Goal: Task Accomplishment & Management: Use online tool/utility

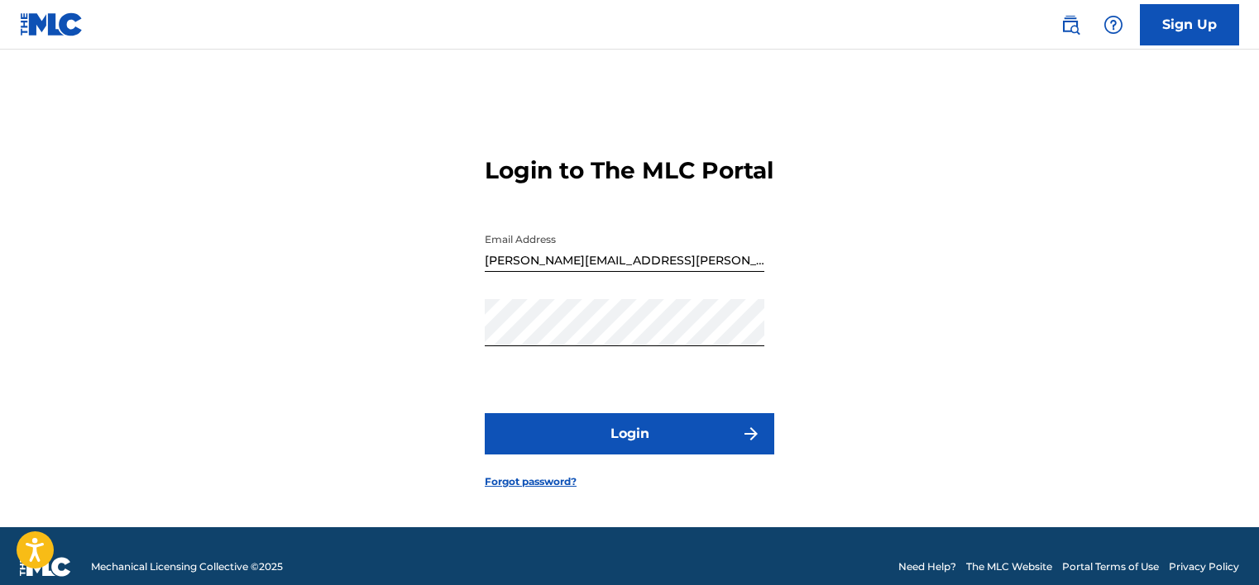
click at [714, 448] on button "Login" at bounding box center [629, 433] width 289 height 41
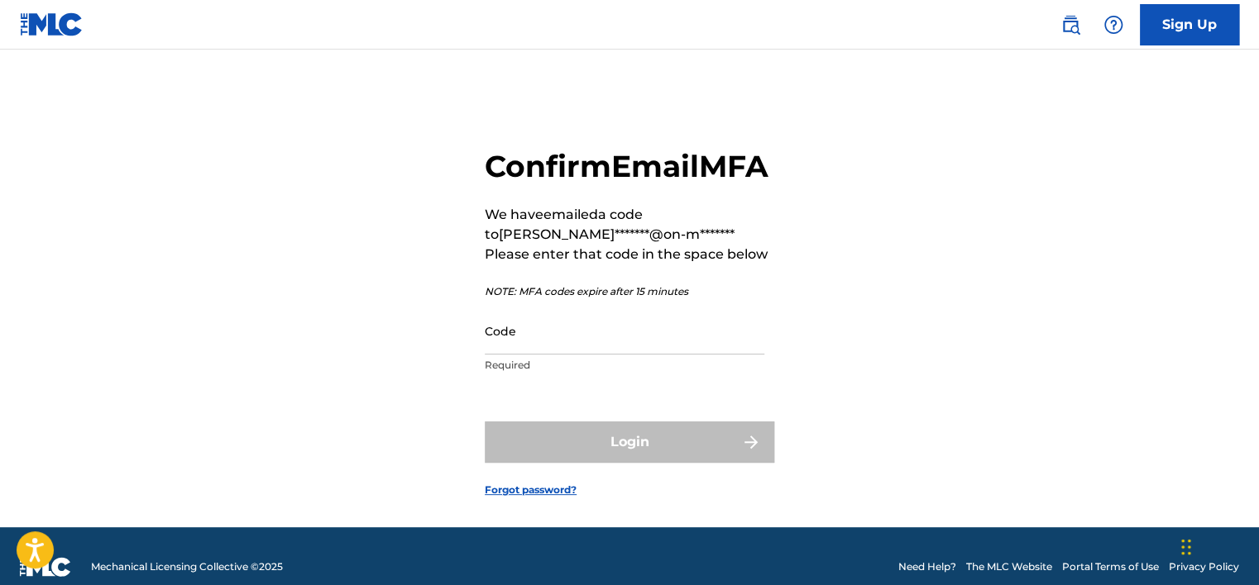
click at [1187, 222] on div "Confirm Email MFA We have emailed a code to [PERSON_NAME]*******@on-m******* Pl…" at bounding box center [629, 309] width 1158 height 437
click at [652, 355] on input "Code" at bounding box center [625, 331] width 280 height 47
paste input "793817"
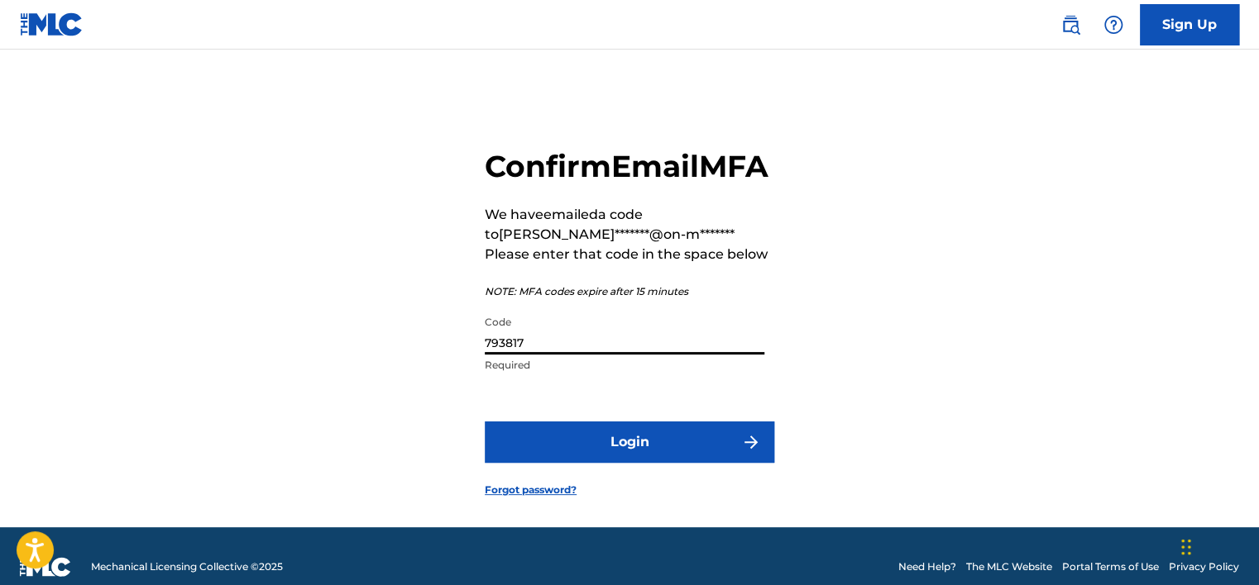
type input "793817"
click at [485, 422] on button "Login" at bounding box center [629, 442] width 289 height 41
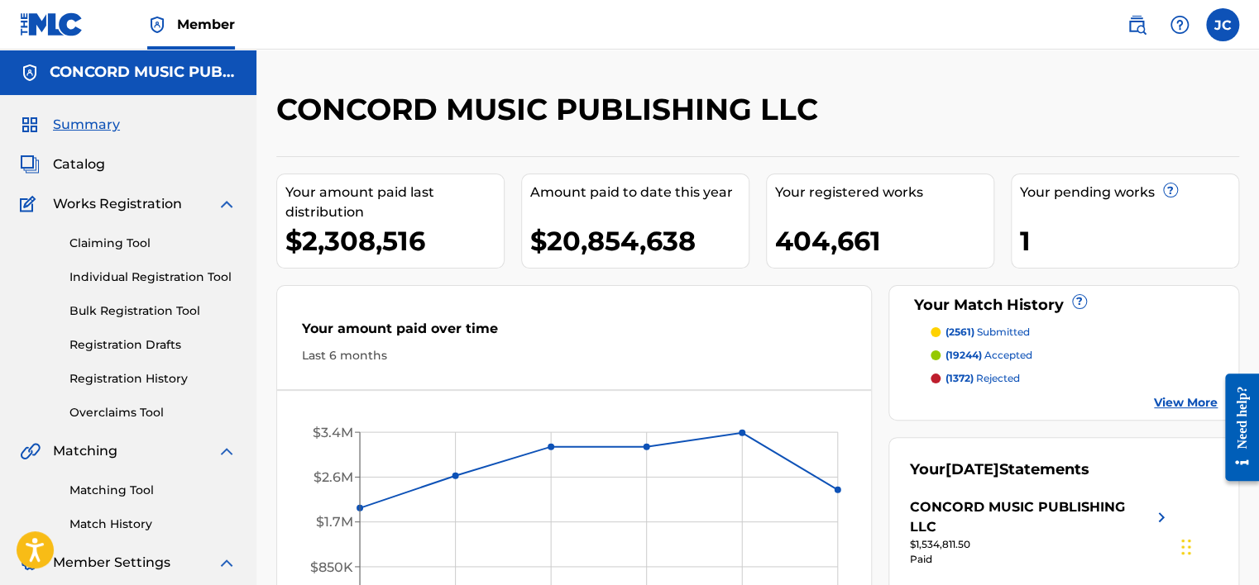
click at [127, 482] on link "Matching Tool" at bounding box center [152, 490] width 167 height 17
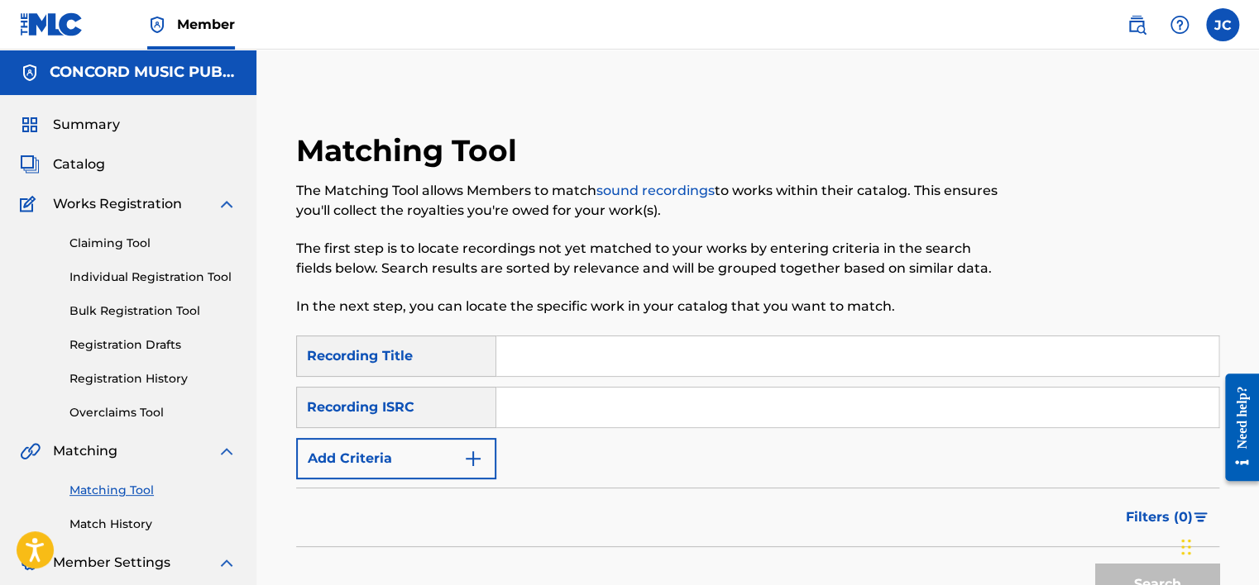
click at [615, 400] on input "Search Form" at bounding box center [857, 408] width 722 height 40
paste input "QZ5AB1997638"
type input "QZ5AB1997638"
click at [1095, 564] on button "Search" at bounding box center [1157, 584] width 124 height 41
drag, startPoint x: 1257, startPoint y: 95, endPoint x: 1259, endPoint y: 121, distance: 25.7
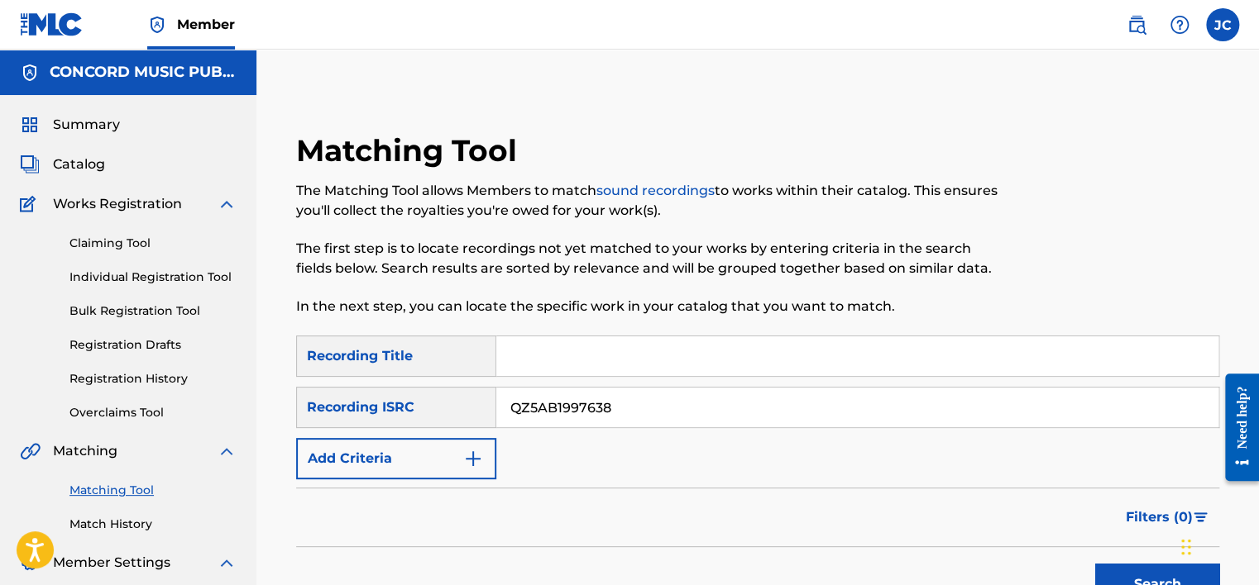
click at [1258, 121] on html "Accessibility Screen-Reader Guide, Feedback, and Issue Reporting | New window C…" at bounding box center [629, 292] width 1259 height 585
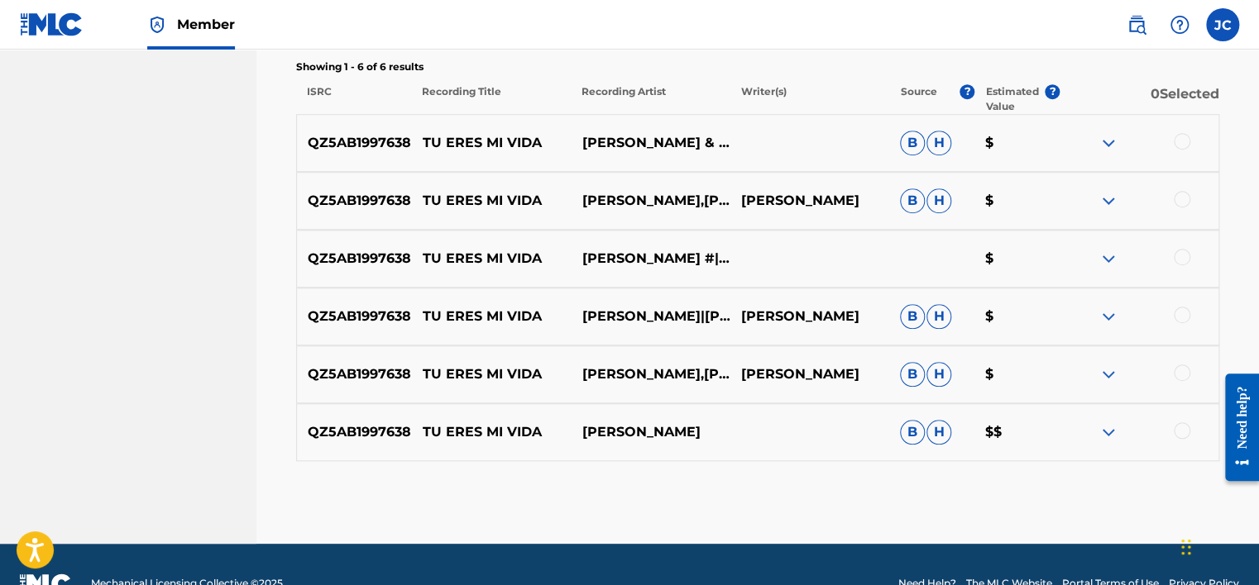
scroll to position [602, 0]
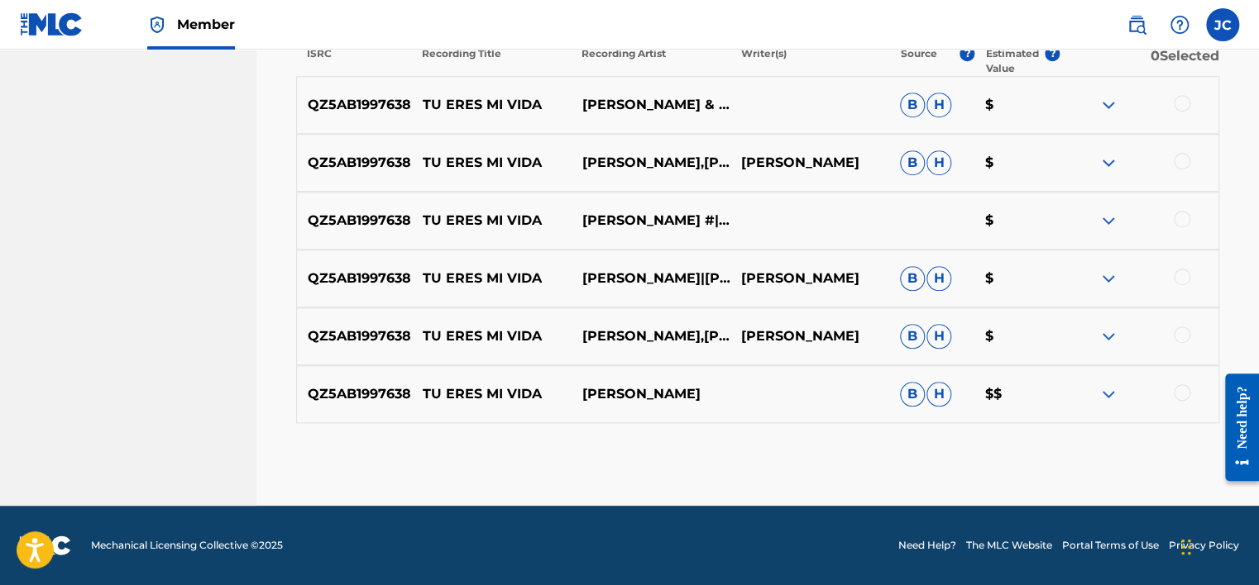
click at [1179, 386] on div at bounding box center [1181, 393] width 17 height 17
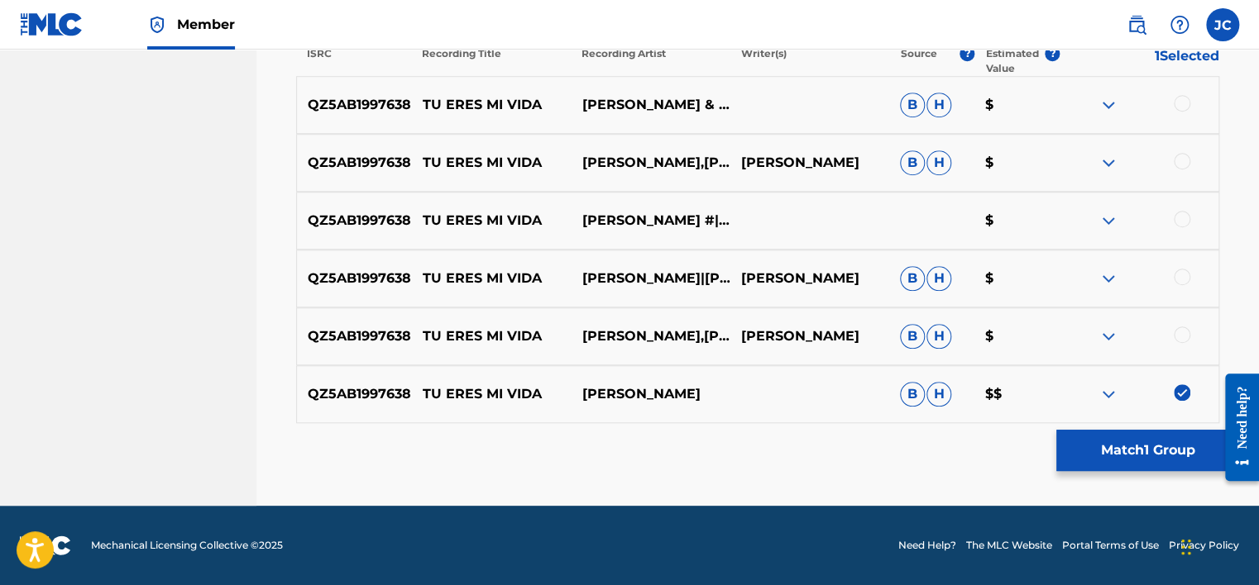
click at [1180, 331] on div at bounding box center [1181, 335] width 17 height 17
click at [1178, 272] on div at bounding box center [1181, 277] width 17 height 17
click at [1174, 225] on div at bounding box center [1138, 221] width 159 height 20
click at [1180, 222] on div at bounding box center [1181, 219] width 17 height 17
click at [1177, 155] on div at bounding box center [1181, 161] width 17 height 17
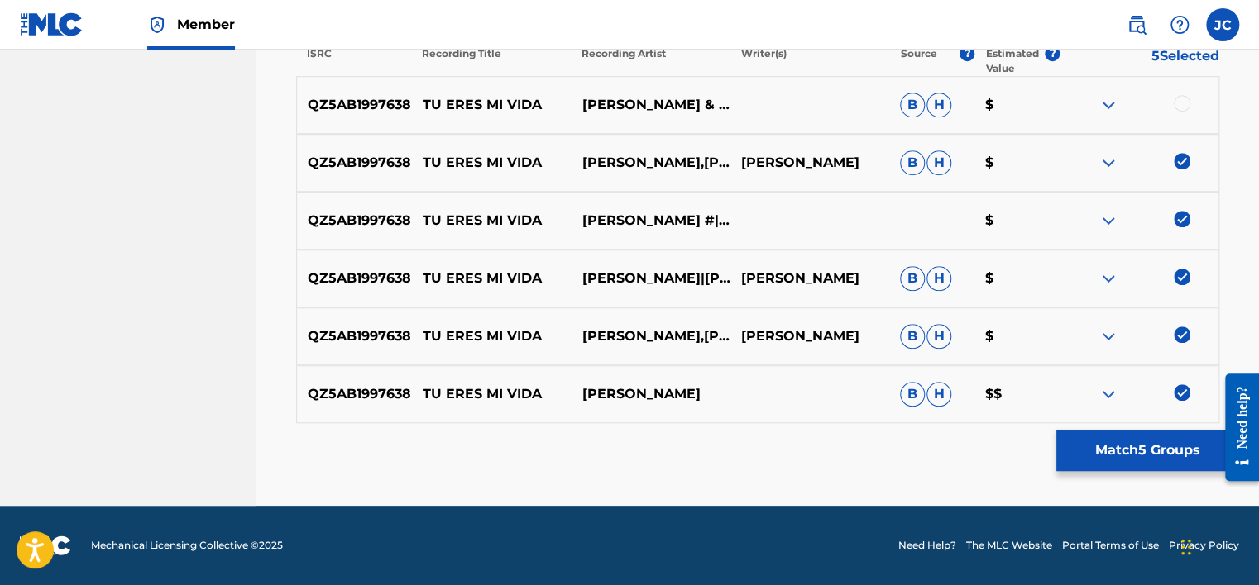
click at [1178, 105] on div at bounding box center [1181, 103] width 17 height 17
click at [1085, 465] on button "Match 6 Groups" at bounding box center [1147, 450] width 183 height 41
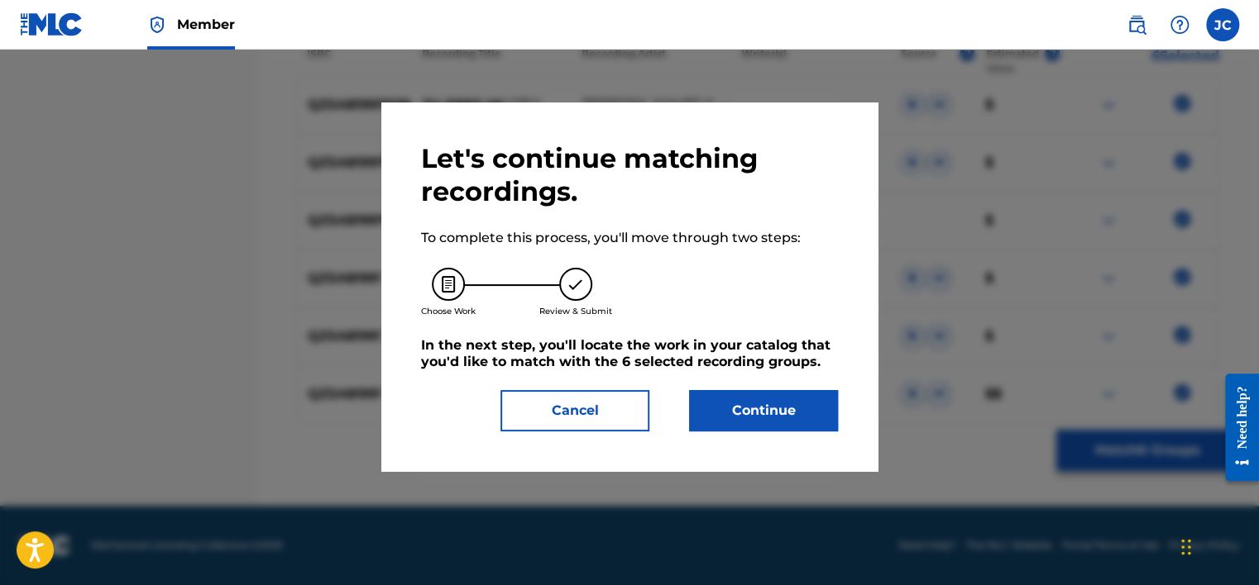
click at [720, 408] on button "Continue" at bounding box center [763, 410] width 149 height 41
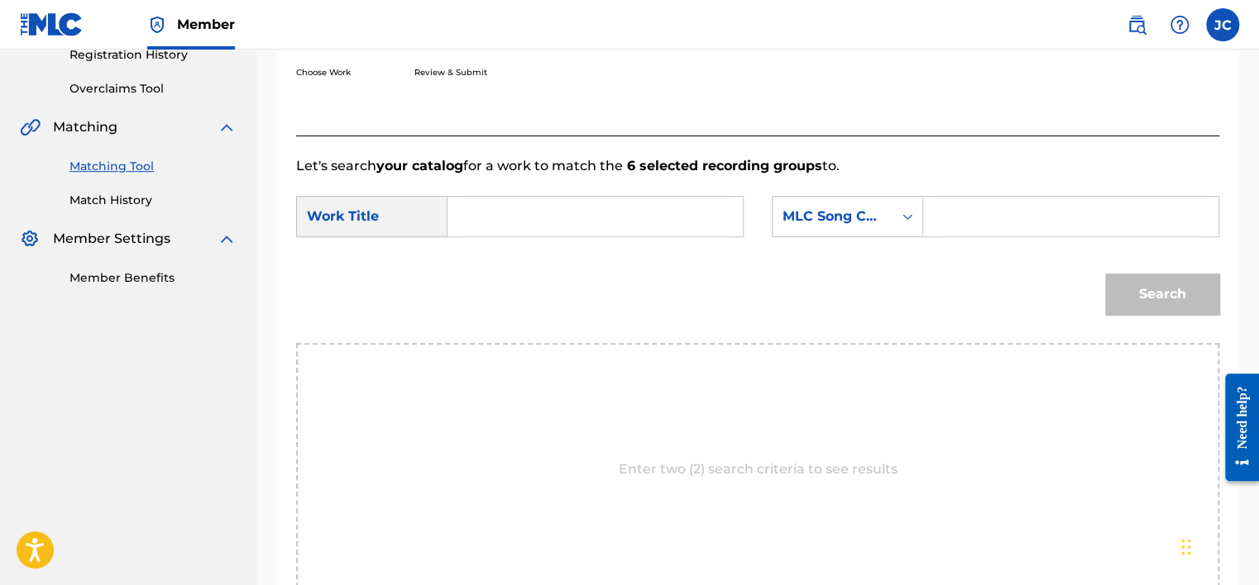
scroll to position [292, 0]
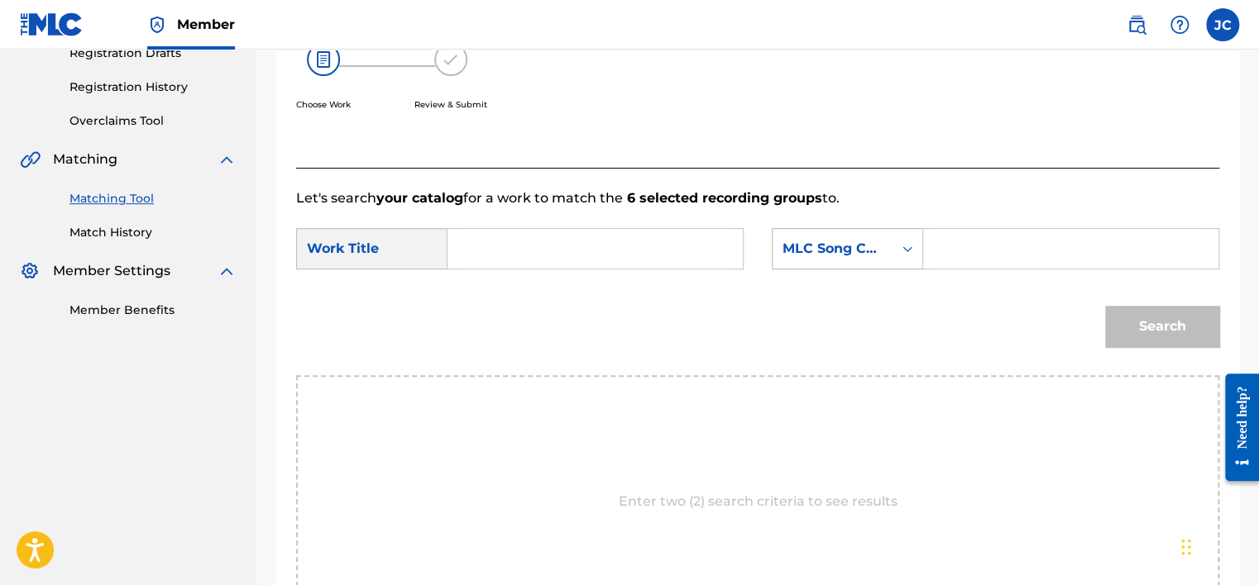
click at [844, 252] on div "MLC Song Code" at bounding box center [832, 249] width 100 height 20
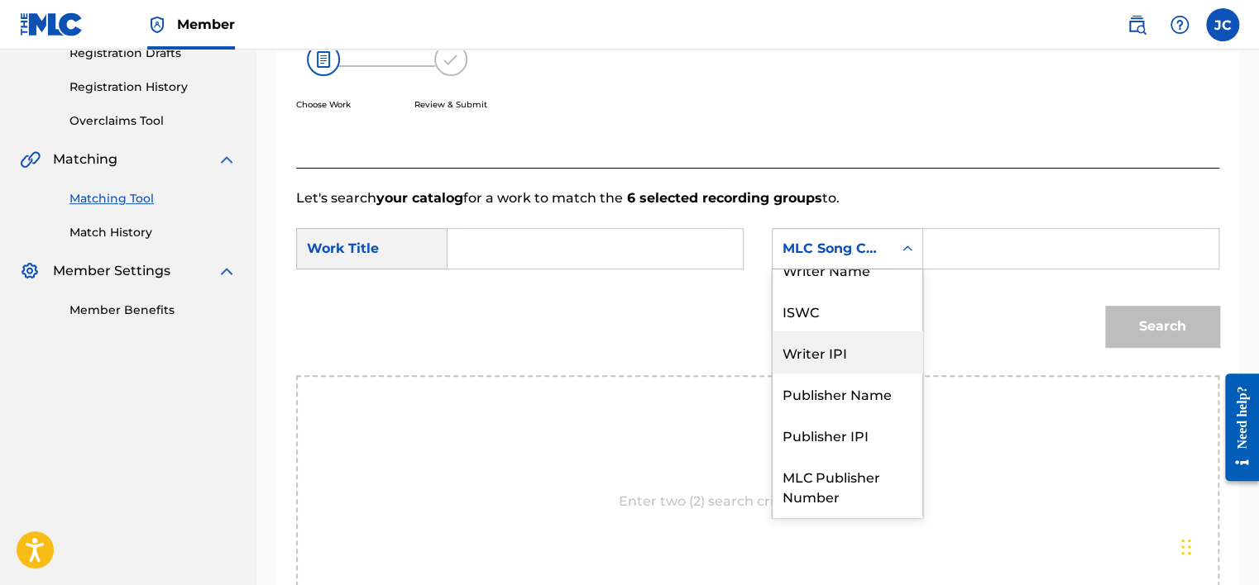
scroll to position [0, 0]
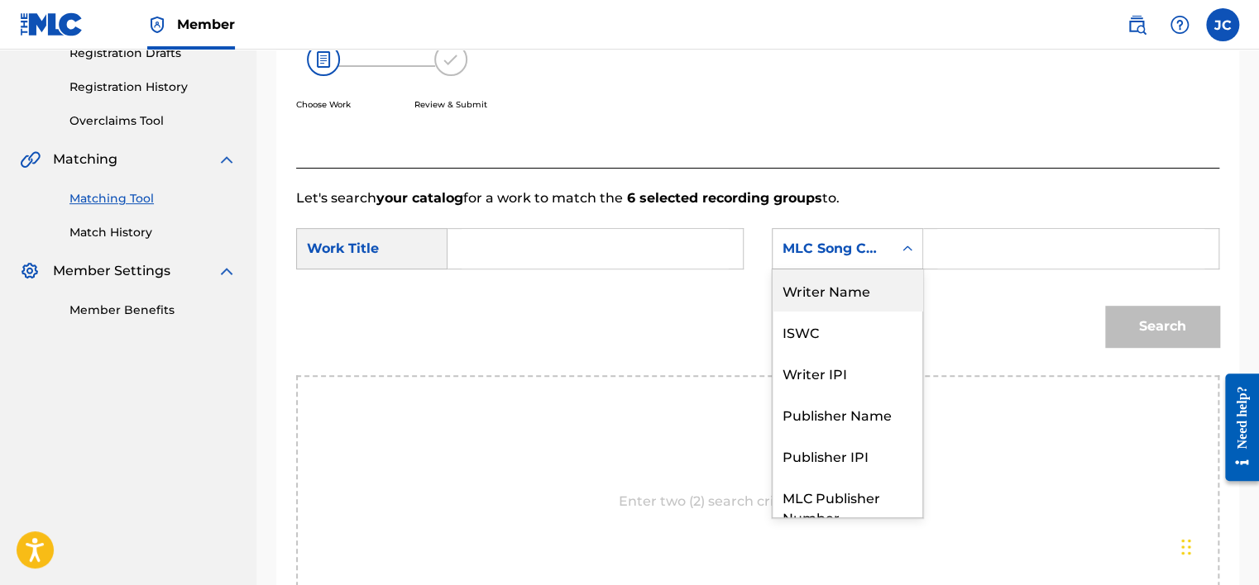
click at [848, 288] on div "Writer Name" at bounding box center [847, 290] width 150 height 41
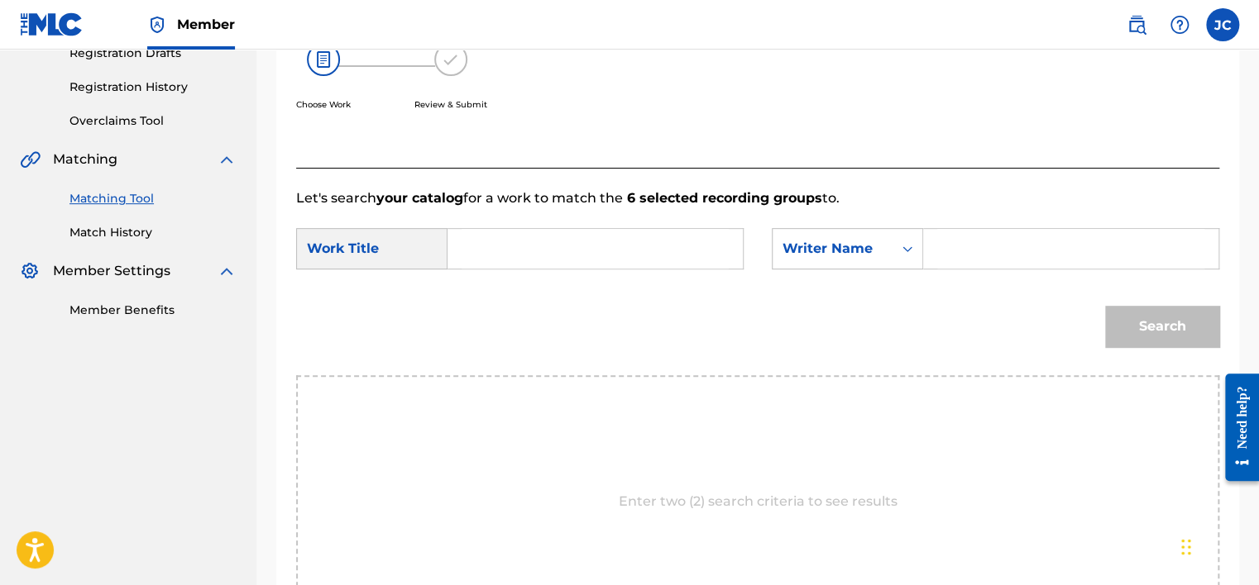
click at [669, 274] on div "SearchWithCriteria286a0692-f849-431e-8db4-524d178875d9 Work Title SearchWithCri…" at bounding box center [757, 253] width 923 height 51
click at [663, 255] on input "Search Form" at bounding box center [594, 249] width 267 height 40
paste input "Tu Eres Mi Vida"
type input "Tu Eres Mi Vida"
click at [948, 237] on input "Search Form" at bounding box center [1070, 249] width 267 height 40
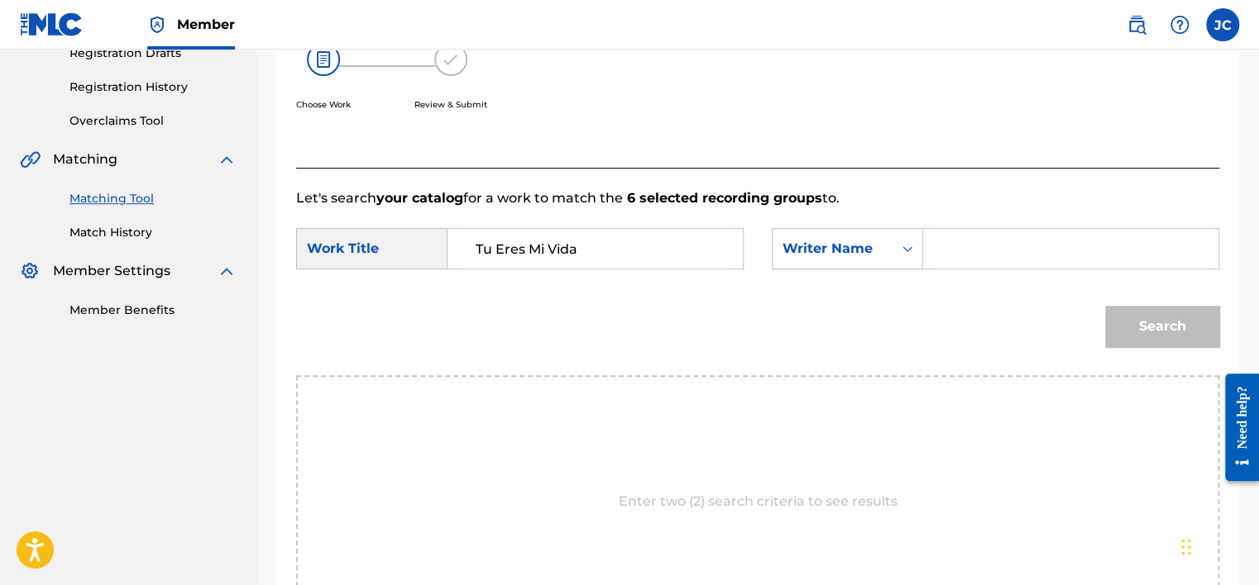
paste input "[PERSON_NAME]"
type input "[PERSON_NAME]"
click at [1105, 306] on button "Search" at bounding box center [1162, 326] width 114 height 41
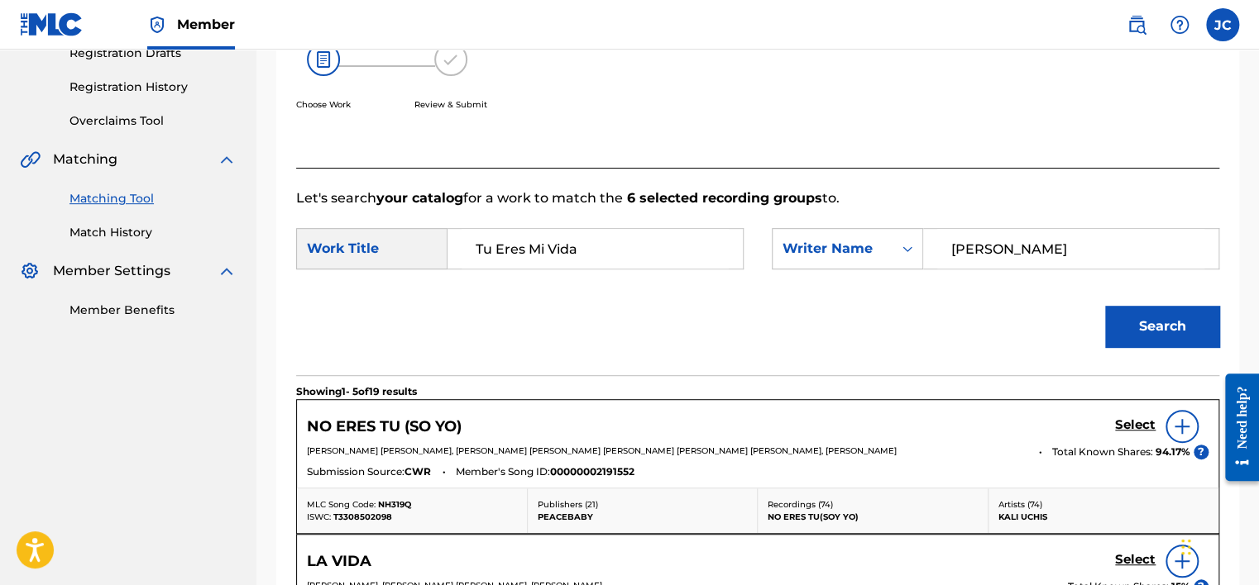
scroll to position [1003, 0]
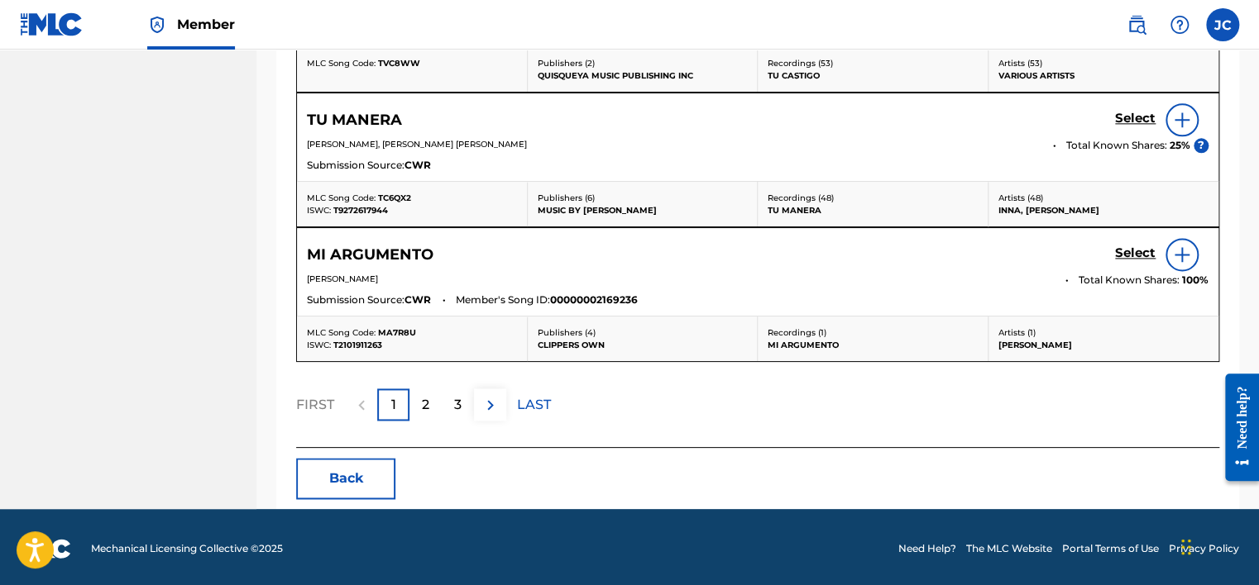
click at [383, 481] on button "Back" at bounding box center [345, 478] width 99 height 41
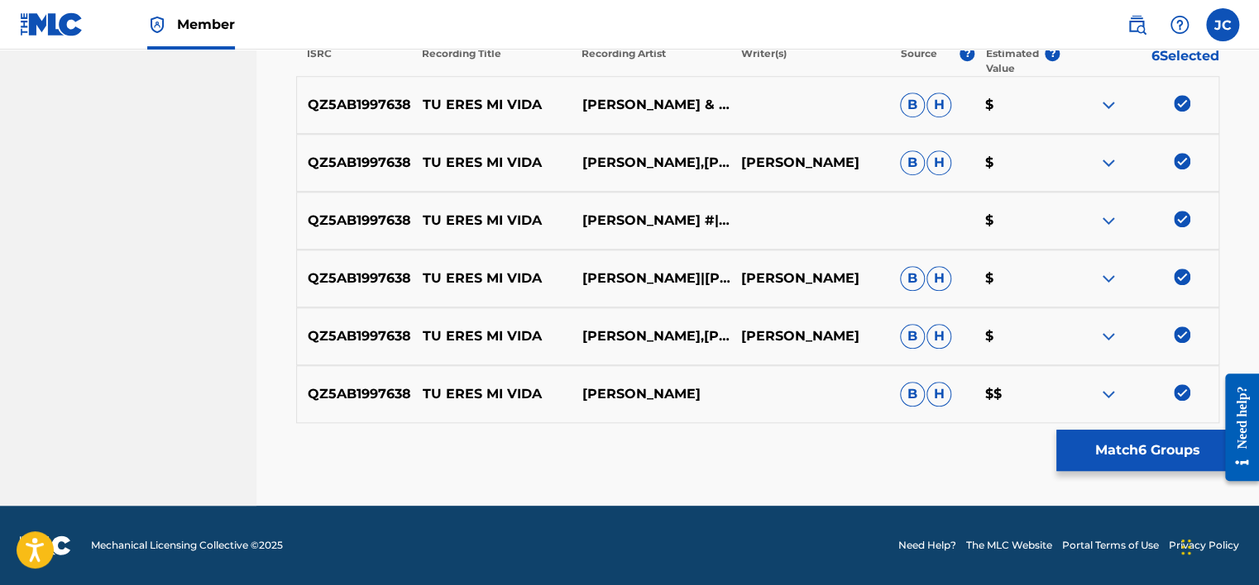
click at [1178, 387] on img at bounding box center [1181, 393] width 17 height 17
click at [1177, 332] on img at bounding box center [1181, 335] width 17 height 17
click at [1187, 277] on img at bounding box center [1181, 277] width 17 height 17
click at [1182, 222] on img at bounding box center [1181, 219] width 17 height 17
click at [1180, 158] on img at bounding box center [1181, 161] width 17 height 17
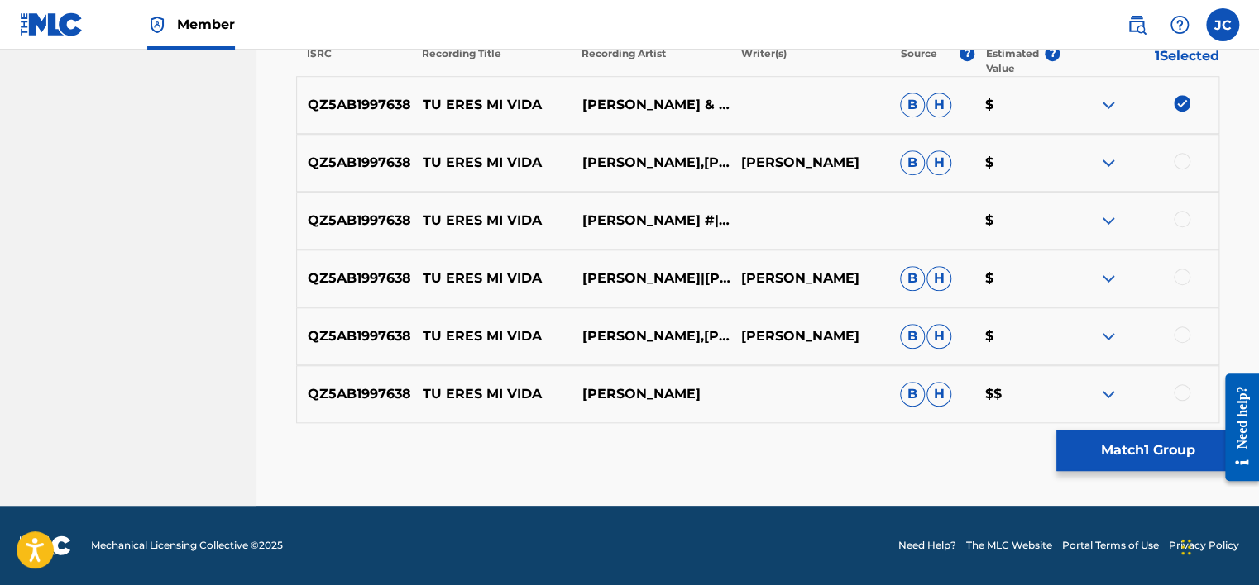
click at [1182, 106] on img at bounding box center [1181, 103] width 17 height 17
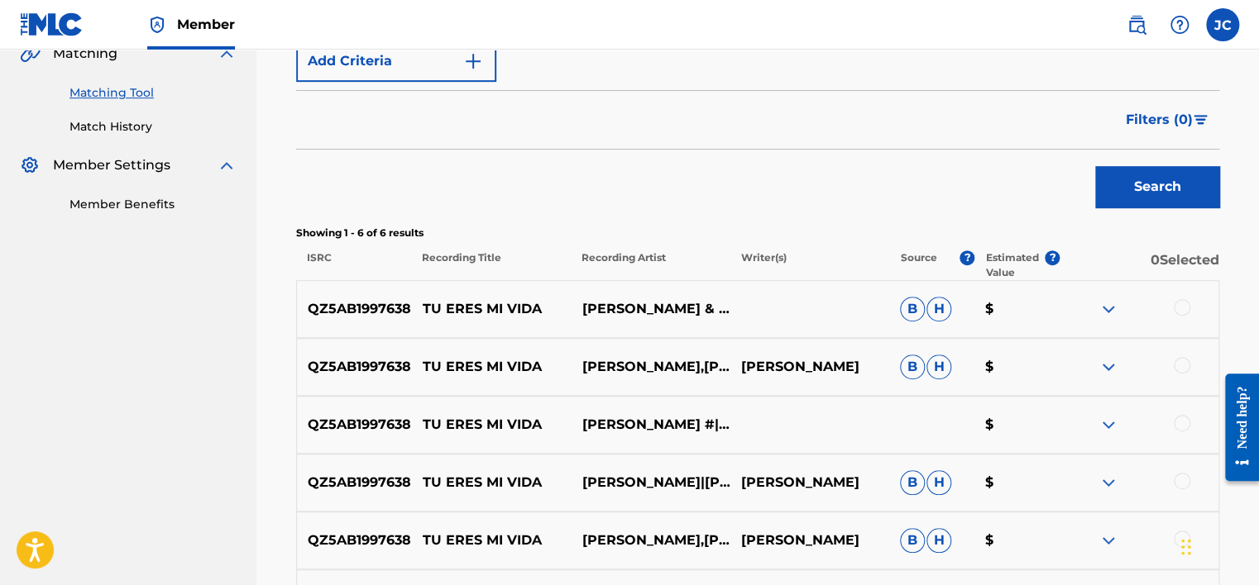
scroll to position [311, 0]
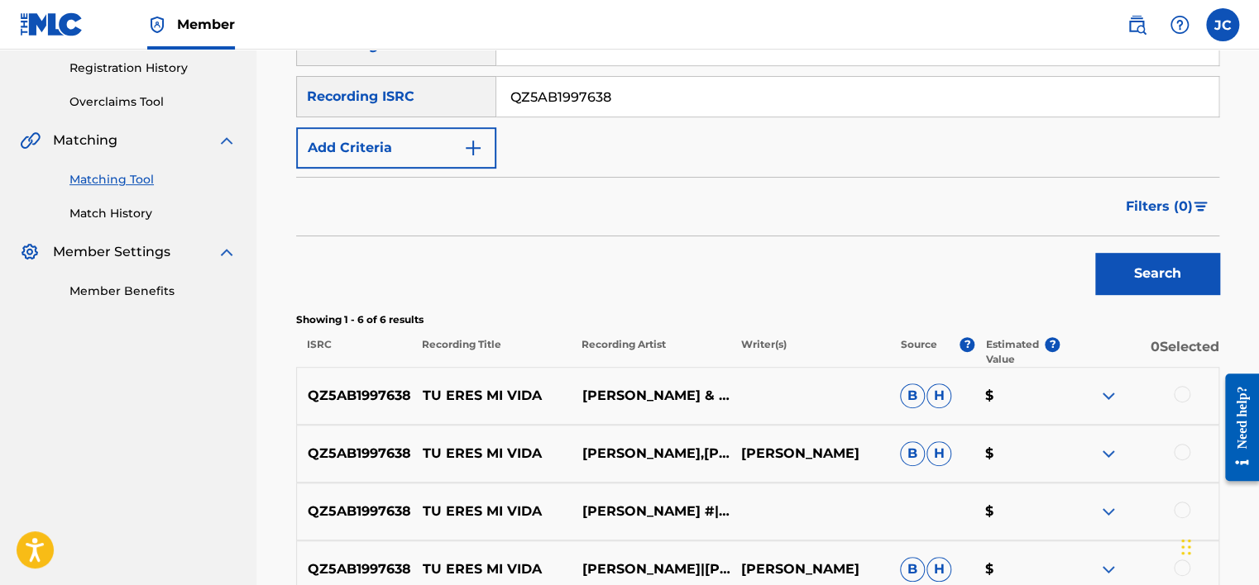
drag, startPoint x: 1226, startPoint y: 151, endPoint x: 1224, endPoint y: 136, distance: 15.0
click at [1224, 136] on div "Matching Tool The Matching Tool allows Members to match sound recordings to wor…" at bounding box center [757, 309] width 963 height 976
drag, startPoint x: 1257, startPoint y: 239, endPoint x: 1249, endPoint y: 164, distance: 75.6
click at [1249, 164] on div "Matching Tool The Matching Tool allows Members to match sound recordings to wor…" at bounding box center [757, 288] width 1002 height 1017
drag, startPoint x: 1249, startPoint y: 164, endPoint x: 1224, endPoint y: 189, distance: 35.7
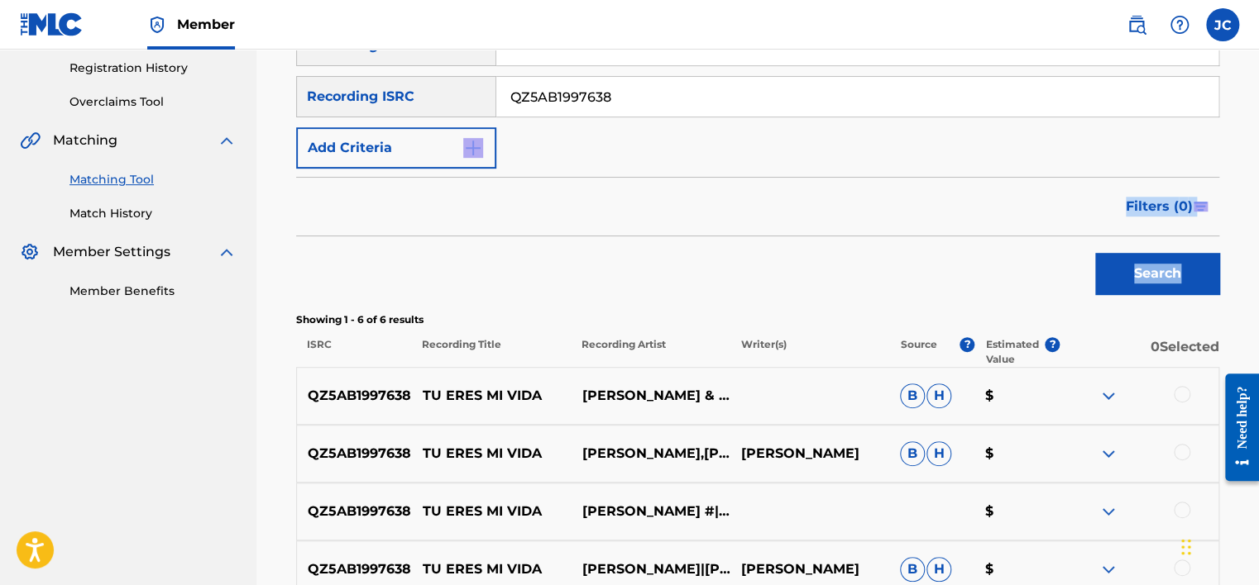
click at [1224, 189] on div "Matching Tool The Matching Tool allows Members to match sound recordings to wor…" at bounding box center [757, 309] width 963 height 976
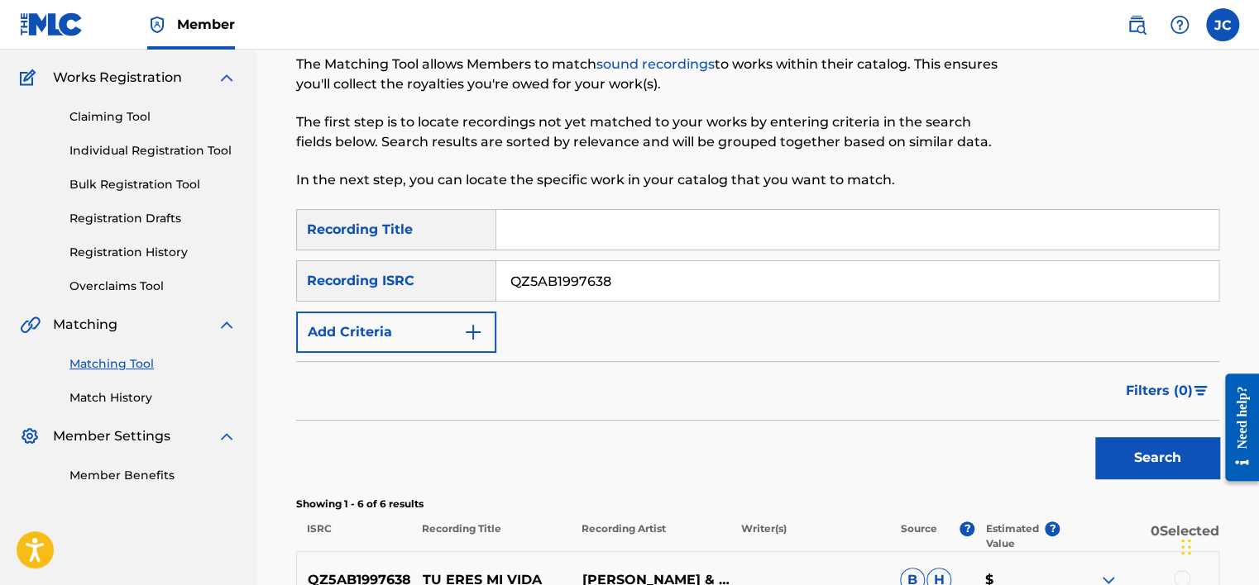
scroll to position [93, 0]
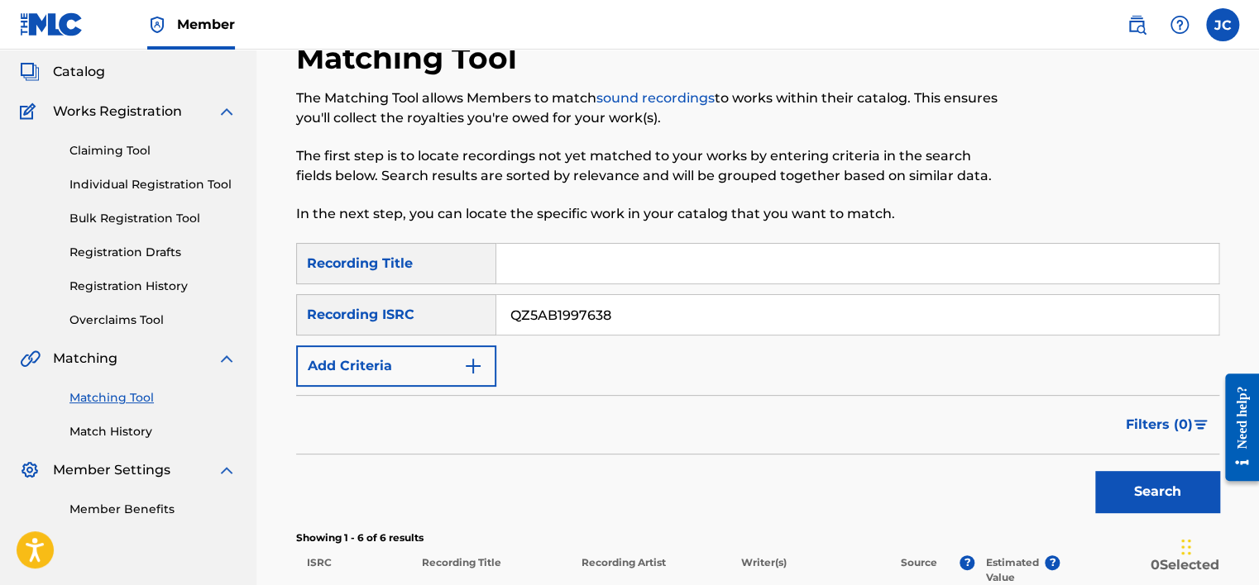
click at [699, 332] on input "QZ5AB1997638" at bounding box center [857, 315] width 722 height 40
paste input "GBSMU4080623"
click at [1095, 471] on button "Search" at bounding box center [1157, 491] width 124 height 41
click at [919, 437] on div "Filters ( 0 )" at bounding box center [757, 425] width 923 height 60
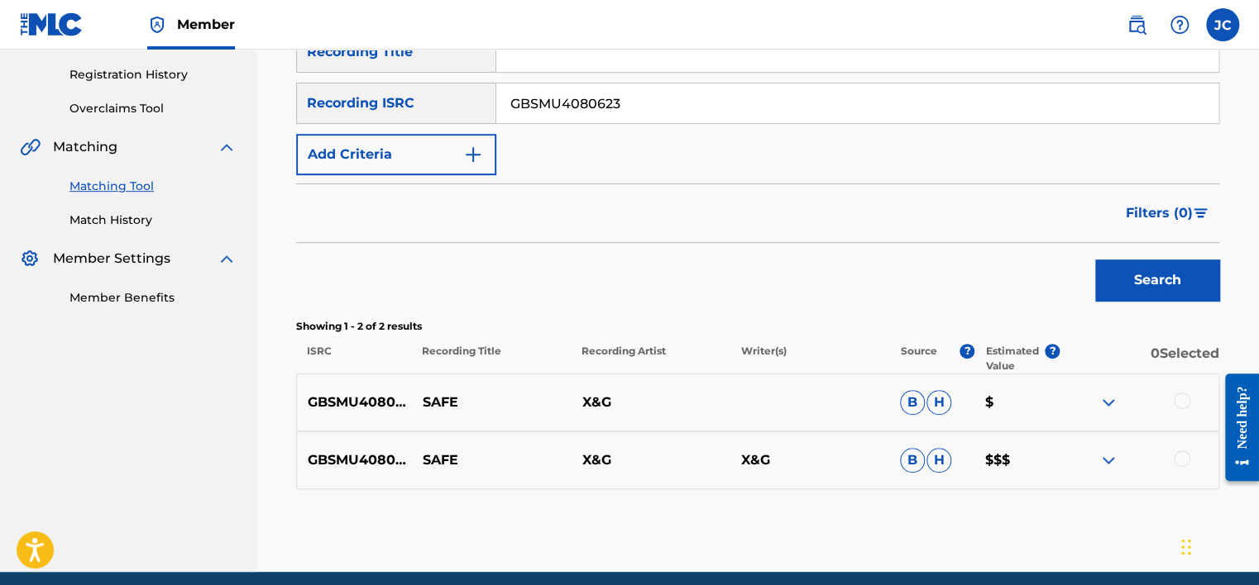
scroll to position [370, 0]
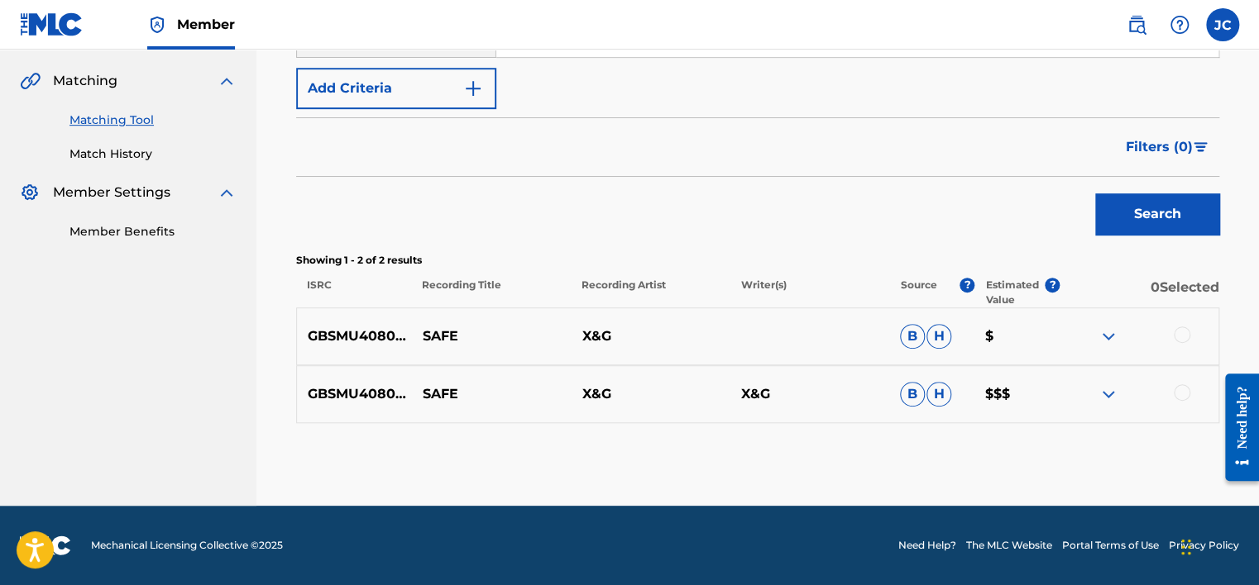
click at [1011, 243] on div "SearchWithCriteria8fb65e20-c70e-4ac6-8566-b20a553dd4dd Recording Title SearchWi…" at bounding box center [757, 194] width 923 height 458
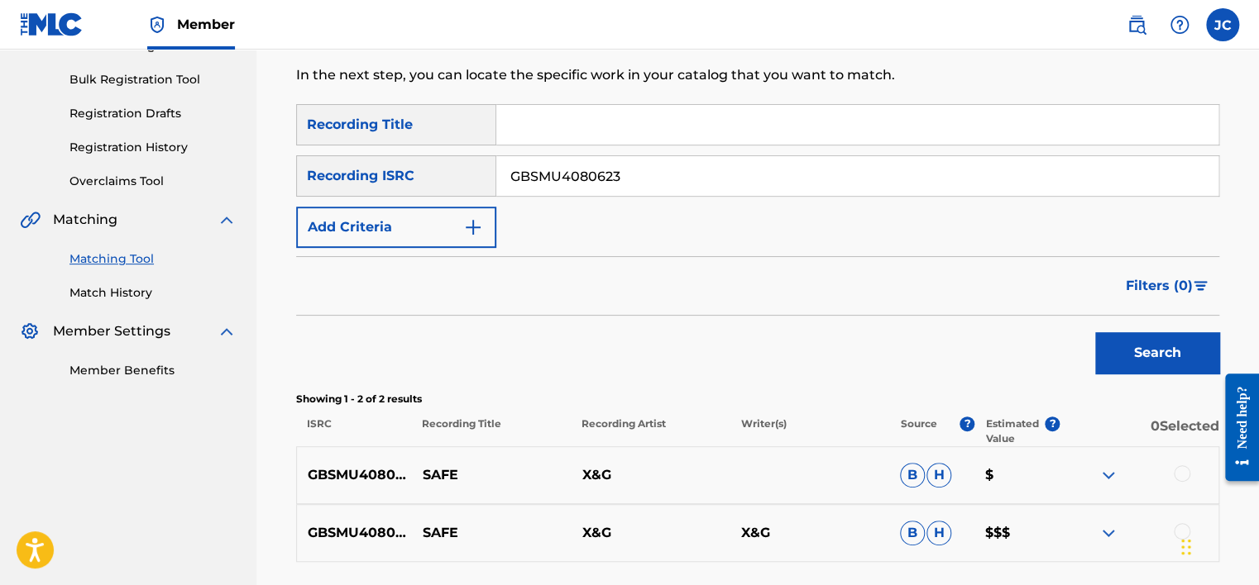
scroll to position [215, 0]
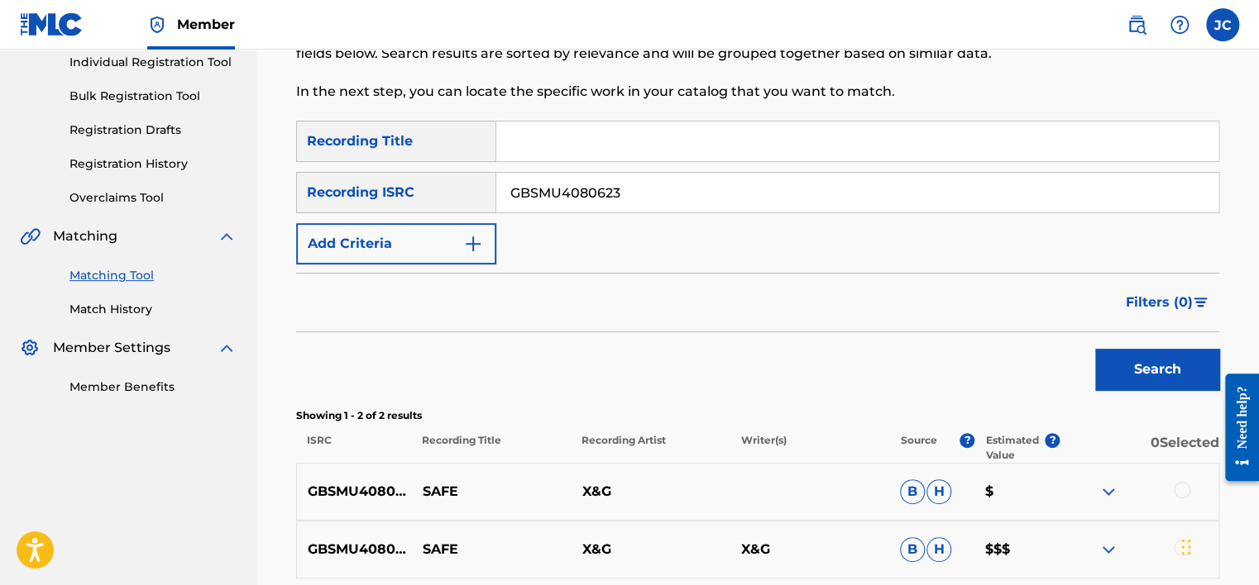
click at [921, 192] on input "GBSMU4080623" at bounding box center [857, 193] width 722 height 40
paste input "QM6DC1857052"
click at [1095, 349] on button "Search" at bounding box center [1157, 369] width 124 height 41
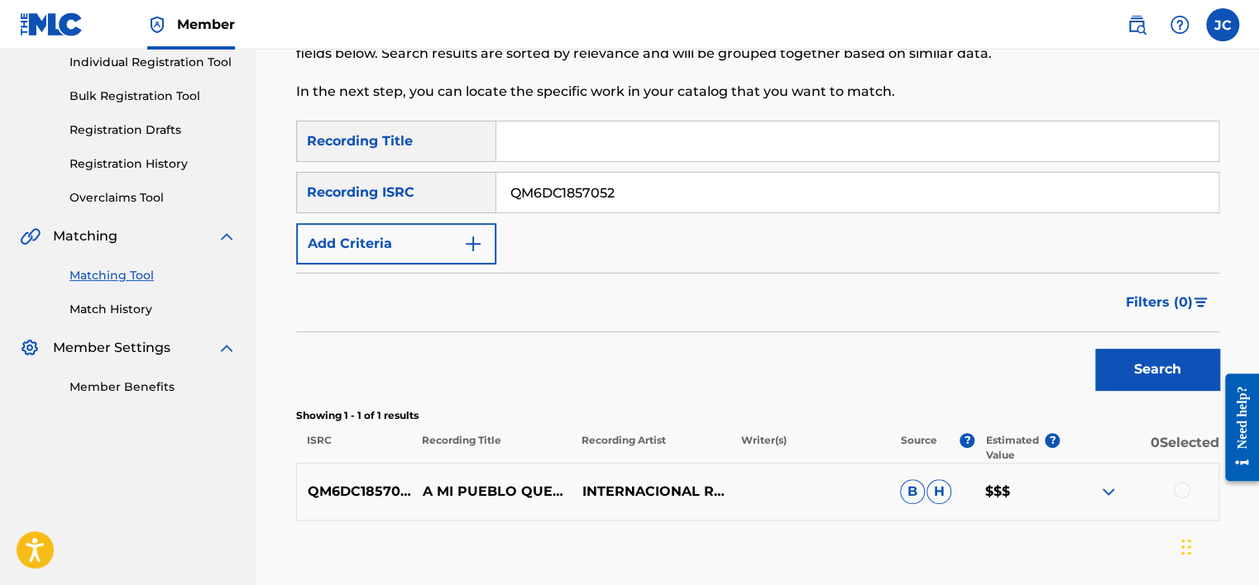
click at [625, 199] on input "QM6DC1857052" at bounding box center [857, 193] width 722 height 40
paste input "USASN1700945"
click at [1095, 349] on button "Search" at bounding box center [1157, 369] width 124 height 41
click at [642, 207] on input "USASN1700945" at bounding box center [857, 193] width 722 height 40
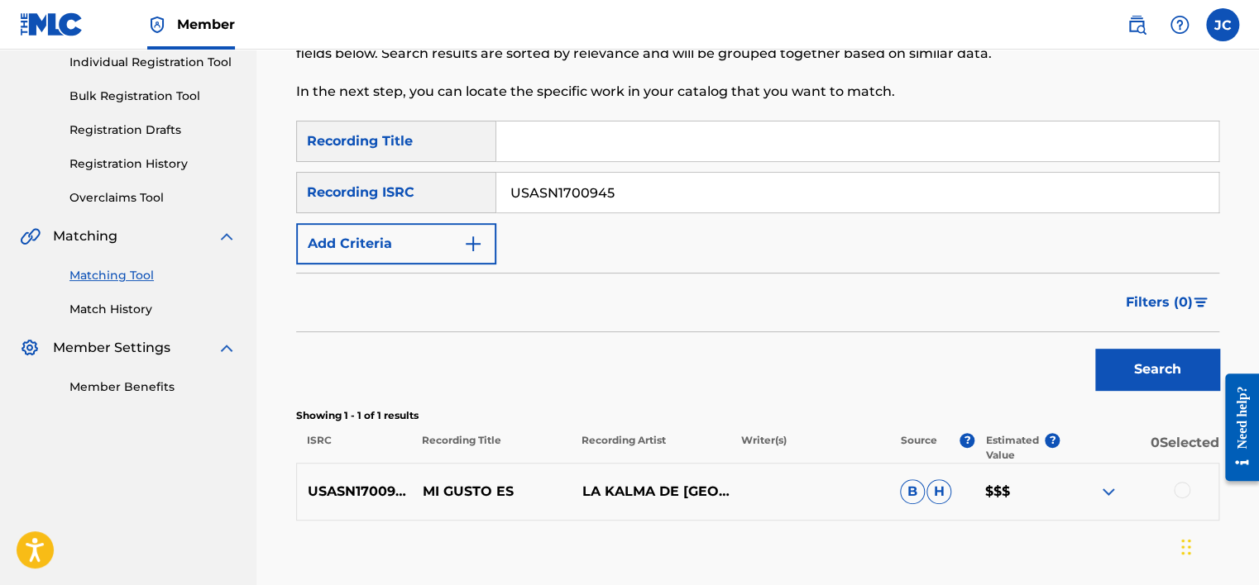
click at [642, 207] on input "USASN1700945" at bounding box center [857, 193] width 722 height 40
paste input "QMDA61416656"
type input "QMDA61416656"
click at [1095, 349] on button "Search" at bounding box center [1157, 369] width 124 height 41
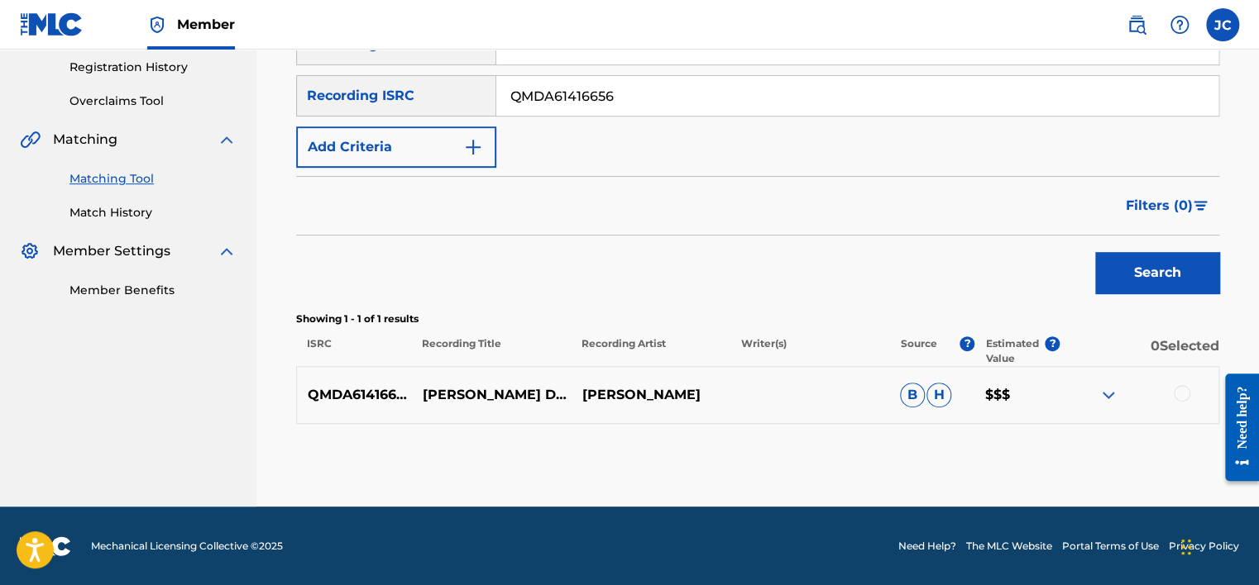
click at [1180, 394] on div at bounding box center [1181, 393] width 17 height 17
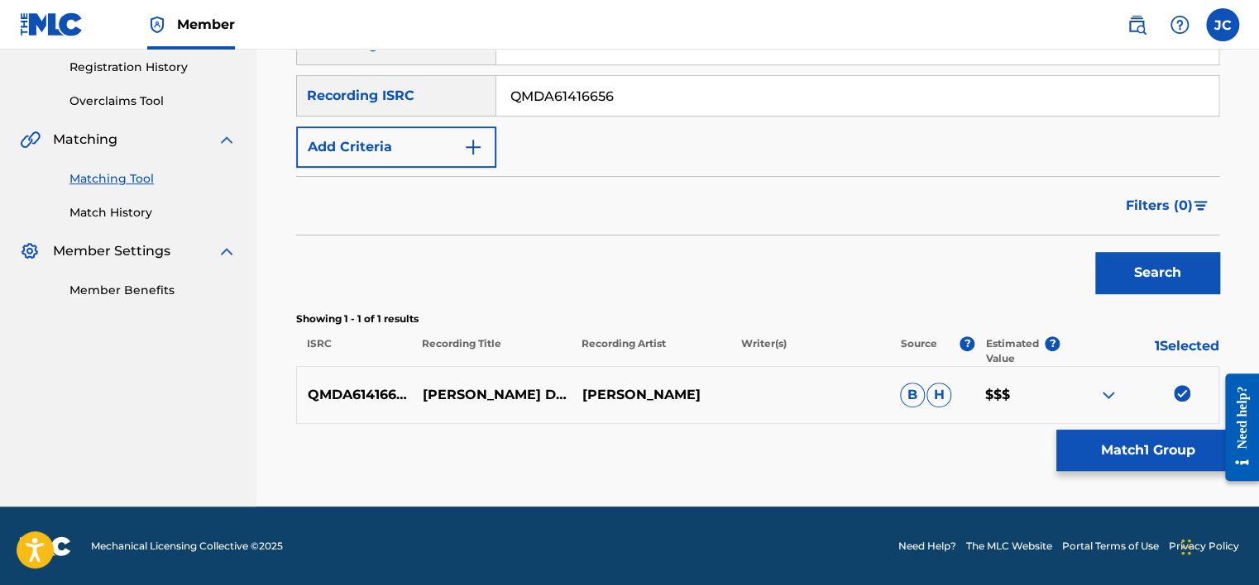
click at [1118, 430] on button "Match 1 Group" at bounding box center [1147, 450] width 183 height 41
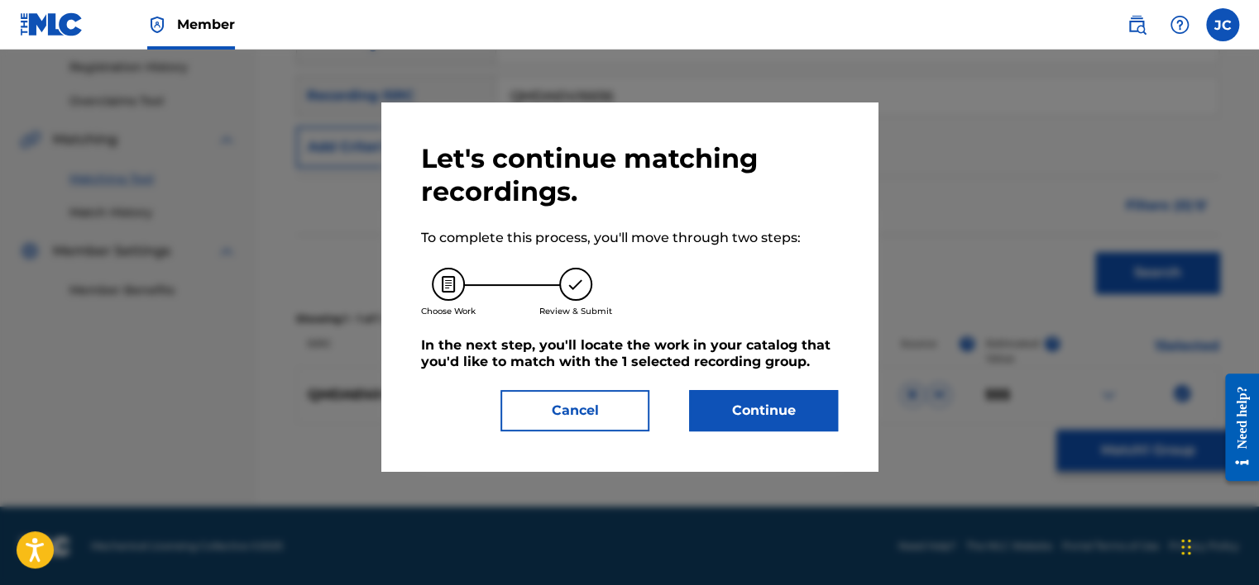
click at [816, 385] on div "Let's continue matching recordings. To complete this process, you'll move throu…" at bounding box center [629, 286] width 417 height 289
click at [798, 409] on button "Continue" at bounding box center [763, 410] width 149 height 41
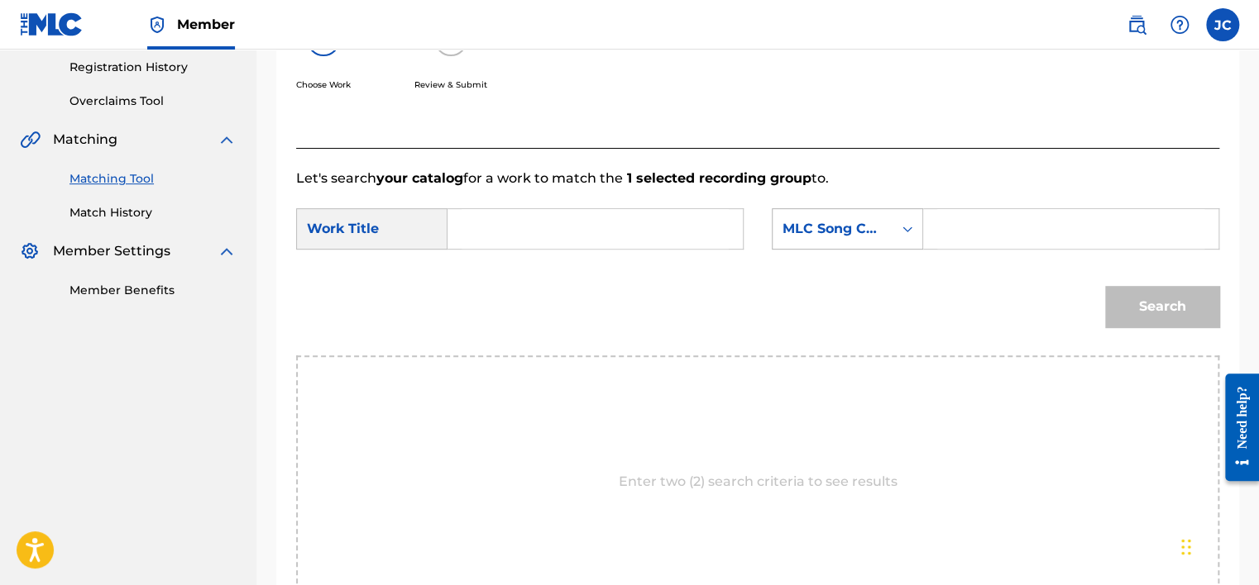
click at [863, 235] on div "MLC Song Code" at bounding box center [832, 229] width 100 height 20
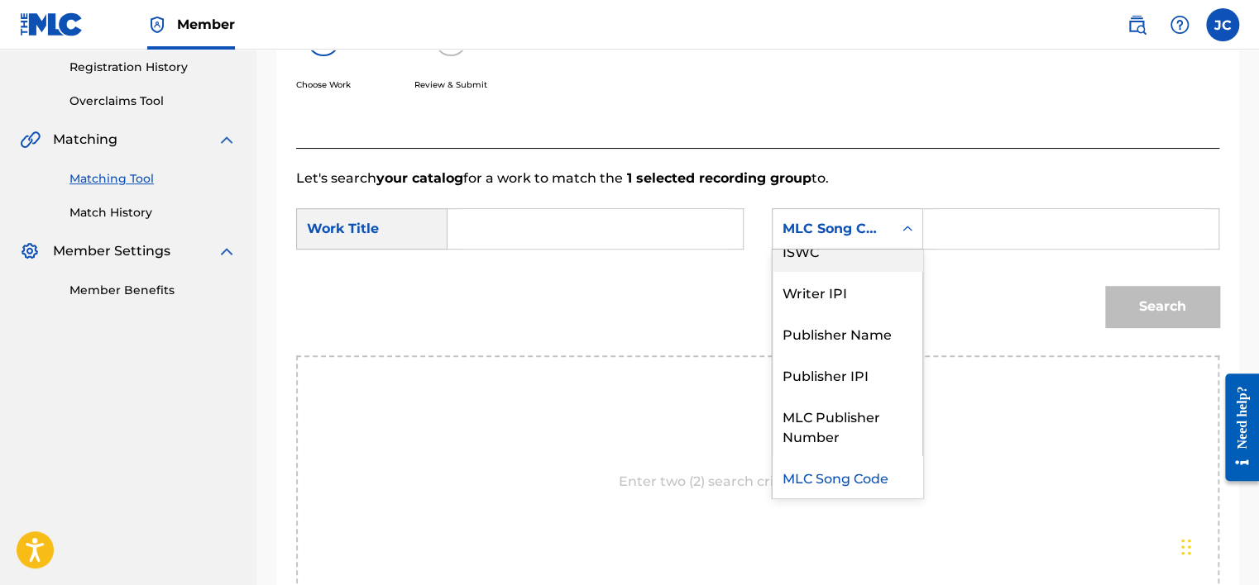
scroll to position [0, 0]
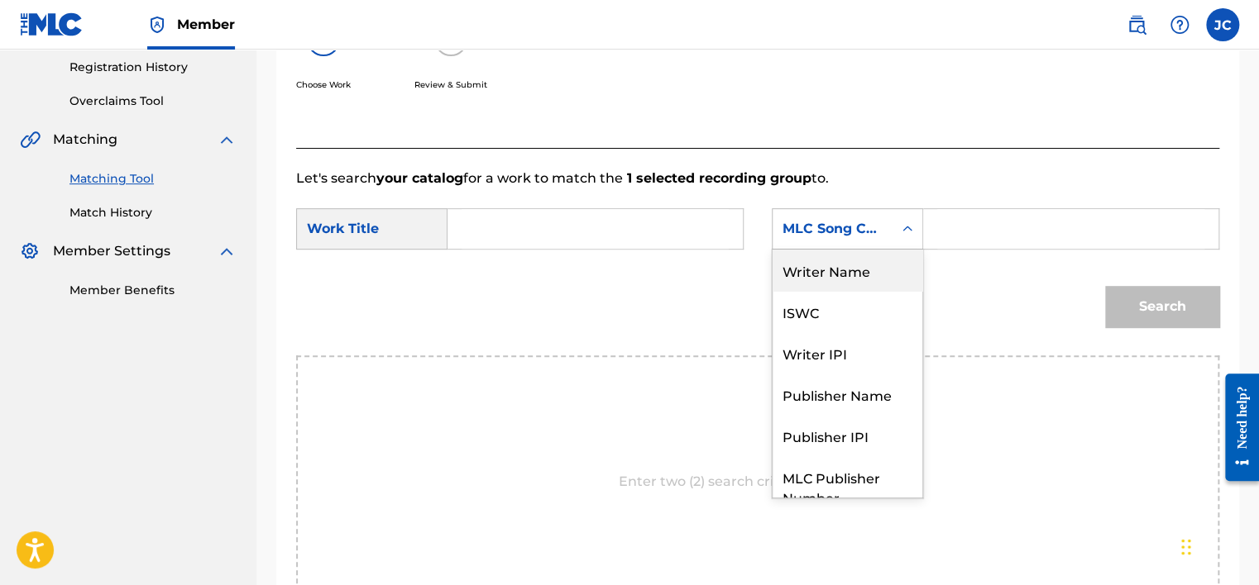
click at [872, 272] on div "Writer Name" at bounding box center [847, 270] width 150 height 41
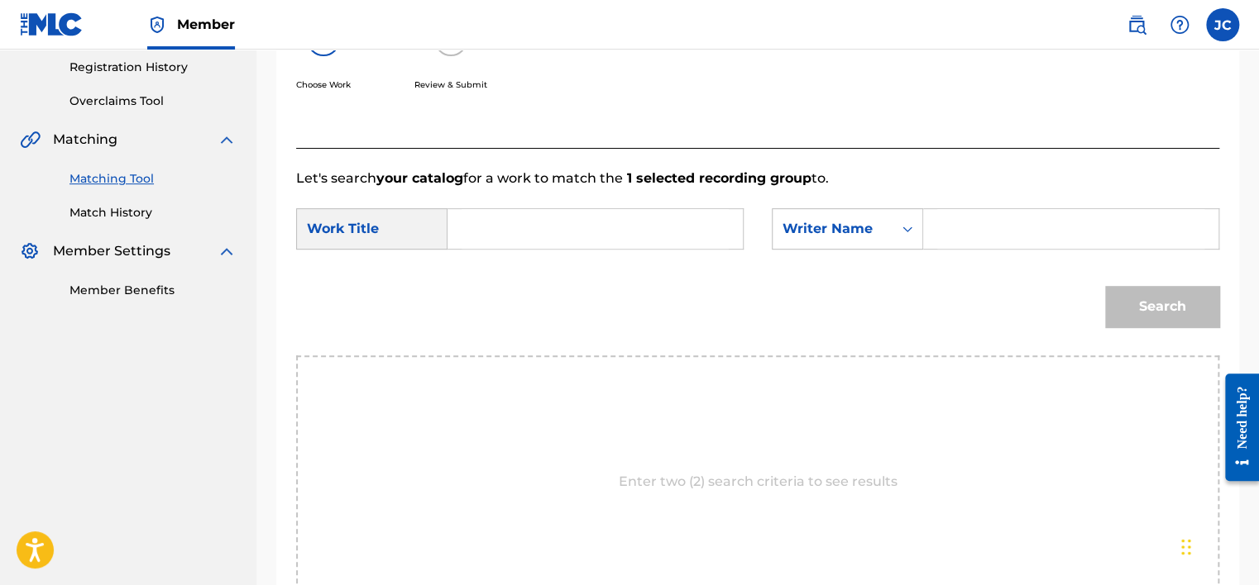
click at [644, 235] on input "Search Form" at bounding box center [594, 229] width 267 height 40
paste input "[PERSON_NAME] de No Verte"
type input "[PERSON_NAME] de No Verte"
click at [962, 213] on input "Search Form" at bounding box center [1070, 229] width 267 height 40
paste input "[PERSON_NAME]"
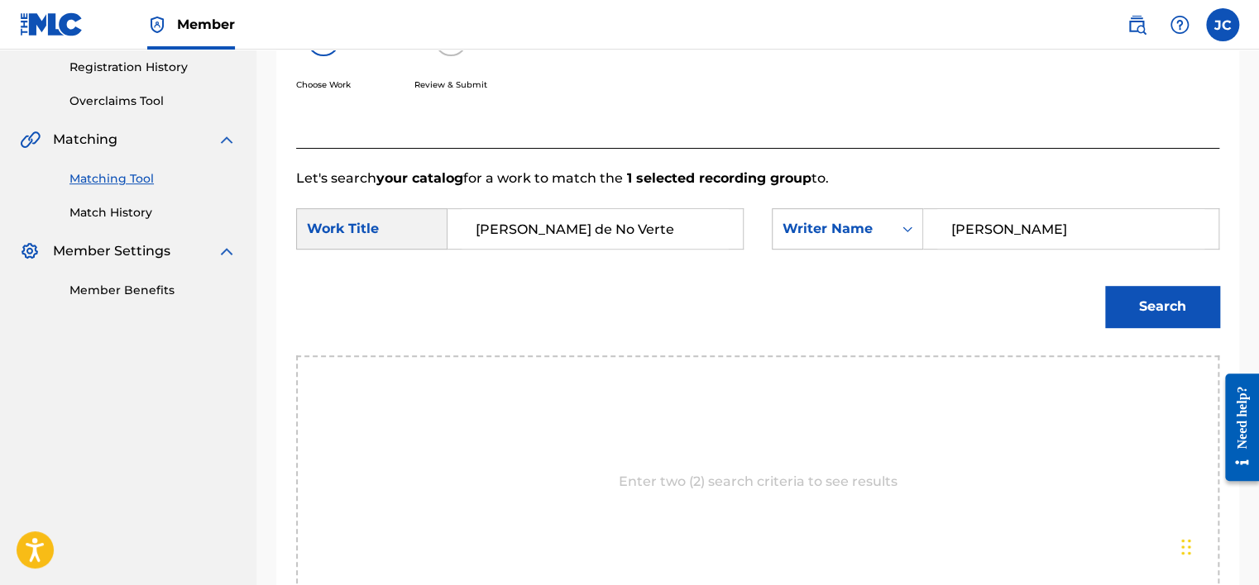
type input "[PERSON_NAME]"
click at [1105, 286] on button "Search" at bounding box center [1162, 306] width 114 height 41
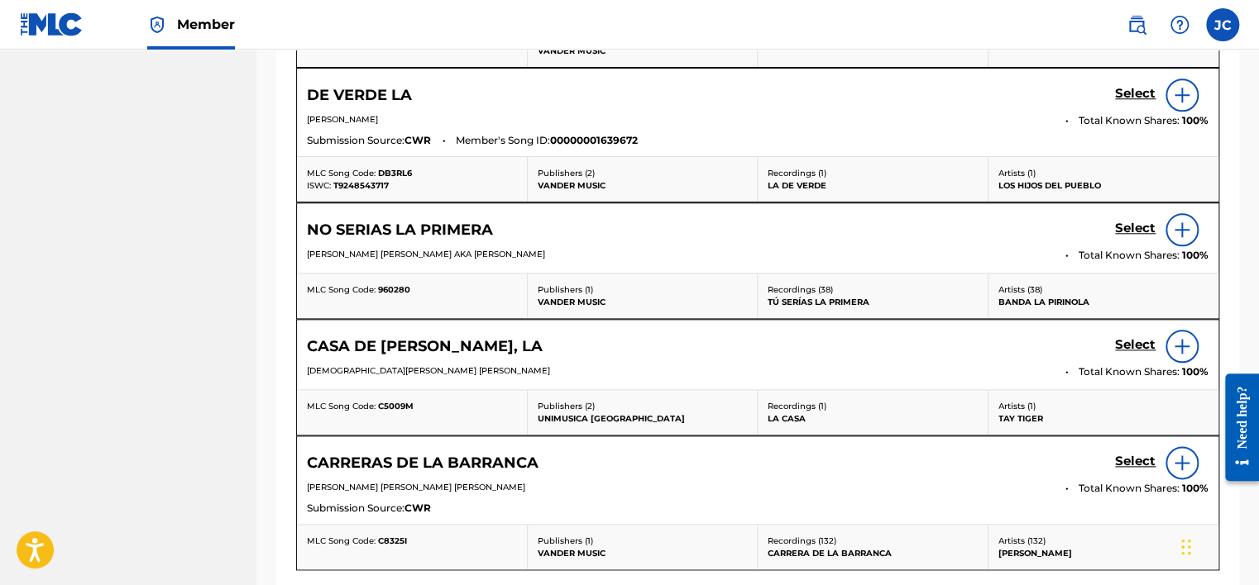
scroll to position [948, 0]
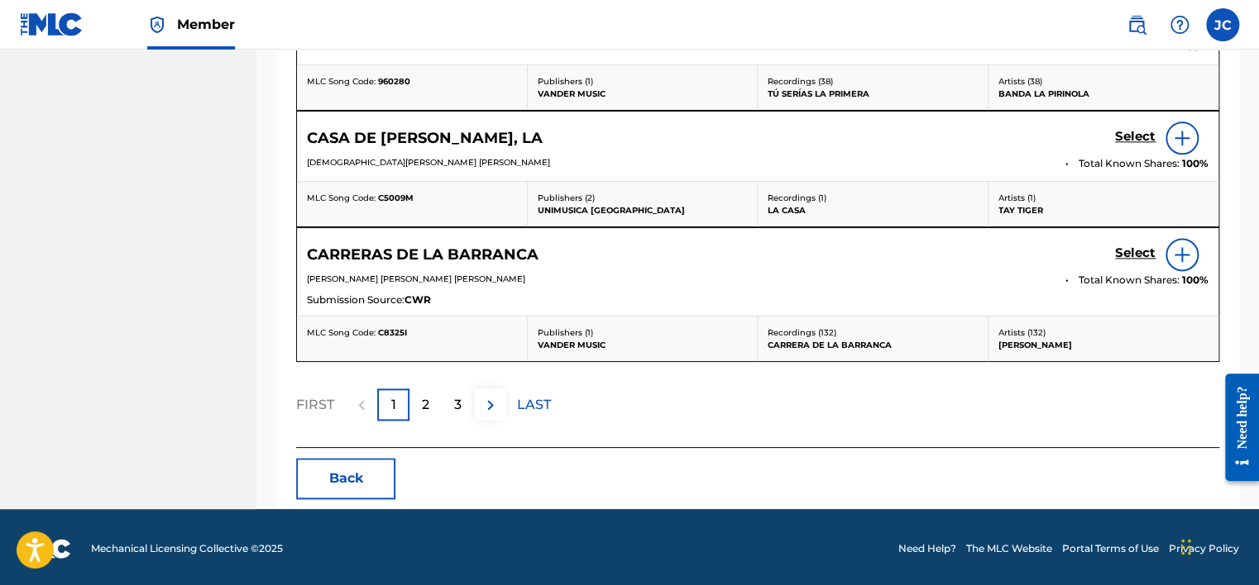
click at [362, 472] on button "Back" at bounding box center [345, 478] width 99 height 41
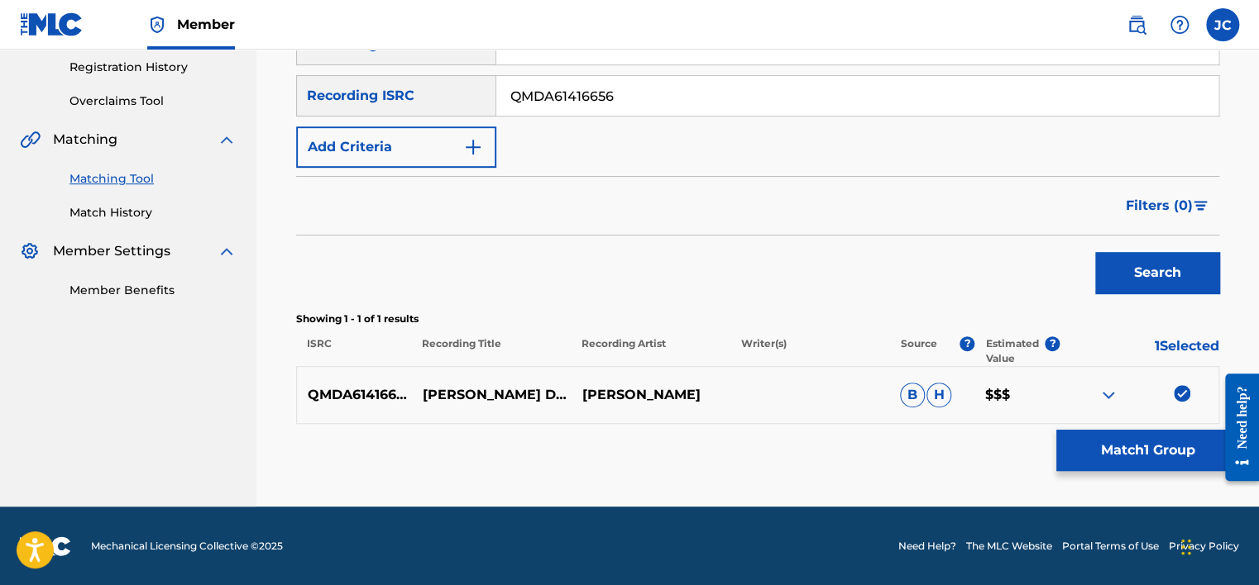
click at [1183, 395] on img at bounding box center [1181, 393] width 17 height 17
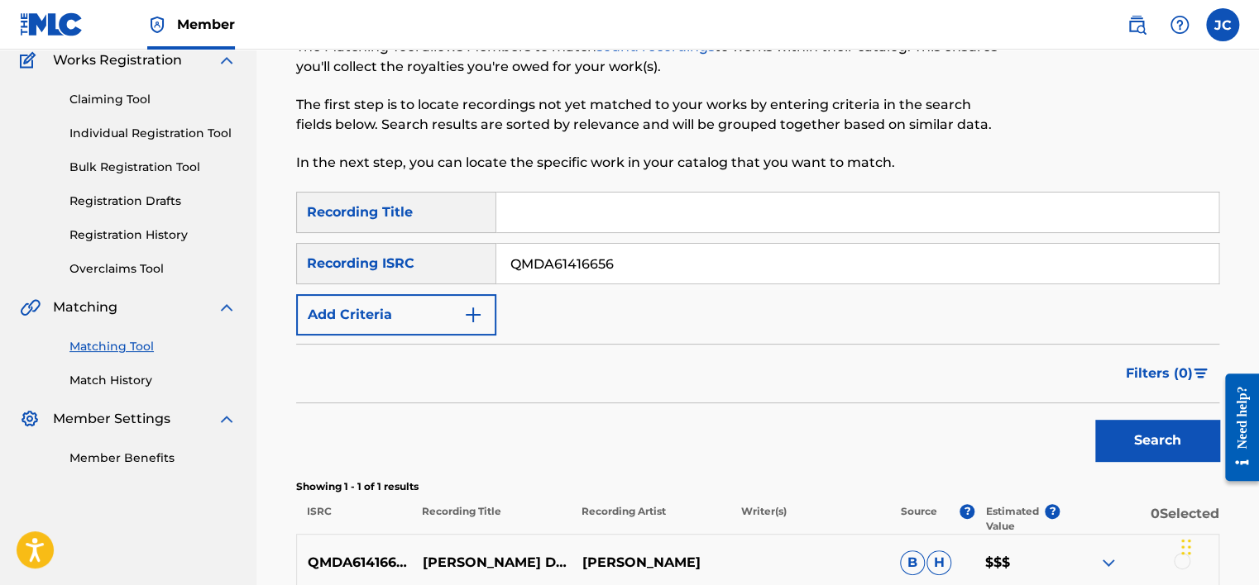
scroll to position [139, 0]
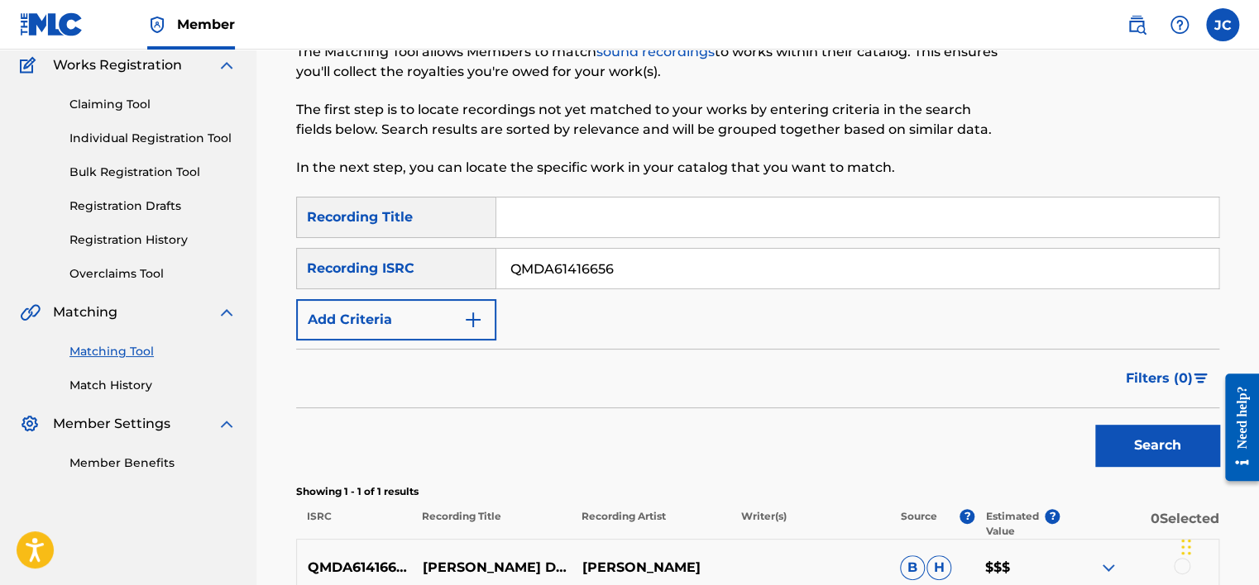
click at [811, 265] on input "QMDA61416656" at bounding box center [857, 269] width 722 height 40
paste input "PEZM91800200"
click at [1095, 425] on button "Search" at bounding box center [1157, 445] width 124 height 41
click at [542, 258] on input "PEZM91800200" at bounding box center [857, 269] width 722 height 40
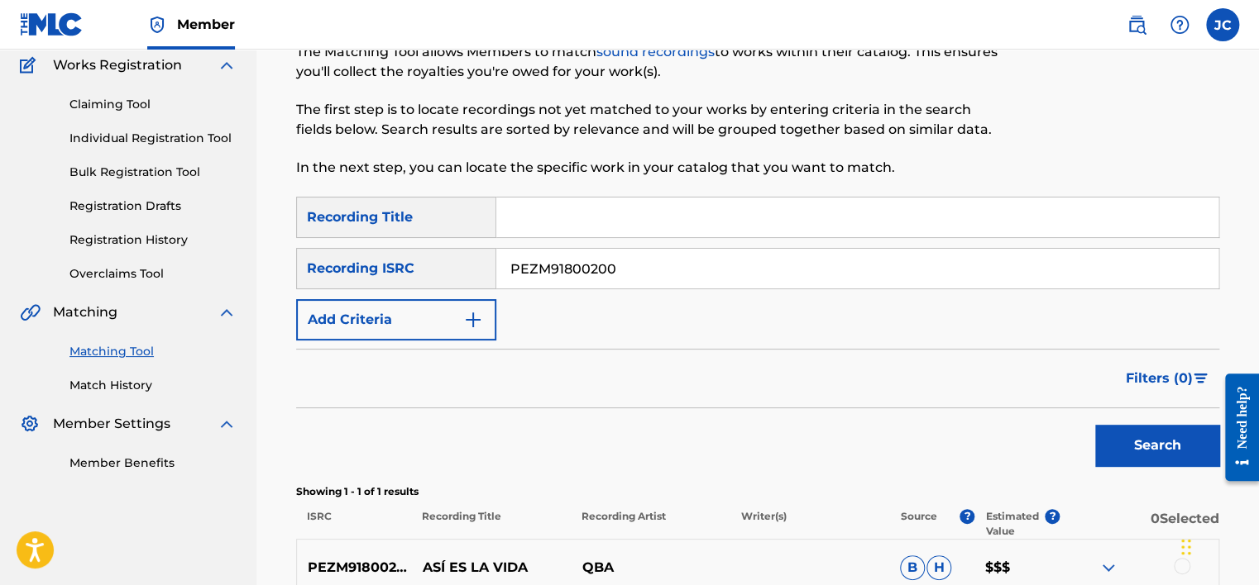
click at [628, 271] on input "PEZM91800200" at bounding box center [857, 269] width 722 height 40
paste input "USHM21736162"
type input "USHM21736162"
click at [1095, 425] on button "Search" at bounding box center [1157, 445] width 124 height 41
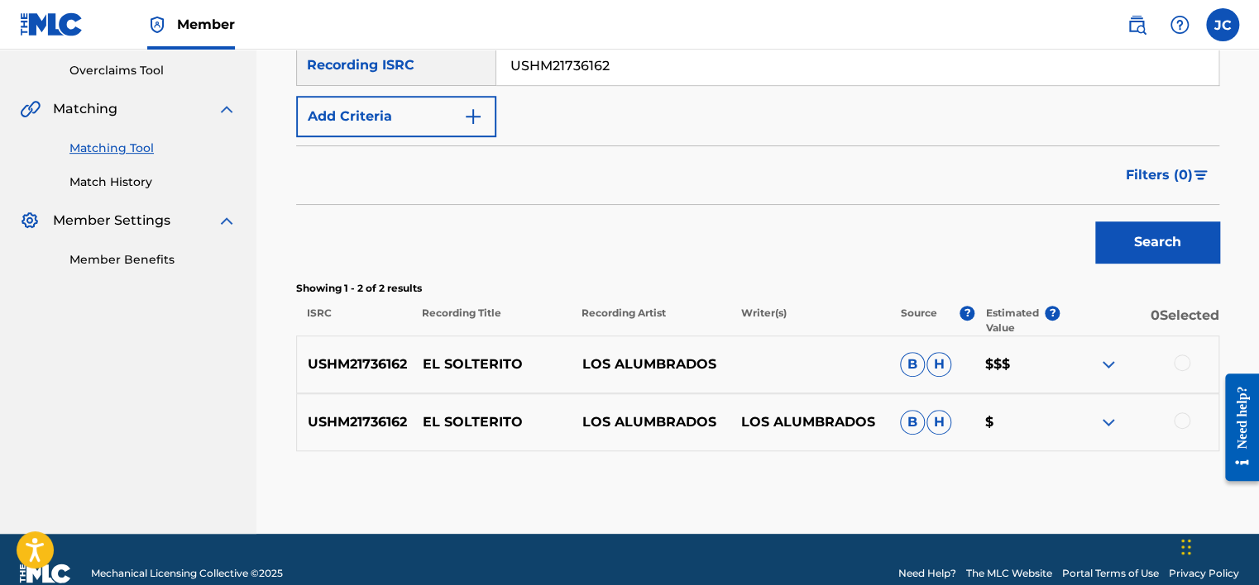
scroll to position [370, 0]
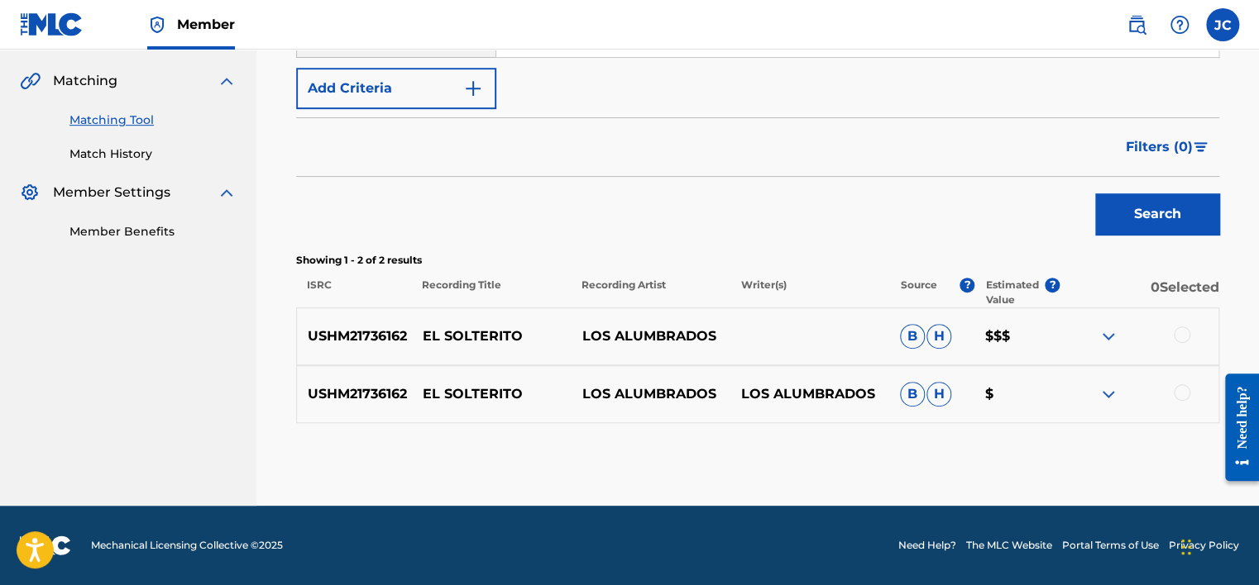
click at [1183, 391] on div at bounding box center [1181, 393] width 17 height 17
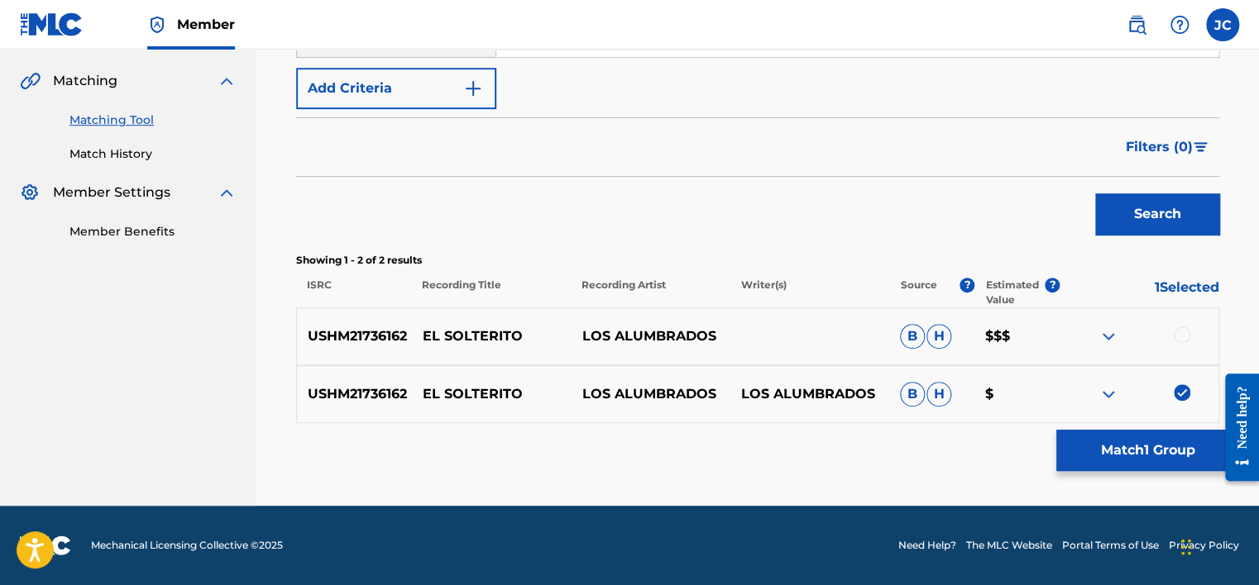
click at [1178, 336] on div at bounding box center [1181, 335] width 17 height 17
click at [1133, 447] on button "Match 2 Groups" at bounding box center [1147, 450] width 183 height 41
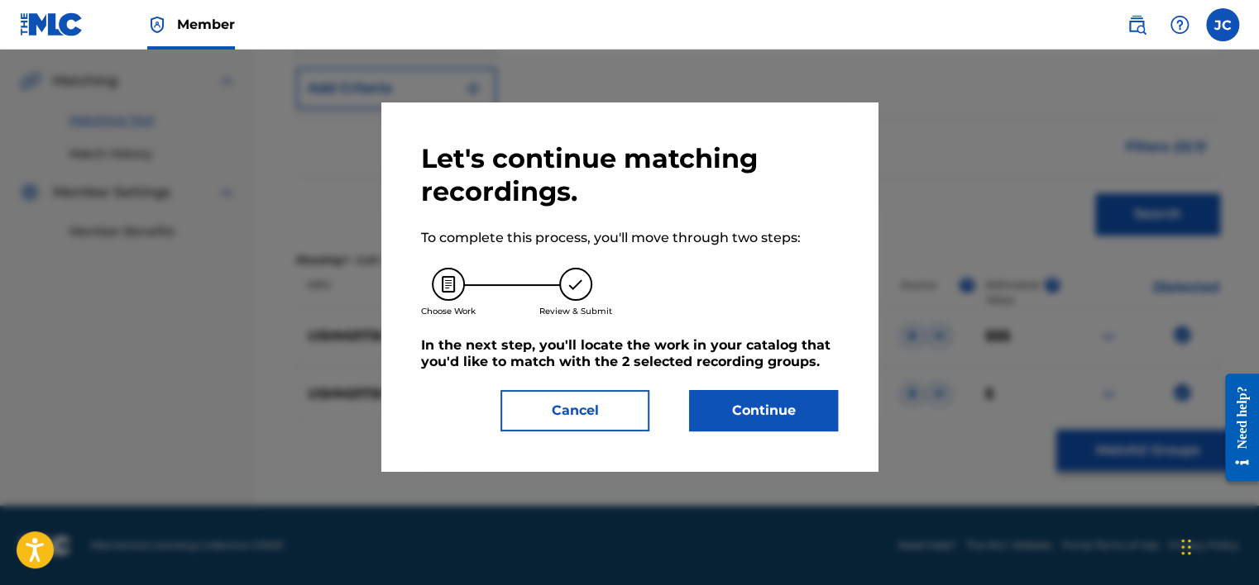
click at [794, 396] on button "Continue" at bounding box center [763, 410] width 149 height 41
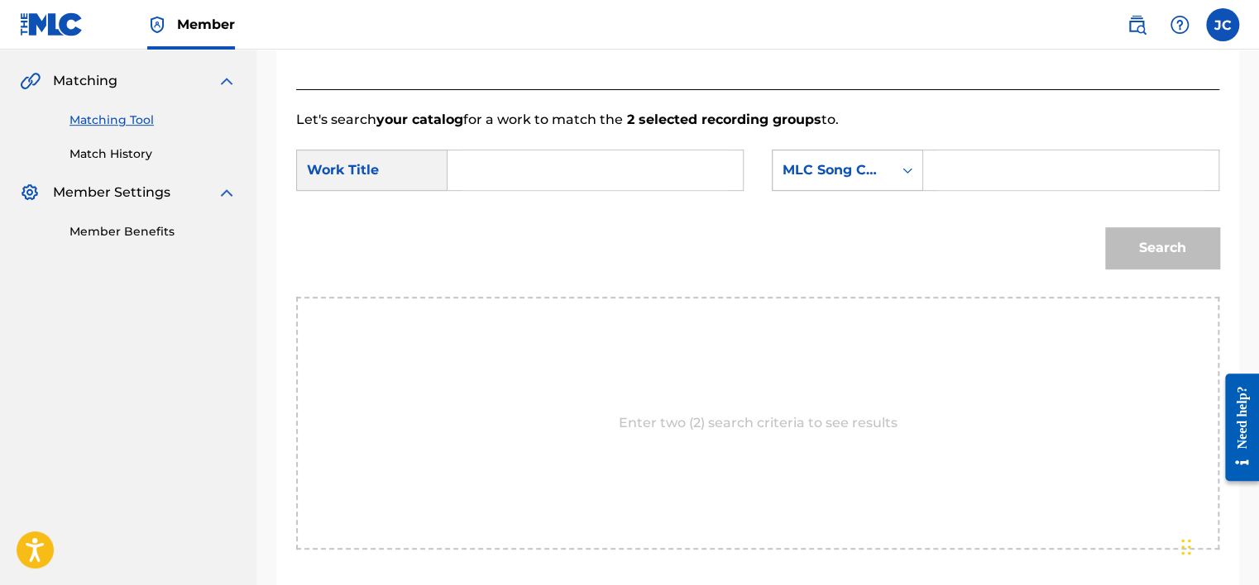
click at [832, 183] on div "MLC Song Code" at bounding box center [832, 170] width 120 height 31
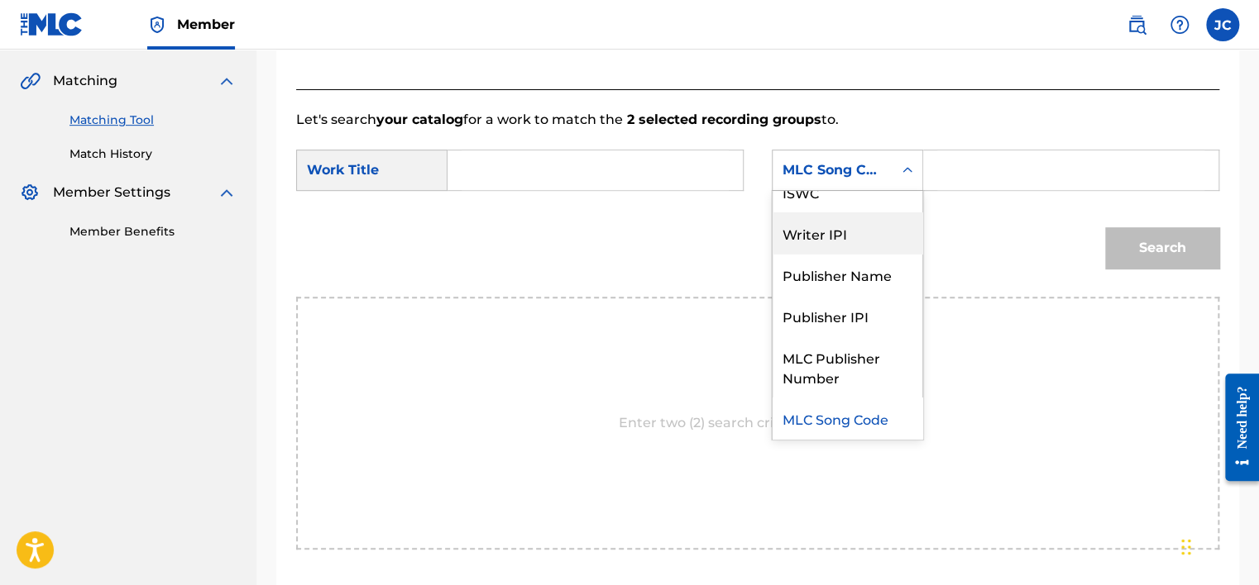
scroll to position [0, 0]
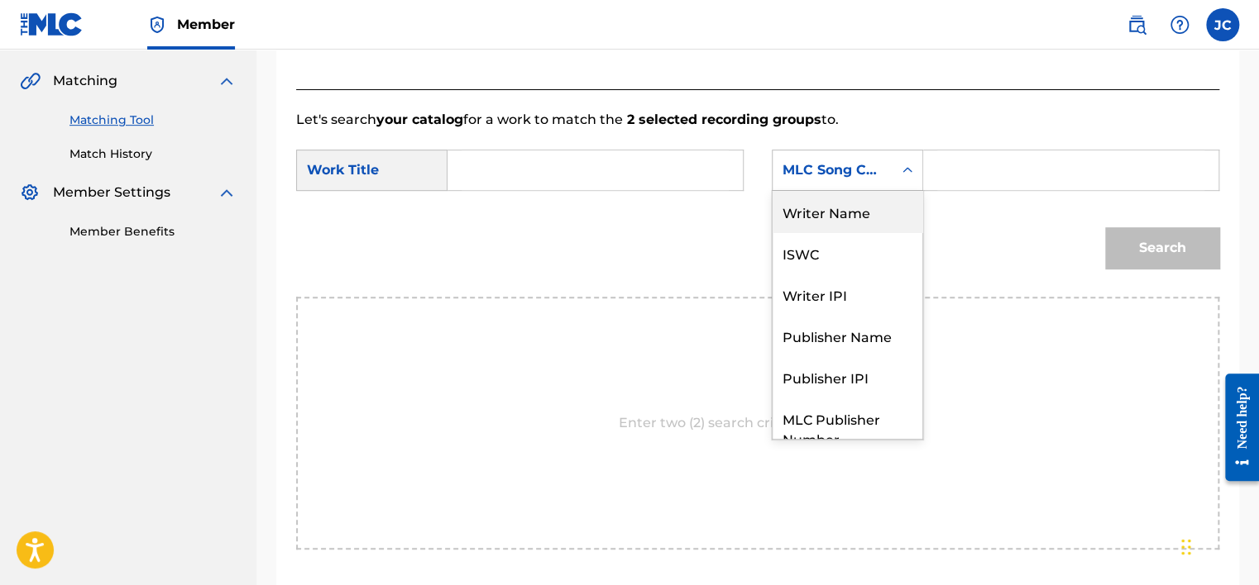
click at [793, 215] on div "Writer Name" at bounding box center [847, 211] width 150 height 41
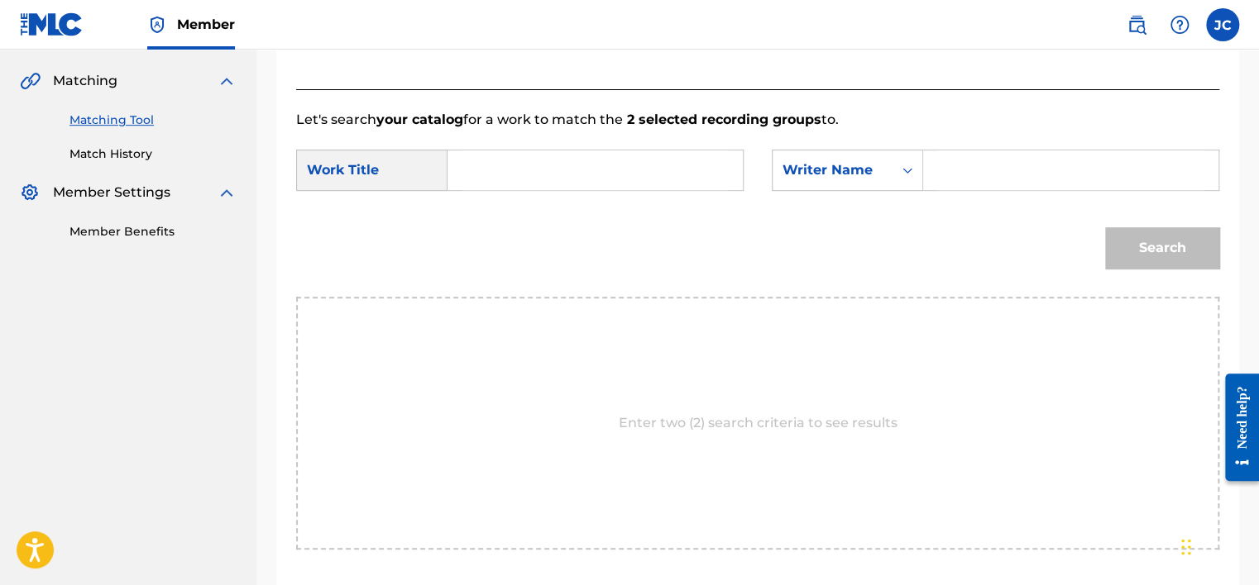
click at [705, 177] on input "Search Form" at bounding box center [594, 171] width 267 height 40
paste input "LOS ALUMBRADOS EL SOLTERITO"
drag, startPoint x: 607, startPoint y: 169, endPoint x: 751, endPoint y: 173, distance: 143.9
click at [751, 173] on div "SearchWithCriteria286a0692-f849-431e-8db4-524d178875d9 Work Title LOS ALUMBRADO…" at bounding box center [757, 175] width 923 height 51
click at [621, 170] on input "LOS ALUMBRADOS EL SOLTERITO" at bounding box center [594, 171] width 267 height 40
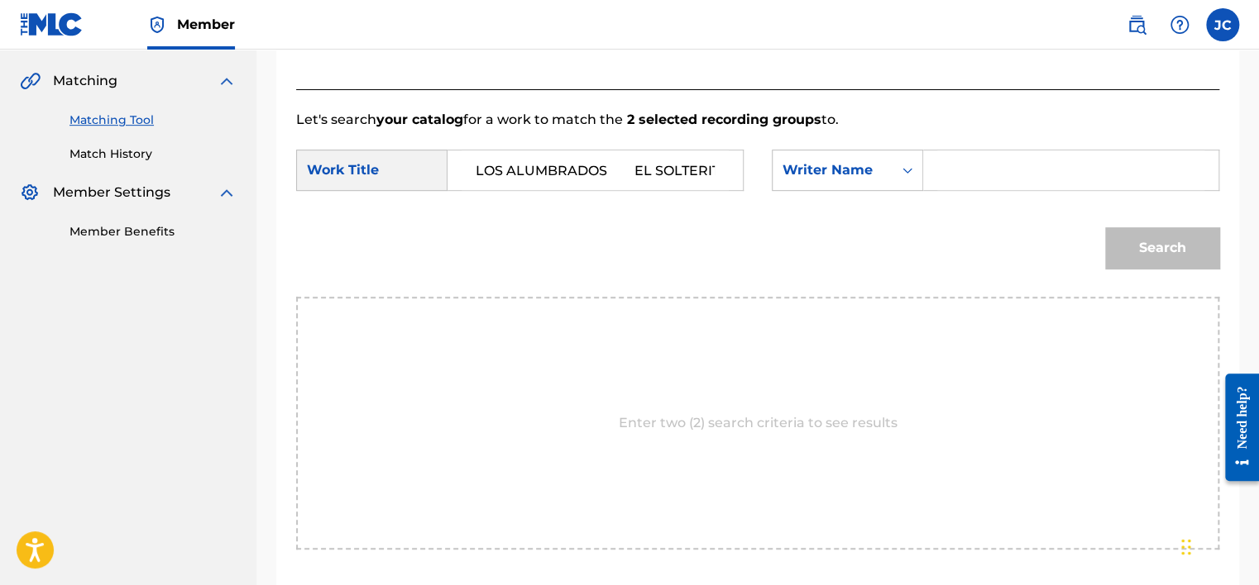
drag, startPoint x: 621, startPoint y: 170, endPoint x: 418, endPoint y: 155, distance: 203.2
click at [418, 155] on div "SearchWithCriteria286a0692-f849-431e-8db4-524d178875d9 Work Title LOS ALUMBRADO…" at bounding box center [519, 170] width 447 height 41
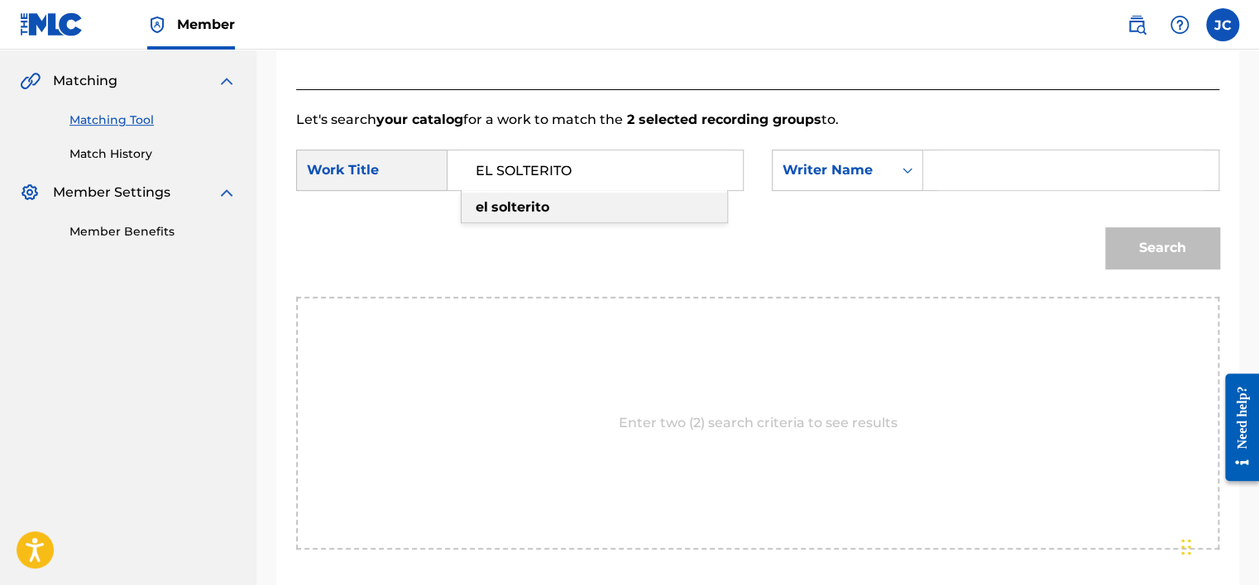
click at [605, 179] on input "EL SOLTERITO" at bounding box center [594, 171] width 267 height 40
type input "EL SOLTERITO"
click at [946, 182] on input "Search Form" at bounding box center [1070, 171] width 267 height 40
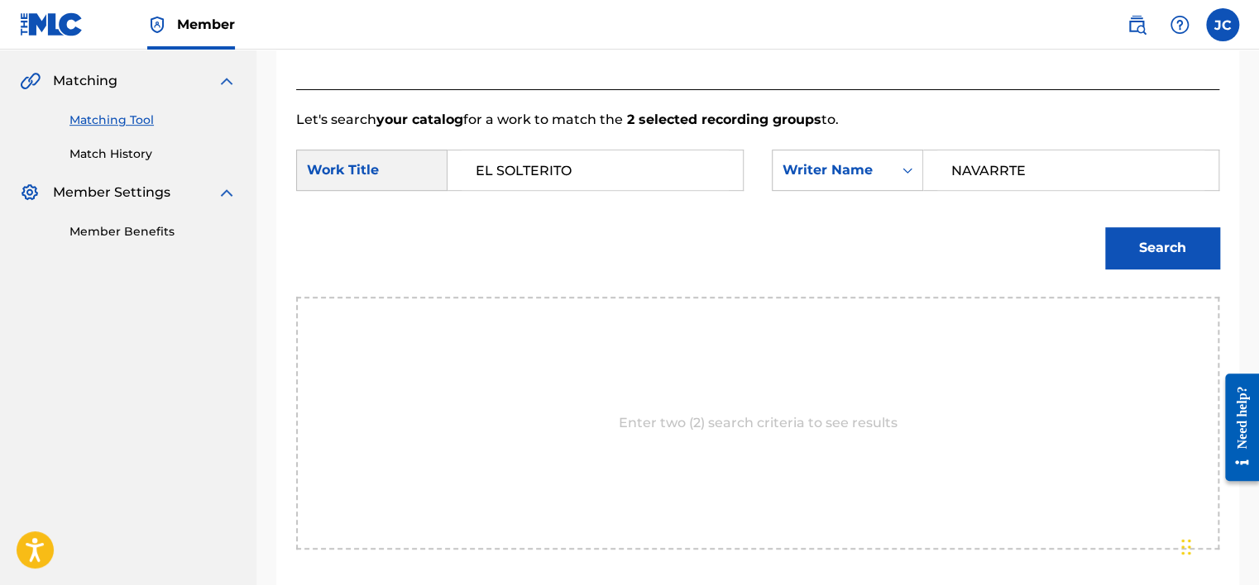
click at [1105, 227] on button "Search" at bounding box center [1162, 247] width 114 height 41
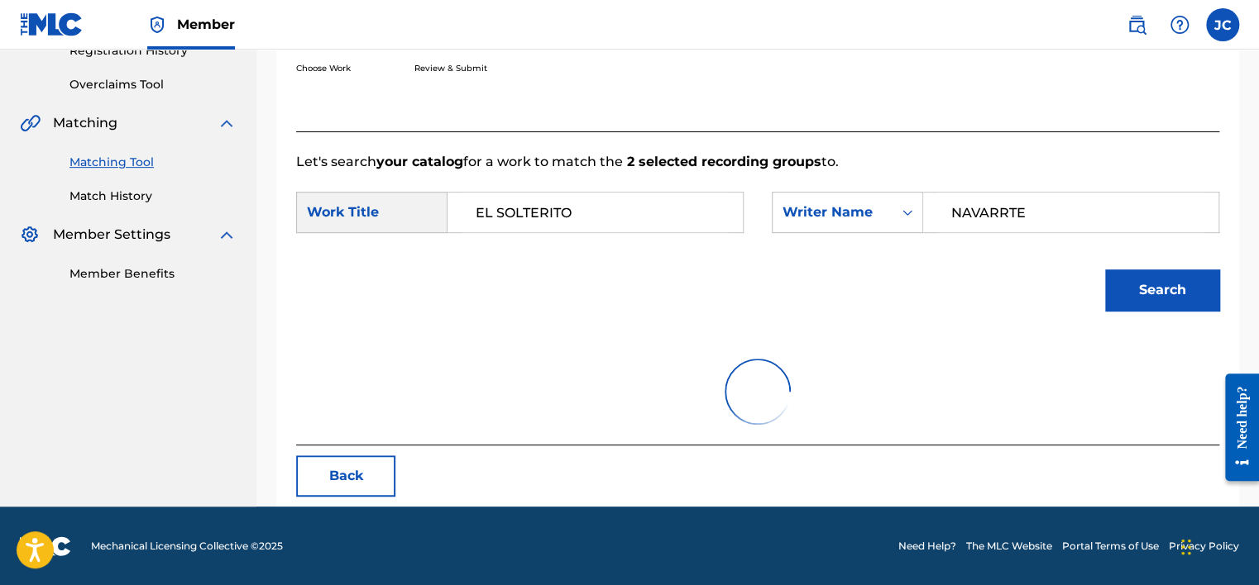
scroll to position [258, 0]
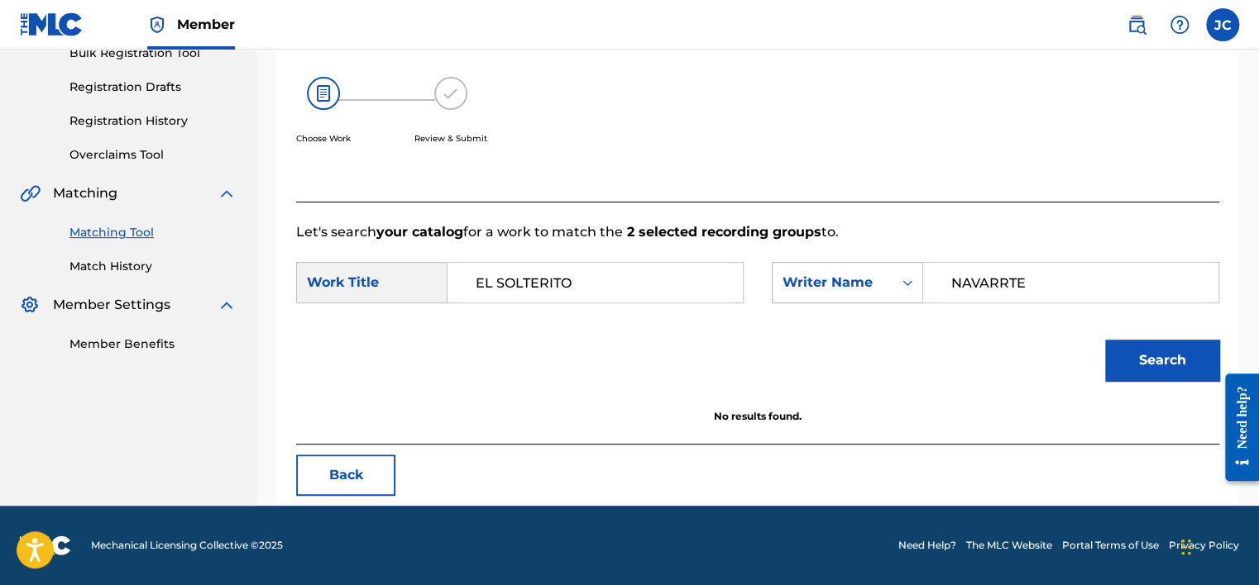
drag, startPoint x: 1059, startPoint y: 294, endPoint x: 912, endPoint y: 280, distance: 147.9
click at [912, 280] on div "SearchWithCriteria56b4adc0-dbfb-4d26-a710-fe066ff512be Writer Name NAVARRTE" at bounding box center [995, 282] width 447 height 41
type input "GRANIDOS"
click at [1105, 340] on button "Search" at bounding box center [1162, 360] width 114 height 41
click at [374, 476] on button "Back" at bounding box center [345, 475] width 99 height 41
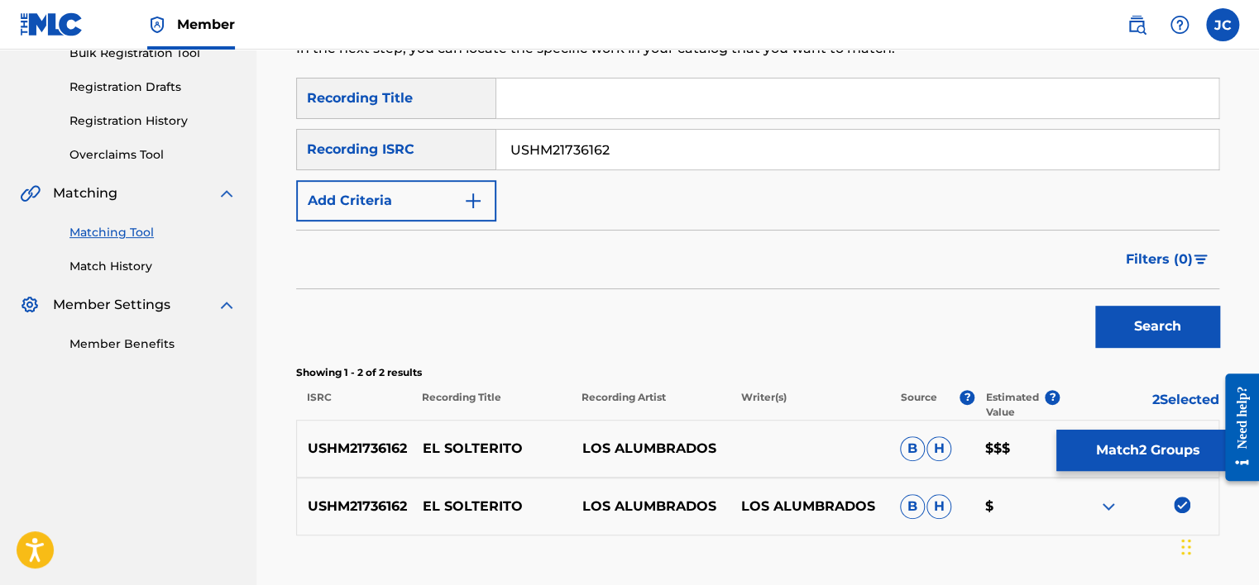
scroll to position [370, 0]
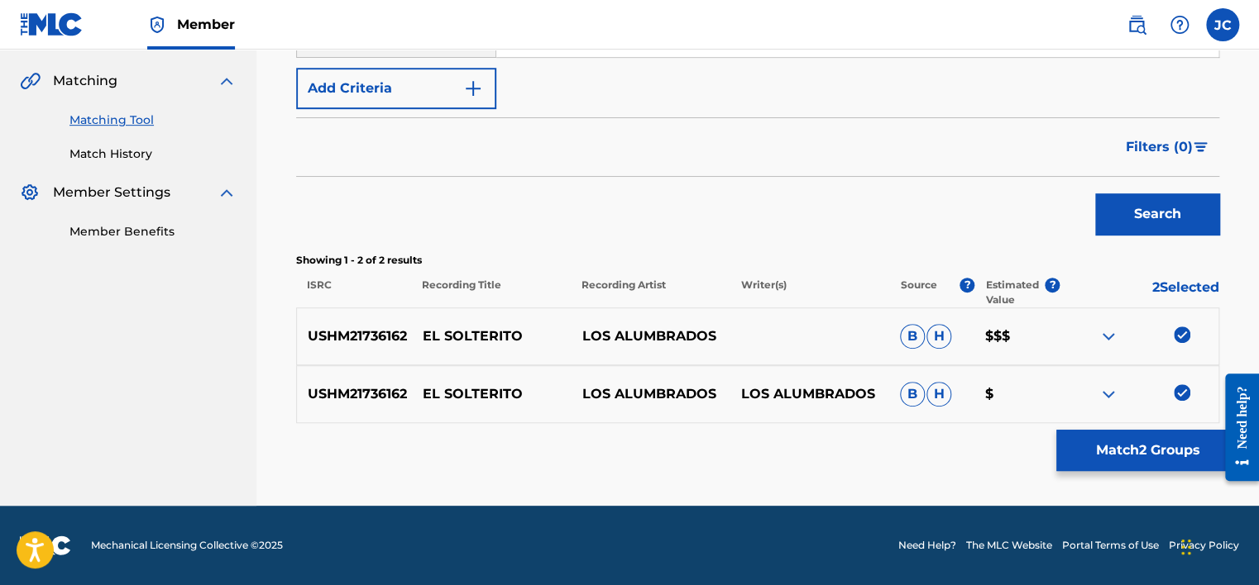
click at [1178, 395] on img at bounding box center [1181, 393] width 17 height 17
click at [1183, 338] on img at bounding box center [1181, 335] width 17 height 17
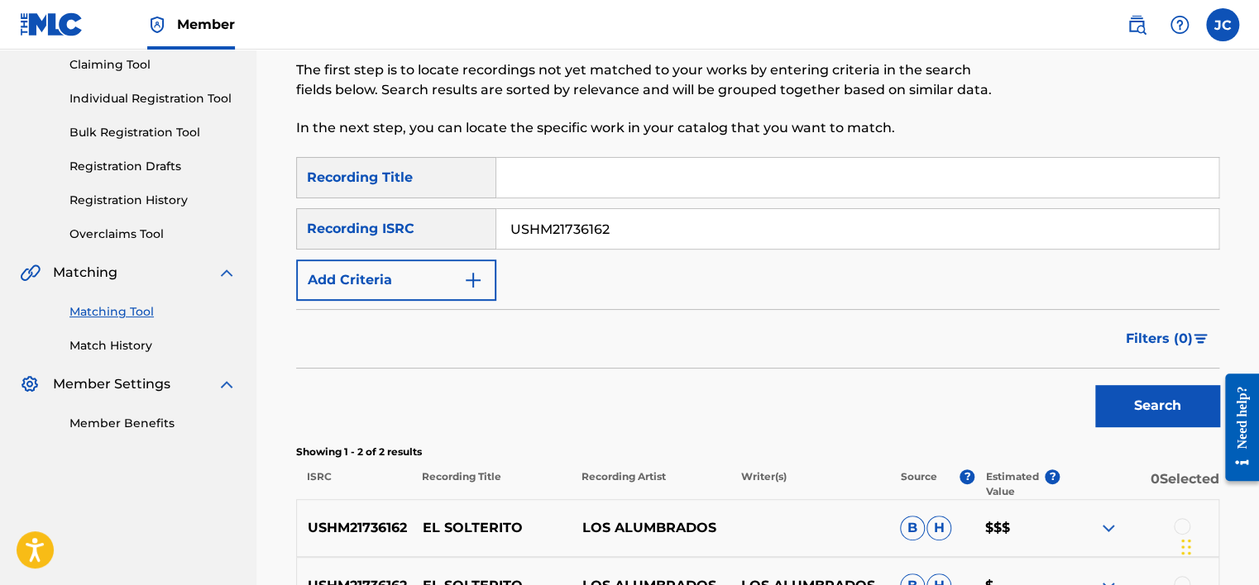
scroll to position [131, 0]
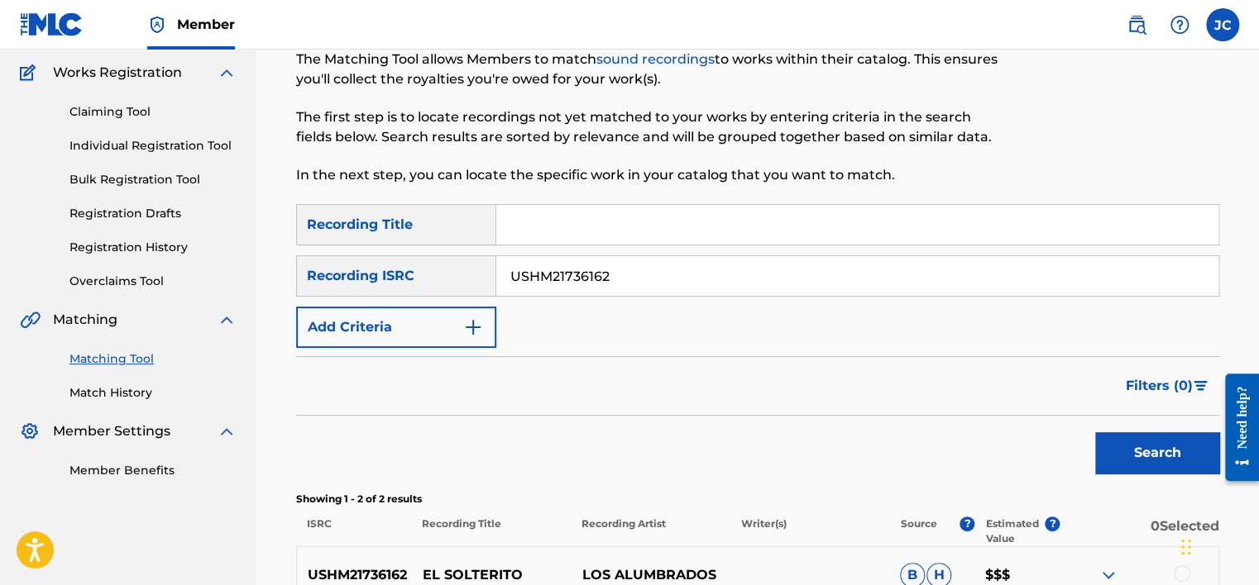
drag, startPoint x: 824, startPoint y: 279, endPoint x: 475, endPoint y: 260, distance: 349.4
click at [475, 260] on div "SearchWithCriteriad9f96bda-2b6e-472e-97ae-2a86a52384b4 Recording ISRC USHM21736…" at bounding box center [757, 276] width 923 height 41
paste input "QZHZ62063700"
type input "QZHZ62063700"
click at [1095, 432] on button "Search" at bounding box center [1157, 452] width 124 height 41
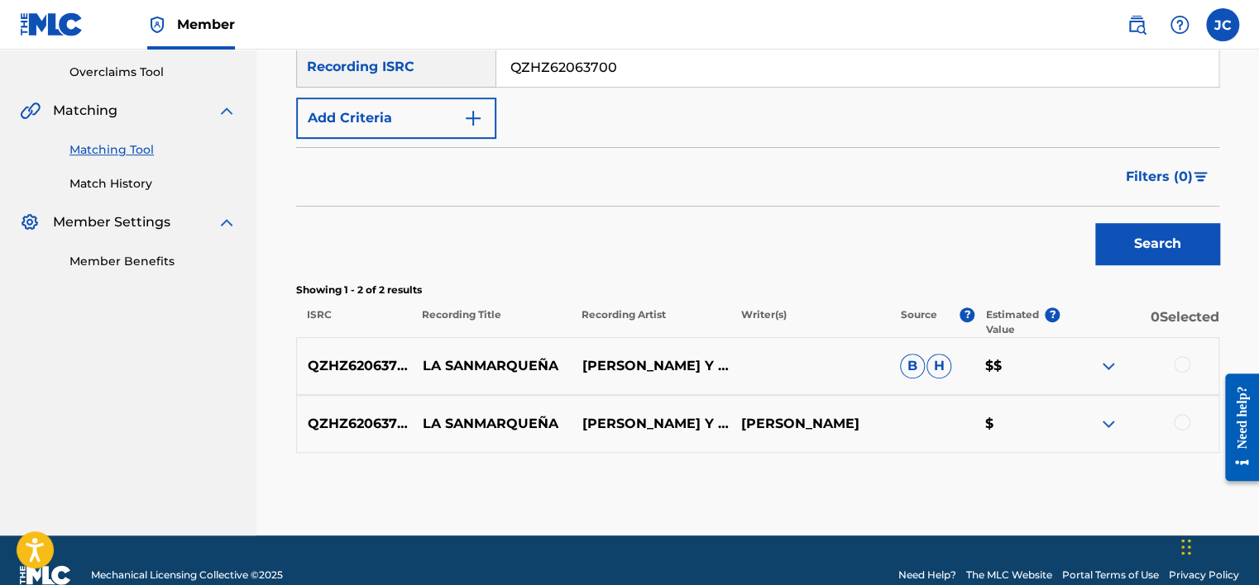
scroll to position [370, 0]
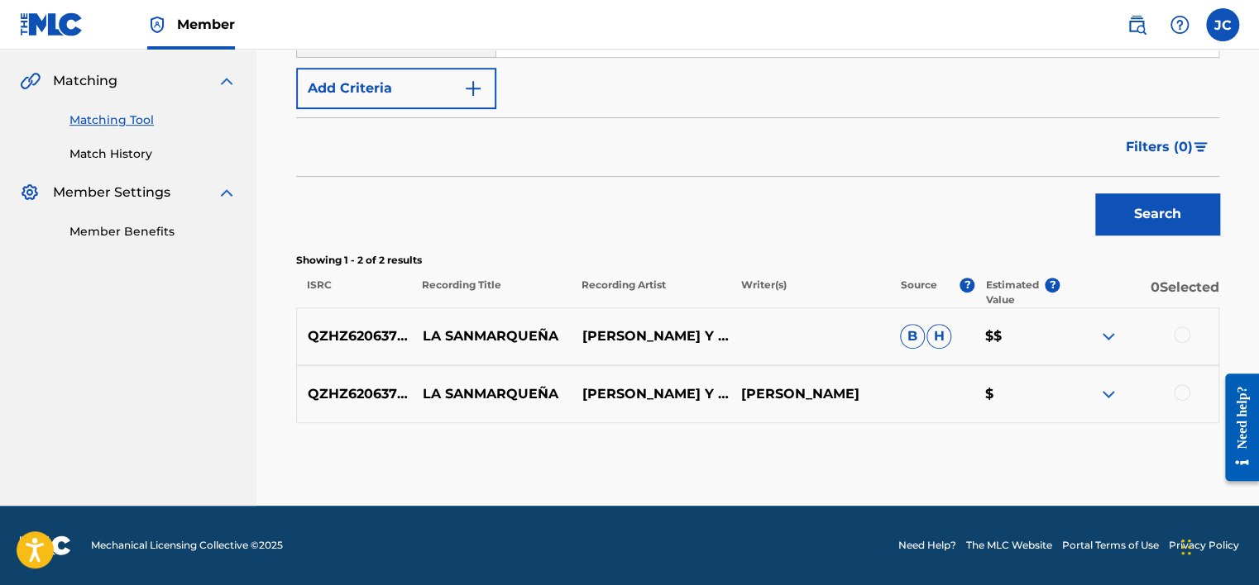
click at [1177, 385] on div at bounding box center [1181, 393] width 17 height 17
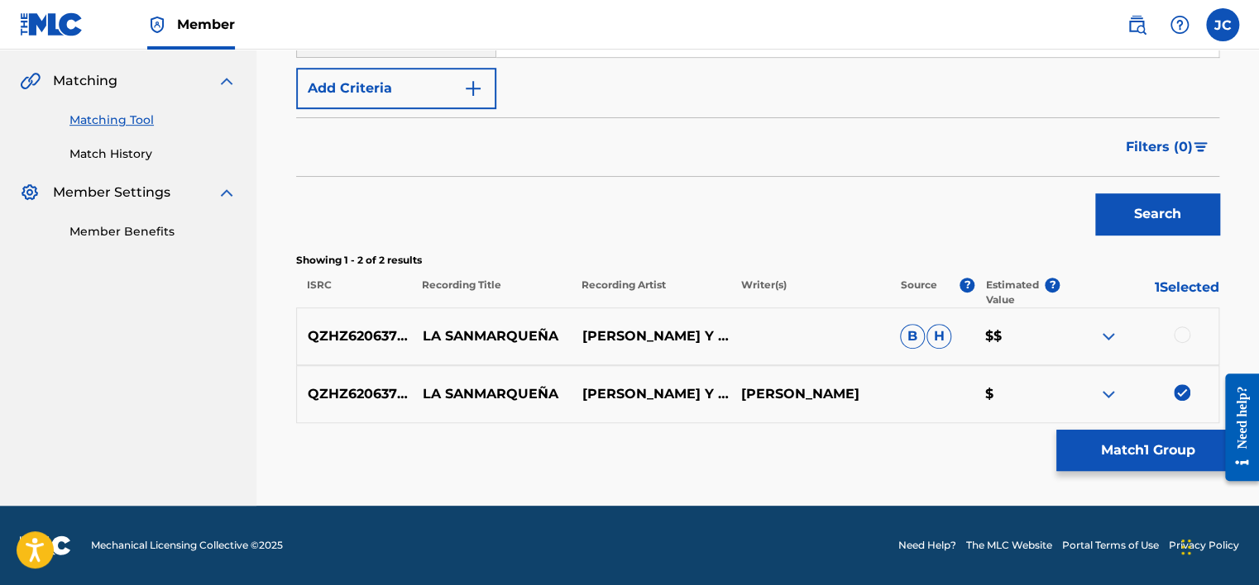
click at [1181, 336] on div at bounding box center [1181, 335] width 17 height 17
click at [1160, 443] on button "Match 2 Groups" at bounding box center [1147, 450] width 183 height 41
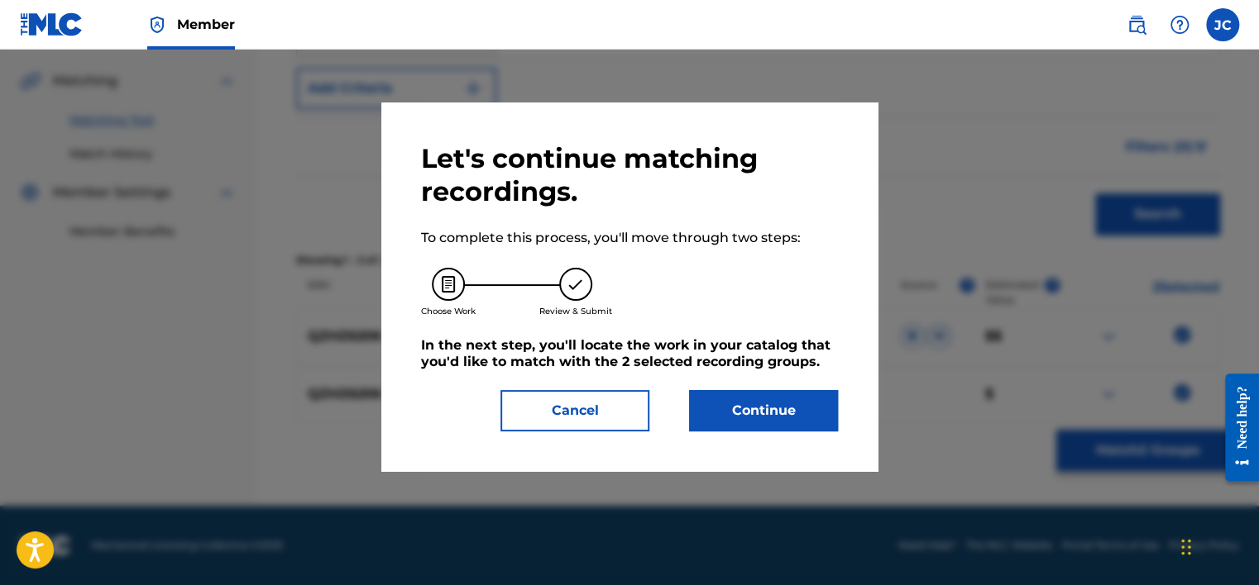
click at [808, 411] on button "Continue" at bounding box center [763, 410] width 149 height 41
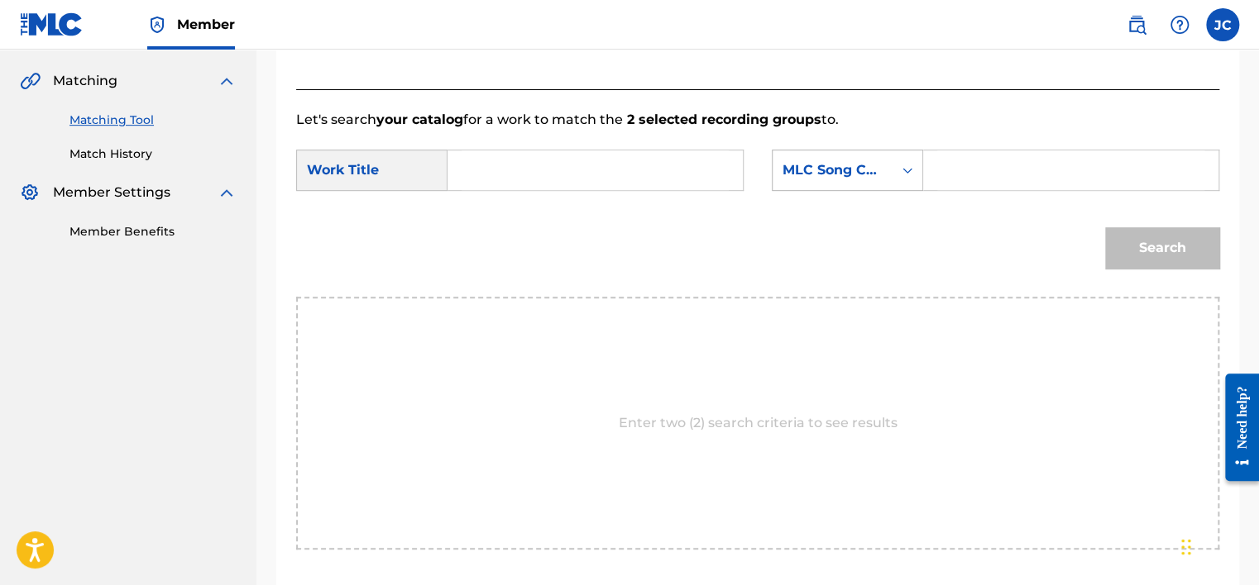
click at [853, 157] on div "MLC Song Code" at bounding box center [832, 170] width 120 height 31
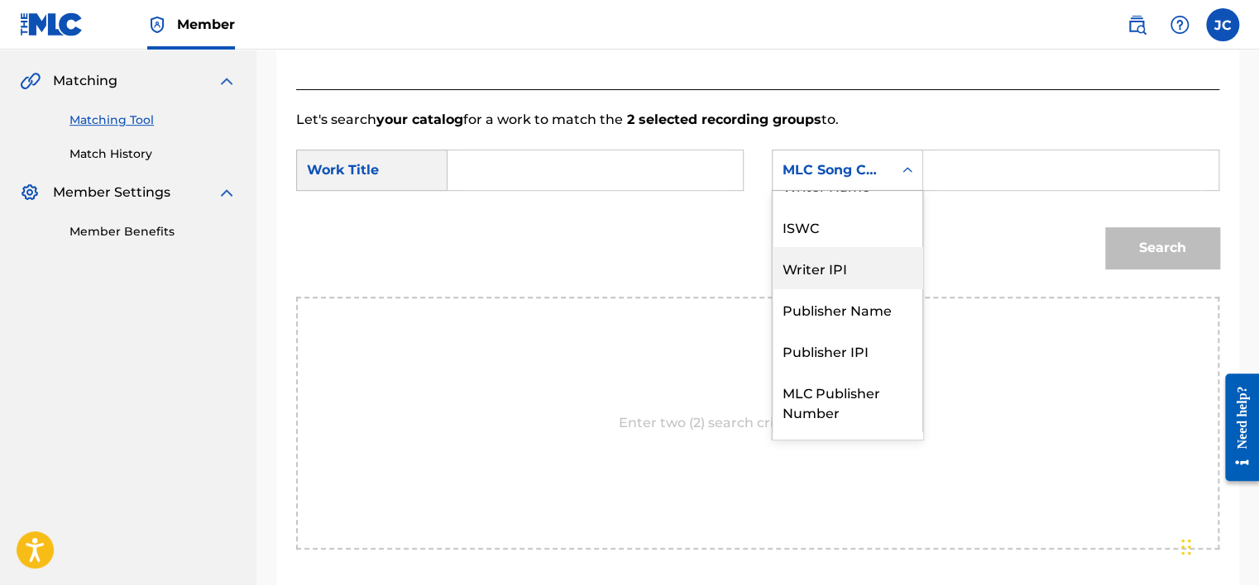
scroll to position [0, 0]
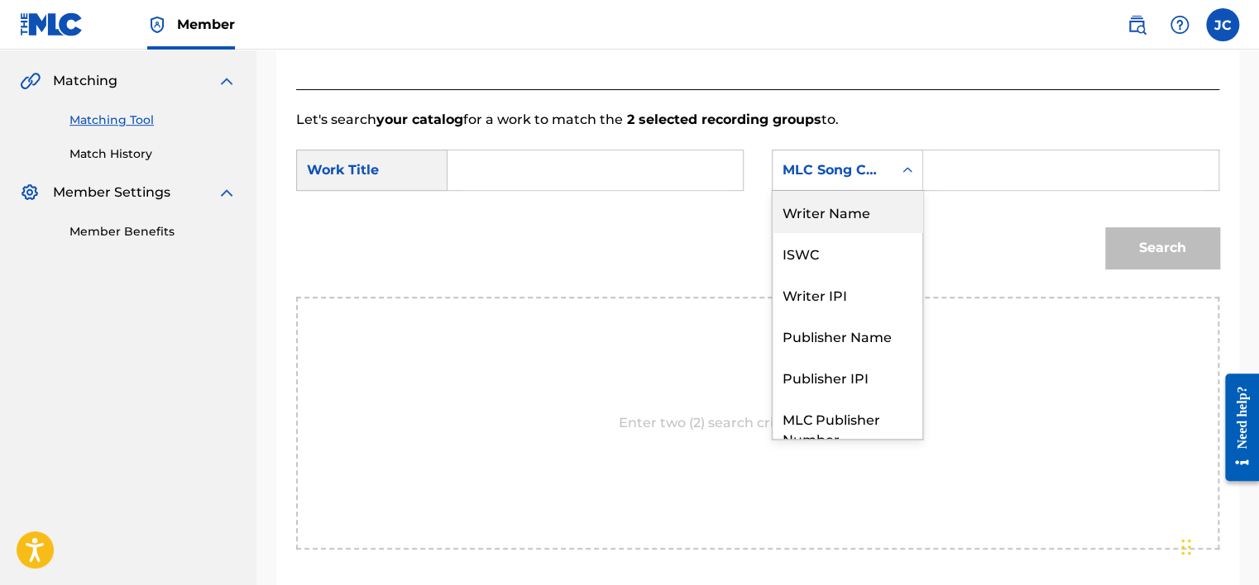
click at [876, 216] on div "Writer Name" at bounding box center [847, 211] width 150 height 41
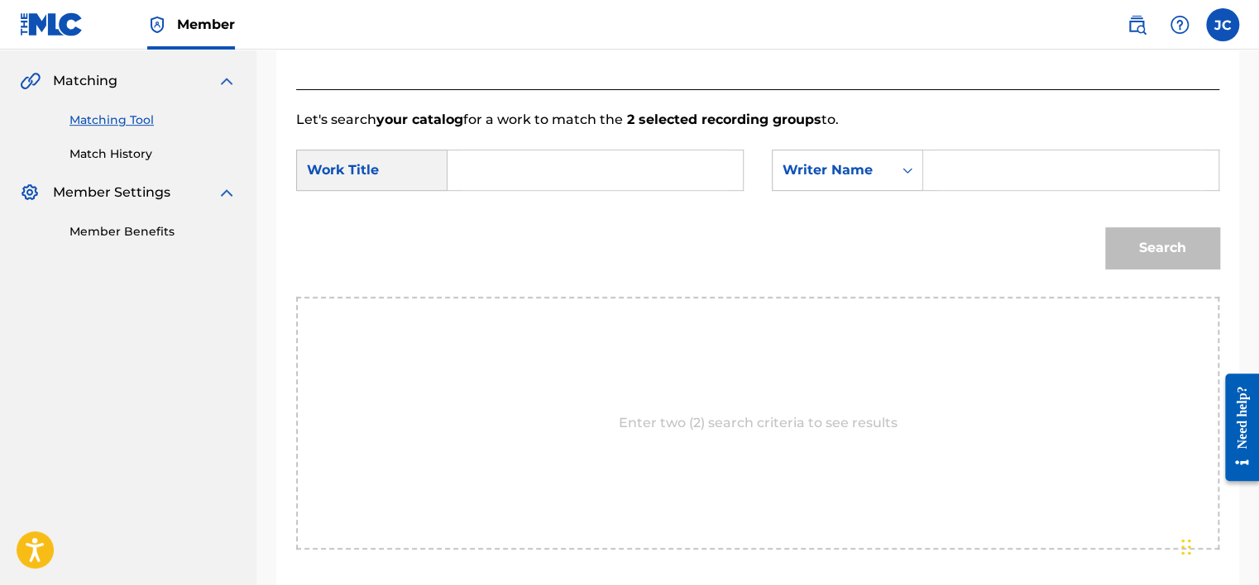
click at [671, 181] on input "Search Form" at bounding box center [594, 171] width 267 height 40
paste input "La Sanmarqueña"
type input "La Sanmarqueña"
click at [958, 174] on input "Search Form" at bounding box center [1070, 171] width 267 height 40
paste input "[PERSON_NAME]"
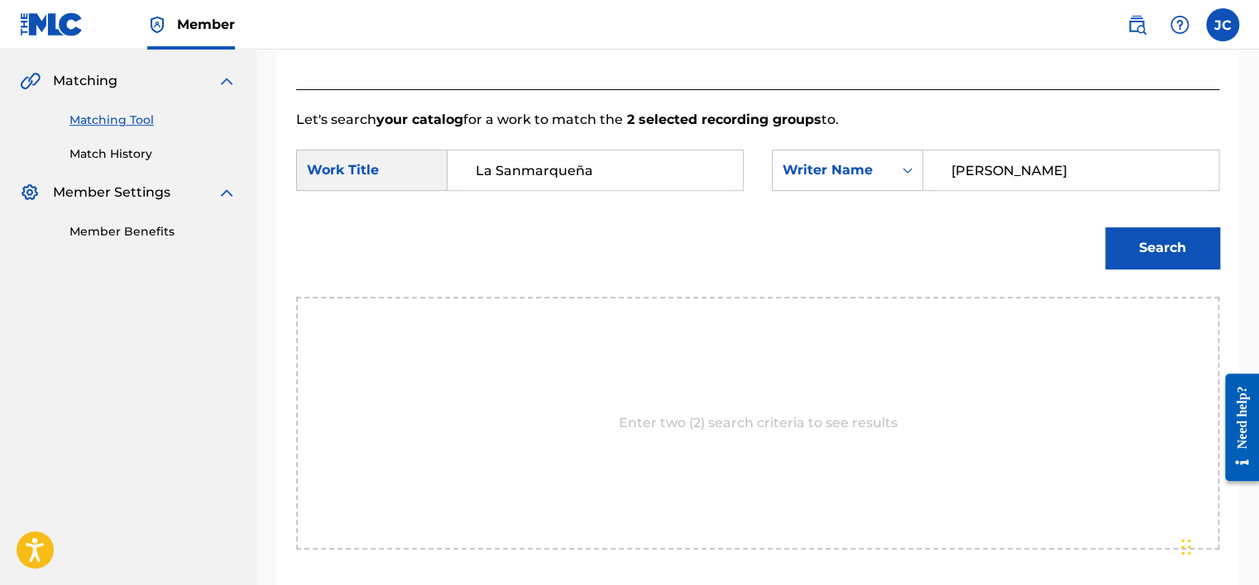
click at [1105, 227] on button "Search" at bounding box center [1162, 247] width 114 height 41
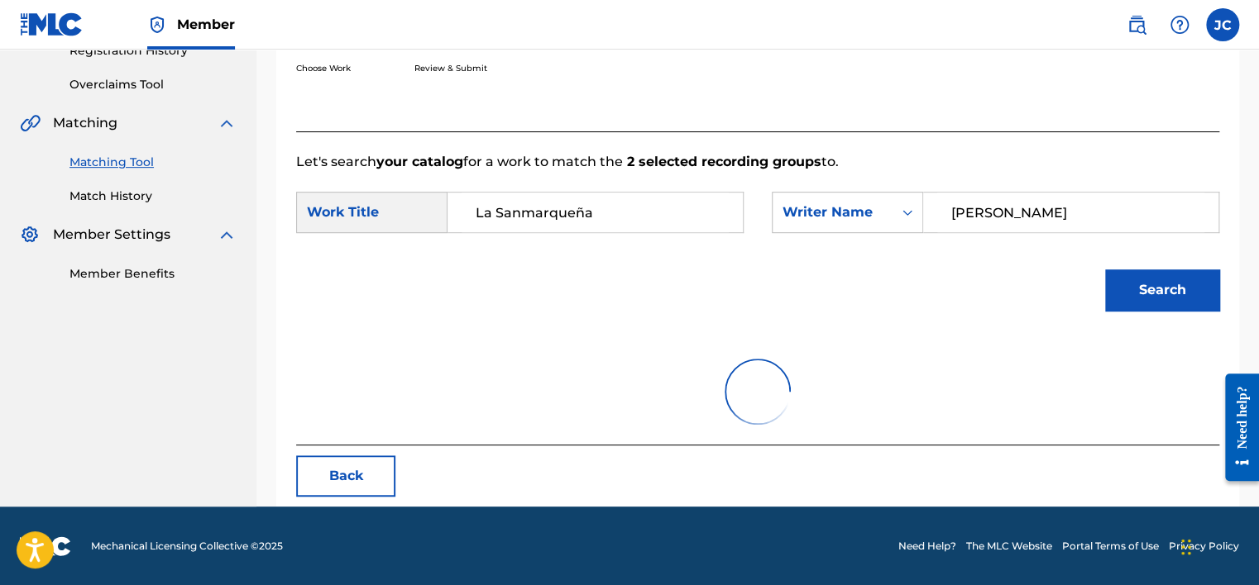
scroll to position [370, 0]
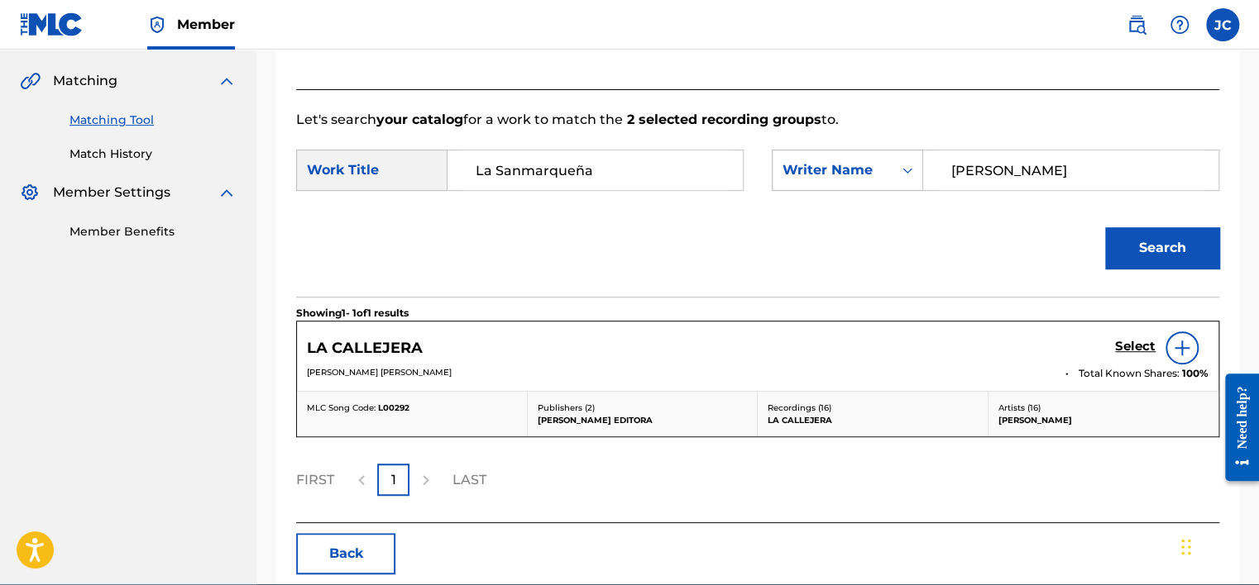
drag, startPoint x: 1027, startPoint y: 170, endPoint x: 890, endPoint y: 184, distance: 138.1
click at [890, 184] on div "SearchWithCriteria9e7b1ccd-a10f-4002-bb82-5af6e1b0409b Writer Name [PERSON_NAME]" at bounding box center [995, 170] width 447 height 41
paste input "[PERSON_NAME]"
type input "[PERSON_NAME]"
click at [1105, 227] on button "Search" at bounding box center [1162, 247] width 114 height 41
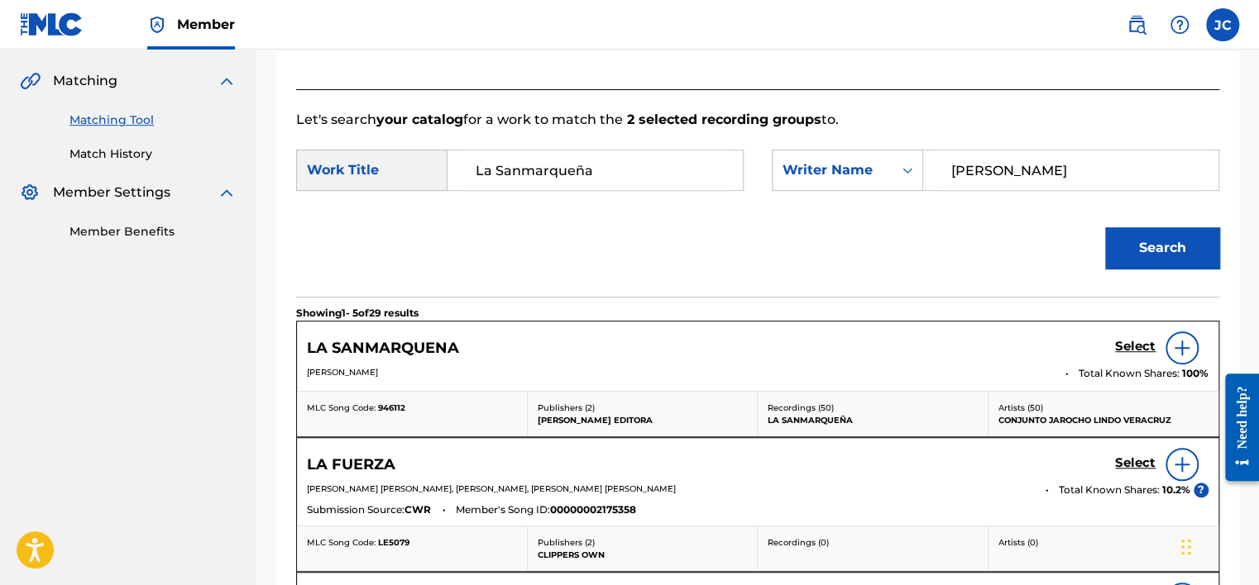
click at [1137, 353] on h5 "Select" at bounding box center [1135, 347] width 41 height 16
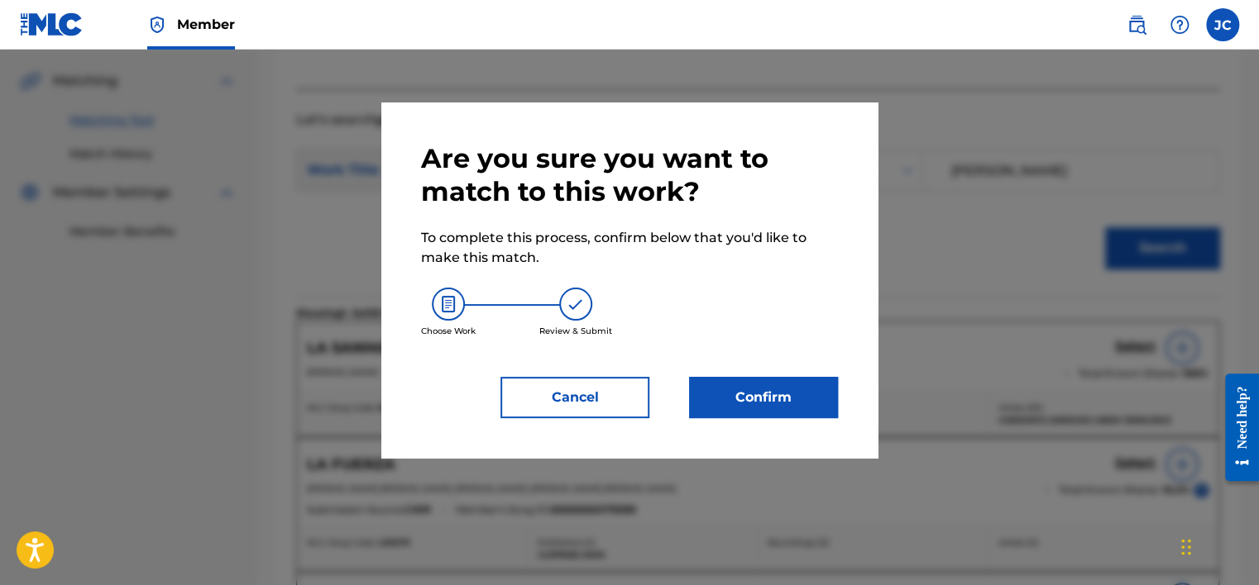
click at [727, 396] on button "Confirm" at bounding box center [763, 397] width 149 height 41
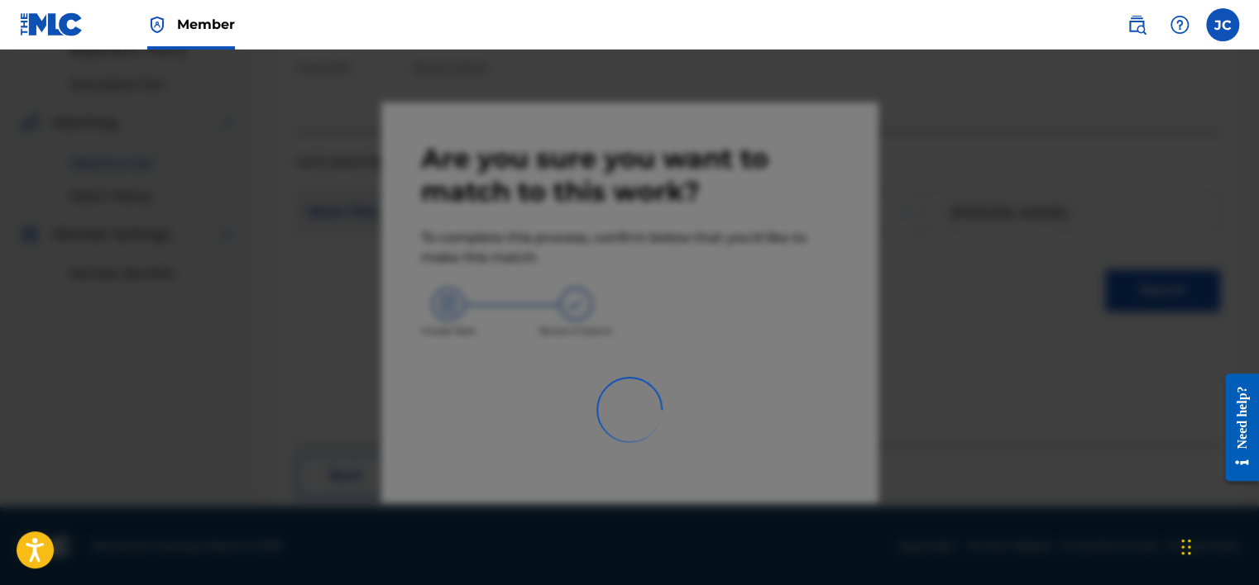
scroll to position [125, 0]
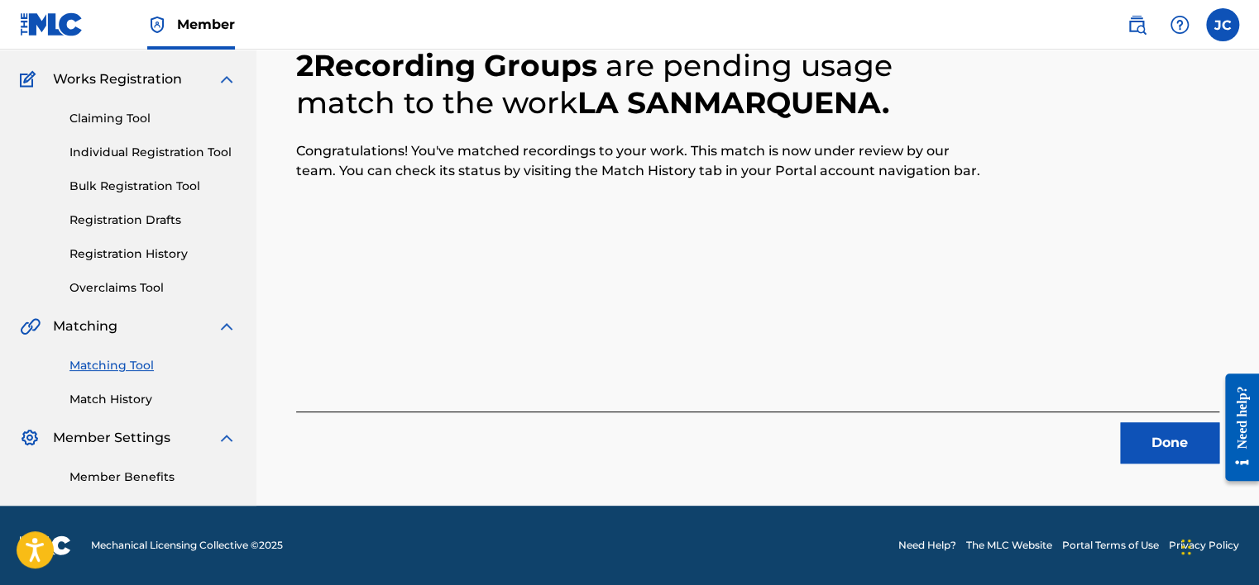
click at [1151, 450] on button "Done" at bounding box center [1169, 443] width 99 height 41
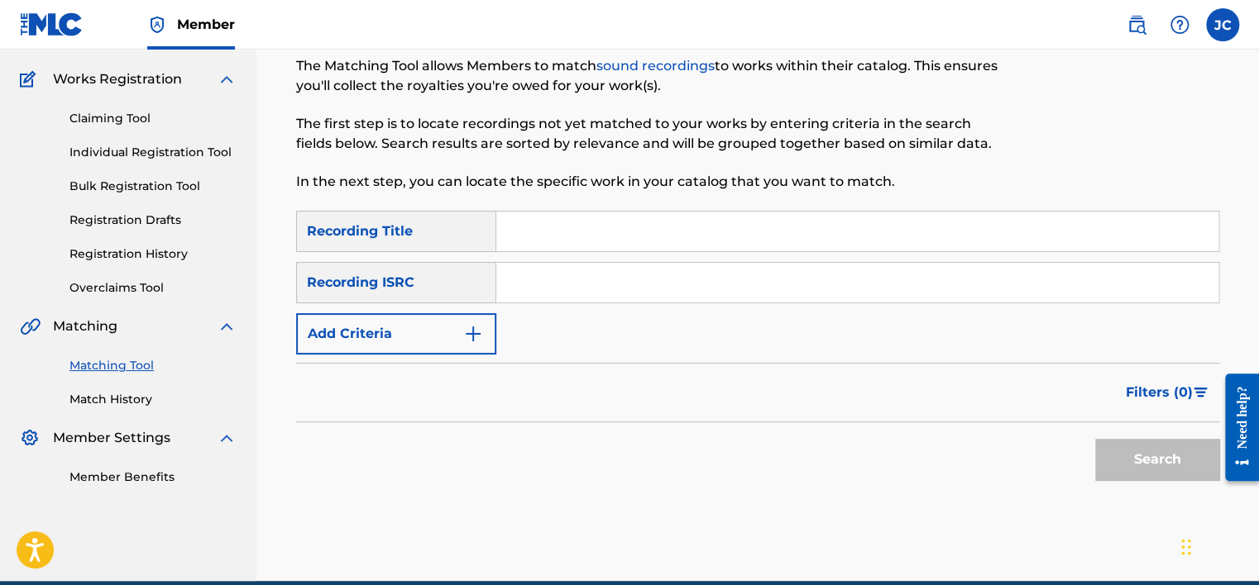
click at [643, 260] on div "SearchWithCriteria8fb65e20-c70e-4ac6-8566-b20a553dd4dd Recording Title SearchWi…" at bounding box center [757, 283] width 923 height 144
click at [642, 276] on input "Search Form" at bounding box center [857, 283] width 722 height 40
paste input "USASN1700962"
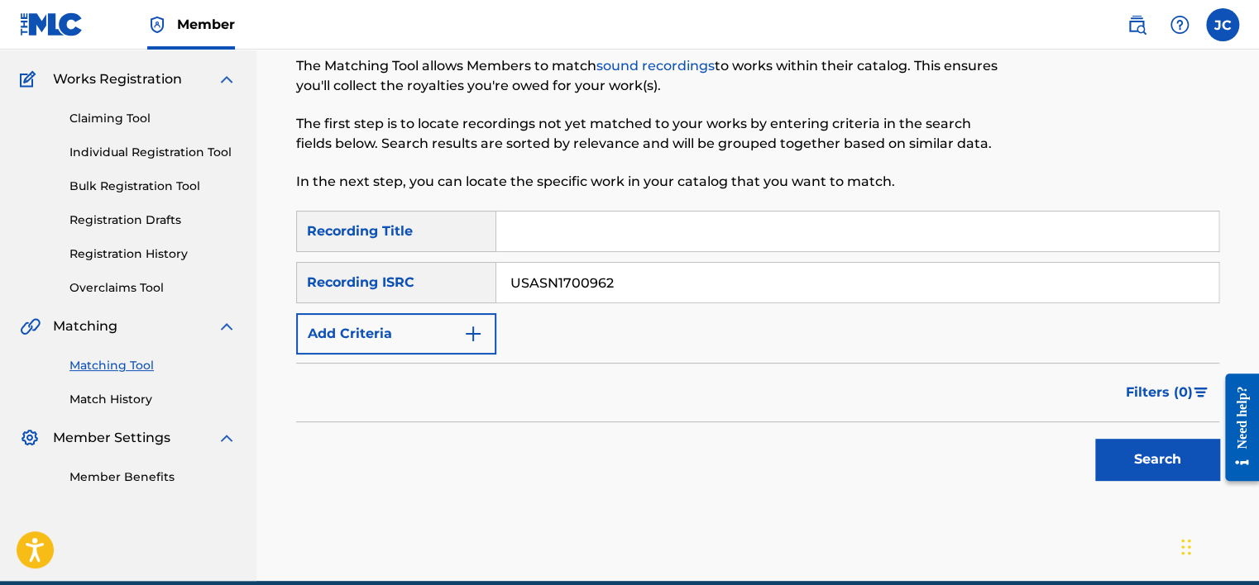
click at [1095, 439] on button "Search" at bounding box center [1157, 459] width 124 height 41
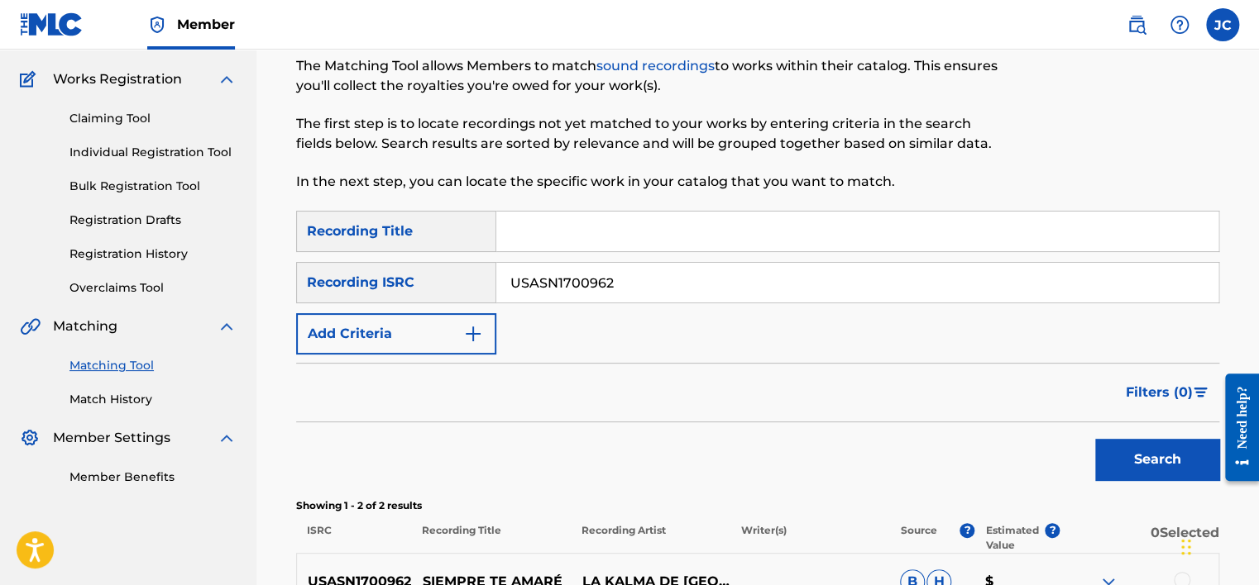
click at [628, 277] on input "USASN1700962" at bounding box center [857, 283] width 722 height 40
paste input "NLA508532208"
click at [1095, 439] on button "Search" at bounding box center [1157, 459] width 124 height 41
click at [635, 271] on input "NLA508532208" at bounding box center [857, 283] width 722 height 40
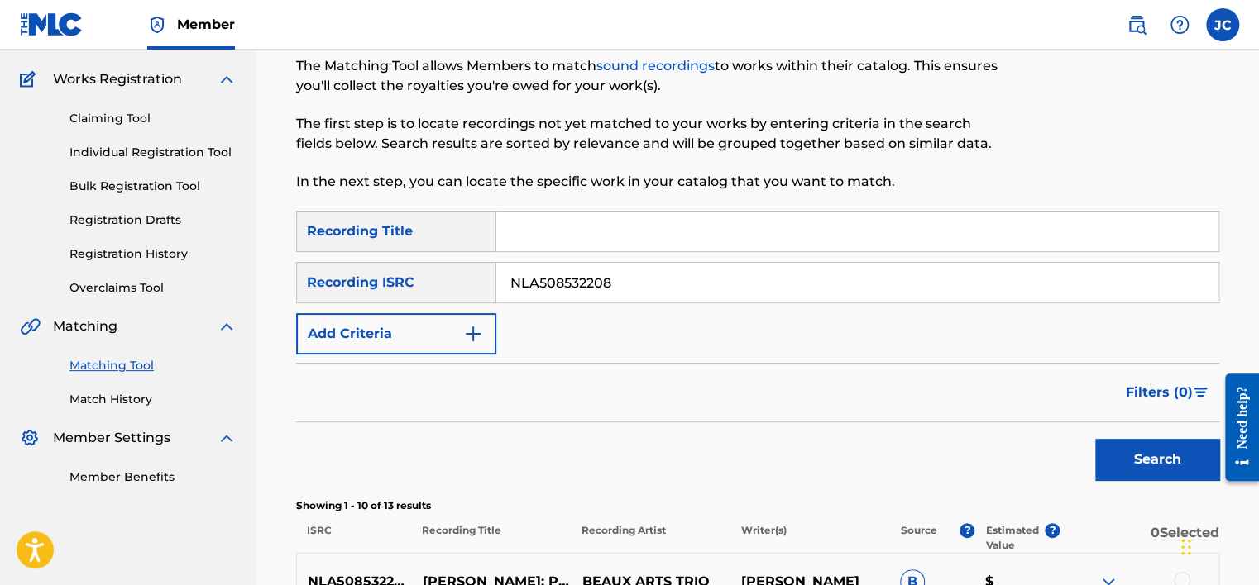
click at [635, 271] on input "NLA508532208" at bounding box center [857, 283] width 722 height 40
paste input "QZ6VU1600001"
type input "QZ6VU1600001"
click at [1095, 439] on button "Search" at bounding box center [1157, 459] width 124 height 41
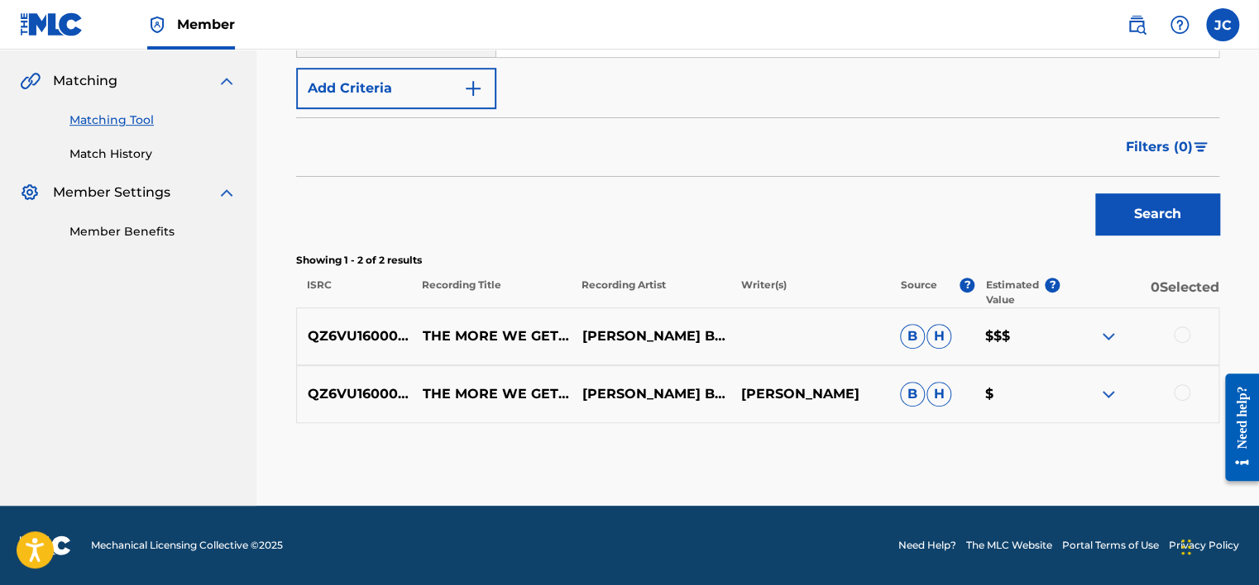
click at [1182, 389] on div at bounding box center [1181, 393] width 17 height 17
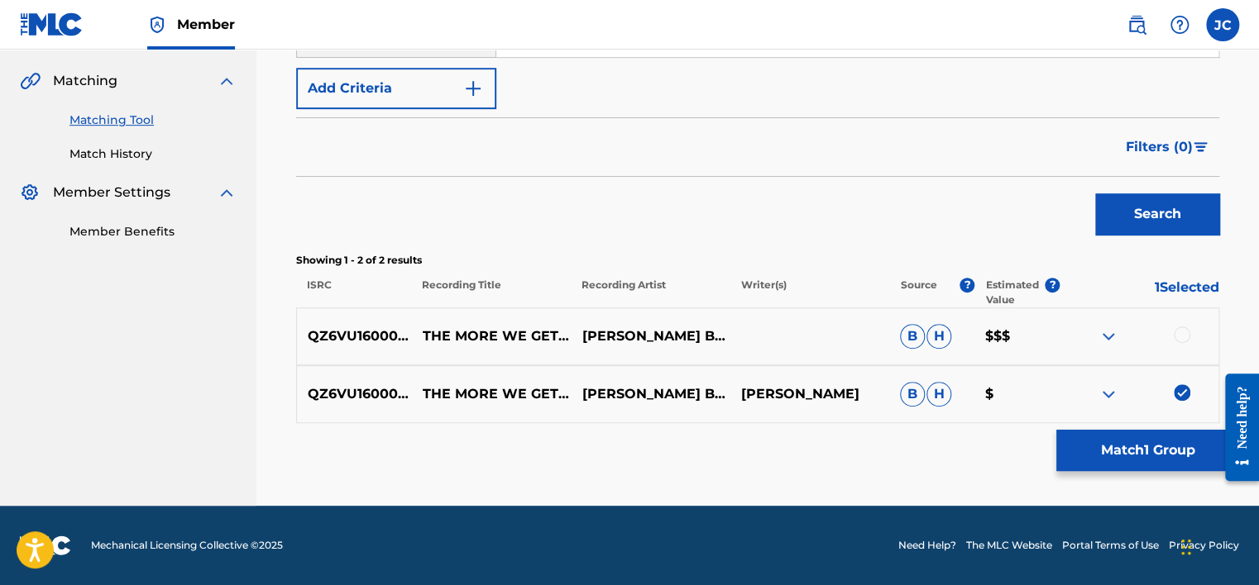
click at [1178, 332] on div at bounding box center [1181, 335] width 17 height 17
click at [1141, 438] on button "Match 2 Groups" at bounding box center [1147, 450] width 183 height 41
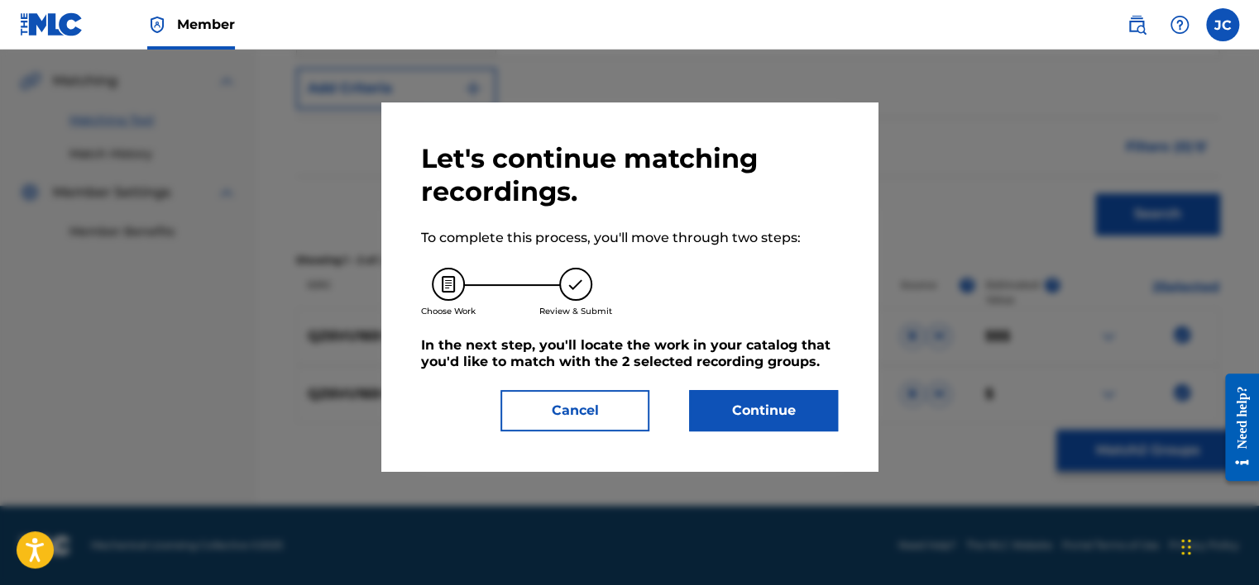
click at [830, 408] on button "Continue" at bounding box center [763, 410] width 149 height 41
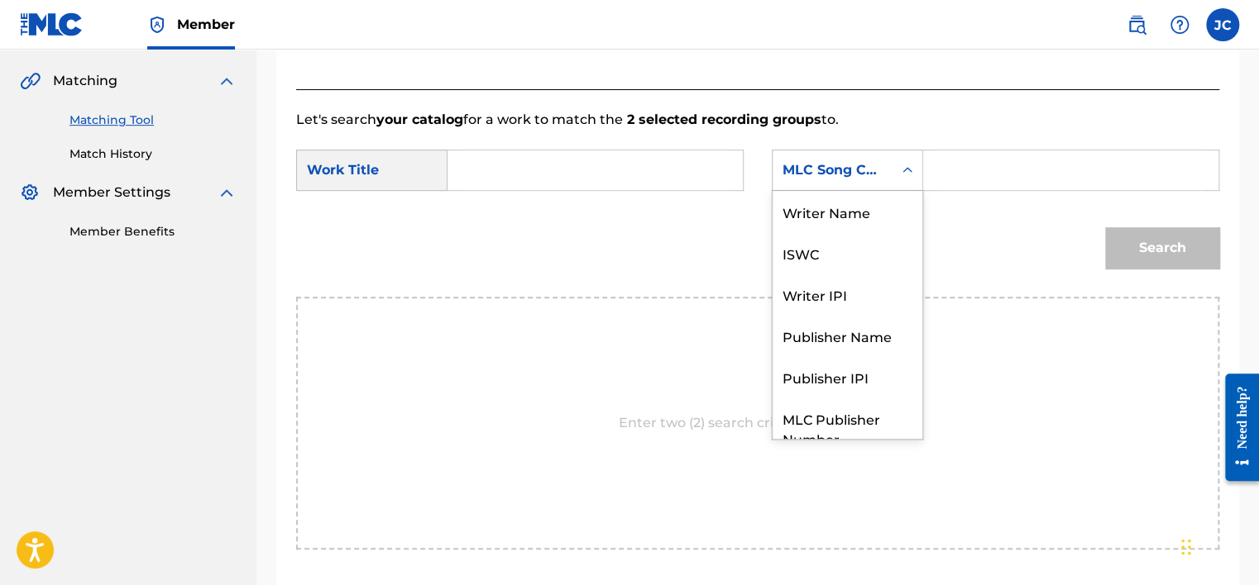
click at [824, 189] on div "MLC Song Code" at bounding box center [847, 170] width 151 height 41
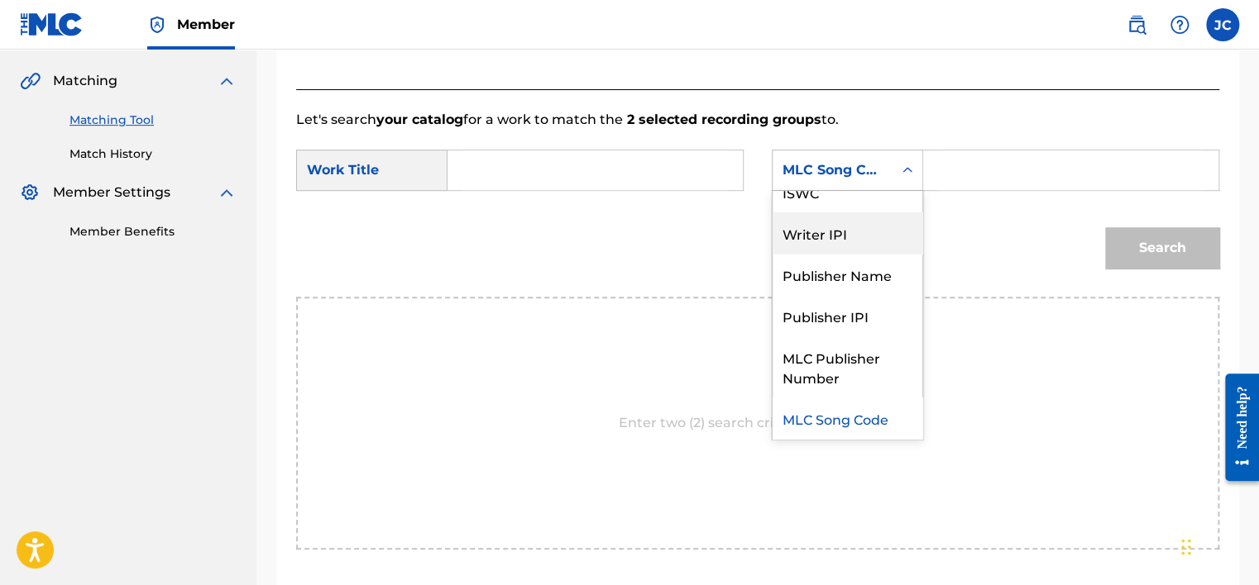
scroll to position [0, 0]
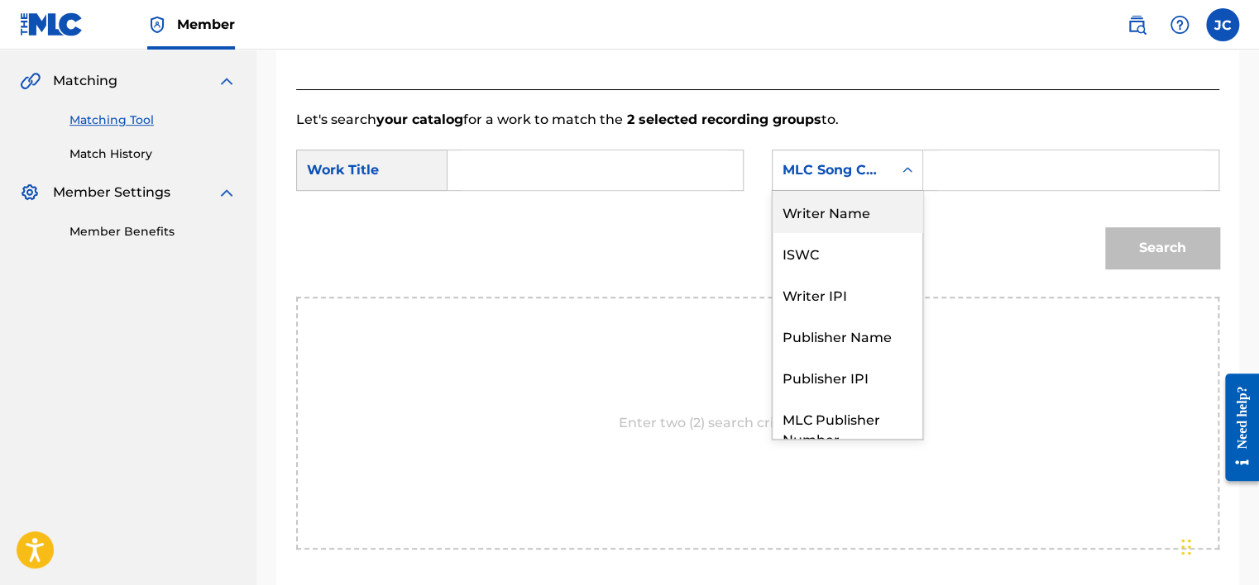
click at [834, 210] on div "Writer Name" at bounding box center [847, 211] width 150 height 41
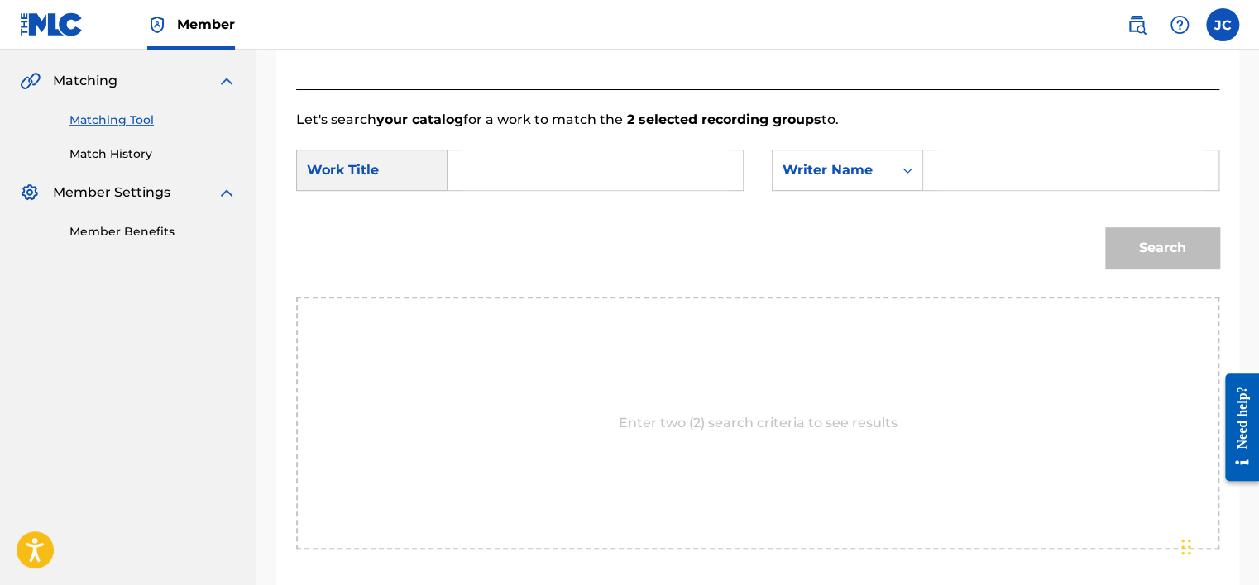
click at [495, 169] on input "Search Form" at bounding box center [594, 171] width 267 height 40
paste input "The More We Get Together"
type input "The More We Get Together"
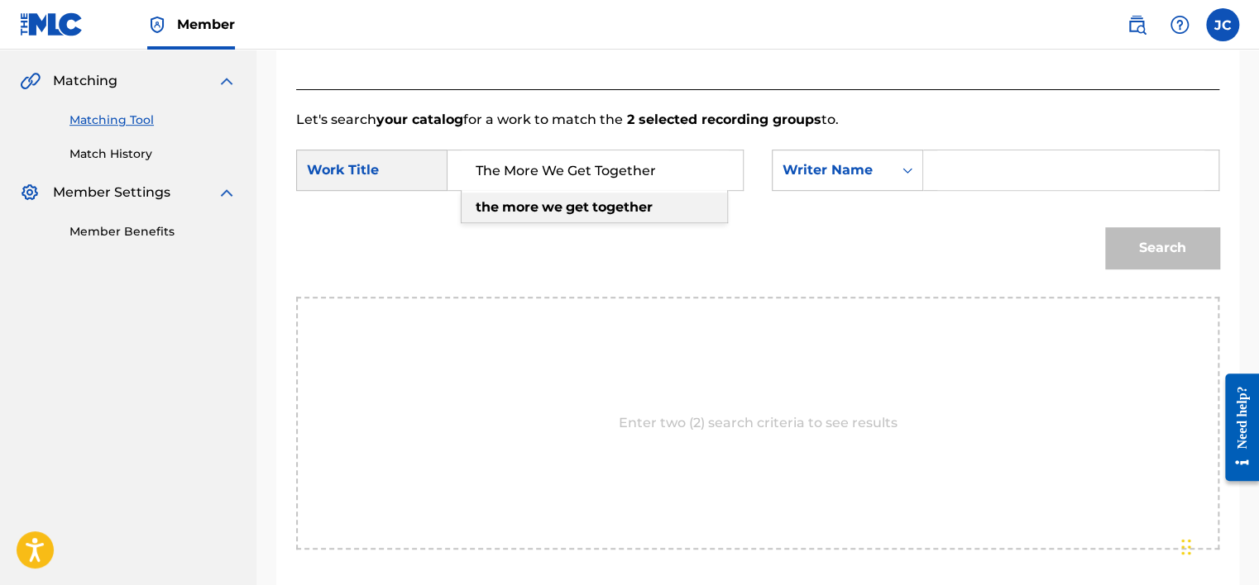
click at [942, 169] on input "Search Form" at bounding box center [1070, 171] width 267 height 40
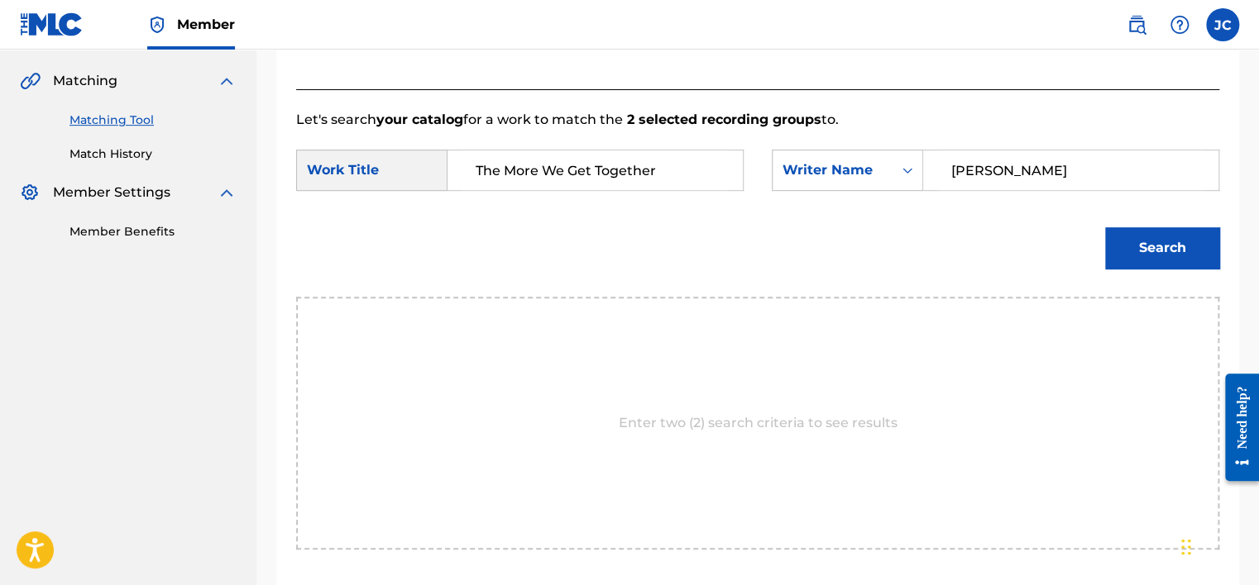
click at [1105, 227] on button "Search" at bounding box center [1162, 247] width 114 height 41
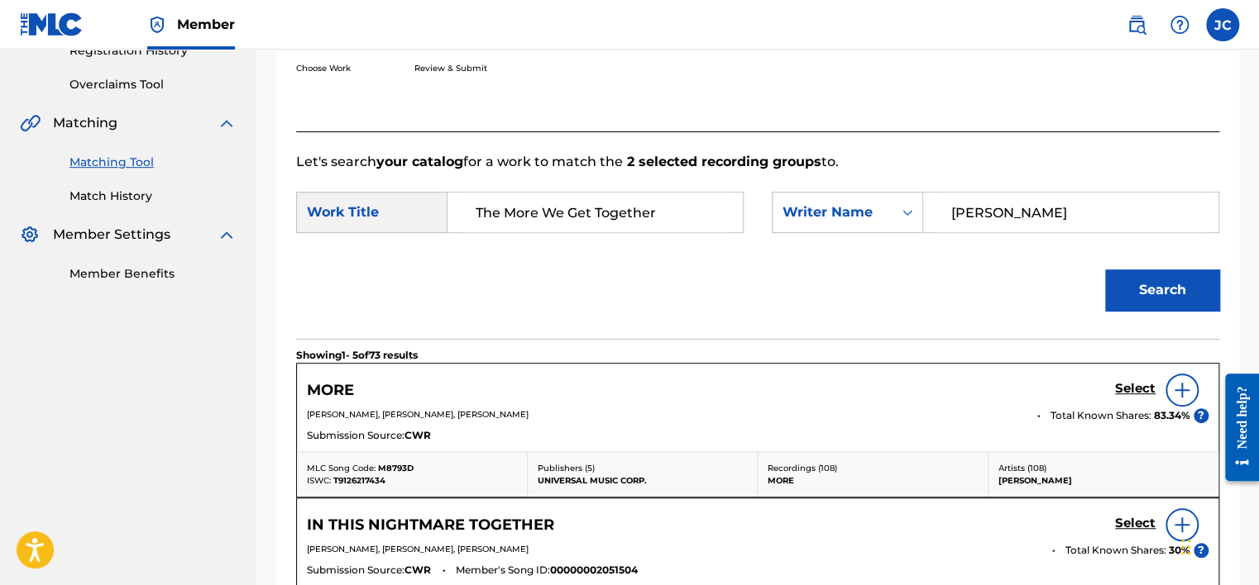
scroll to position [370, 0]
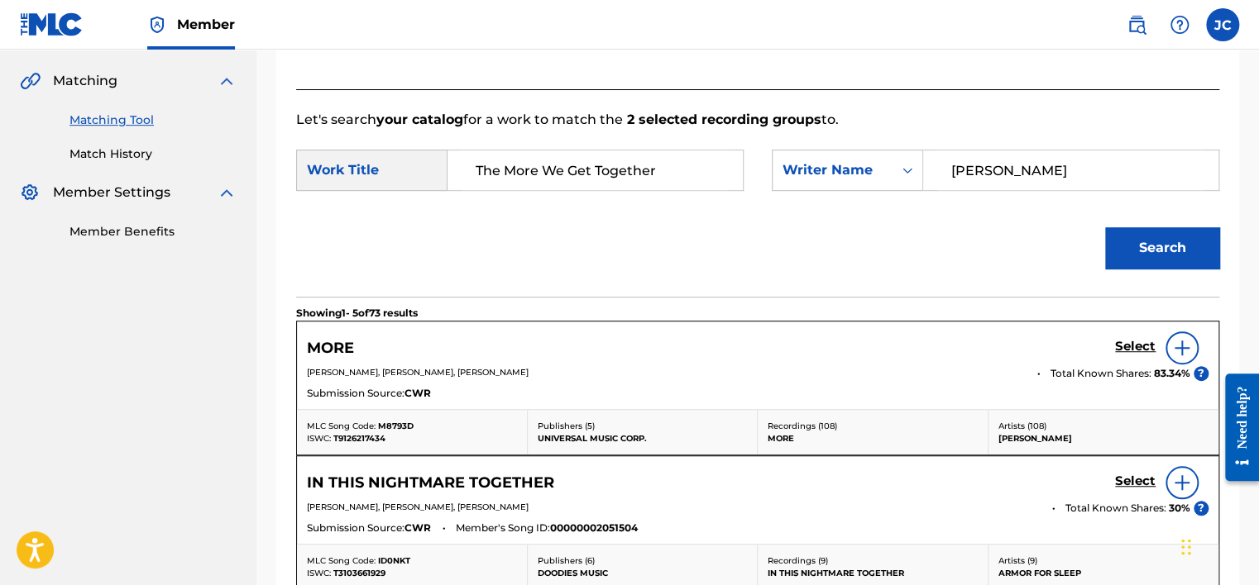
drag, startPoint x: 1039, startPoint y: 178, endPoint x: 854, endPoint y: 202, distance: 186.0
click at [854, 202] on form "SearchWithCriteria286a0692-f849-431e-8db4-524d178875d9 Work Title The More We G…" at bounding box center [757, 213] width 923 height 167
type input "[PERSON_NAME]"
click at [1105, 227] on button "Search" at bounding box center [1162, 247] width 114 height 41
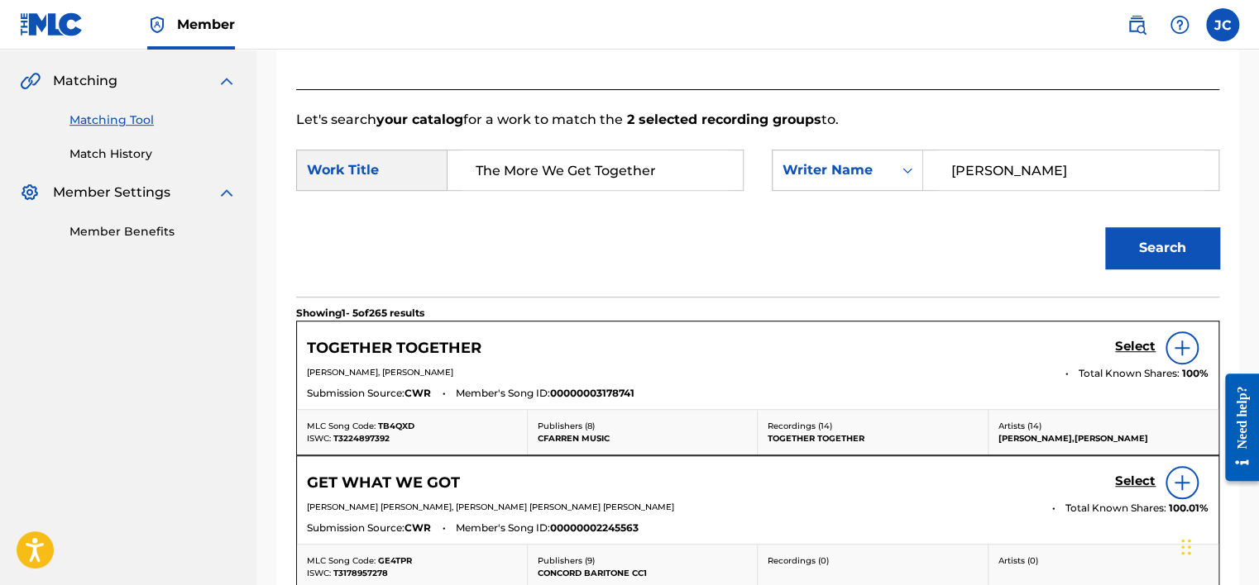
scroll to position [1003, 0]
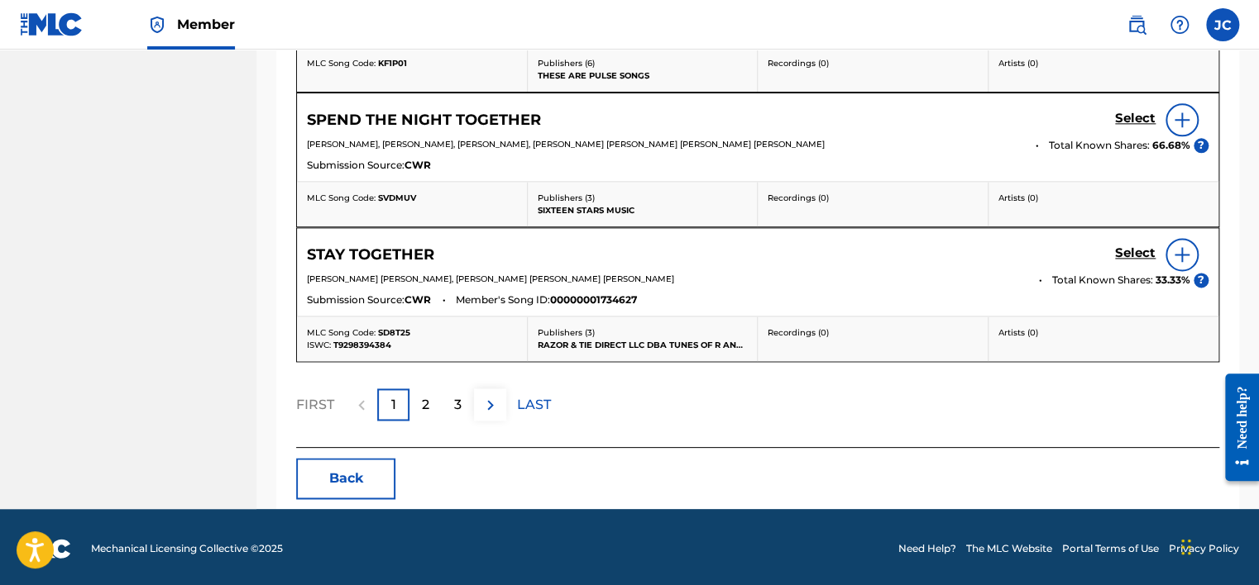
click at [343, 458] on button "Back" at bounding box center [345, 478] width 99 height 41
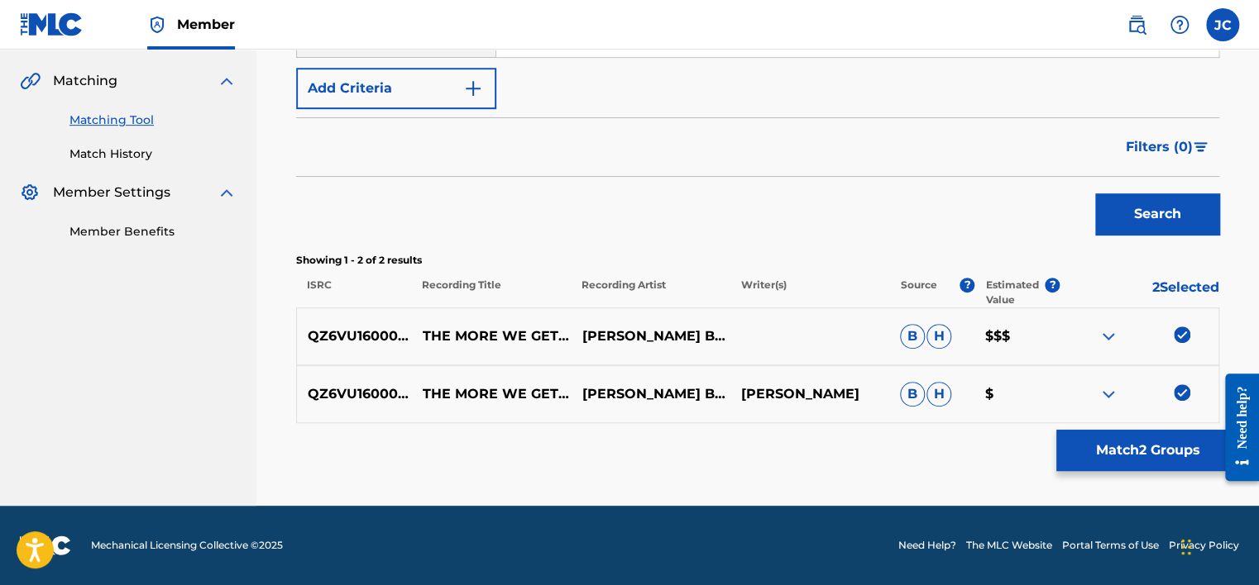
click at [1180, 397] on img at bounding box center [1181, 393] width 17 height 17
click at [1183, 337] on img at bounding box center [1181, 335] width 17 height 17
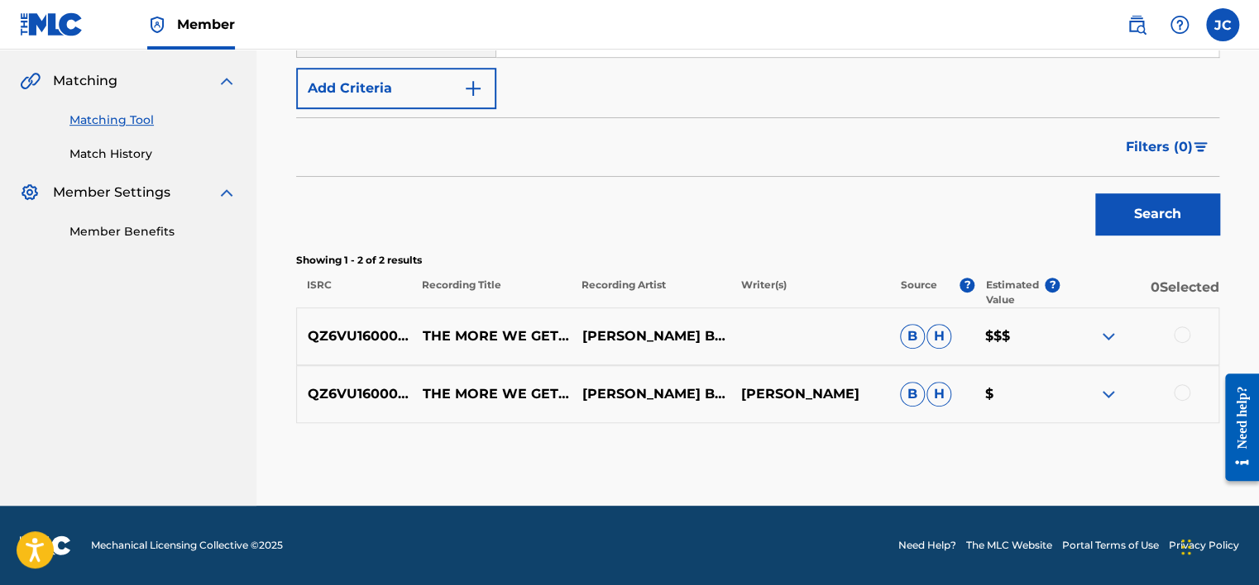
scroll to position [119, 0]
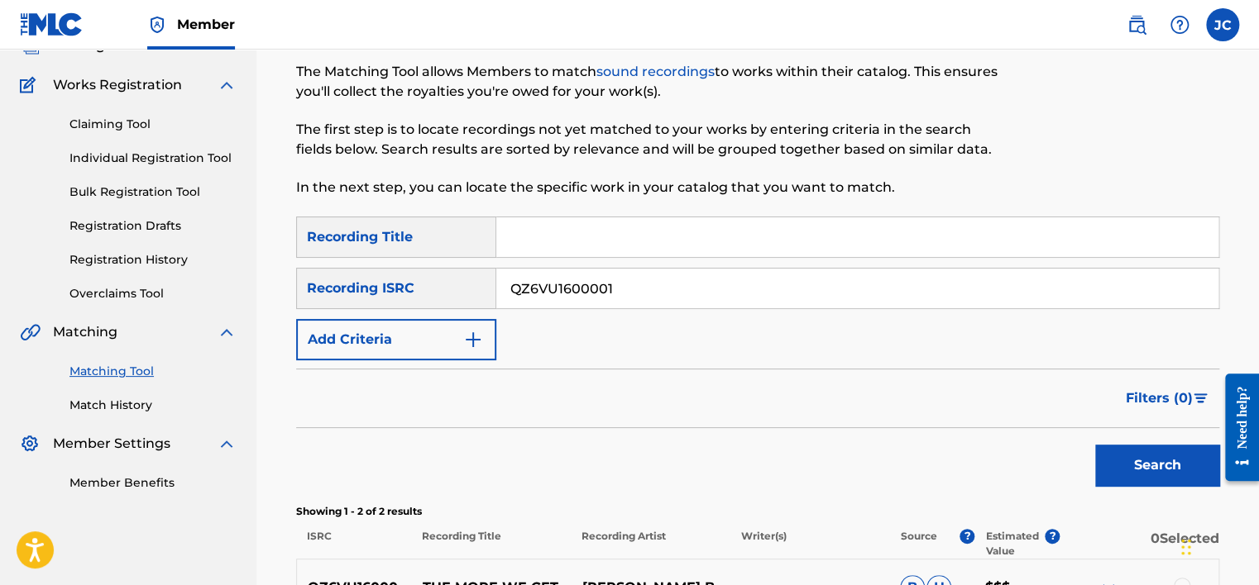
drag, startPoint x: 800, startPoint y: 297, endPoint x: 526, endPoint y: 289, distance: 273.8
click at [526, 289] on input "QZ6VU1600001" at bounding box center [857, 289] width 722 height 40
type input "Q"
paste input "QM6DC1670249"
click at [1095, 445] on button "Search" at bounding box center [1157, 465] width 124 height 41
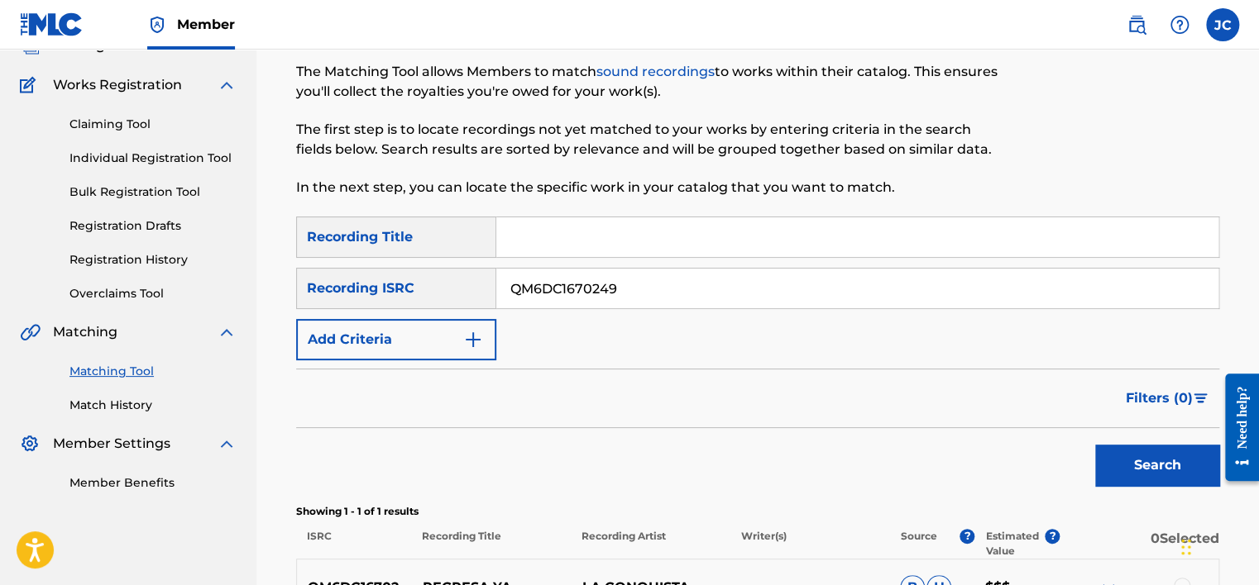
click at [652, 300] on input "QM6DC1670249" at bounding box center [857, 289] width 722 height 40
paste input "BGA140602011"
type input "BGA140602011"
click at [1095, 445] on button "Search" at bounding box center [1157, 465] width 124 height 41
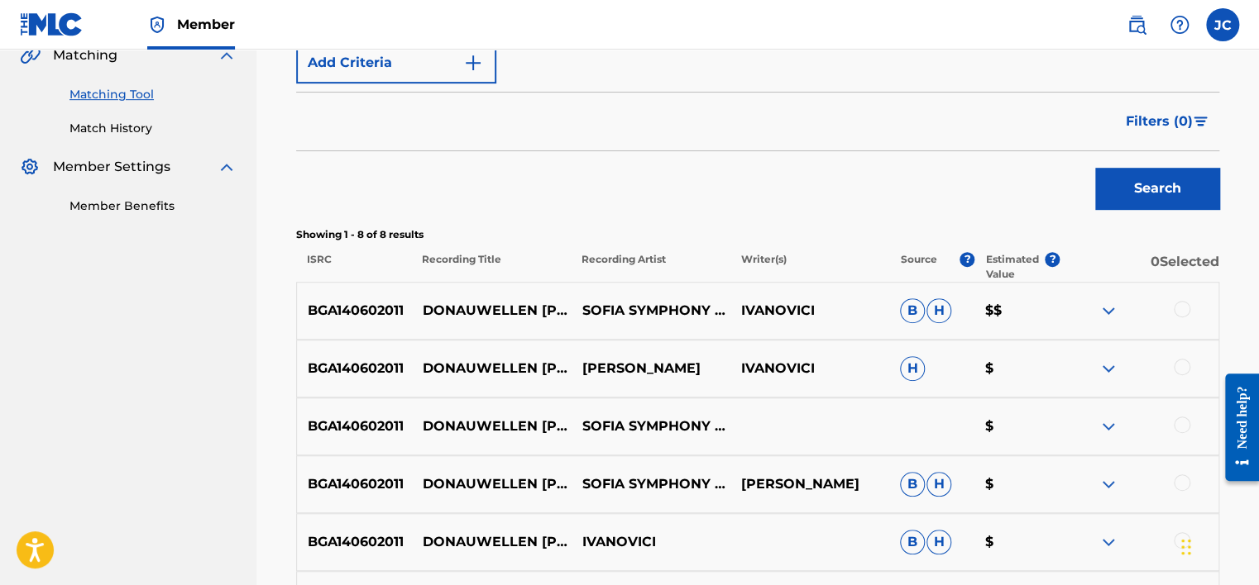
scroll to position [0, 0]
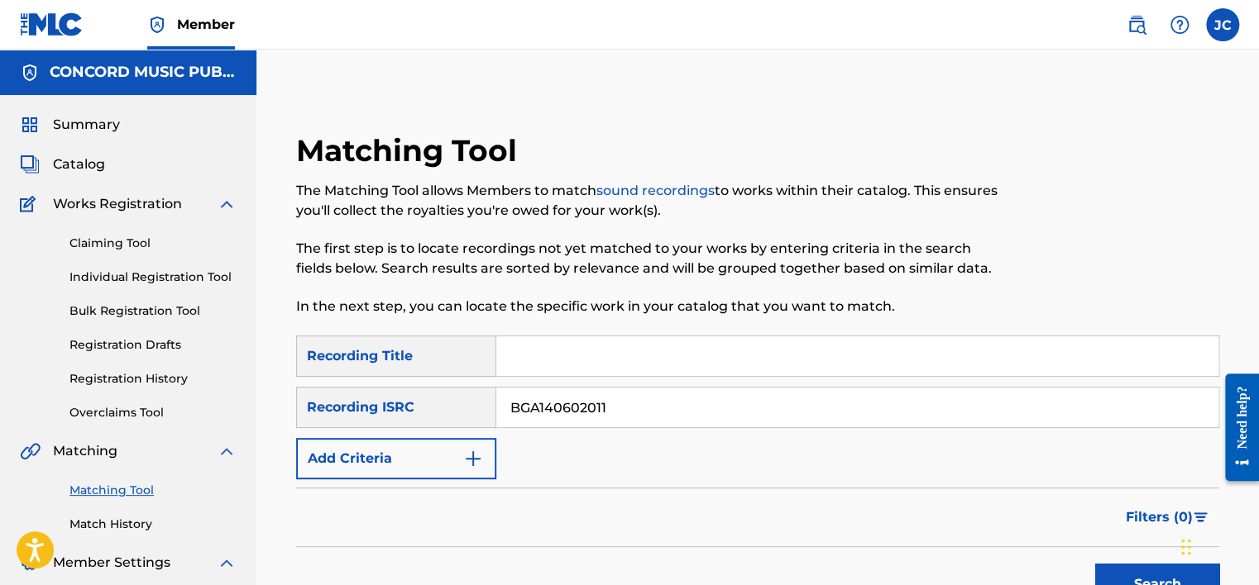
click at [627, 403] on input "BGA140602011" at bounding box center [857, 408] width 722 height 40
paste input "GBSEH0700110"
type input "GBSEH0700110"
click at [1095, 564] on button "Search" at bounding box center [1157, 584] width 124 height 41
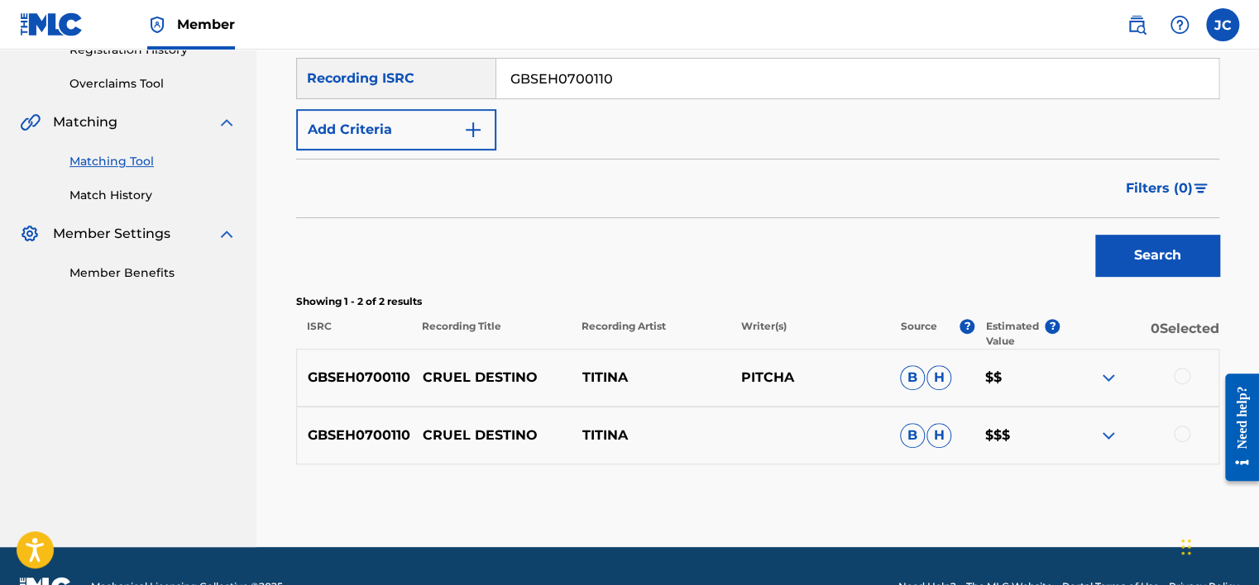
scroll to position [331, 0]
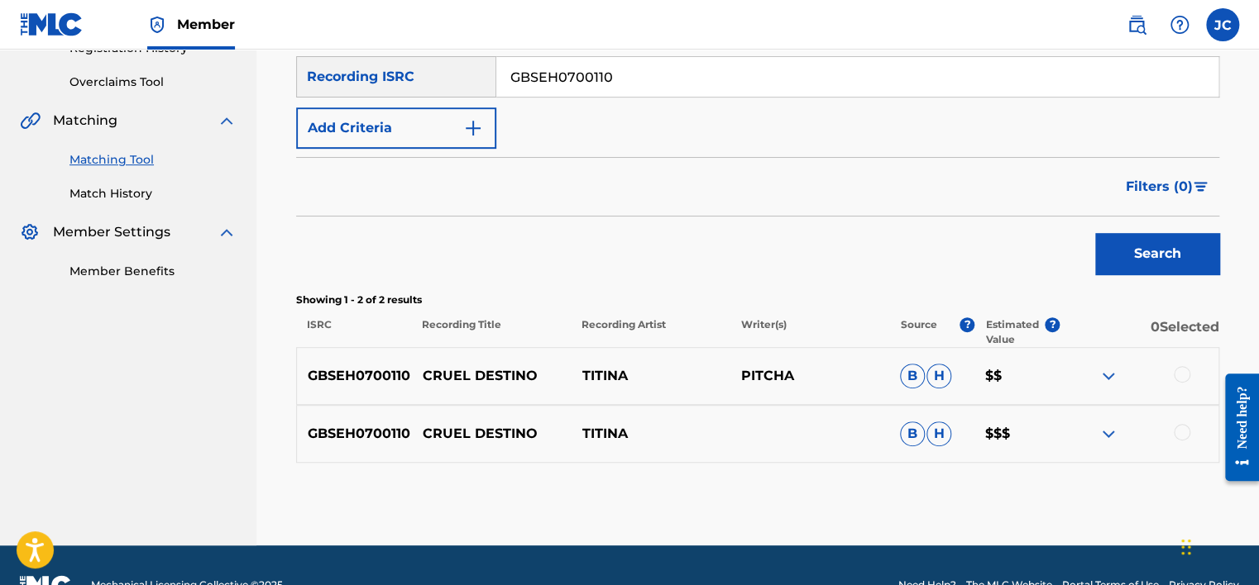
drag, startPoint x: 629, startPoint y: 76, endPoint x: 473, endPoint y: 85, distance: 156.6
click at [473, 85] on div "SearchWithCriteriad9f96bda-2b6e-472e-97ae-2a86a52384b4 Recording ISRC GBSEH0700…" at bounding box center [757, 76] width 923 height 41
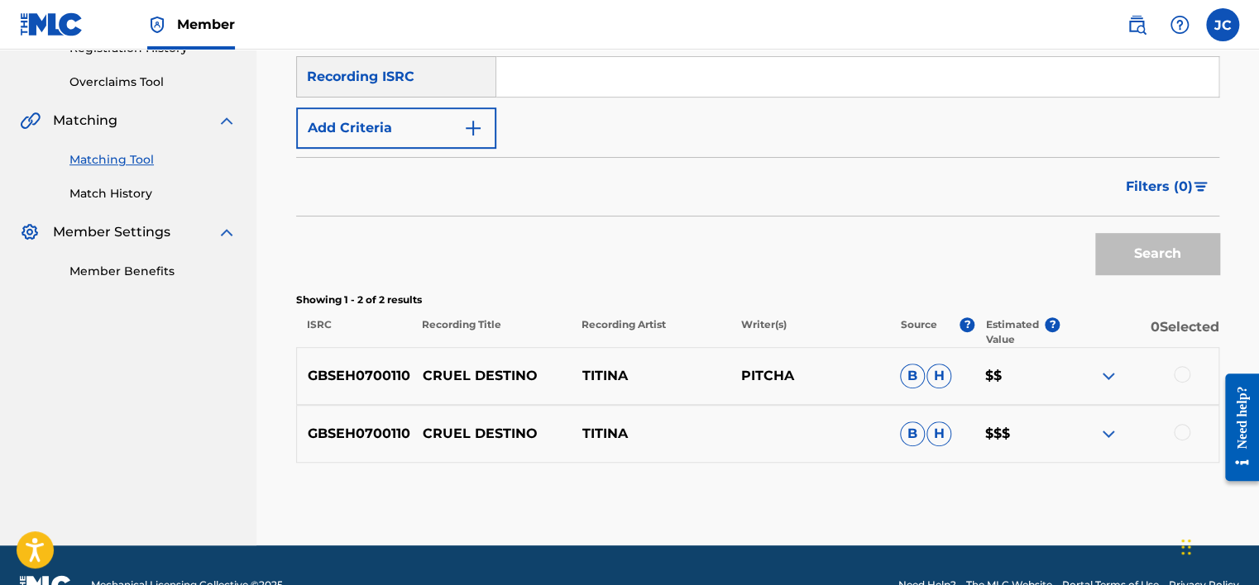
paste input "US3DF1944782"
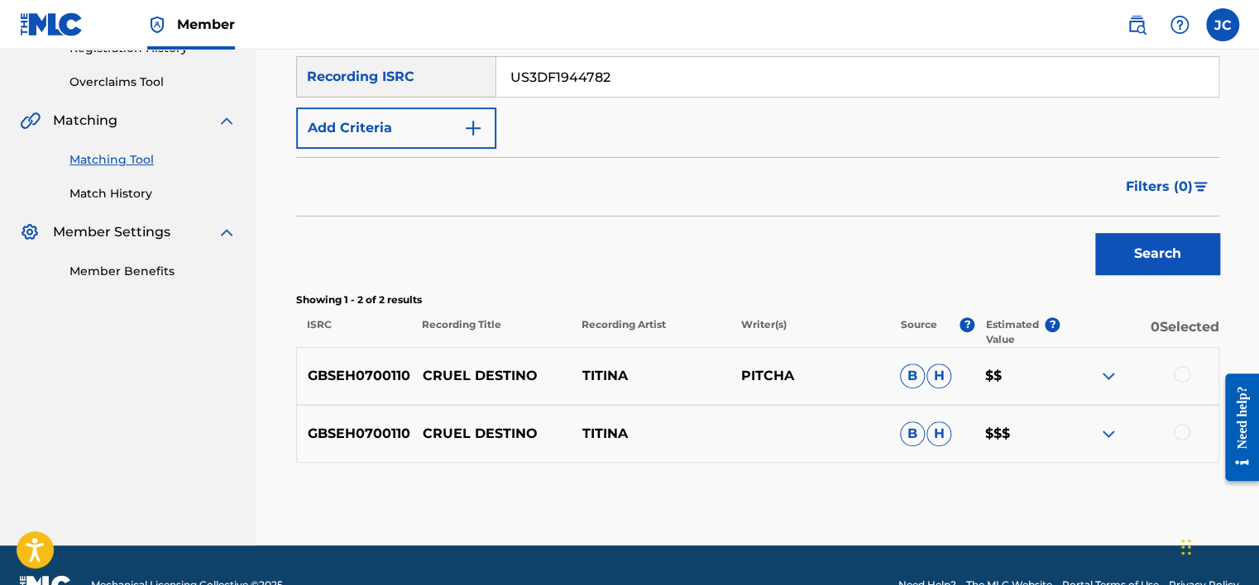
click at [1095, 233] on button "Search" at bounding box center [1157, 253] width 124 height 41
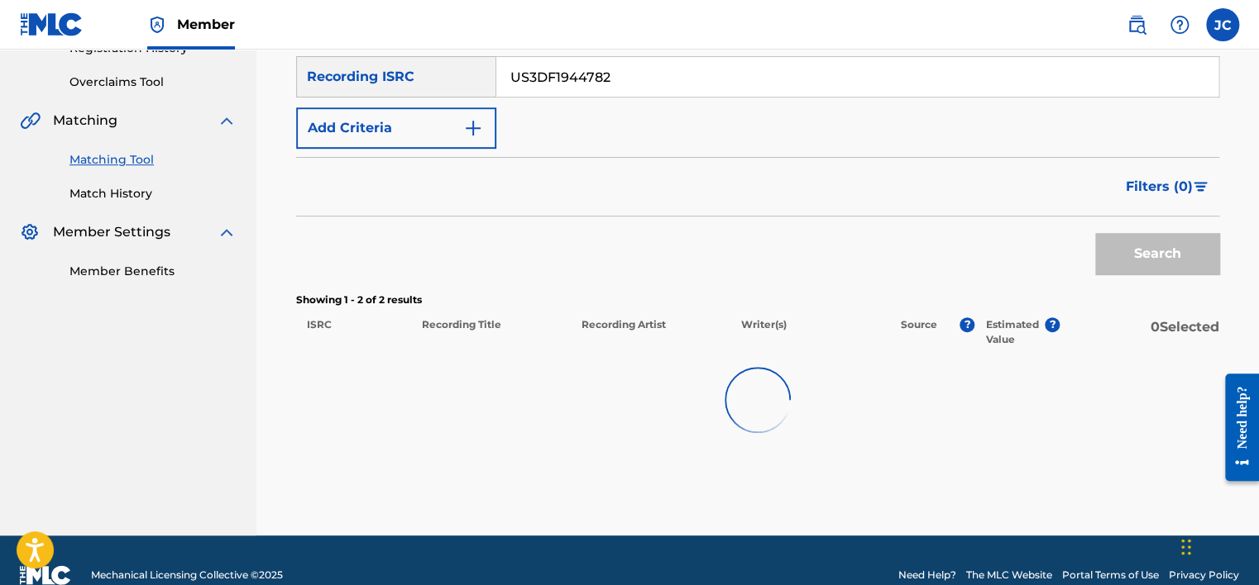
scroll to position [312, 0]
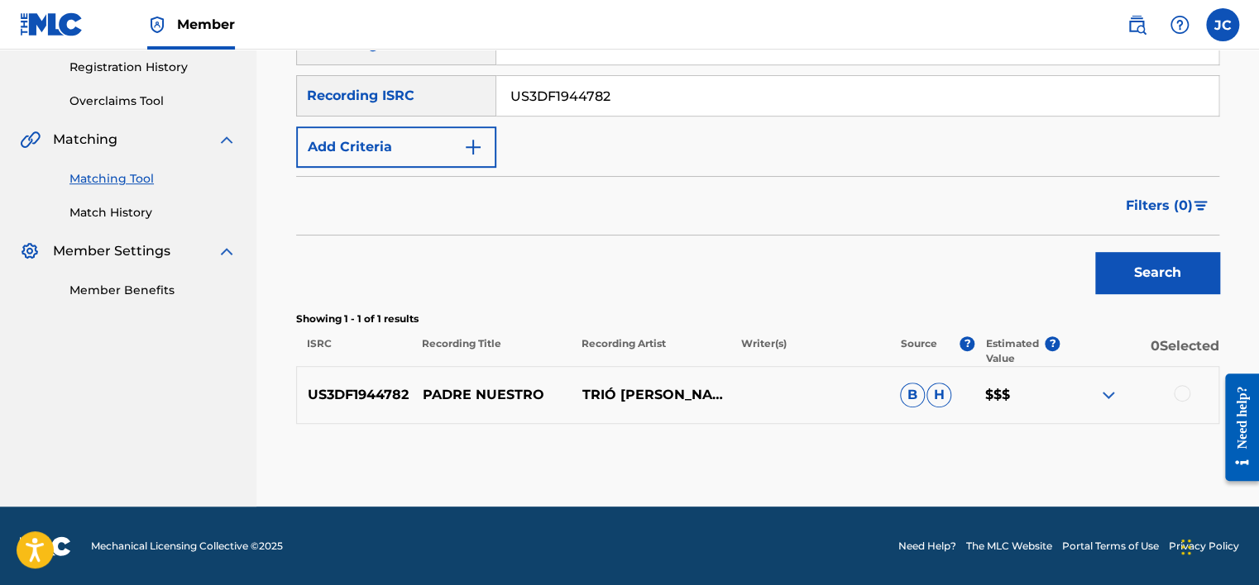
click at [656, 118] on div "SearchWithCriteria8fb65e20-c70e-4ac6-8566-b20a553dd4dd Recording Title SearchWi…" at bounding box center [757, 96] width 923 height 144
click at [637, 88] on input "US3DF1944782" at bounding box center [857, 96] width 722 height 40
paste input "WB11201789"
type input "USWB11201789"
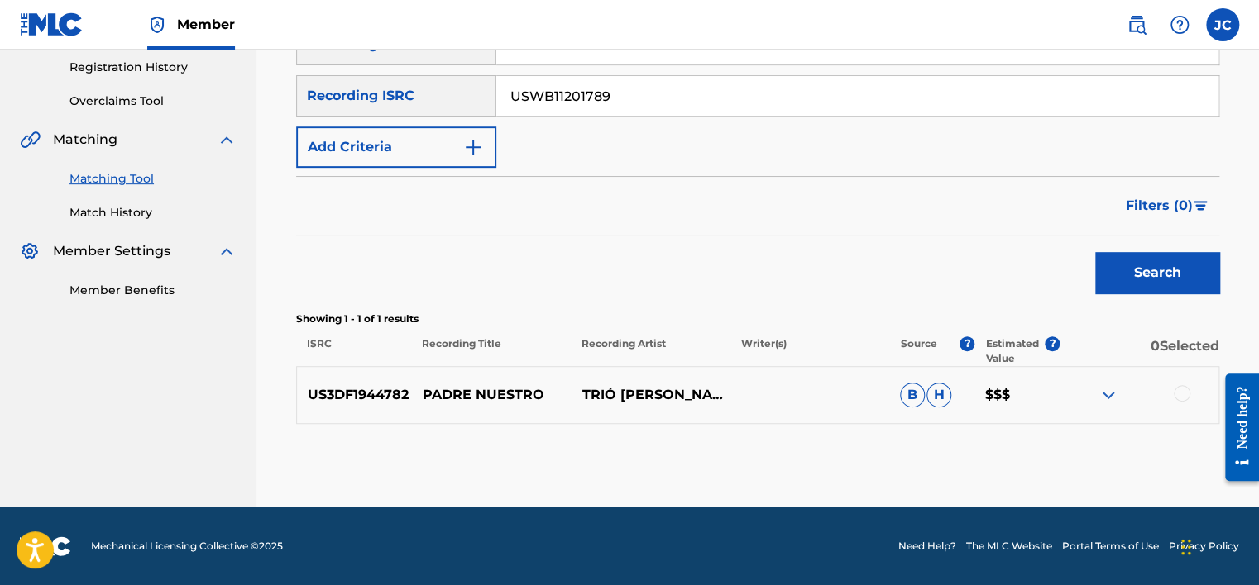
click at [1095, 252] on button "Search" at bounding box center [1157, 272] width 124 height 41
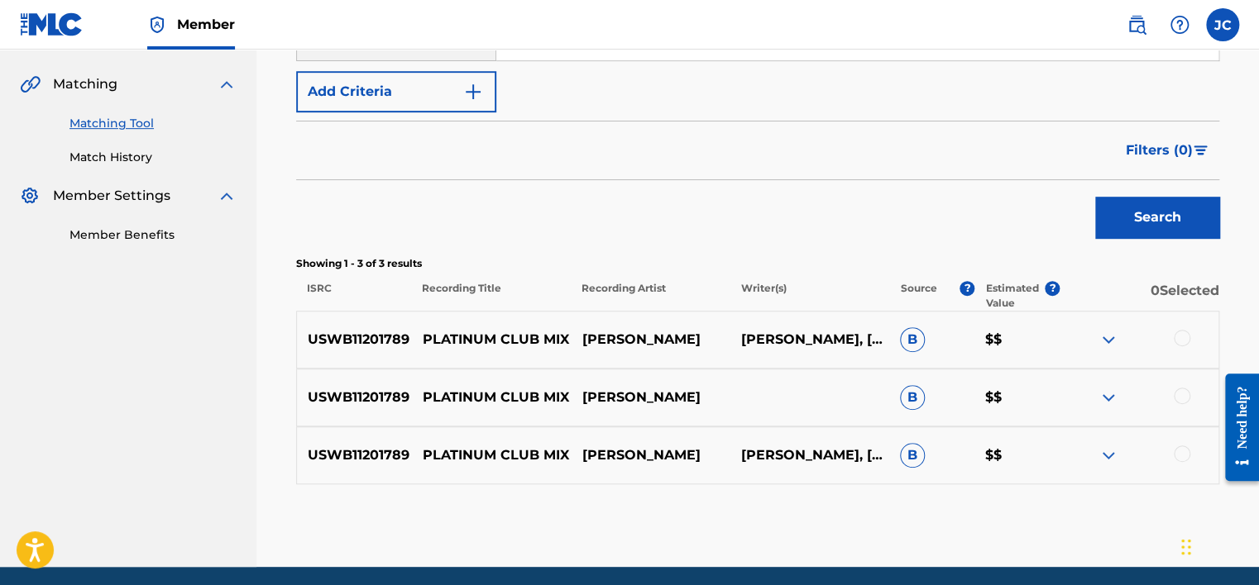
scroll to position [381, 0]
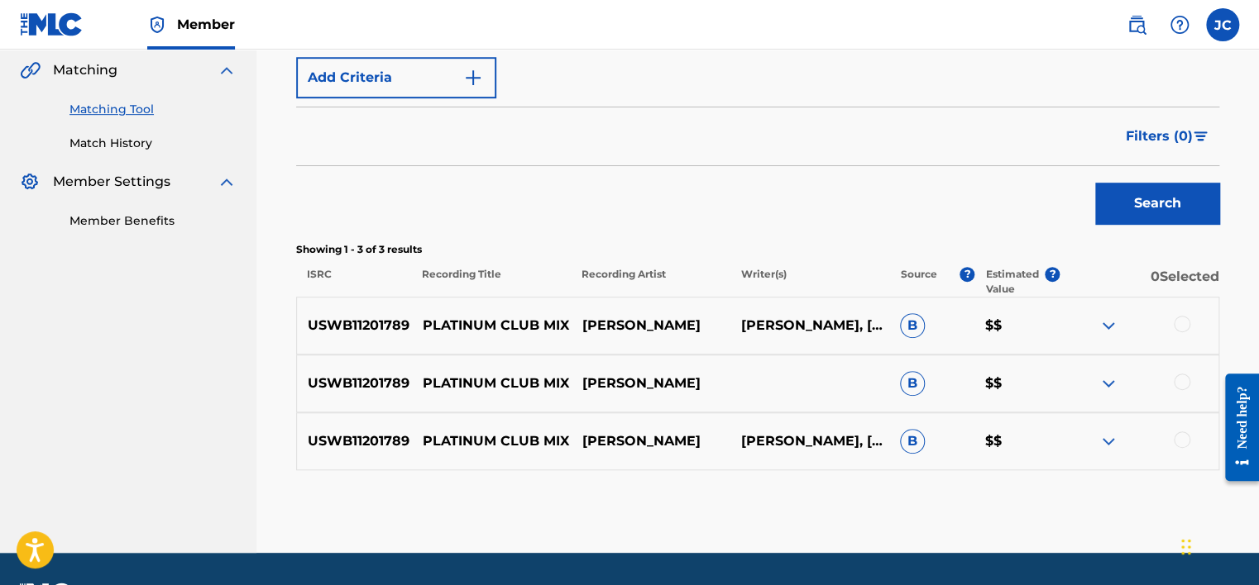
click at [1183, 447] on div at bounding box center [1181, 440] width 17 height 17
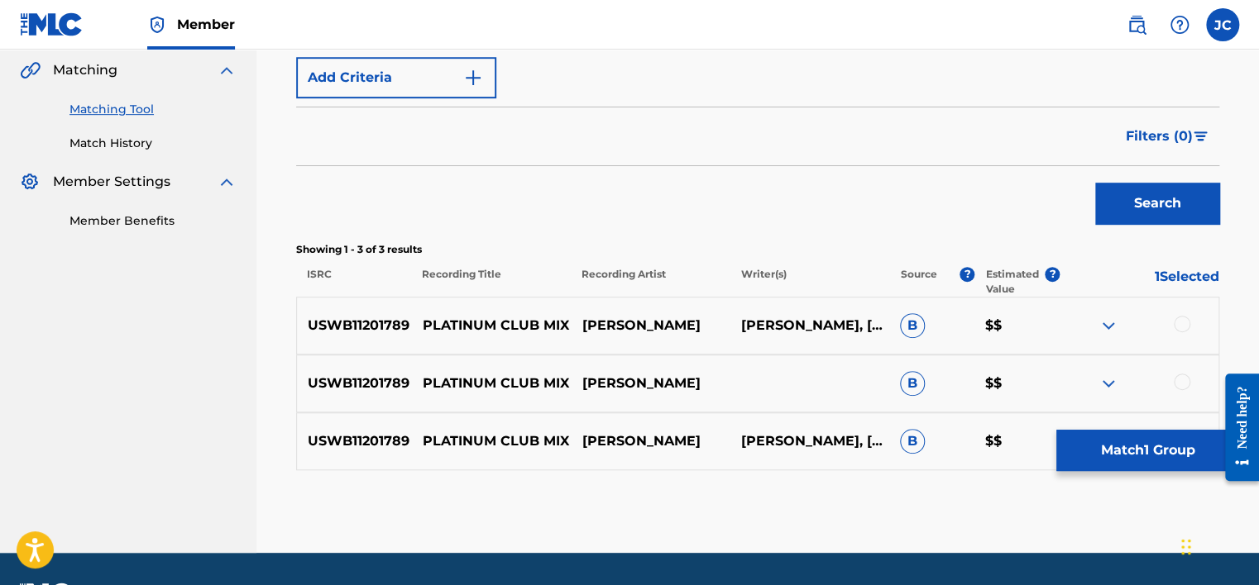
click at [1178, 377] on div at bounding box center [1181, 382] width 17 height 17
click at [1181, 322] on div at bounding box center [1181, 324] width 17 height 17
click at [1161, 435] on button "Match 3 Groups" at bounding box center [1147, 450] width 183 height 41
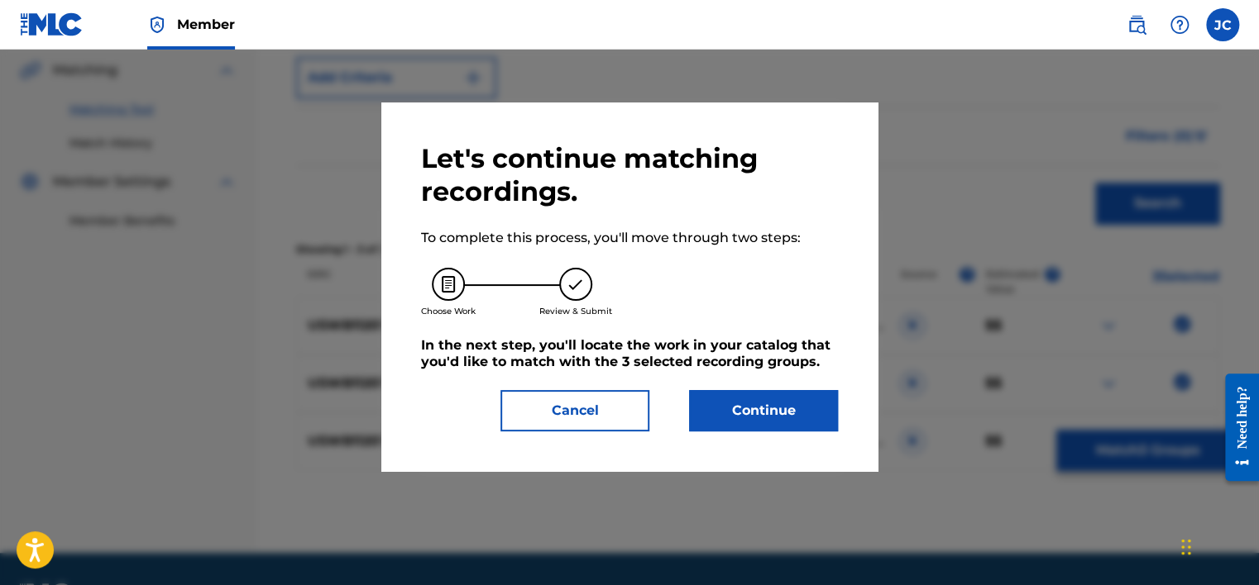
click at [809, 414] on button "Continue" at bounding box center [763, 410] width 149 height 41
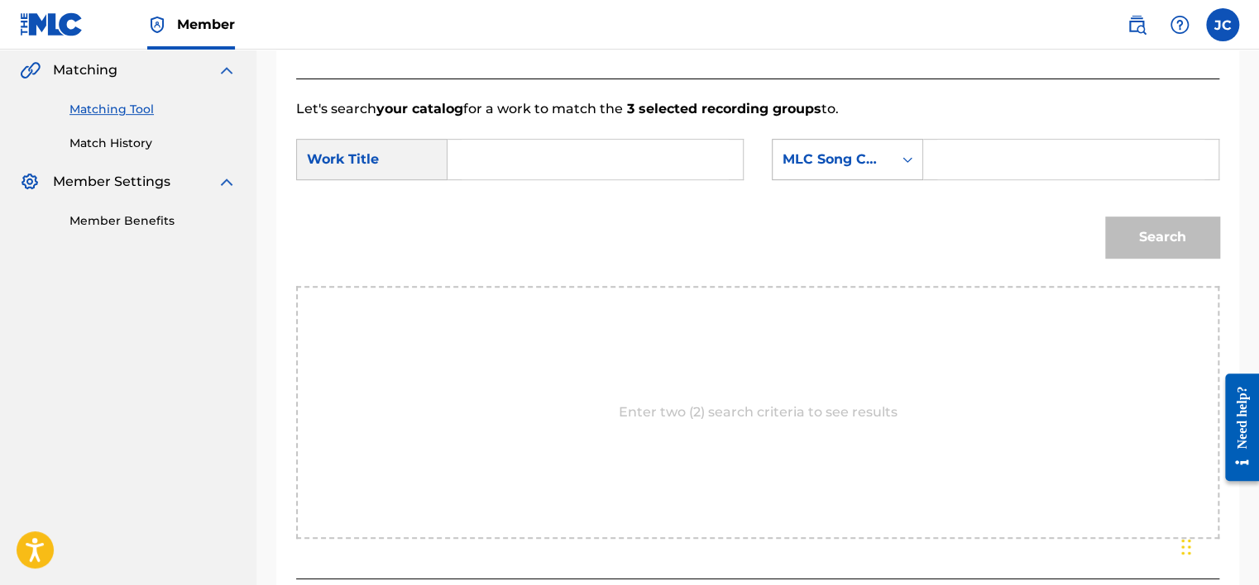
click at [873, 159] on div "MLC Song Code" at bounding box center [832, 160] width 100 height 20
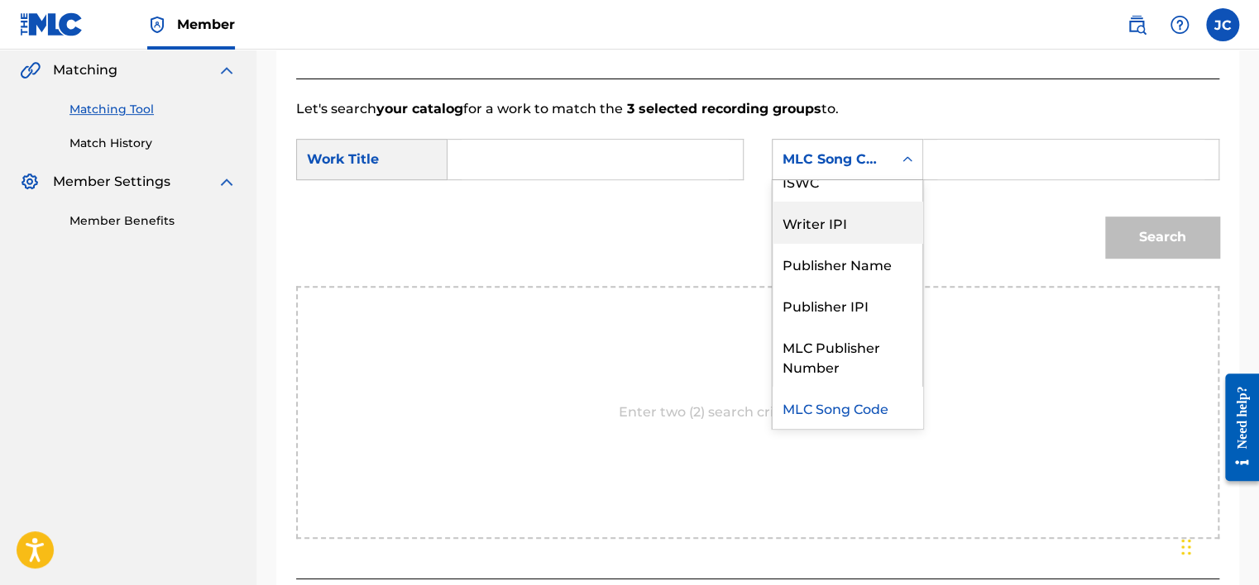
scroll to position [0, 0]
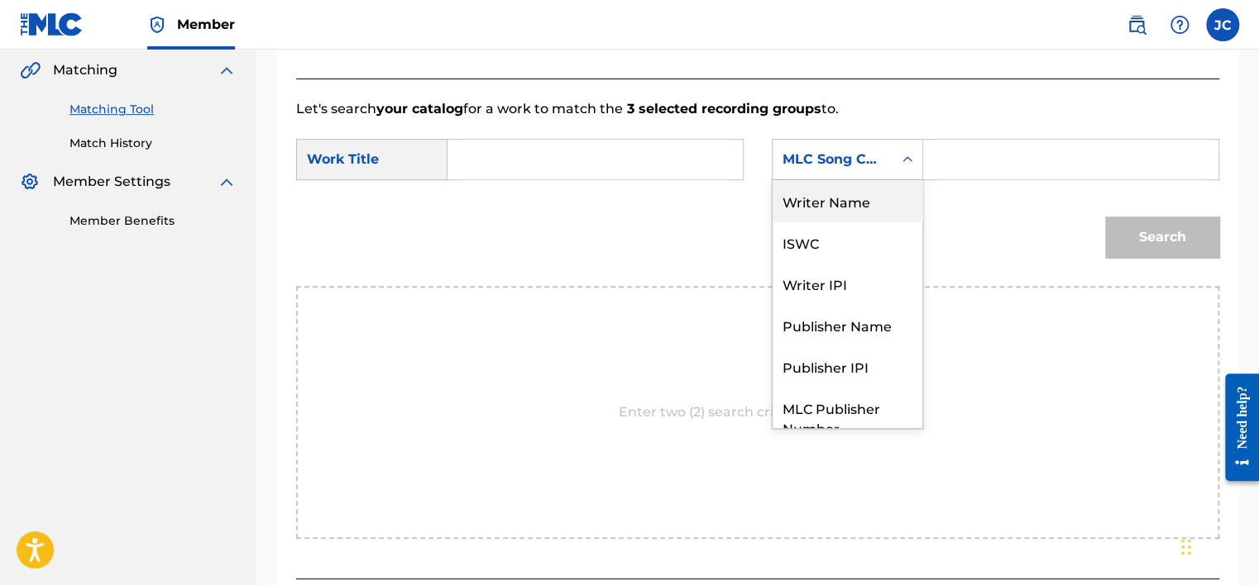
click at [862, 199] on div "Writer Name" at bounding box center [847, 200] width 150 height 41
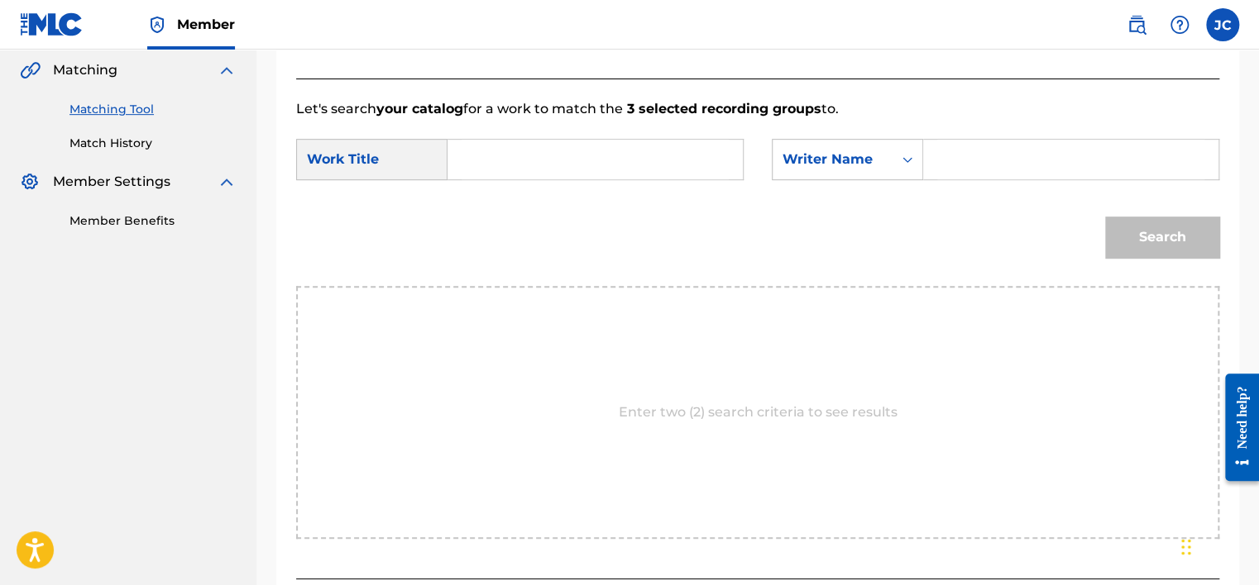
click at [700, 148] on input "Search Form" at bounding box center [594, 160] width 267 height 40
paste input "Platinum Club Mix"
type input "Platinum Club Mix"
click at [963, 152] on input "Search Form" at bounding box center [1070, 160] width 267 height 40
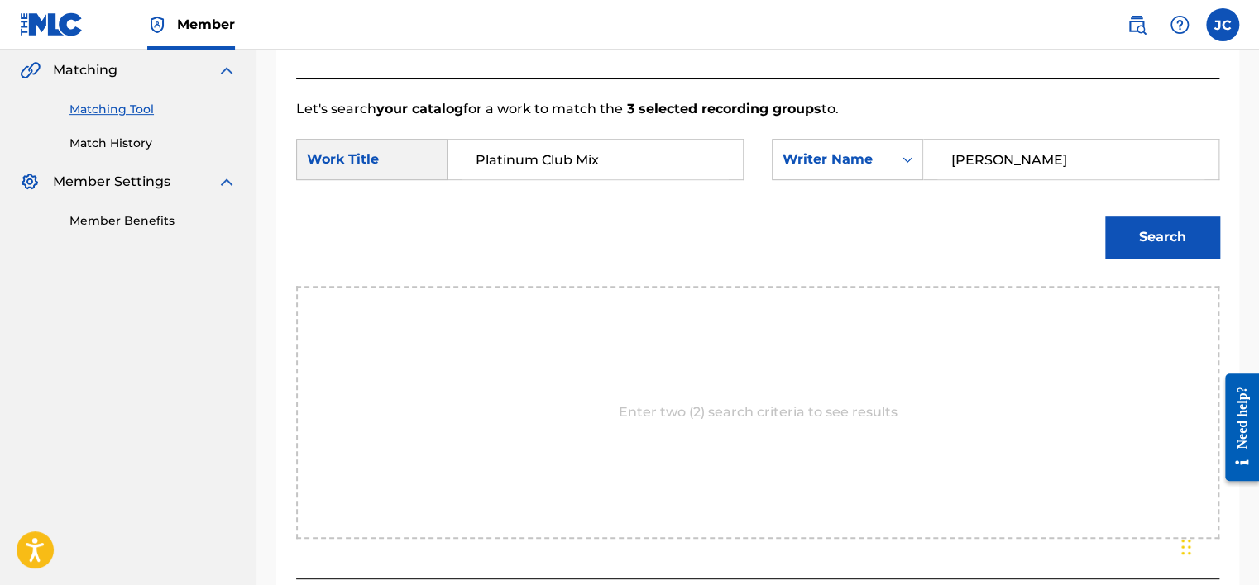
click at [1105, 217] on button "Search" at bounding box center [1162, 237] width 114 height 41
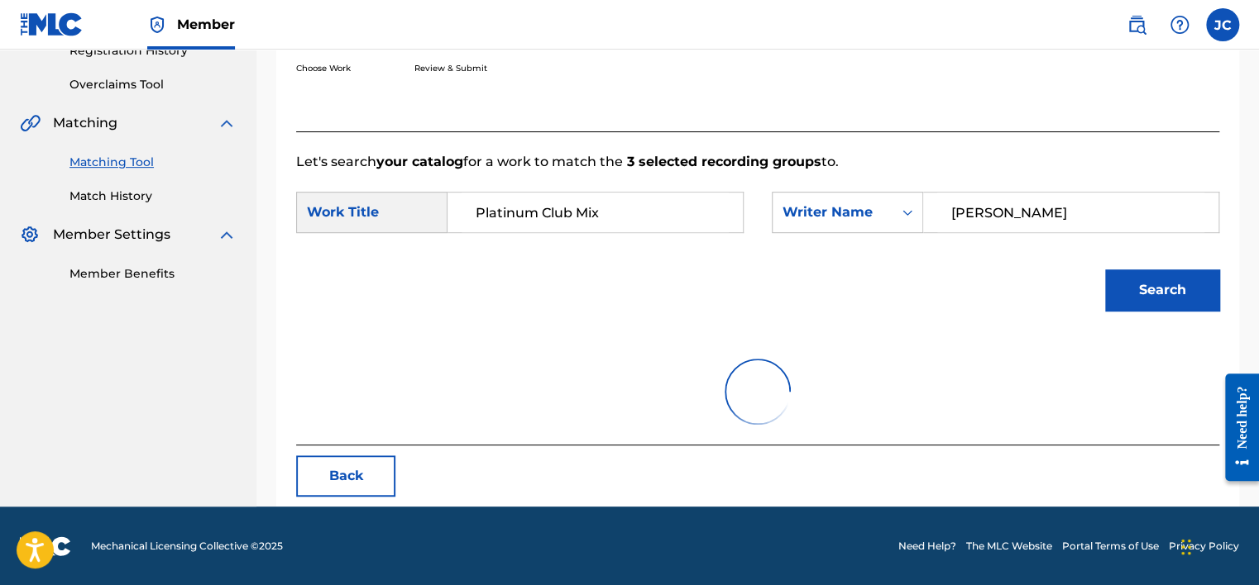
scroll to position [381, 0]
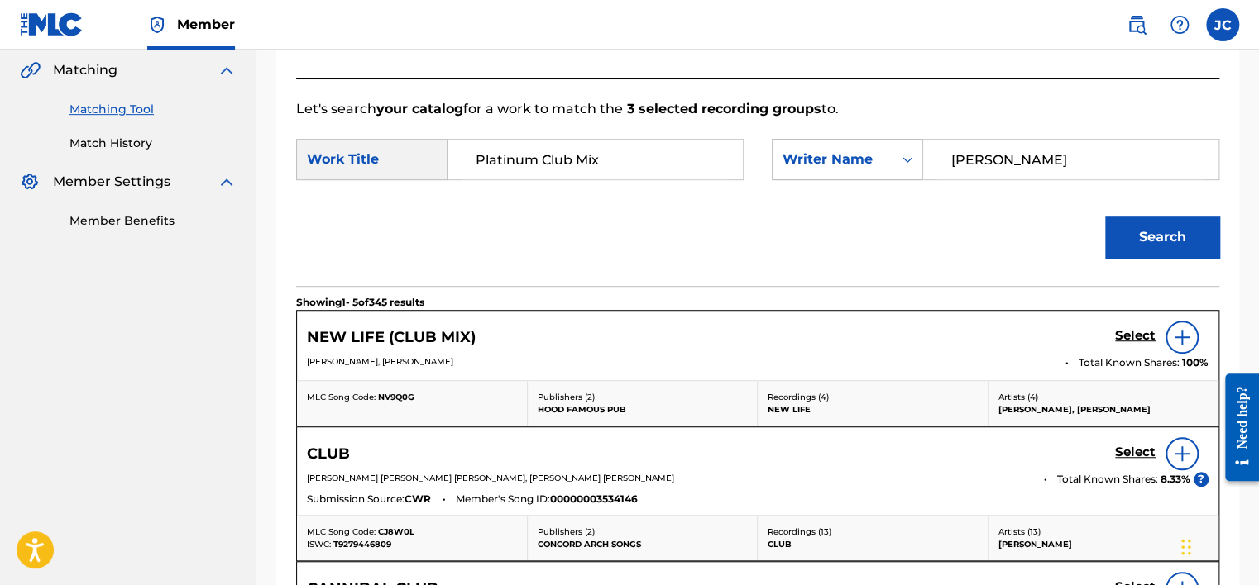
drag, startPoint x: 1039, startPoint y: 159, endPoint x: 801, endPoint y: 155, distance: 238.2
click at [801, 155] on div "SearchWithCriteria1b46110d-5285-464d-a8f3-e5698cecf912 Writer Name [PERSON_NAME]" at bounding box center [995, 159] width 447 height 41
click at [1105, 217] on button "Search" at bounding box center [1162, 237] width 114 height 41
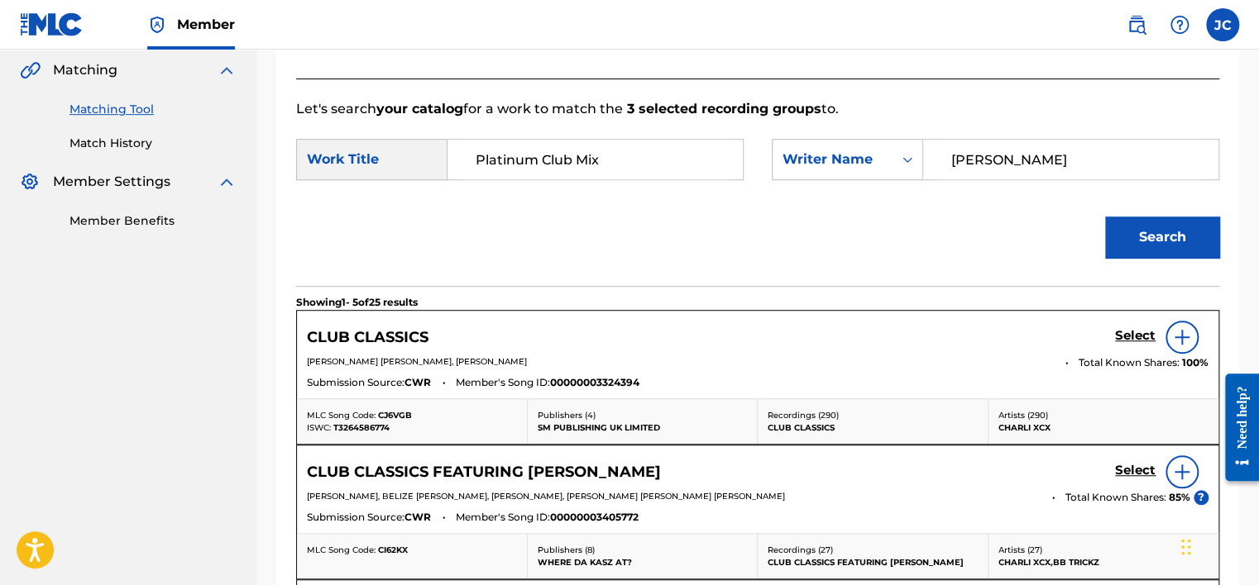
click at [1022, 161] on input "[PERSON_NAME]" at bounding box center [1070, 160] width 267 height 40
paste input "[PERSON_NAME]"
click at [1105, 217] on button "Search" at bounding box center [1162, 237] width 114 height 41
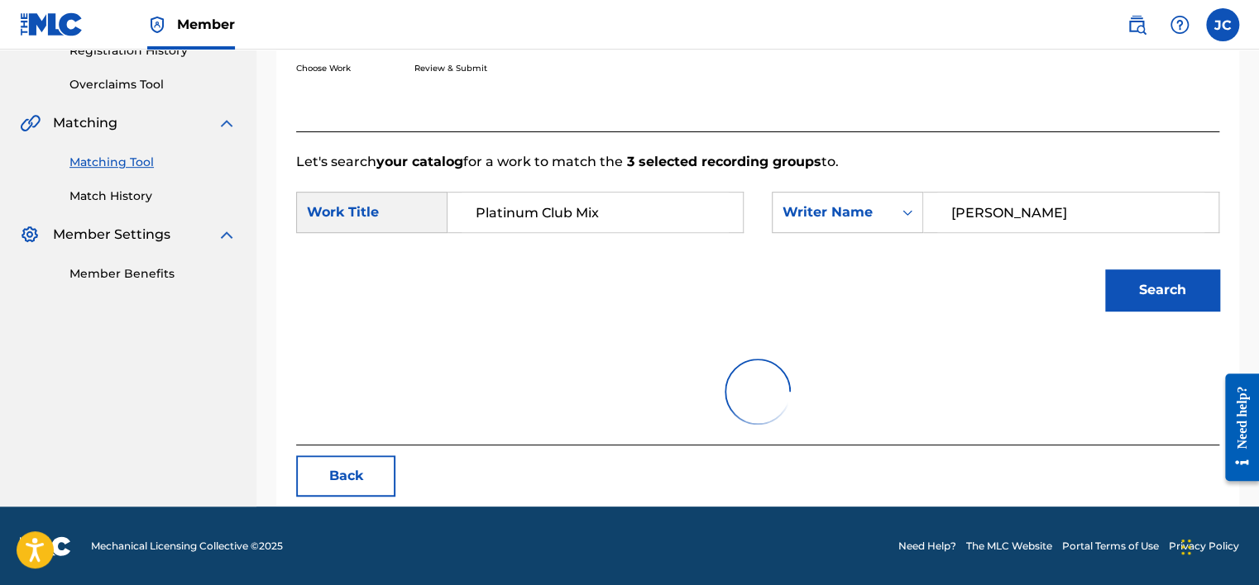
scroll to position [258, 0]
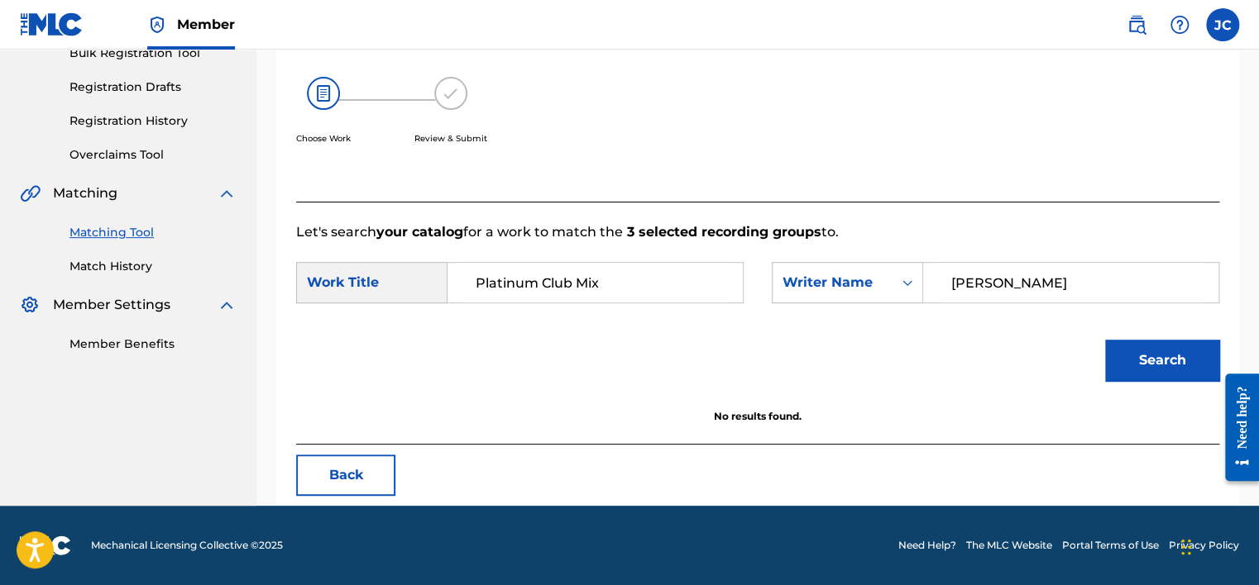
click at [1024, 283] on input "[PERSON_NAME]" at bounding box center [1070, 283] width 267 height 40
paste input "[PERSON_NAME]"
click at [1105, 340] on button "Search" at bounding box center [1162, 360] width 114 height 41
click at [942, 231] on p "Let's search your catalog for a work to match the 3 selected recording groups t…" at bounding box center [757, 232] width 923 height 20
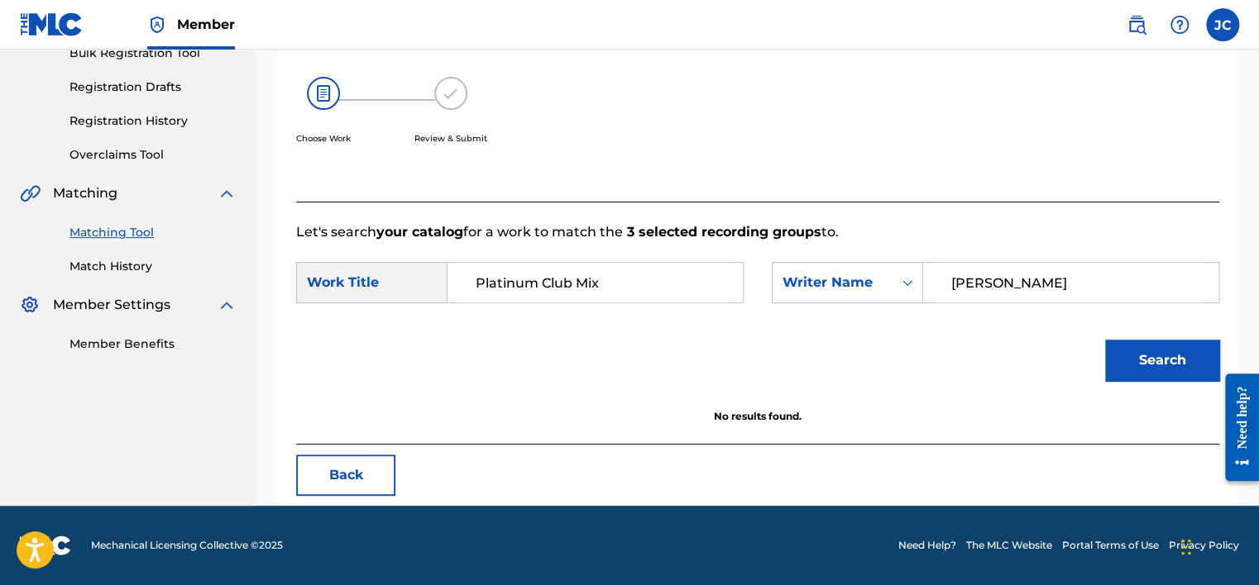
click at [977, 280] on input "[PERSON_NAME]" at bounding box center [1070, 283] width 267 height 40
paste input "oroder"
click at [1105, 340] on button "Search" at bounding box center [1162, 360] width 114 height 41
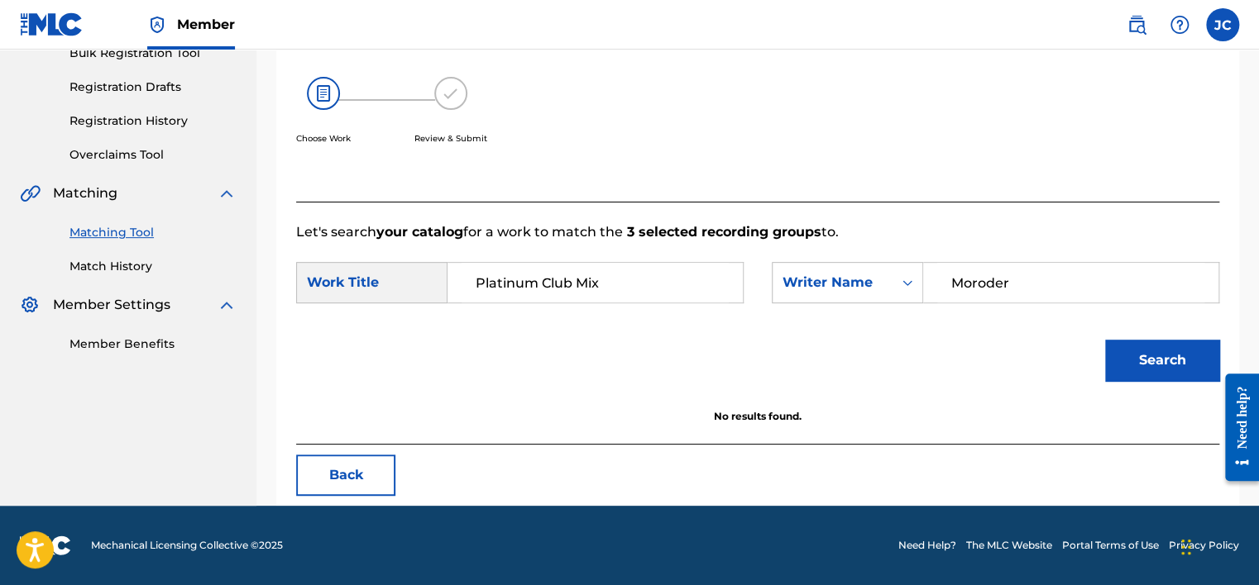
click at [1057, 301] on input "Moroder" at bounding box center [1070, 283] width 267 height 40
paste input "[PERSON_NAME]"
click at [1105, 340] on button "Search" at bounding box center [1162, 360] width 114 height 41
click at [996, 292] on input "[PERSON_NAME]" at bounding box center [1070, 283] width 267 height 40
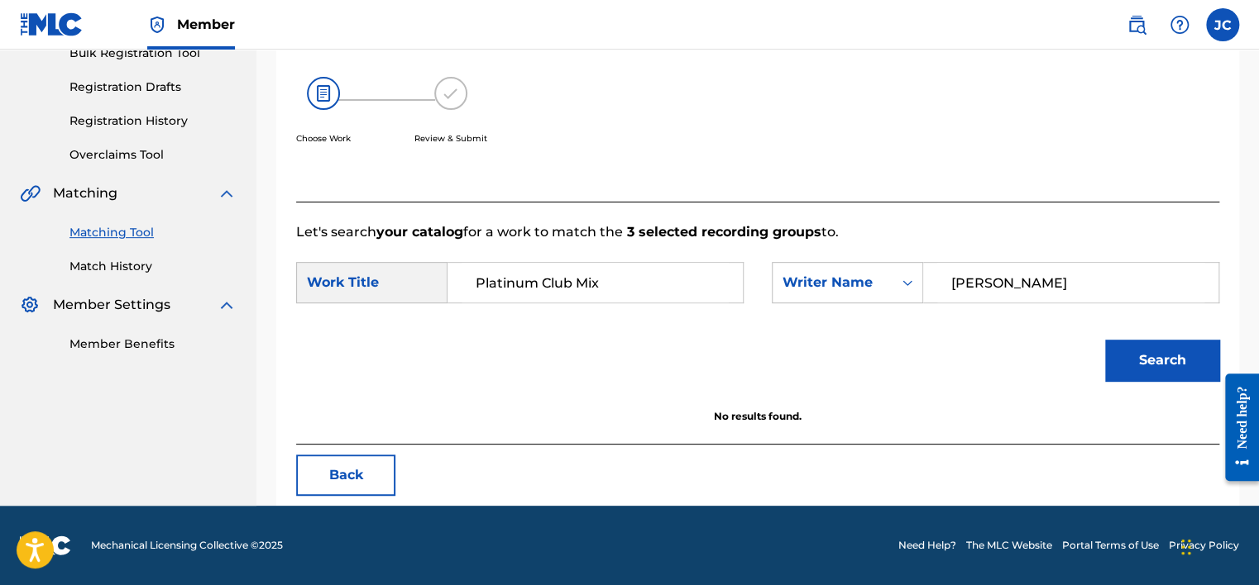
click at [996, 292] on input "[PERSON_NAME]" at bounding box center [1070, 283] width 267 height 40
paste input "[PERSON_NAME]"
type input "[PERSON_NAME]"
click at [1105, 340] on button "Search" at bounding box center [1162, 360] width 114 height 41
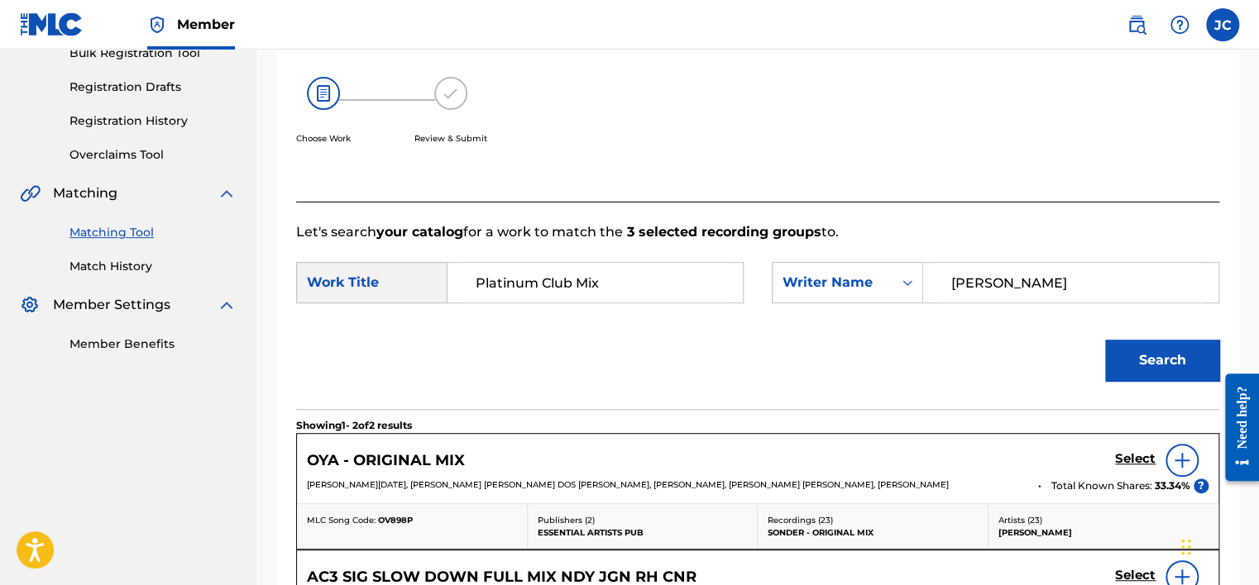
click at [825, 336] on div "Search" at bounding box center [757, 366] width 923 height 86
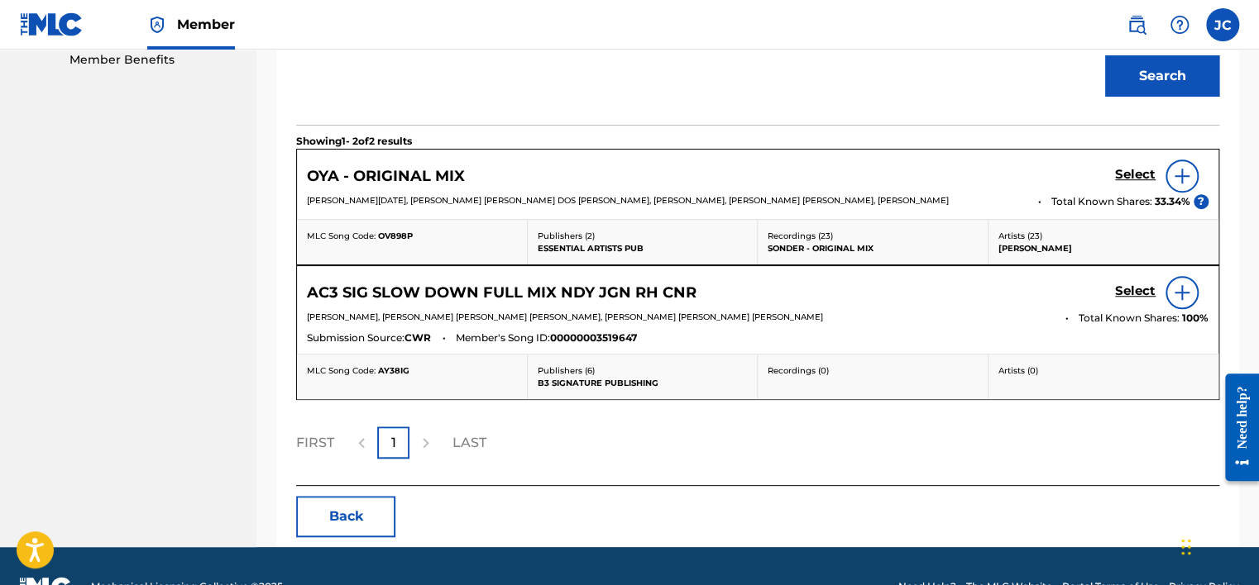
scroll to position [582, 0]
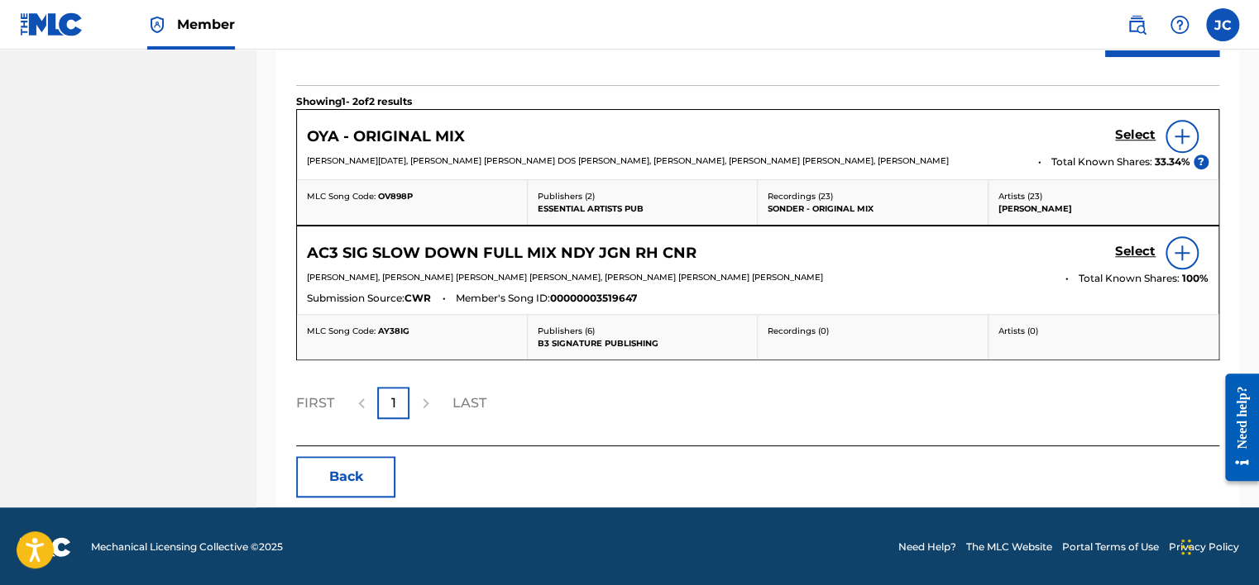
click at [318, 466] on button "Back" at bounding box center [345, 476] width 99 height 41
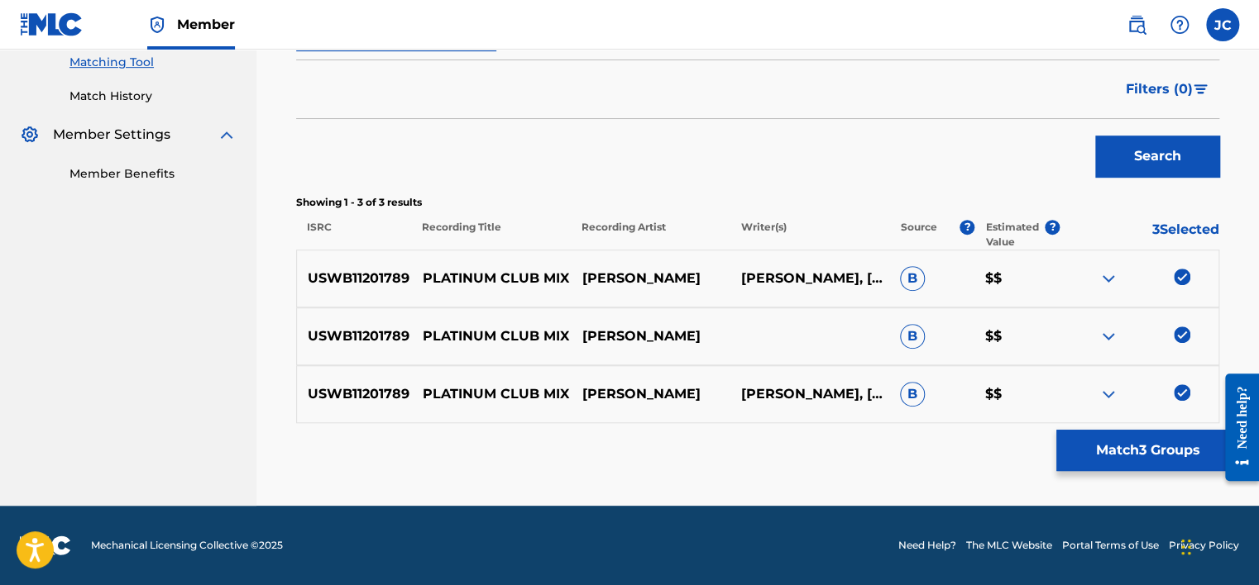
scroll to position [428, 0]
click at [1181, 385] on img at bounding box center [1181, 393] width 17 height 17
click at [1181, 333] on img at bounding box center [1181, 335] width 17 height 17
click at [1180, 280] on img at bounding box center [1181, 278] width 17 height 17
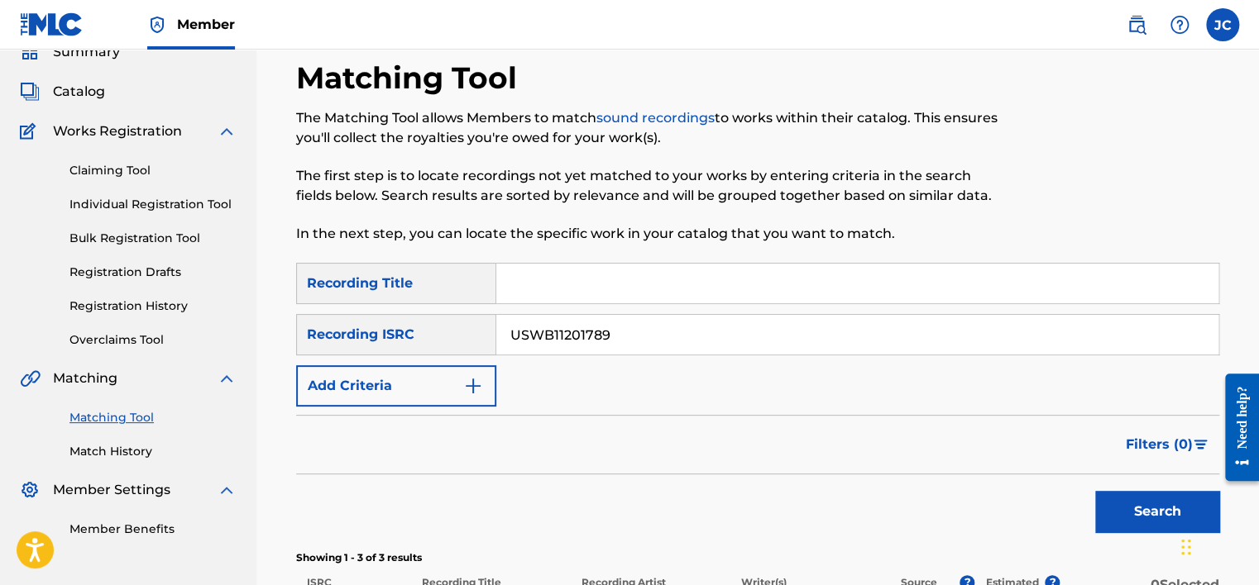
scroll to position [51, 0]
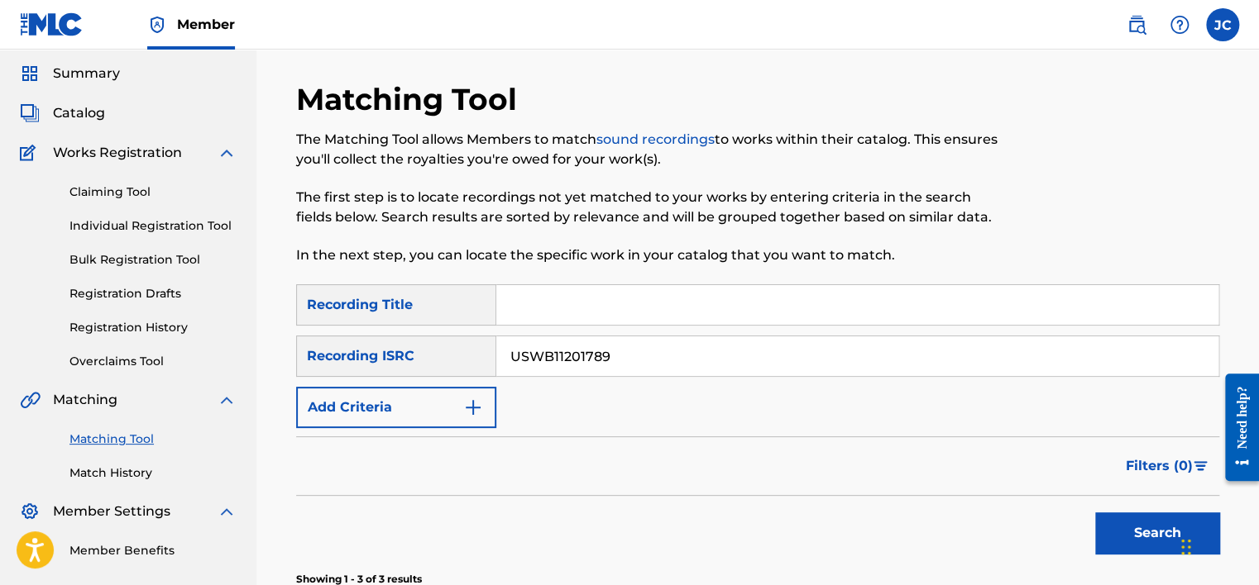
click at [690, 385] on div "SearchWithCriteria8fb65e20-c70e-4ac6-8566-b20a553dd4dd Recording Title SearchWi…" at bounding box center [757, 356] width 923 height 144
click at [689, 362] on input "USWB11201789" at bounding box center [857, 357] width 722 height 40
paste input "QM42K1800674"
click at [1095, 513] on button "Search" at bounding box center [1157, 533] width 124 height 41
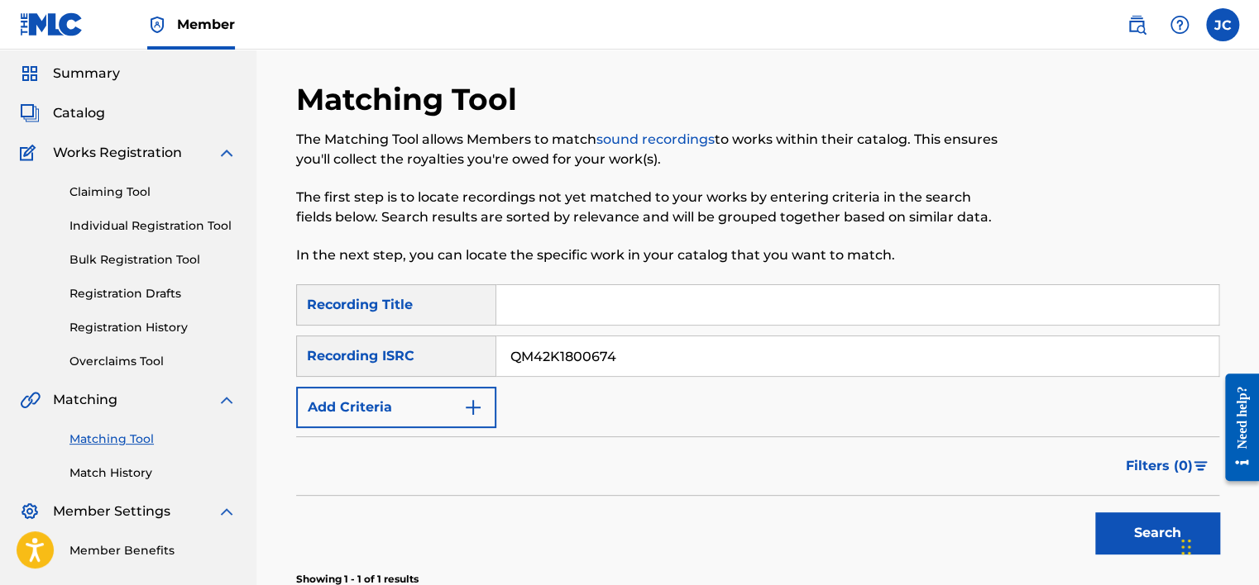
click at [1254, 118] on div "Matching Tool The Matching Tool allows Members to match sound recordings to wor…" at bounding box center [757, 404] width 1002 height 728
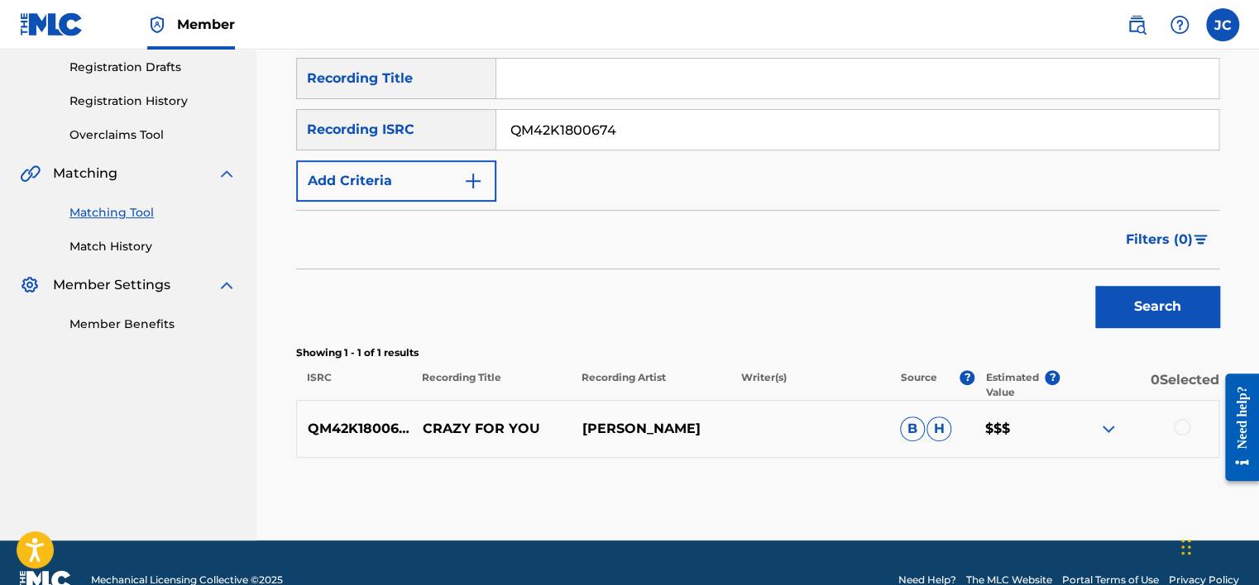
scroll to position [312, 0]
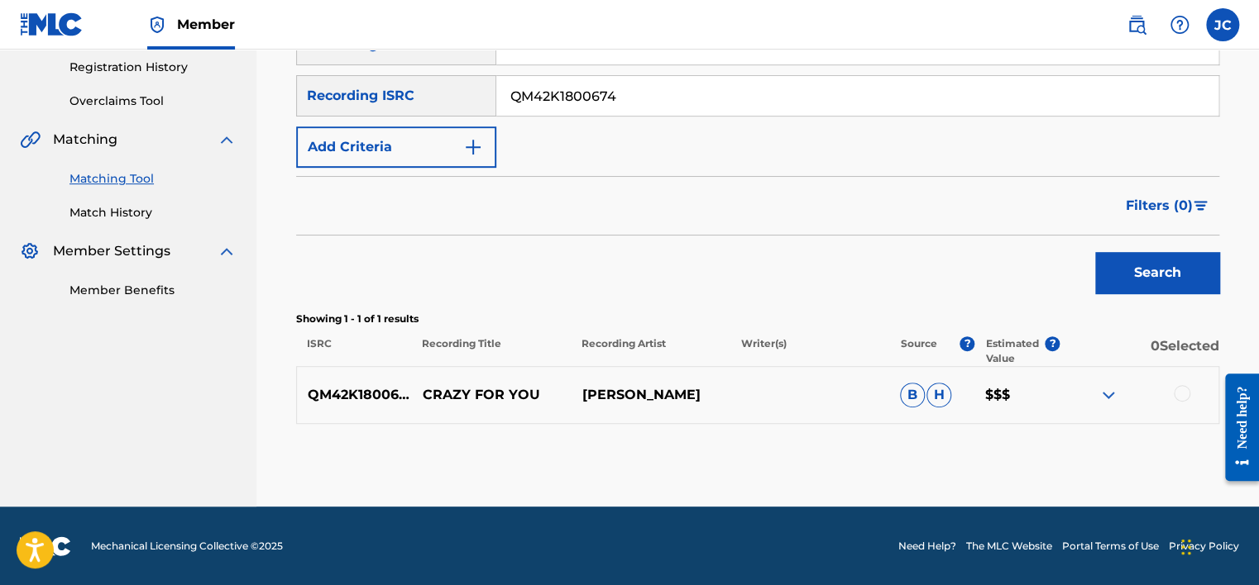
click at [642, 95] on input "QM42K1800674" at bounding box center [857, 96] width 722 height 40
paste input "FR6V8188442"
type input "FR6V81884424"
click at [1095, 252] on button "Search" at bounding box center [1157, 272] width 124 height 41
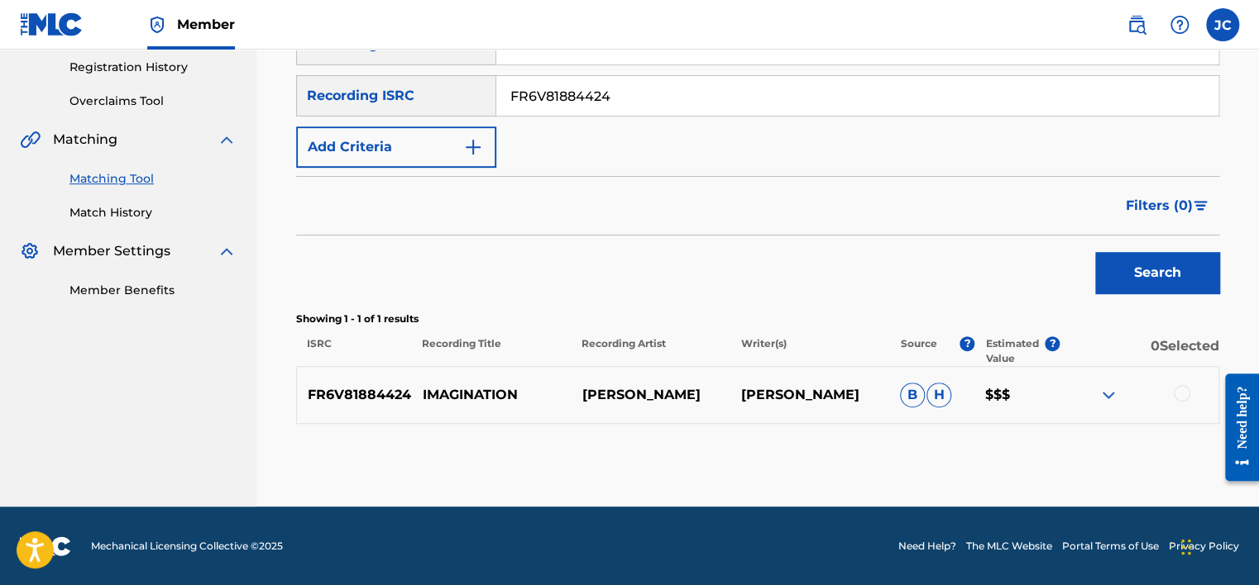
click at [1181, 395] on div at bounding box center [1181, 393] width 17 height 17
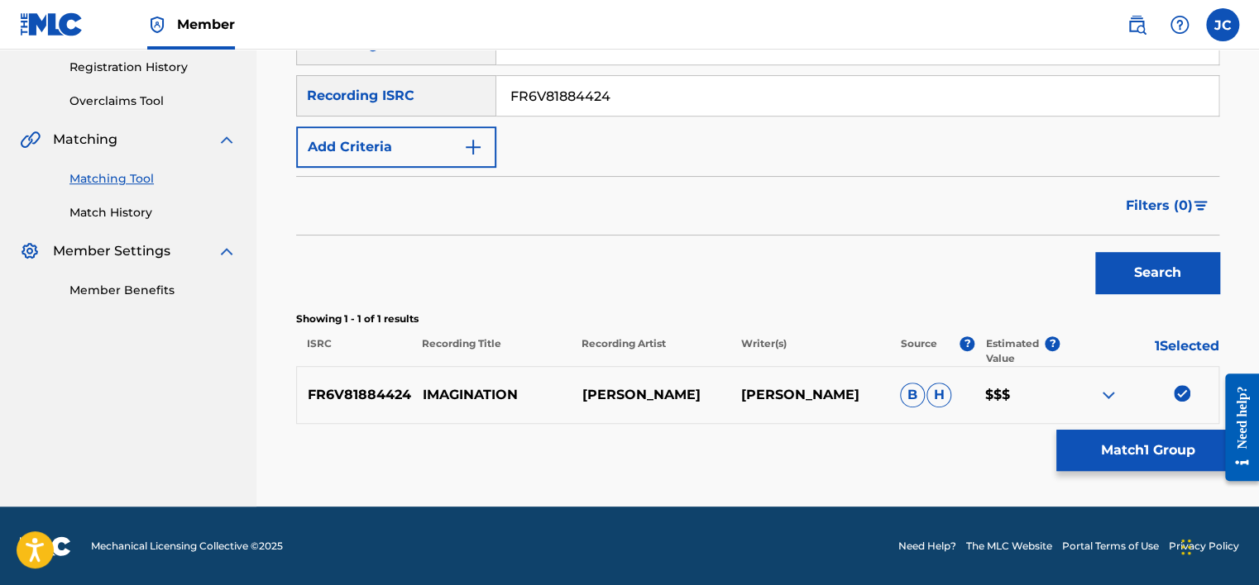
click at [1118, 443] on button "Match 1 Group" at bounding box center [1147, 450] width 183 height 41
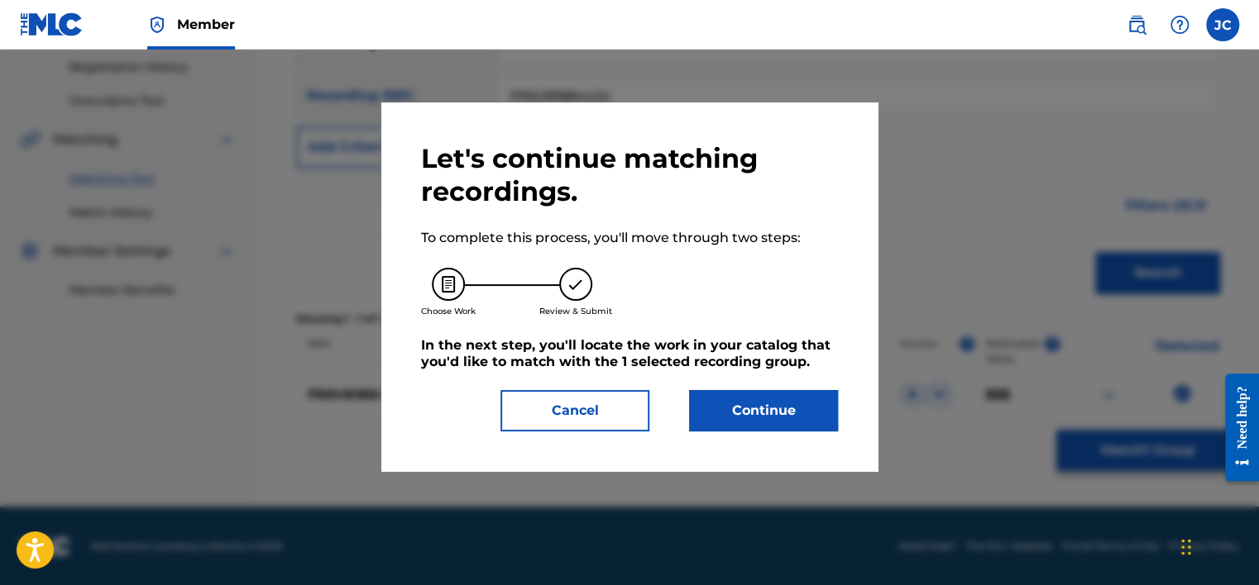
click at [810, 384] on div "Let's continue matching recordings. To complete this process, you'll move throu…" at bounding box center [629, 286] width 417 height 289
click at [800, 404] on button "Continue" at bounding box center [763, 410] width 149 height 41
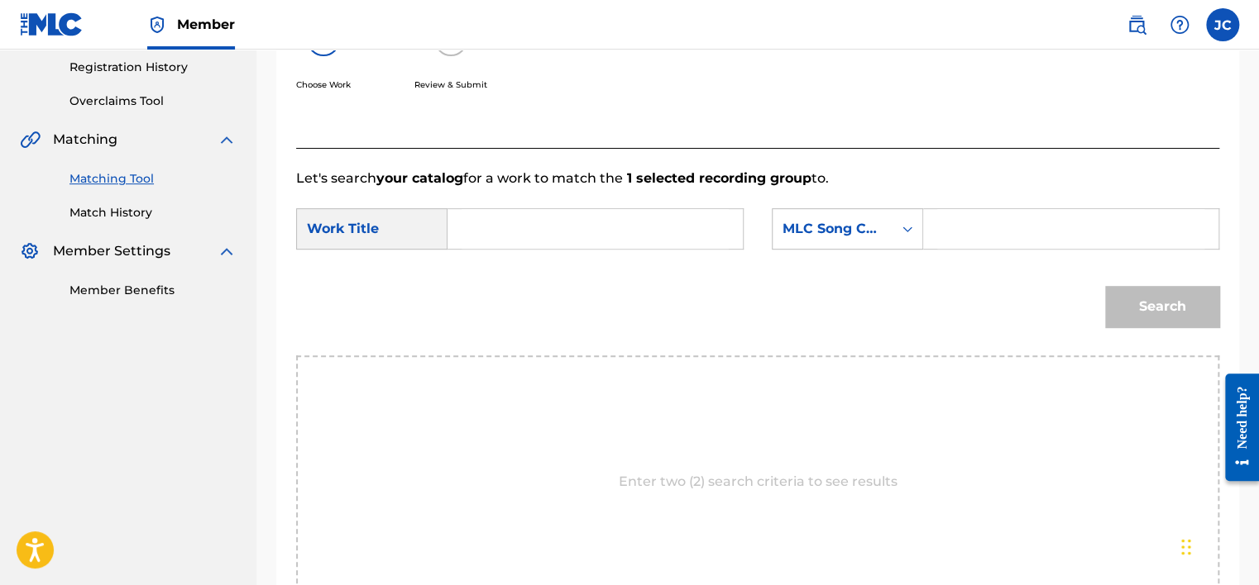
click at [873, 202] on form "SearchWithCriteria286a0692-f849-431e-8db4-524d178875d9 Work Title SearchWithCri…" at bounding box center [757, 272] width 923 height 167
click at [877, 230] on div "MLC Song Code" at bounding box center [832, 229] width 100 height 20
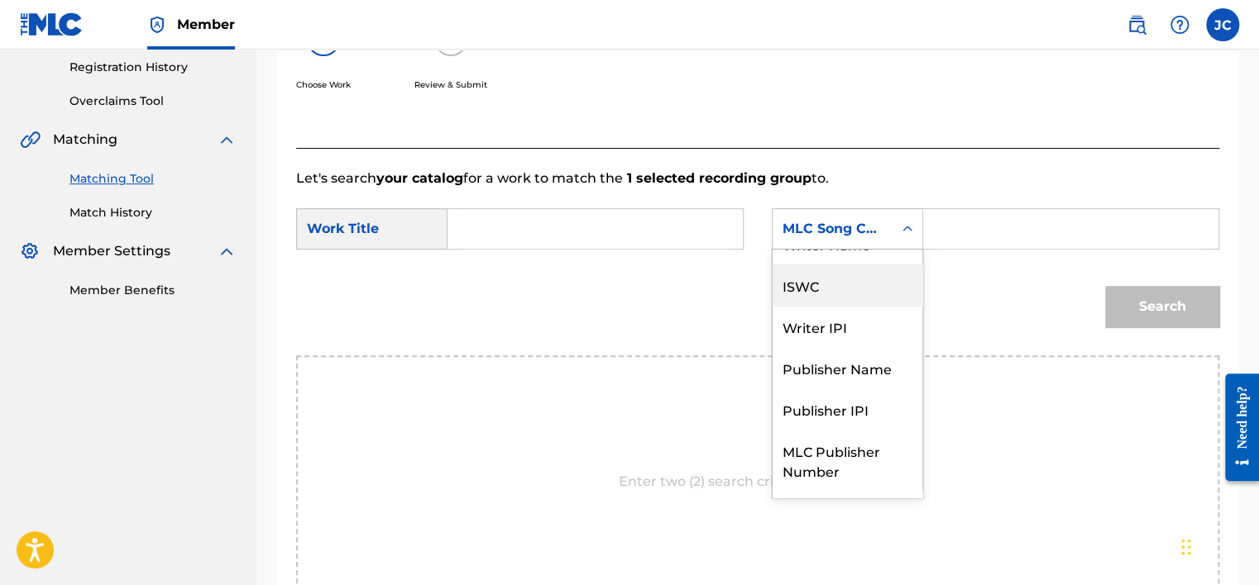
scroll to position [0, 0]
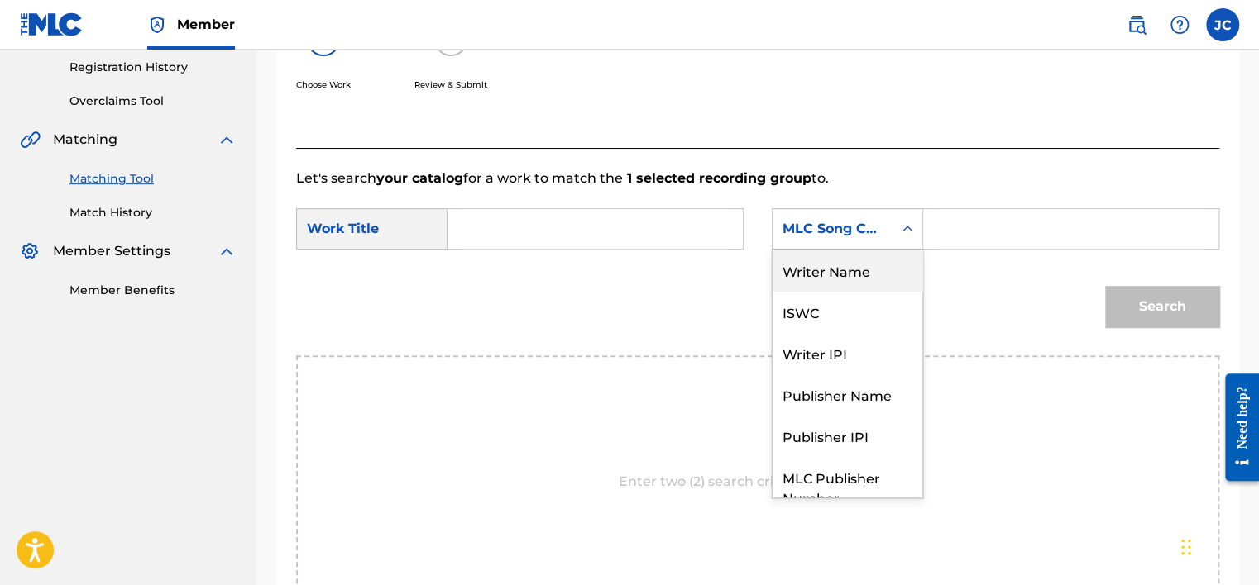
click at [873, 271] on div "Writer Name" at bounding box center [847, 270] width 150 height 41
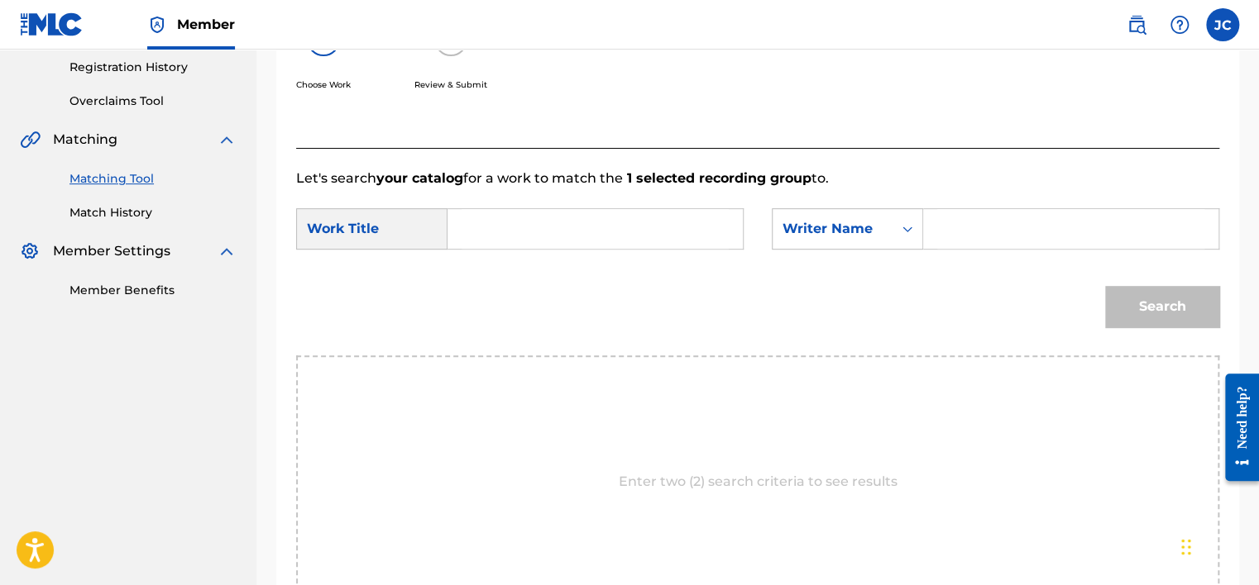
click at [719, 233] on input "Search Form" at bounding box center [594, 229] width 267 height 40
paste input "Imagination"
type input "Imagination"
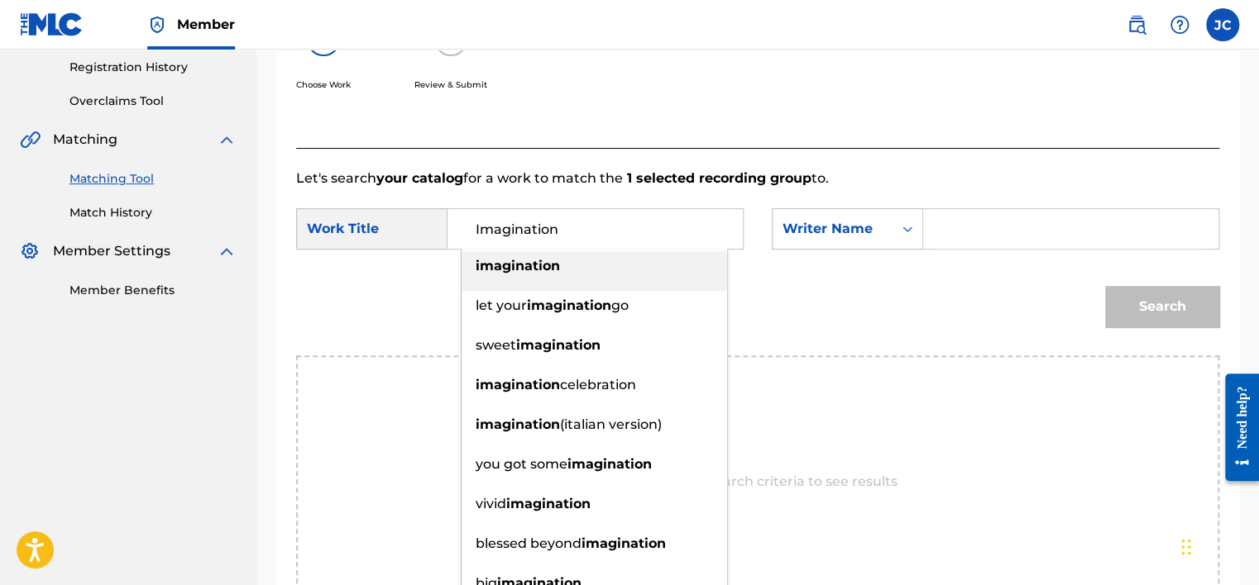
click at [466, 232] on input "Imagination" at bounding box center [594, 229] width 267 height 40
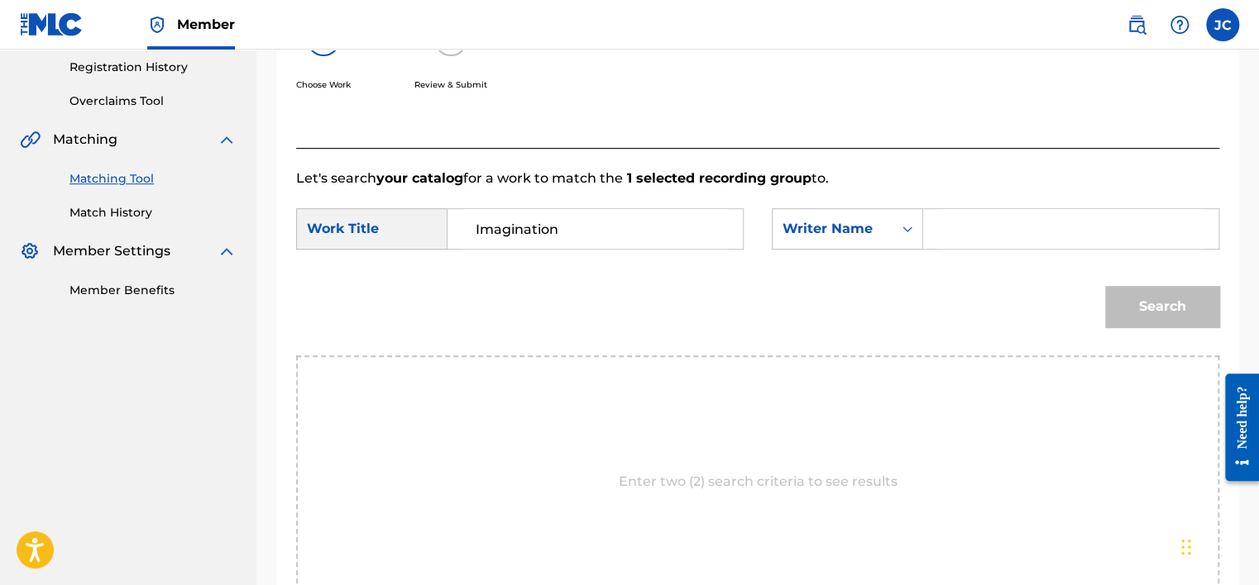
click at [1013, 247] on input "Search Form" at bounding box center [1070, 229] width 267 height 40
paste input "Macaire"
type input "Macaire"
click at [1105, 286] on button "Search" at bounding box center [1162, 306] width 114 height 41
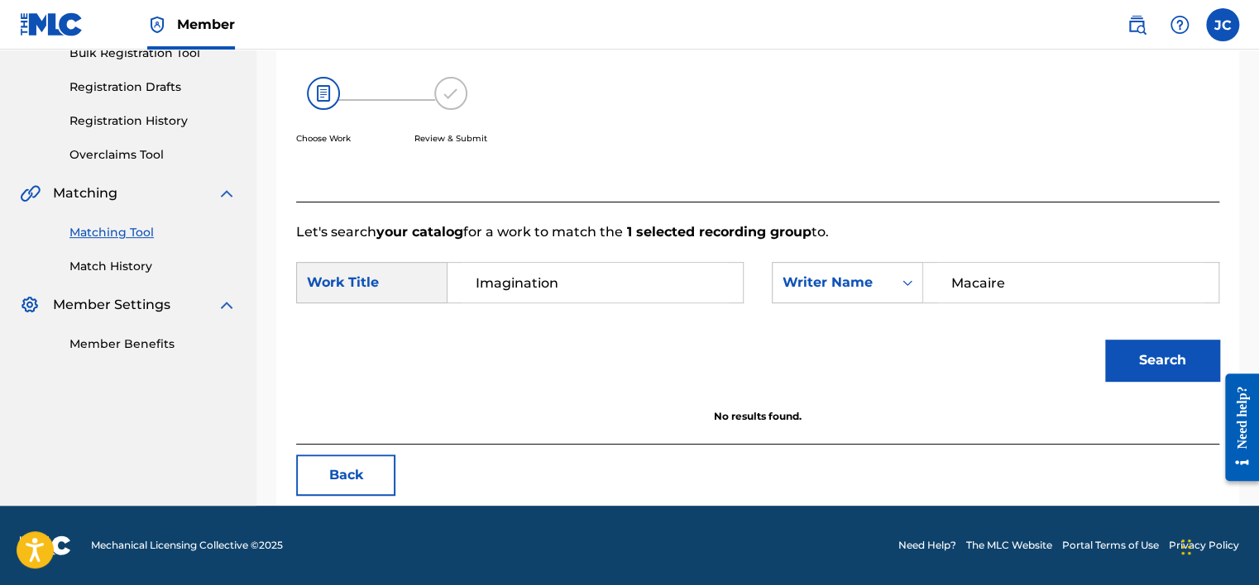
scroll to position [258, 0]
click at [354, 488] on button "Back" at bounding box center [345, 475] width 99 height 41
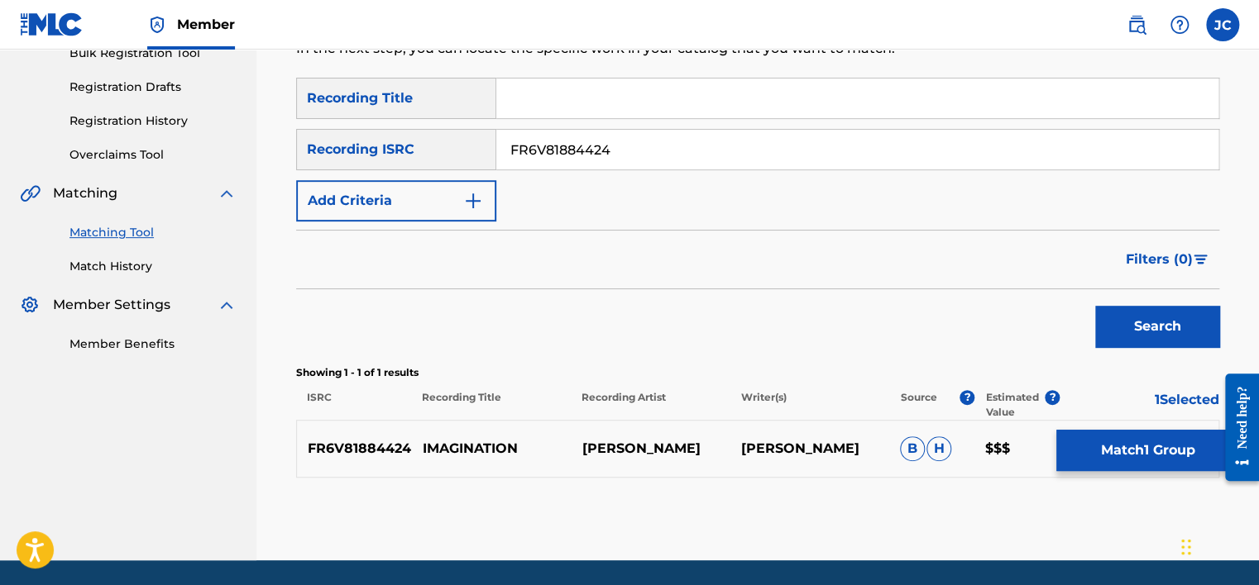
scroll to position [312, 0]
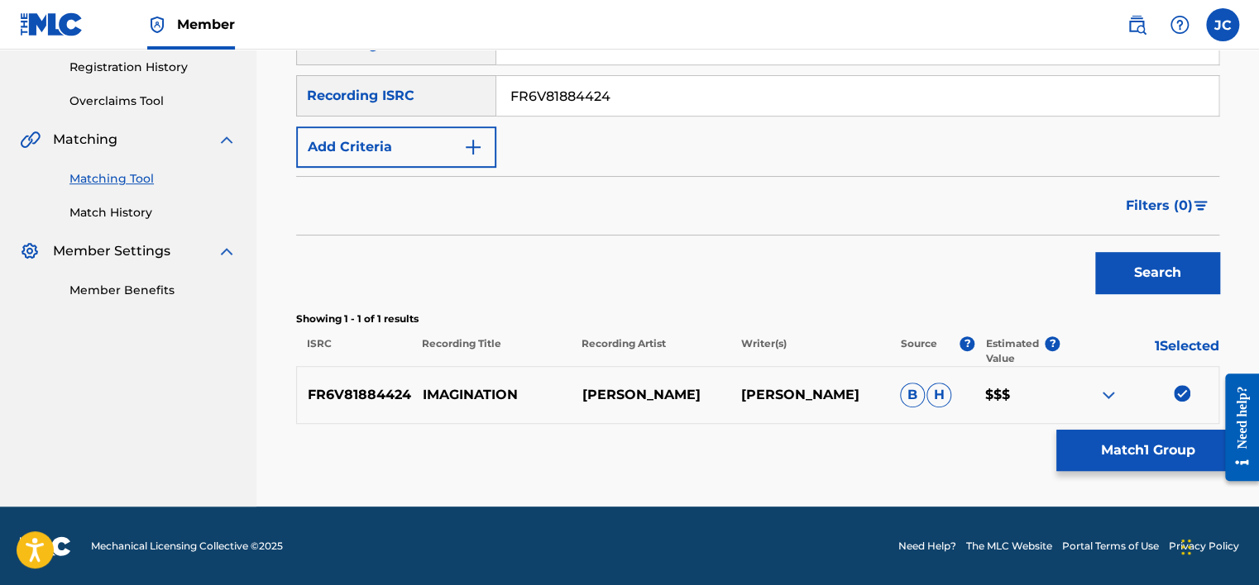
click at [1175, 394] on img at bounding box center [1181, 393] width 17 height 17
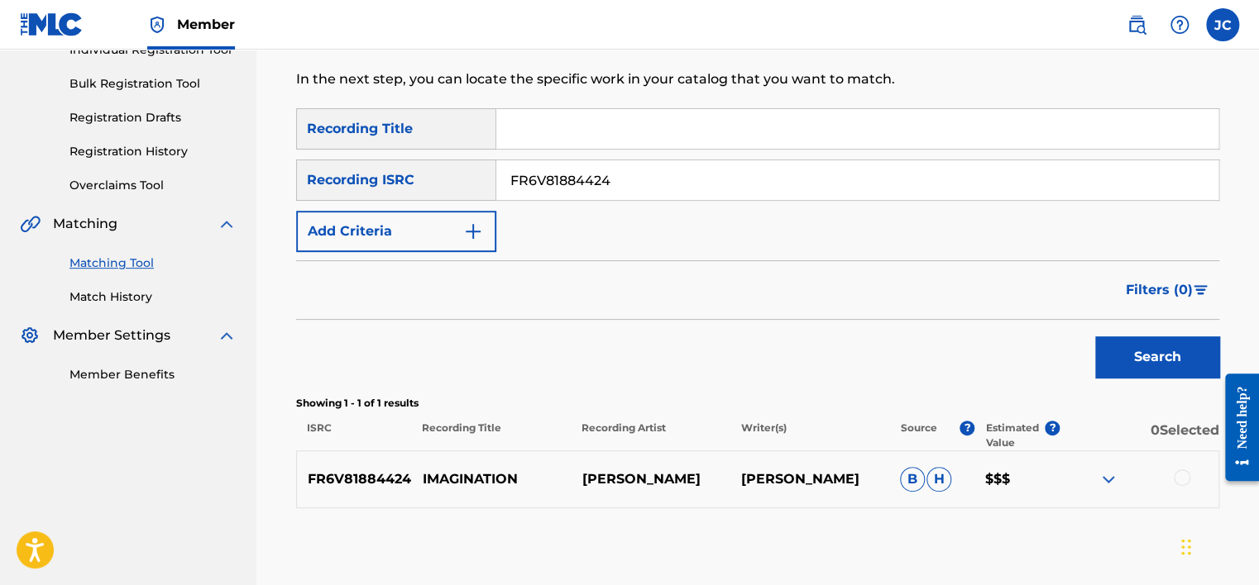
scroll to position [218, 0]
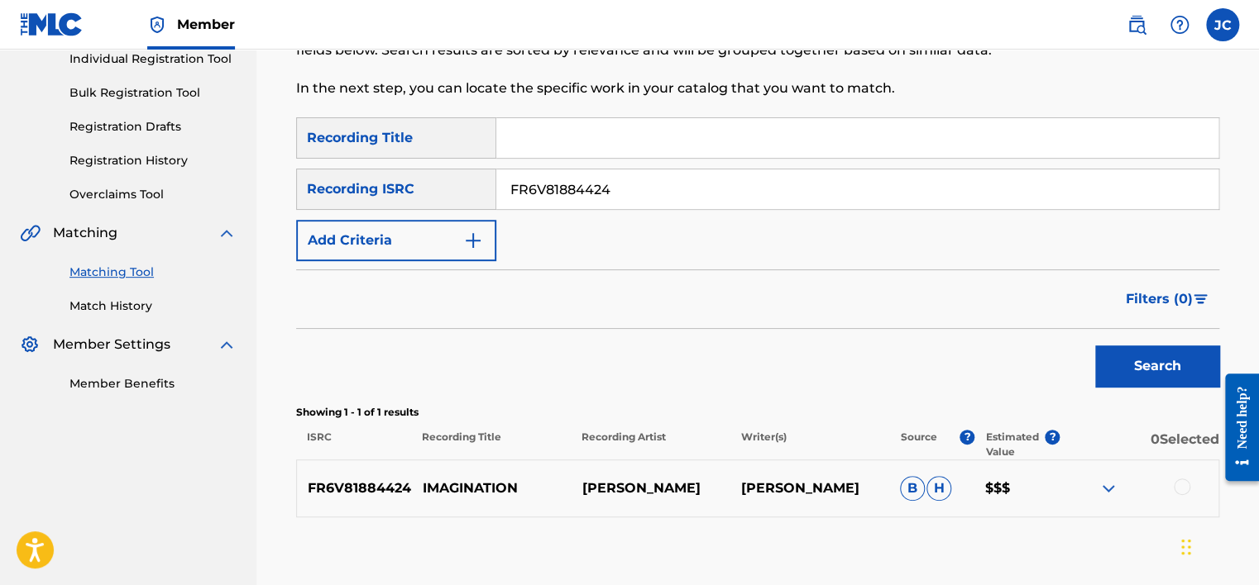
click at [777, 198] on input "FR6V81884424" at bounding box center [857, 190] width 722 height 40
paste input "QZ67M1802805"
type input "QZ67M1802805"
click at [1095, 346] on button "Search" at bounding box center [1157, 366] width 124 height 41
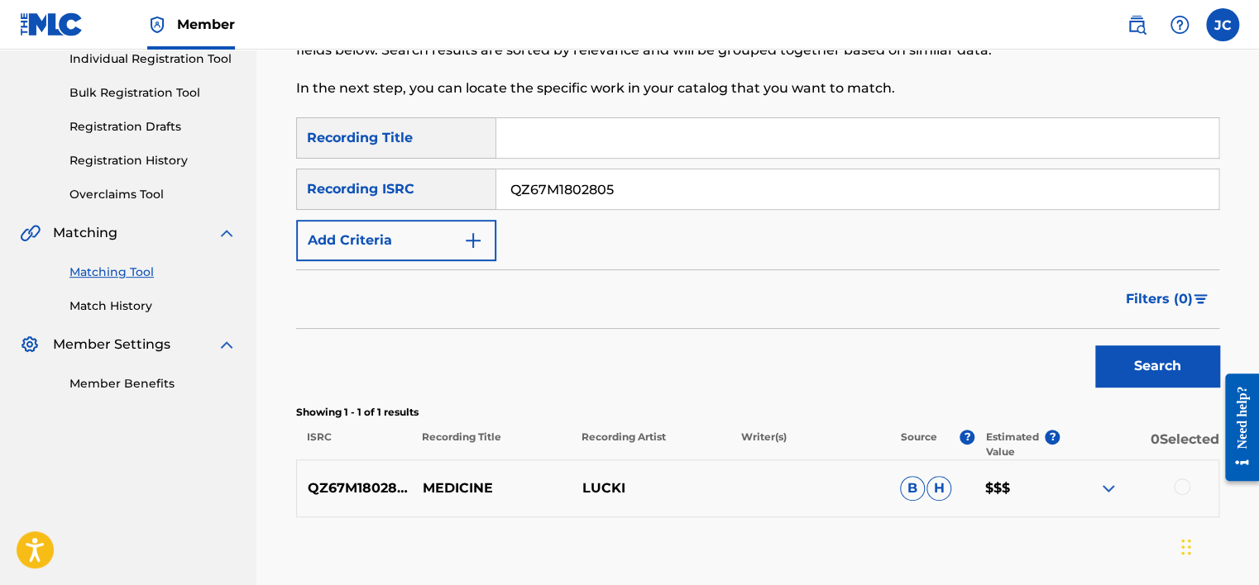
scroll to position [312, 0]
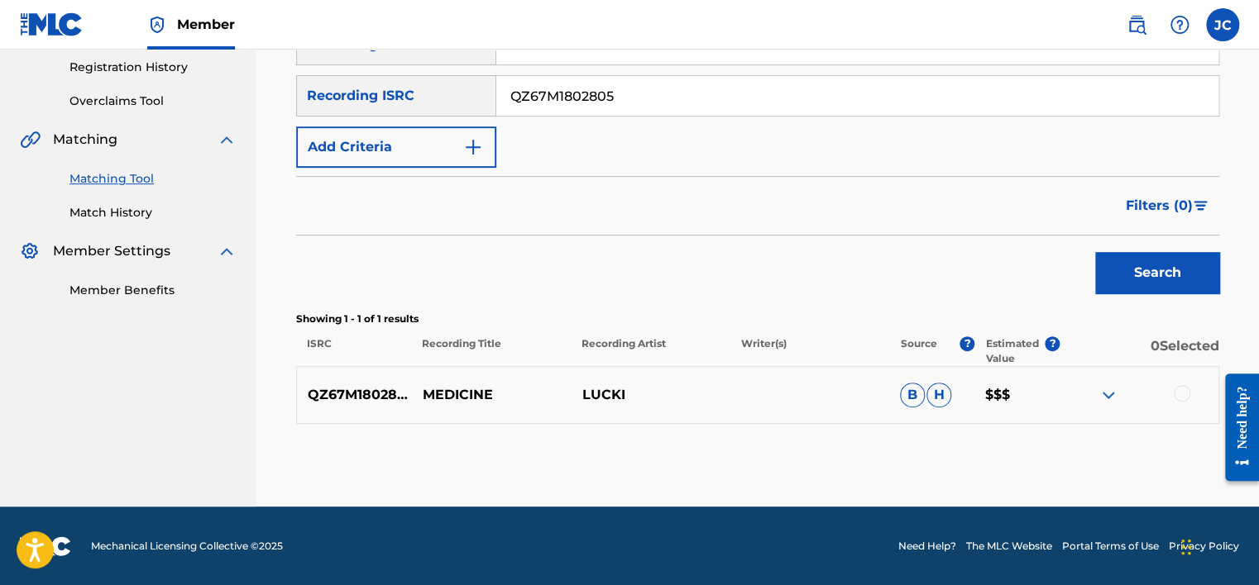
click at [1186, 393] on div at bounding box center [1181, 393] width 17 height 17
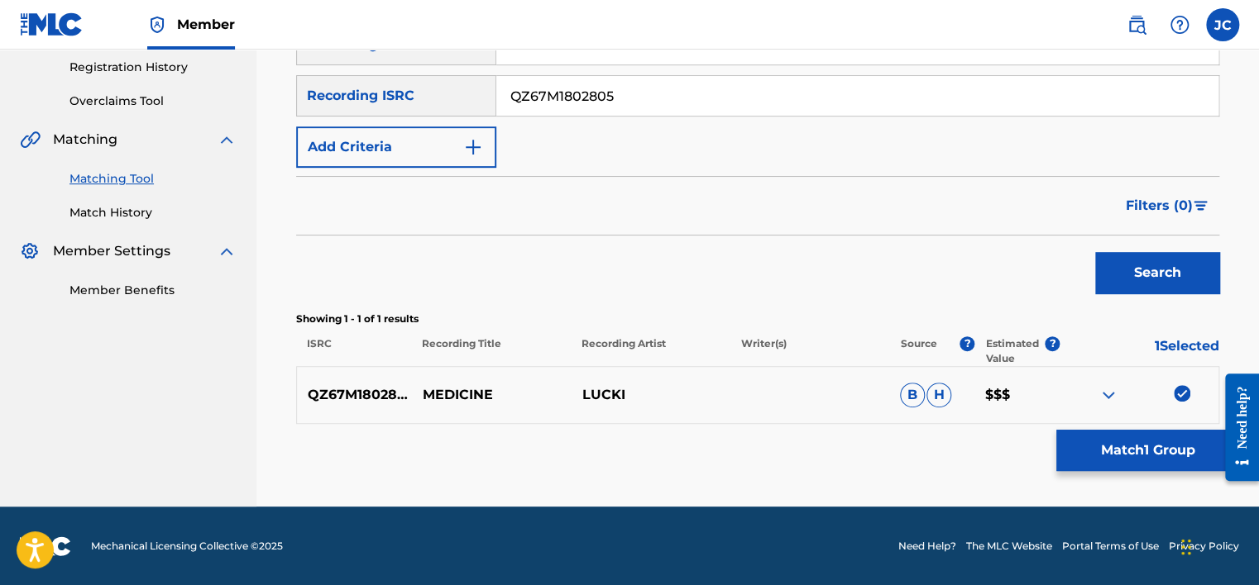
click at [1164, 451] on button "Match 1 Group" at bounding box center [1147, 450] width 183 height 41
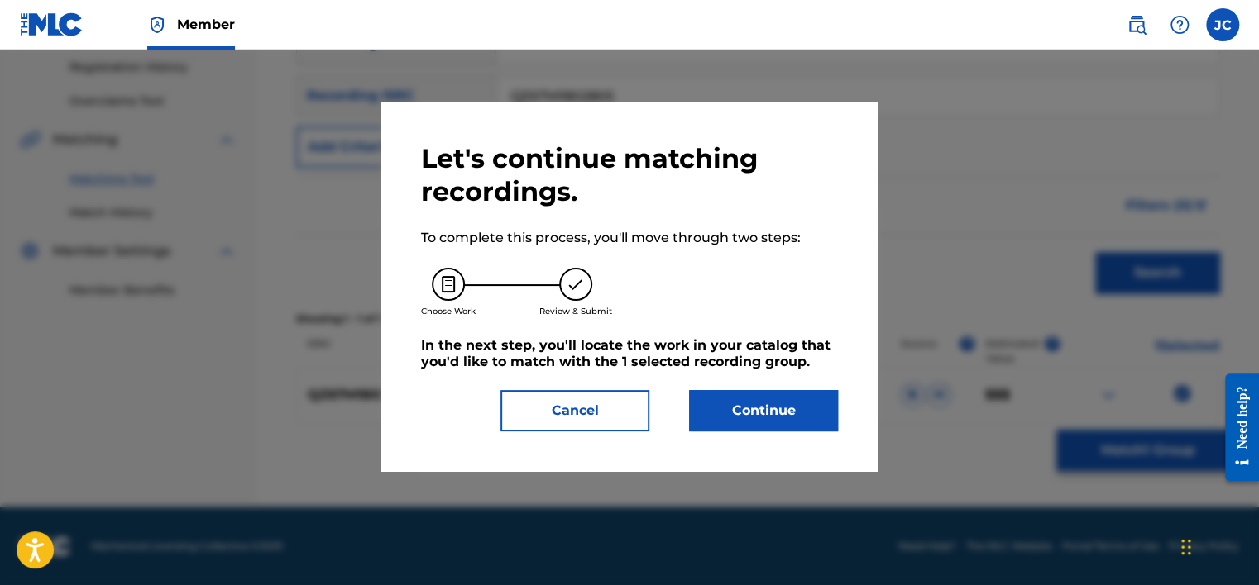
click at [824, 406] on button "Continue" at bounding box center [763, 410] width 149 height 41
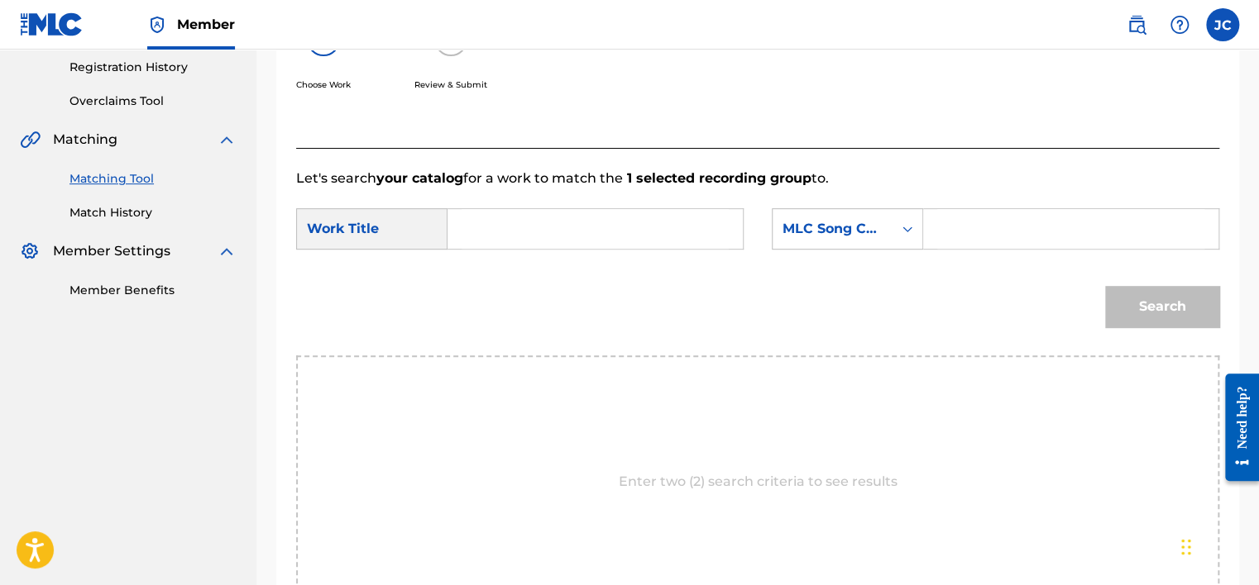
click at [847, 206] on form "SearchWithCriteria286a0692-f849-431e-8db4-524d178875d9 Work Title SearchWithCri…" at bounding box center [757, 272] width 923 height 167
click at [845, 224] on div "MLC Song Code" at bounding box center [832, 229] width 100 height 20
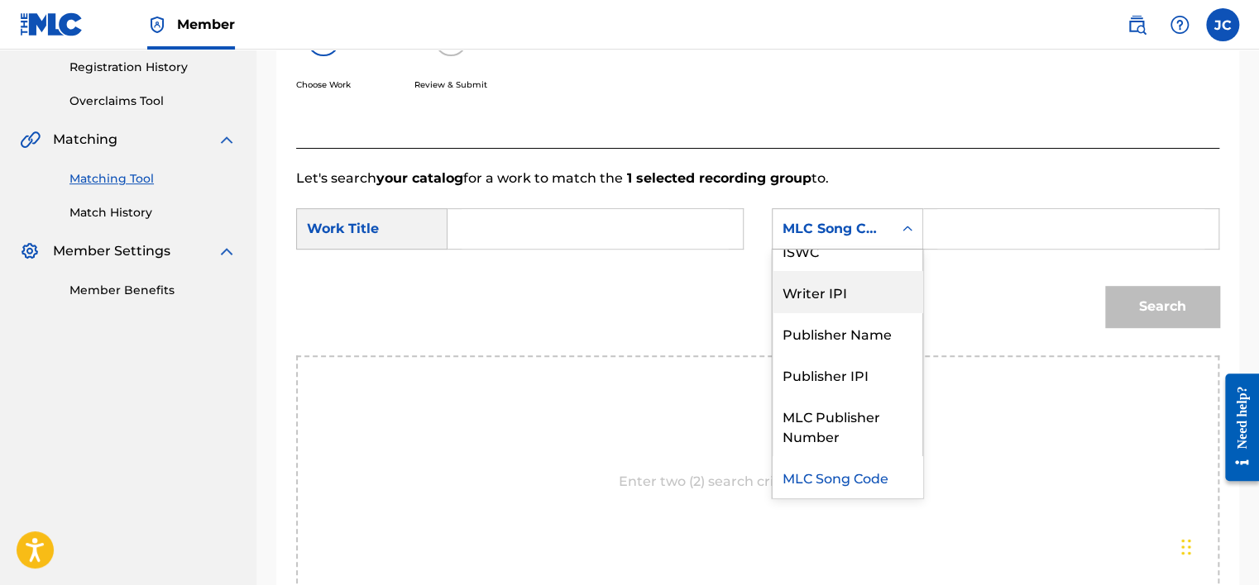
scroll to position [0, 0]
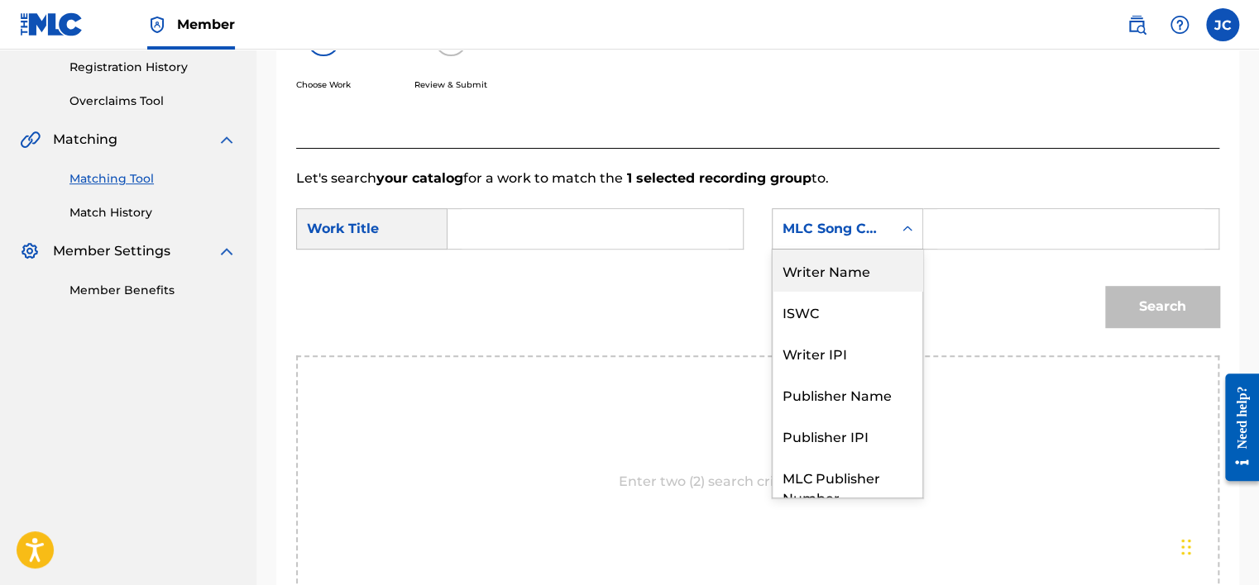
click at [840, 271] on div "Writer Name" at bounding box center [847, 270] width 150 height 41
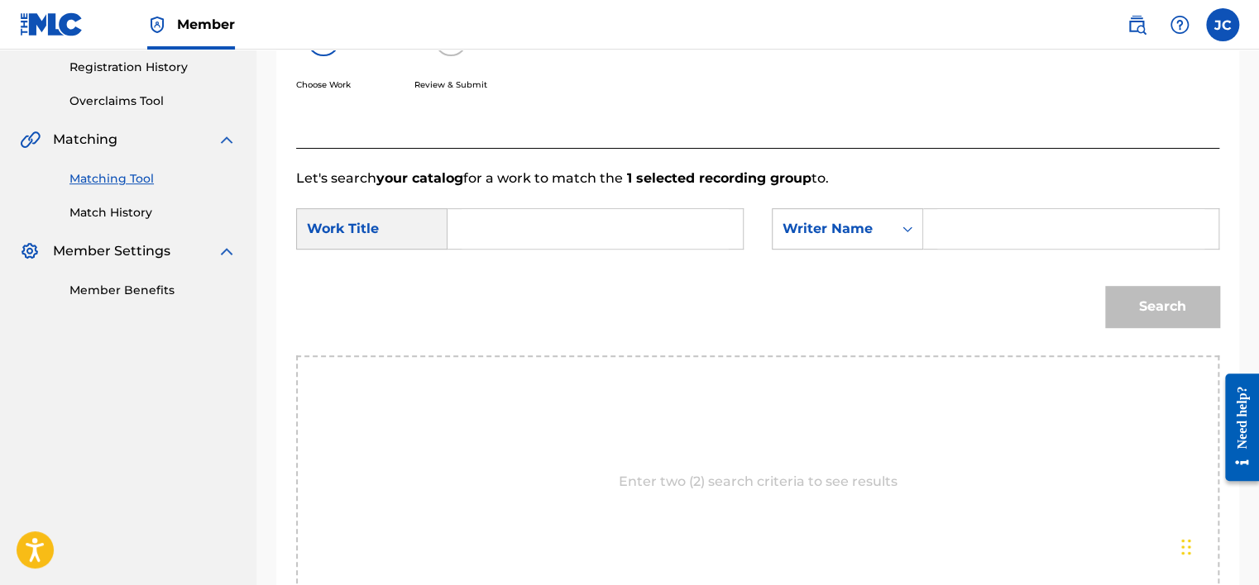
click at [619, 222] on input "Search Form" at bounding box center [594, 229] width 267 height 40
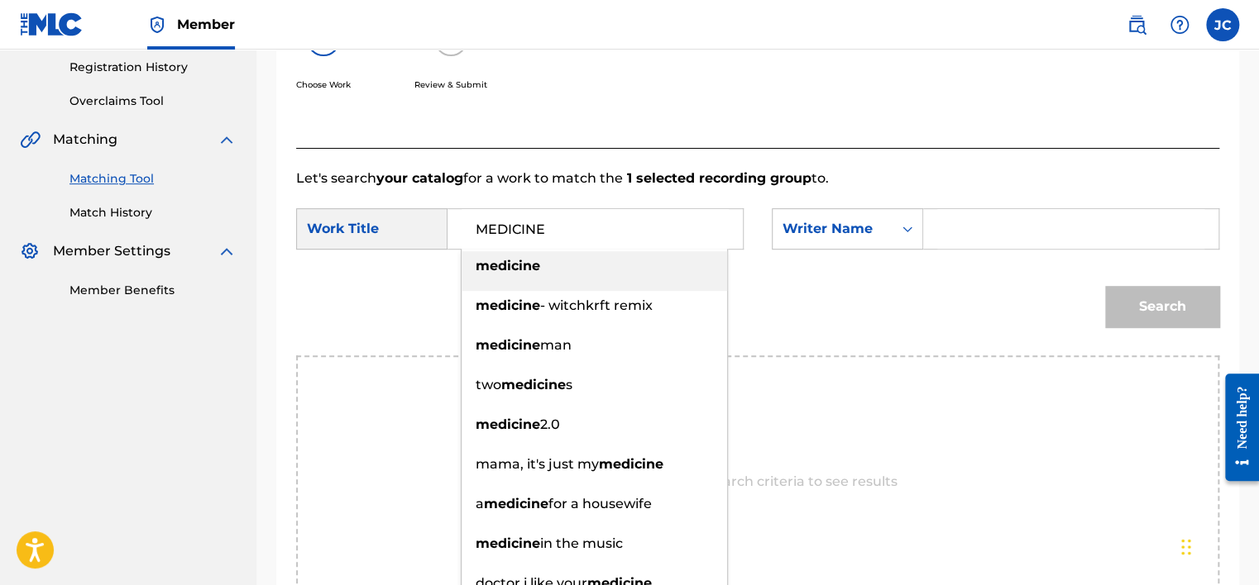
type input "MEDICINE"
click at [645, 102] on div "Choose Work Review & Submit" at bounding box center [651, 66] width 710 height 126
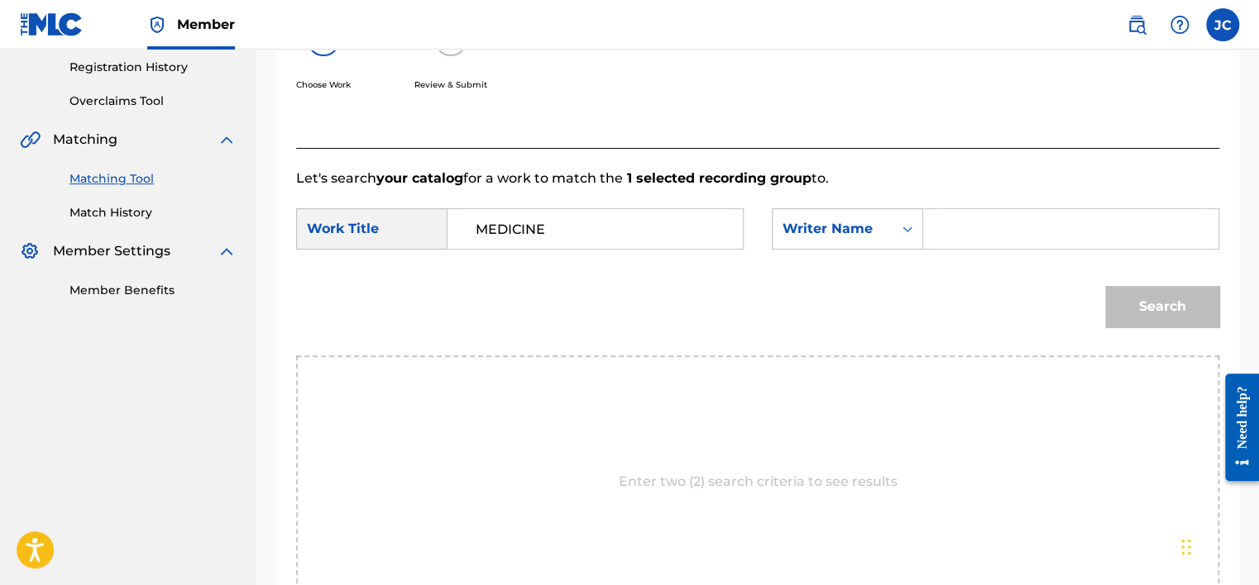
click at [959, 241] on input "Search Form" at bounding box center [1070, 229] width 267 height 40
type input "CAMEL"
click at [1105, 286] on button "Search" at bounding box center [1162, 306] width 114 height 41
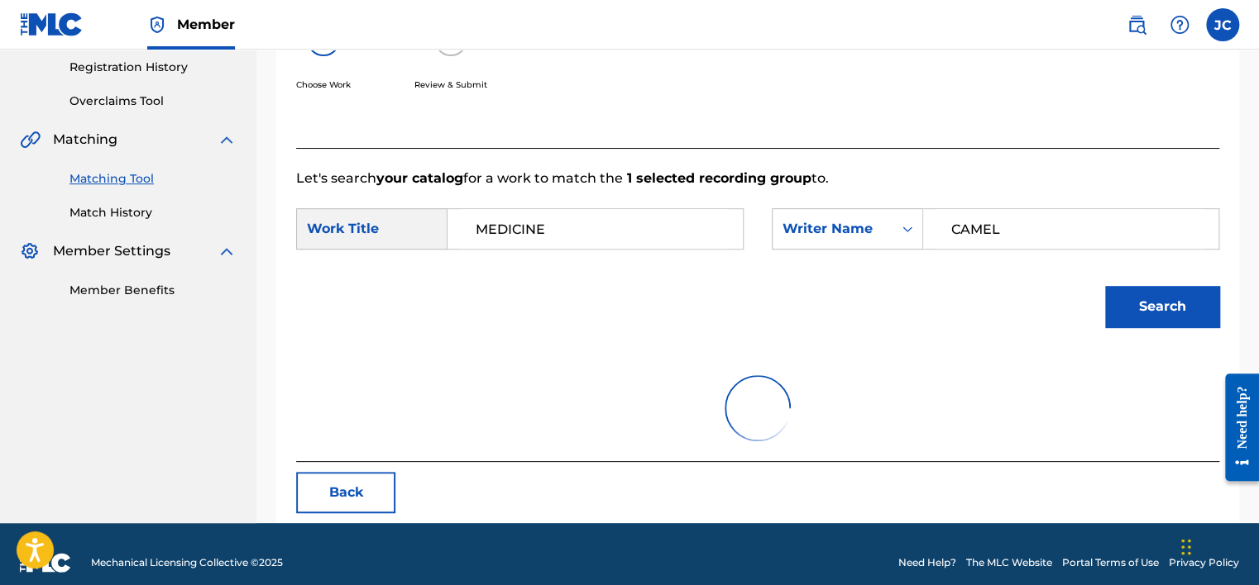
scroll to position [258, 0]
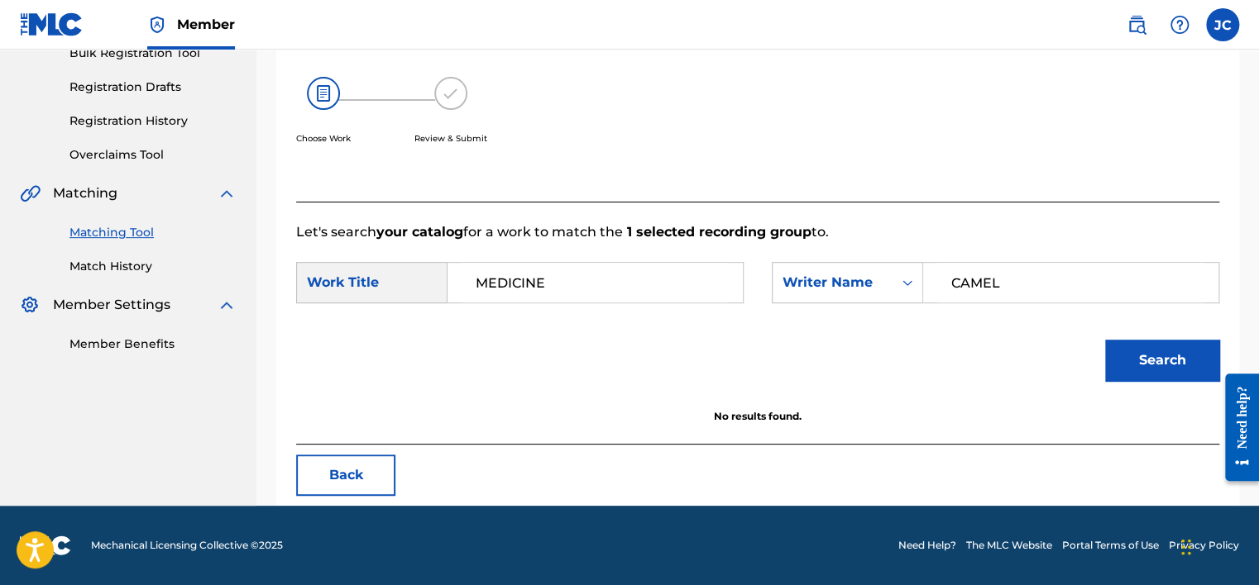
click at [369, 476] on button "Back" at bounding box center [345, 475] width 99 height 41
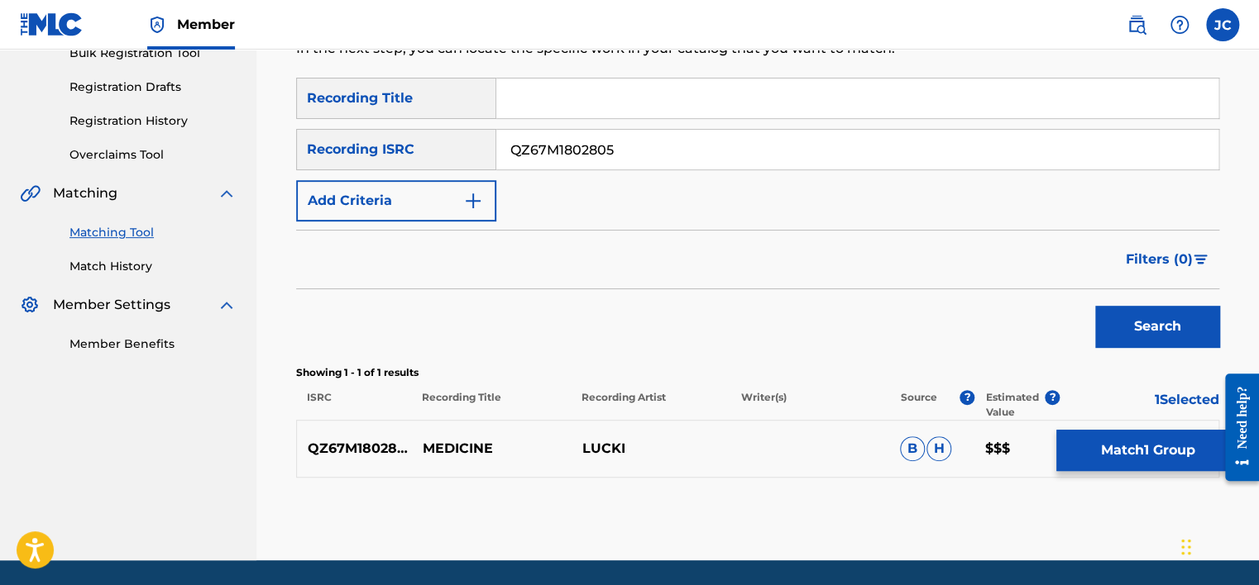
scroll to position [312, 0]
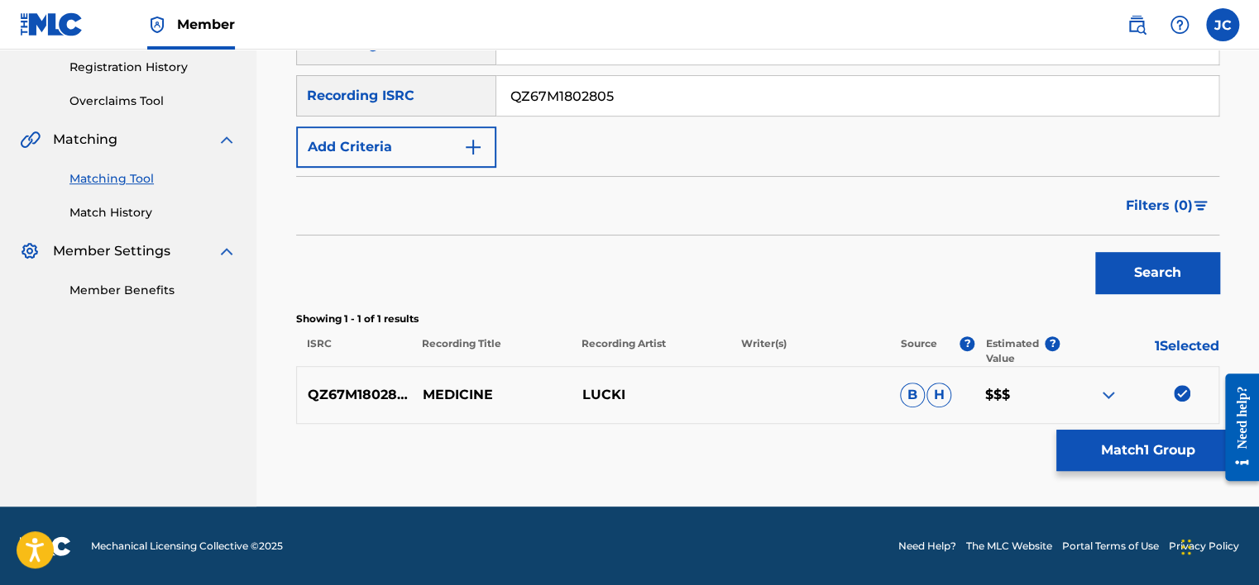
click at [1178, 393] on img at bounding box center [1181, 393] width 17 height 17
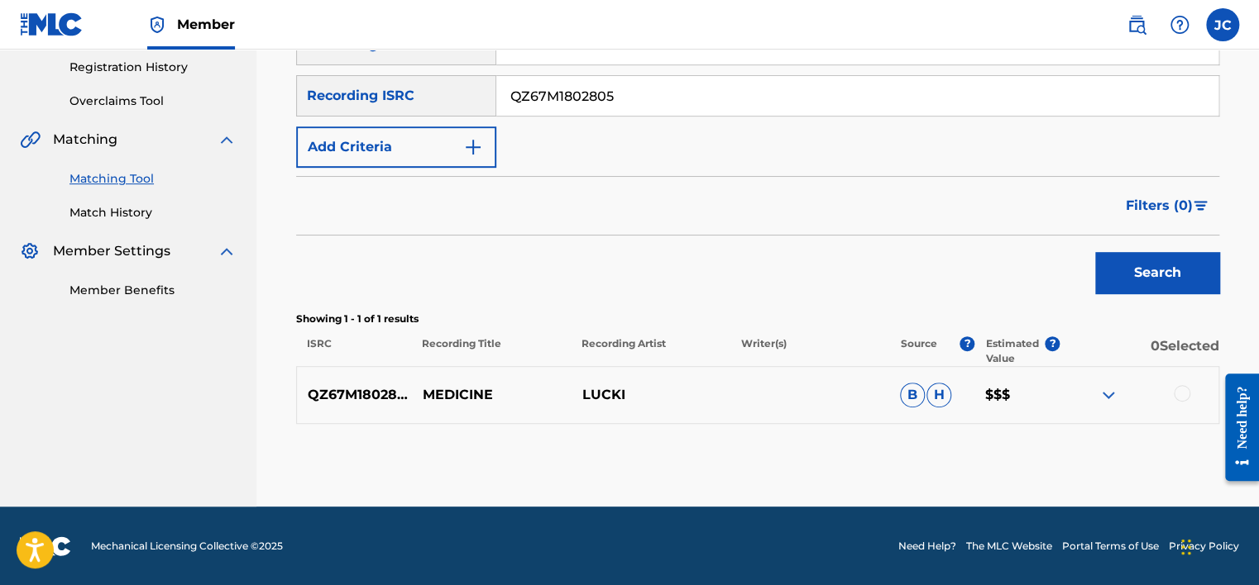
scroll to position [203, 0]
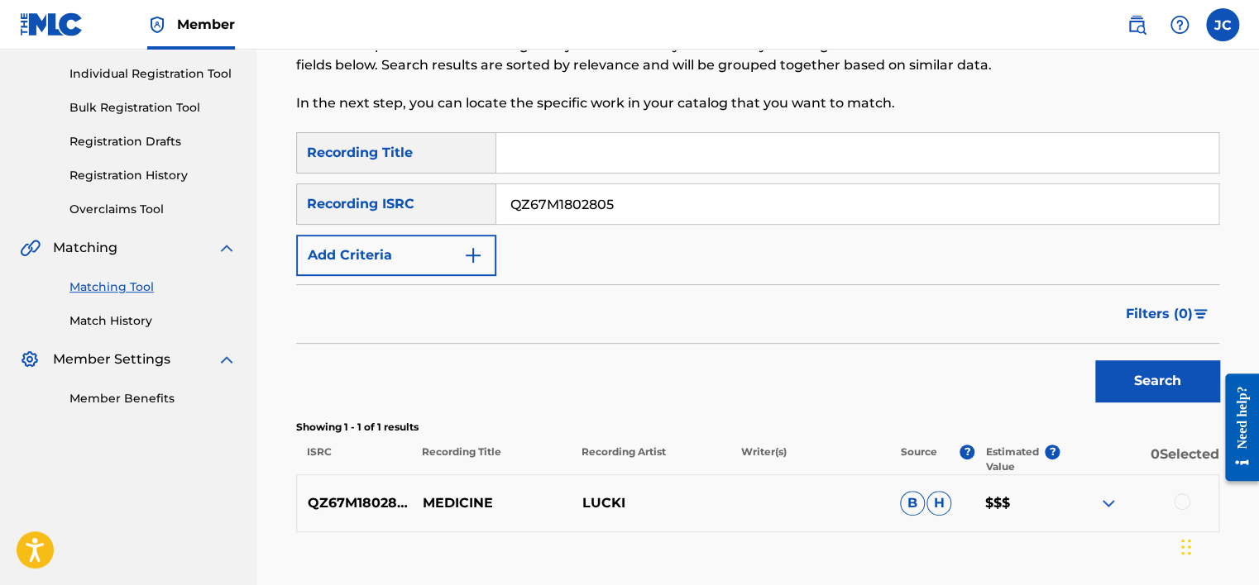
click at [841, 198] on input "QZ67M1802805" at bounding box center [857, 204] width 722 height 40
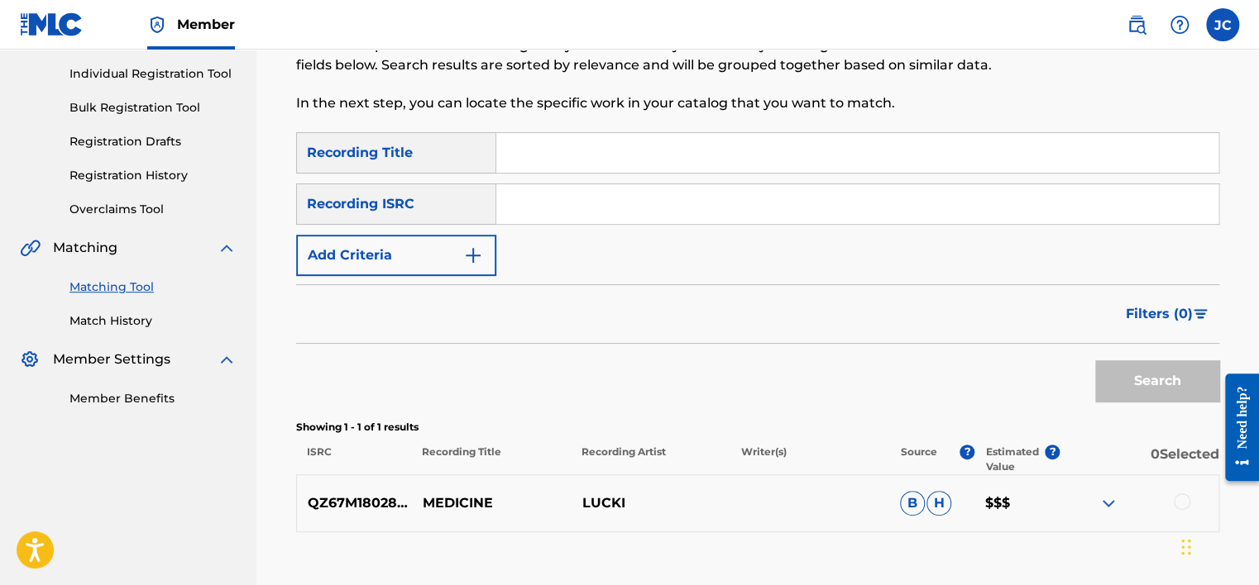
paste input "QZHNC2281456"
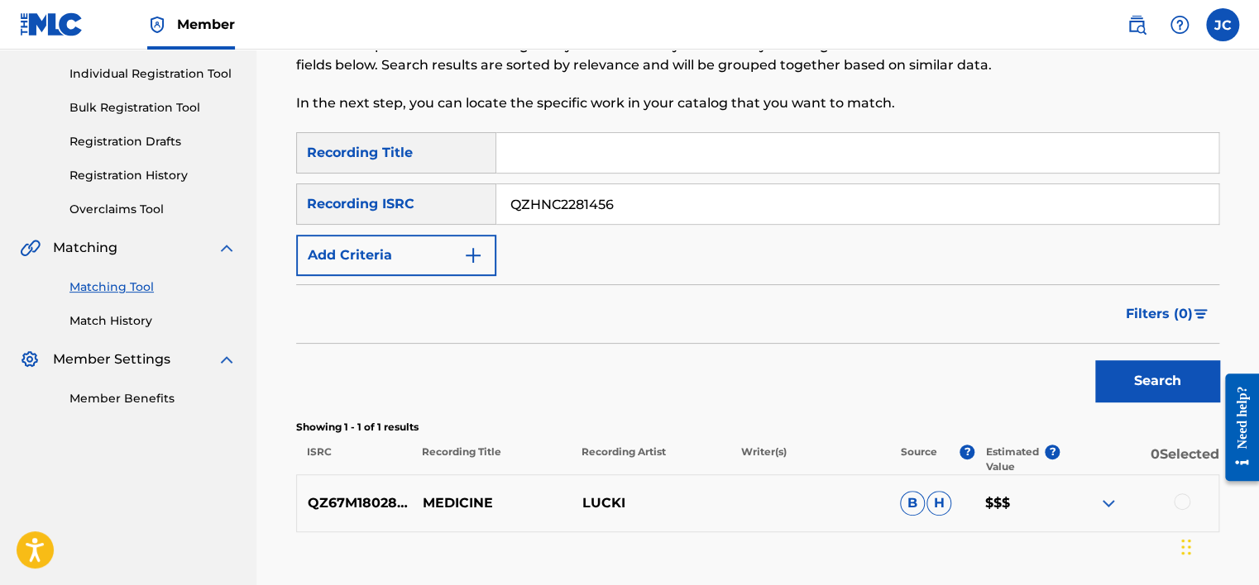
type input "QZHNC2281456"
click at [1095, 361] on button "Search" at bounding box center [1157, 381] width 124 height 41
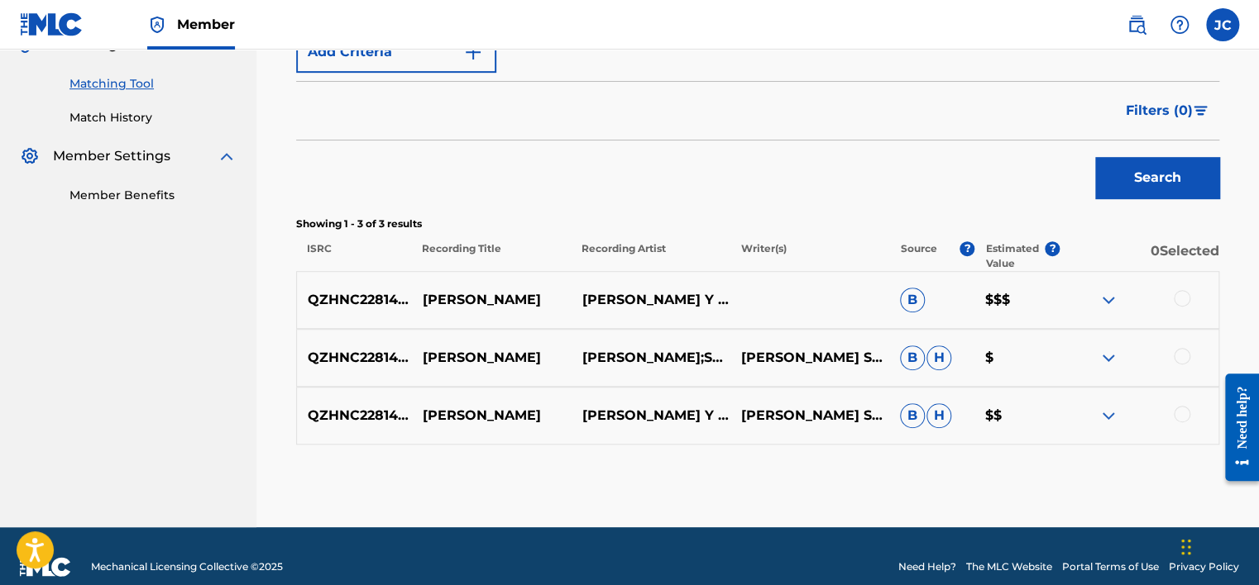
scroll to position [408, 0]
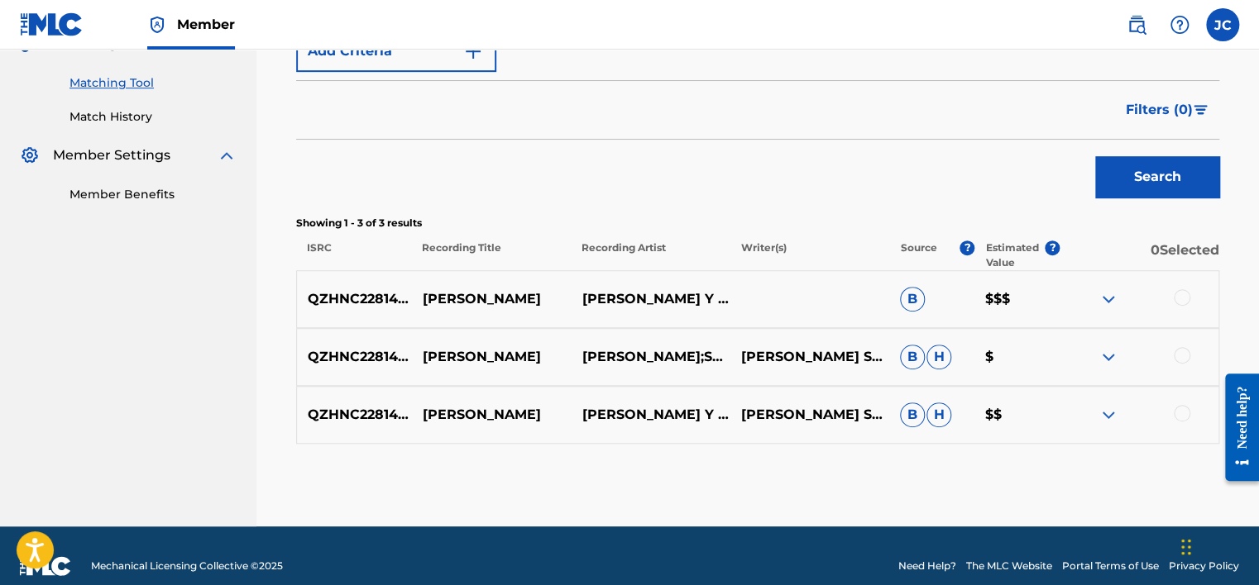
click at [1178, 406] on div at bounding box center [1181, 413] width 17 height 17
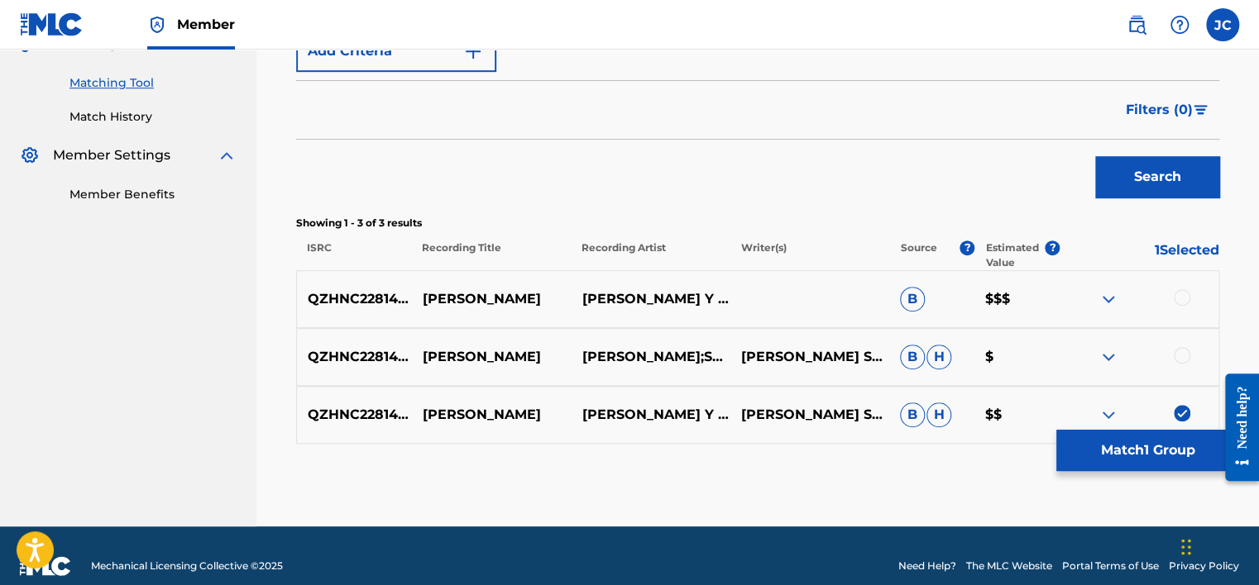
click at [1181, 360] on div at bounding box center [1181, 355] width 17 height 17
click at [1178, 297] on div at bounding box center [1181, 297] width 17 height 17
click at [1163, 458] on button "Match 3 Groups" at bounding box center [1147, 450] width 183 height 41
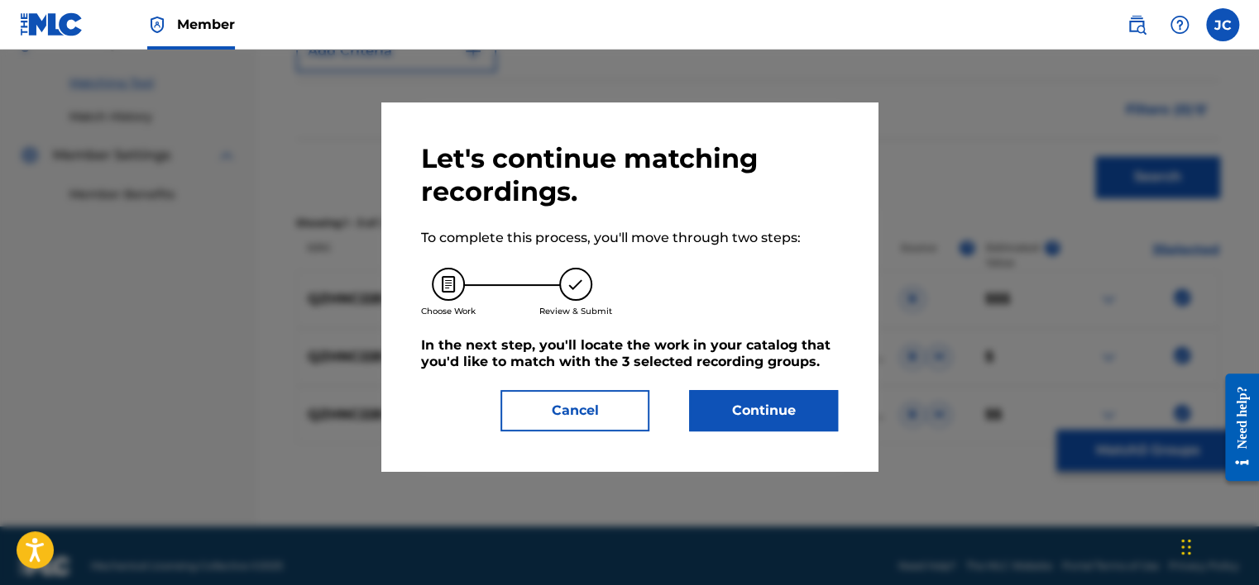
click at [815, 400] on button "Continue" at bounding box center [763, 410] width 149 height 41
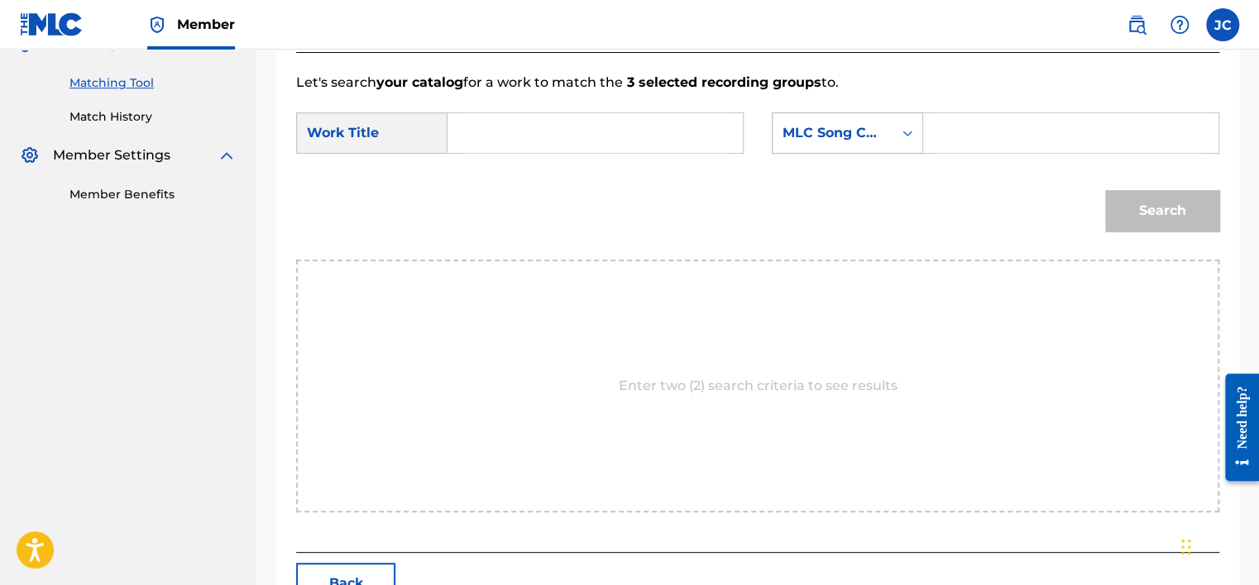
click at [910, 149] on div "Search Form" at bounding box center [907, 133] width 30 height 40
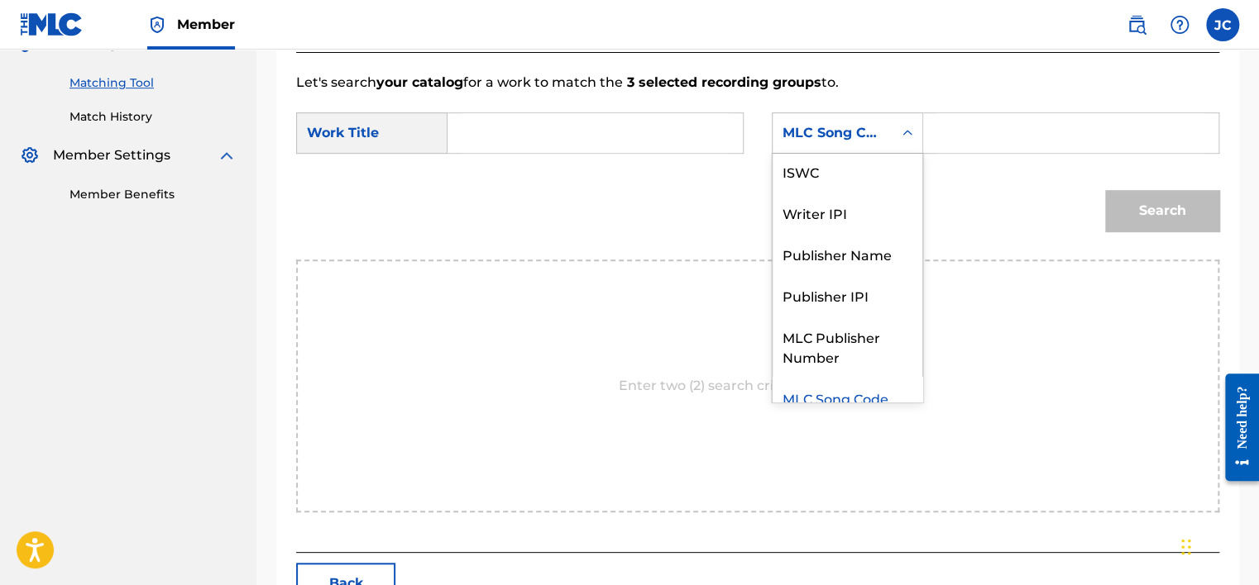
scroll to position [0, 0]
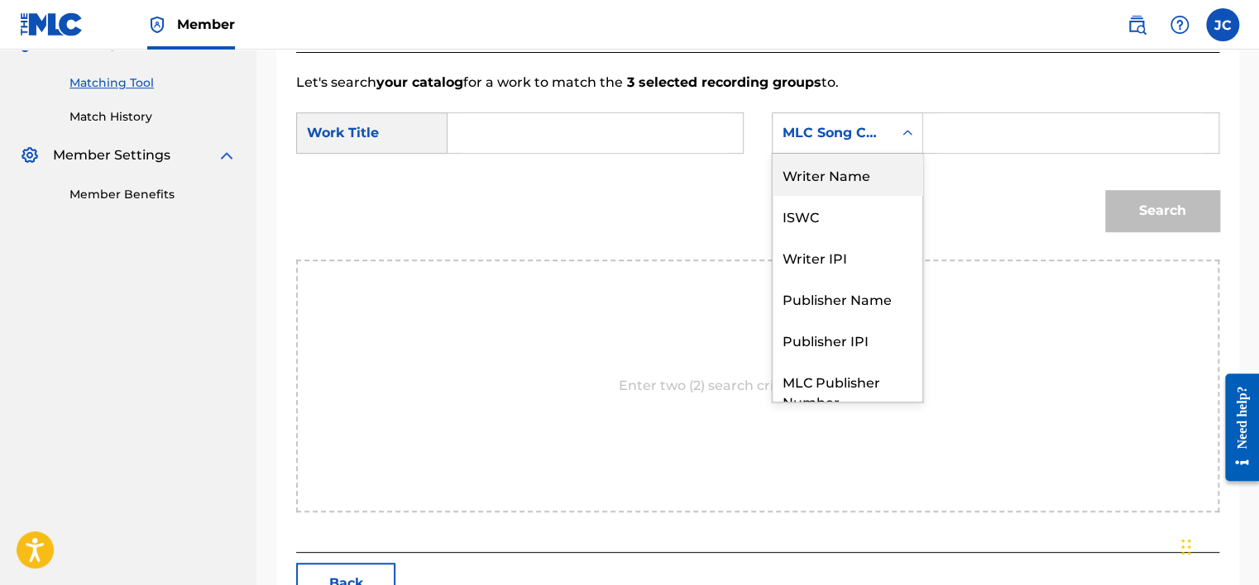
click at [896, 186] on div "Writer Name" at bounding box center [847, 174] width 150 height 41
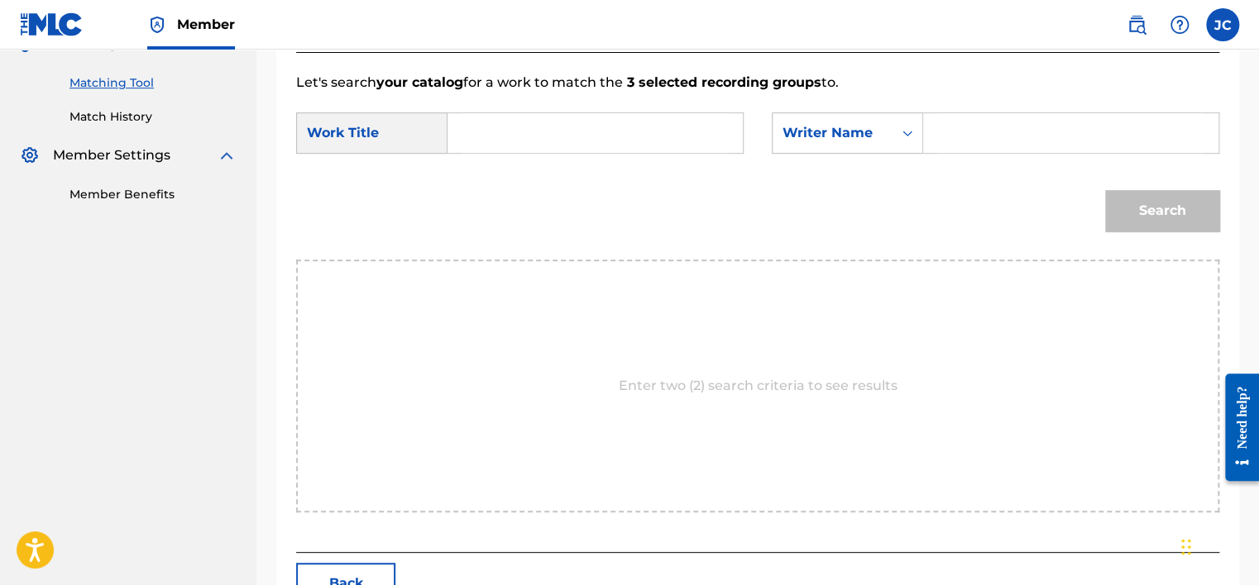
click at [700, 129] on input "Search Form" at bounding box center [594, 133] width 267 height 40
paste input "[PERSON_NAME]"
type input "[PERSON_NAME]"
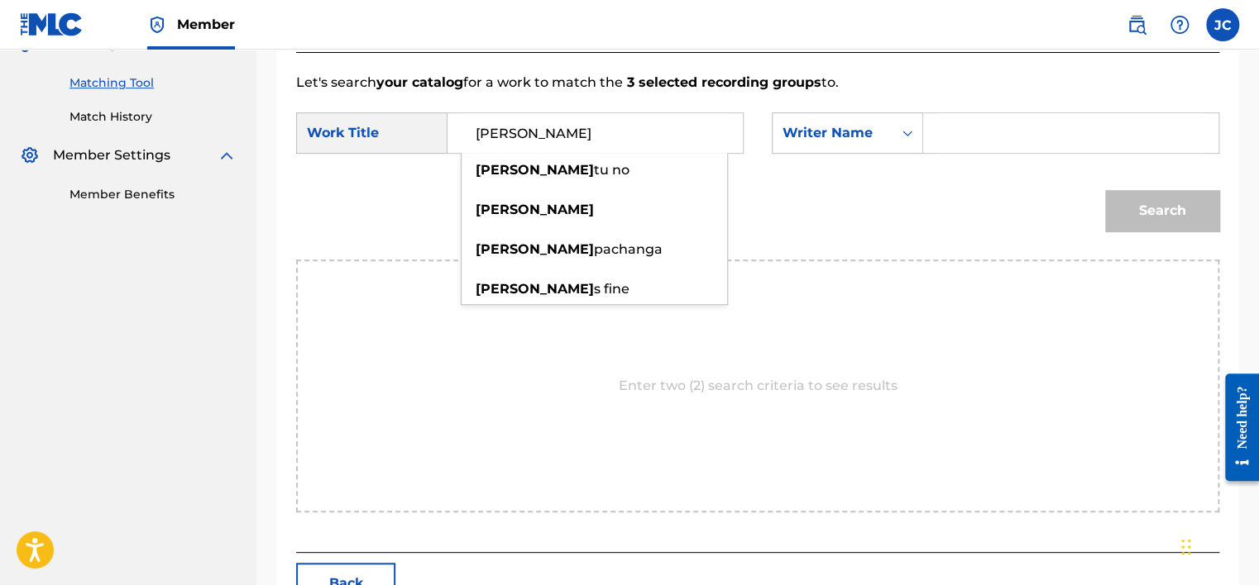
click at [953, 141] on input "Search Form" at bounding box center [1070, 133] width 267 height 40
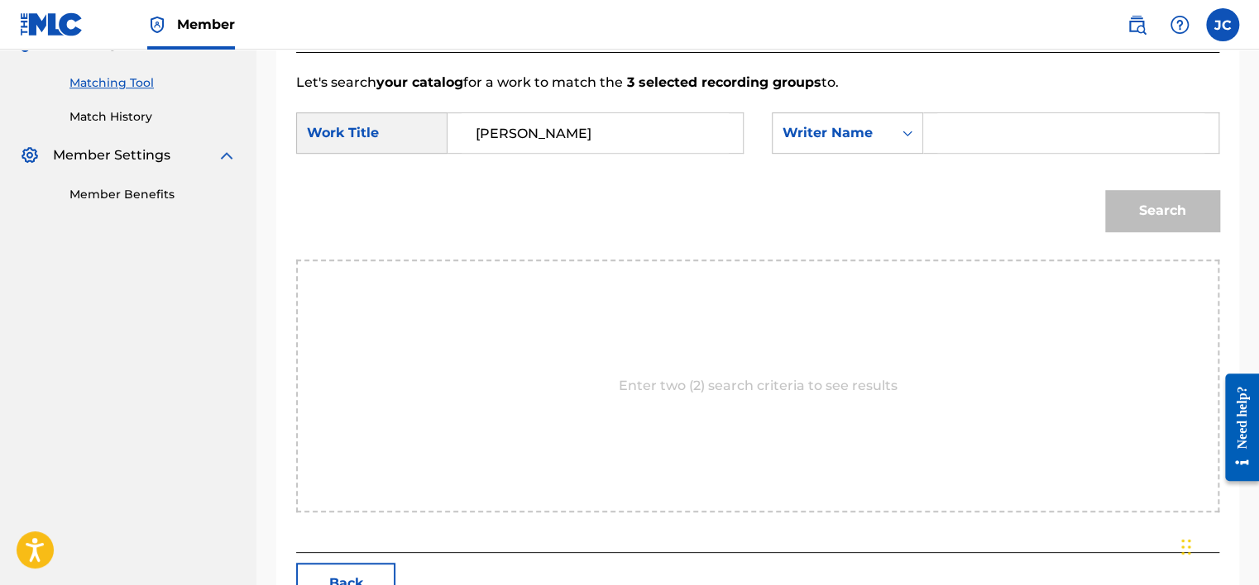
paste input "Jalaor"
click at [1105, 190] on button "Search" at bounding box center [1162, 210] width 114 height 41
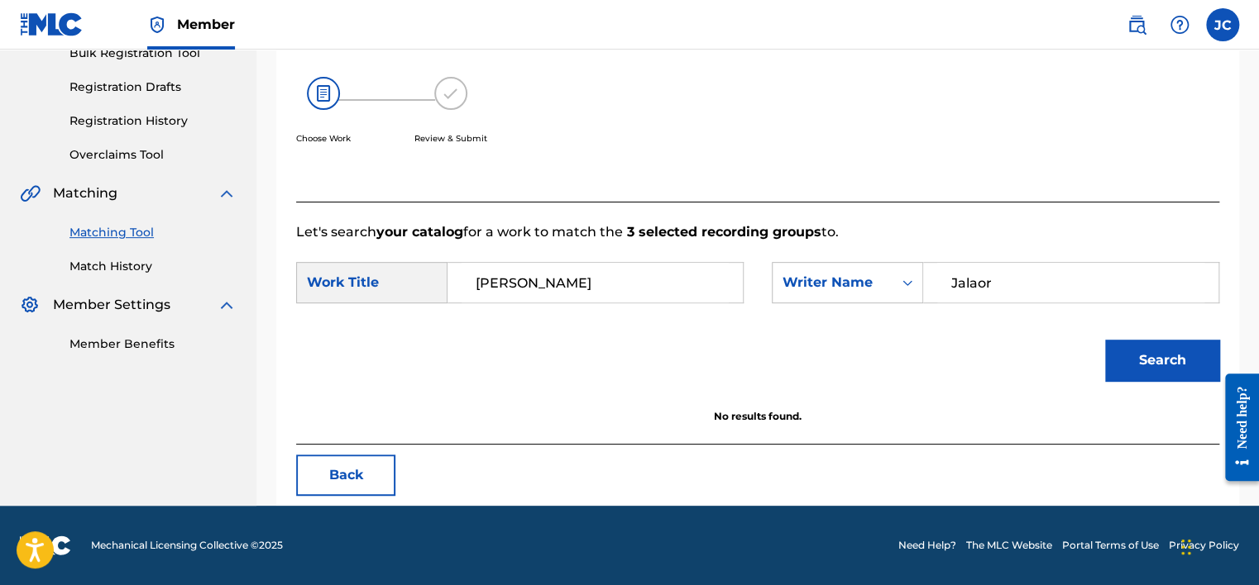
scroll to position [258, 0]
click at [1038, 284] on input "Jalaor" at bounding box center [1070, 283] width 267 height 40
paste input "Show"
type input "Show"
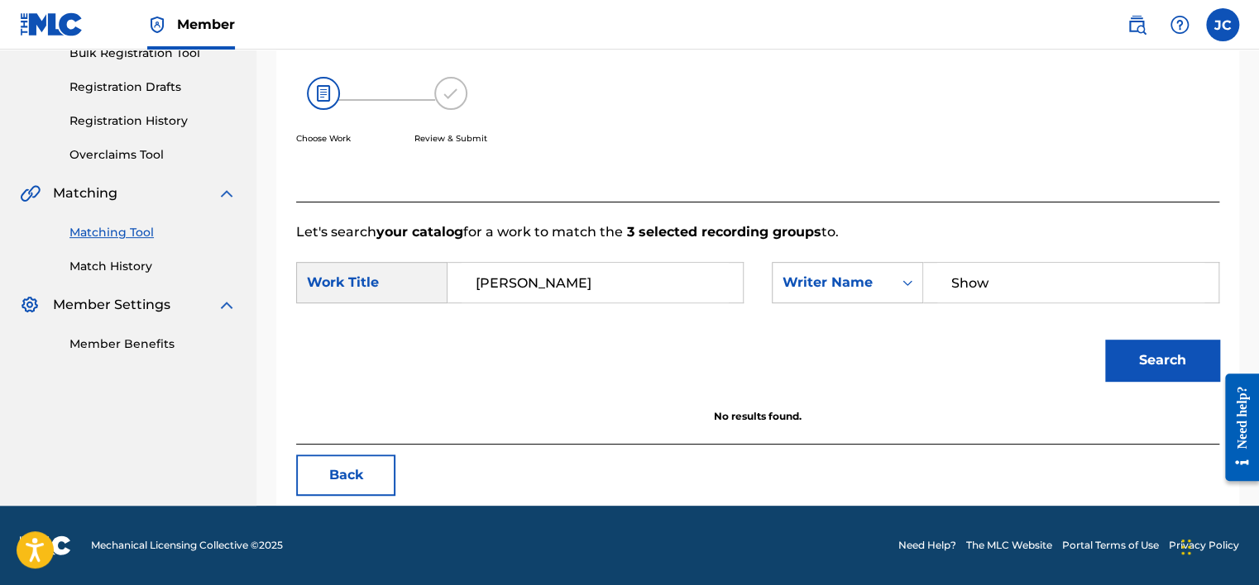
click at [1105, 340] on button "Search" at bounding box center [1162, 360] width 114 height 41
click at [321, 486] on button "Back" at bounding box center [345, 475] width 99 height 41
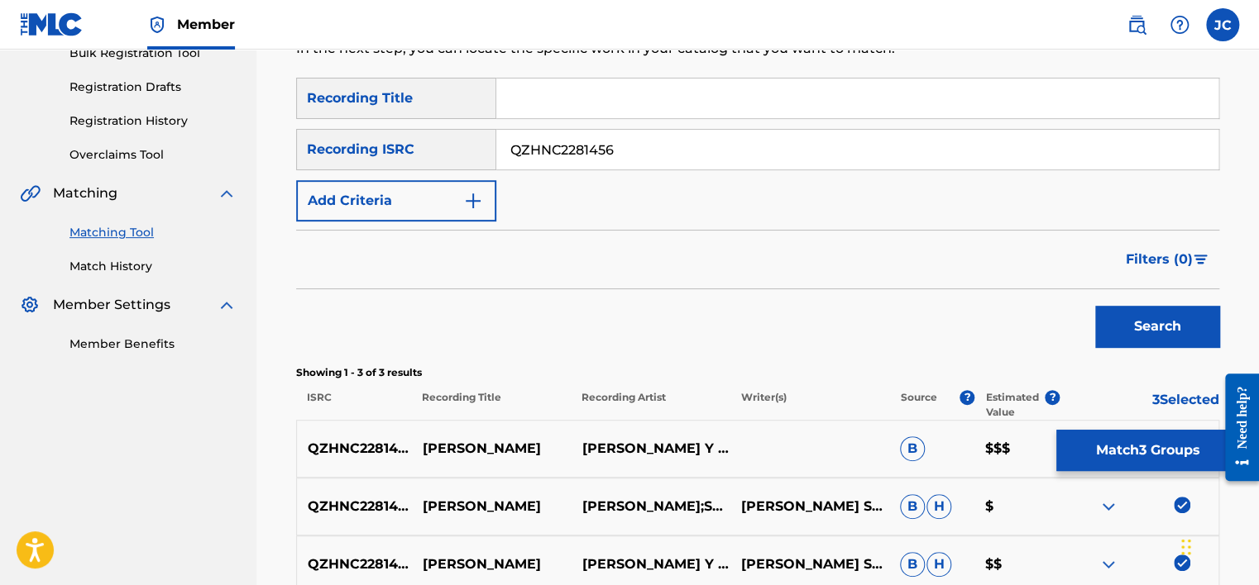
scroll to position [428, 0]
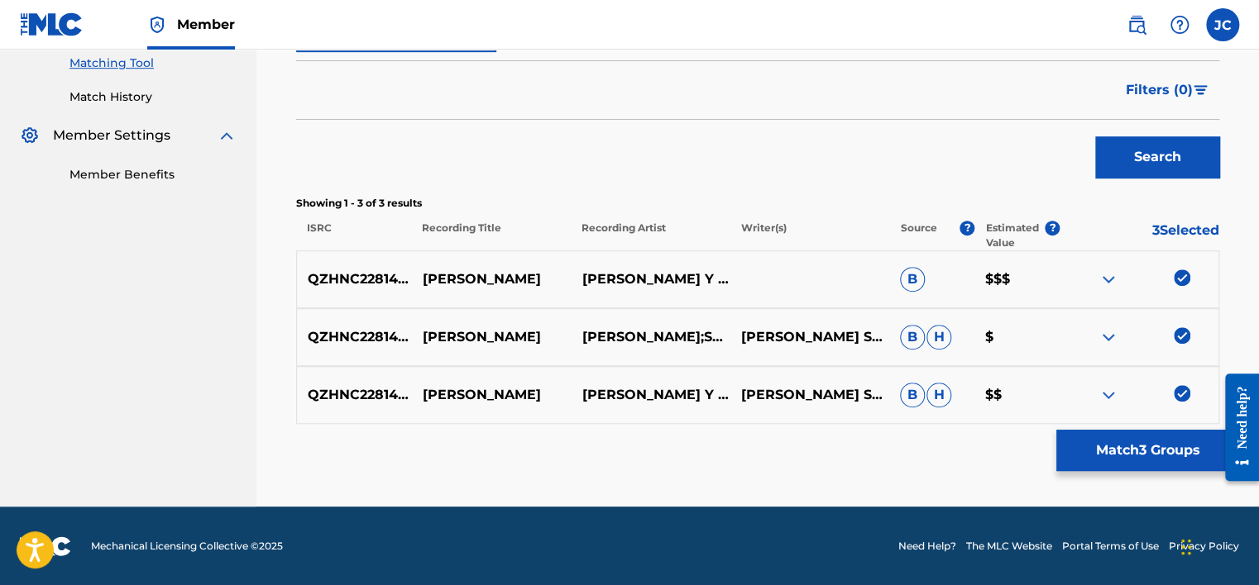
click at [1182, 393] on img at bounding box center [1181, 393] width 17 height 17
click at [1184, 344] on div at bounding box center [1138, 337] width 159 height 20
click at [1182, 332] on img at bounding box center [1181, 335] width 17 height 17
click at [1178, 275] on img at bounding box center [1181, 278] width 17 height 17
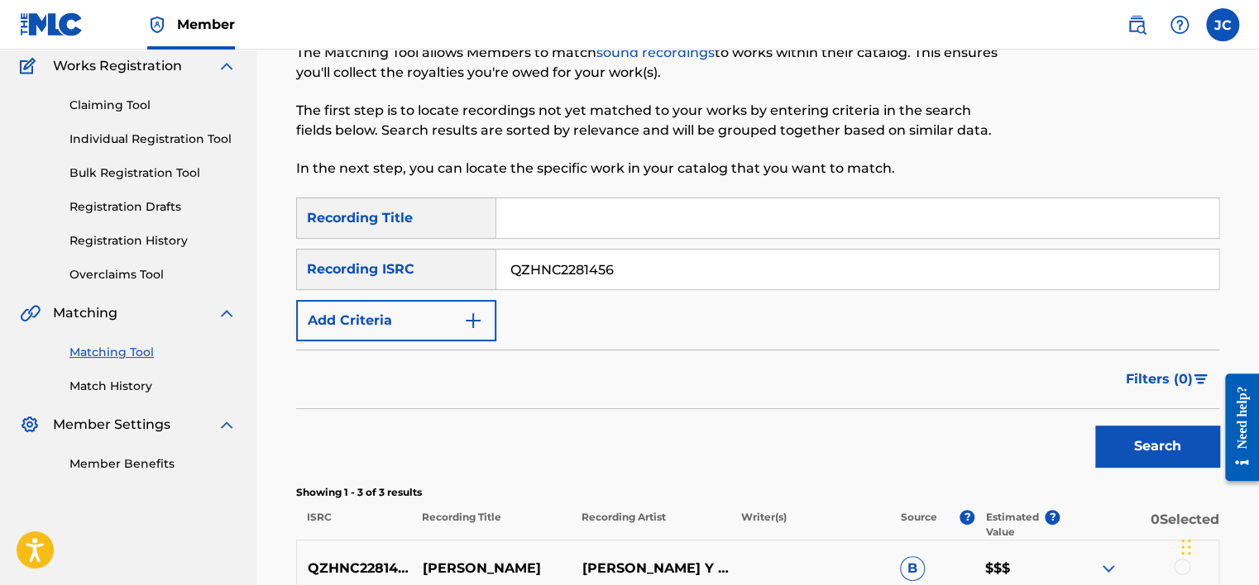
scroll to position [82, 0]
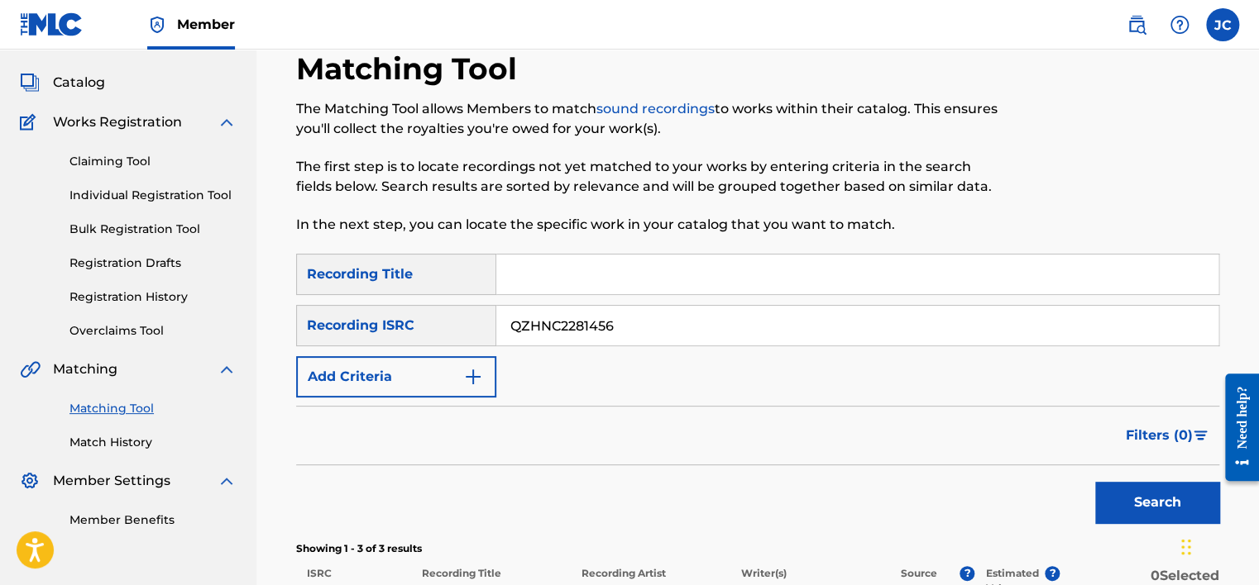
drag, startPoint x: 633, startPoint y: 328, endPoint x: 447, endPoint y: 318, distance: 186.4
click at [447, 318] on div "SearchWithCriteriad9f96bda-2b6e-472e-97ae-2a86a52384b4 Recording ISRC QZHNC2281…" at bounding box center [757, 325] width 923 height 41
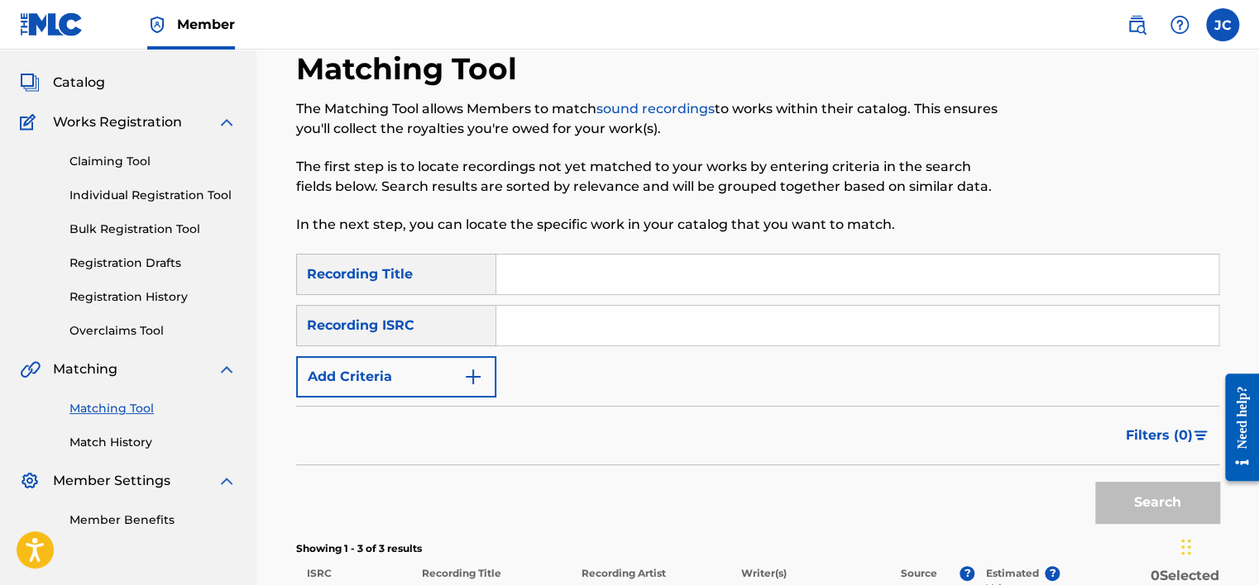
paste input "DEPI82430859"
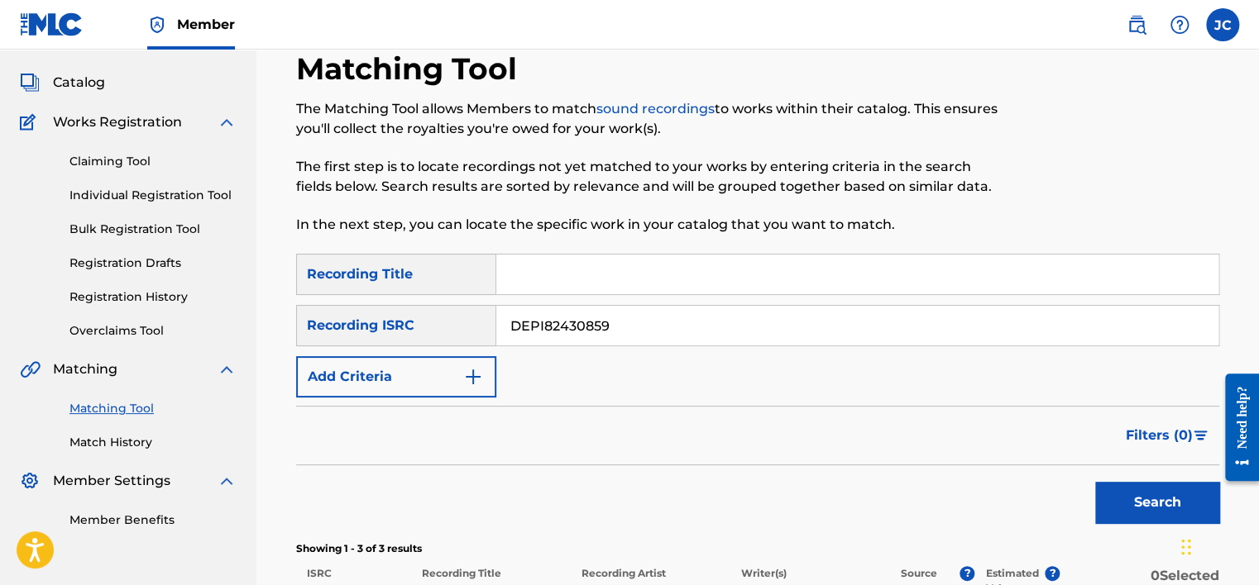
type input "DEPI82430859"
click at [1095, 482] on button "Search" at bounding box center [1157, 502] width 124 height 41
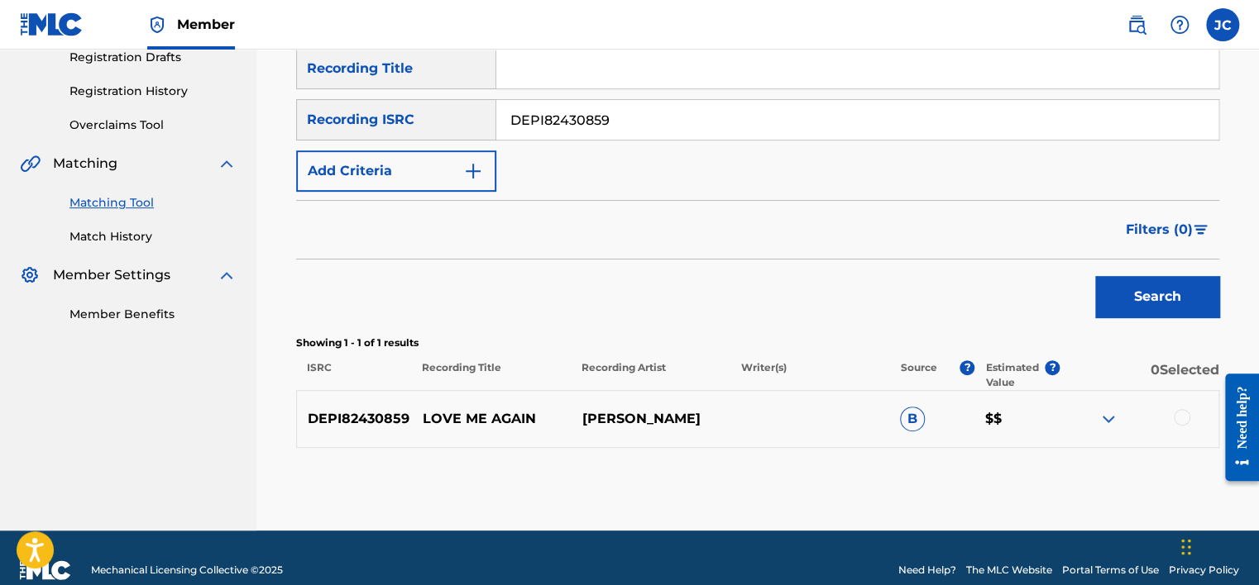
scroll to position [312, 0]
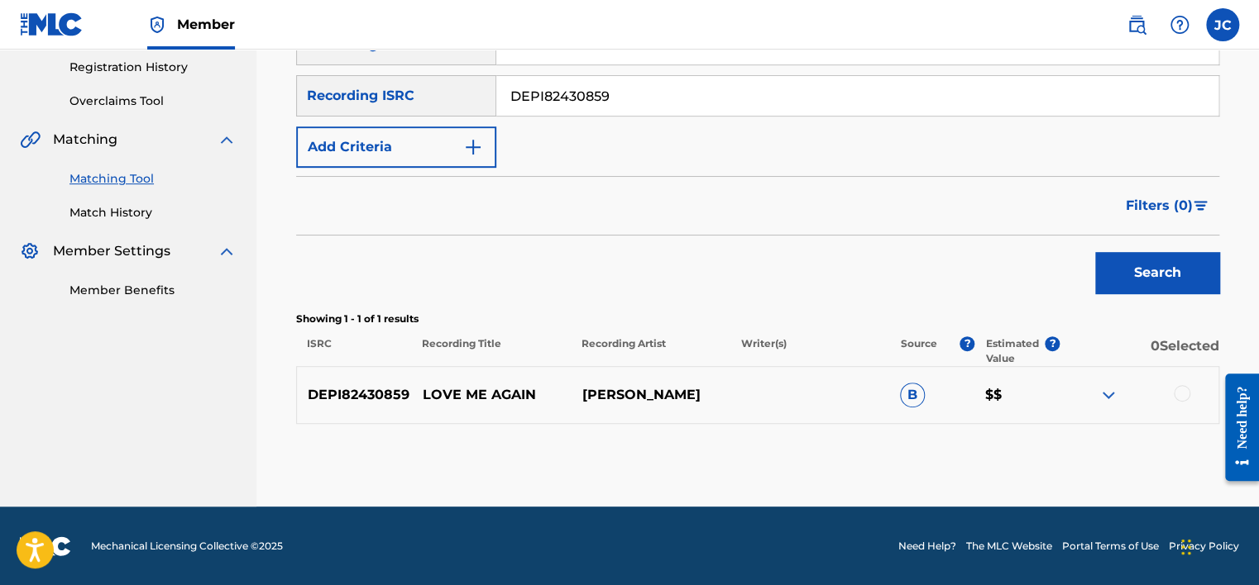
click at [1184, 391] on div at bounding box center [1181, 393] width 17 height 17
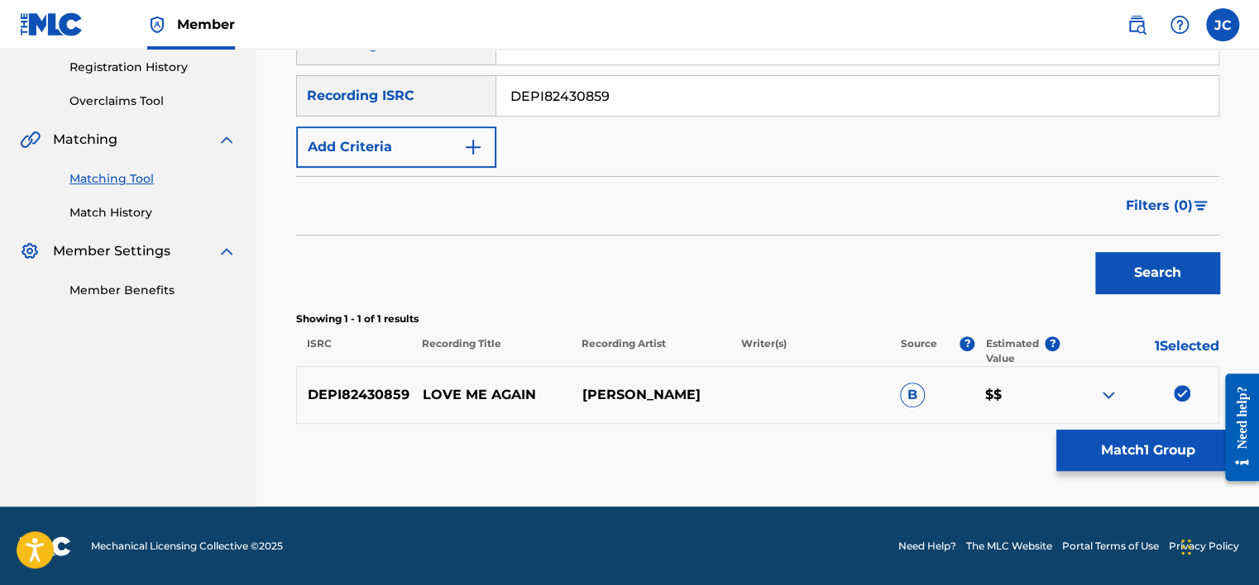
click at [1135, 440] on button "Match 1 Group" at bounding box center [1147, 450] width 183 height 41
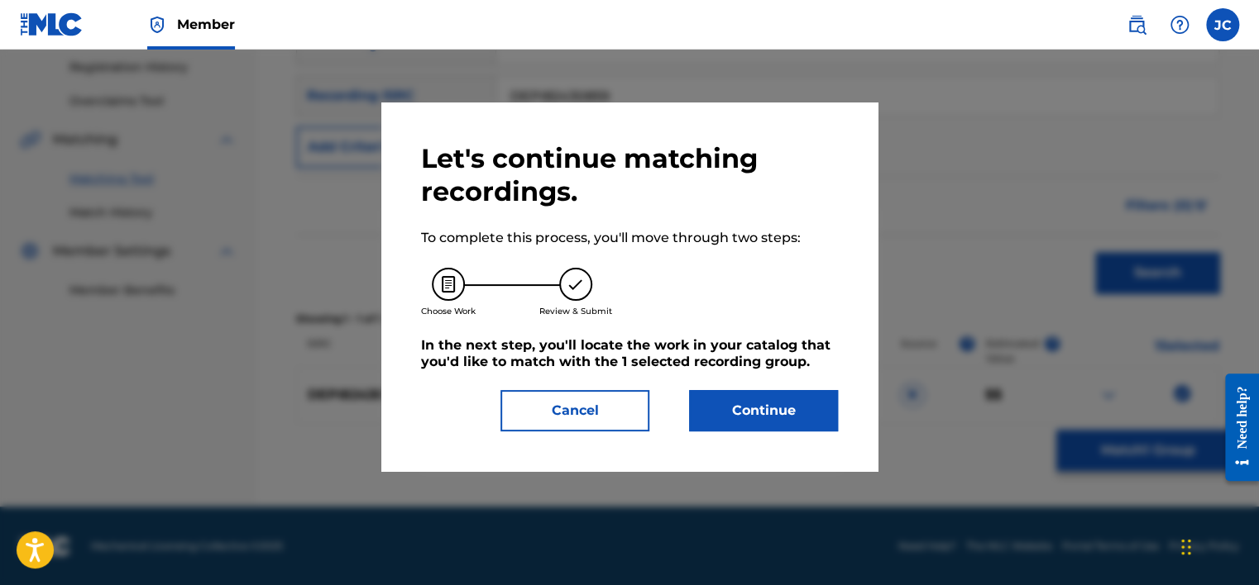
click at [756, 412] on button "Continue" at bounding box center [763, 410] width 149 height 41
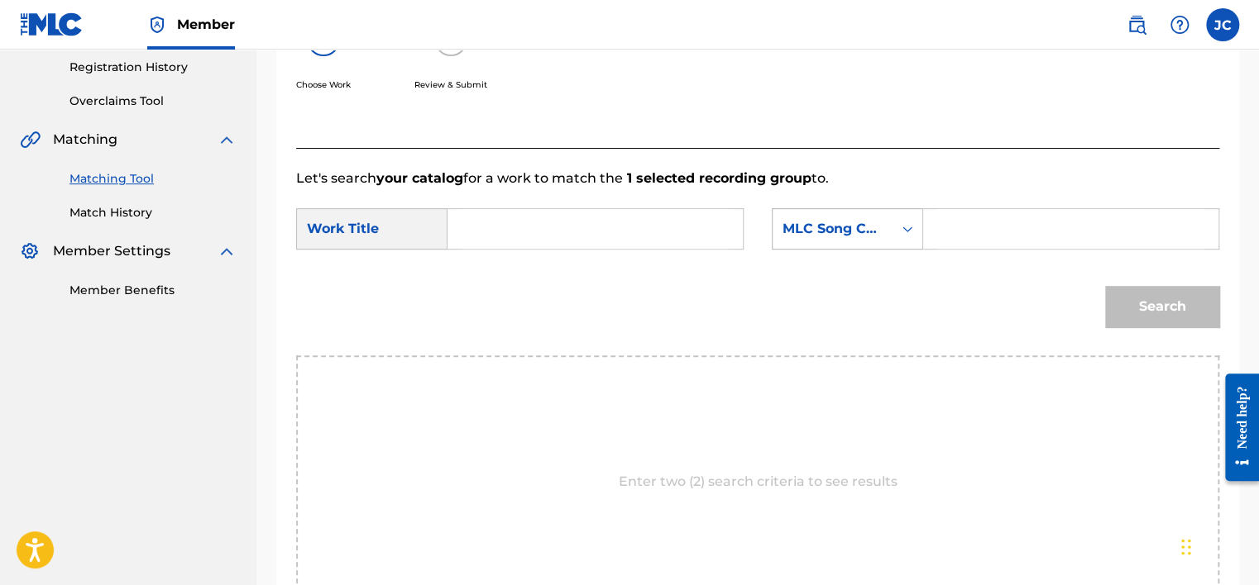
click at [870, 225] on div "MLC Song Code" at bounding box center [832, 229] width 100 height 20
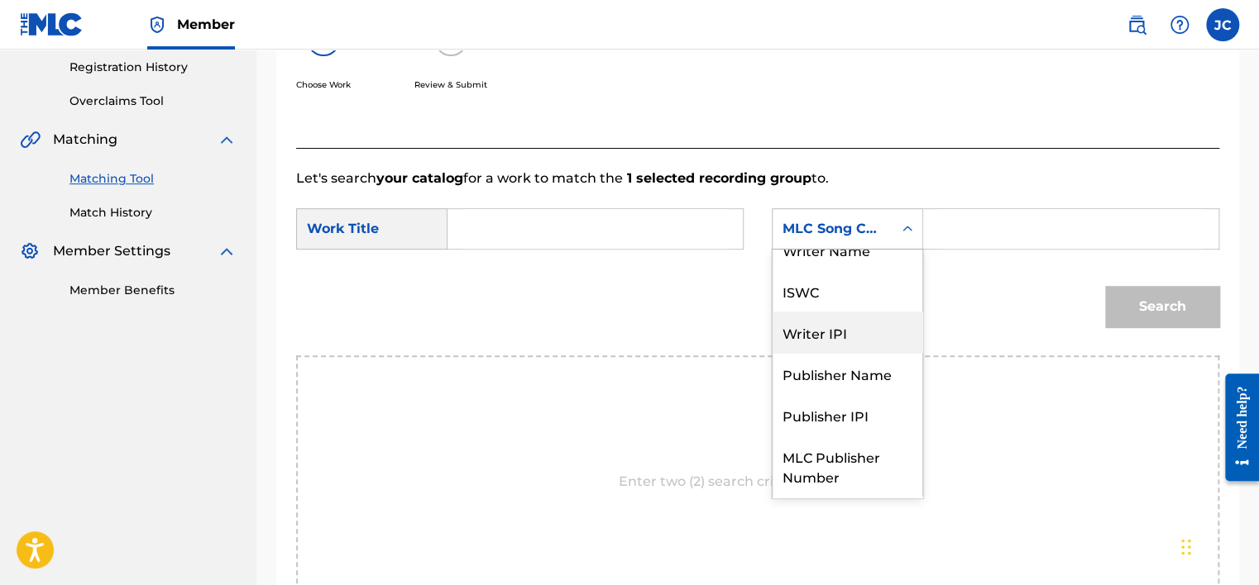
scroll to position [0, 0]
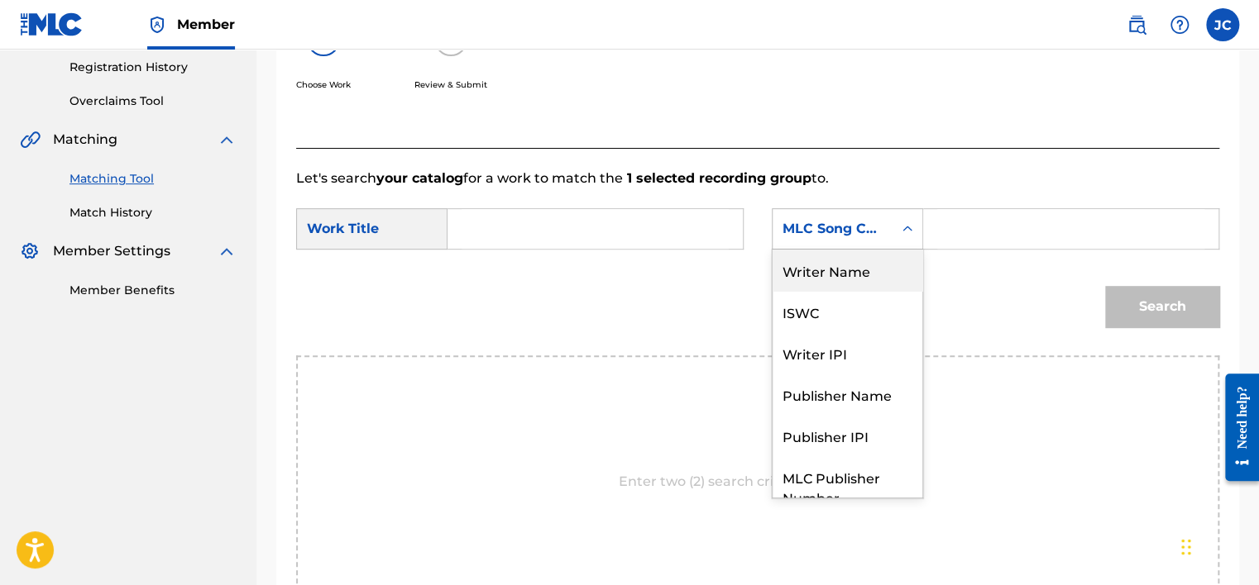
click at [846, 268] on div "Writer Name" at bounding box center [847, 270] width 150 height 41
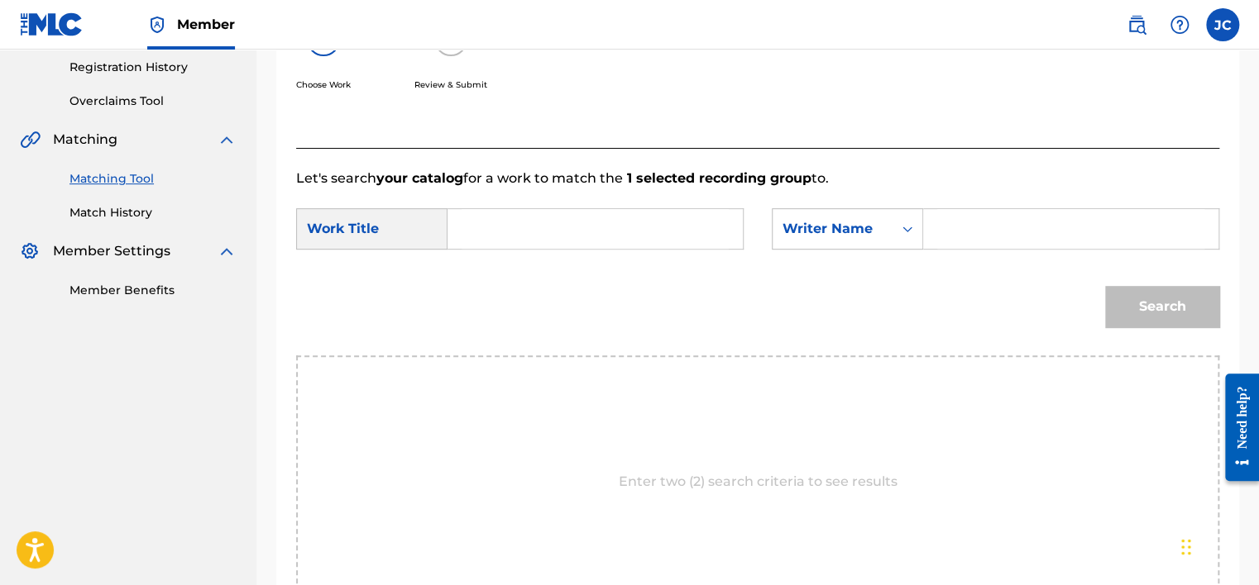
click at [713, 233] on input "Search Form" at bounding box center [594, 229] width 267 height 40
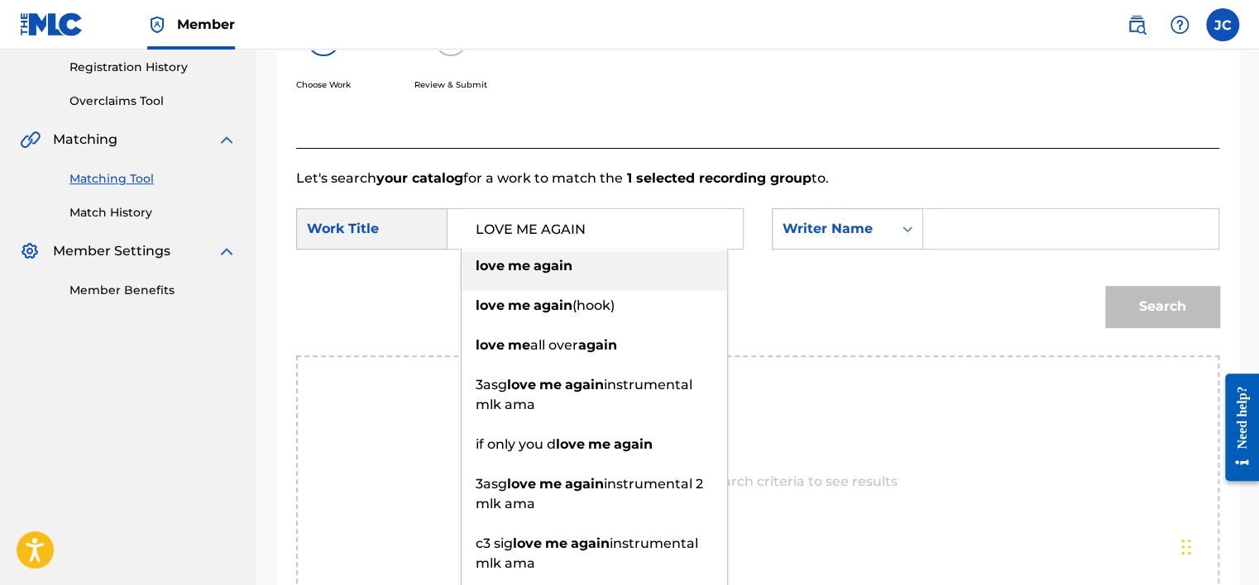
type input "LOVE ME AGAIN"
click at [969, 238] on input "Search Form" at bounding box center [1070, 229] width 267 height 40
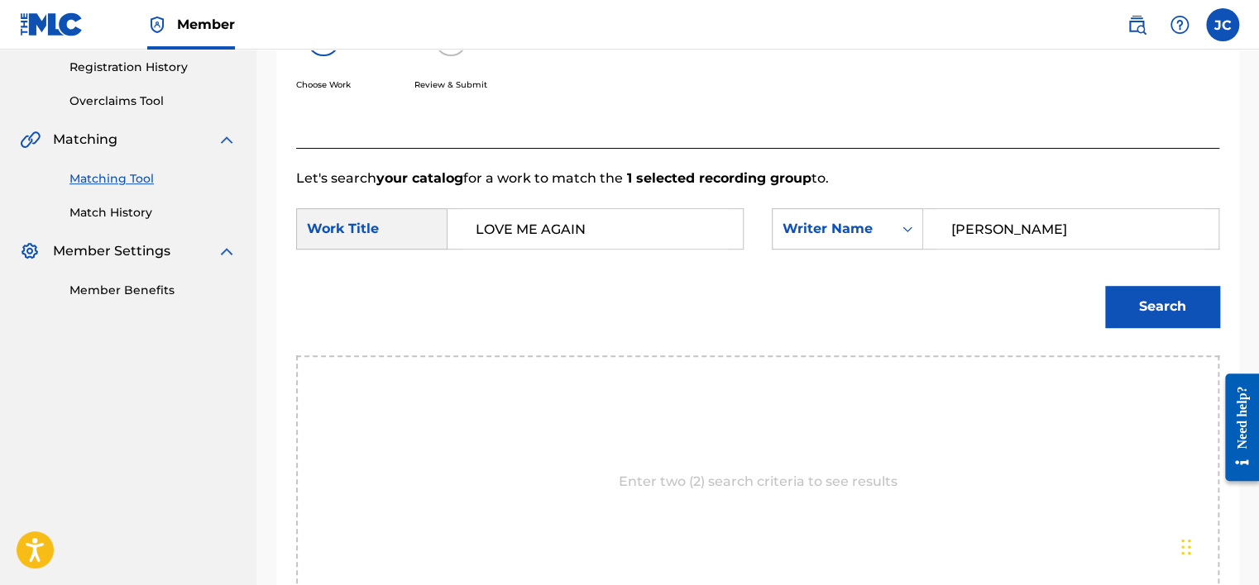
type input "[PERSON_NAME]"
click at [1105, 286] on button "Search" at bounding box center [1162, 306] width 114 height 41
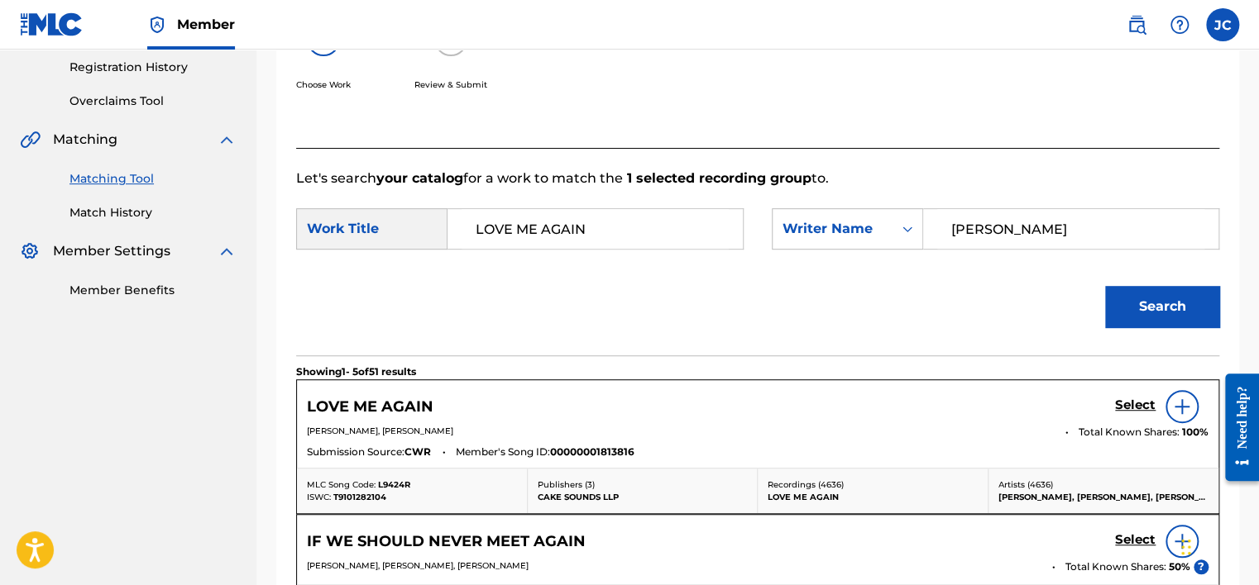
click at [1135, 407] on h5 "Select" at bounding box center [1135, 406] width 41 height 16
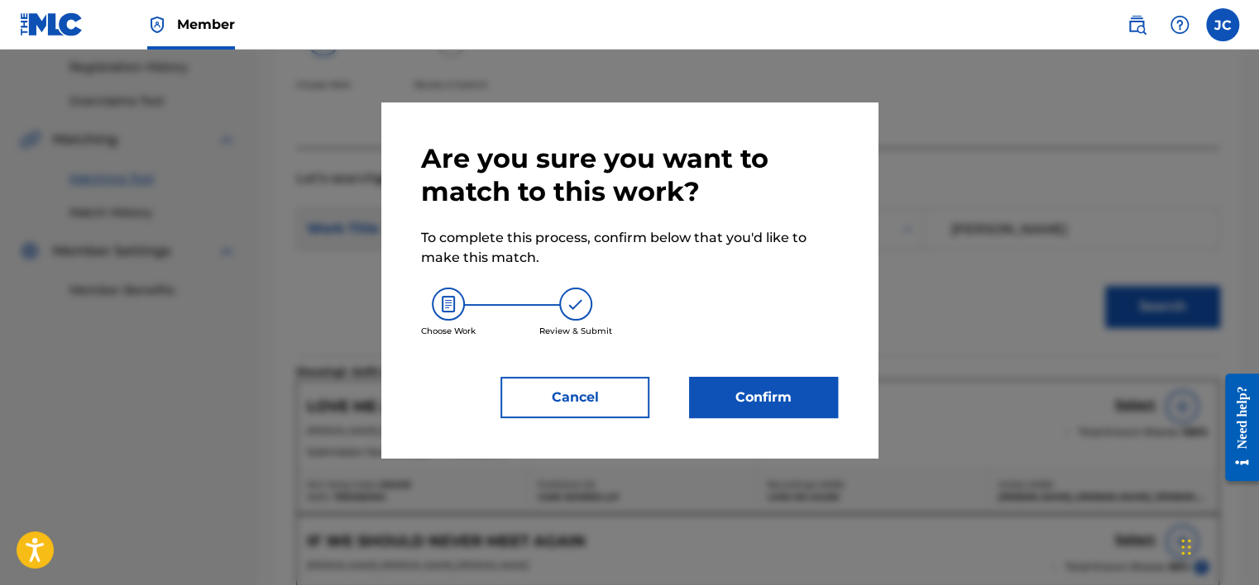
click at [714, 374] on div "Are you sure you want to match to this work? To complete this process, confirm …" at bounding box center [629, 280] width 417 height 276
click at [729, 397] on button "Confirm" at bounding box center [763, 397] width 149 height 41
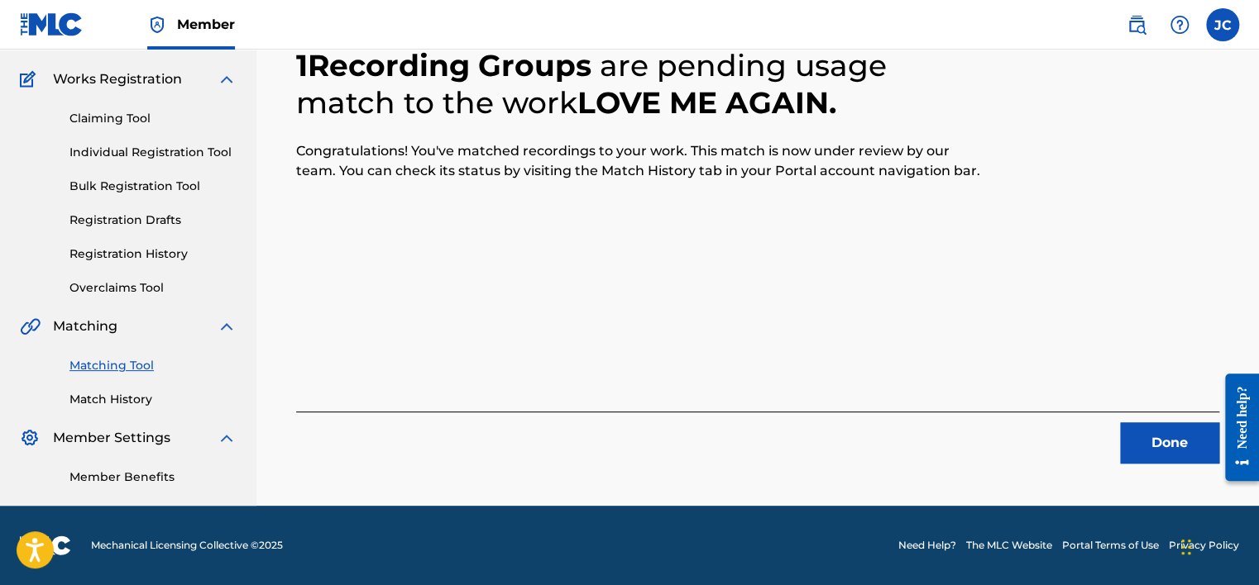
scroll to position [125, 0]
click at [1194, 442] on button "Done" at bounding box center [1169, 443] width 99 height 41
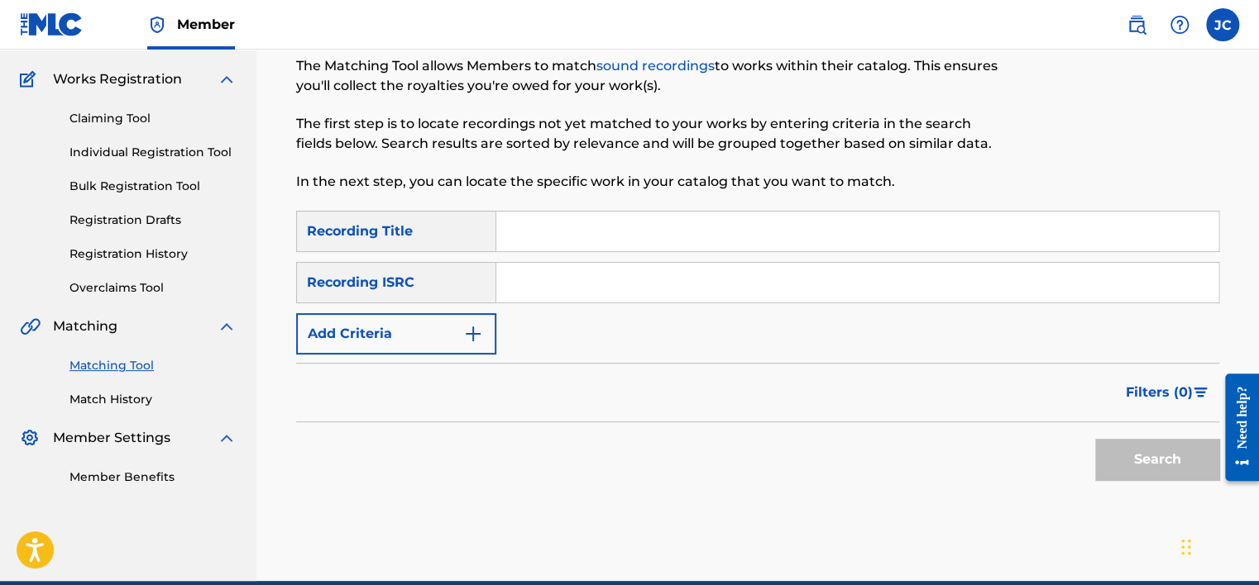
click at [552, 284] on input "Search Form" at bounding box center [857, 283] width 722 height 40
paste input "USHM82459657"
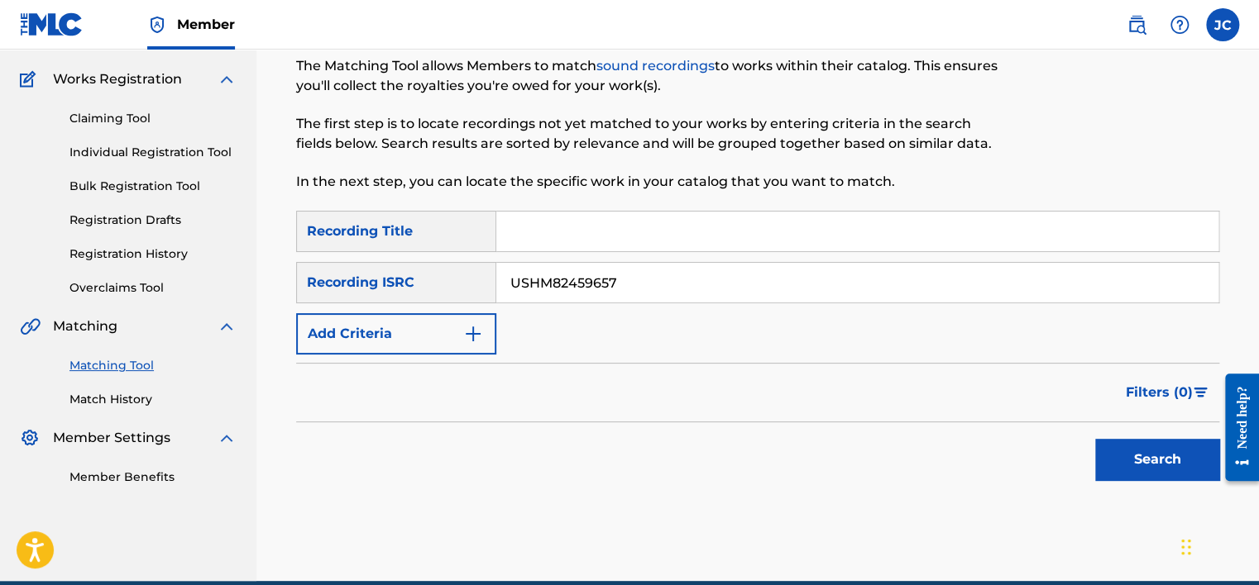
type input "USHM82459657"
click at [1095, 439] on button "Search" at bounding box center [1157, 459] width 124 height 41
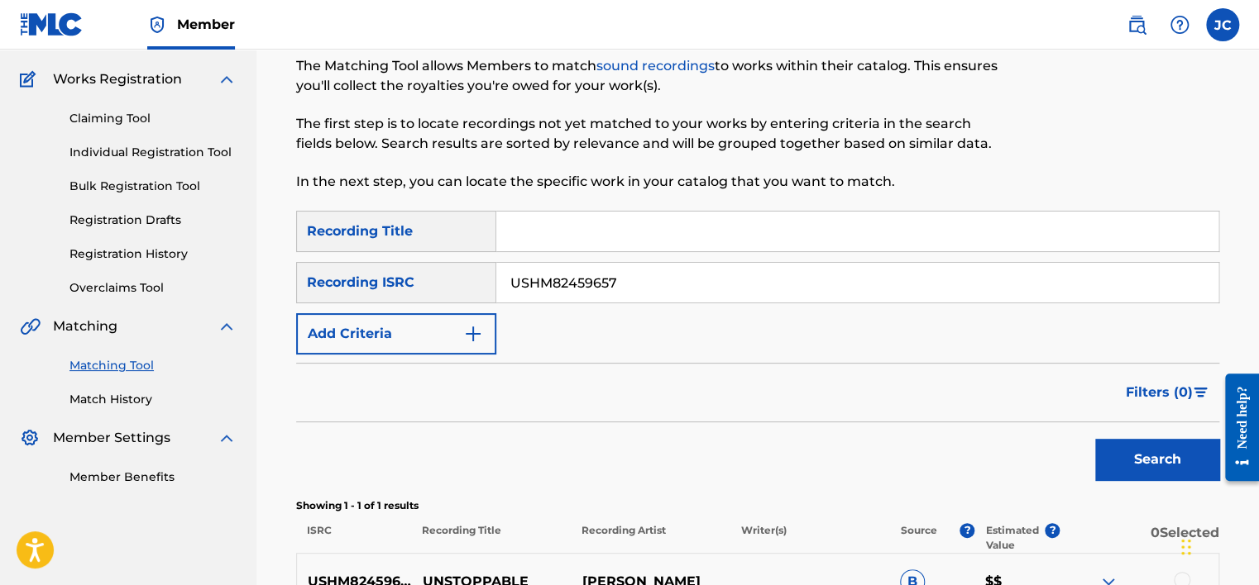
scroll to position [312, 0]
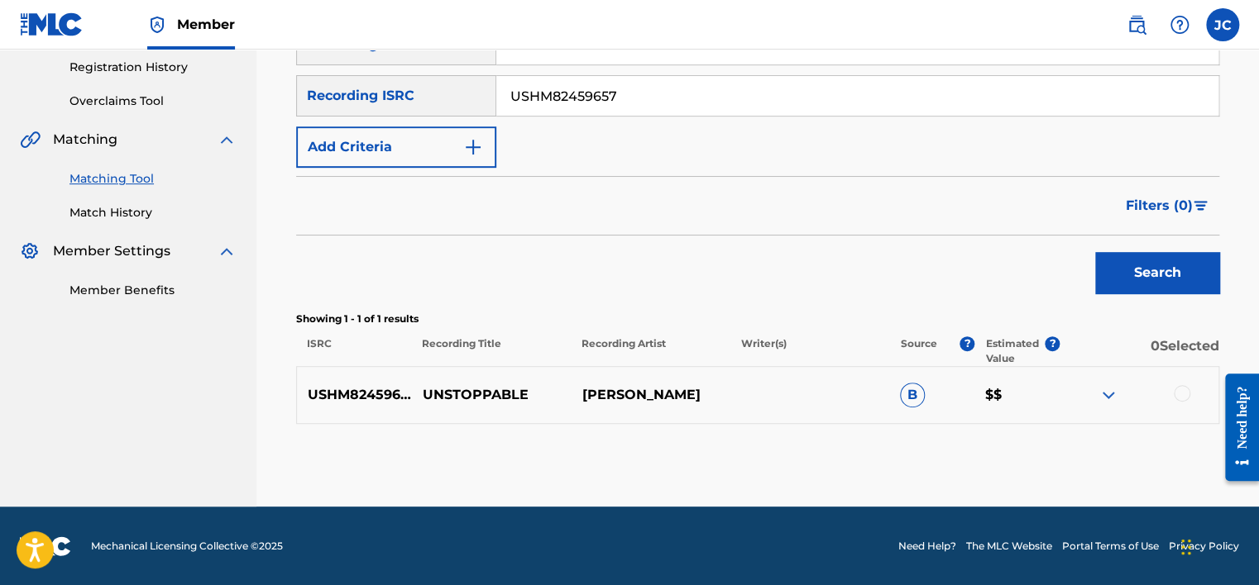
click at [1183, 396] on div at bounding box center [1181, 393] width 17 height 17
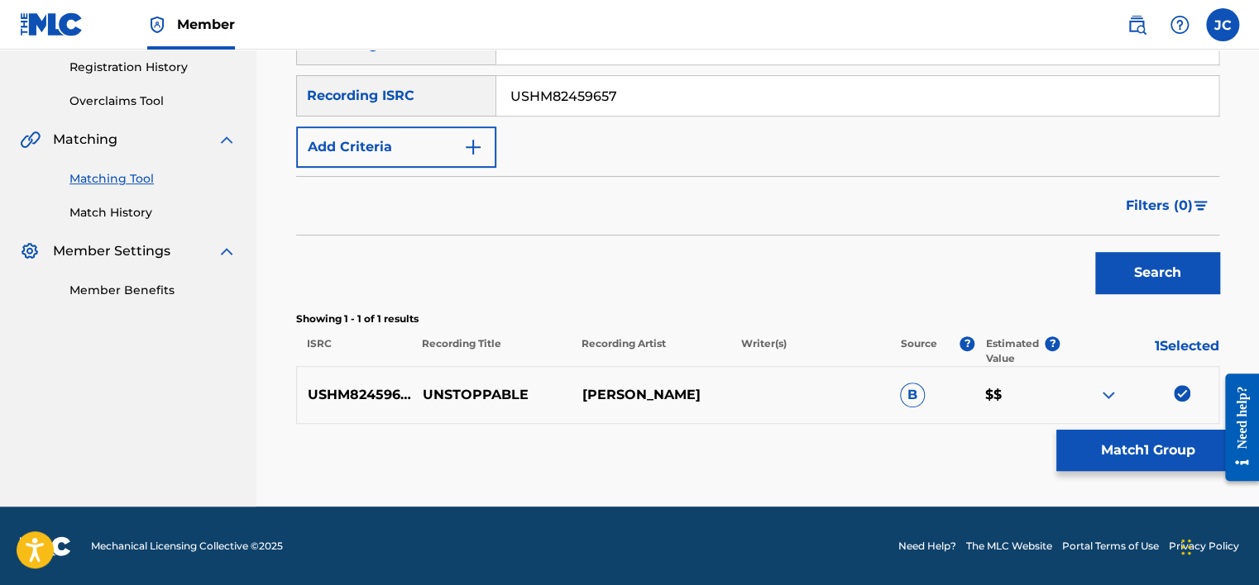
click at [1108, 439] on button "Match 1 Group" at bounding box center [1147, 450] width 183 height 41
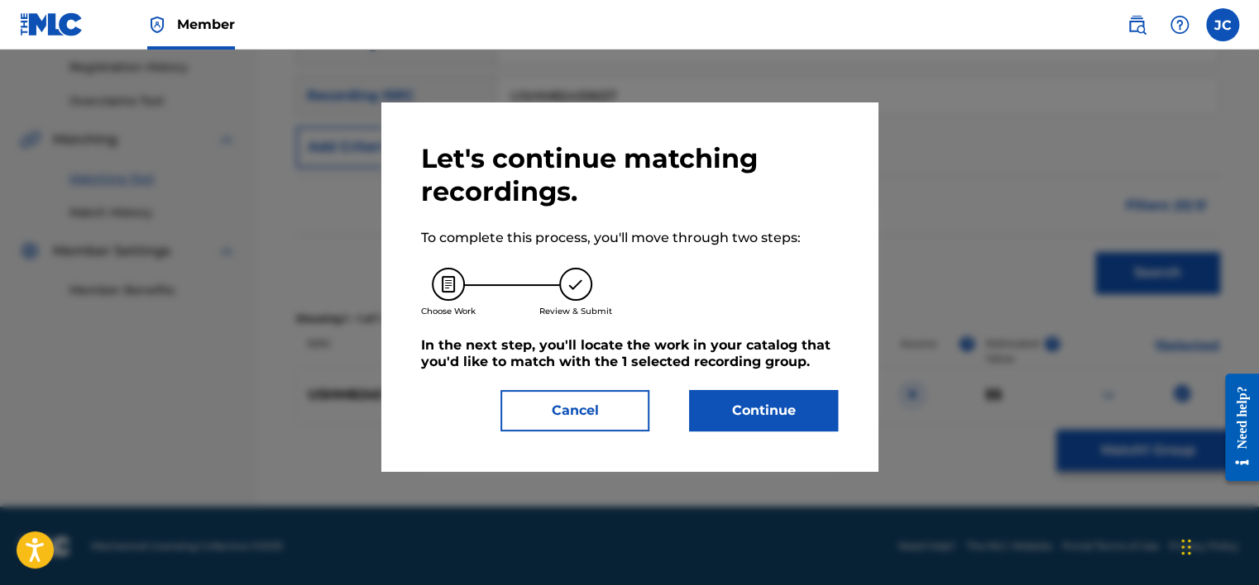
click at [780, 419] on button "Continue" at bounding box center [763, 410] width 149 height 41
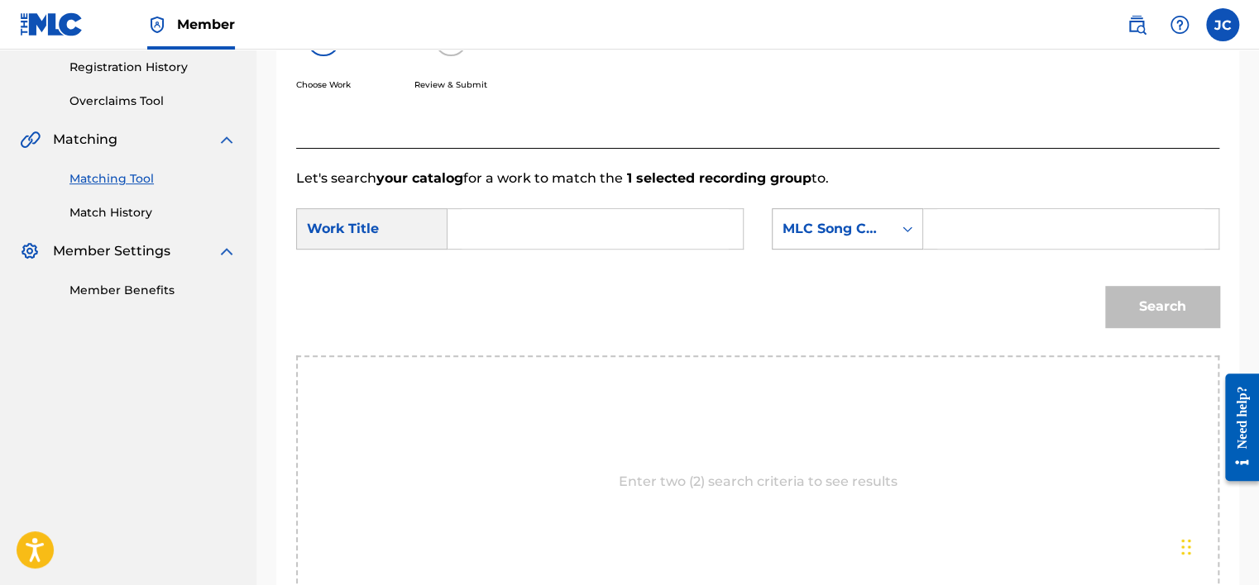
click at [815, 236] on div "MLC Song Code" at bounding box center [832, 229] width 100 height 20
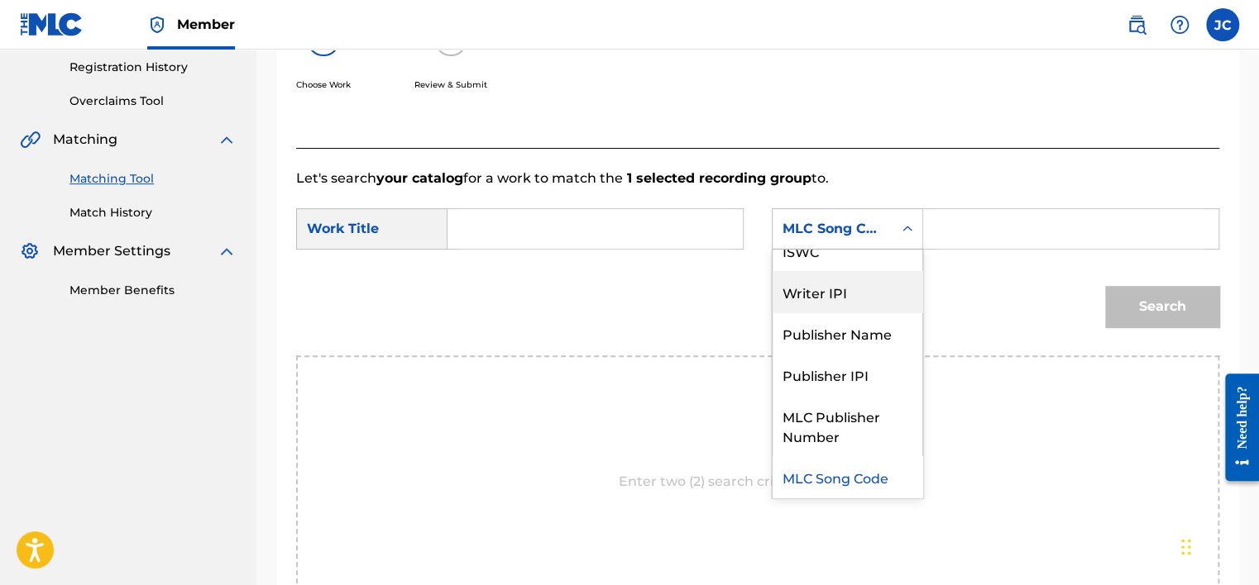
scroll to position [0, 0]
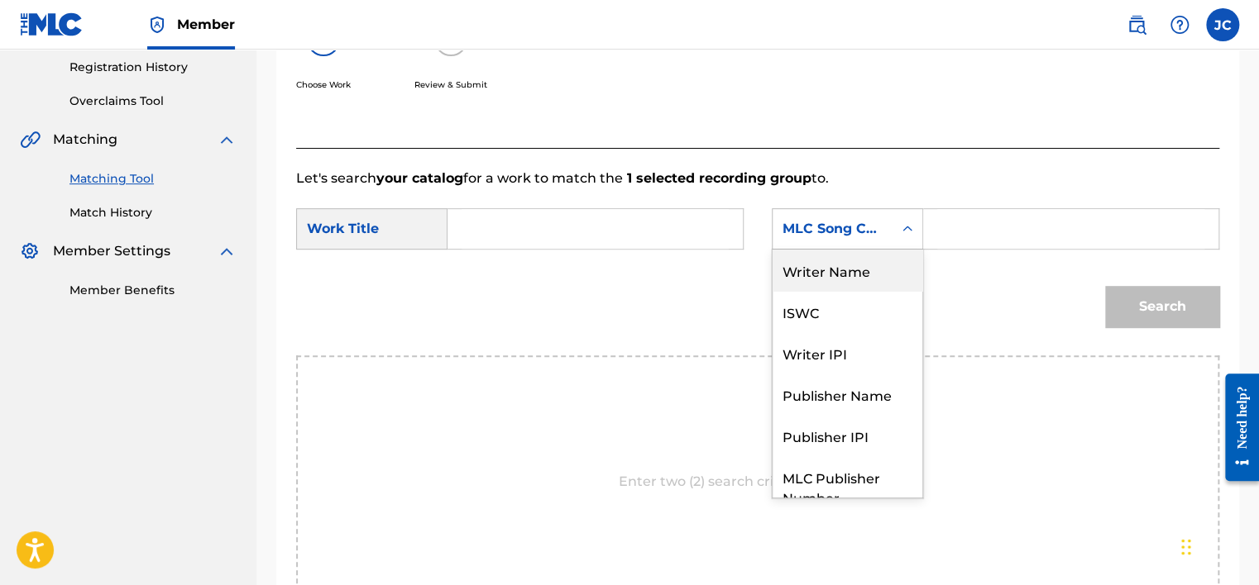
click at [827, 262] on div "Writer Name" at bounding box center [847, 270] width 150 height 41
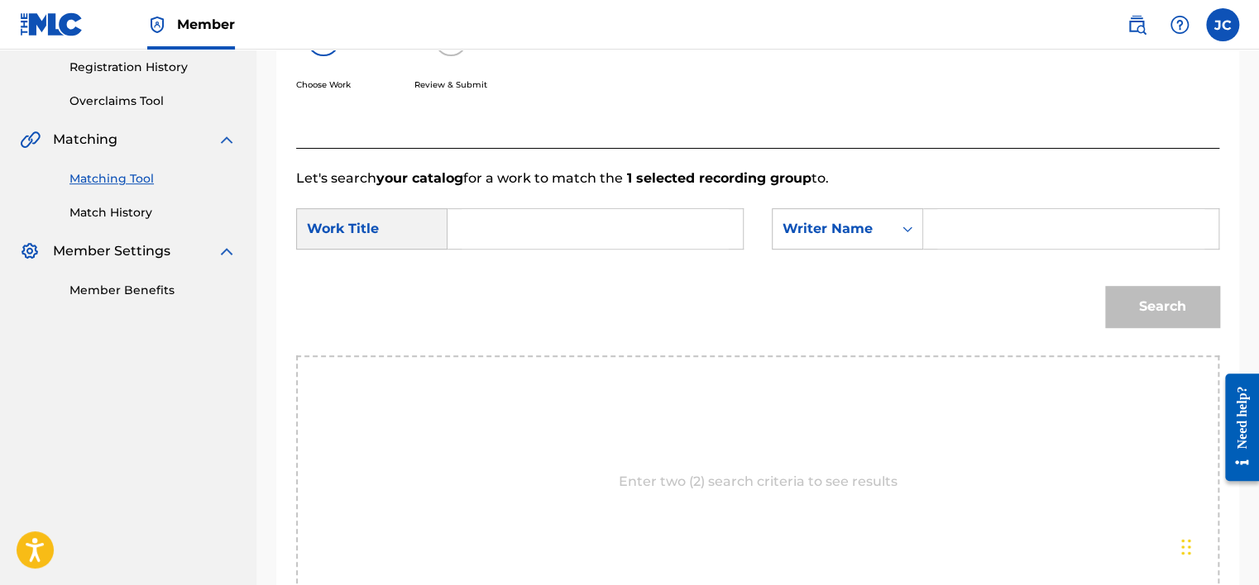
click at [688, 226] on input "Search Form" at bounding box center [594, 229] width 267 height 40
paste input "Unstoppable"
type input "Unstoppable"
click at [1085, 245] on input "Search Form" at bounding box center [1070, 229] width 267 height 40
paste input "Furler"
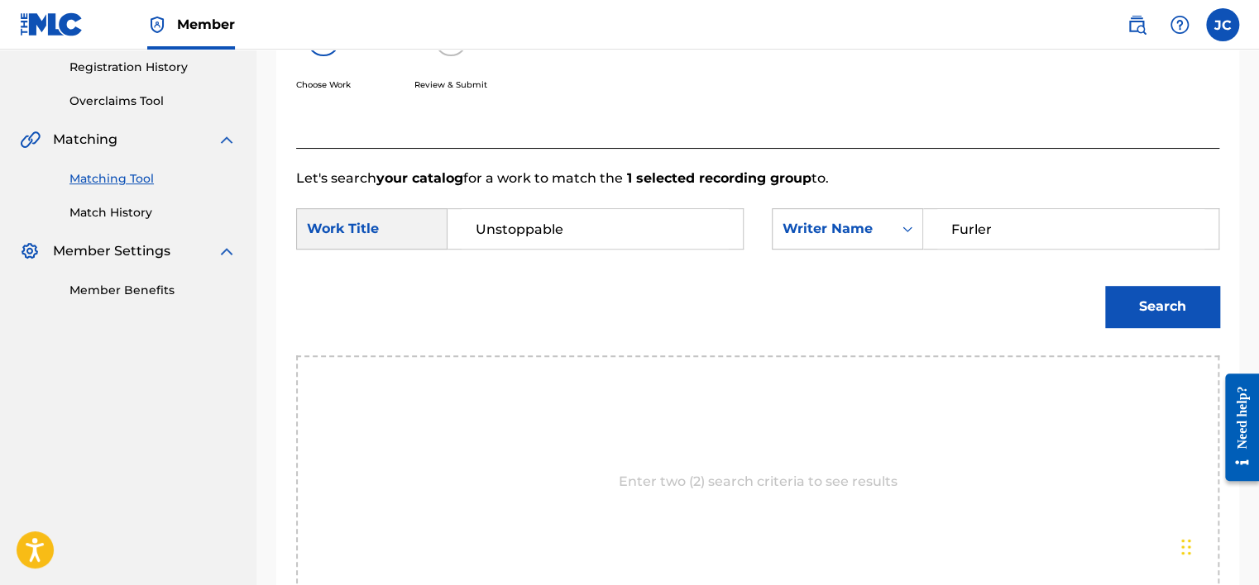
type input "Furler"
click at [1105, 286] on button "Search" at bounding box center [1162, 306] width 114 height 41
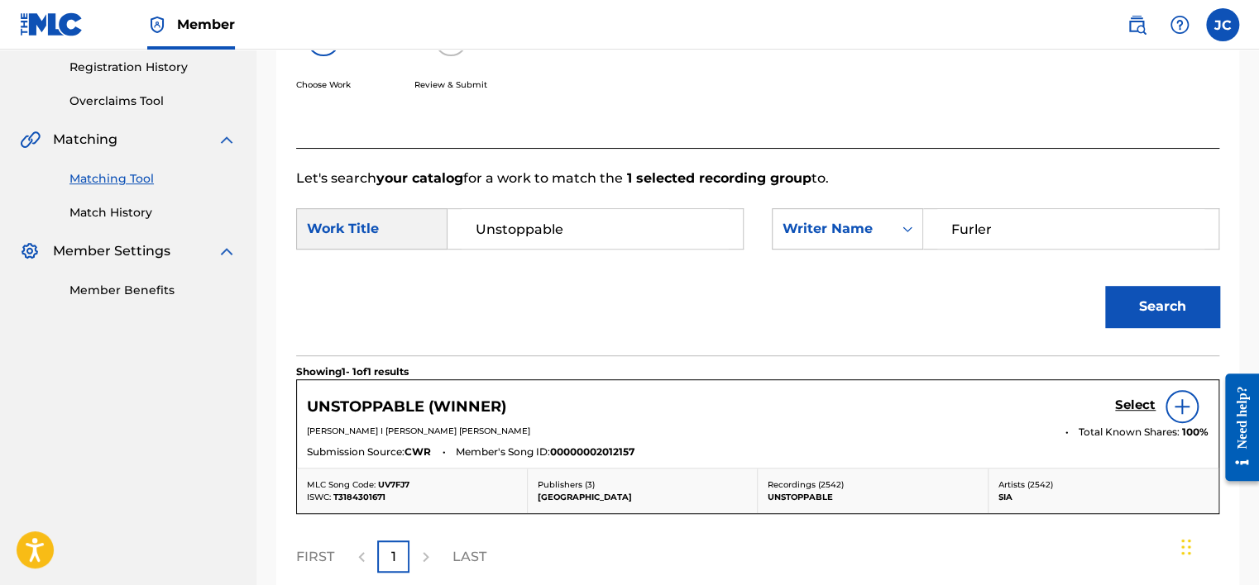
click at [1125, 409] on h5 "Select" at bounding box center [1135, 406] width 41 height 16
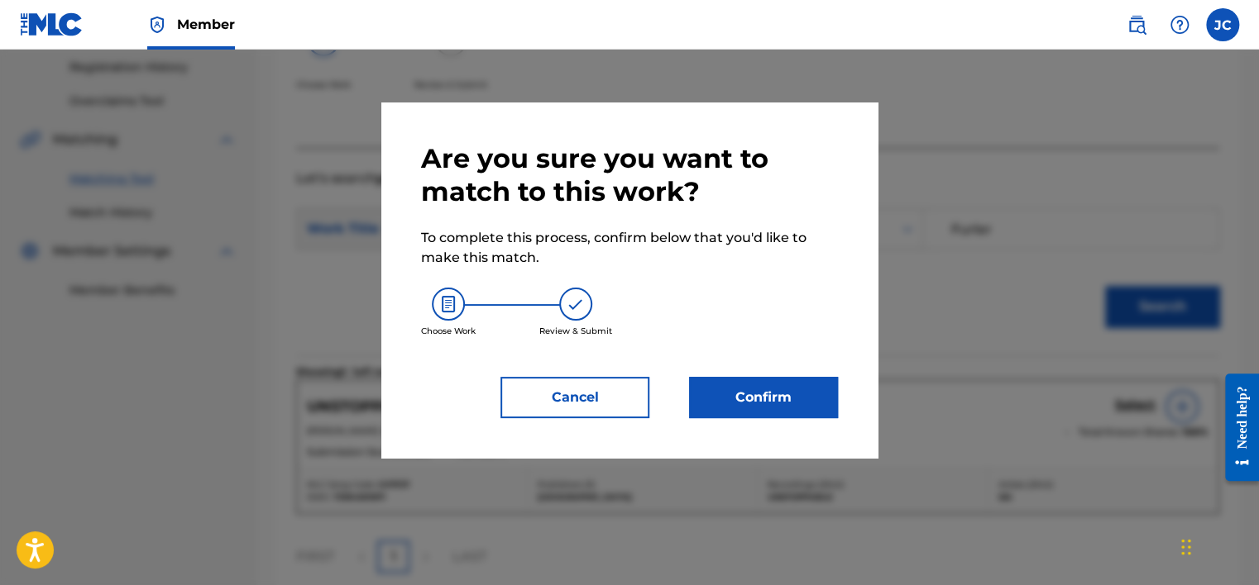
click at [728, 409] on button "Confirm" at bounding box center [763, 397] width 149 height 41
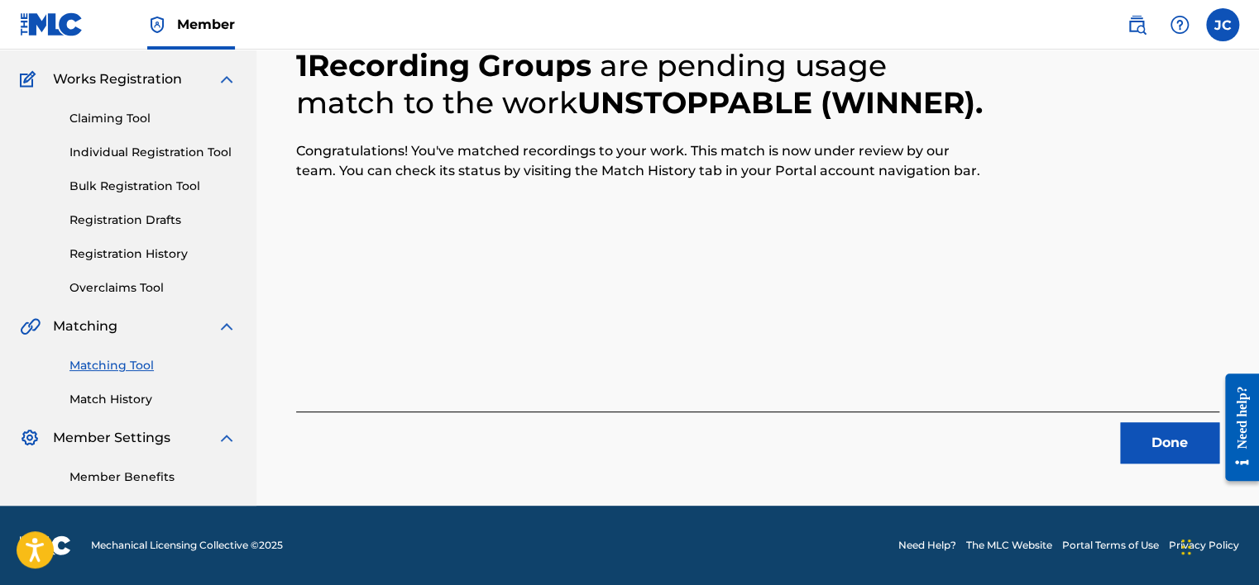
scroll to position [125, 0]
click at [1185, 457] on button "Done" at bounding box center [1169, 443] width 99 height 41
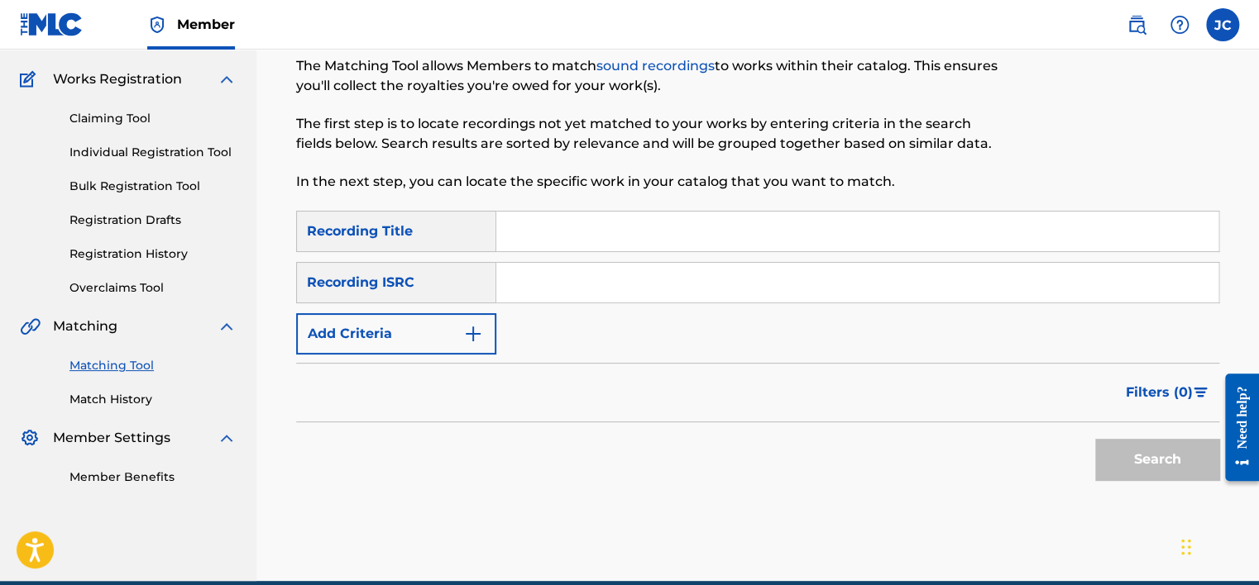
click at [566, 291] on input "Search Form" at bounding box center [857, 283] width 722 height 40
paste input "QMXSL1403430"
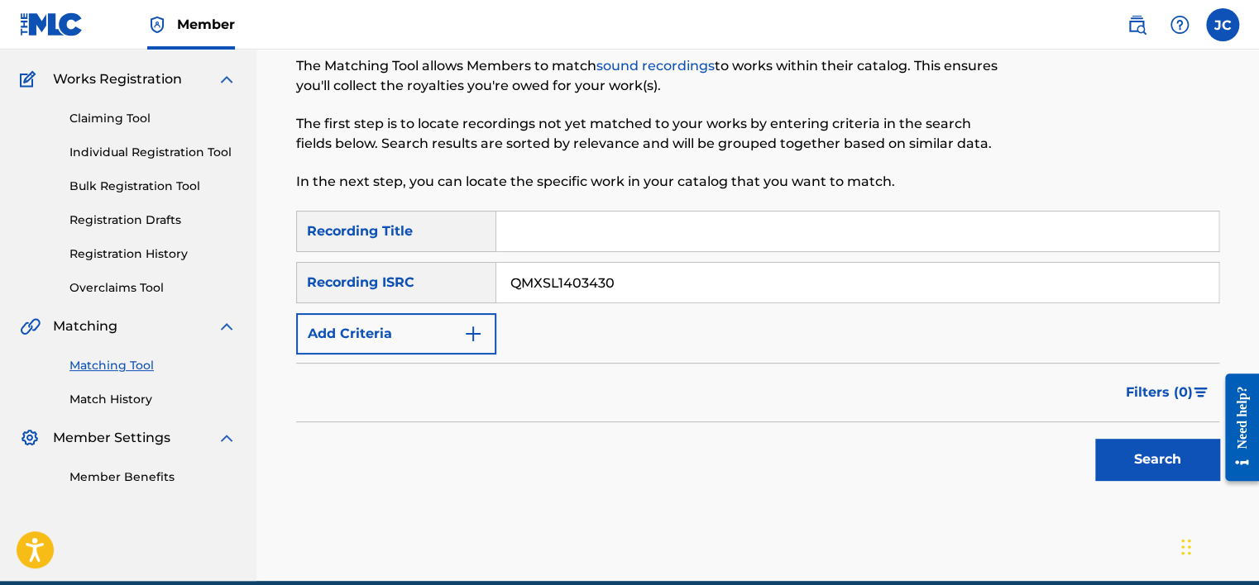
type input "QMXSL1403430"
click at [1095, 439] on button "Search" at bounding box center [1157, 459] width 124 height 41
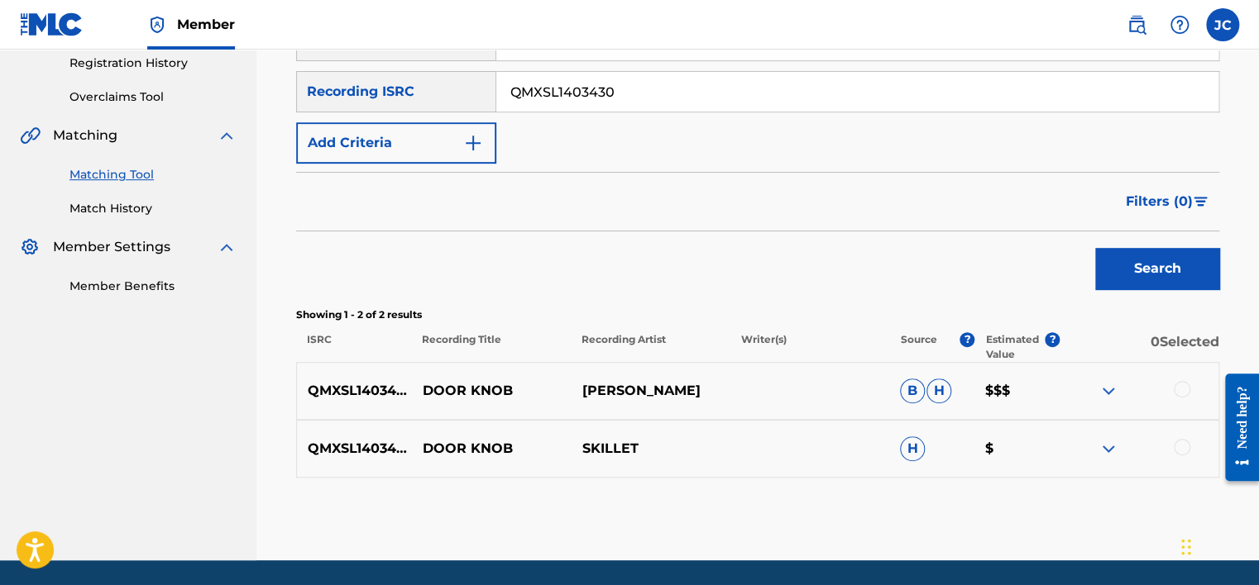
scroll to position [318, 0]
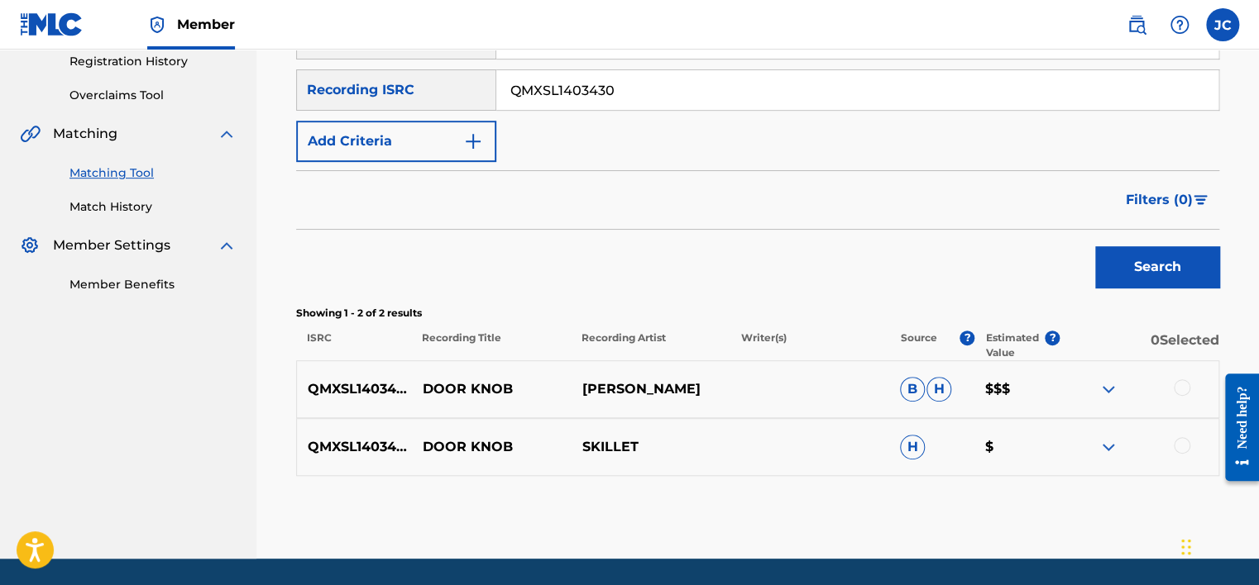
click at [1178, 438] on div at bounding box center [1181, 445] width 17 height 17
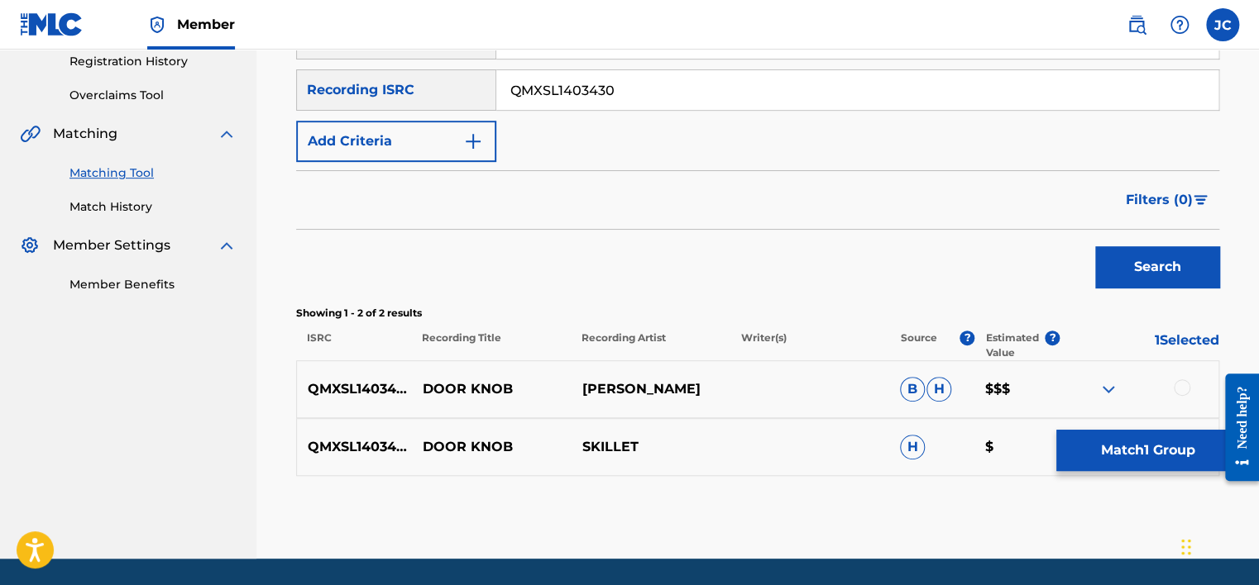
click at [1180, 387] on div at bounding box center [1181, 388] width 17 height 17
click at [1155, 439] on button "Match 2 Groups" at bounding box center [1147, 450] width 183 height 41
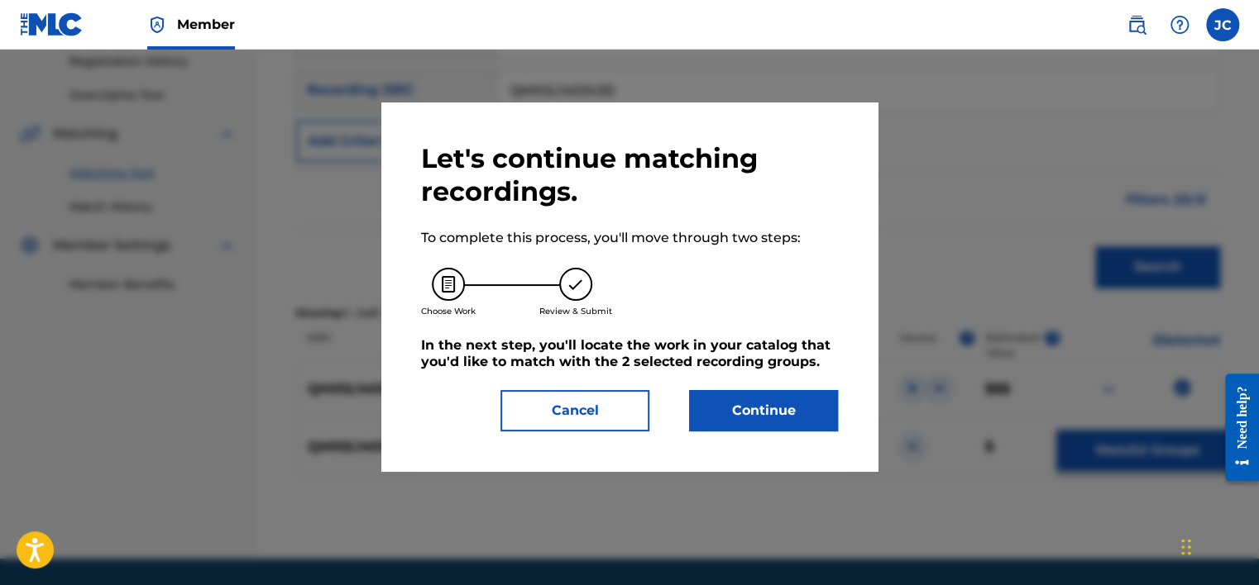
click at [744, 398] on button "Continue" at bounding box center [763, 410] width 149 height 41
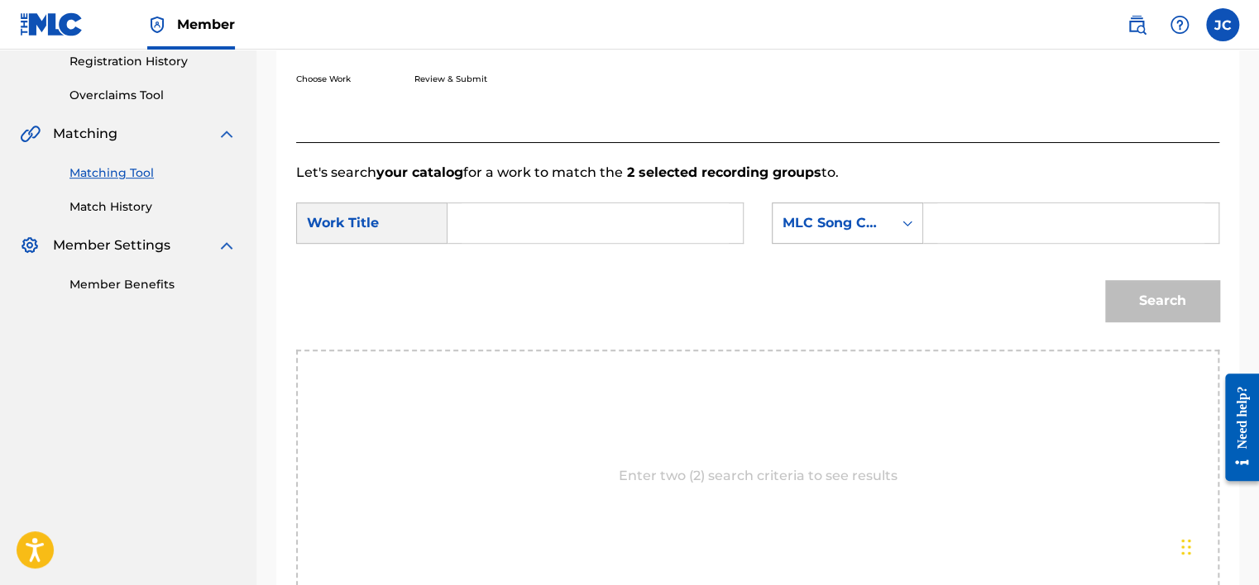
click at [819, 218] on div "MLC Song Code" at bounding box center [832, 223] width 100 height 20
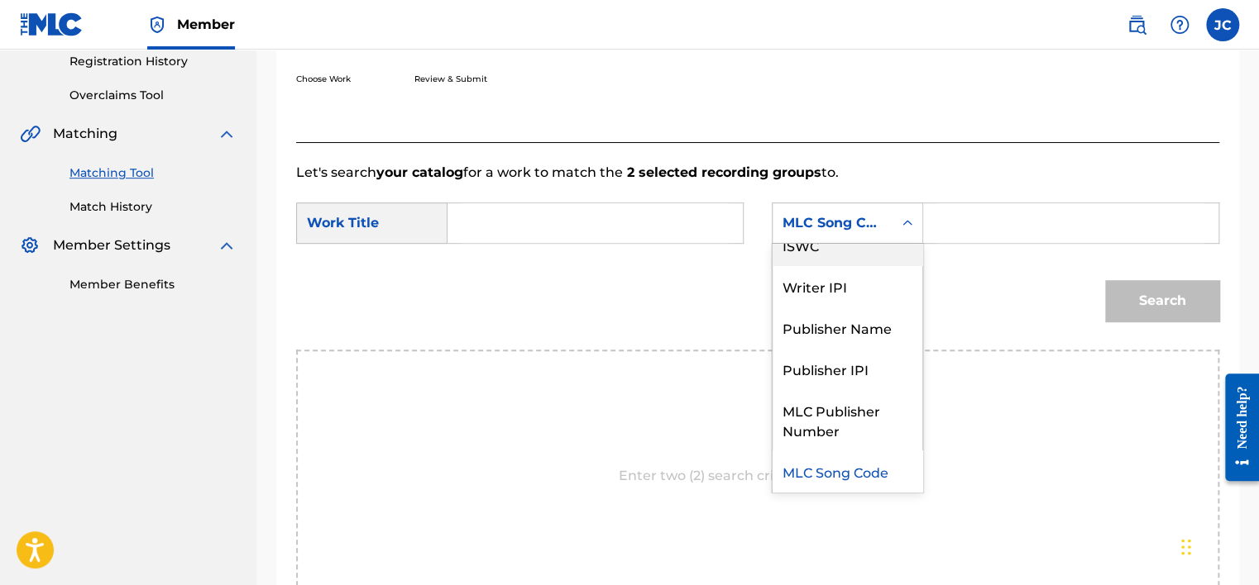
scroll to position [0, 0]
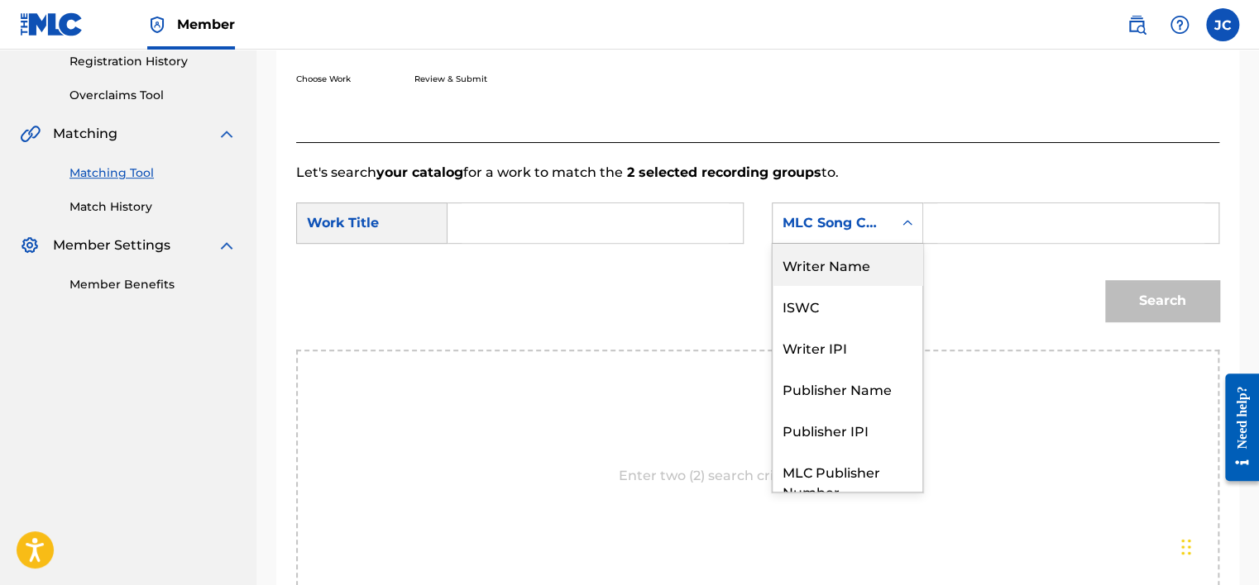
click at [853, 265] on div "Writer Name" at bounding box center [847, 264] width 150 height 41
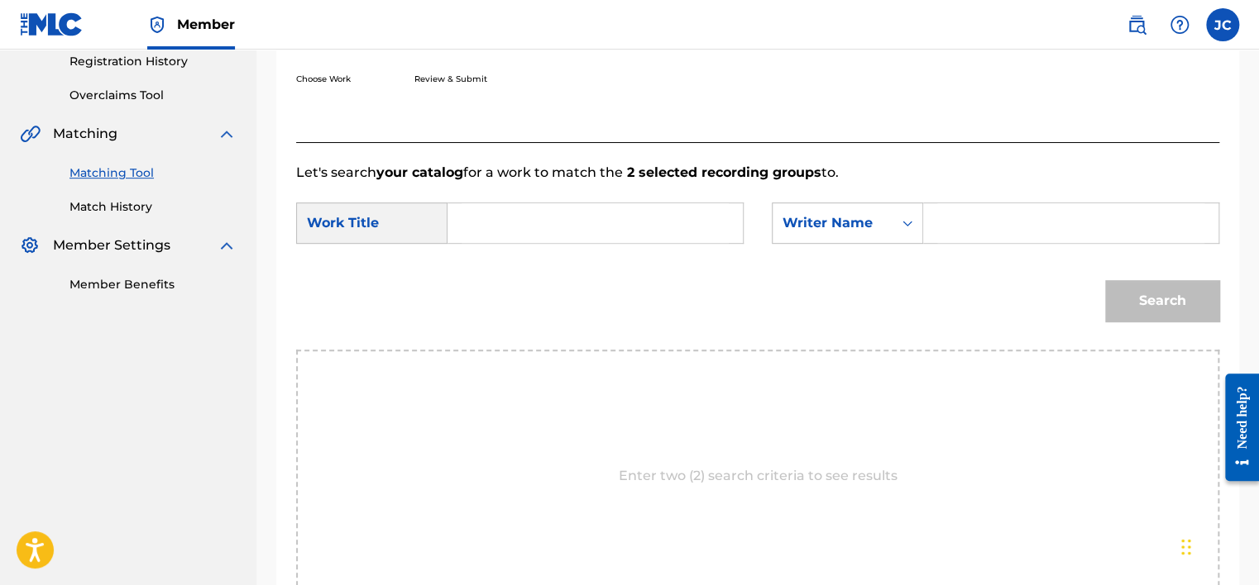
click at [559, 242] on input "Search Form" at bounding box center [594, 223] width 267 height 40
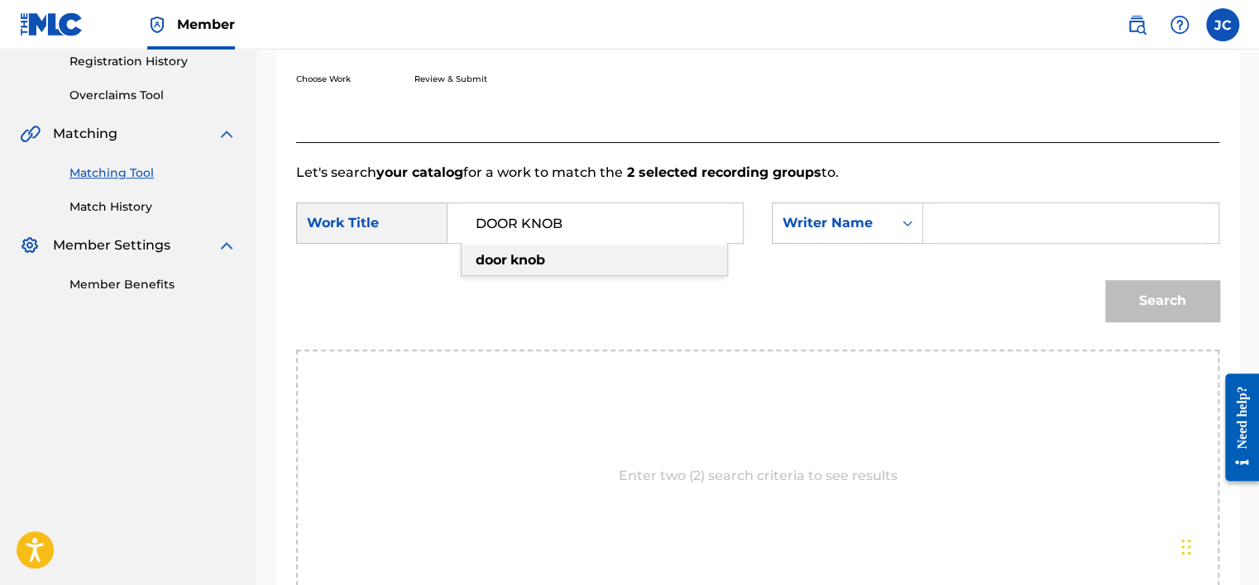
type input "DOOR KNOB"
click at [977, 228] on input "Search Form" at bounding box center [1070, 223] width 267 height 40
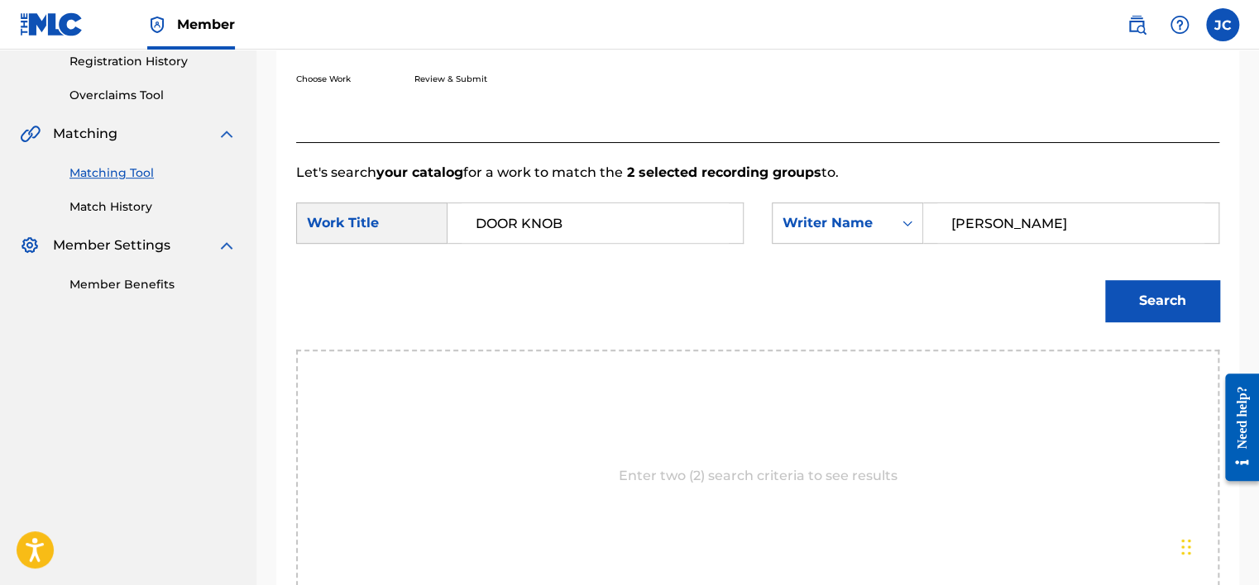
type input "[PERSON_NAME]"
click at [1105, 280] on button "Search" at bounding box center [1162, 300] width 114 height 41
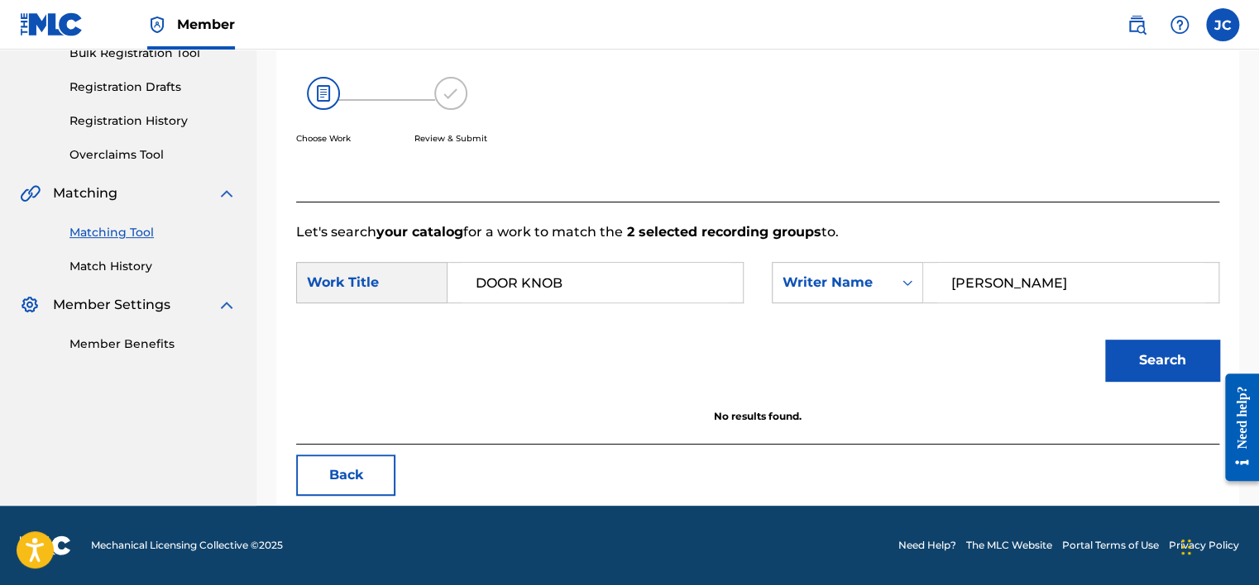
scroll to position [258, 0]
click at [522, 285] on input "DOOR KNOB" at bounding box center [594, 283] width 267 height 40
type input "DOOR-KNOB"
click at [1105, 340] on button "Search" at bounding box center [1162, 360] width 114 height 41
click at [368, 473] on button "Back" at bounding box center [345, 475] width 99 height 41
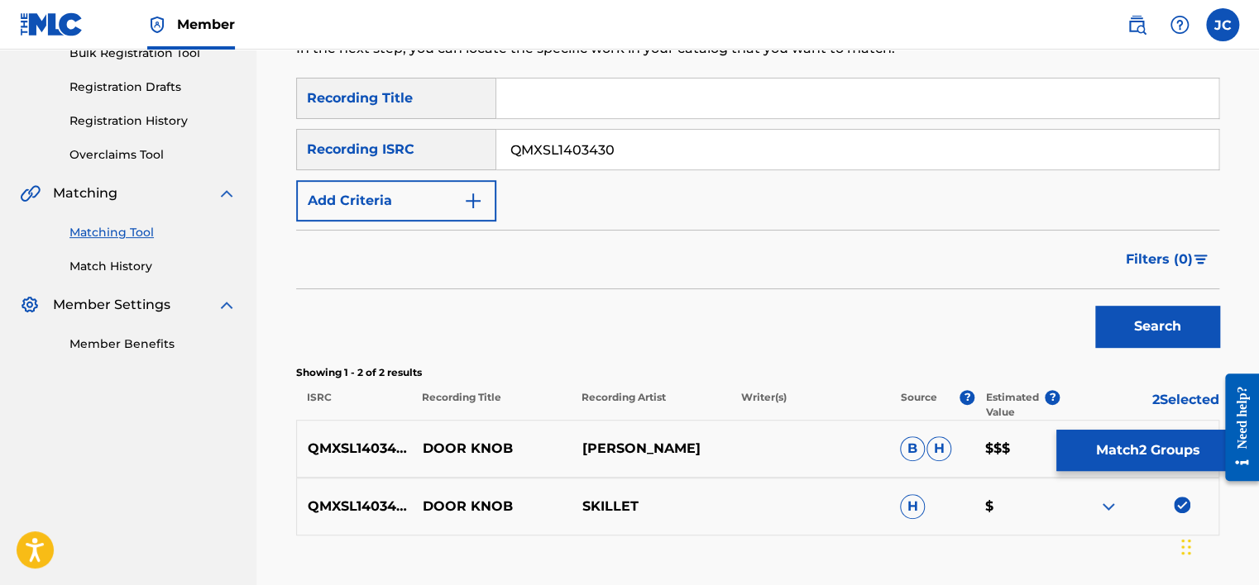
scroll to position [370, 0]
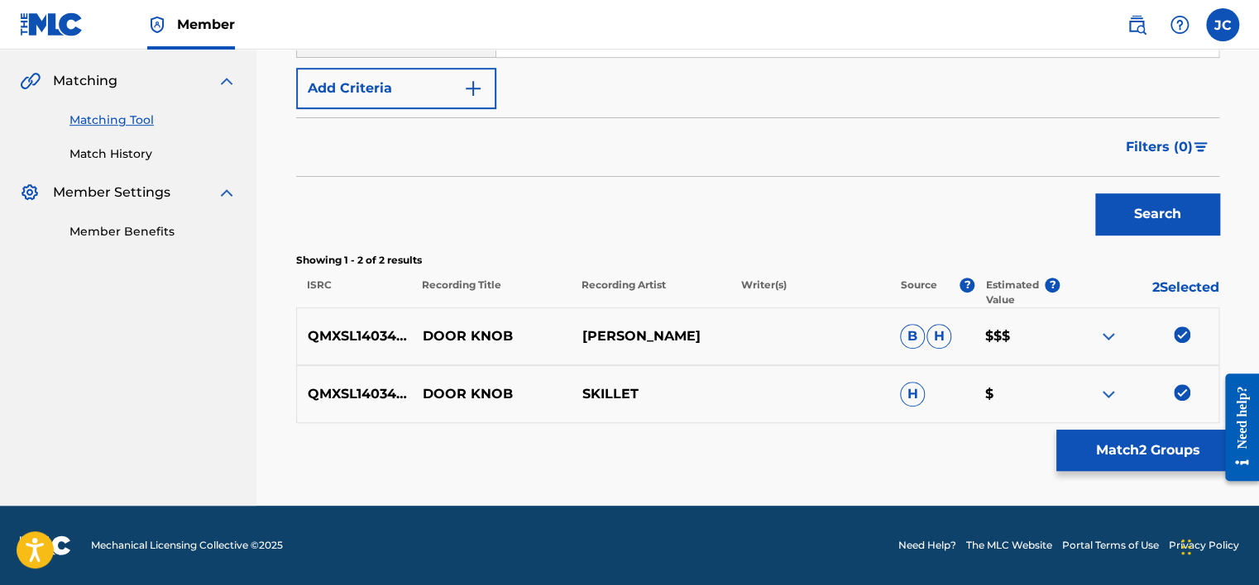
click at [1178, 393] on img at bounding box center [1181, 393] width 17 height 17
click at [1182, 334] on img at bounding box center [1181, 335] width 17 height 17
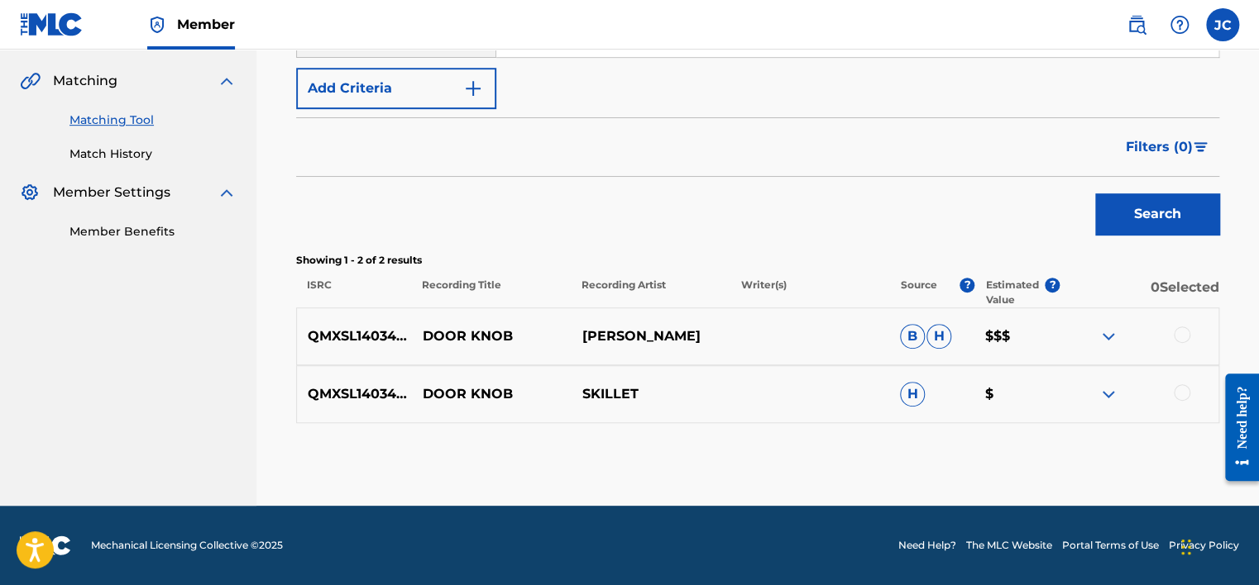
scroll to position [212, 0]
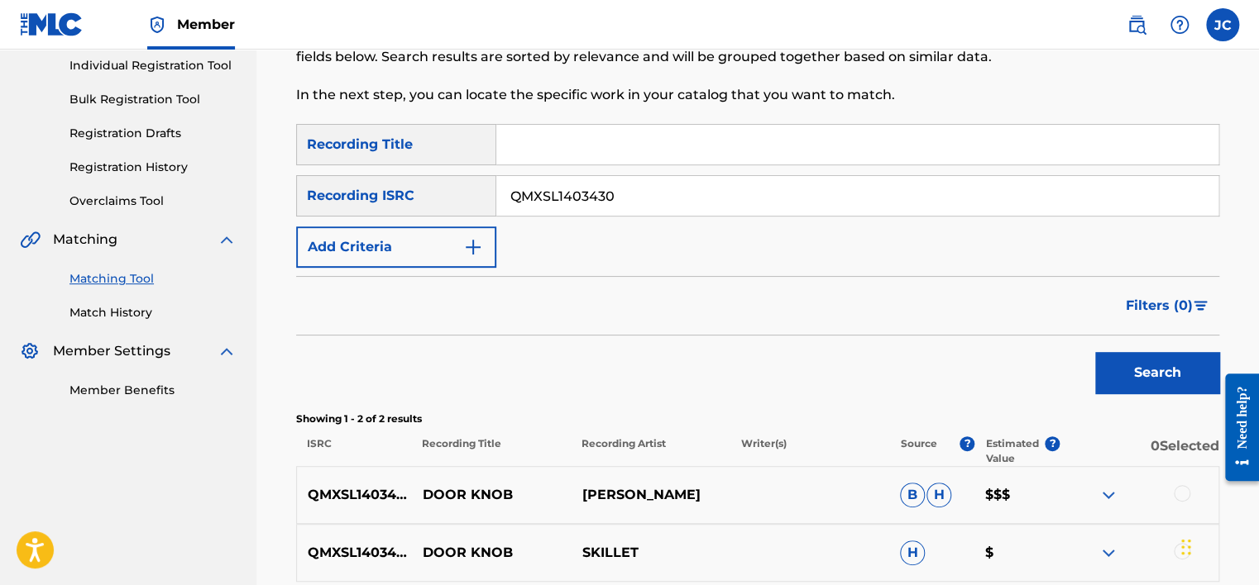
click at [705, 196] on input "QMXSL1403430" at bounding box center [857, 196] width 722 height 40
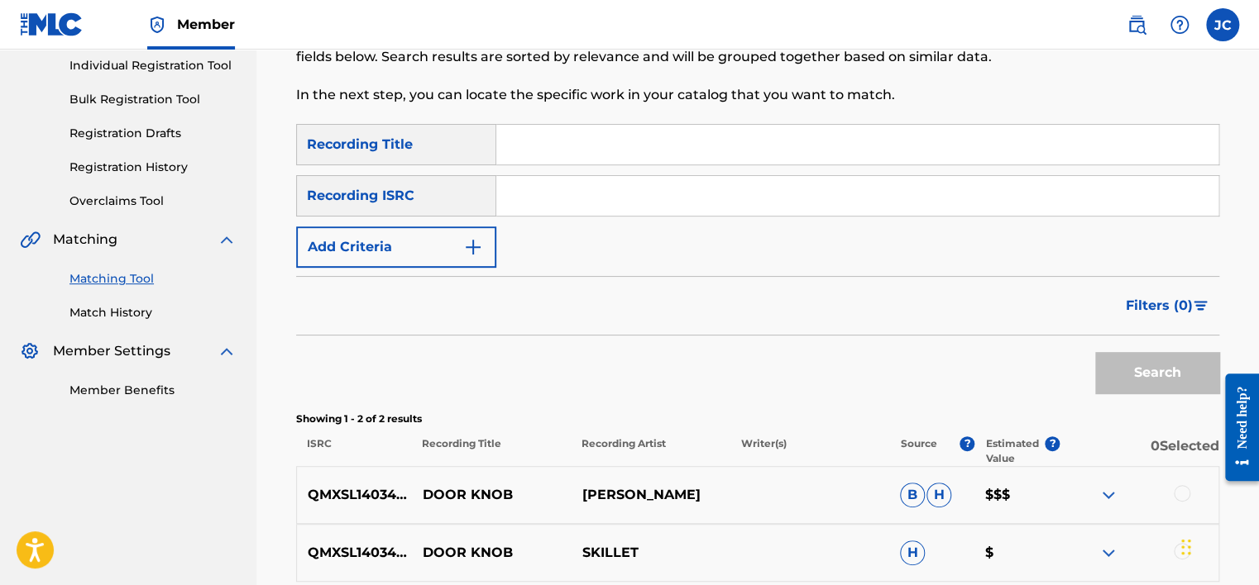
paste input "GBLWD1103312"
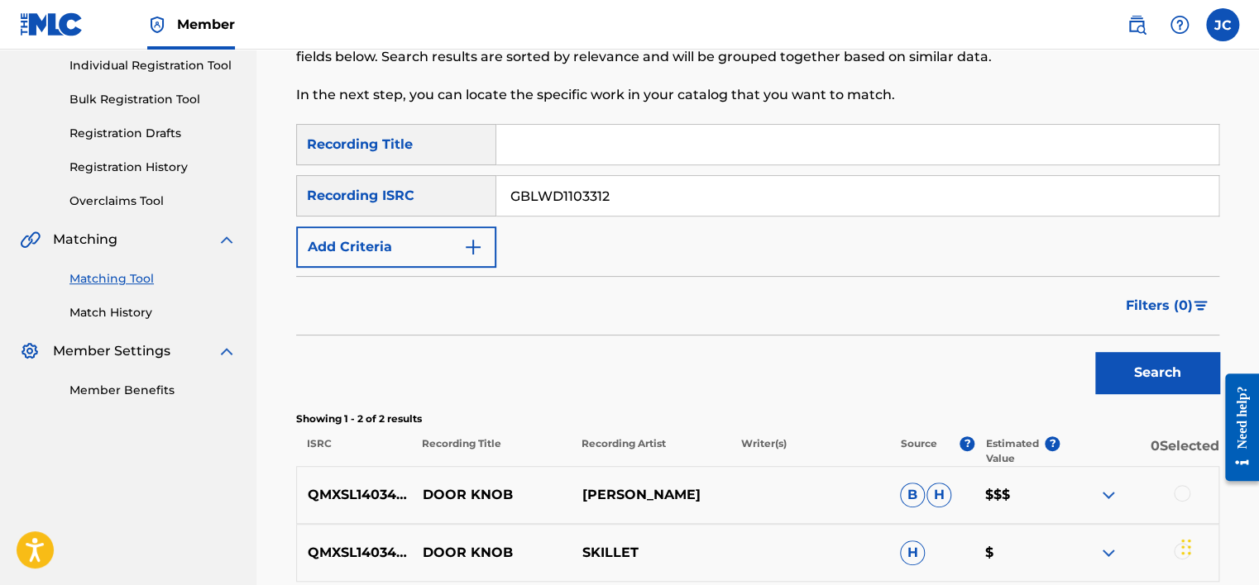
type input "GBLWD1103312"
click at [1095, 352] on button "Search" at bounding box center [1157, 372] width 124 height 41
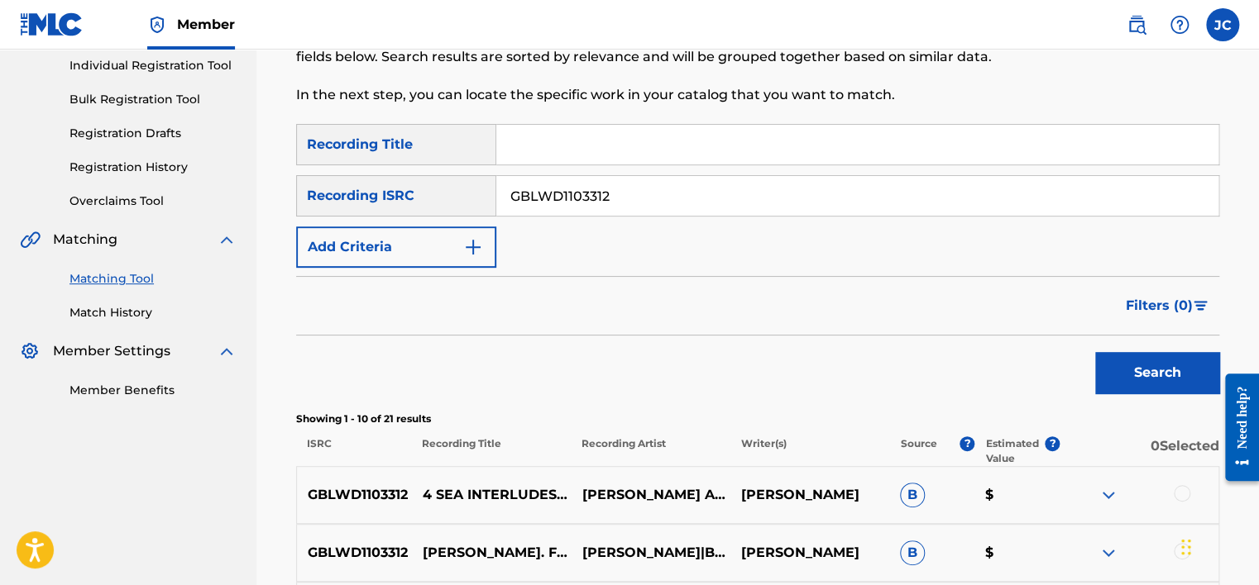
click at [623, 197] on input "GBLWD1103312" at bounding box center [857, 196] width 722 height 40
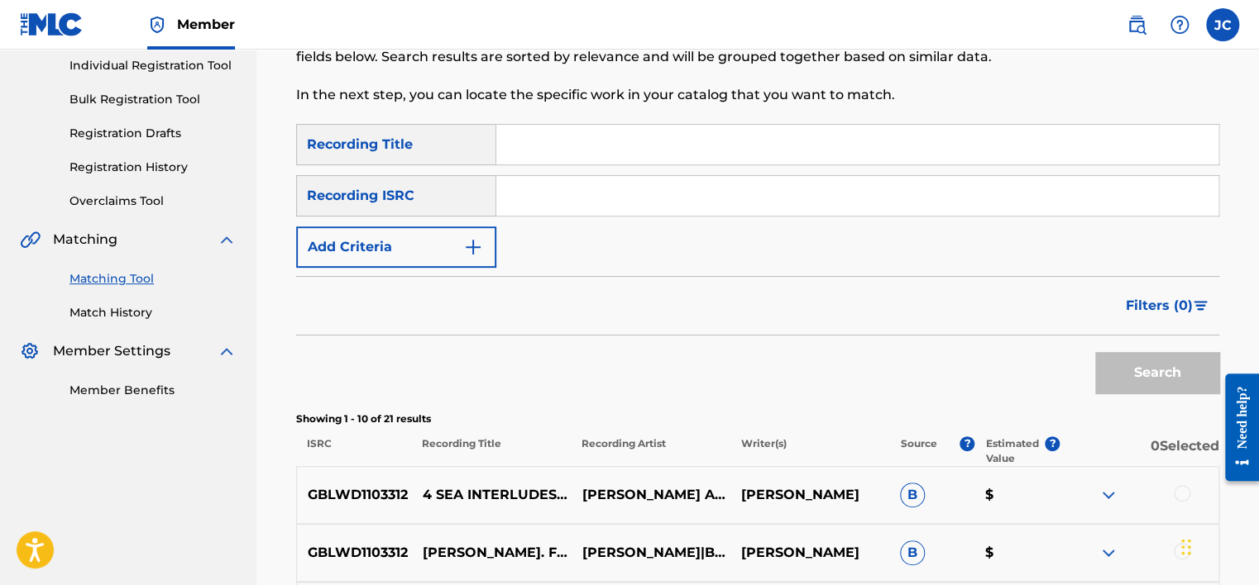
paste input "GBFG91800213"
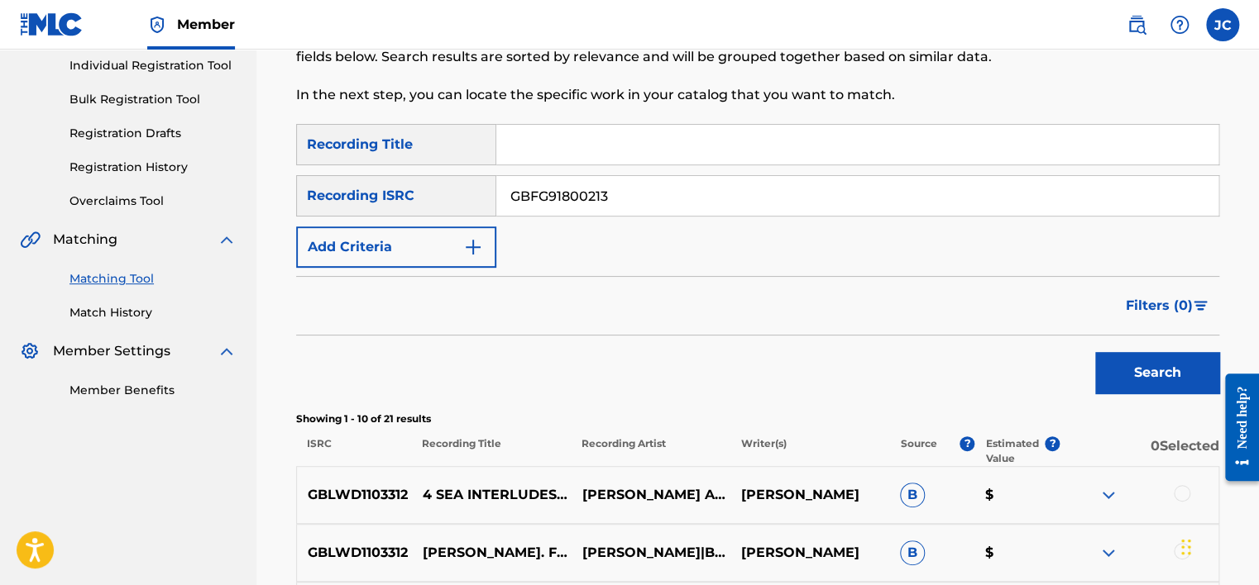
click at [1095, 352] on button "Search" at bounding box center [1157, 372] width 124 height 41
click at [661, 195] on input "GBFG91800213" at bounding box center [857, 196] width 722 height 40
paste input "SMU6174671"
click at [1095, 352] on button "Search" at bounding box center [1157, 372] width 124 height 41
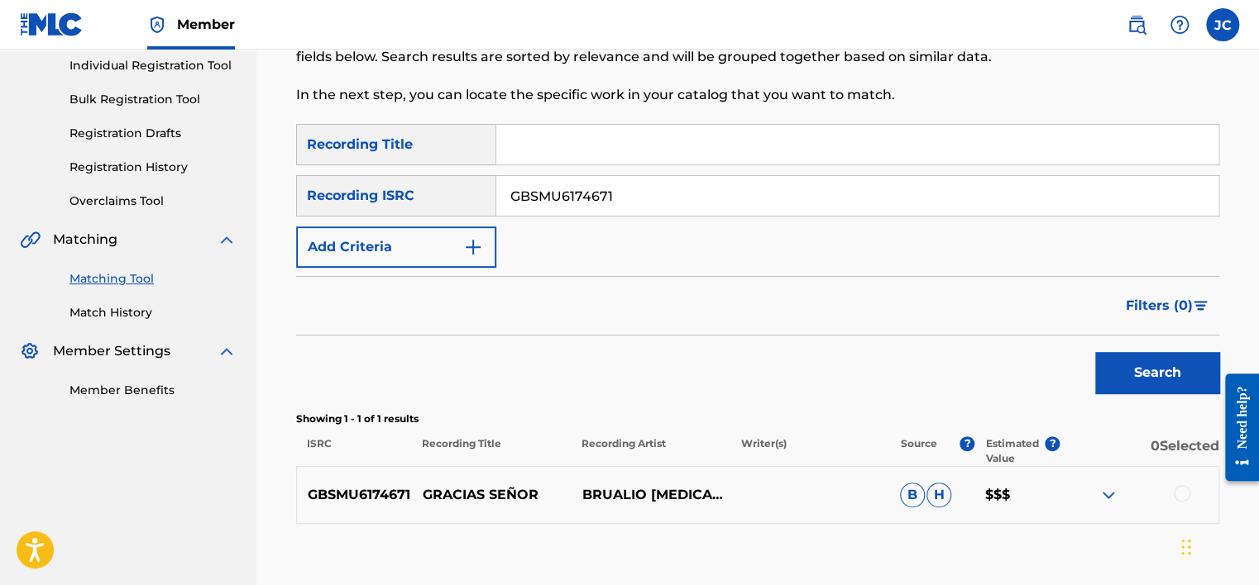
click at [615, 200] on input "GBSMU6174671" at bounding box center [857, 196] width 722 height 40
paste input "USUYG117849"
click at [1095, 352] on button "Search" at bounding box center [1157, 372] width 124 height 41
click at [622, 195] on input "USUYG1178491" at bounding box center [857, 196] width 722 height 40
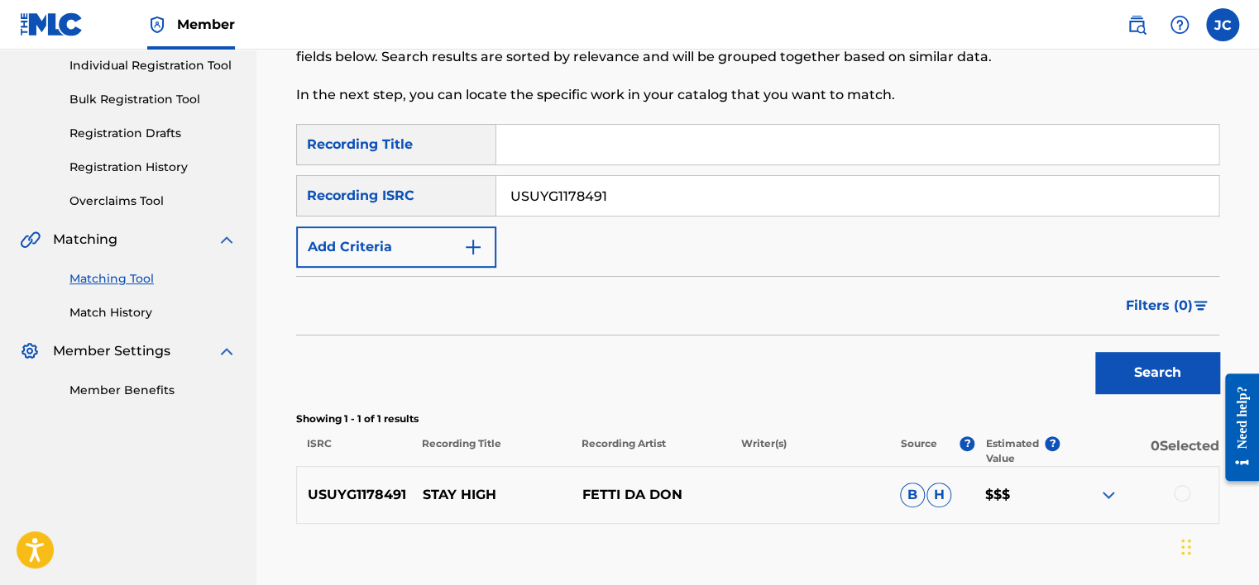
click at [622, 195] on input "USUYG1178491" at bounding box center [857, 196] width 722 height 40
paste input "GB28H1100004"
type input "GB28H1100004"
click at [1095, 352] on button "Search" at bounding box center [1157, 372] width 124 height 41
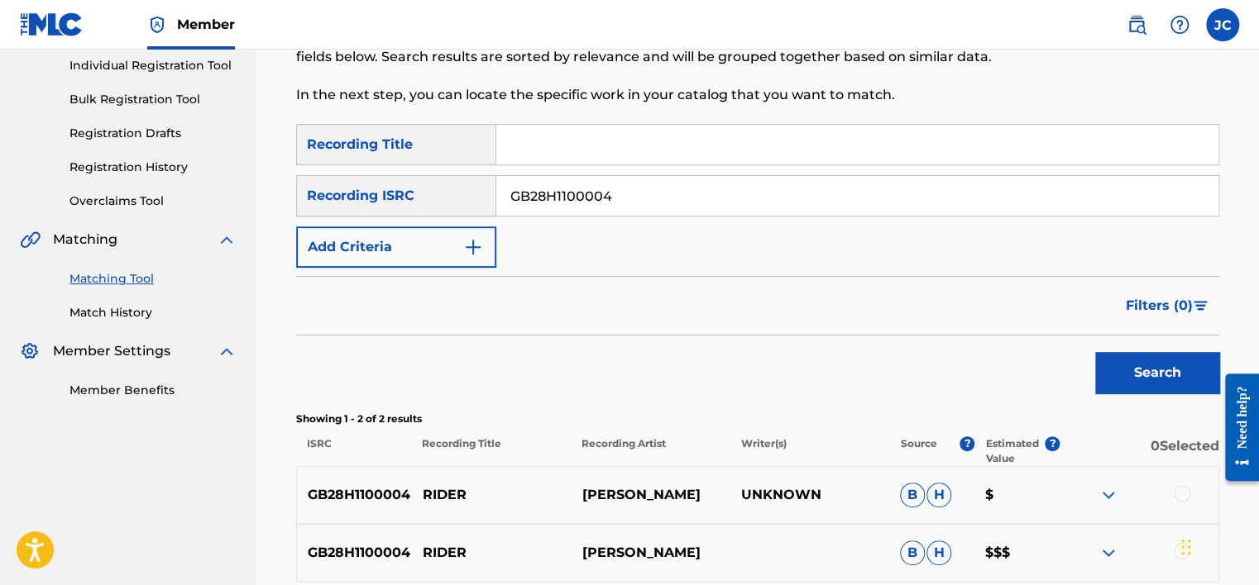
click at [662, 193] on input "GB28H1100004" at bounding box center [857, 196] width 722 height 40
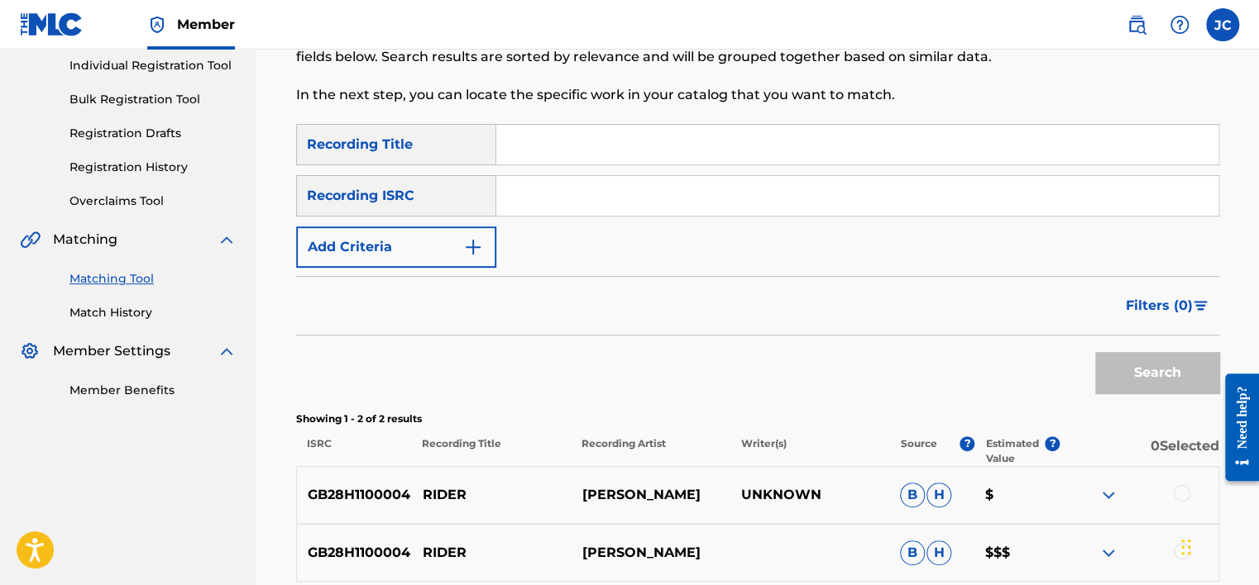
paste input "QM6DC1748894"
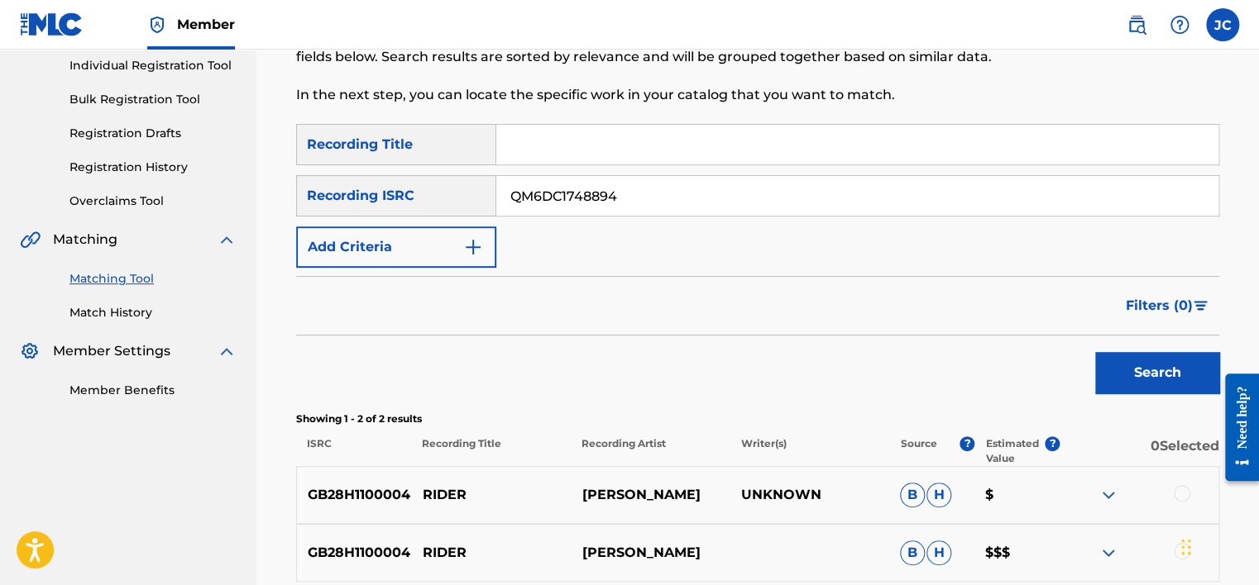
click at [1095, 352] on button "Search" at bounding box center [1157, 372] width 124 height 41
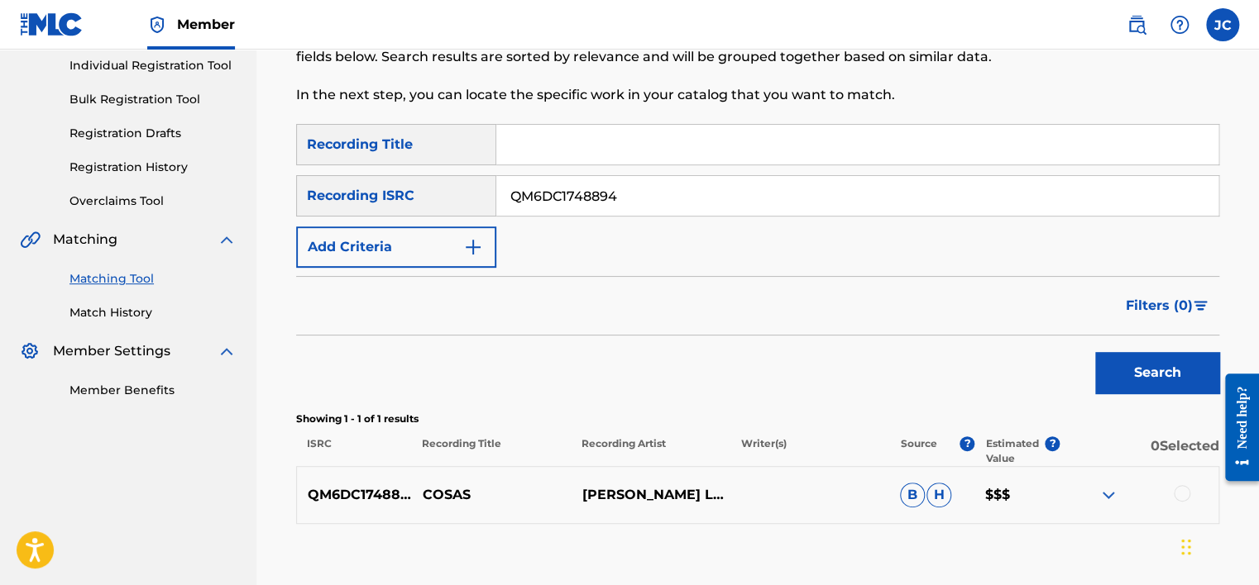
click at [698, 212] on input "QM6DC1748894" at bounding box center [857, 196] width 722 height 40
paste input "IRIRA1300241"
click at [1095, 352] on button "Search" at bounding box center [1157, 372] width 124 height 41
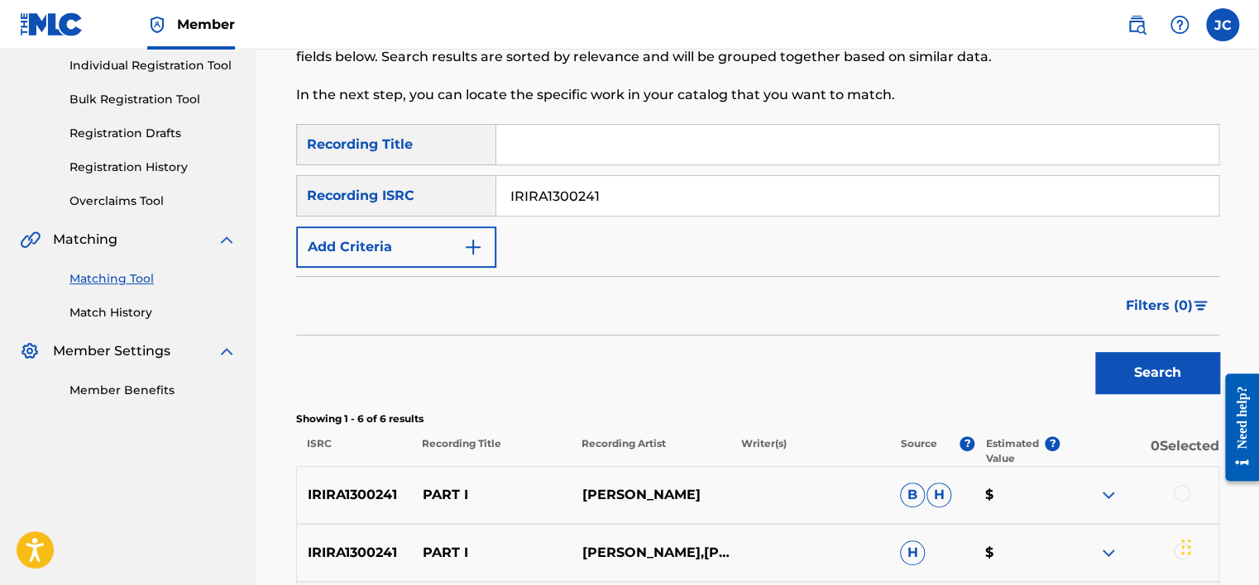
click at [721, 187] on input "IRIRA1300241" at bounding box center [857, 196] width 722 height 40
paste input "TCADH175516"
click at [1095, 352] on button "Search" at bounding box center [1157, 372] width 124 height 41
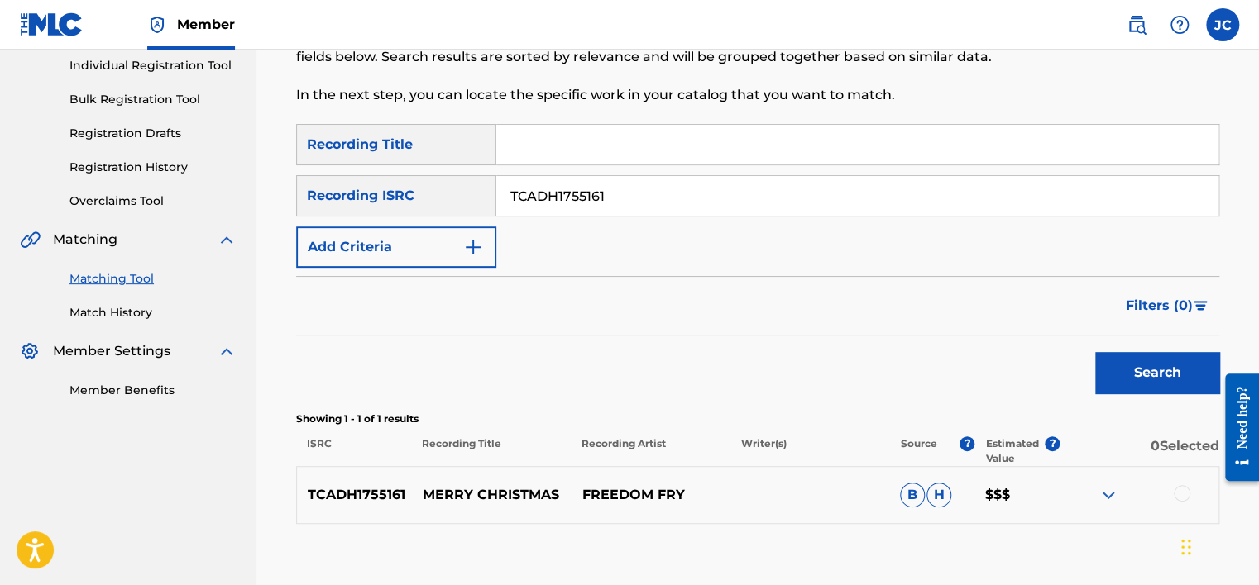
click at [616, 202] on input "TCADH1755161" at bounding box center [857, 196] width 722 height 40
paste input "USDHM1614816"
click at [1095, 352] on button "Search" at bounding box center [1157, 372] width 124 height 41
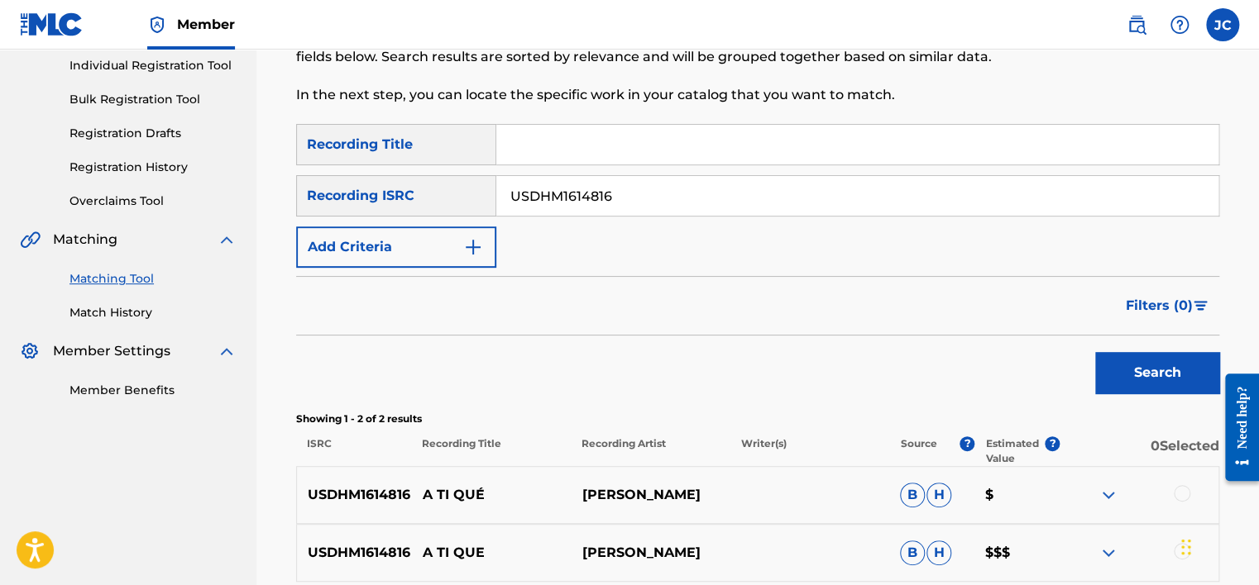
click at [625, 189] on input "USDHM1614816" at bounding box center [857, 196] width 722 height 40
paste input "LFZ0710199"
click at [1095, 352] on button "Search" at bounding box center [1157, 372] width 124 height 41
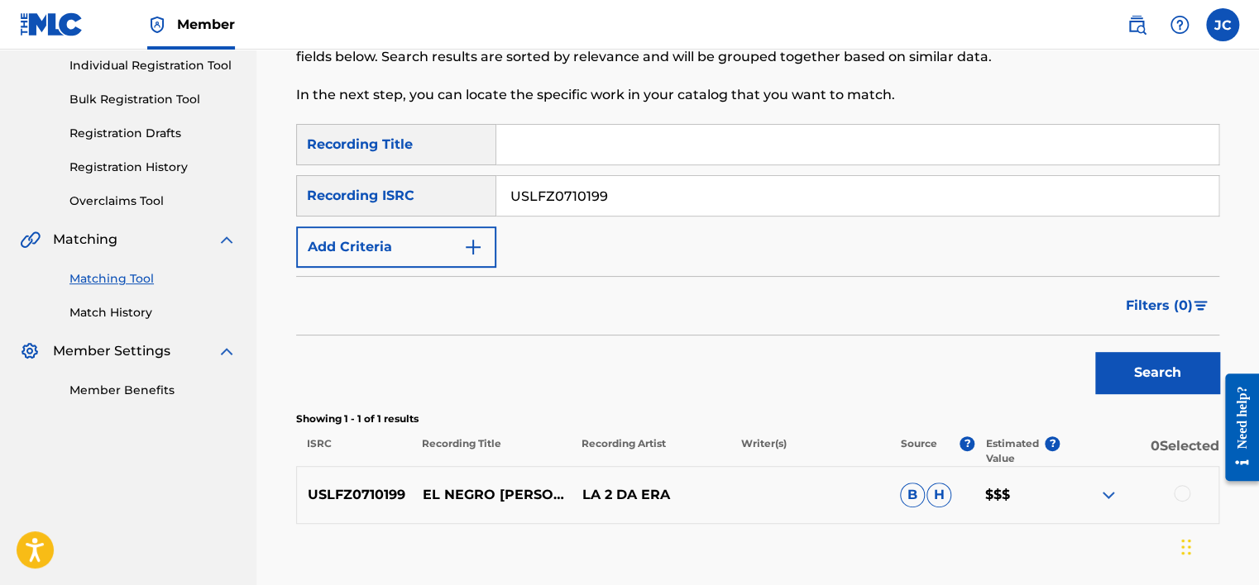
click at [632, 202] on input "USLFZ0710199" at bounding box center [857, 196] width 722 height 40
paste input "QZ8251713976"
click at [1095, 352] on button "Search" at bounding box center [1157, 372] width 124 height 41
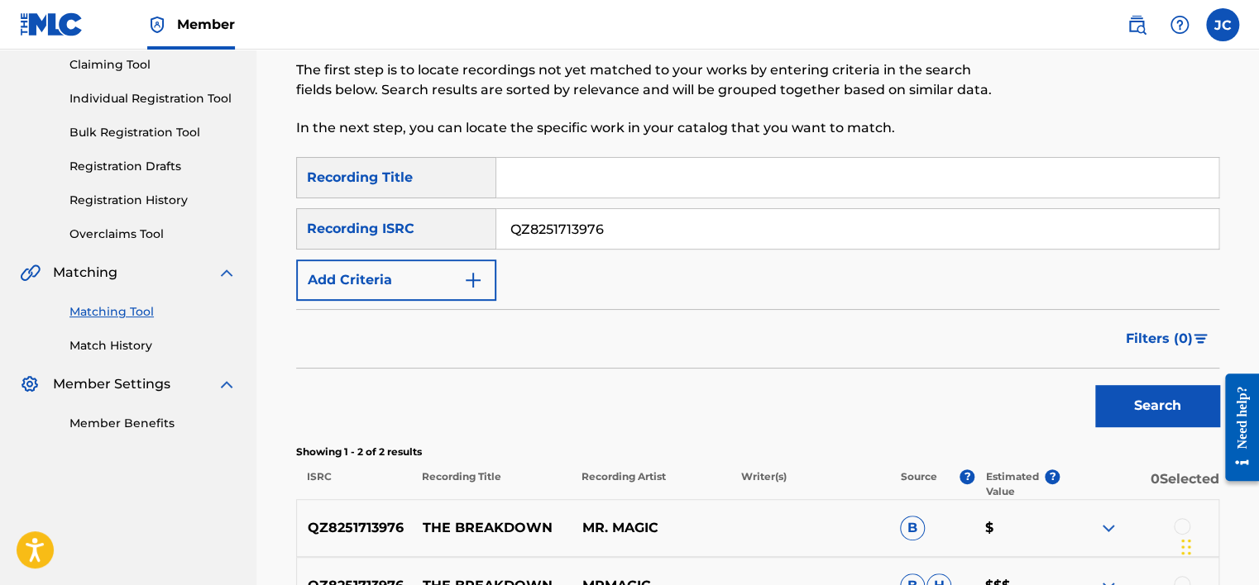
scroll to position [165, 0]
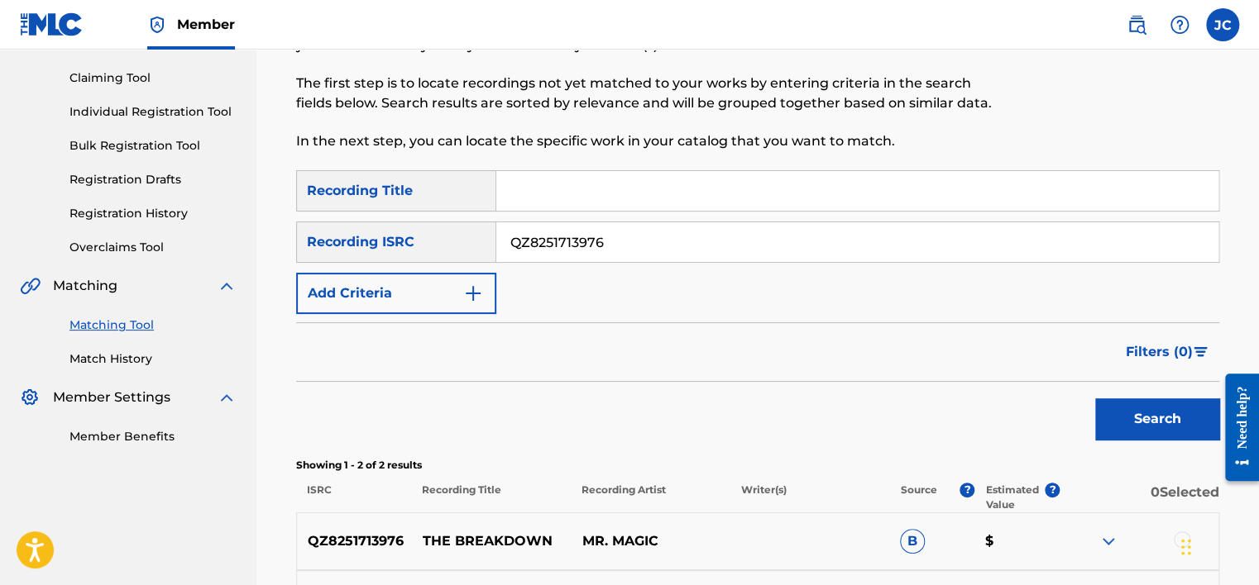
drag, startPoint x: 753, startPoint y: 248, endPoint x: 455, endPoint y: 242, distance: 298.6
click at [455, 242] on div "SearchWithCriteriad9f96bda-2b6e-472e-97ae-2a86a52384b4 Recording ISRC QZ8251713…" at bounding box center [757, 242] width 923 height 41
paste input "HKI190324503"
type input "HKI190324503"
click at [1095, 399] on button "Search" at bounding box center [1157, 419] width 124 height 41
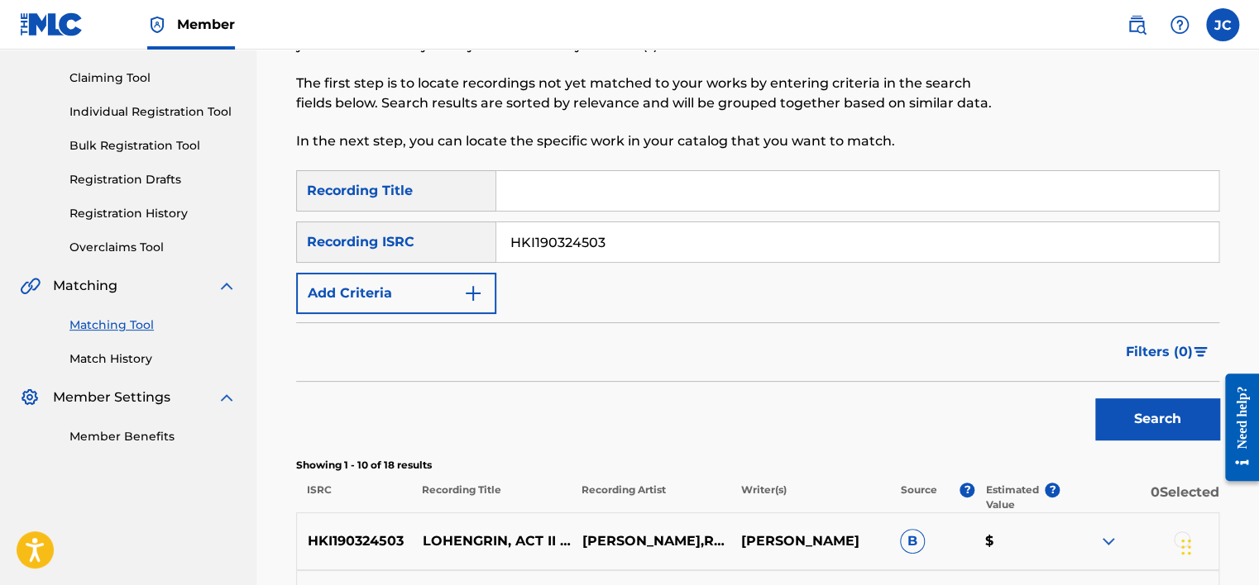
click at [652, 238] on input "HKI190324503" at bounding box center [857, 242] width 722 height 40
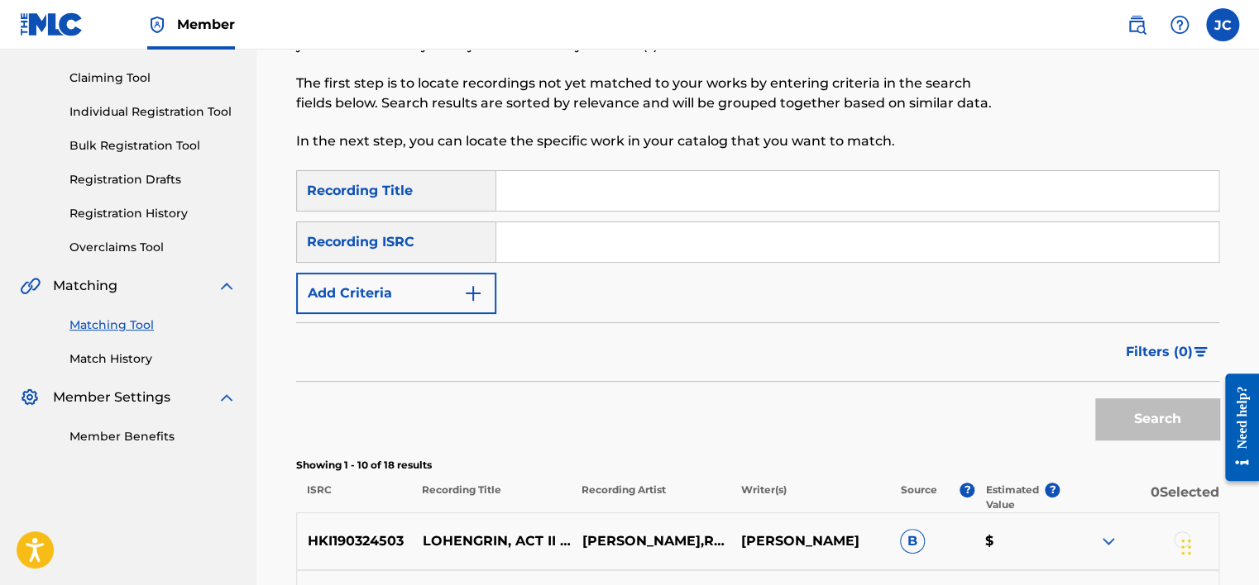
paste input "USBAE3358084"
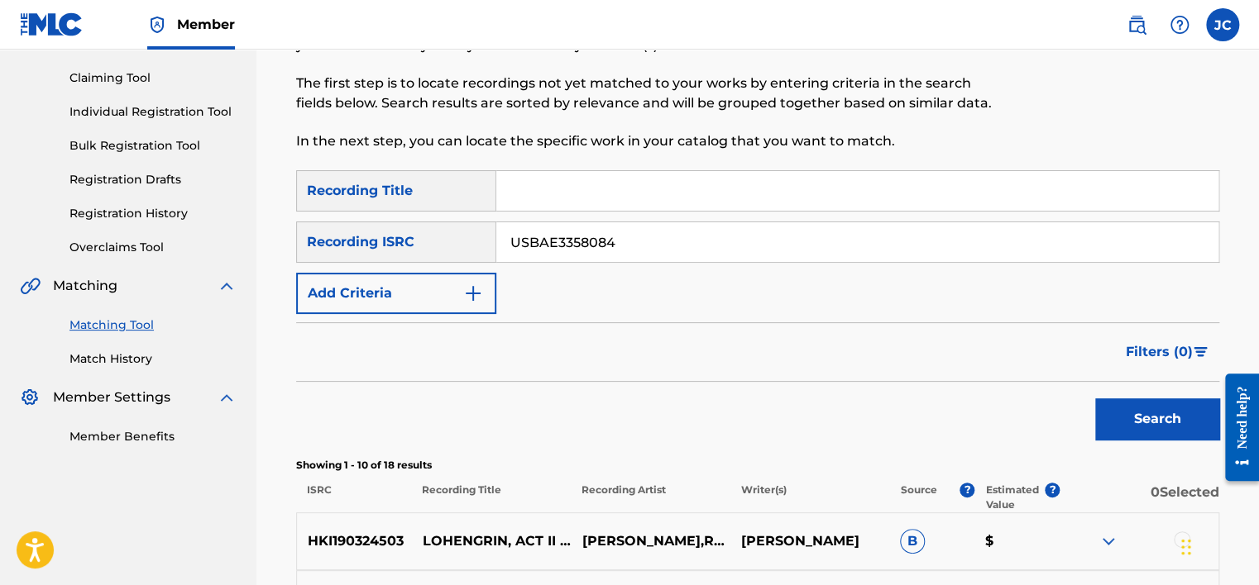
type input "USBAE3358084"
click at [1095, 399] on button "Search" at bounding box center [1157, 419] width 124 height 41
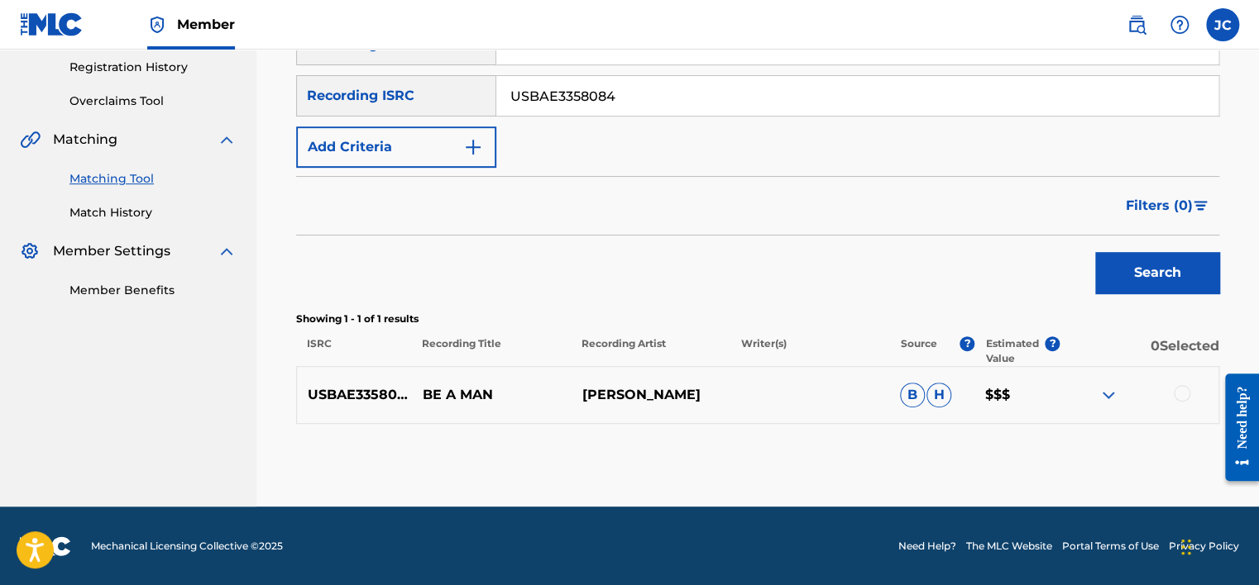
click at [1184, 392] on div at bounding box center [1181, 393] width 17 height 17
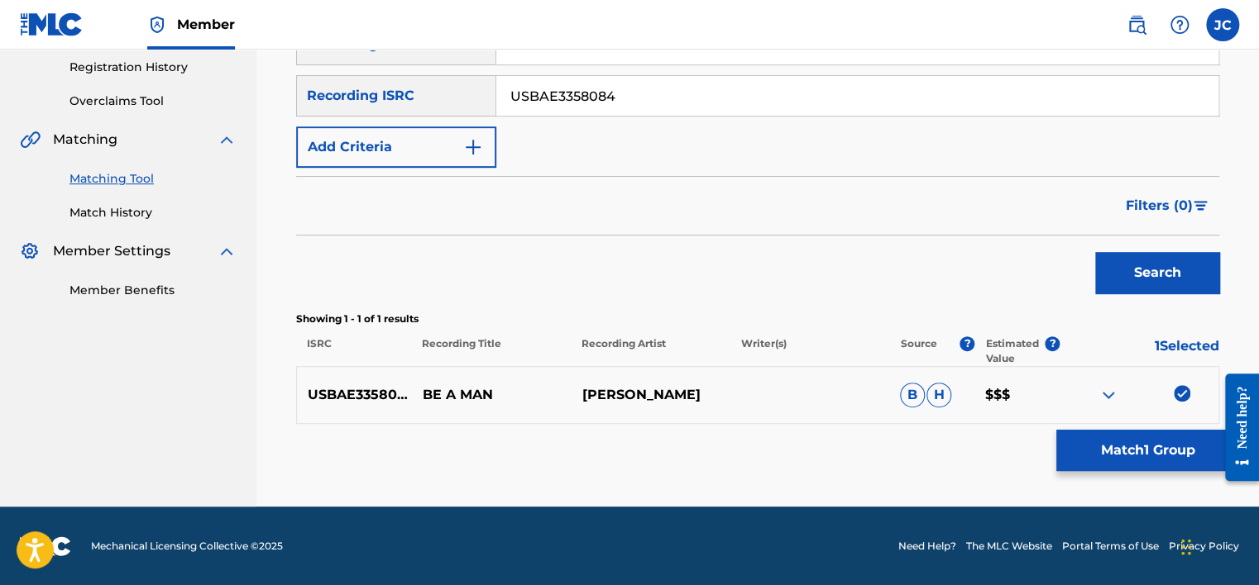
click at [1121, 436] on button "Match 1 Group" at bounding box center [1147, 450] width 183 height 41
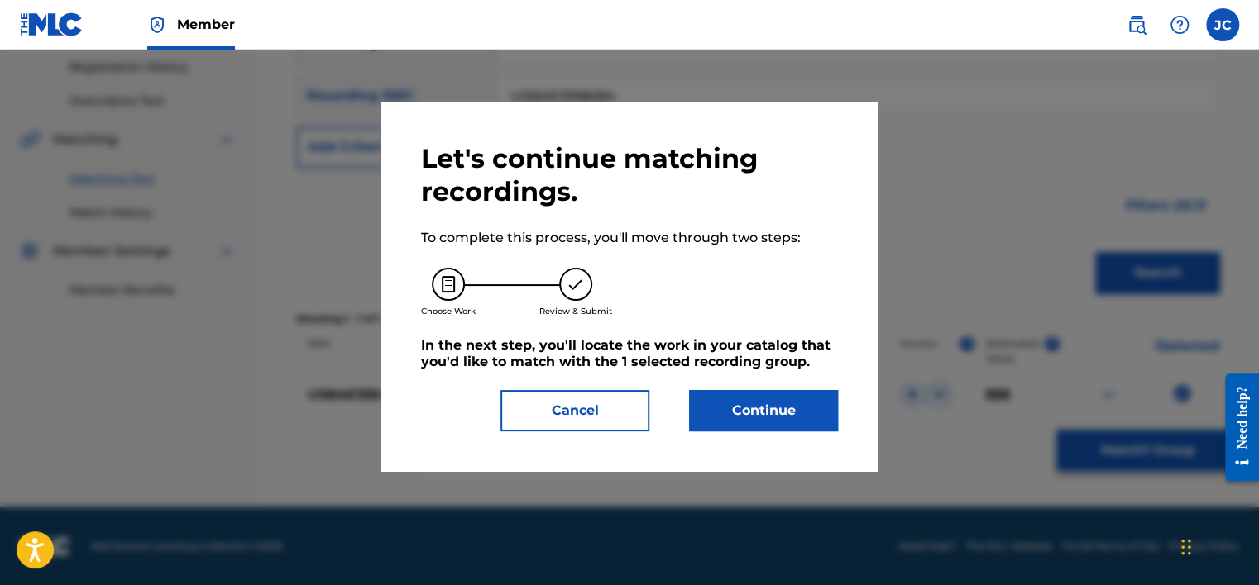
click at [768, 400] on button "Continue" at bounding box center [763, 410] width 149 height 41
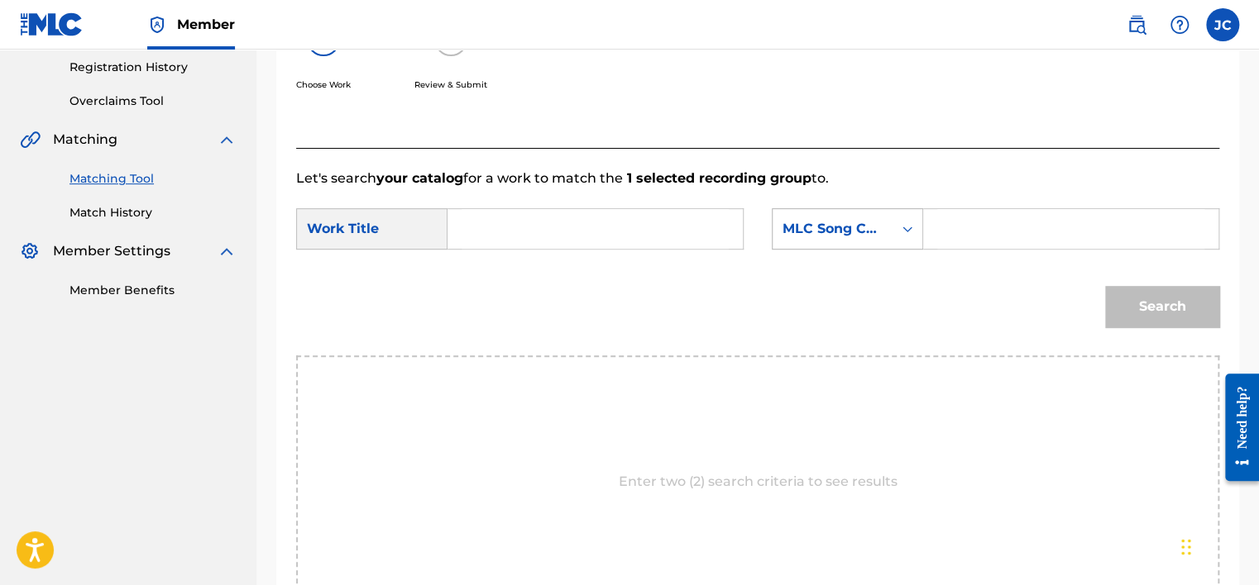
click at [880, 240] on div "MLC Song Code" at bounding box center [832, 228] width 120 height 31
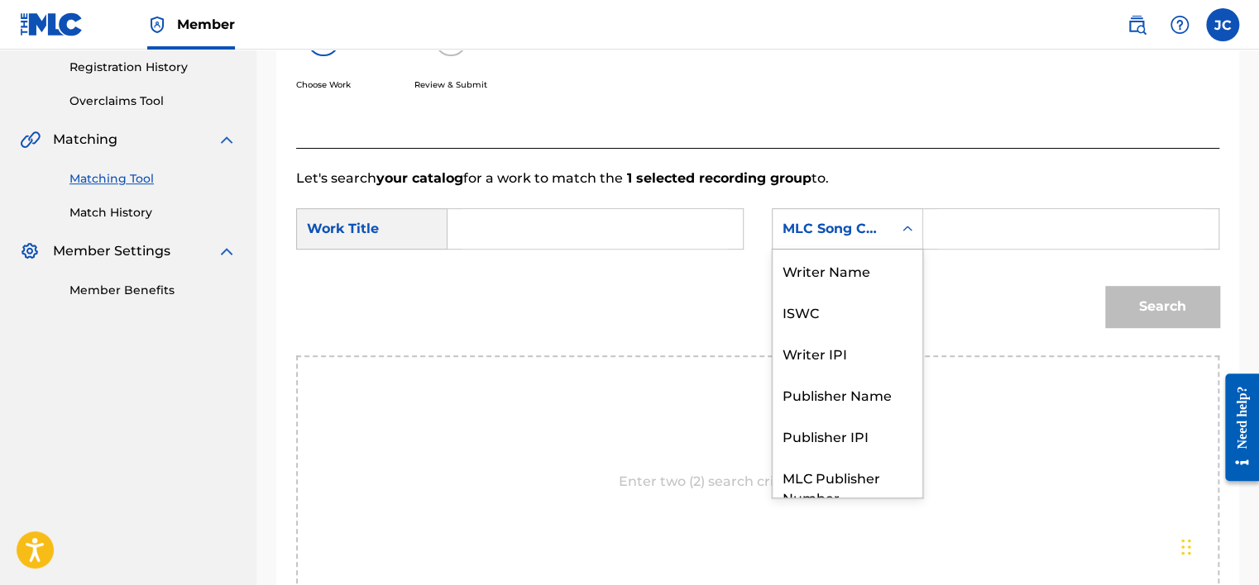
scroll to position [61, 0]
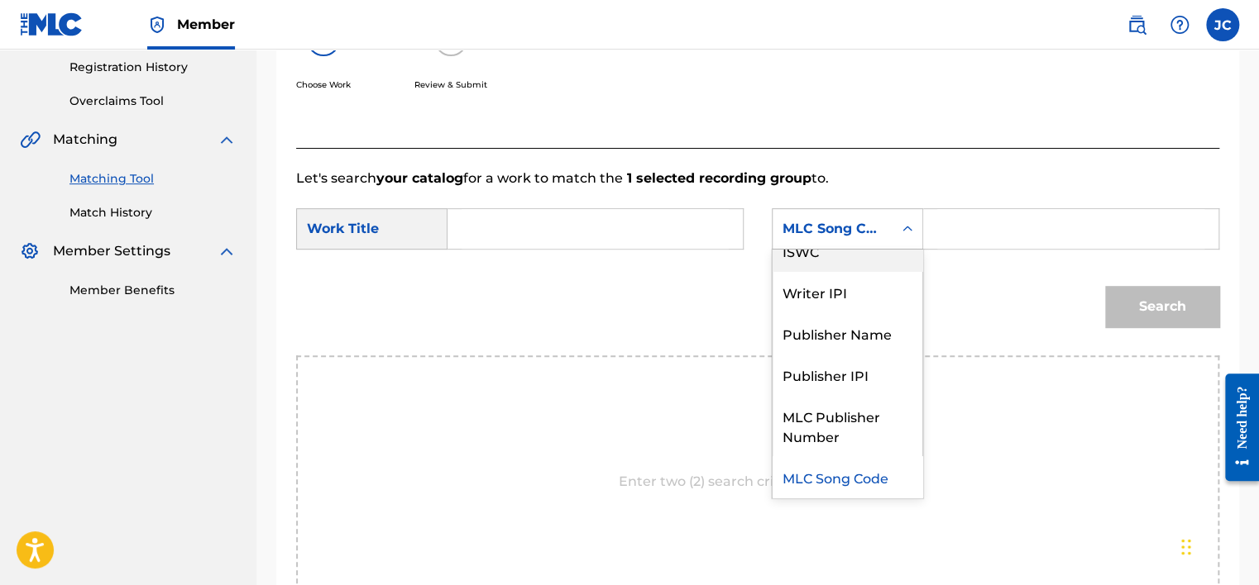
click at [925, 277] on div "Search" at bounding box center [757, 313] width 923 height 86
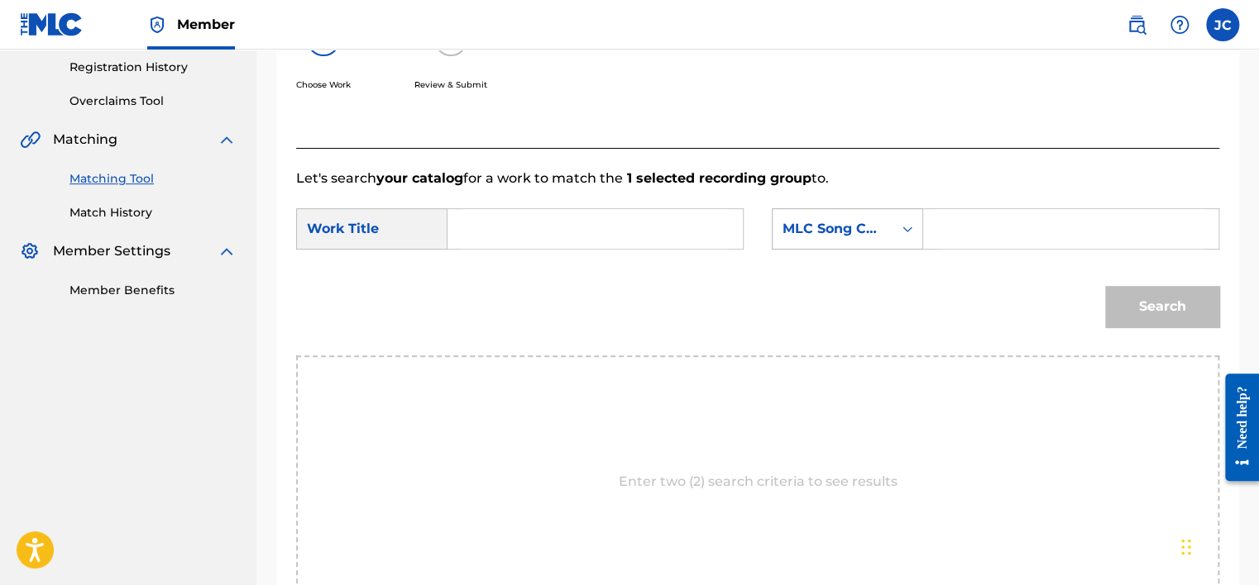
click at [897, 232] on div "Search Form" at bounding box center [907, 229] width 30 height 30
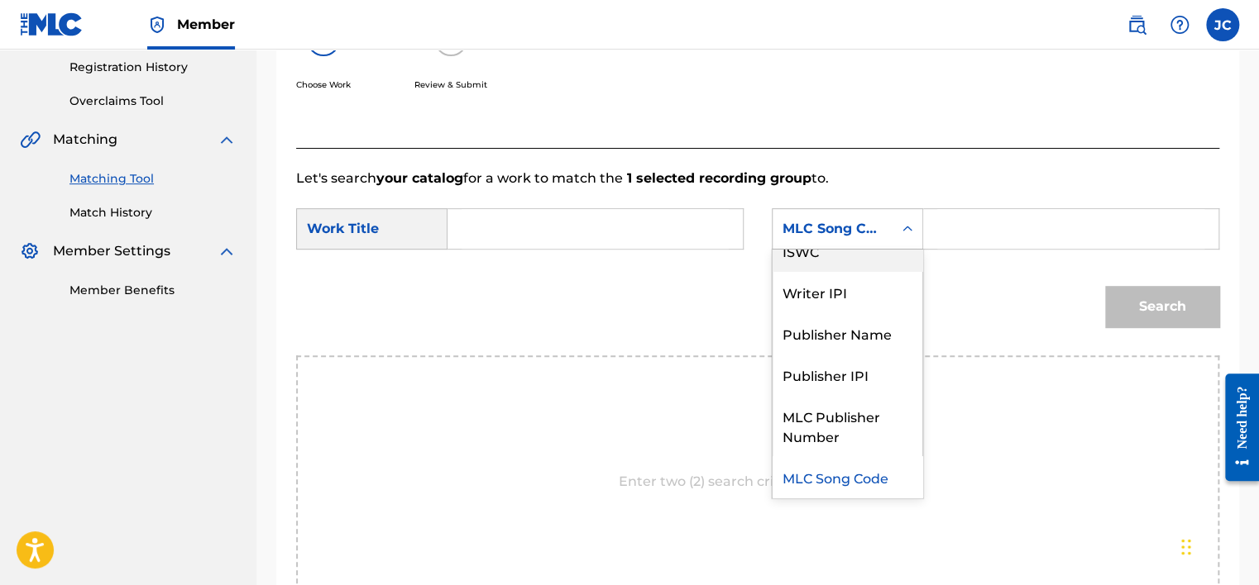
scroll to position [0, 0]
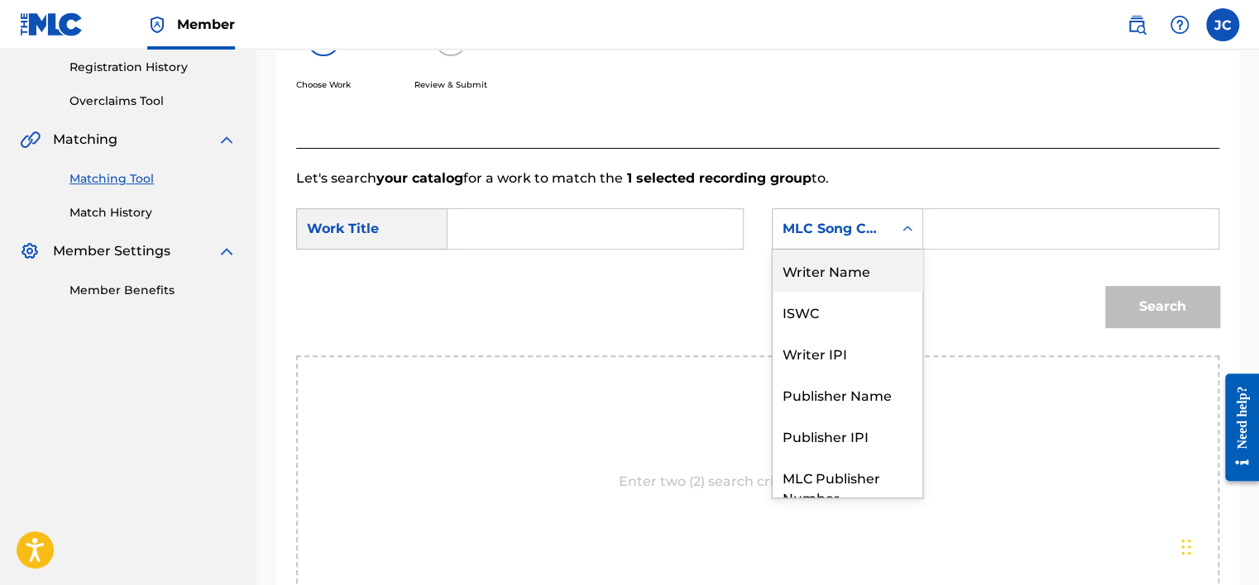
click at [858, 275] on div "Writer Name" at bounding box center [847, 270] width 150 height 41
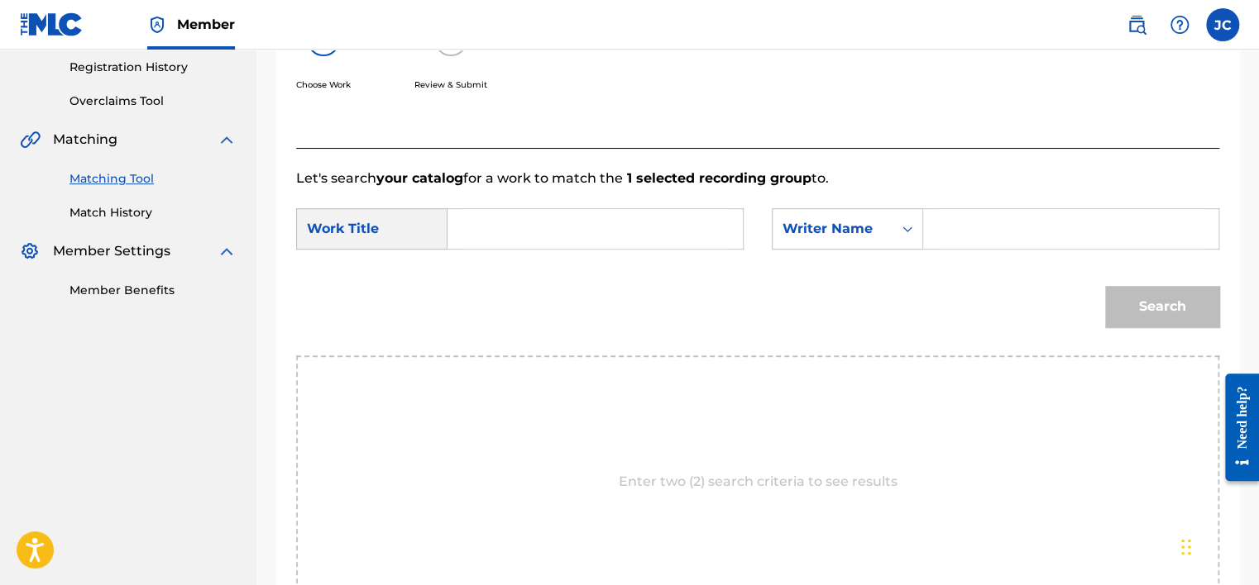
click at [671, 237] on input "Search Form" at bounding box center [594, 229] width 267 height 40
paste input "Be a Man"
type input "Be a Man"
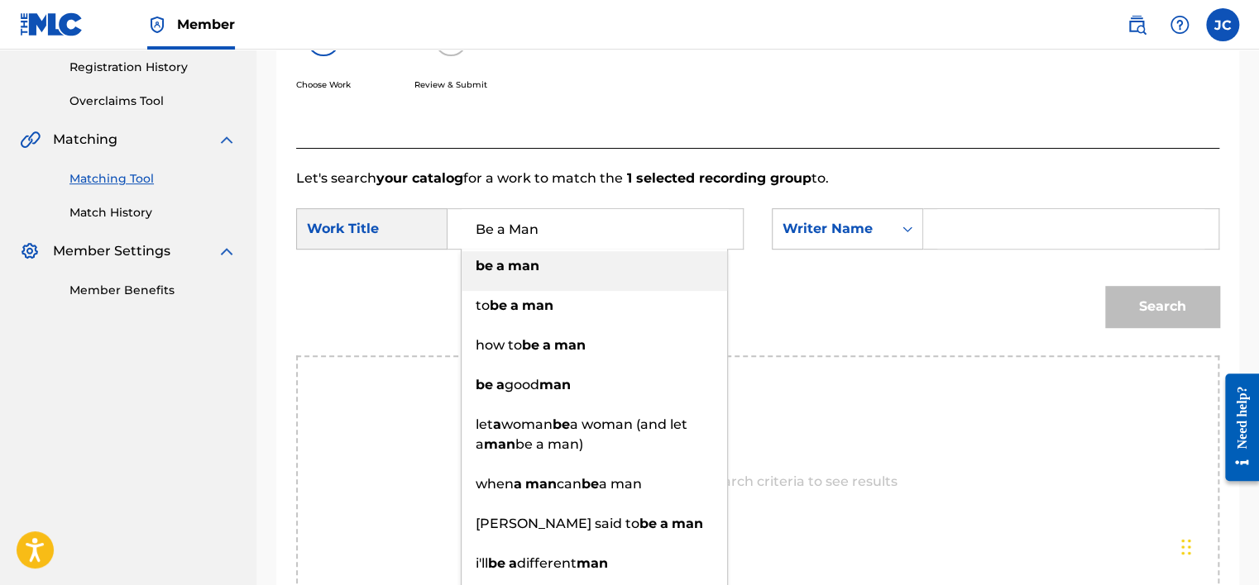
click at [958, 235] on input "Search Form" at bounding box center [1070, 229] width 267 height 40
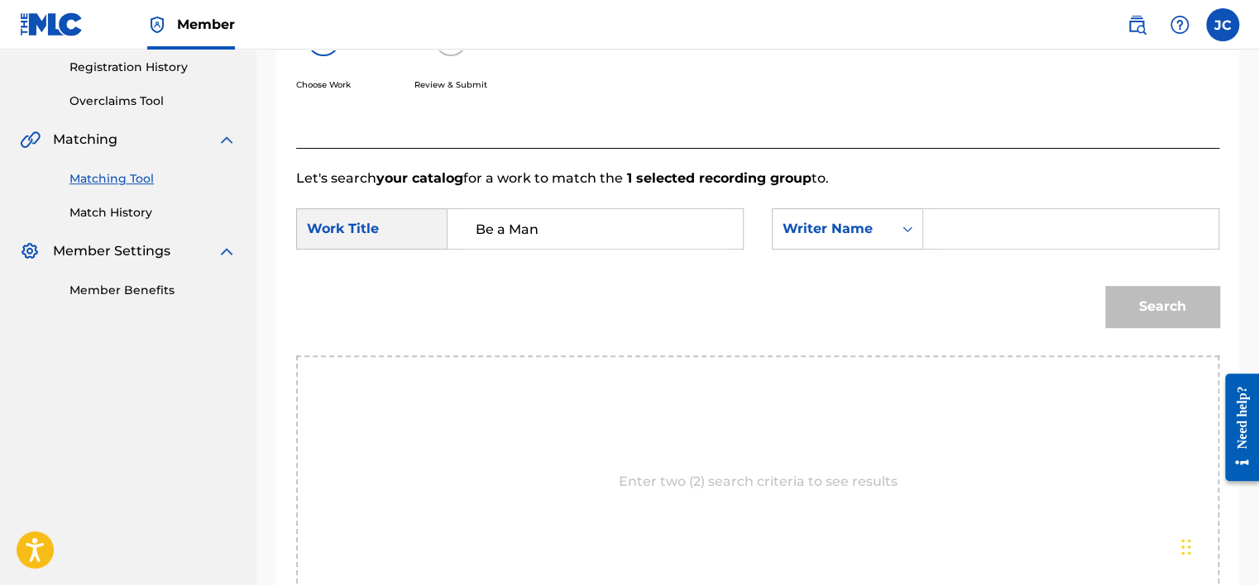
paste input "[PERSON_NAME]"
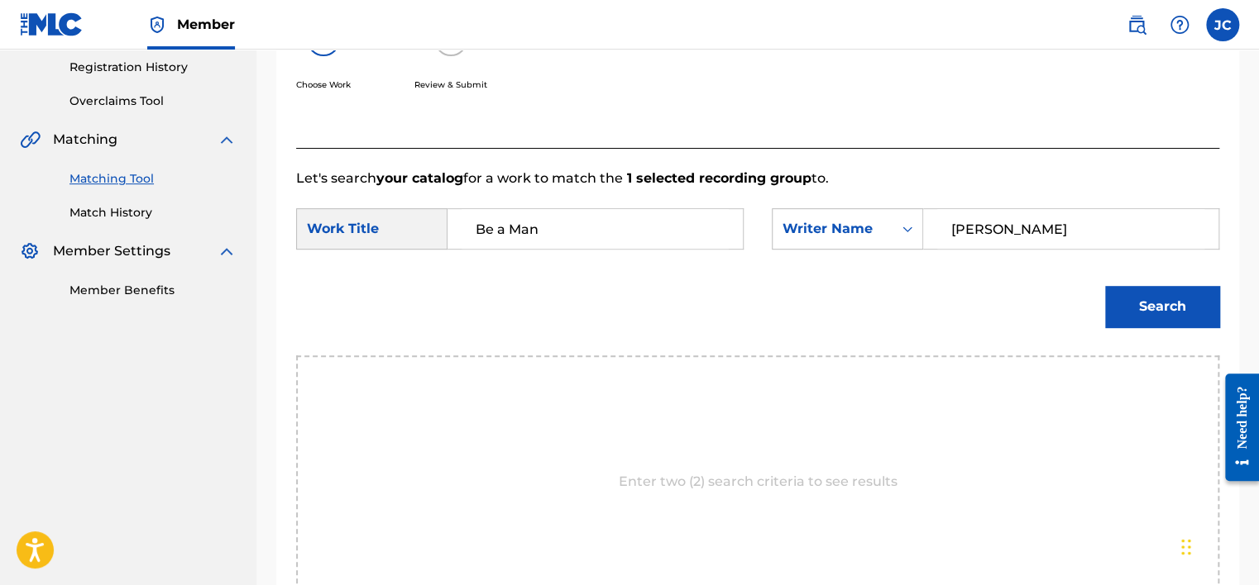
type input "[PERSON_NAME]"
click at [1105, 286] on button "Search" at bounding box center [1162, 306] width 114 height 41
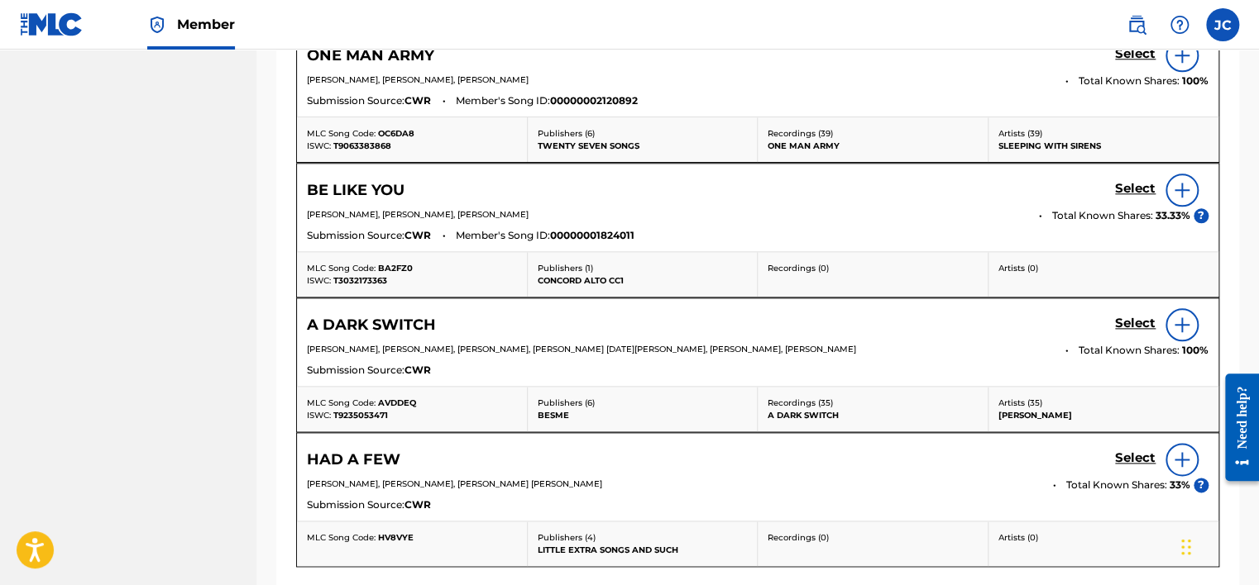
scroll to position [1003, 0]
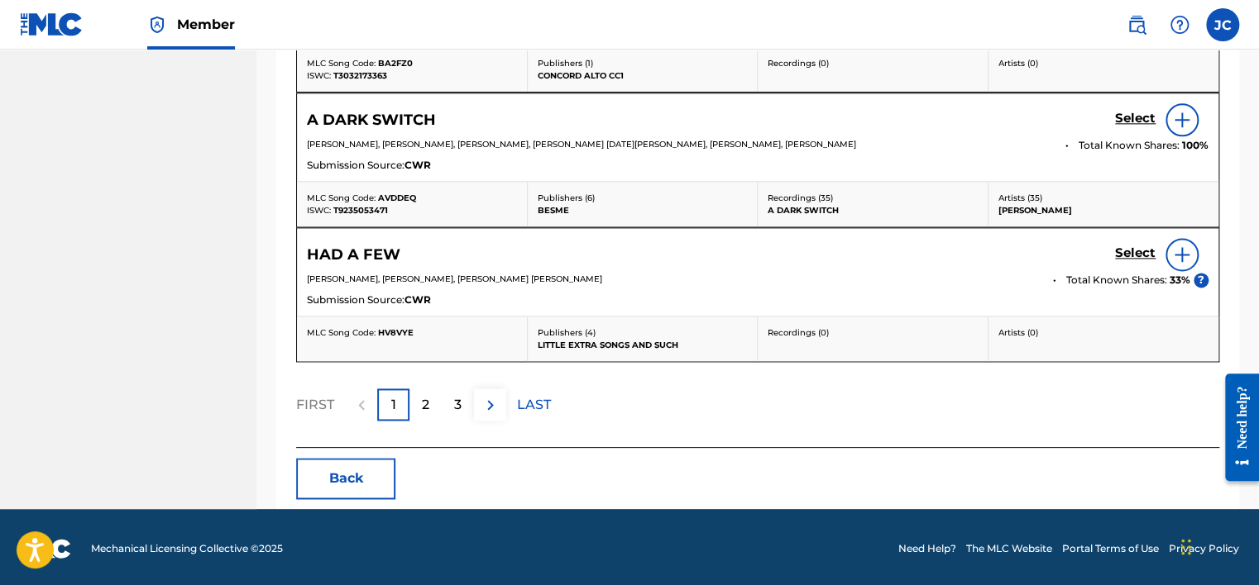
click at [367, 471] on button "Back" at bounding box center [345, 478] width 99 height 41
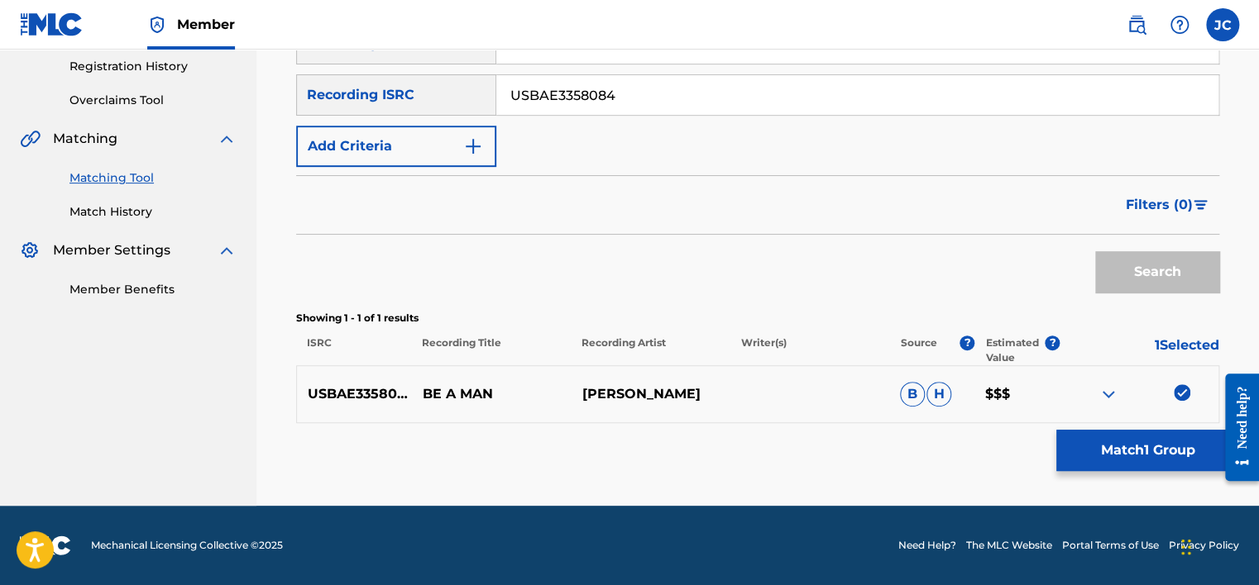
scroll to position [312, 0]
click at [1185, 389] on img at bounding box center [1181, 393] width 17 height 17
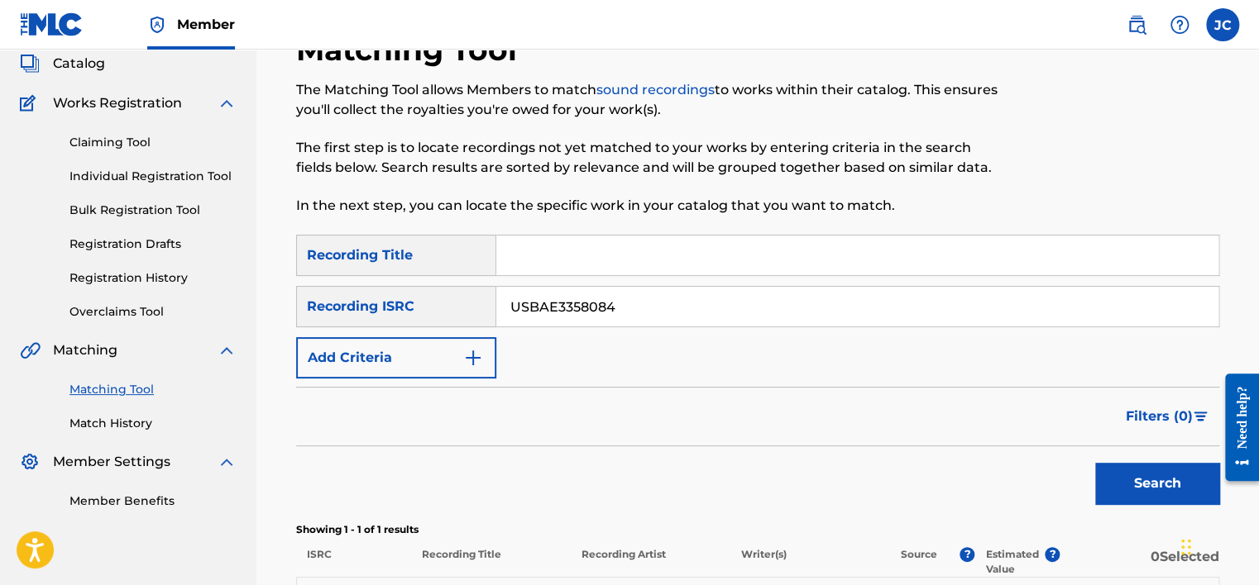
scroll to position [69, 0]
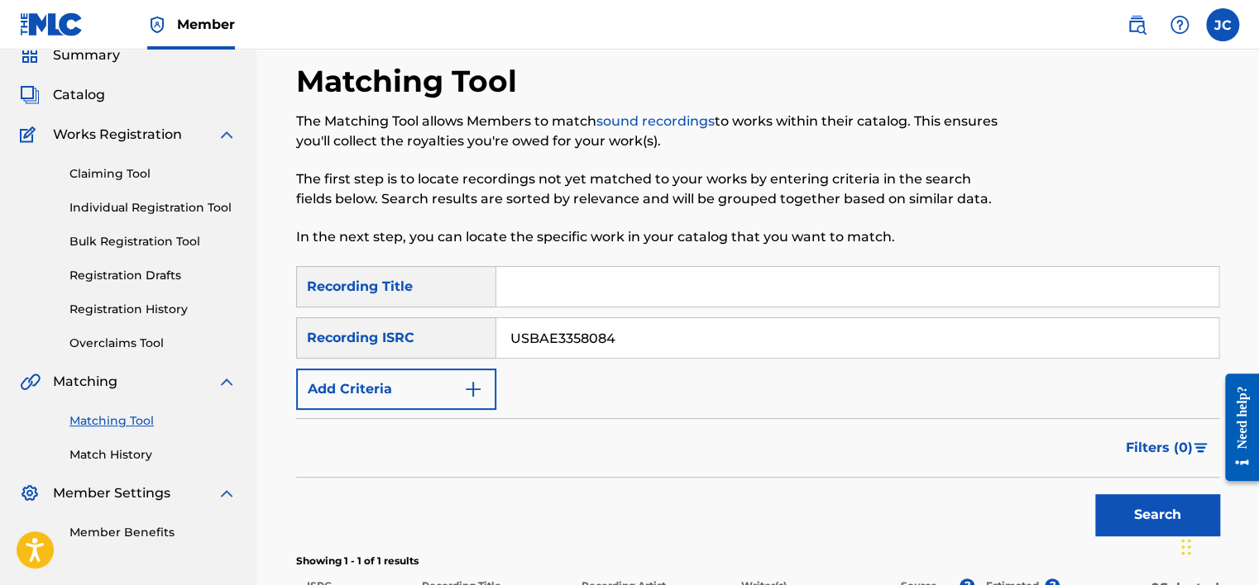
click at [675, 334] on input "USBAE3358084" at bounding box center [857, 338] width 722 height 40
paste input "QMFMG1357607"
click at [1095, 495] on button "Search" at bounding box center [1157, 515] width 124 height 41
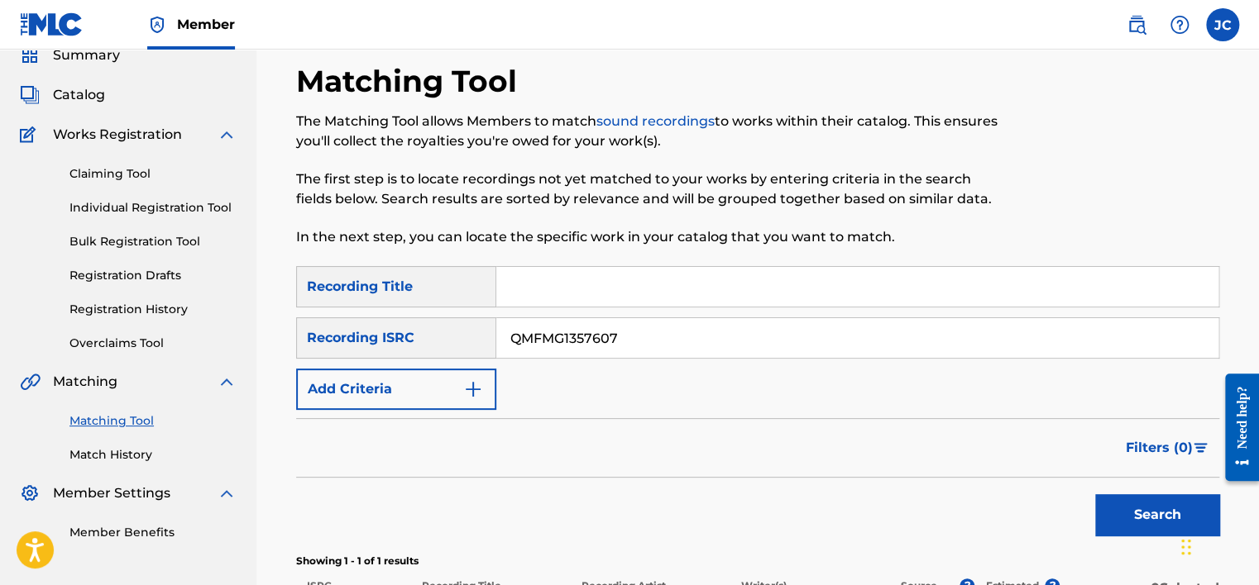
click at [630, 352] on input "QMFMG1357607" at bounding box center [857, 338] width 722 height 40
paste input "USDXS1803993"
type input "USDXS1803993"
click at [1095, 495] on button "Search" at bounding box center [1157, 515] width 124 height 41
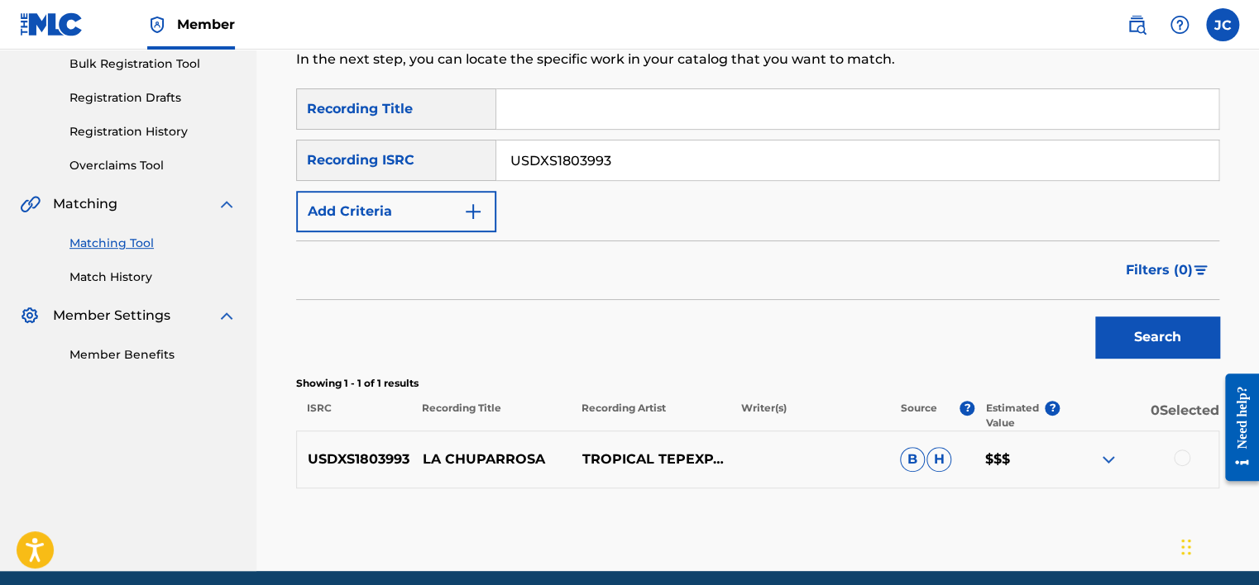
scroll to position [304, 0]
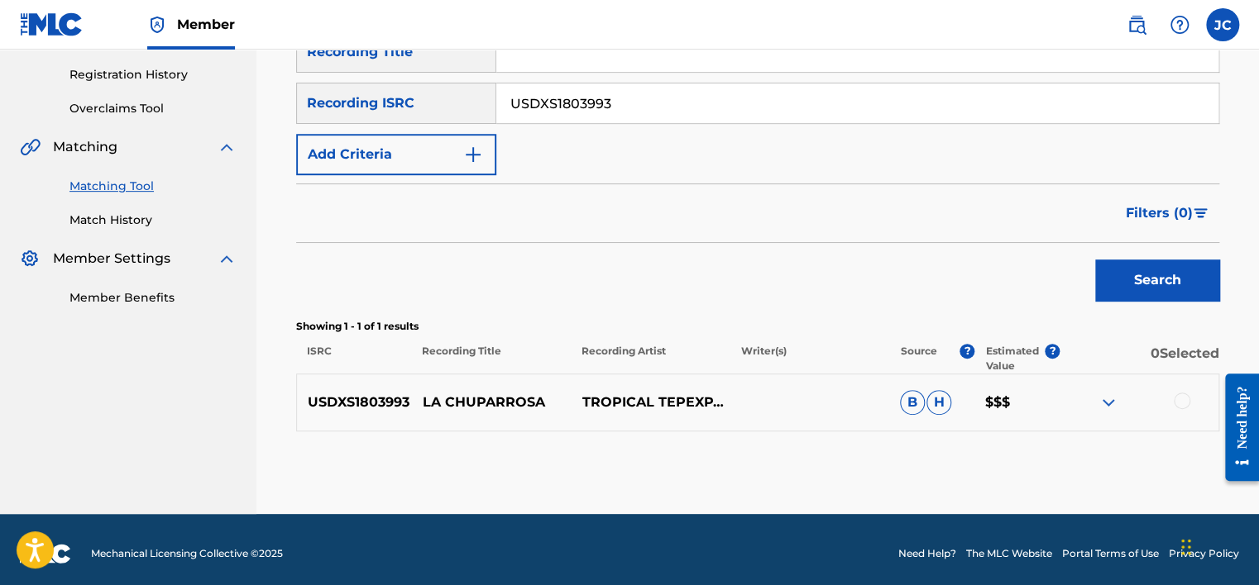
click at [1183, 401] on div at bounding box center [1181, 401] width 17 height 17
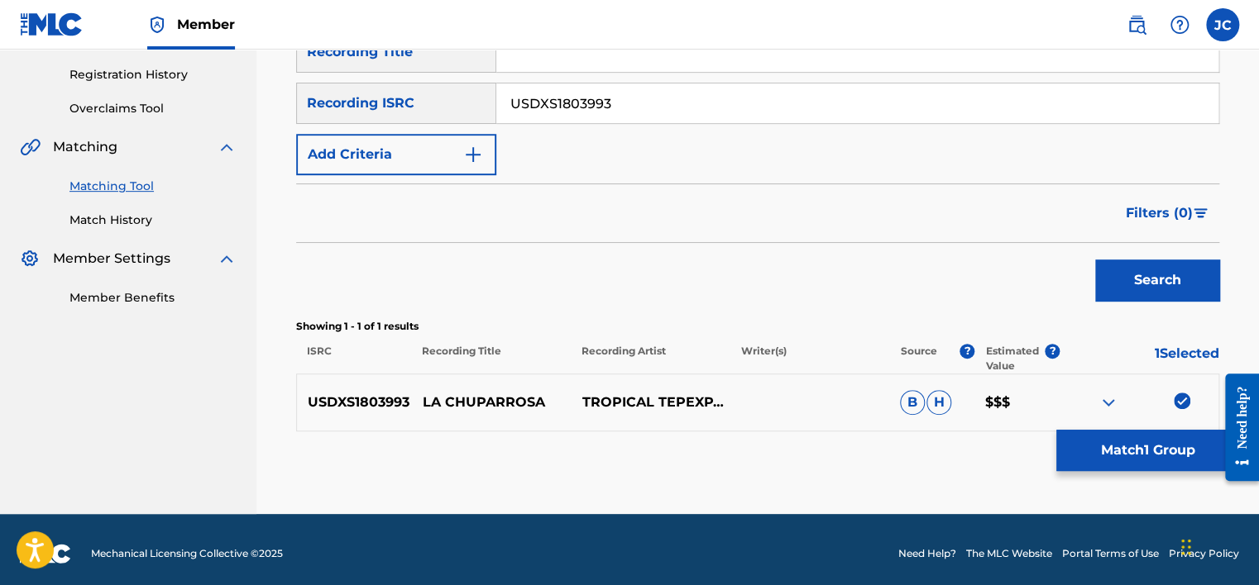
click at [1190, 400] on div at bounding box center [1138, 403] width 159 height 20
click at [1180, 403] on img at bounding box center [1181, 401] width 17 height 17
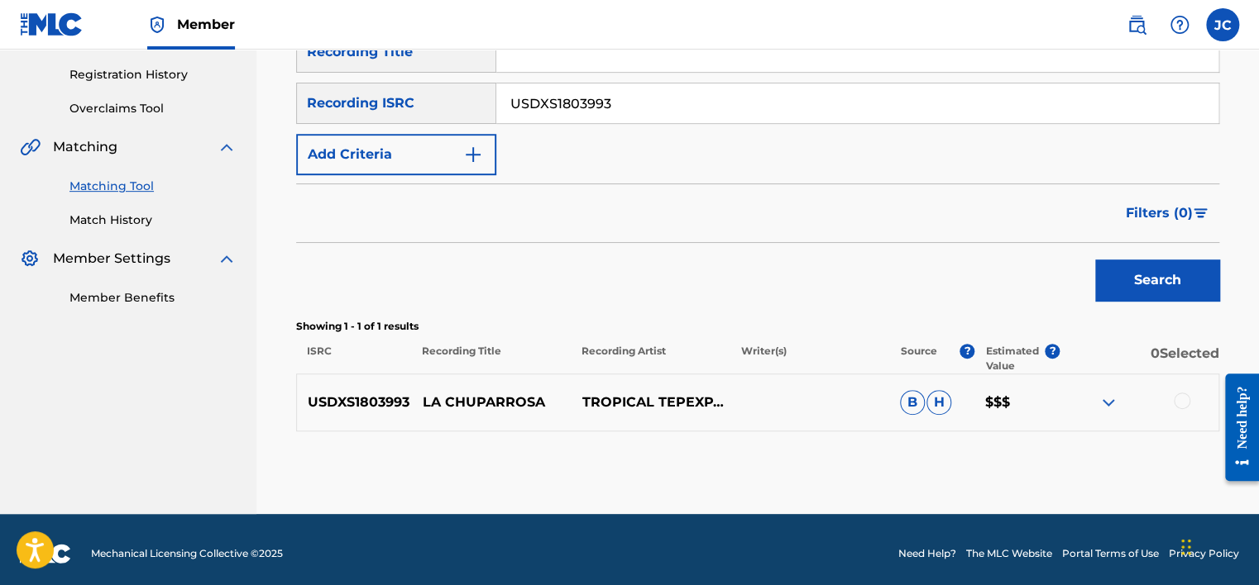
click at [1182, 402] on div at bounding box center [1181, 401] width 17 height 17
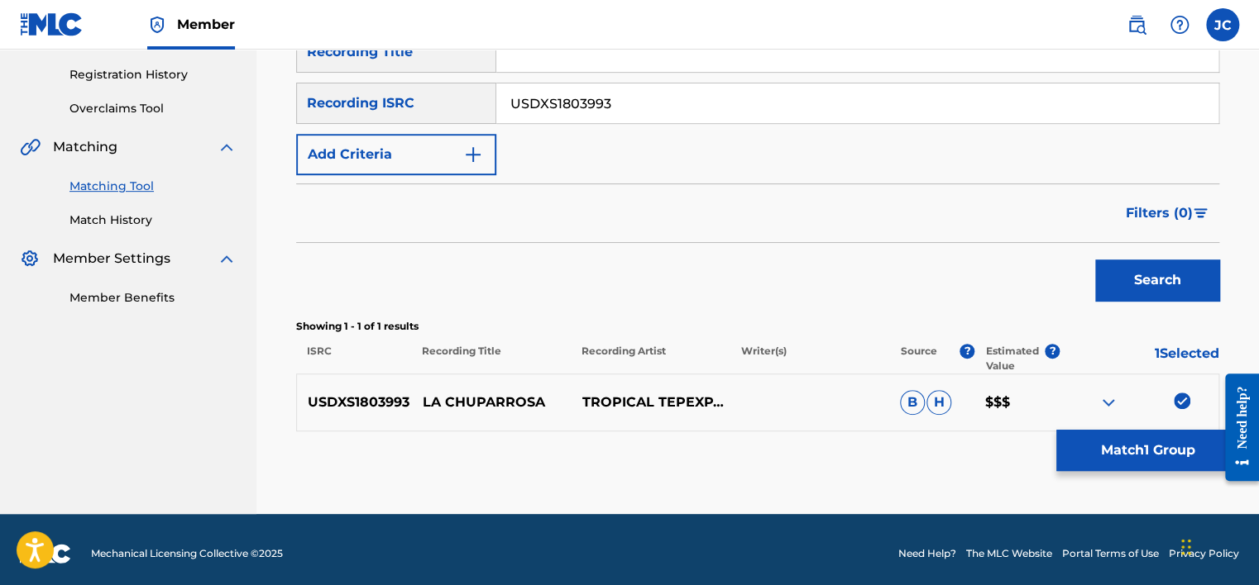
click at [1105, 442] on button "Match 1 Group" at bounding box center [1147, 450] width 183 height 41
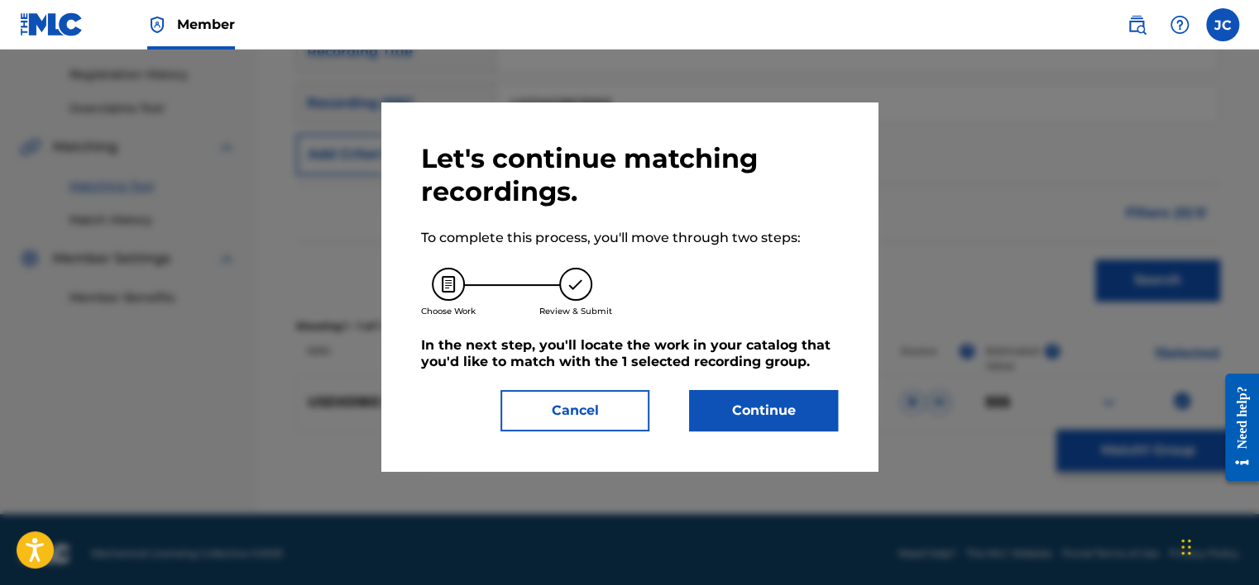
click at [804, 413] on button "Continue" at bounding box center [763, 410] width 149 height 41
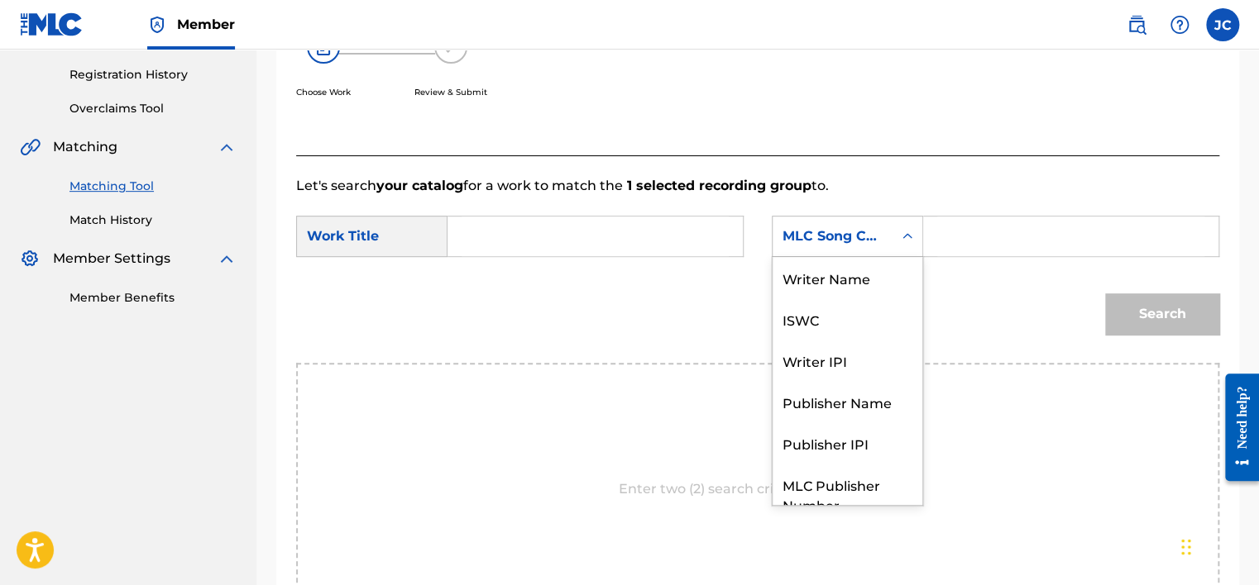
click at [829, 255] on div "MLC Song Code" at bounding box center [847, 236] width 151 height 41
click at [833, 255] on div "MLC Song Code" at bounding box center [847, 236] width 151 height 41
click at [838, 277] on div "Writer Name" at bounding box center [847, 277] width 150 height 41
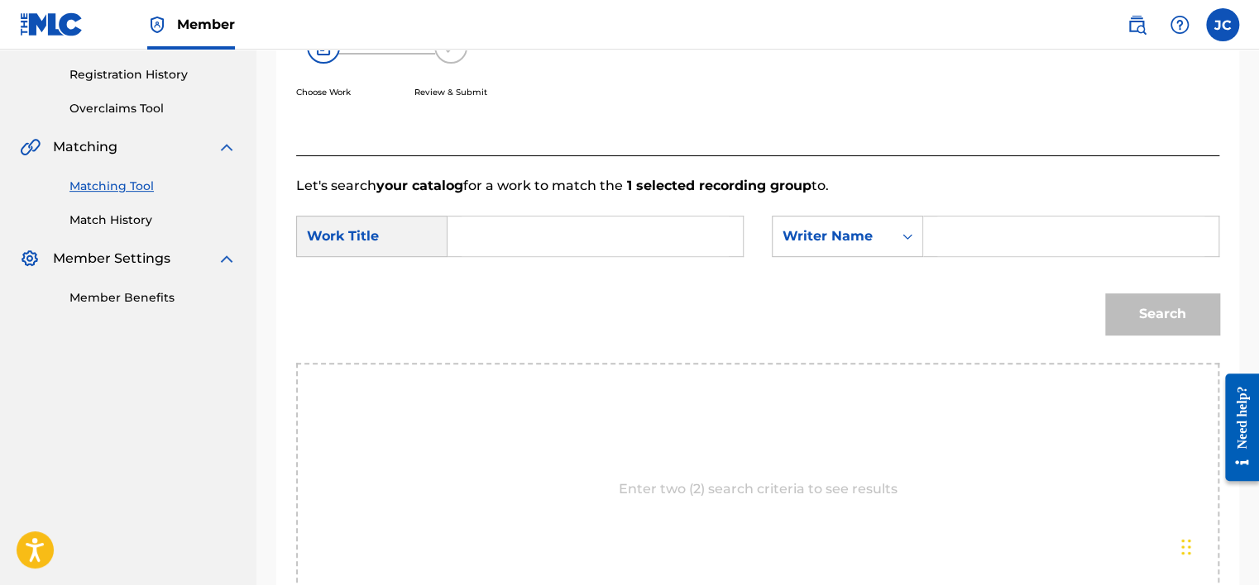
click at [726, 241] on input "Search Form" at bounding box center [594, 237] width 267 height 40
paste input "La Chuparrosa"
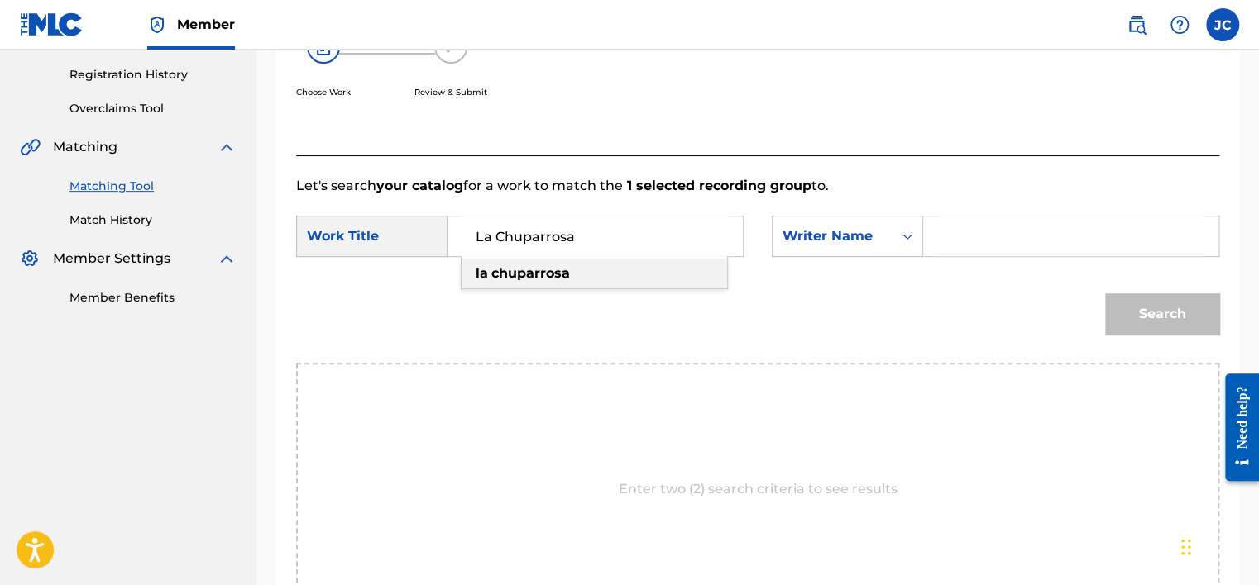
type input "La Chuparrosa"
click at [958, 232] on input "Search Form" at bounding box center [1070, 237] width 267 height 40
paste input "[PERSON_NAME]"
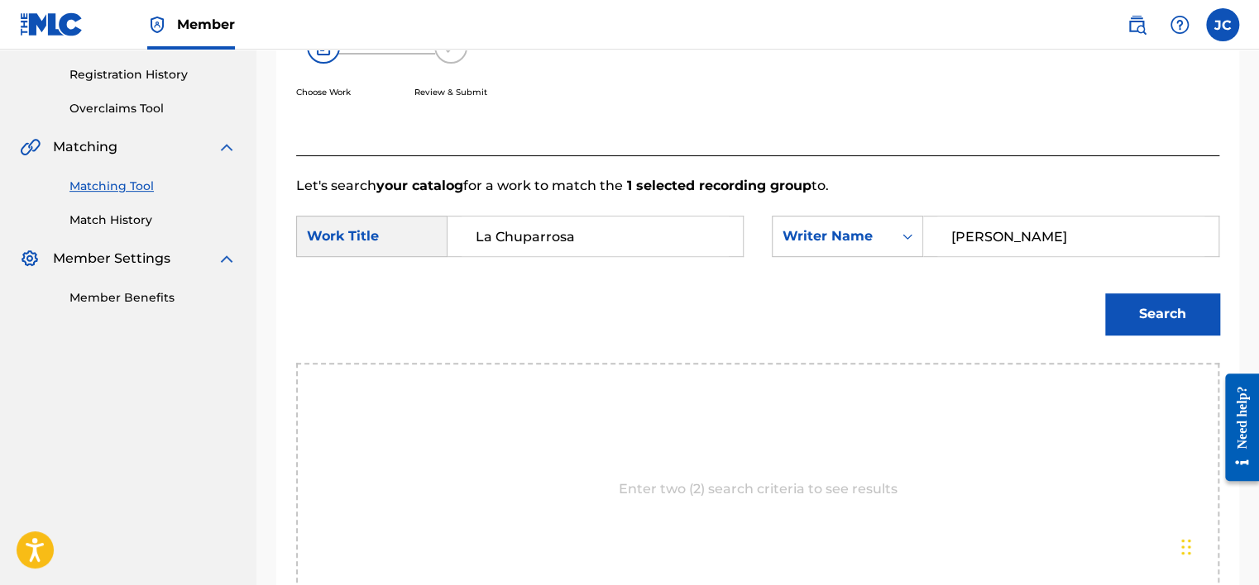
type input "[PERSON_NAME]"
click at [1105, 294] on button "Search" at bounding box center [1162, 314] width 114 height 41
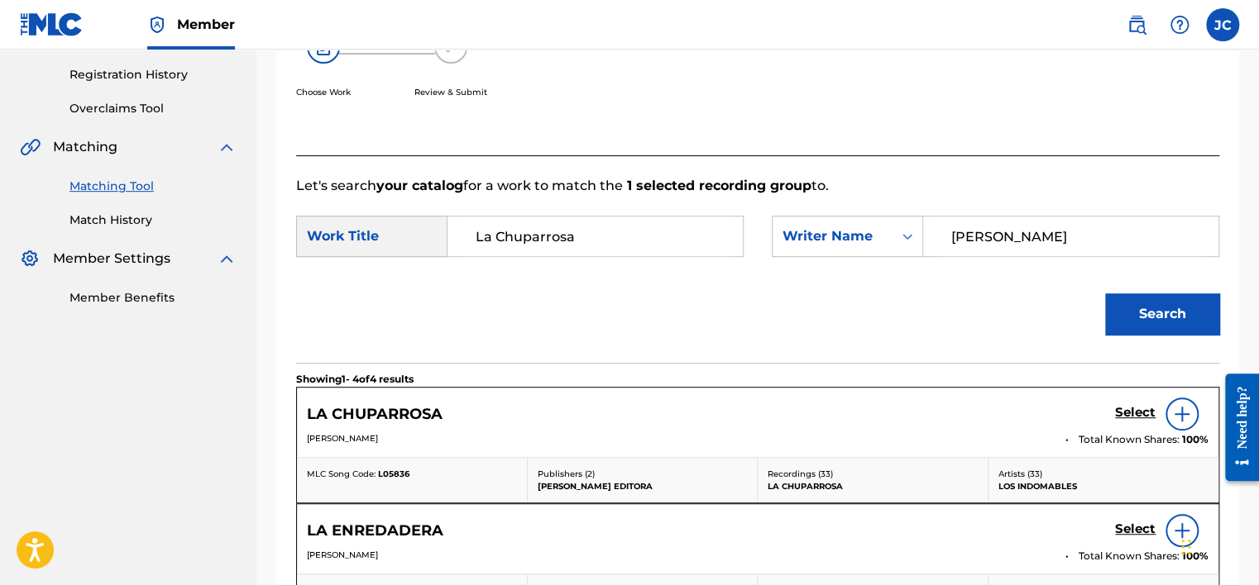
click at [1138, 421] on link "Select" at bounding box center [1135, 414] width 41 height 18
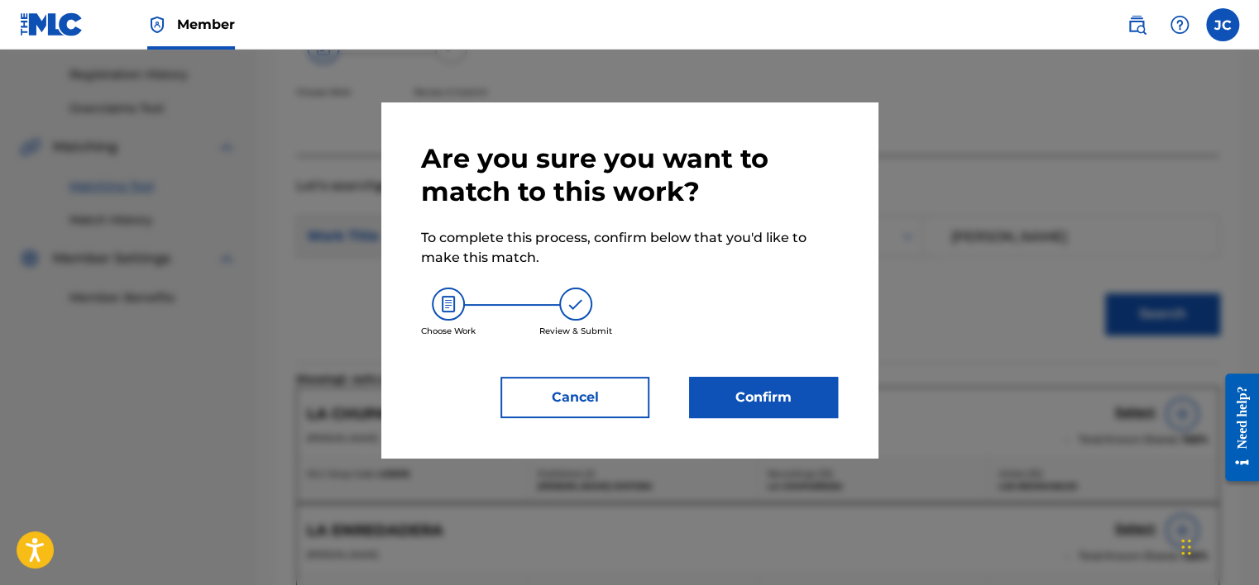
click at [797, 393] on button "Confirm" at bounding box center [763, 397] width 149 height 41
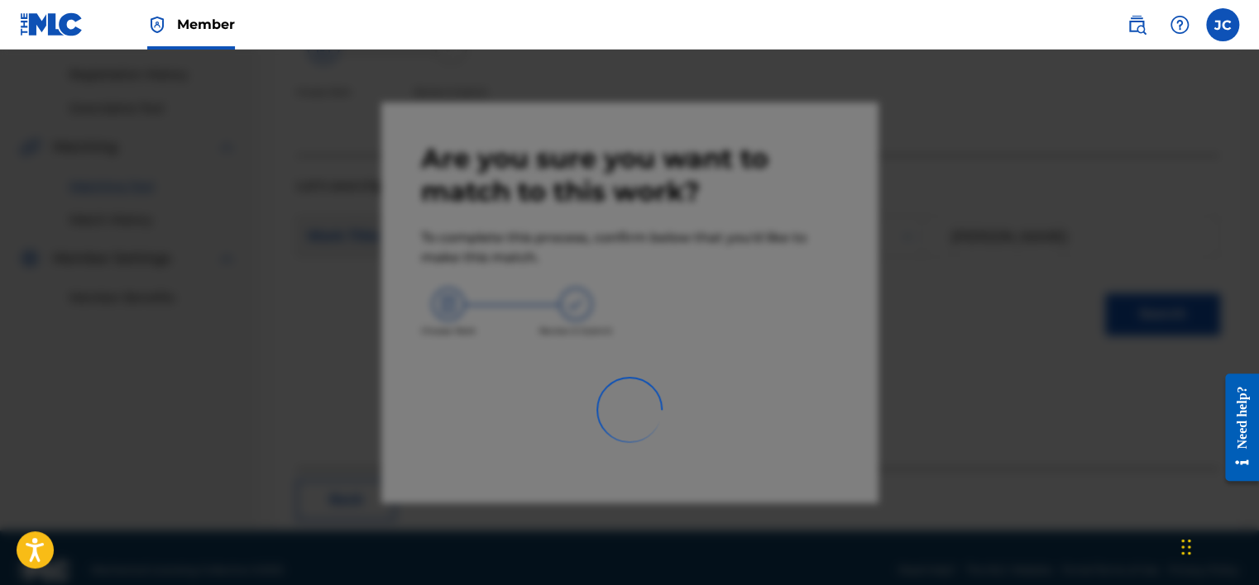
scroll to position [125, 0]
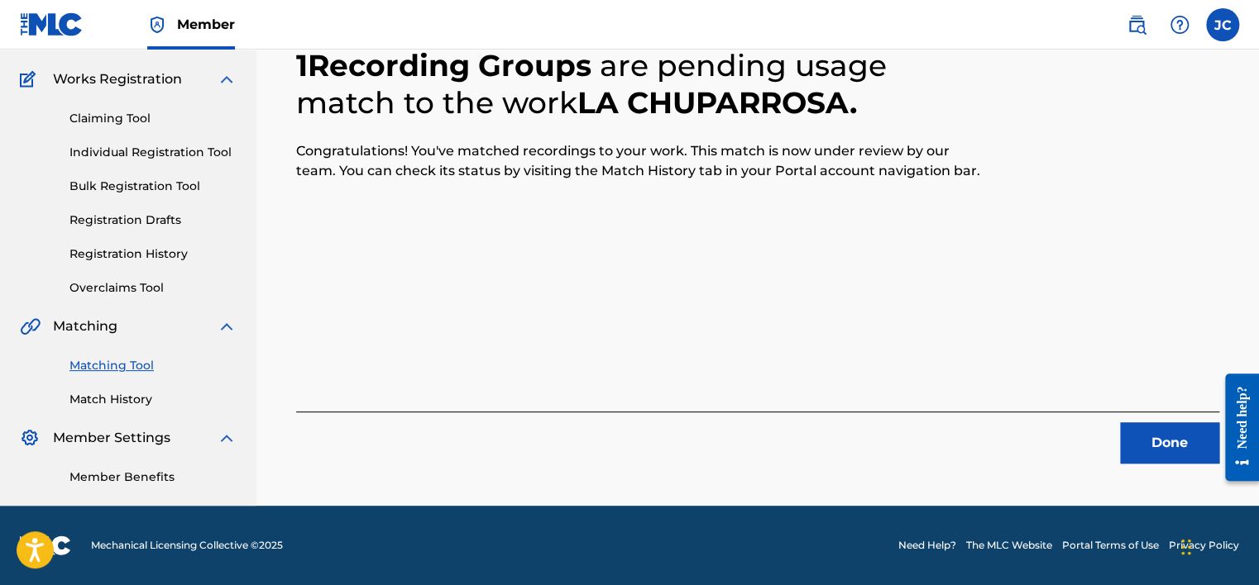
click at [1182, 443] on button "Done" at bounding box center [1169, 443] width 99 height 41
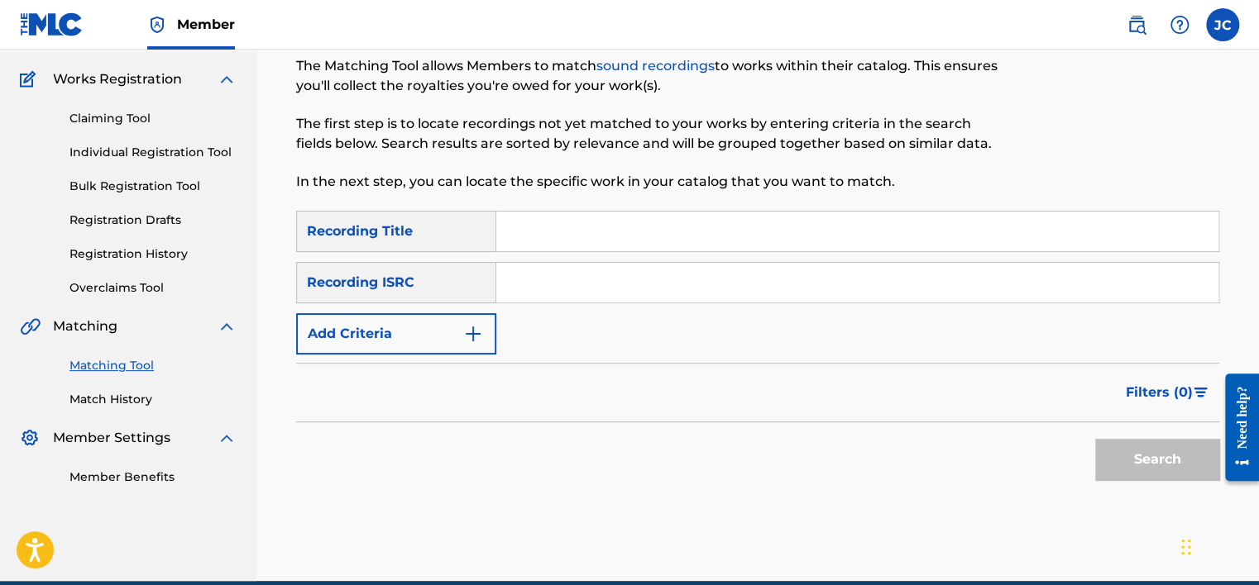
click at [681, 271] on input "Search Form" at bounding box center [857, 283] width 722 height 40
paste input "USZBG1118354"
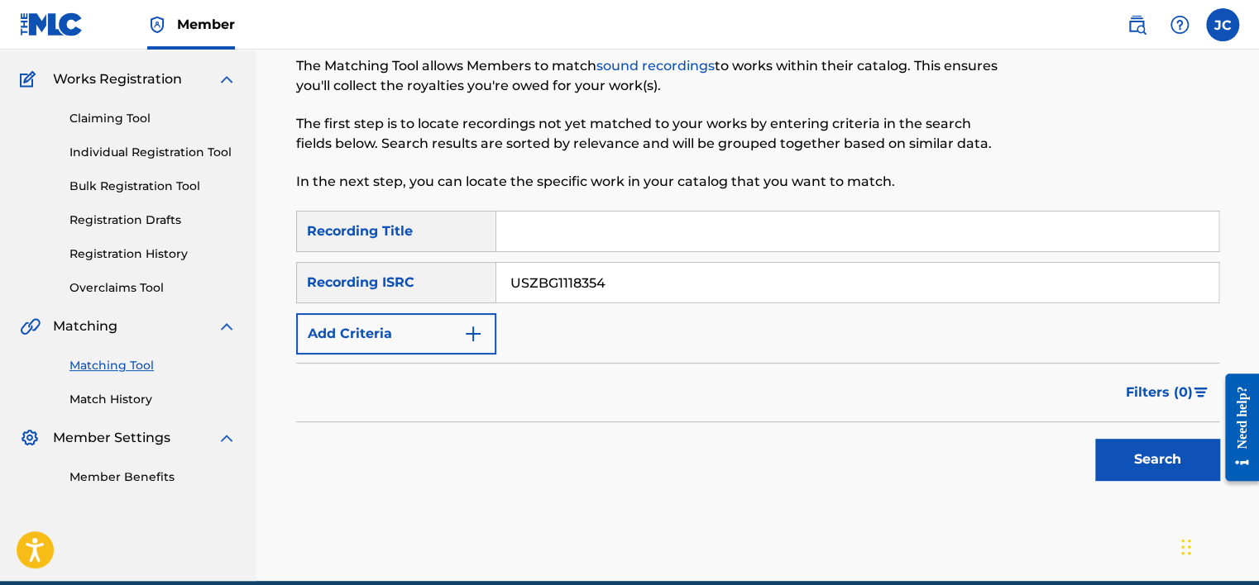
click at [1095, 439] on button "Search" at bounding box center [1157, 459] width 124 height 41
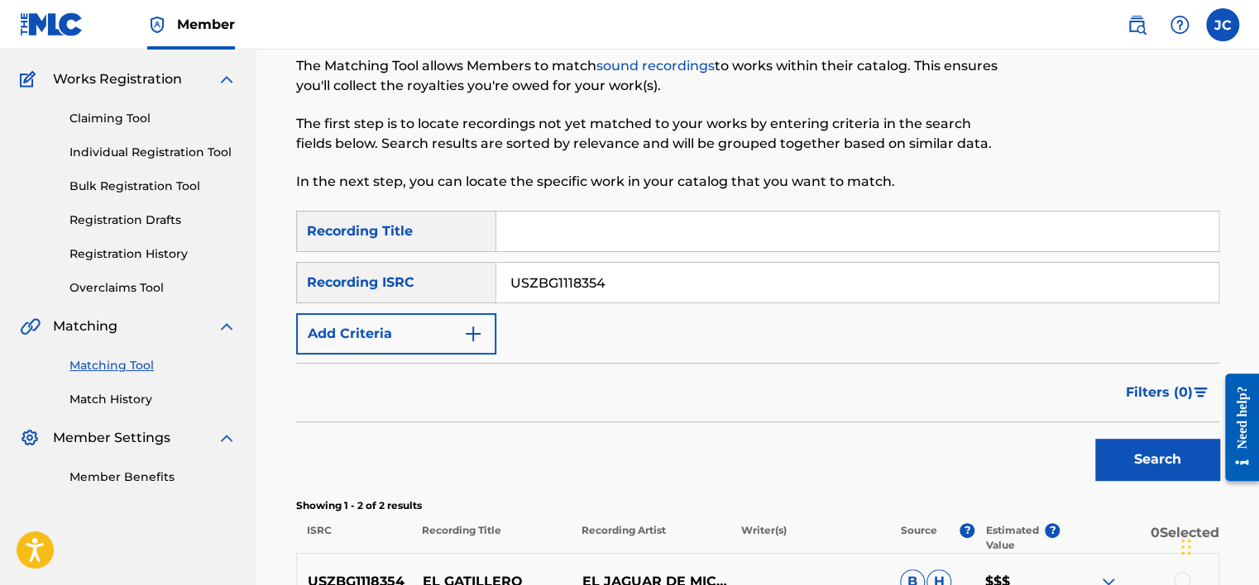
click at [635, 284] on input "USZBG1118354" at bounding box center [857, 283] width 722 height 40
paste input "ESA011636865"
click at [1095, 439] on button "Search" at bounding box center [1157, 459] width 124 height 41
drag, startPoint x: 618, startPoint y: 275, endPoint x: 475, endPoint y: 260, distance: 143.9
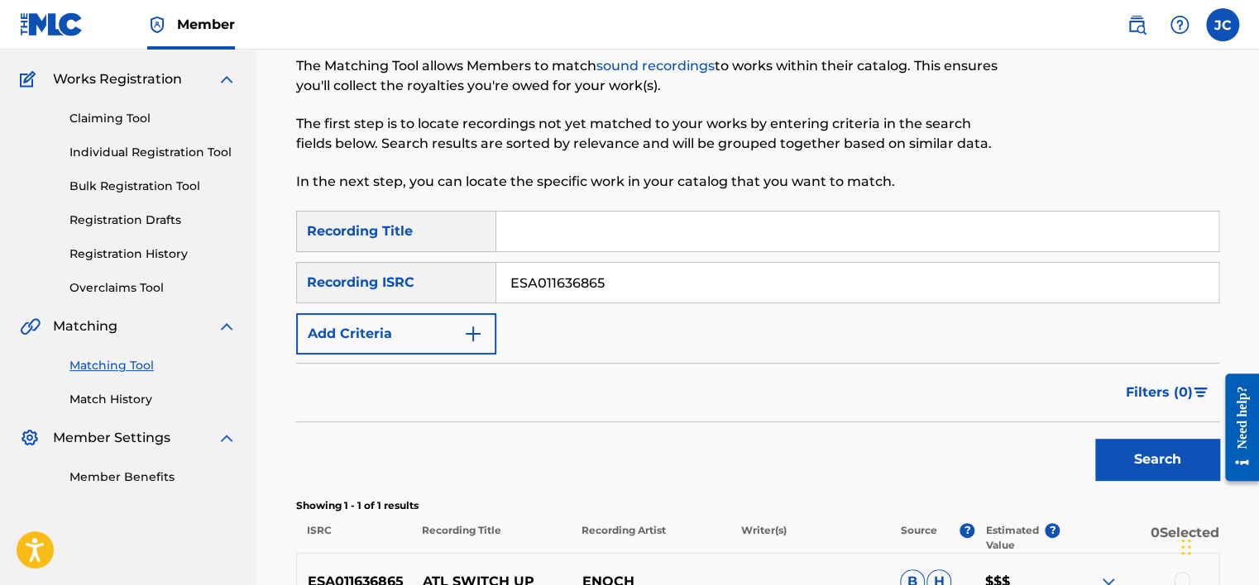
click at [475, 260] on div "SearchWithCriteria8fb65e20-c70e-4ac6-8566-b20a553dd4dd Recording Title SearchWi…" at bounding box center [757, 283] width 923 height 144
paste input "QMHG41843004"
click at [1095, 439] on button "Search" at bounding box center [1157, 459] width 124 height 41
click at [638, 281] on input "QMHG41843004" at bounding box center [857, 283] width 722 height 40
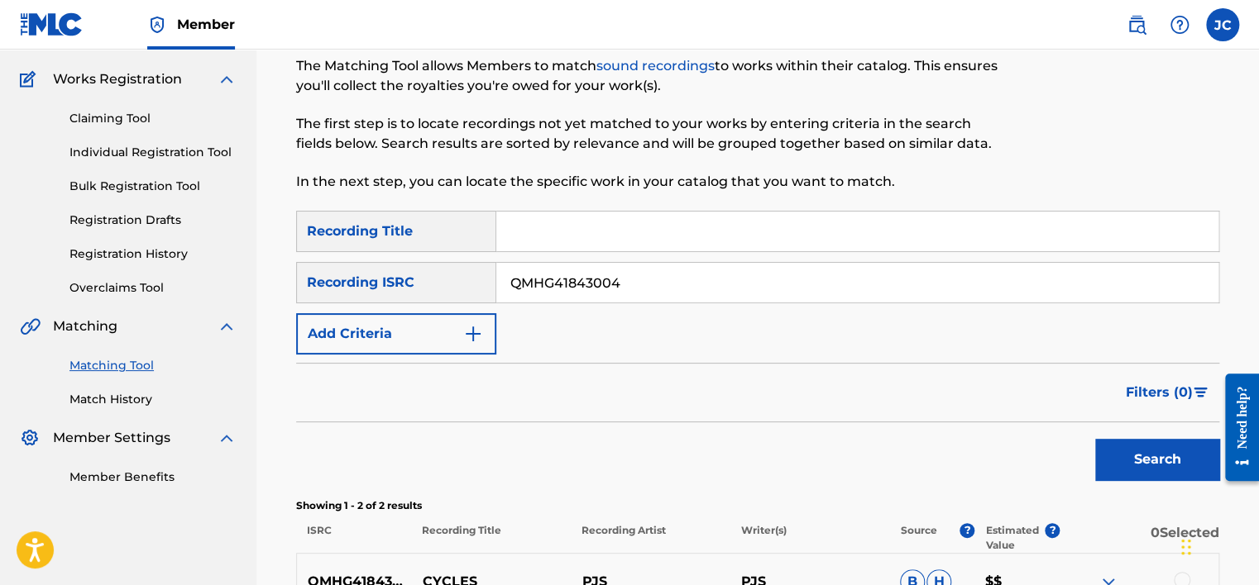
paste input "ZW9L2297398"
type input "QZW9L2297398"
click at [1095, 439] on button "Search" at bounding box center [1157, 459] width 124 height 41
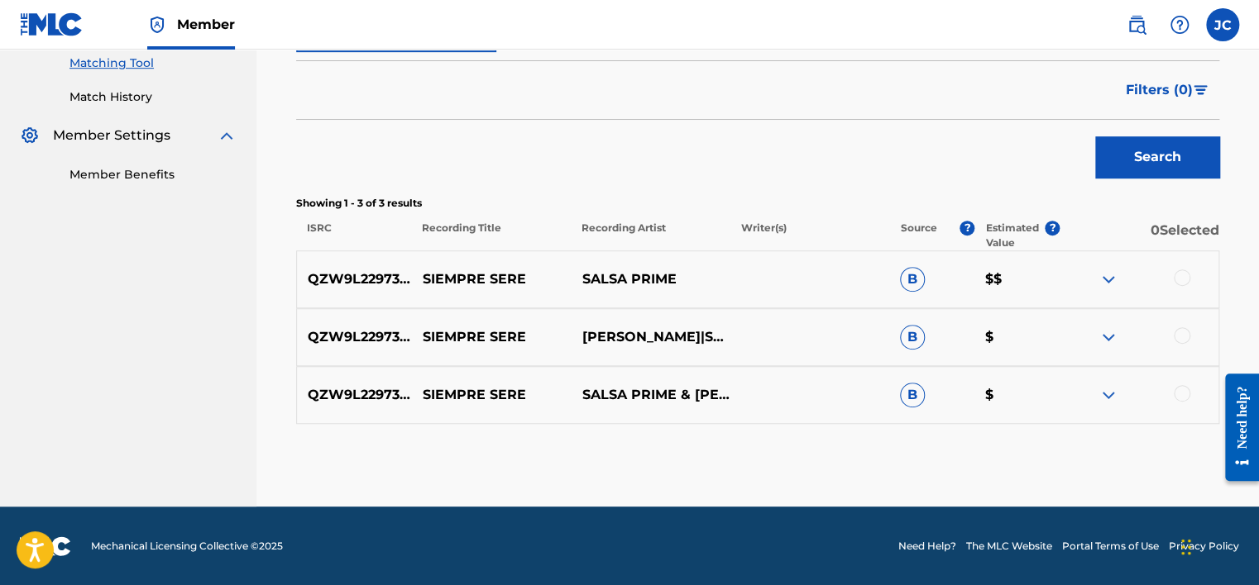
click at [1184, 393] on div at bounding box center [1181, 393] width 17 height 17
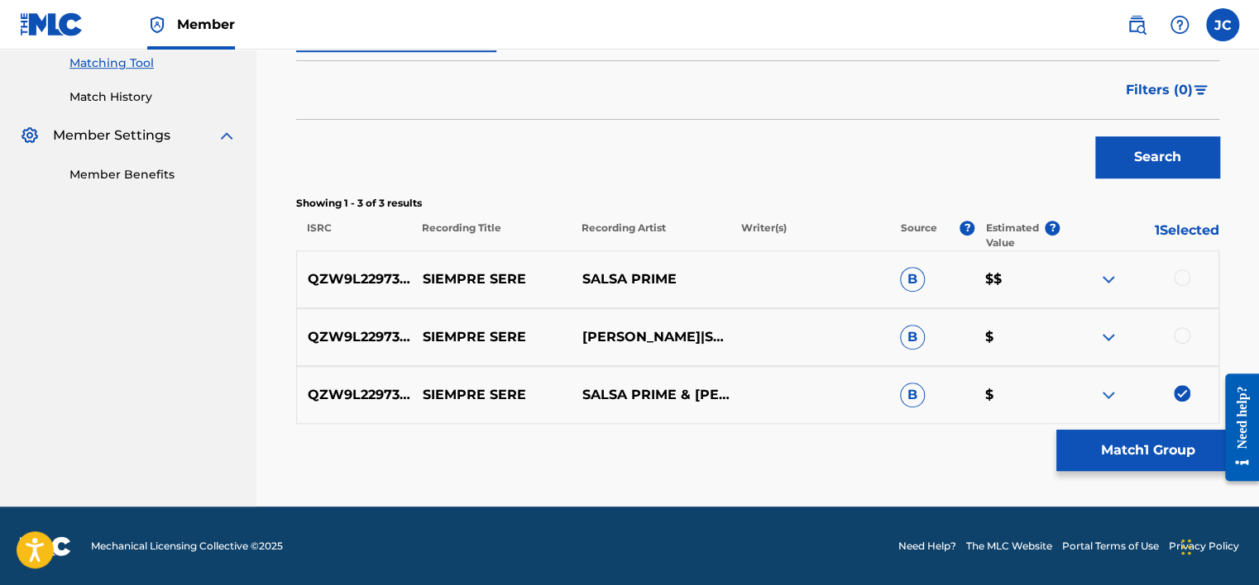
click at [1184, 327] on div at bounding box center [1181, 335] width 17 height 17
click at [1178, 274] on div at bounding box center [1181, 278] width 17 height 17
click at [1153, 435] on button "Match 3 Groups" at bounding box center [1147, 450] width 183 height 41
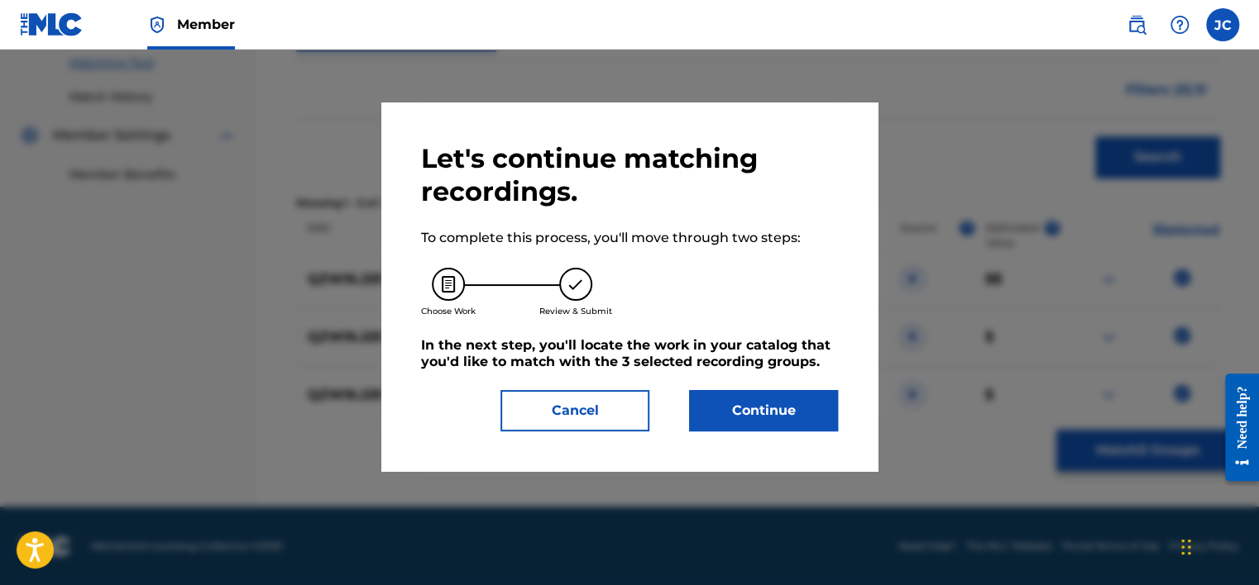
click at [751, 405] on button "Continue" at bounding box center [763, 410] width 149 height 41
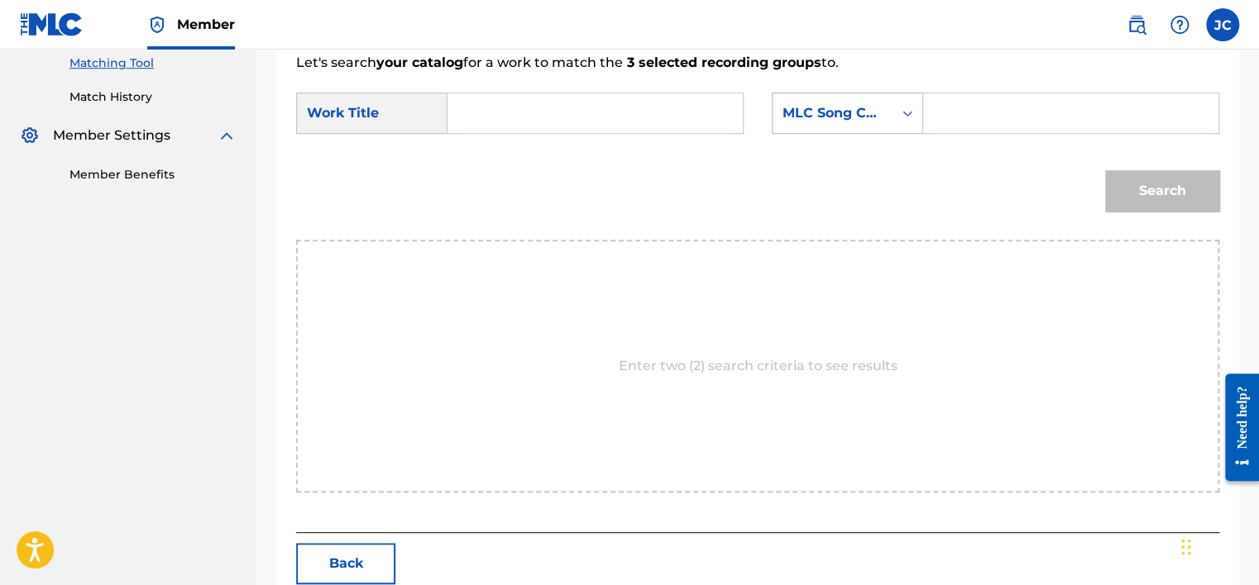
click at [858, 103] on div "MLC Song Code" at bounding box center [832, 113] width 100 height 20
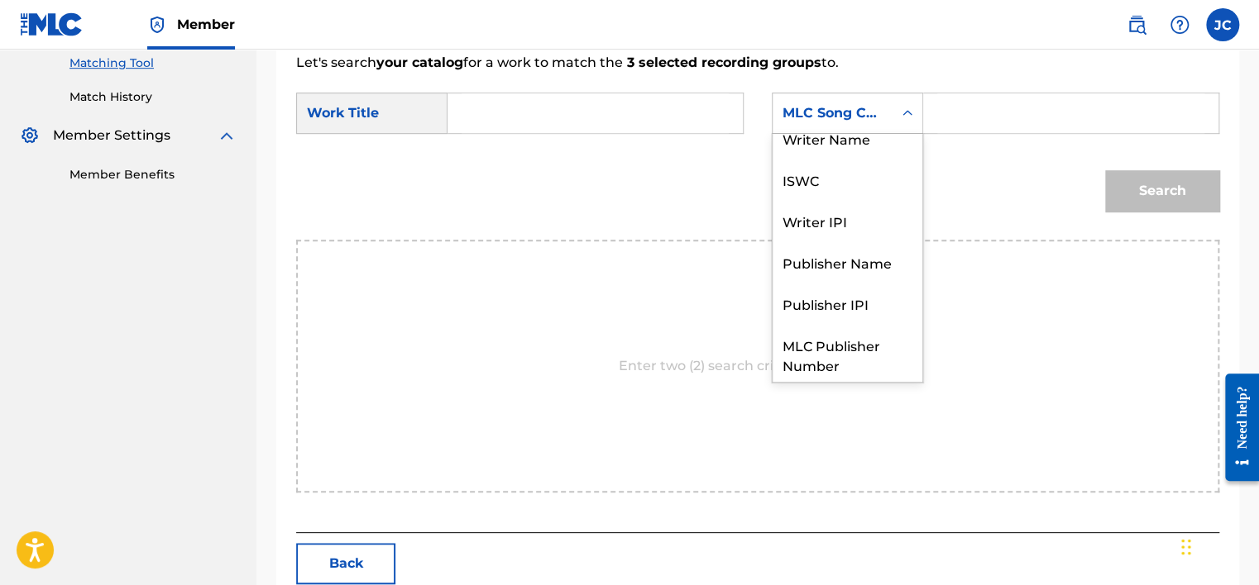
scroll to position [0, 0]
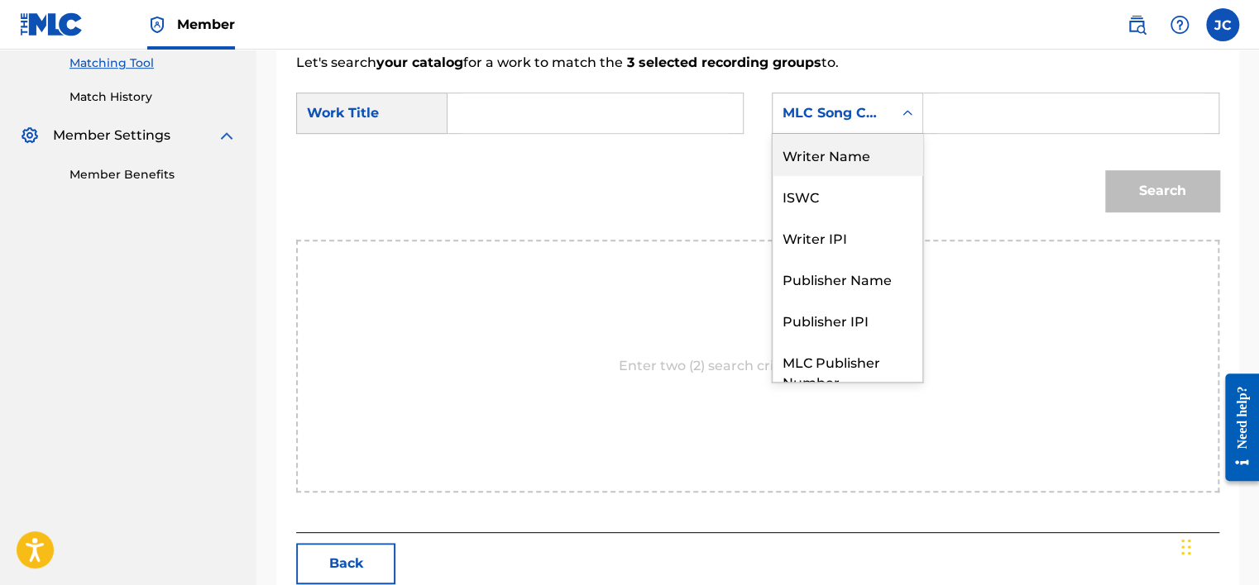
click at [840, 159] on div "Writer Name" at bounding box center [847, 154] width 150 height 41
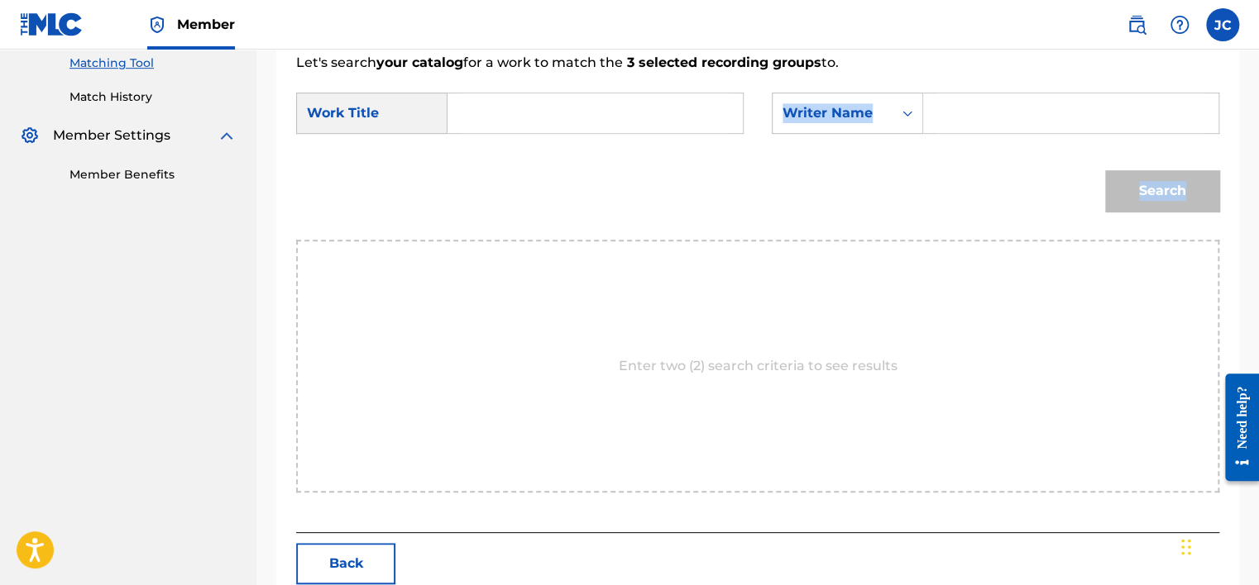
drag, startPoint x: 840, startPoint y: 159, endPoint x: 707, endPoint y: 123, distance: 137.8
click at [707, 123] on form "SearchWithCriteria286a0692-f849-431e-8db4-524d178875d9 Work Title SearchWithCri…" at bounding box center [757, 156] width 923 height 167
click at [707, 123] on input "Search Form" at bounding box center [594, 113] width 267 height 40
paste input "Siempre Sere"
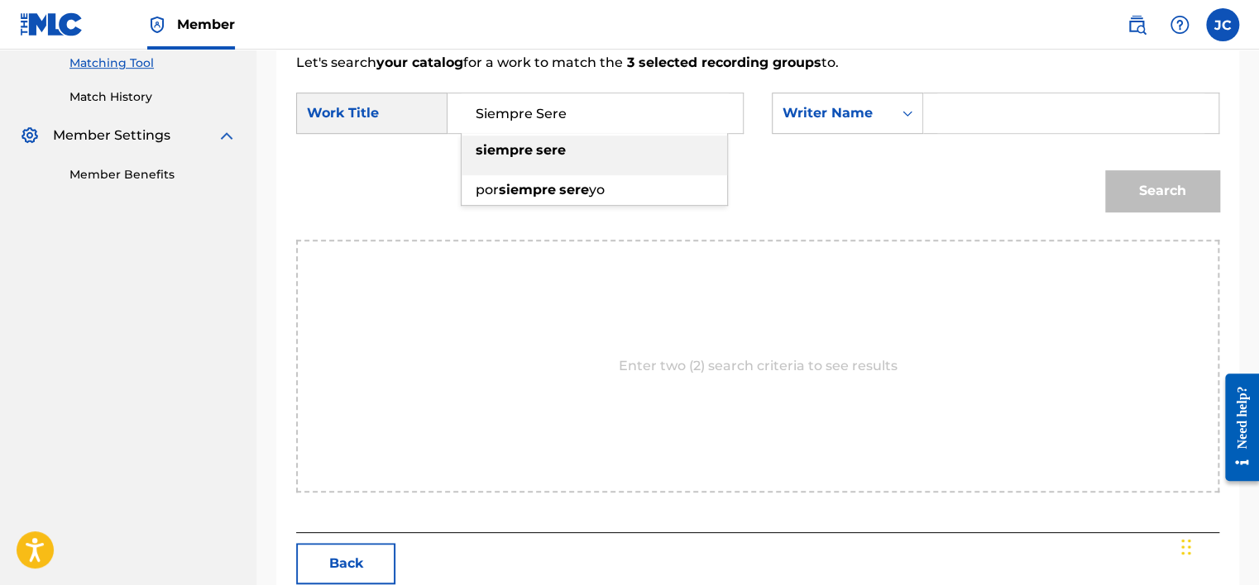
type input "Siempre Sere"
click at [935, 108] on div "Search Form" at bounding box center [1071, 113] width 296 height 41
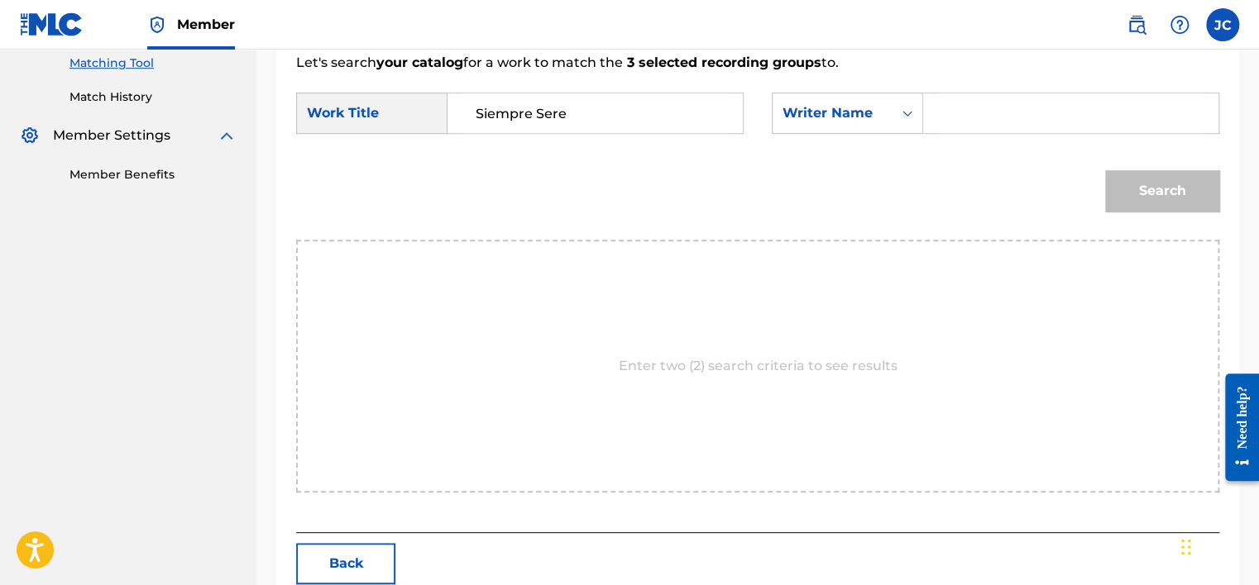
click at [995, 128] on input "Search Form" at bounding box center [1070, 113] width 267 height 40
paste input "[PERSON_NAME]"
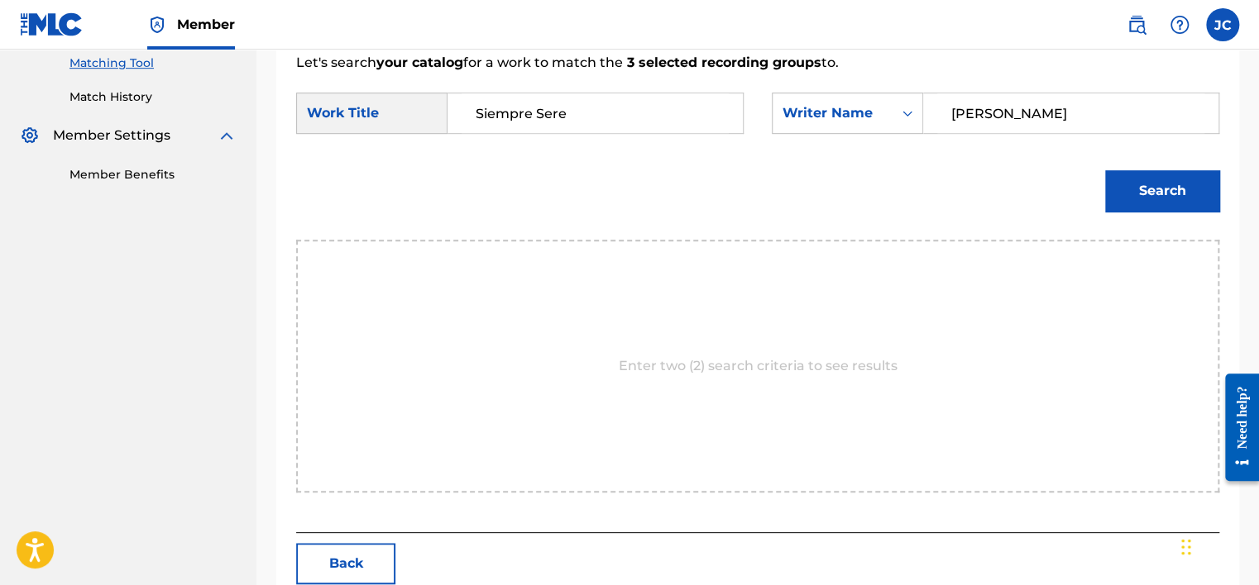
type input "[PERSON_NAME]"
click at [1105, 170] on button "Search" at bounding box center [1162, 190] width 114 height 41
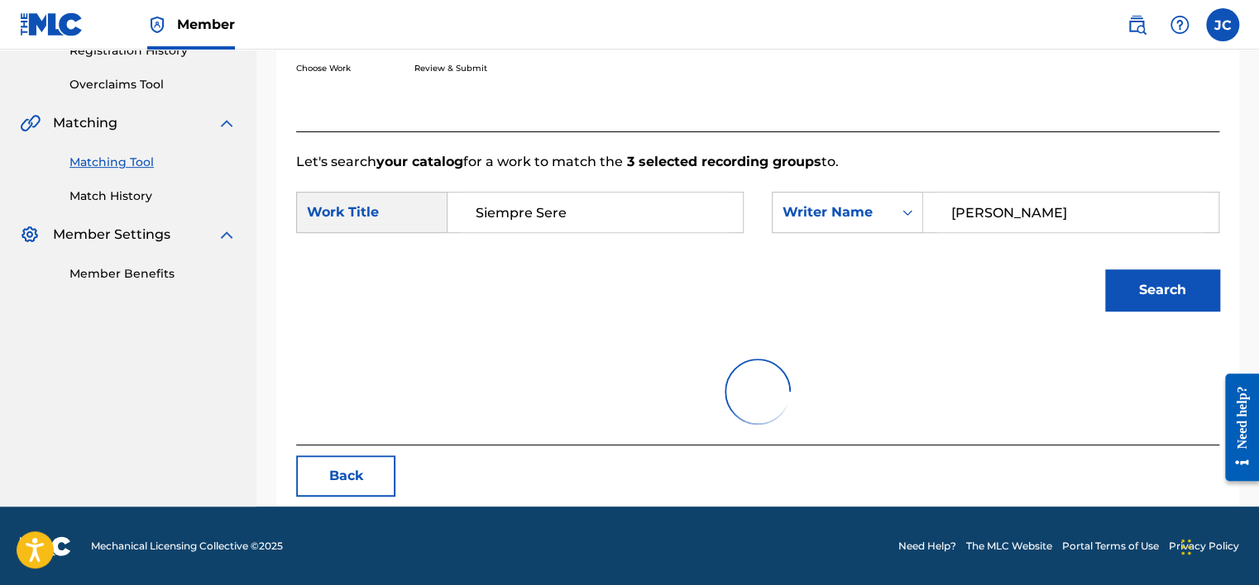
scroll to position [428, 0]
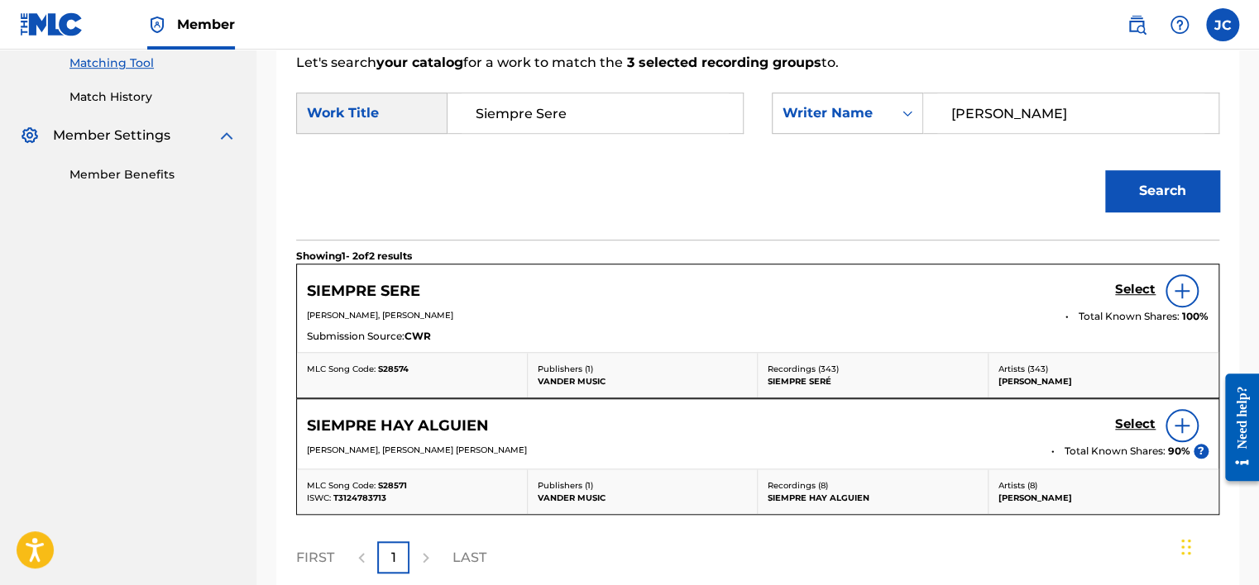
click at [1142, 290] on h5 "Select" at bounding box center [1135, 290] width 41 height 16
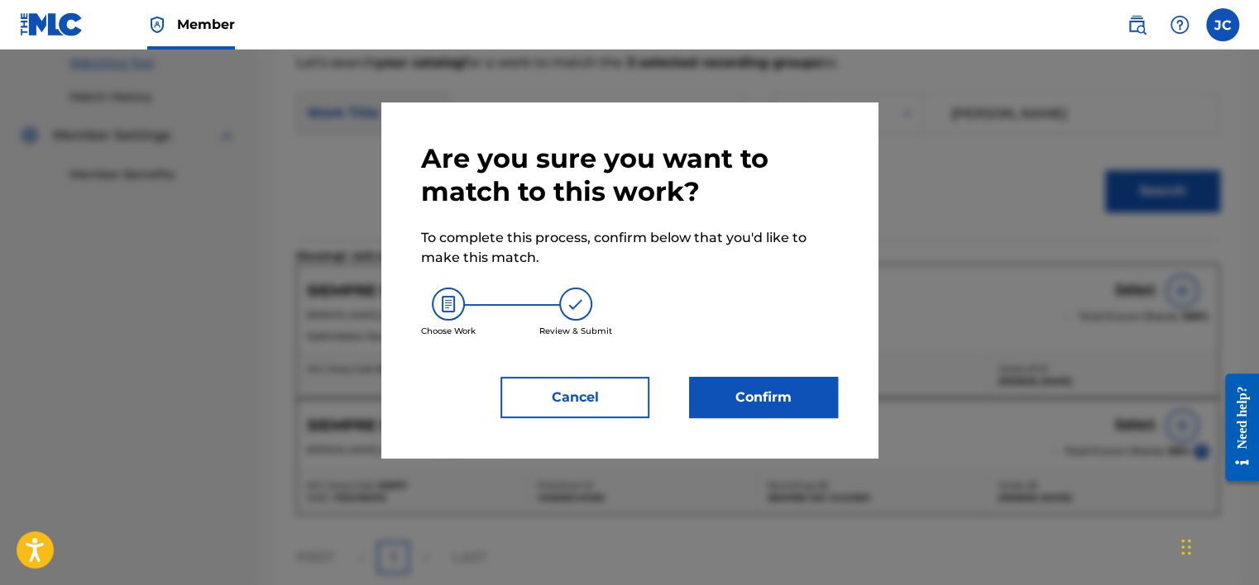
click at [749, 394] on button "Confirm" at bounding box center [763, 397] width 149 height 41
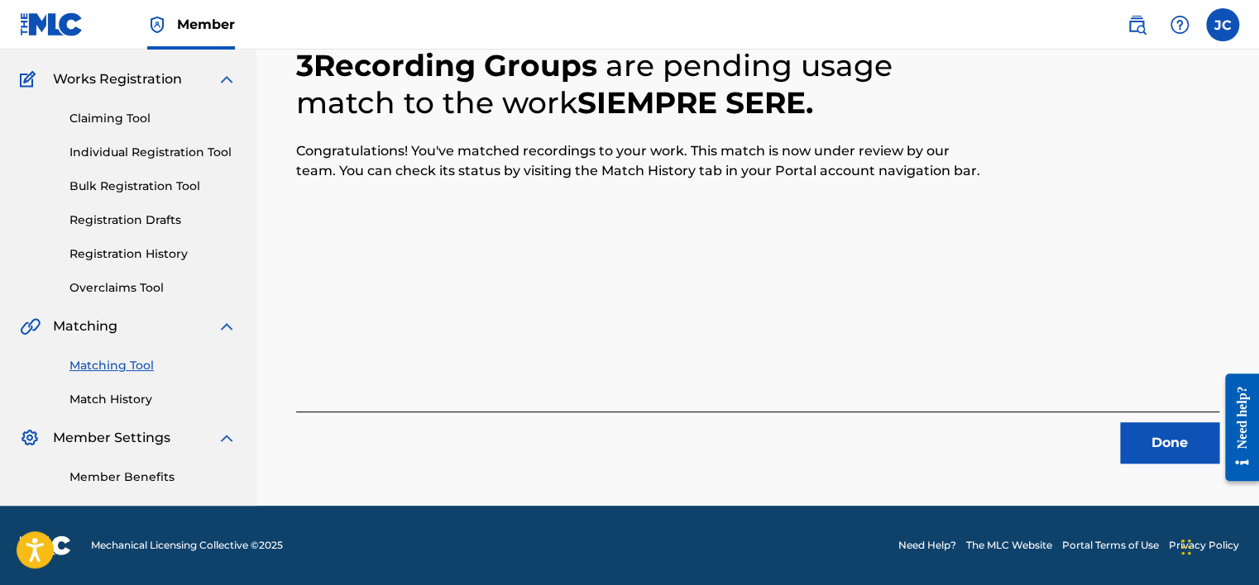
scroll to position [125, 0]
click at [1153, 437] on button "Done" at bounding box center [1169, 443] width 99 height 41
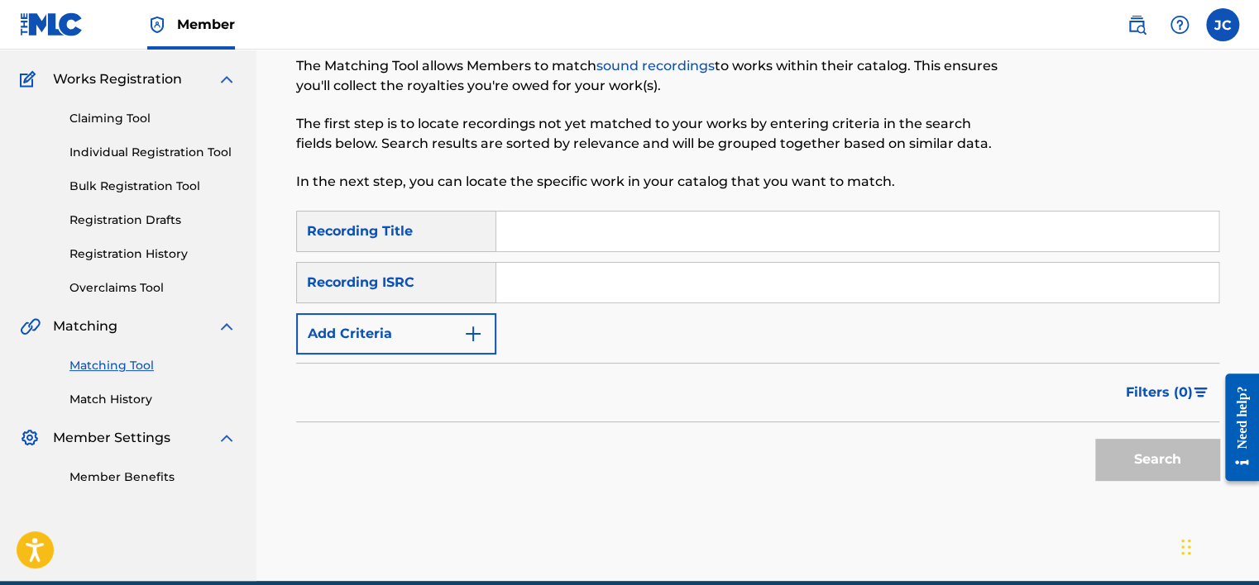
click at [605, 304] on div "SearchWithCriteria8fb65e20-c70e-4ac6-8566-b20a553dd4dd Recording Title SearchWi…" at bounding box center [757, 283] width 923 height 144
click at [600, 288] on input "Search Form" at bounding box center [857, 283] width 722 height 40
paste input "TCADY1812766"
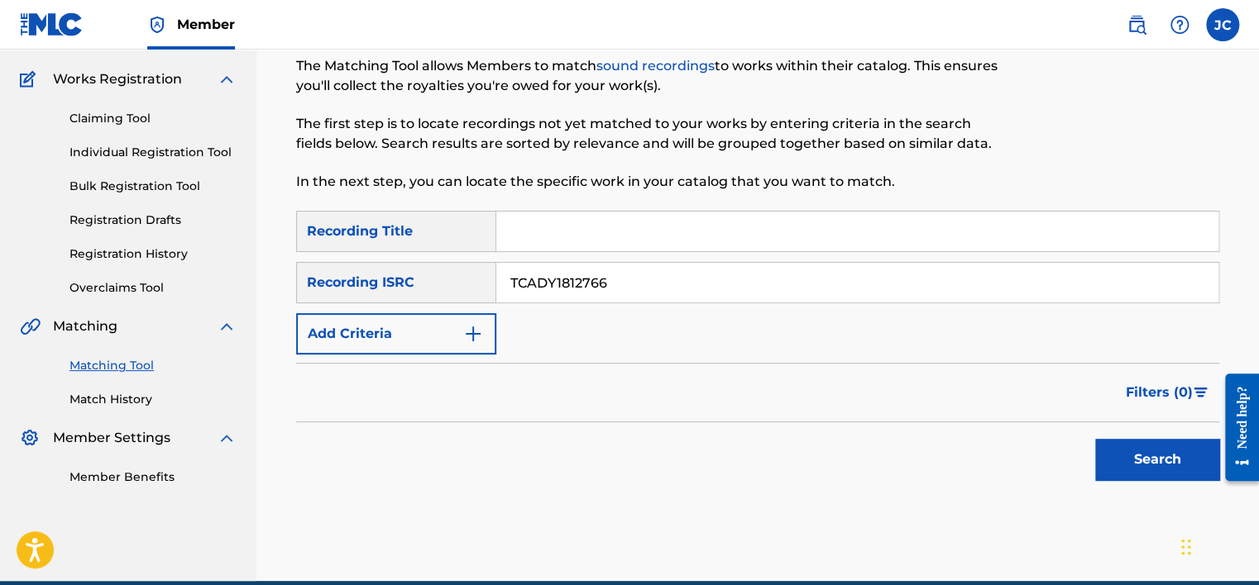
click at [1095, 439] on button "Search" at bounding box center [1157, 459] width 124 height 41
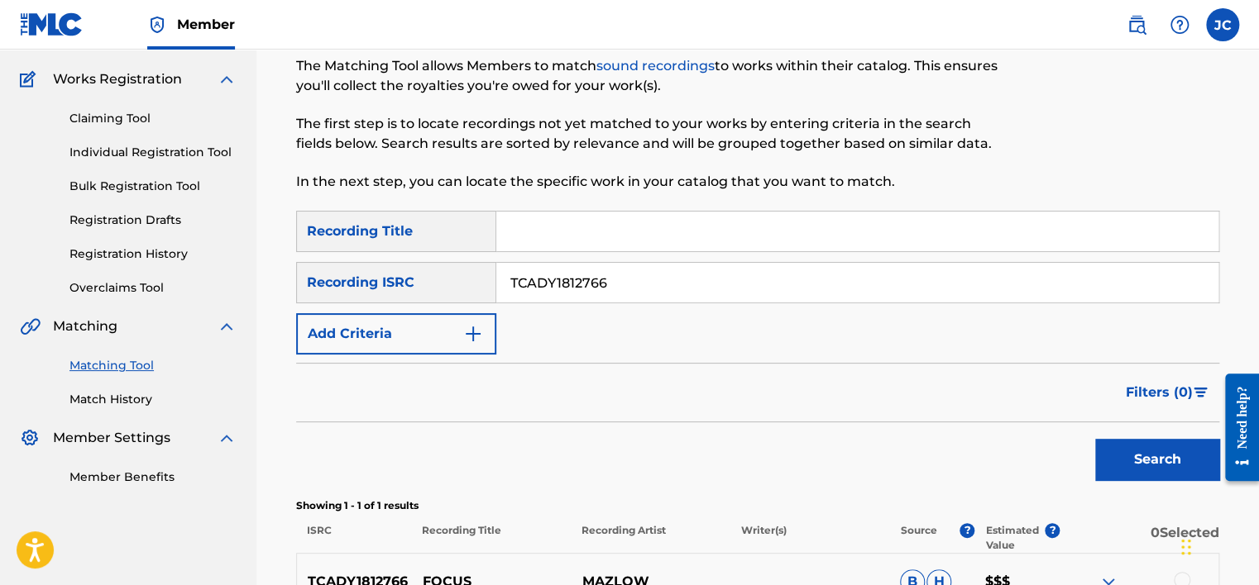
click at [647, 303] on div "SearchWithCriteria8fb65e20-c70e-4ac6-8566-b20a553dd4dd Recording Title SearchWi…" at bounding box center [757, 283] width 923 height 144
click at [642, 284] on input "TCADY1812766" at bounding box center [857, 283] width 722 height 40
paste input "QM22L1700214"
type input "QM22L1700214"
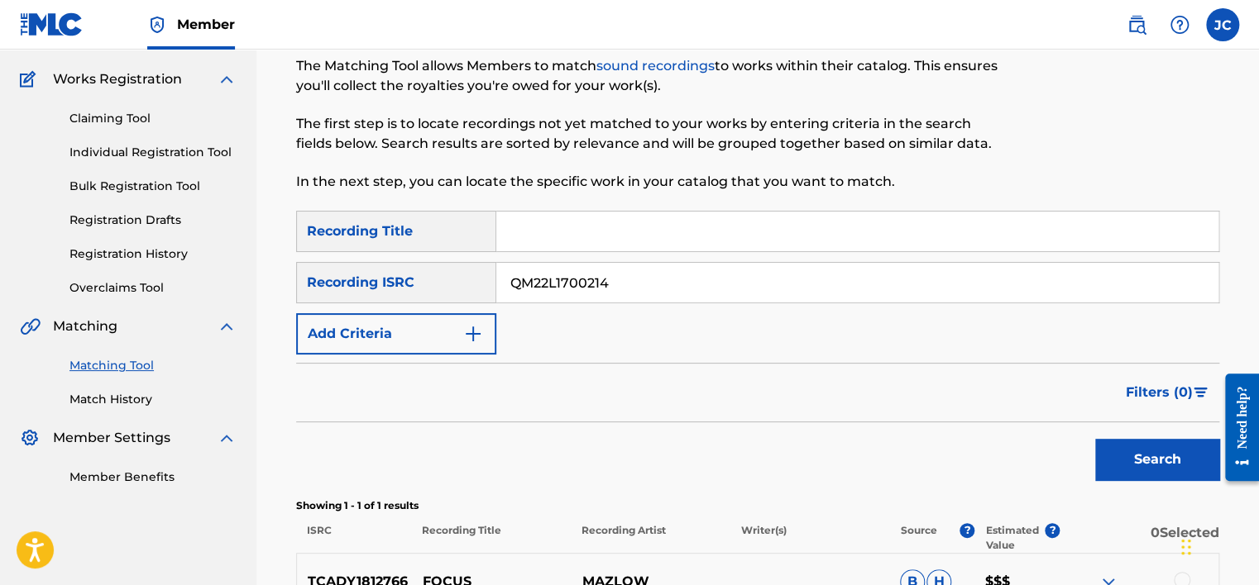
click at [1095, 439] on button "Search" at bounding box center [1157, 459] width 124 height 41
click at [628, 280] on input "QM22L1700214" at bounding box center [857, 283] width 722 height 40
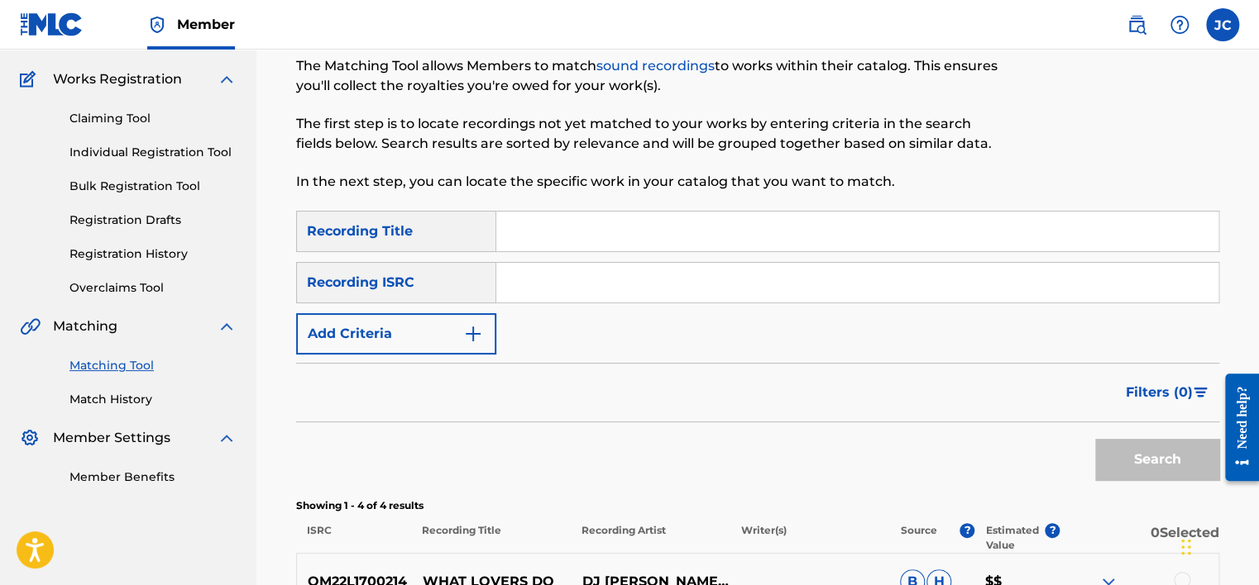
paste input "QM6DC1724634"
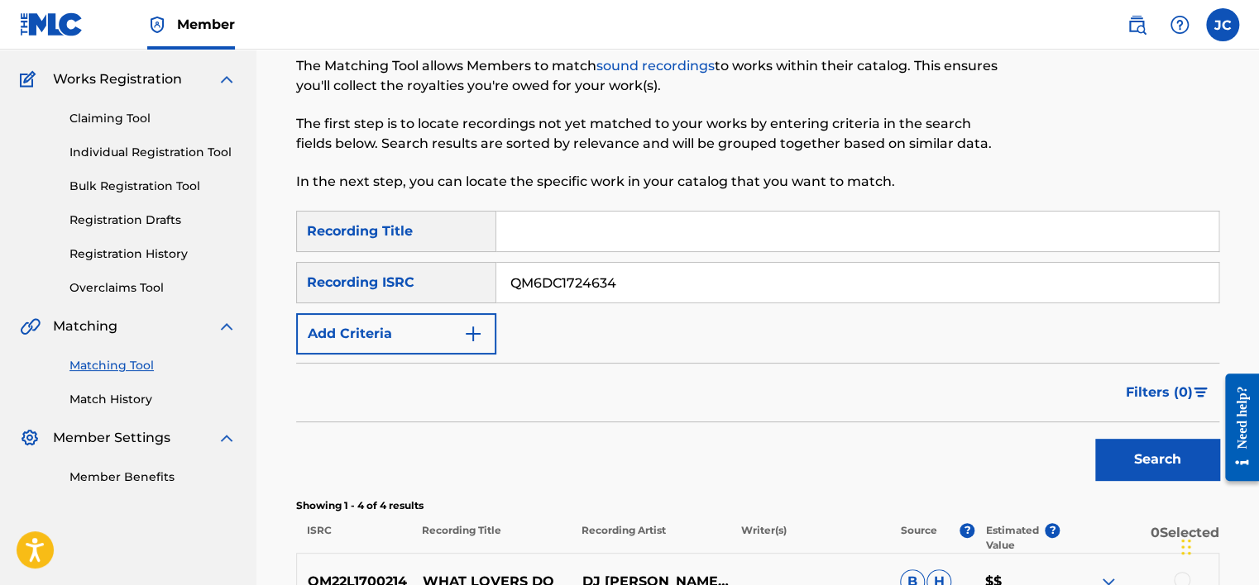
click at [1095, 439] on button "Search" at bounding box center [1157, 459] width 124 height 41
drag, startPoint x: 642, startPoint y: 292, endPoint x: 505, endPoint y: 287, distance: 136.5
click at [505, 287] on input "QM6DC1724634" at bounding box center [857, 283] width 722 height 40
paste input "USHM80845648"
click at [1095, 439] on button "Search" at bounding box center [1157, 459] width 124 height 41
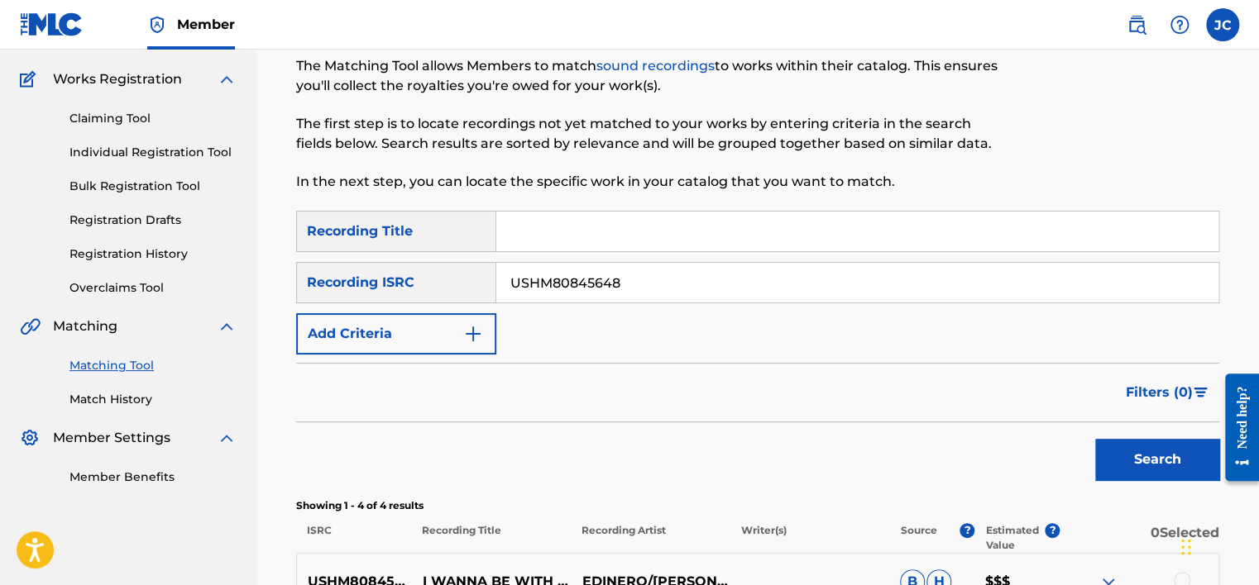
click at [646, 284] on input "USHM80845648" at bounding box center [857, 283] width 722 height 40
paste input "T8K17773"
type input "UST8K1777348"
click at [1095, 439] on button "Search" at bounding box center [1157, 459] width 124 height 41
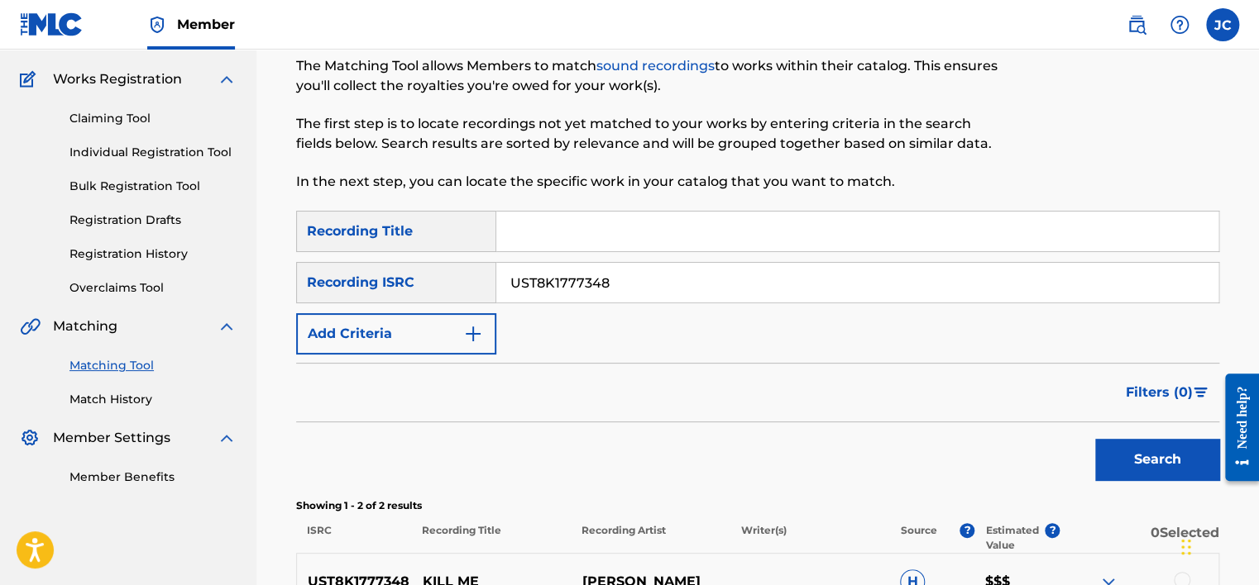
click at [655, 282] on input "UST8K1777348" at bounding box center [857, 283] width 722 height 40
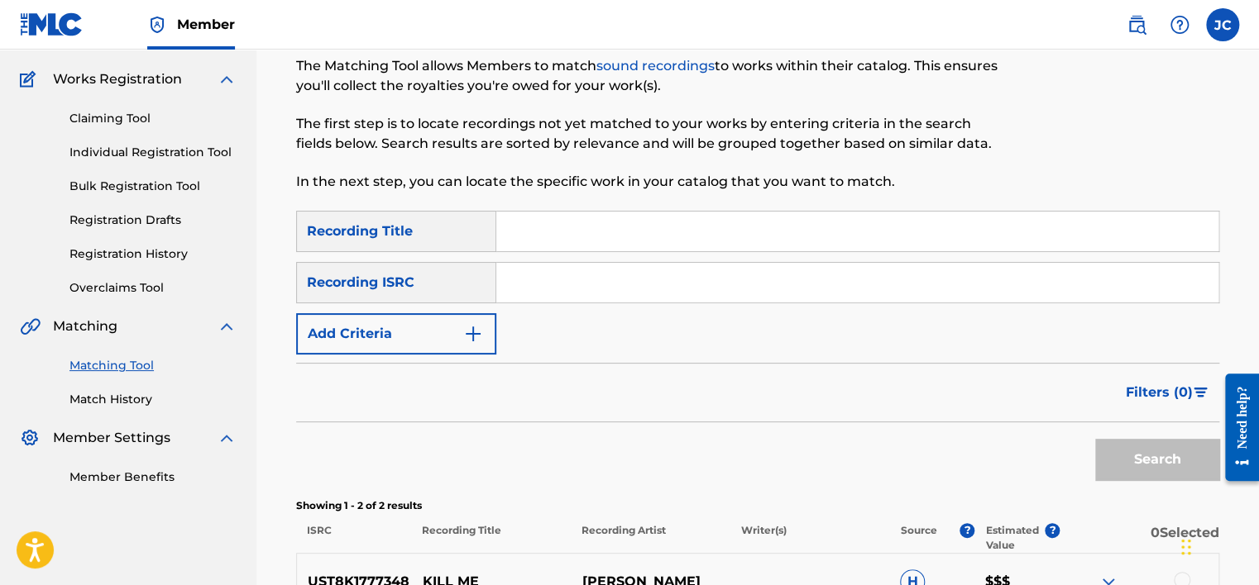
paste input "UKDNQ1534815"
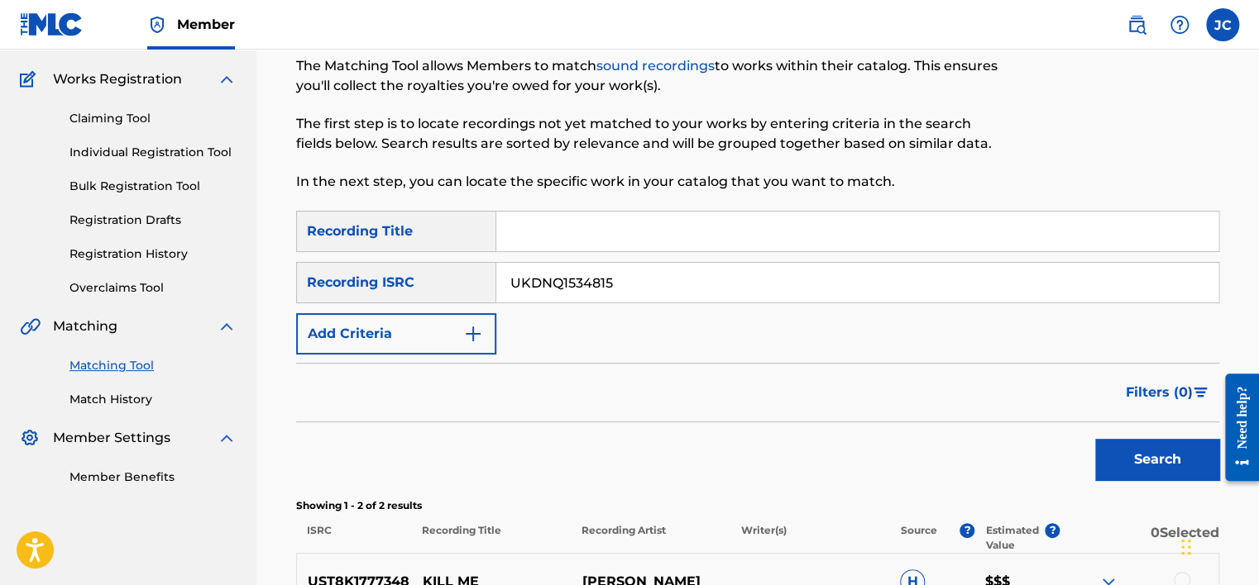
click at [1095, 439] on button "Search" at bounding box center [1157, 459] width 124 height 41
click at [632, 292] on input "UKDNQ1534815" at bounding box center [857, 283] width 722 height 40
paste input "ESA011718064"
click at [1095, 439] on button "Search" at bounding box center [1157, 459] width 124 height 41
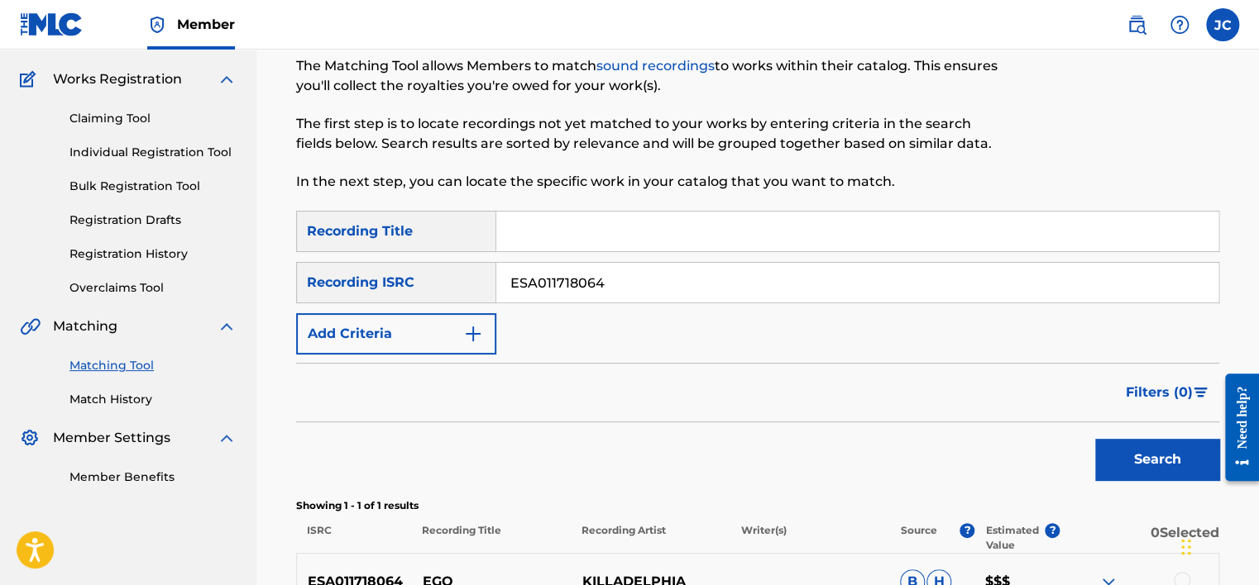
click at [627, 292] on input "ESA011718064" at bounding box center [857, 283] width 722 height 40
paste input "TCADJ172825"
type input "TCADJ1728254"
click at [1095, 439] on button "Search" at bounding box center [1157, 459] width 124 height 41
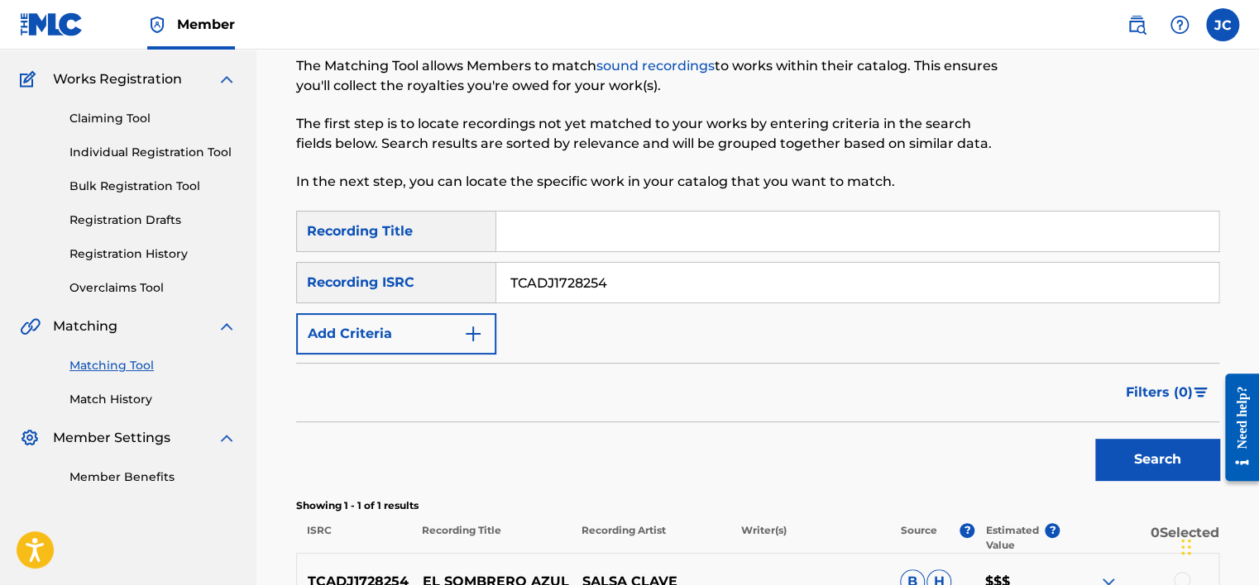
scroll to position [312, 0]
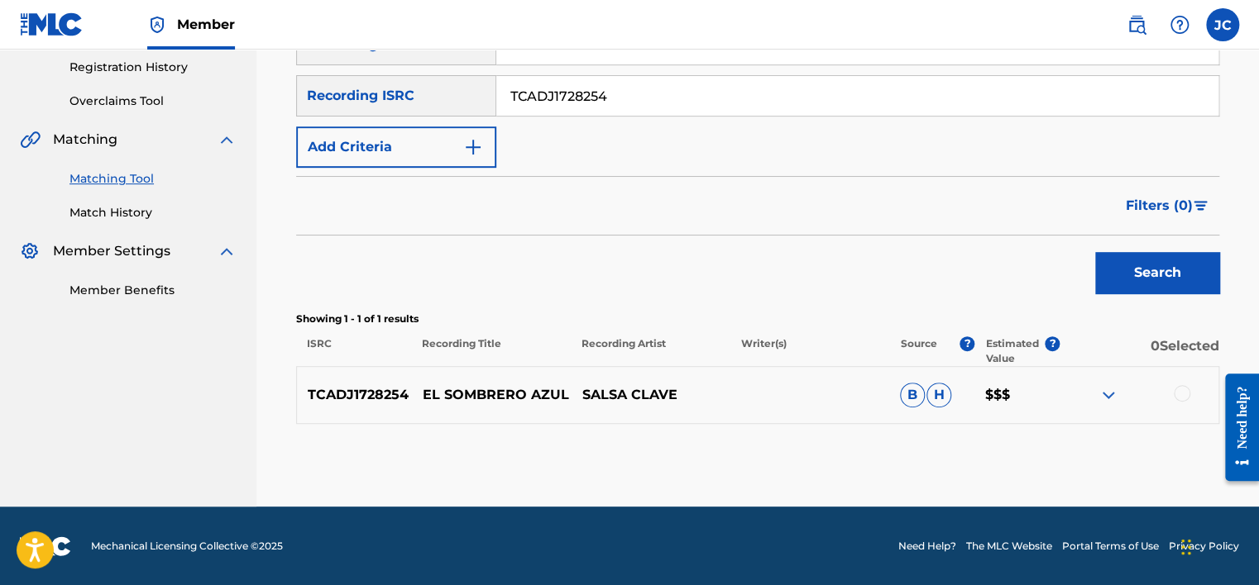
click at [1188, 394] on div at bounding box center [1181, 393] width 17 height 17
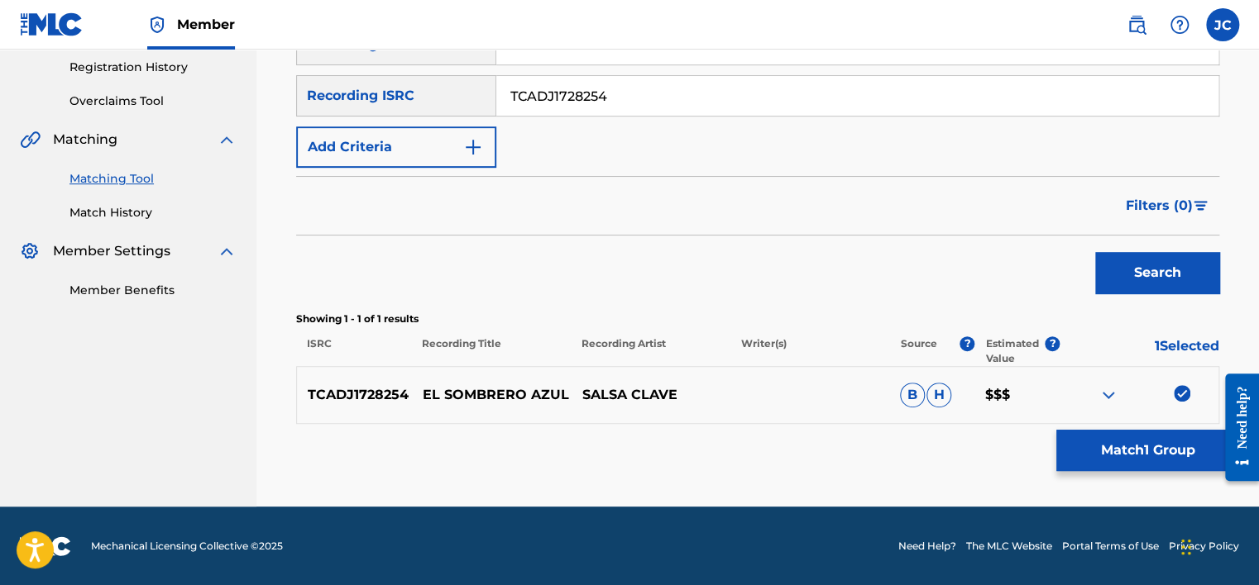
click at [1154, 467] on button "Match 1 Group" at bounding box center [1147, 450] width 183 height 41
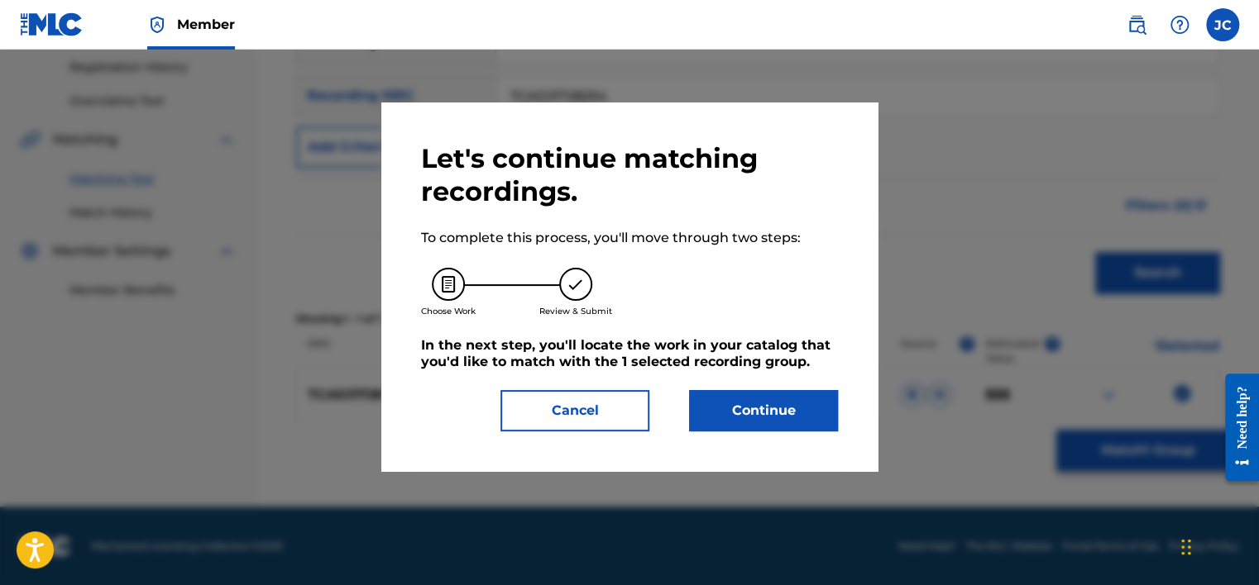
click at [805, 423] on button "Continue" at bounding box center [763, 410] width 149 height 41
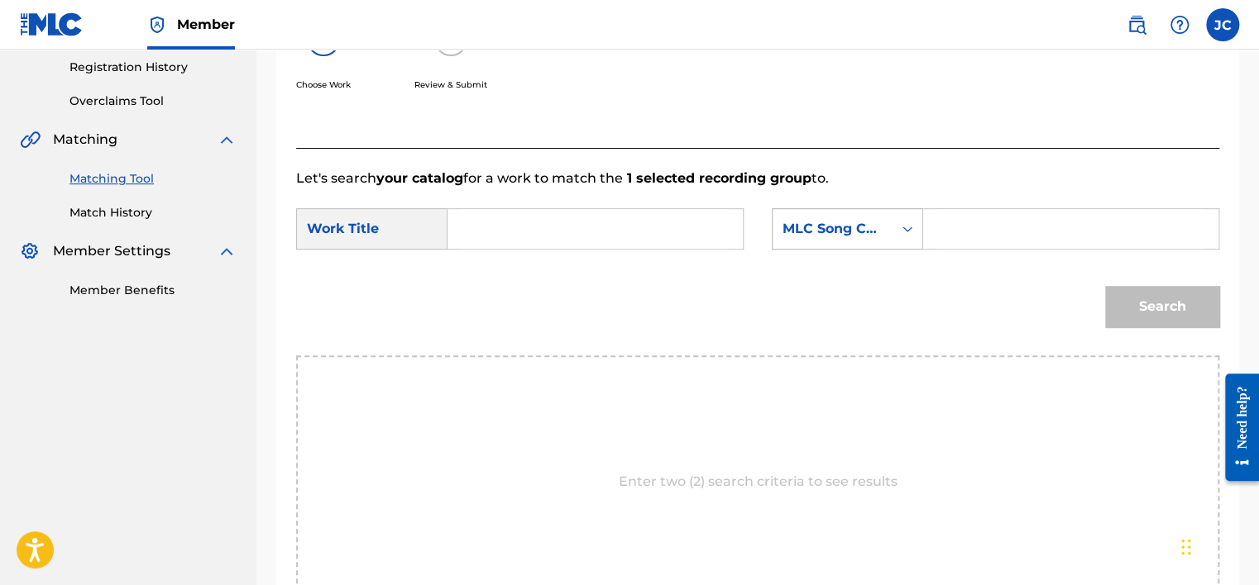
click at [870, 225] on div "MLC Song Code" at bounding box center [832, 229] width 100 height 20
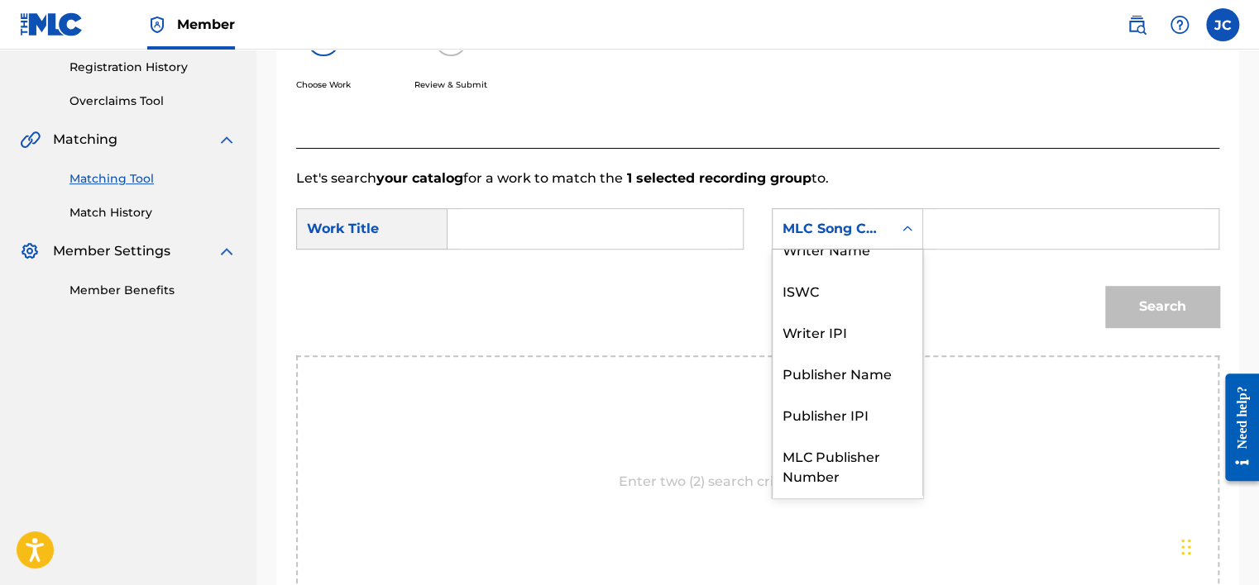
scroll to position [0, 0]
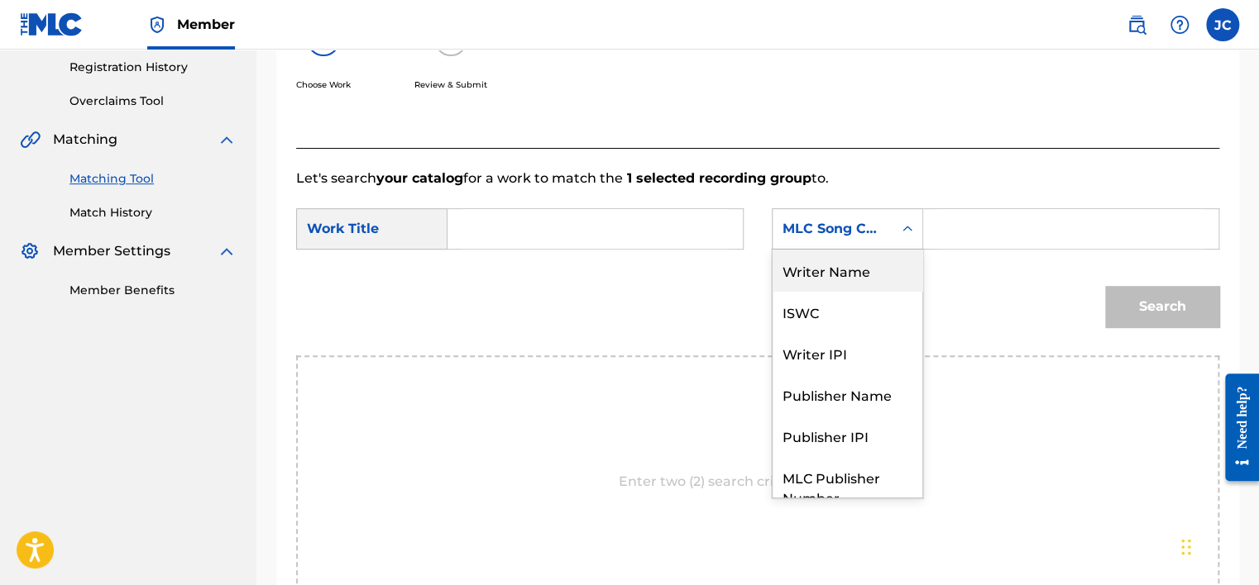
click at [843, 266] on div "Writer Name" at bounding box center [847, 270] width 150 height 41
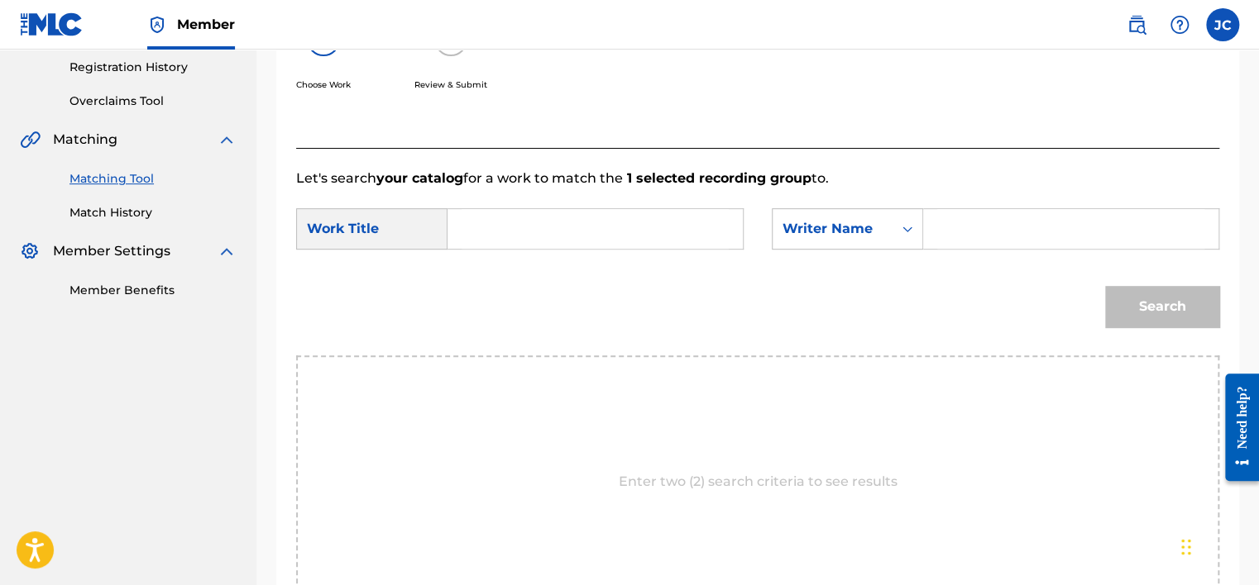
click at [674, 238] on input "Search Form" at bounding box center [594, 229] width 267 height 40
paste input "SALSA CLAVE EL SOMBRERO AZUL"
drag, startPoint x: 573, startPoint y: 225, endPoint x: 397, endPoint y: 216, distance: 176.4
click at [397, 216] on div "SearchWithCriteria286a0692-f849-431e-8db4-524d178875d9 Work Title SALSA CLAVE E…" at bounding box center [519, 228] width 447 height 41
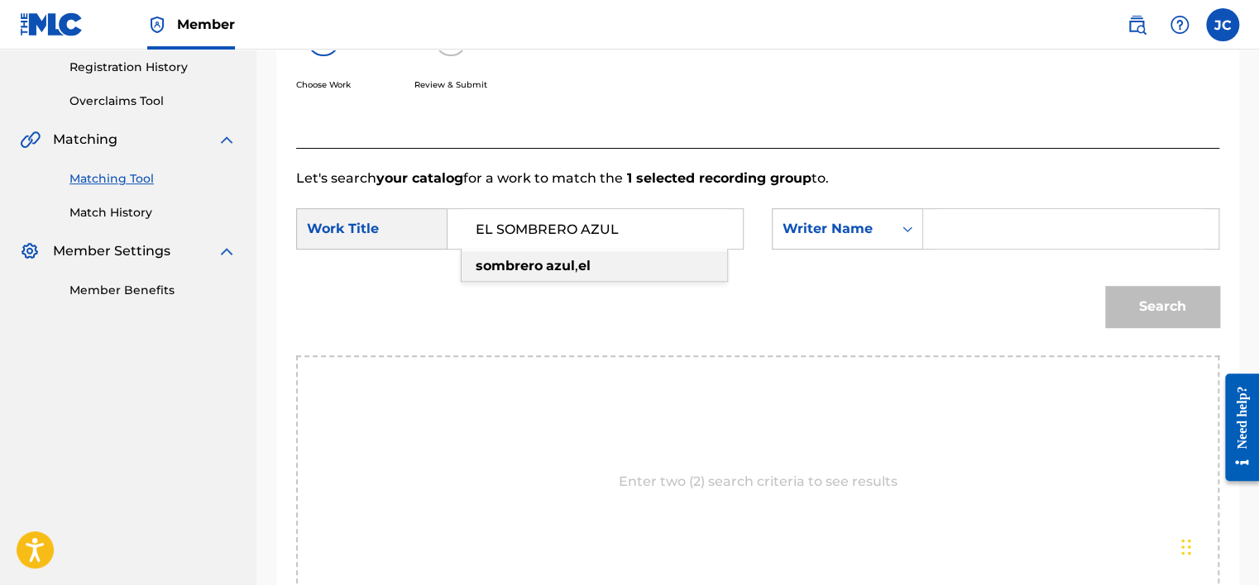
type input "EL SOMBRERO AZUL"
click at [956, 232] on input "Search Form" at bounding box center [1070, 229] width 267 height 40
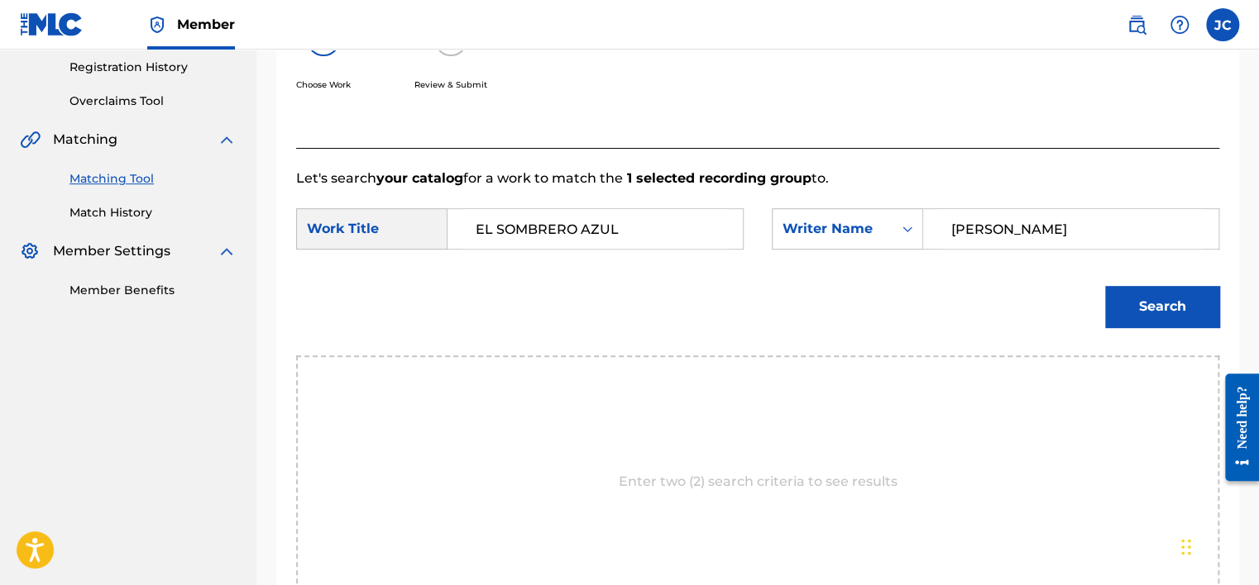
type input "[PERSON_NAME]"
click at [1105, 286] on button "Search" at bounding box center [1162, 306] width 114 height 41
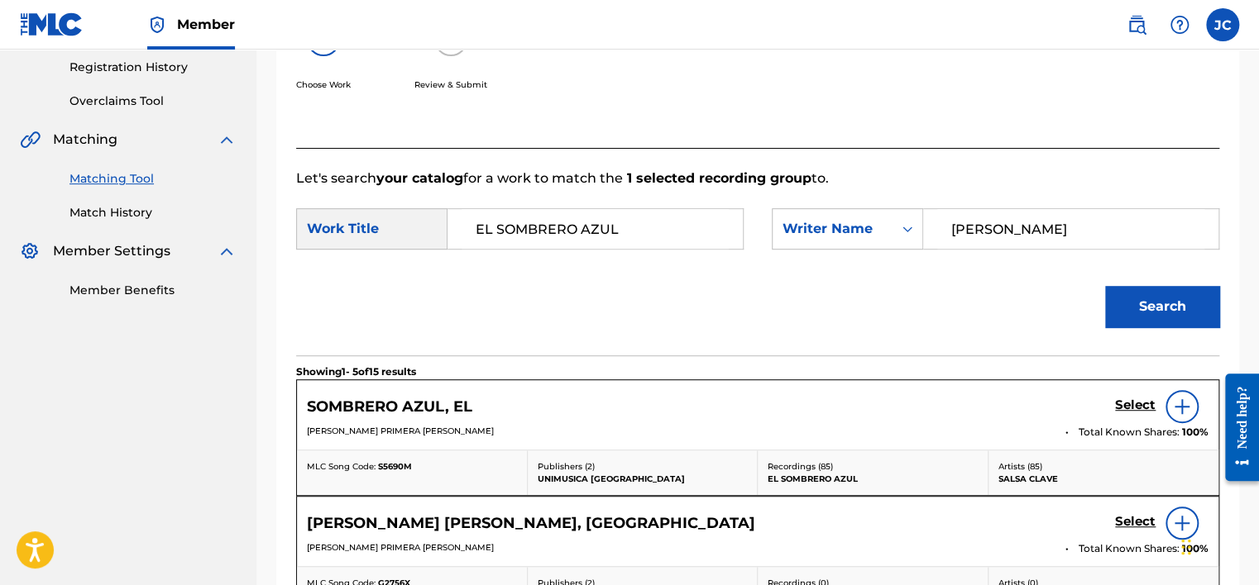
click at [1143, 402] on h5 "Select" at bounding box center [1135, 406] width 41 height 16
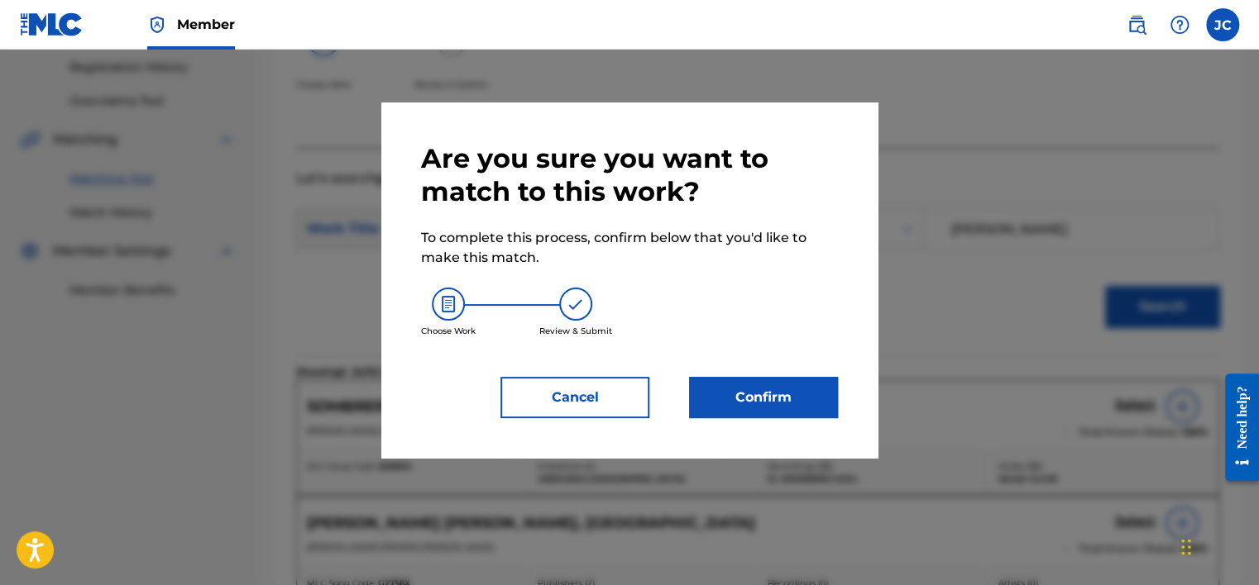
click at [799, 400] on button "Confirm" at bounding box center [763, 397] width 149 height 41
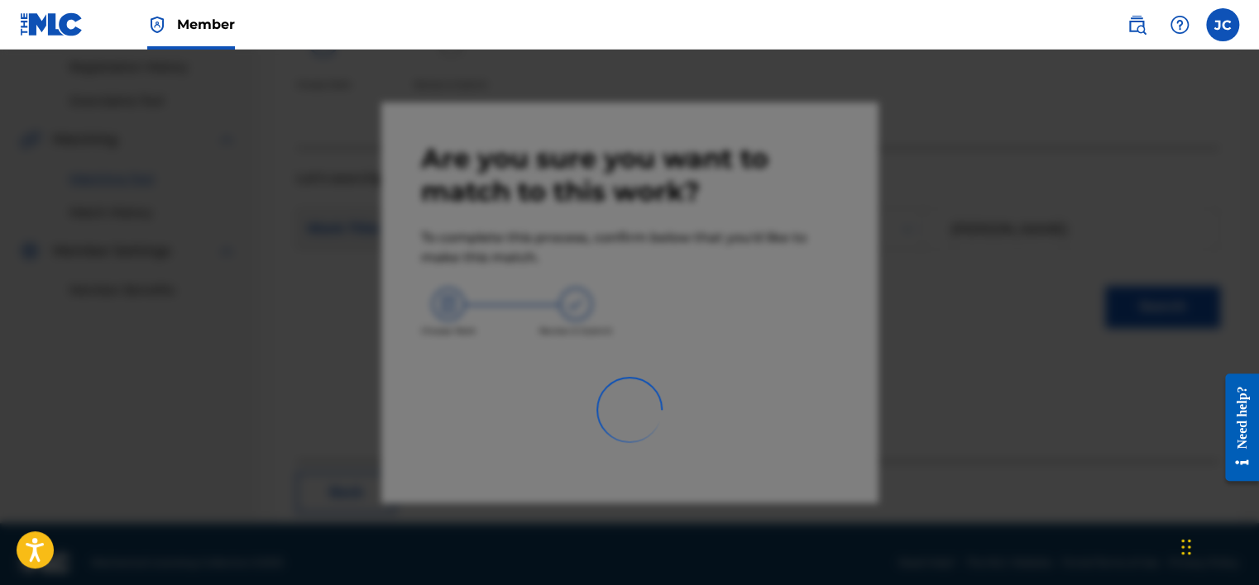
scroll to position [125, 0]
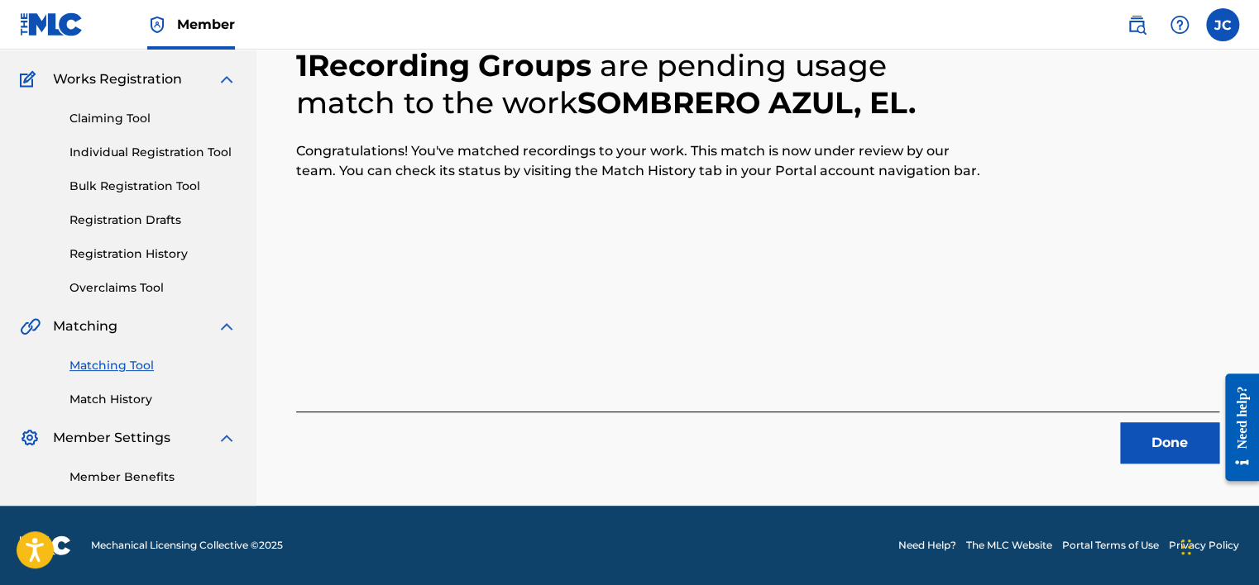
click at [1140, 442] on button "Done" at bounding box center [1169, 443] width 99 height 41
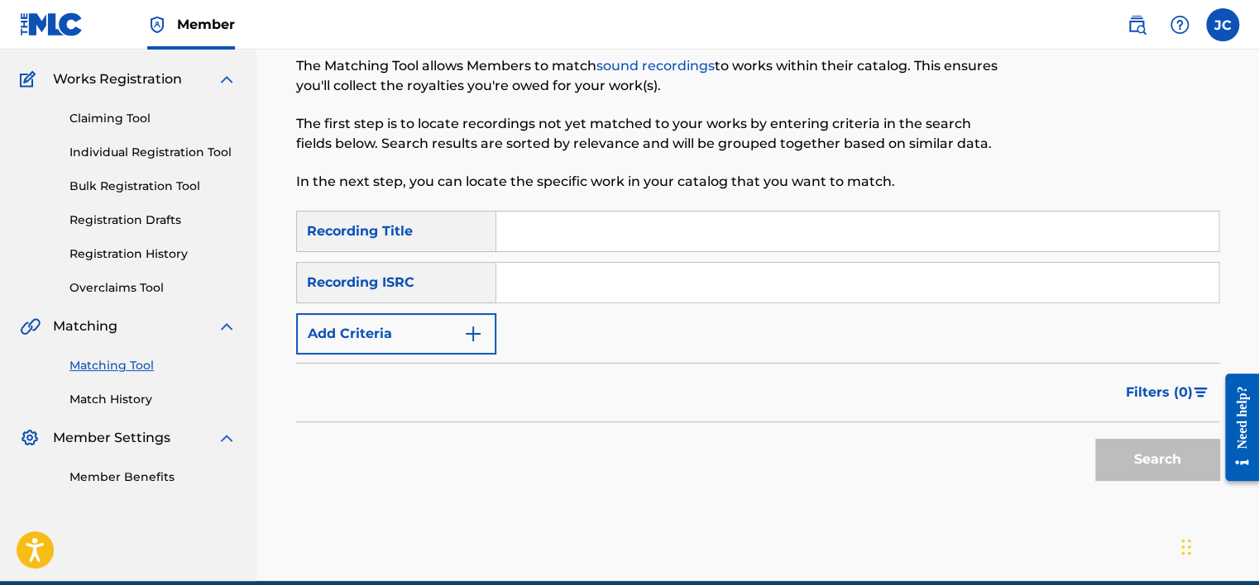
click at [627, 289] on input "Search Form" at bounding box center [857, 283] width 722 height 40
paste input "FR43D1553366"
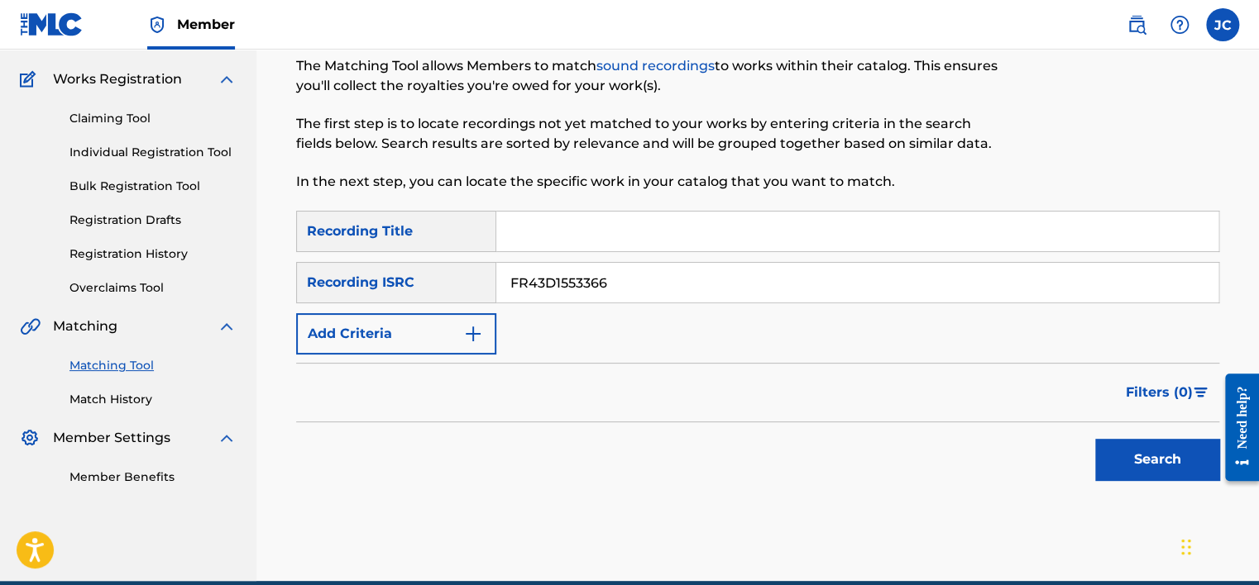
click at [1095, 439] on button "Search" at bounding box center [1157, 459] width 124 height 41
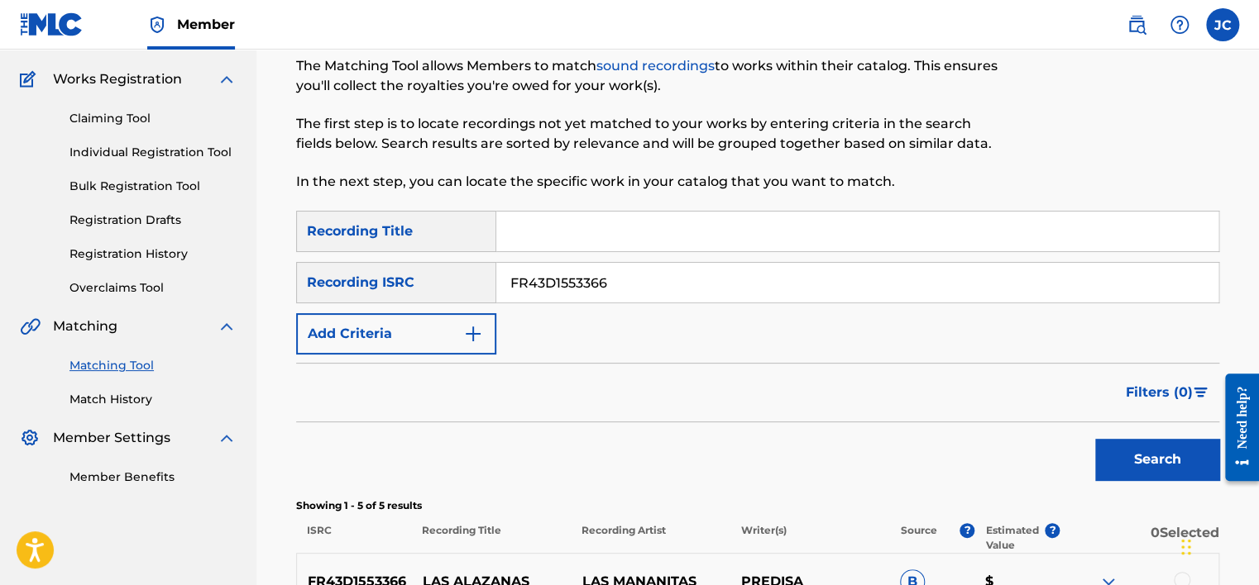
click at [589, 275] on input "FR43D1553366" at bounding box center [857, 283] width 722 height 40
paste input "US4R30605244"
click at [1095, 439] on button "Search" at bounding box center [1157, 459] width 124 height 41
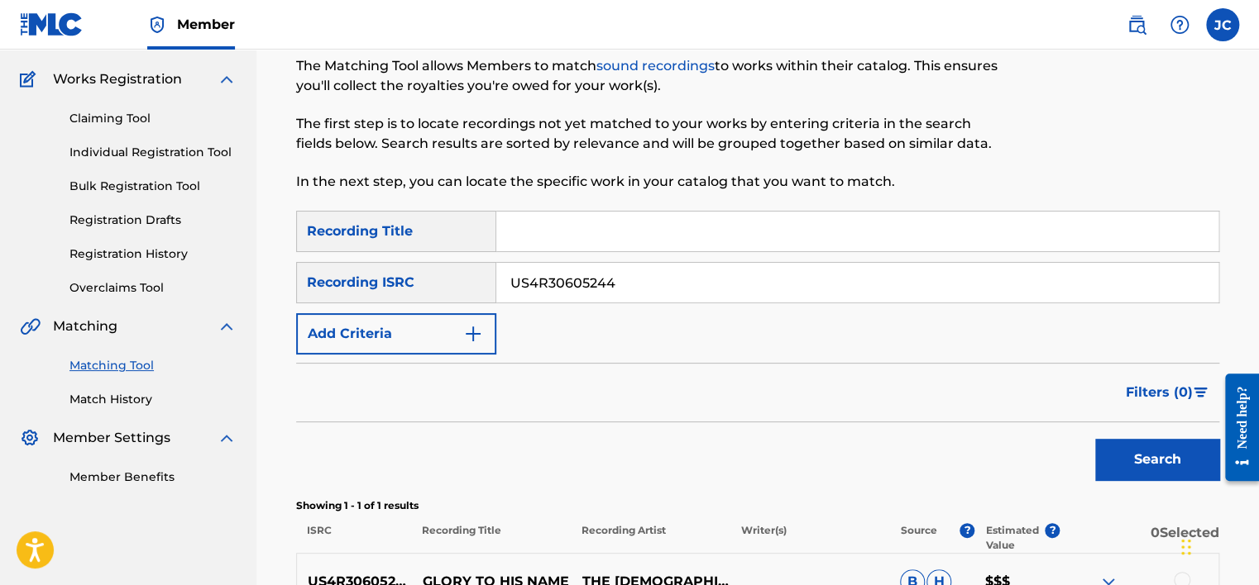
click at [982, 260] on div "SearchWithCriteria8fb65e20-c70e-4ac6-8566-b20a553dd4dd Recording Title SearchWi…" at bounding box center [757, 283] width 923 height 144
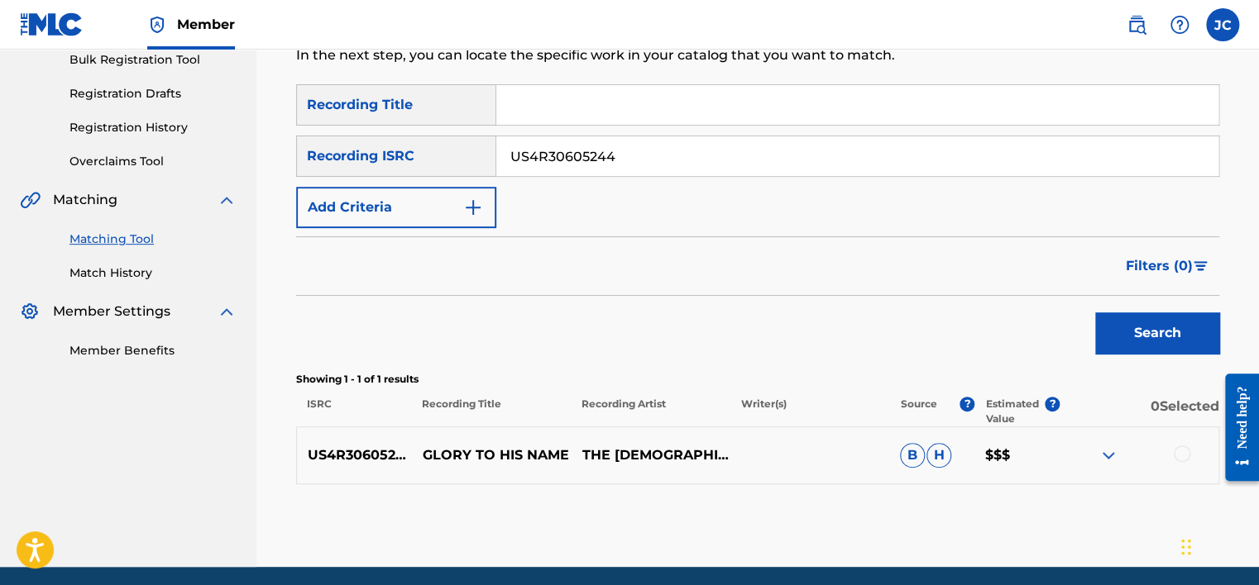
scroll to position [257, 0]
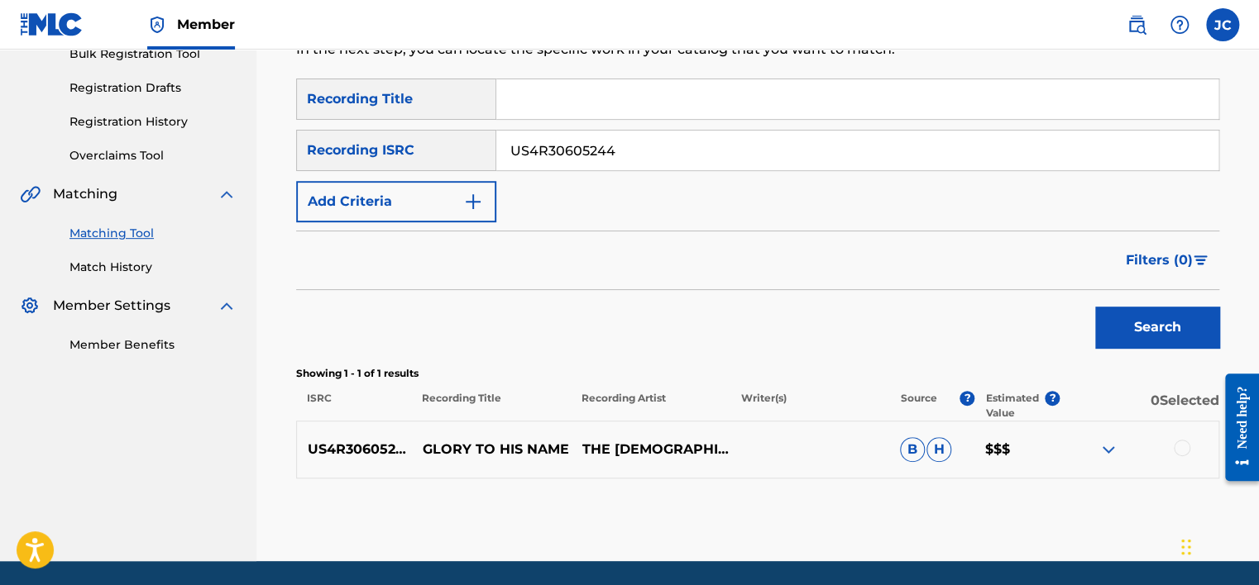
click at [635, 156] on input "US4R30605244" at bounding box center [857, 151] width 722 height 40
paste input "QZES81991925"
type input "QZES81991925"
click at [1095, 307] on button "Search" at bounding box center [1157, 327] width 124 height 41
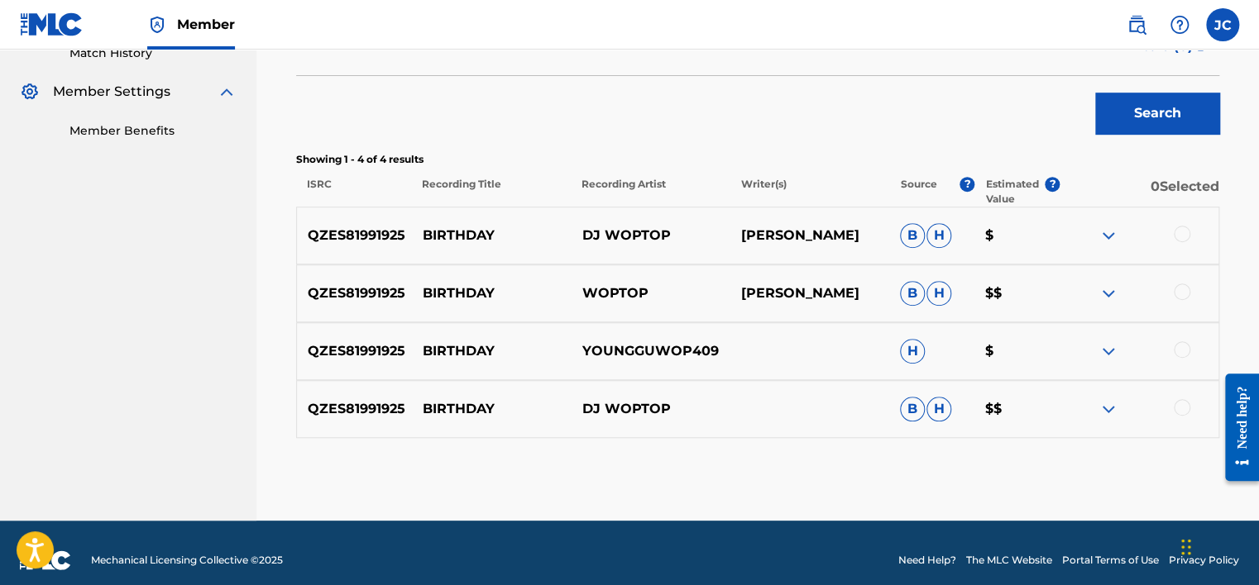
scroll to position [486, 0]
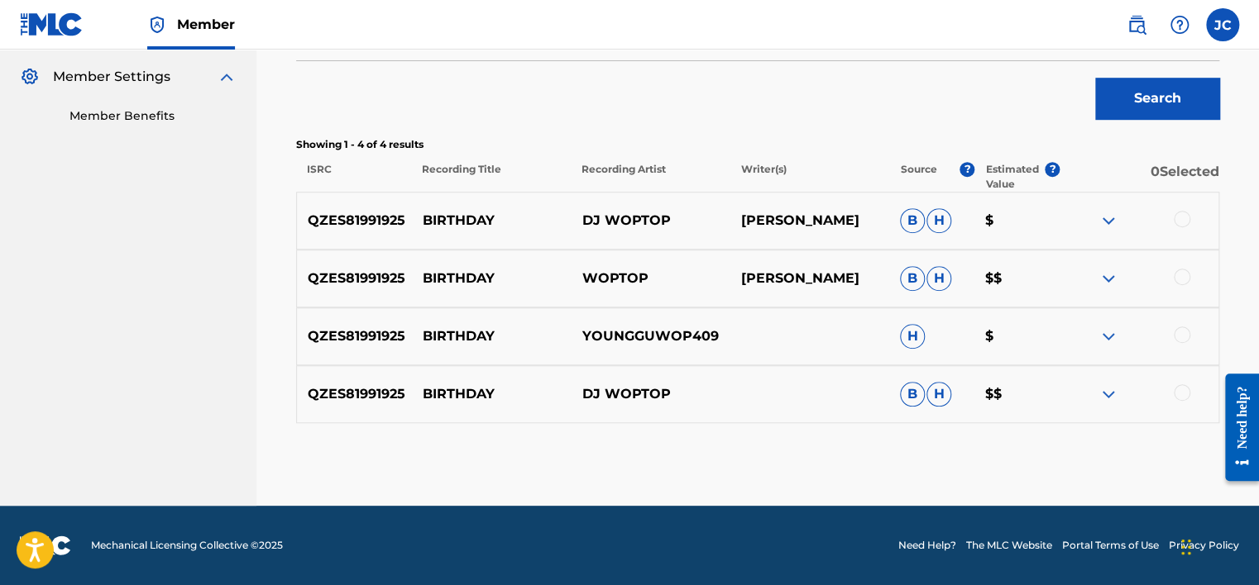
click at [1180, 390] on div at bounding box center [1181, 393] width 17 height 17
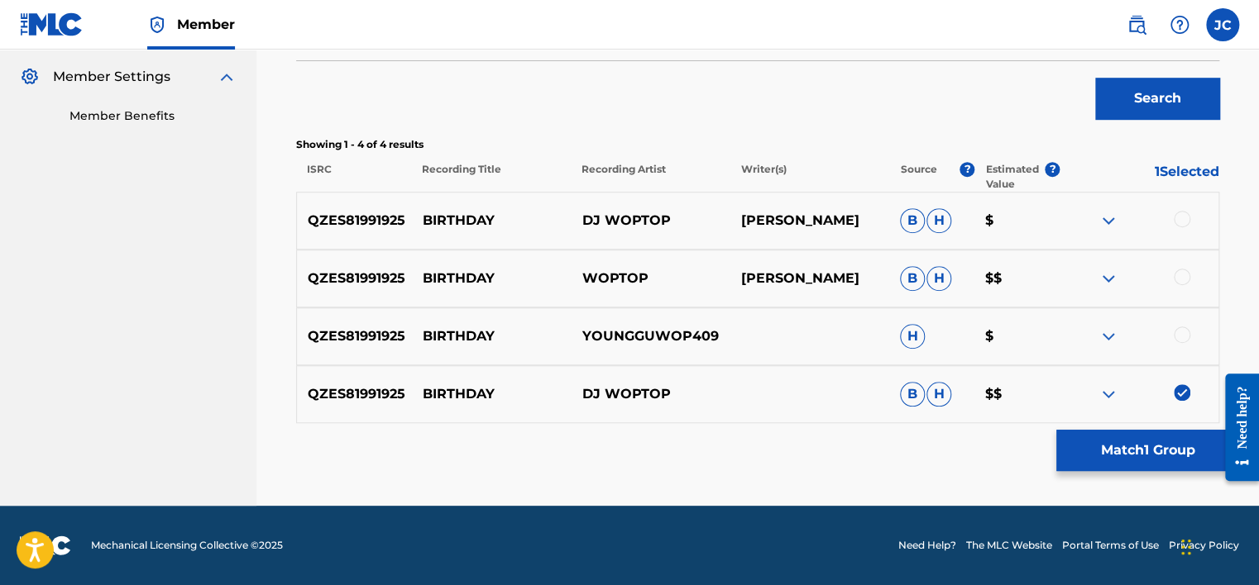
click at [1183, 341] on div at bounding box center [1181, 335] width 17 height 17
click at [1183, 271] on div at bounding box center [1181, 277] width 17 height 17
click at [1187, 219] on div at bounding box center [1181, 219] width 17 height 17
click at [1148, 453] on button "Match 4 Groups" at bounding box center [1147, 450] width 183 height 41
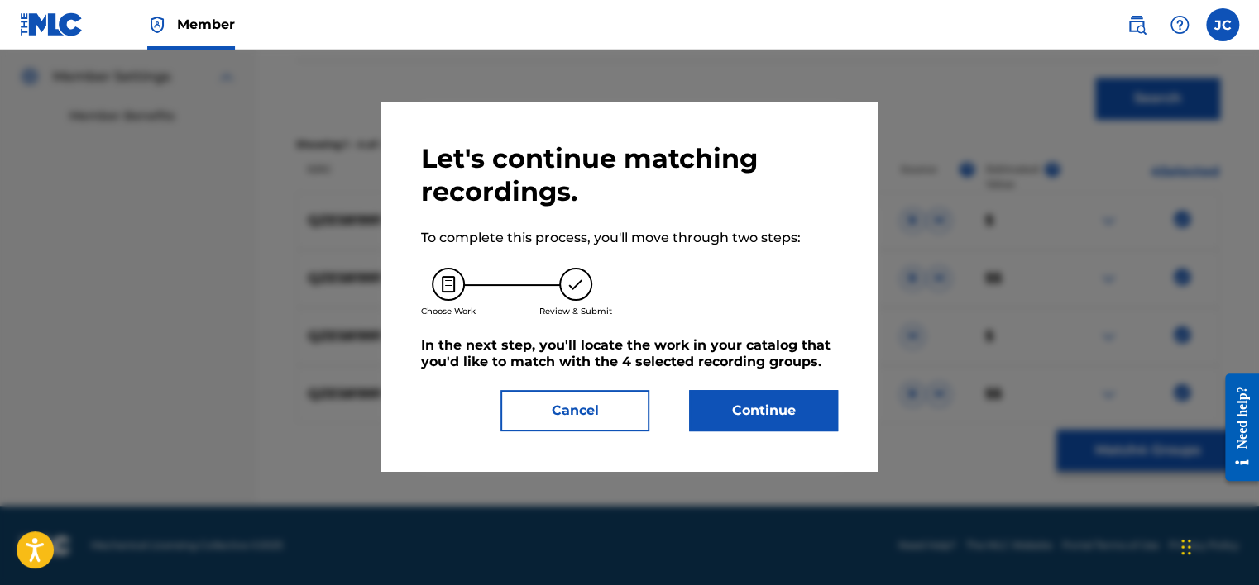
click at [763, 414] on button "Continue" at bounding box center [763, 410] width 149 height 41
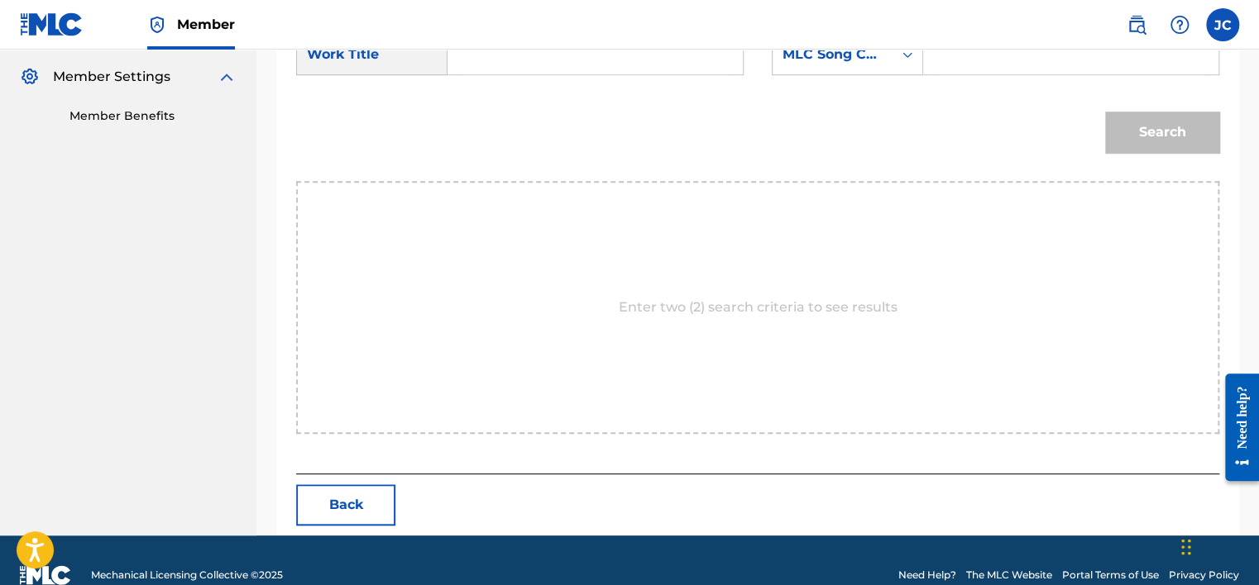
scroll to position [440, 0]
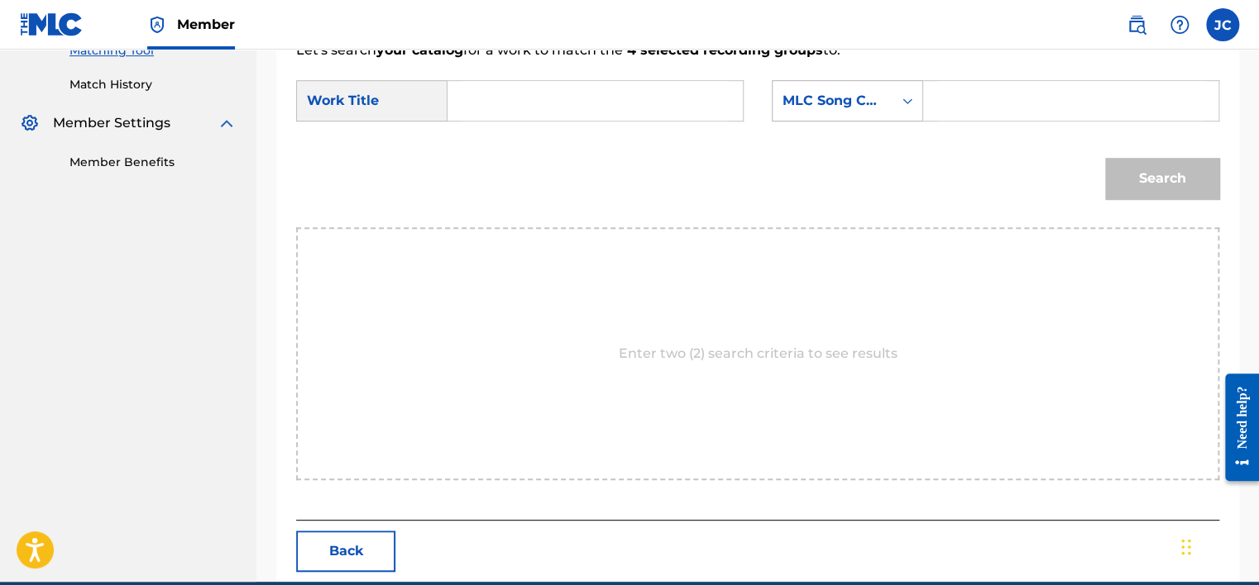
click at [916, 103] on div "Search Form" at bounding box center [907, 101] width 30 height 30
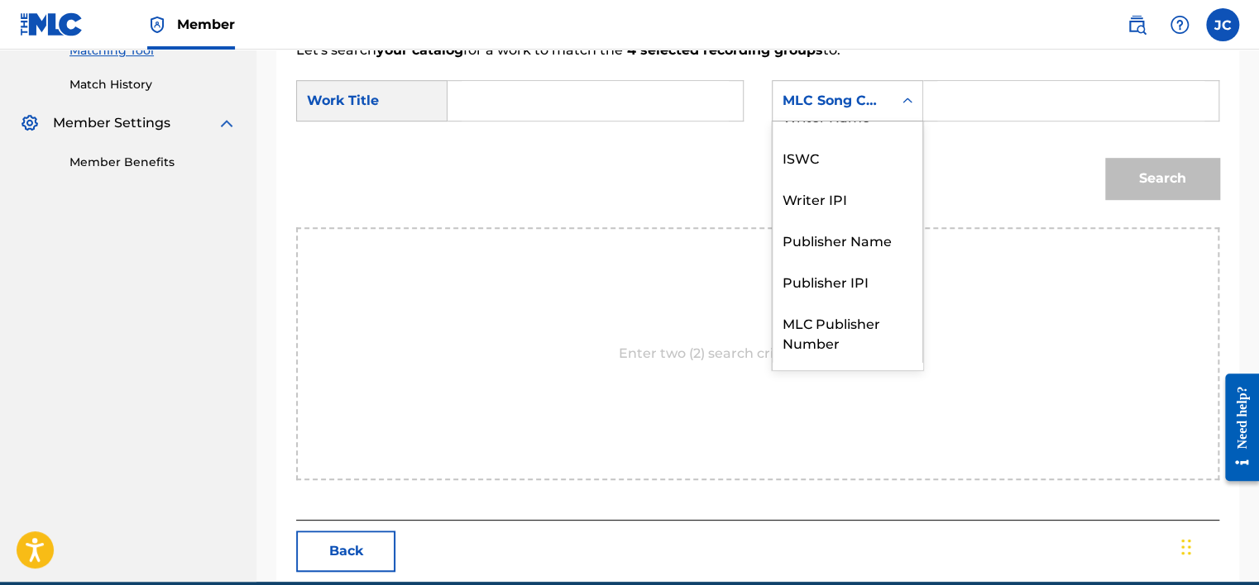
scroll to position [0, 0]
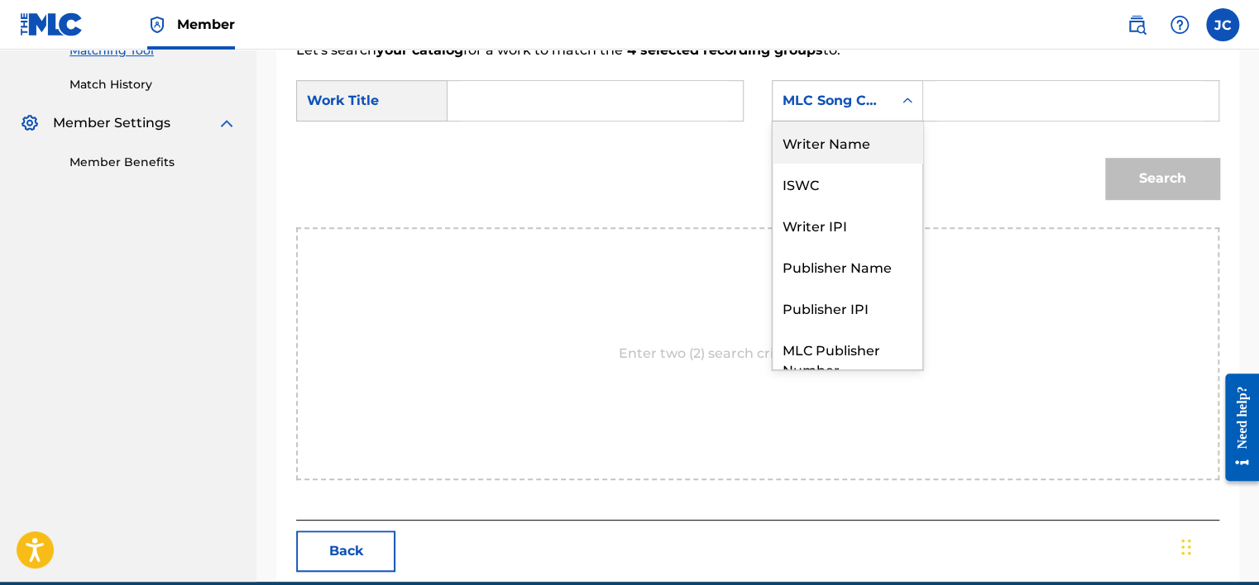
click at [880, 152] on div "Writer Name" at bounding box center [847, 142] width 150 height 41
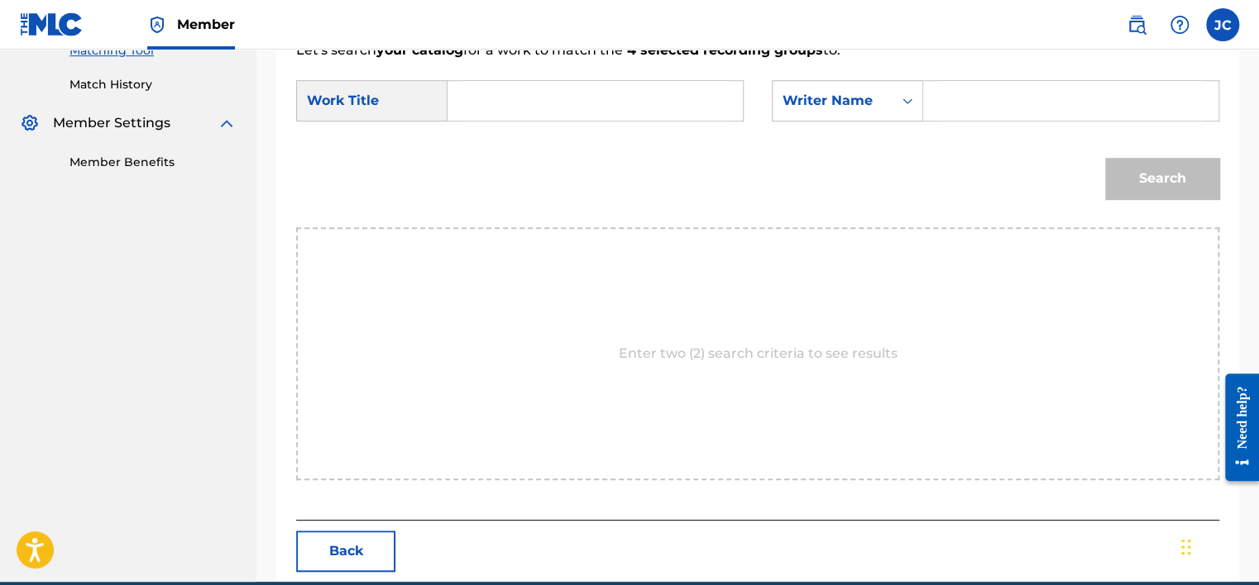
click at [646, 107] on input "Search Form" at bounding box center [594, 101] width 267 height 40
paste input "Birthday"
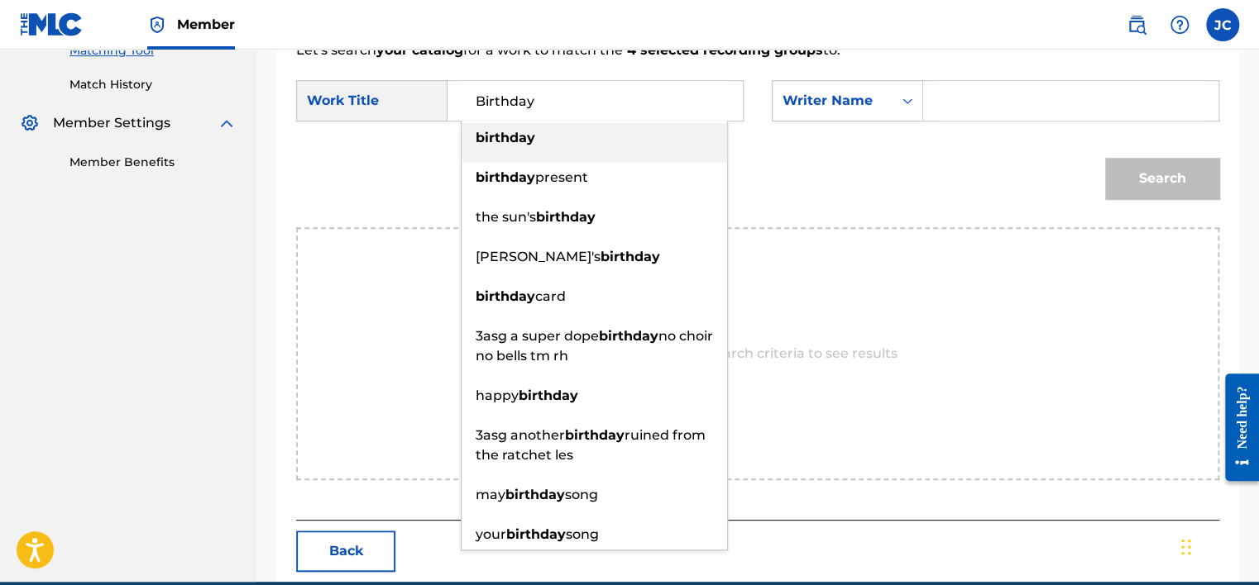
type input "Birthday"
click at [1038, 118] on input "Search Form" at bounding box center [1070, 101] width 267 height 40
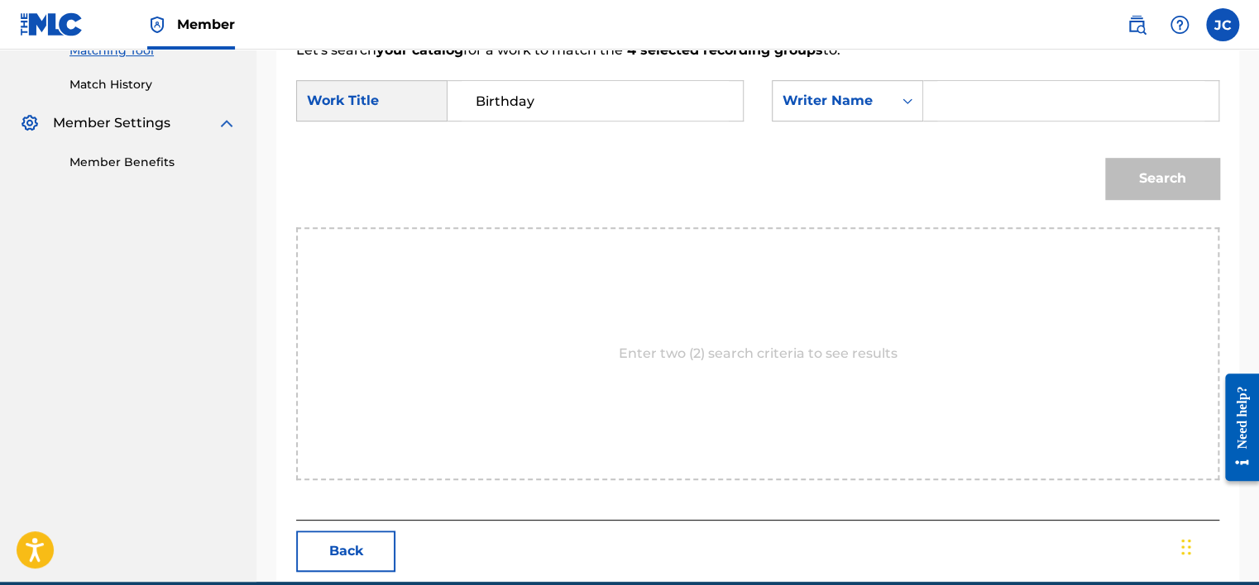
paste input "white"
click at [1105, 158] on button "Search" at bounding box center [1162, 178] width 114 height 41
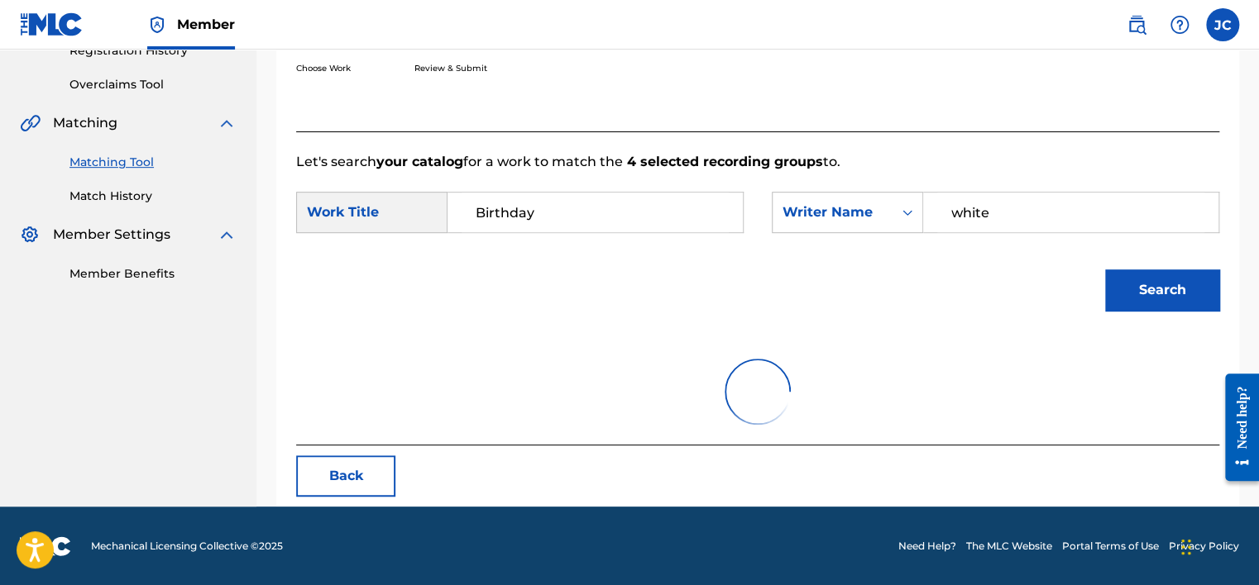
scroll to position [440, 0]
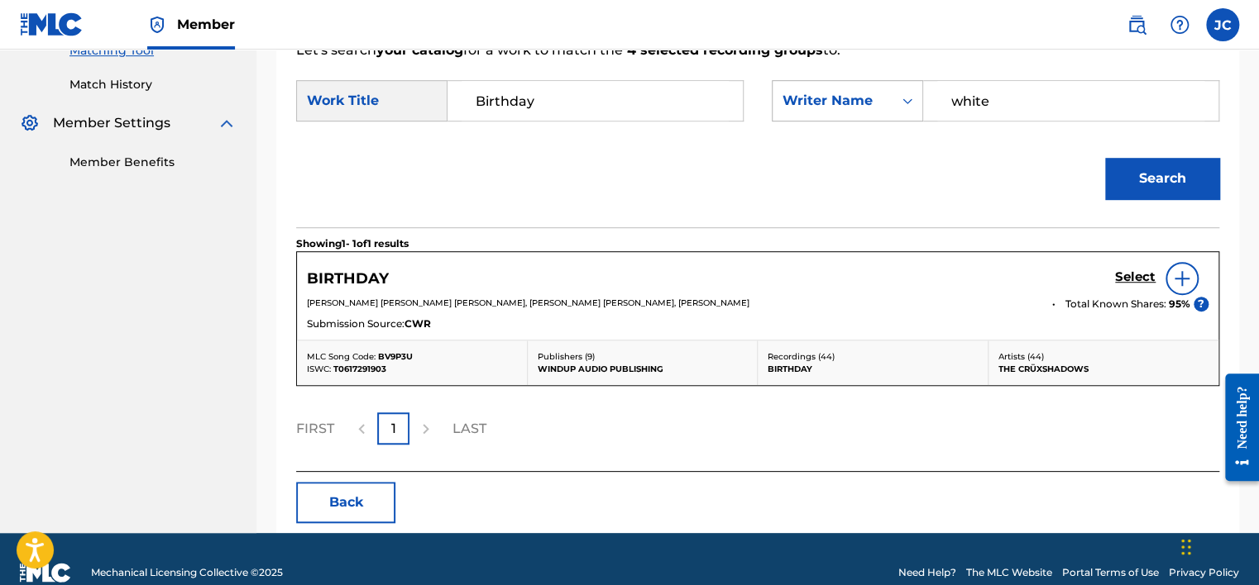
drag, startPoint x: 1015, startPoint y: 99, endPoint x: 900, endPoint y: 98, distance: 114.9
click at [900, 98] on div "SearchWithCriteria7a98f6ff-1219-4702-b804-9dfbe3096159 Writer Name white" at bounding box center [995, 100] width 447 height 41
paste input "[PERSON_NAME]"
type input "[PERSON_NAME]"
click at [1105, 158] on button "Search" at bounding box center [1162, 178] width 114 height 41
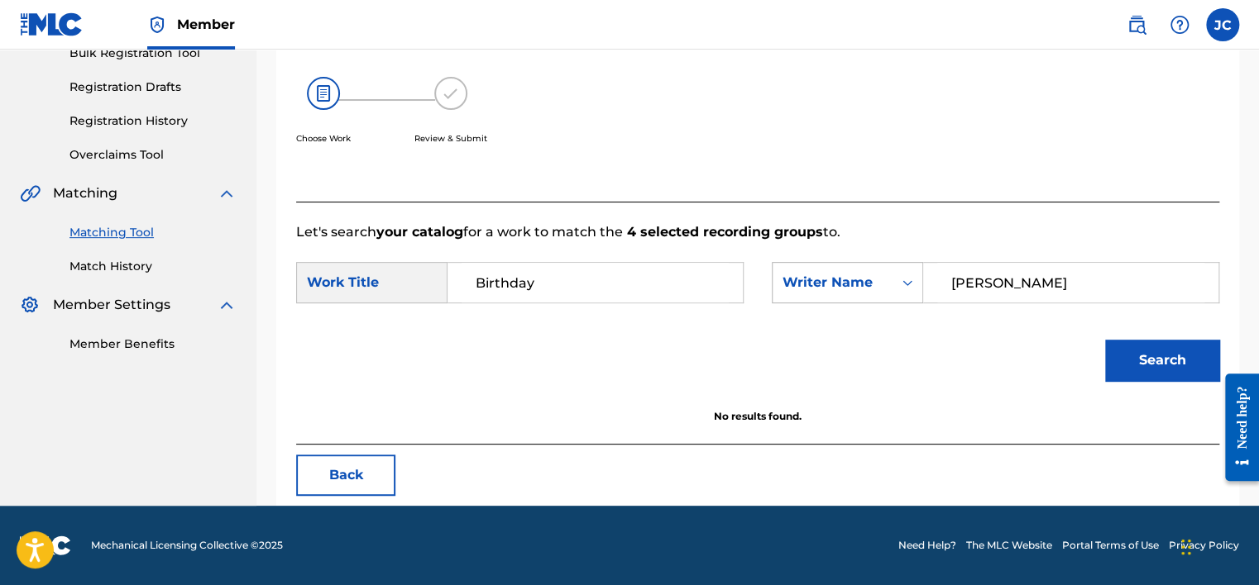
scroll to position [258, 0]
click at [373, 469] on button "Back" at bounding box center [345, 475] width 99 height 41
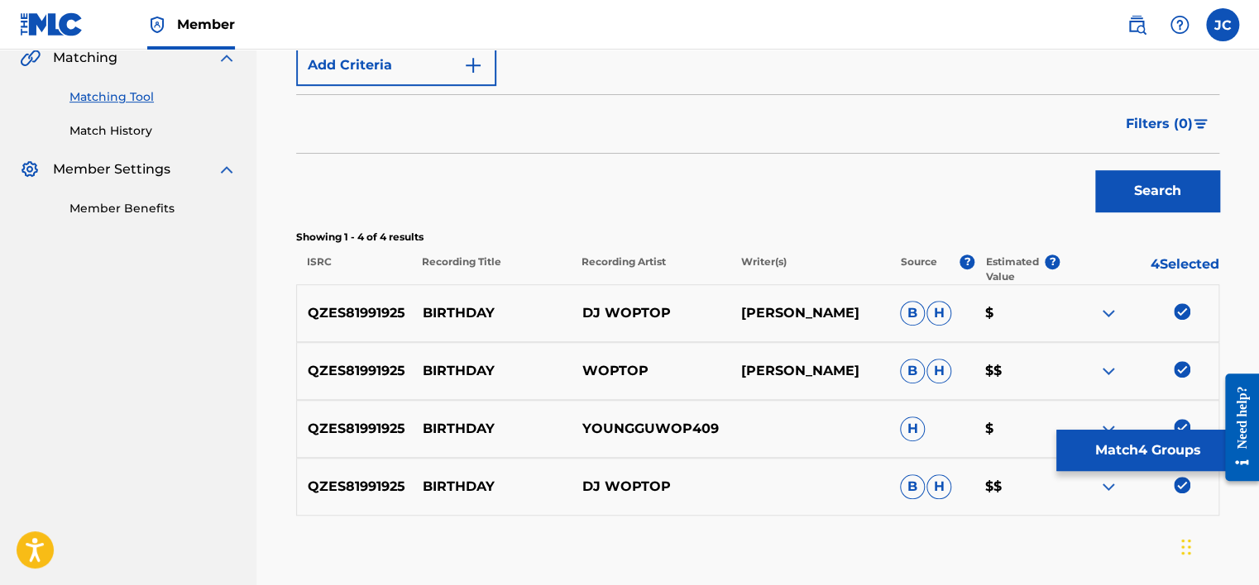
scroll to position [486, 0]
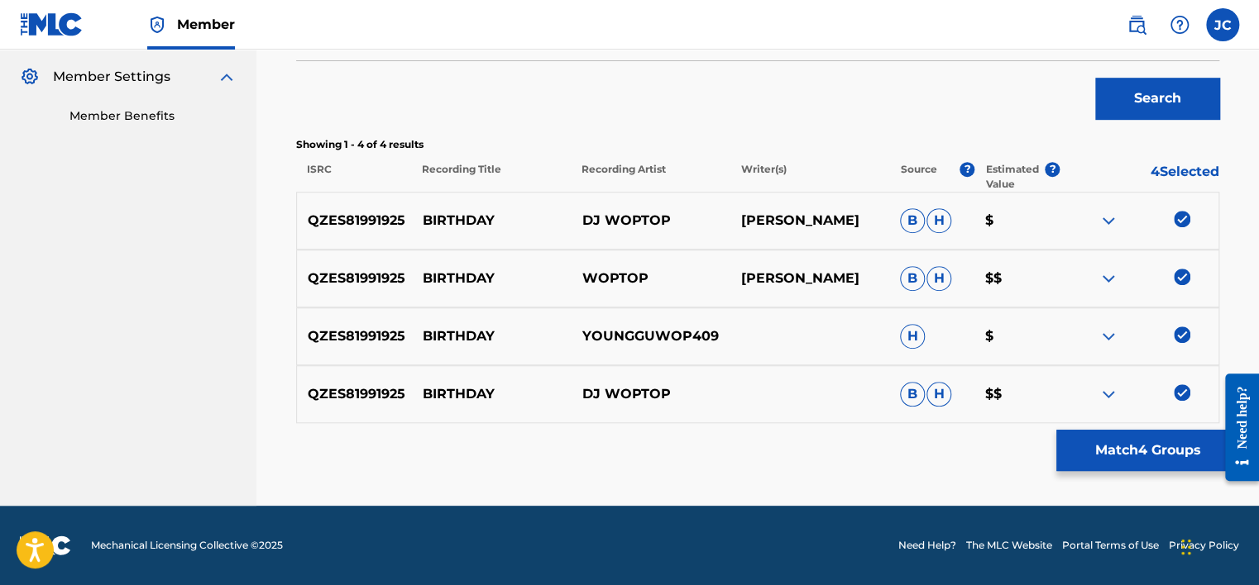
click at [1176, 387] on img at bounding box center [1181, 393] width 17 height 17
click at [1183, 331] on img at bounding box center [1181, 335] width 17 height 17
click at [1174, 288] on div at bounding box center [1138, 279] width 159 height 20
click at [1179, 275] on img at bounding box center [1181, 277] width 17 height 17
click at [1179, 222] on img at bounding box center [1181, 219] width 17 height 17
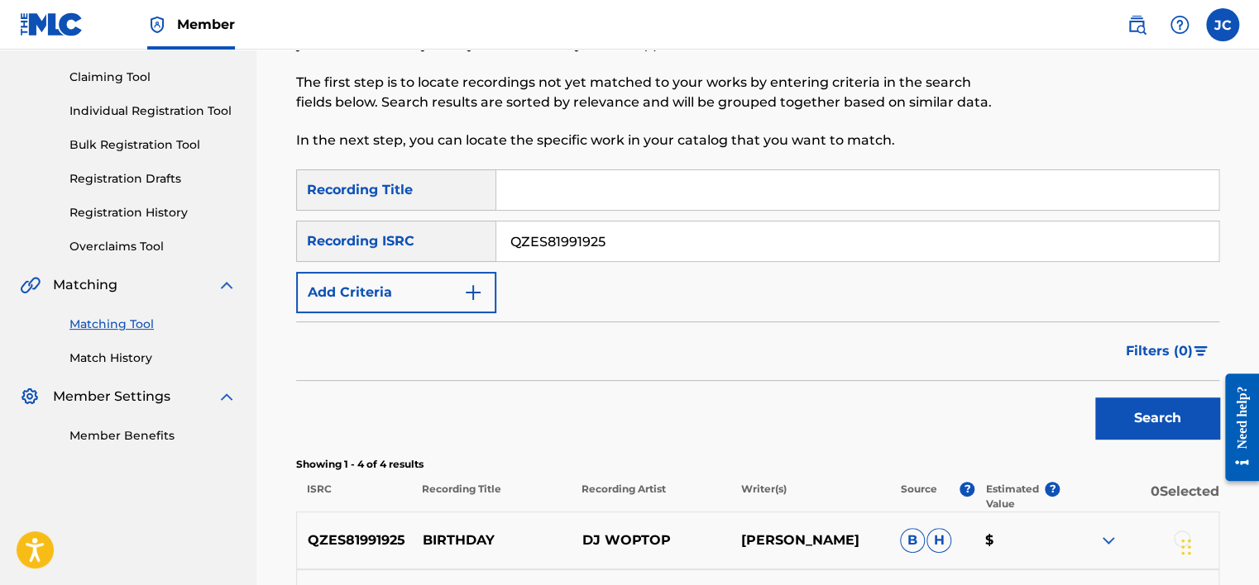
scroll to position [142, 0]
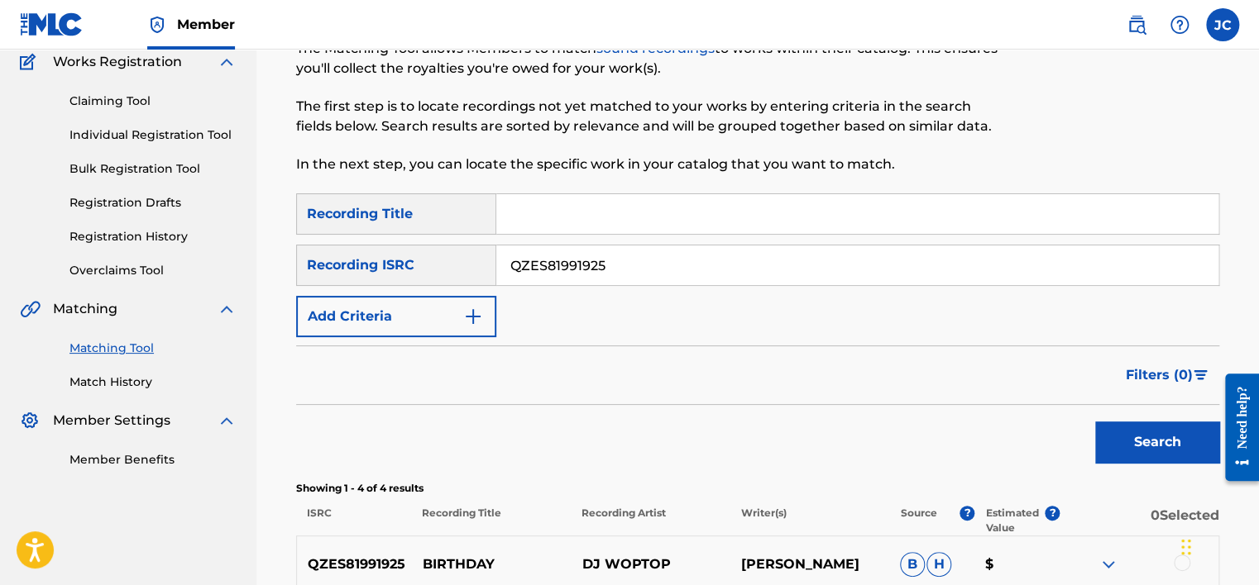
click at [765, 271] on input "QZES81991925" at bounding box center [857, 266] width 722 height 40
paste input "GBSMU3379162"
type input "GBSMU3379162"
click at [1095, 422] on button "Search" at bounding box center [1157, 442] width 124 height 41
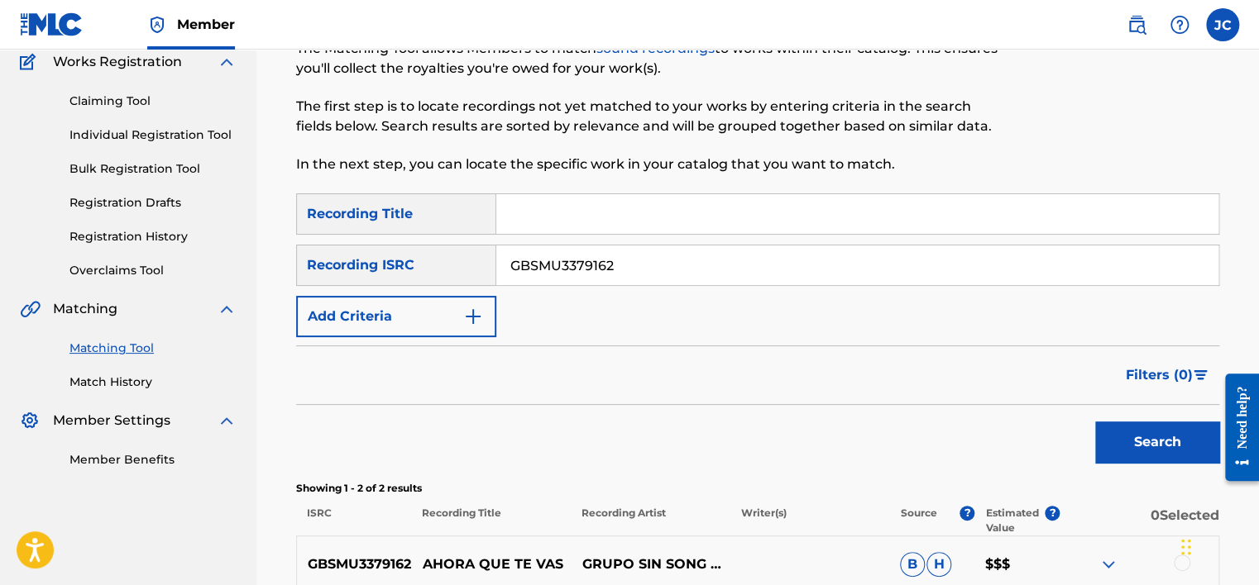
click at [688, 275] on input "GBSMU3379162" at bounding box center [857, 266] width 722 height 40
paste input "QMEU31814968"
click at [1095, 422] on button "Search" at bounding box center [1157, 442] width 124 height 41
click at [771, 269] on input "QMEU31814968" at bounding box center [857, 266] width 722 height 40
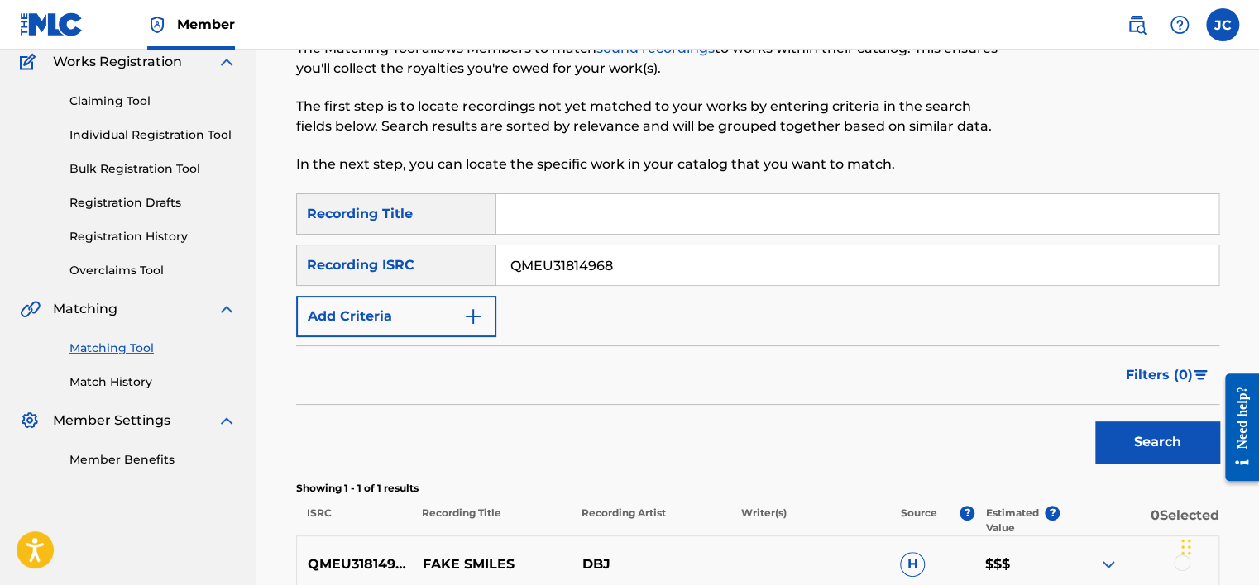
click at [771, 269] on input "QMEU31814968" at bounding box center [857, 266] width 722 height 40
paste input "RUA49110067"
click at [1095, 422] on button "Search" at bounding box center [1157, 442] width 124 height 41
click at [645, 265] on input "RUA491100678" at bounding box center [857, 266] width 722 height 40
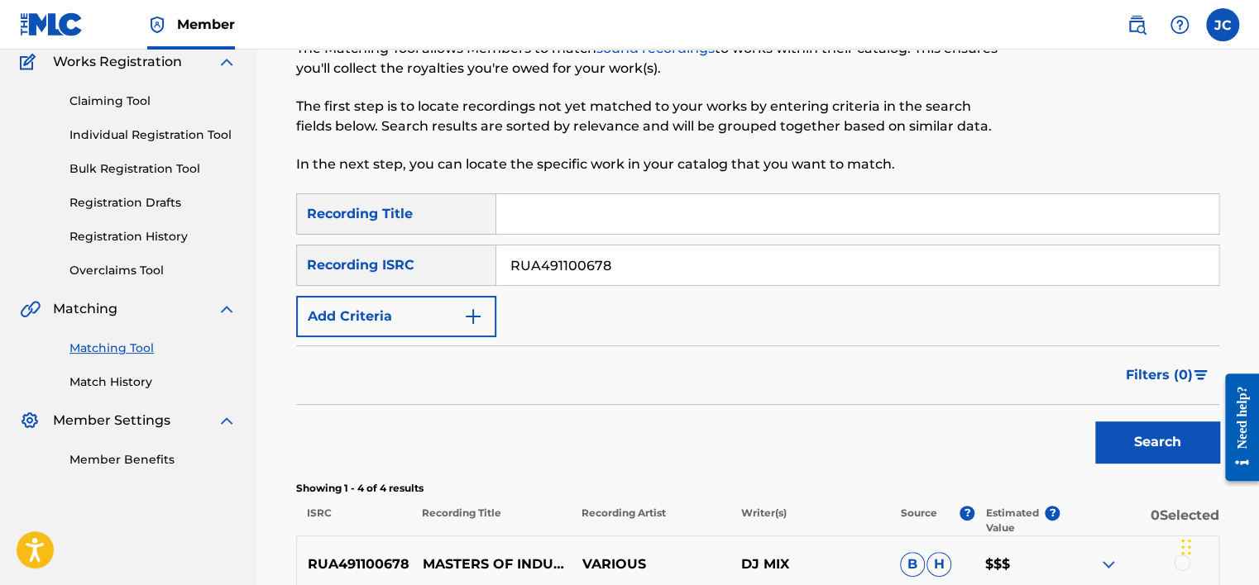
paste input "QZDA61844635"
type input "QZDA61844635"
click at [1095, 422] on button "Search" at bounding box center [1157, 442] width 124 height 41
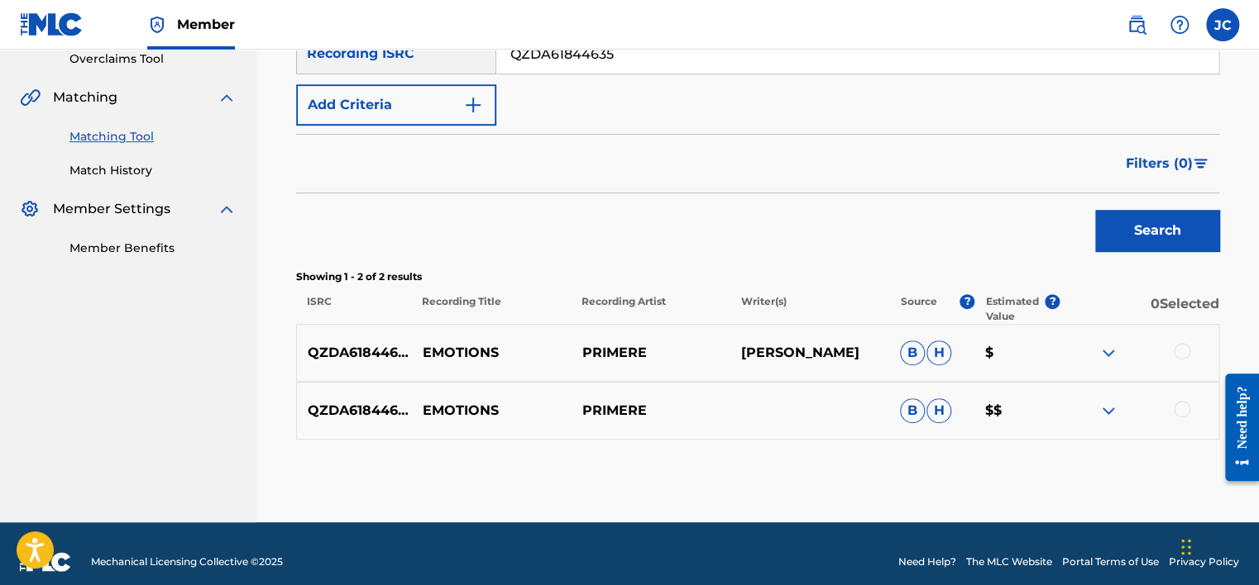
scroll to position [361, 0]
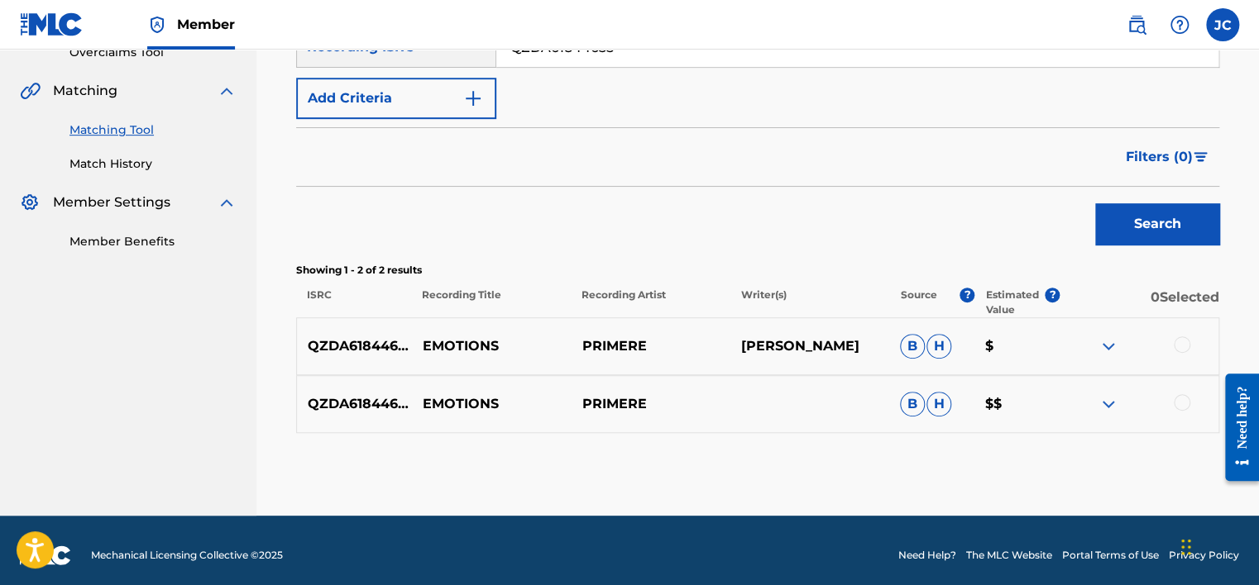
click at [1181, 399] on div at bounding box center [1181, 402] width 17 height 17
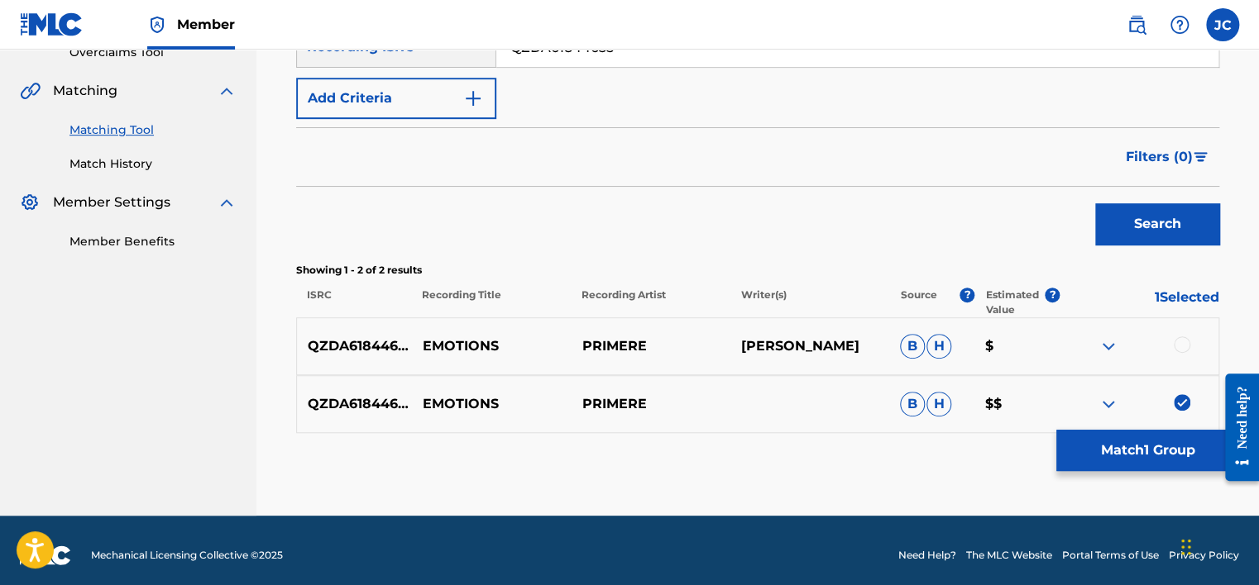
click at [1181, 348] on div at bounding box center [1181, 345] width 17 height 17
click at [1163, 443] on button "Match 2 Groups" at bounding box center [1147, 450] width 183 height 41
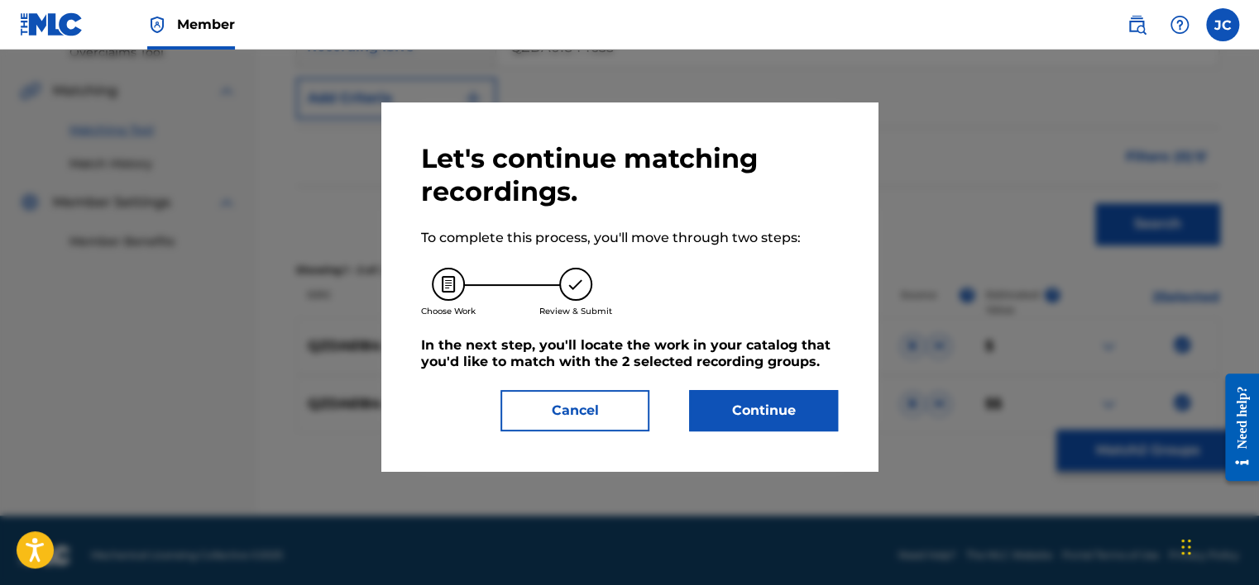
click at [722, 417] on button "Continue" at bounding box center [763, 410] width 149 height 41
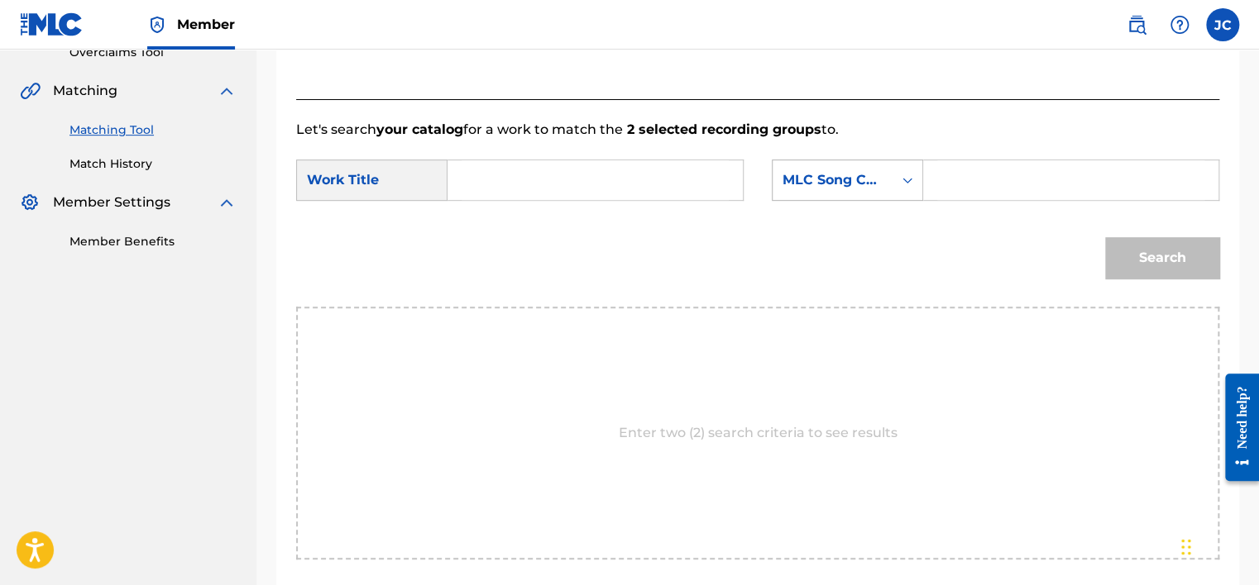
click at [824, 168] on div "MLC Song Code" at bounding box center [832, 180] width 120 height 31
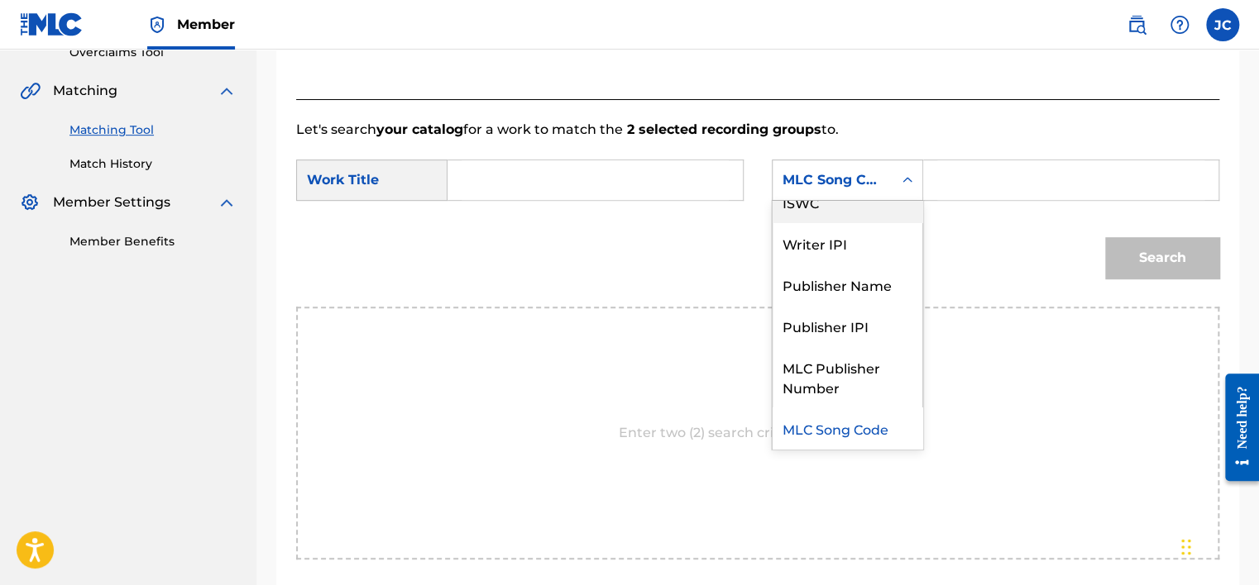
scroll to position [0, 0]
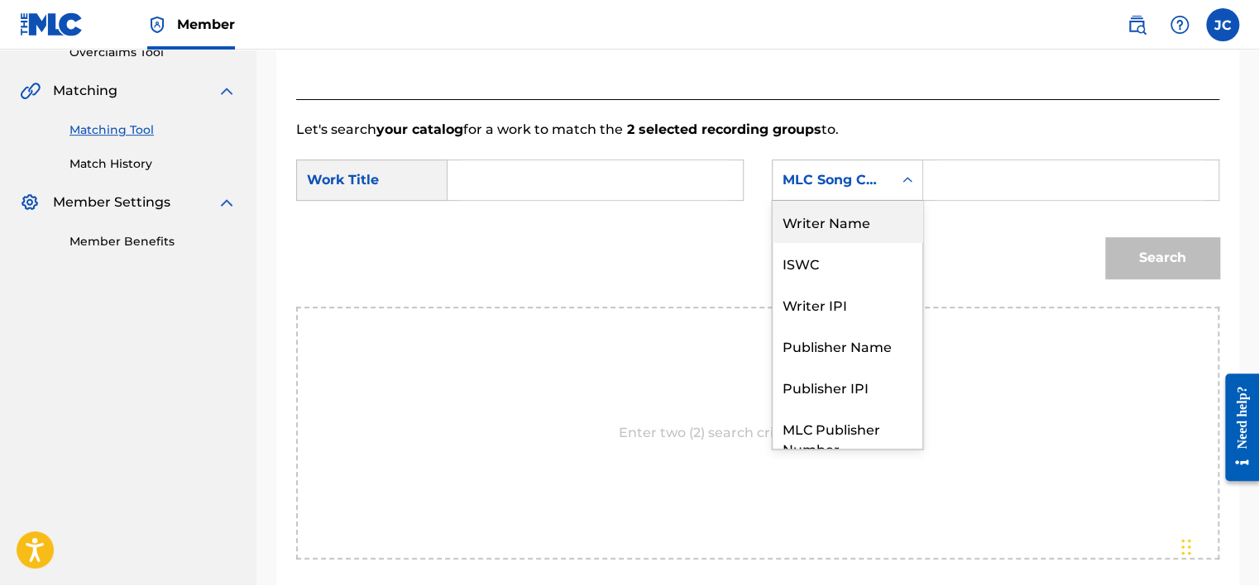
click at [839, 237] on div "Writer Name" at bounding box center [847, 221] width 150 height 41
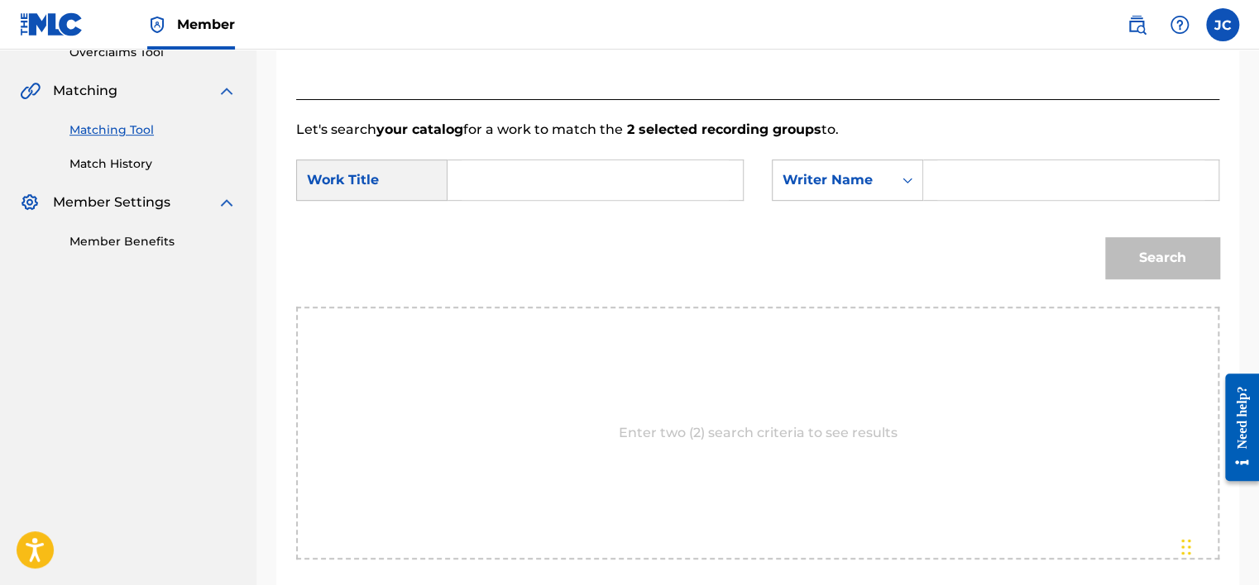
click at [682, 167] on input "Search Form" at bounding box center [594, 180] width 267 height 40
paste input "Emotions"
type input "Emotions"
click at [1009, 188] on input "Search Form" at bounding box center [1070, 180] width 267 height 40
paste input "[PERSON_NAME]"
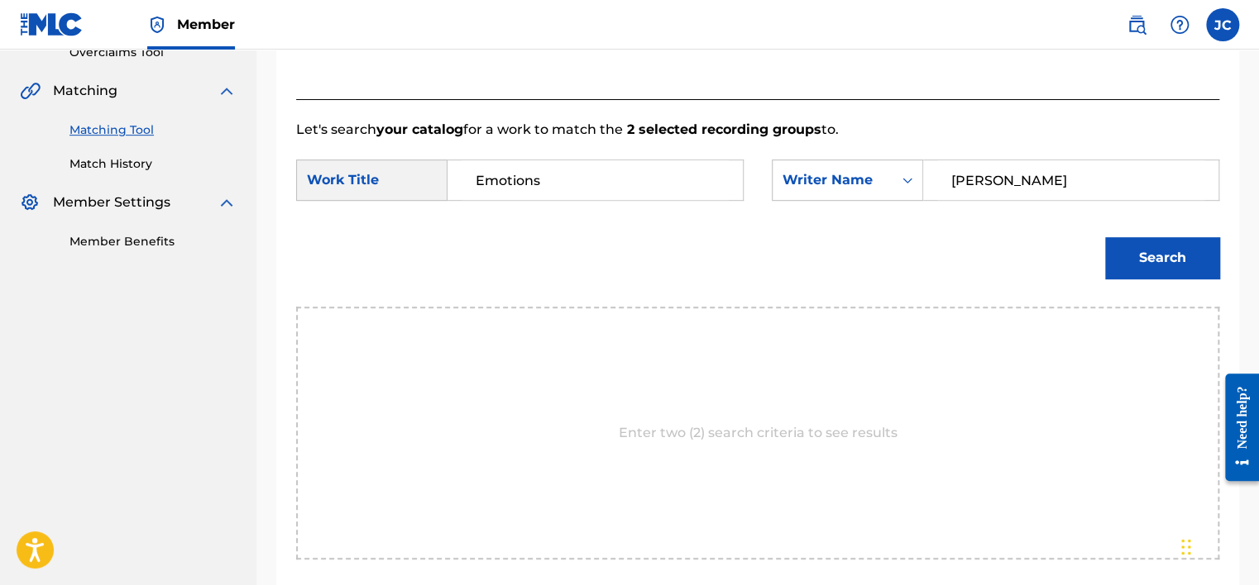
type input "[PERSON_NAME]"
click at [1105, 237] on button "Search" at bounding box center [1162, 257] width 114 height 41
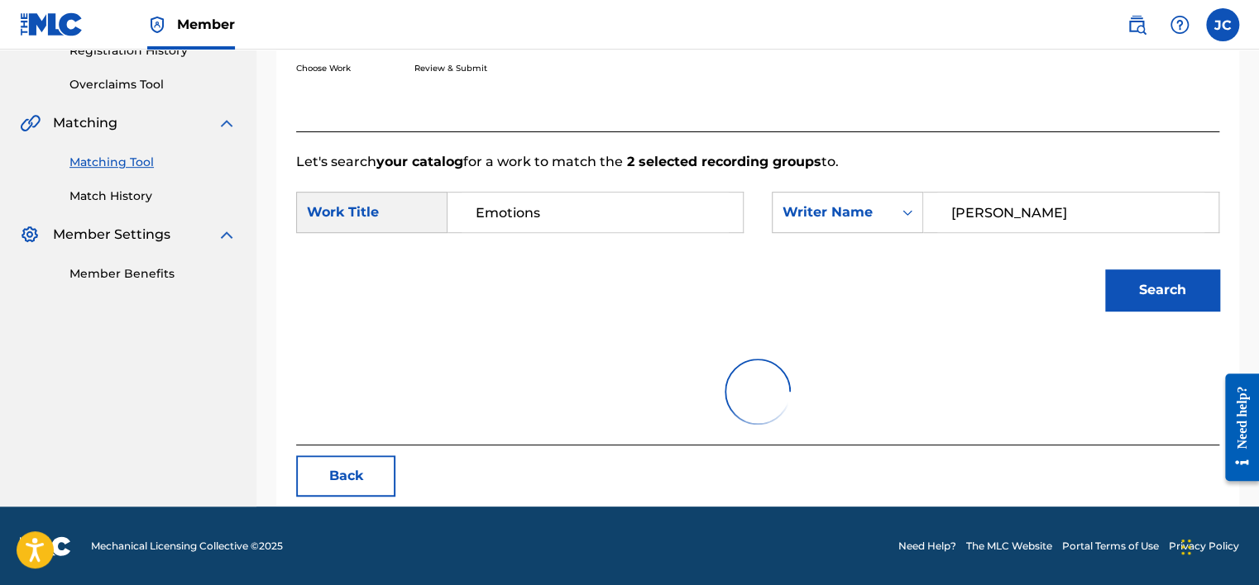
scroll to position [258, 0]
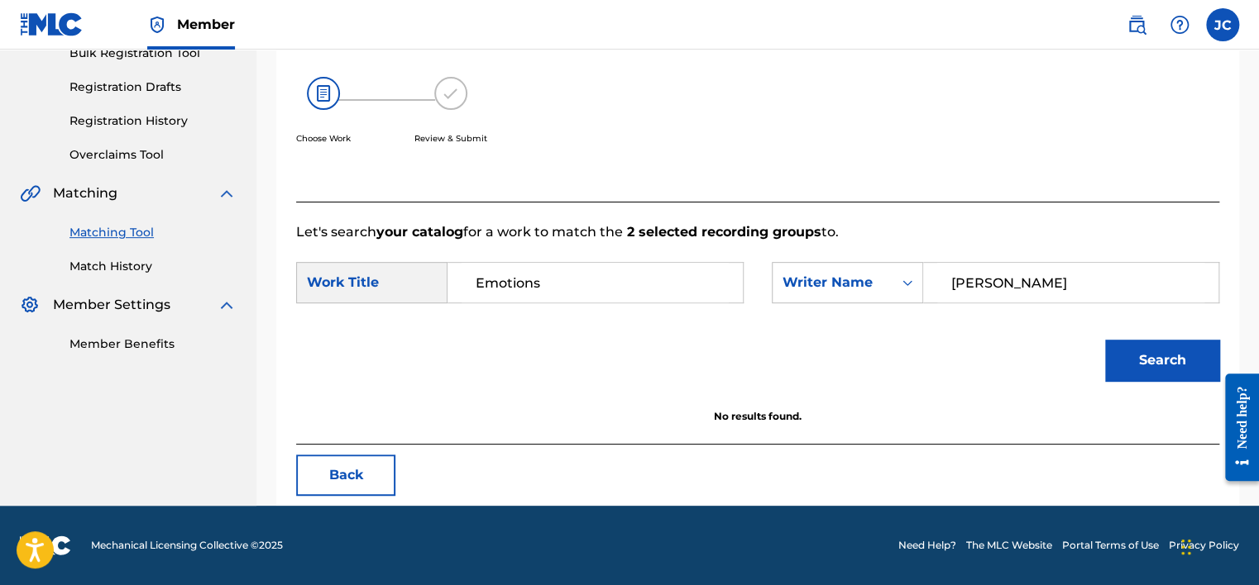
click at [361, 485] on button "Back" at bounding box center [345, 475] width 99 height 41
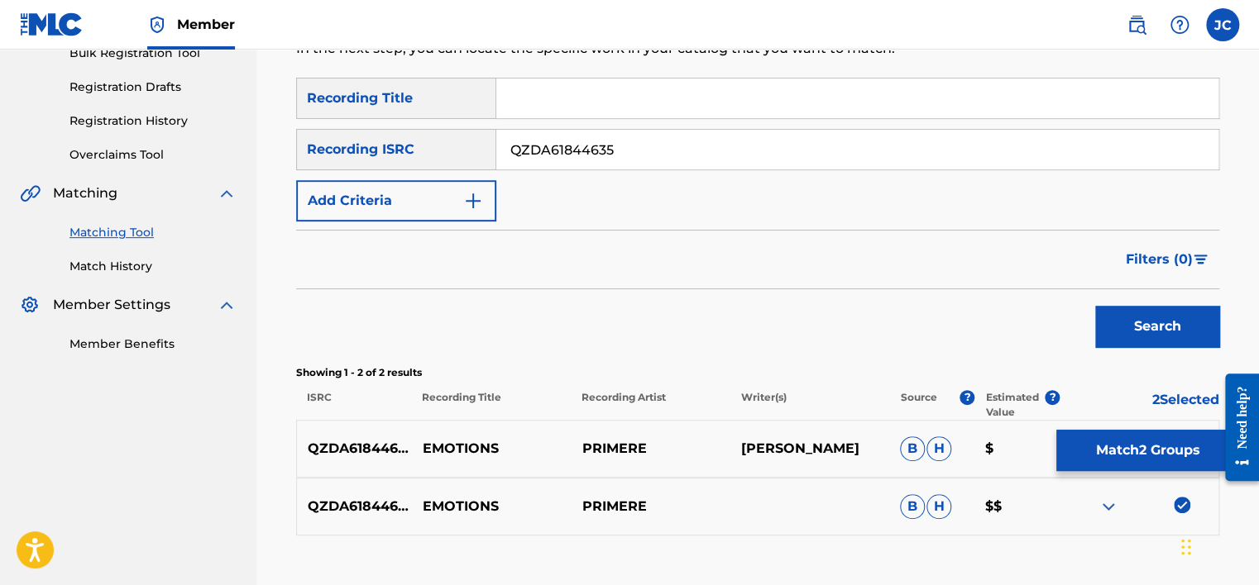
scroll to position [370, 0]
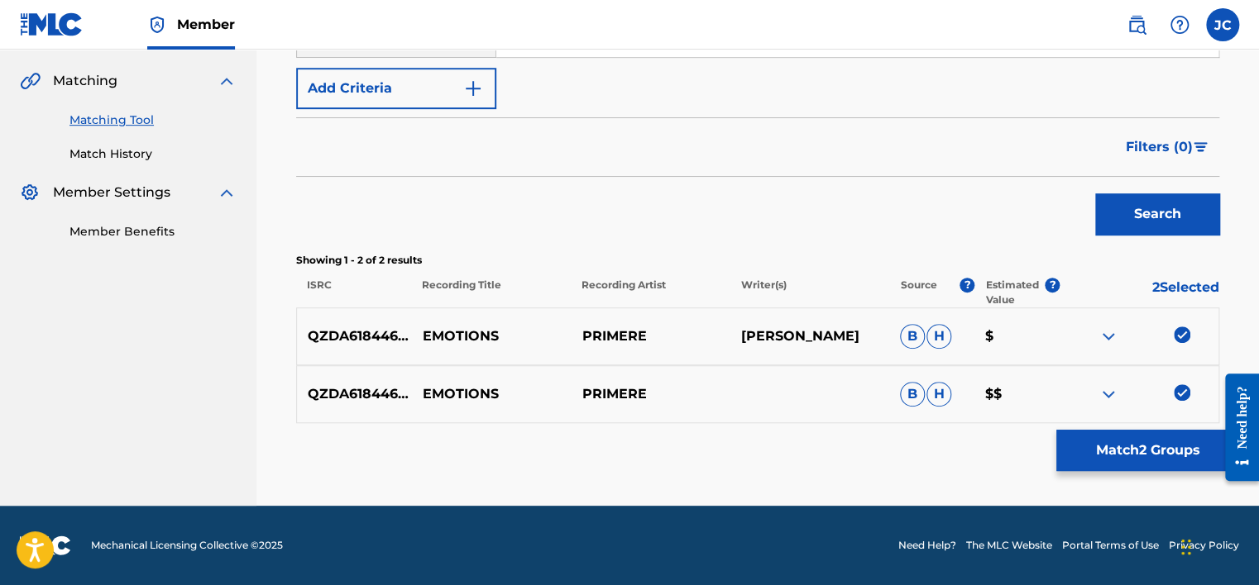
click at [1171, 388] on div at bounding box center [1138, 395] width 159 height 20
click at [1182, 394] on img at bounding box center [1181, 393] width 17 height 17
click at [1183, 334] on img at bounding box center [1181, 335] width 17 height 17
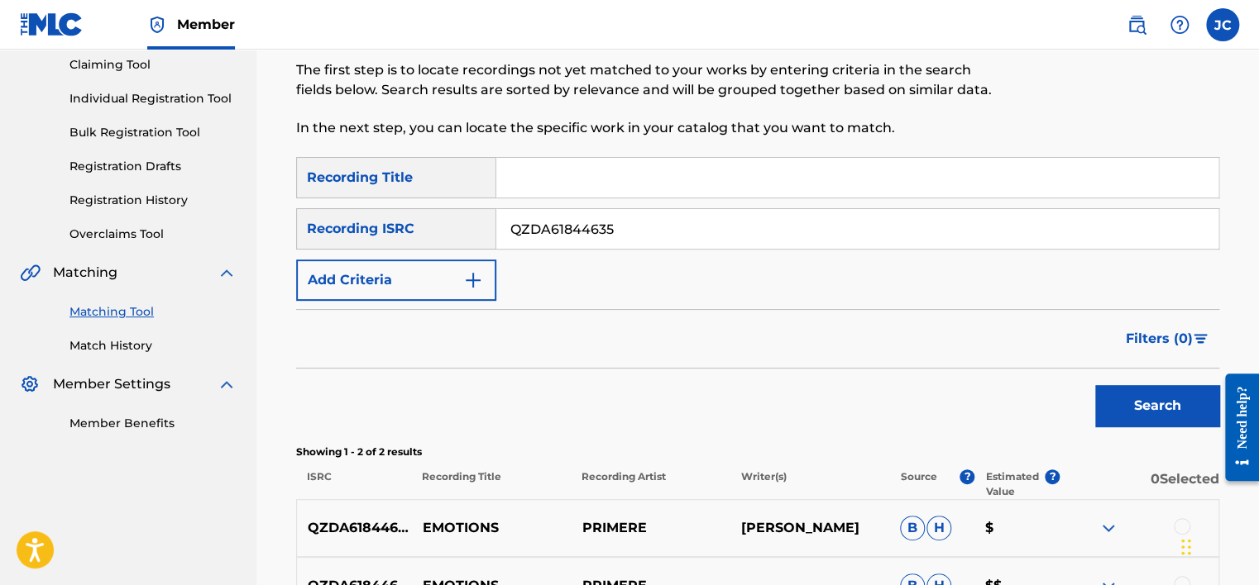
scroll to position [162, 0]
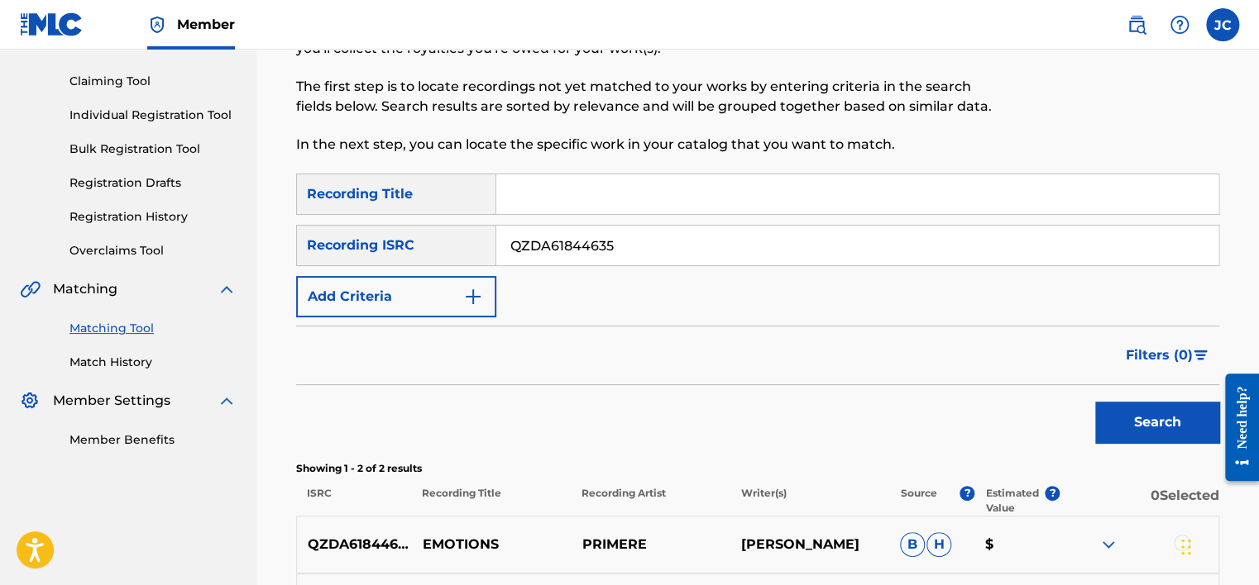
click at [707, 243] on input "QZDA61844635" at bounding box center [857, 246] width 722 height 40
paste input "USCGJ0647089"
type input "USCGJ0647089"
click at [1095, 402] on button "Search" at bounding box center [1157, 422] width 124 height 41
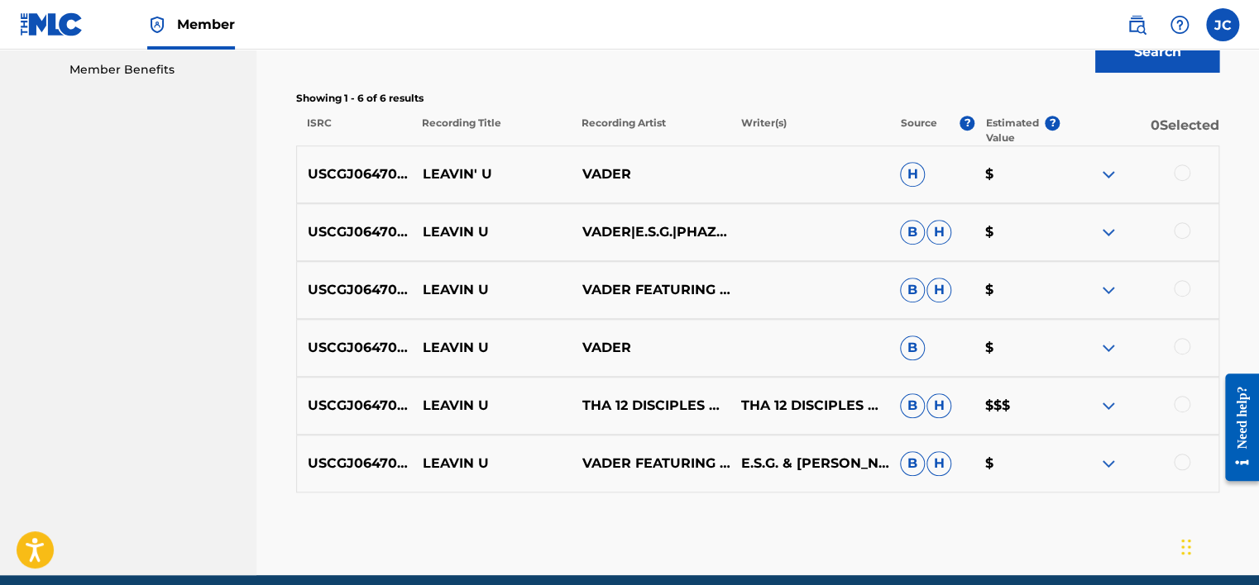
scroll to position [542, 0]
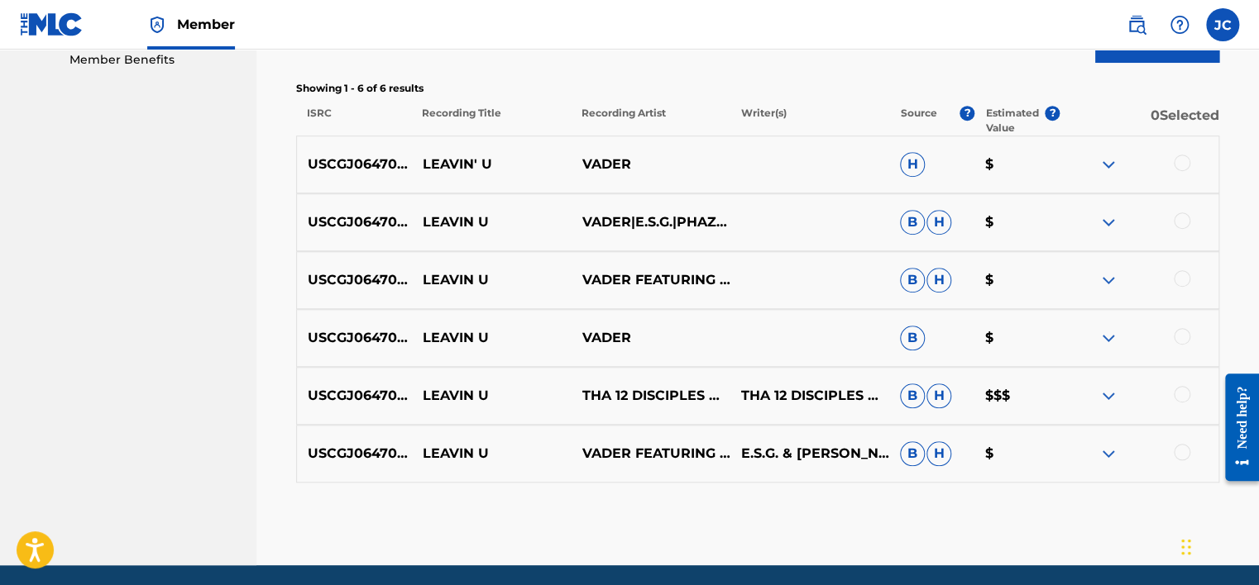
click at [1178, 456] on div at bounding box center [1181, 452] width 17 height 17
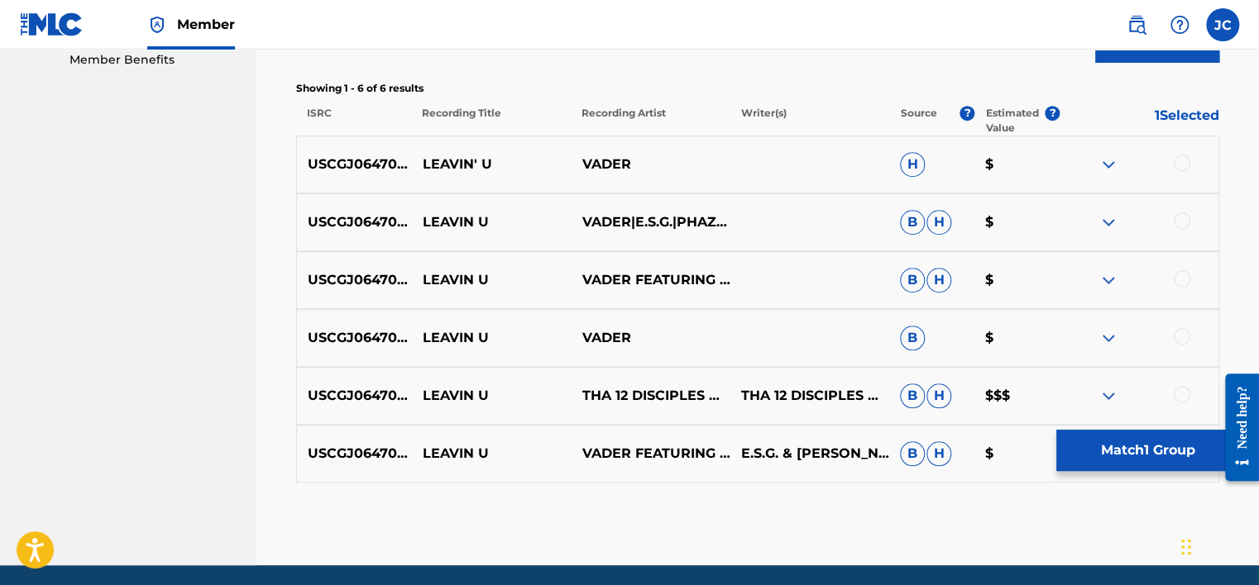
click at [1181, 398] on div at bounding box center [1181, 394] width 17 height 17
click at [1180, 332] on div at bounding box center [1181, 336] width 17 height 17
click at [1179, 271] on div at bounding box center [1181, 278] width 17 height 17
click at [1177, 217] on div at bounding box center [1181, 221] width 17 height 17
click at [1179, 157] on div at bounding box center [1181, 163] width 17 height 17
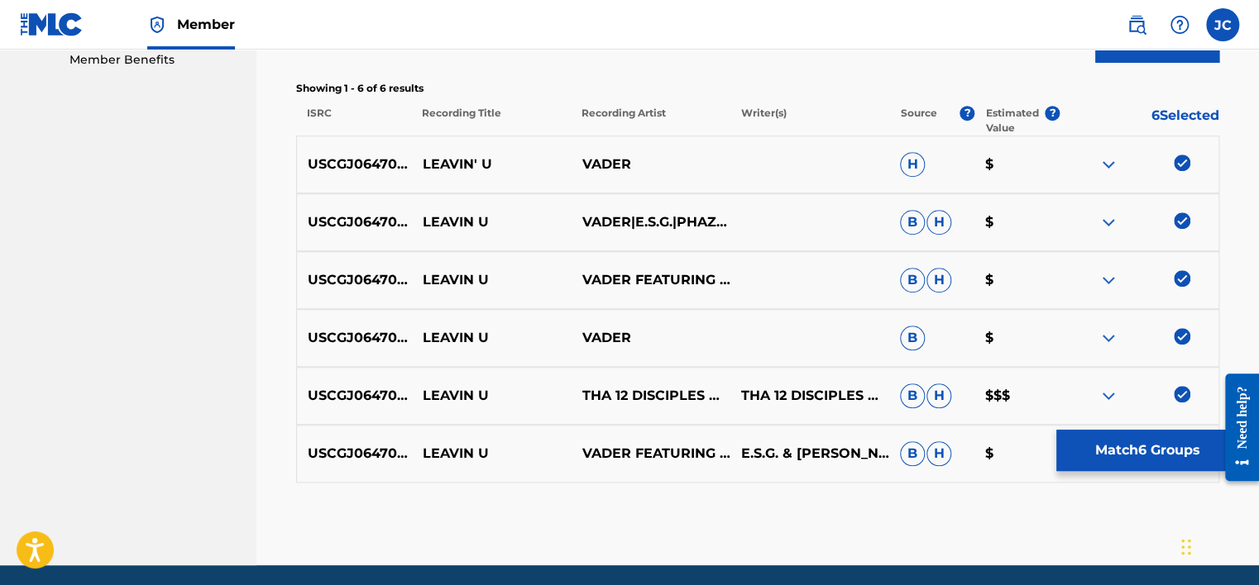
click at [1113, 447] on button "Match 6 Groups" at bounding box center [1147, 450] width 183 height 41
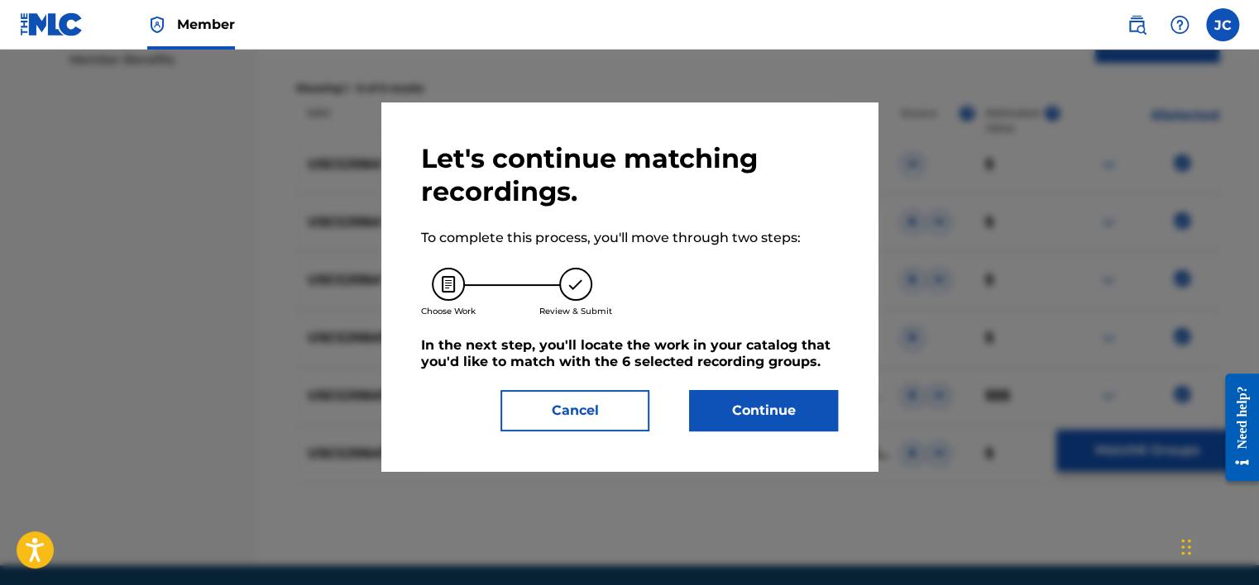
click at [741, 418] on button "Continue" at bounding box center [763, 410] width 149 height 41
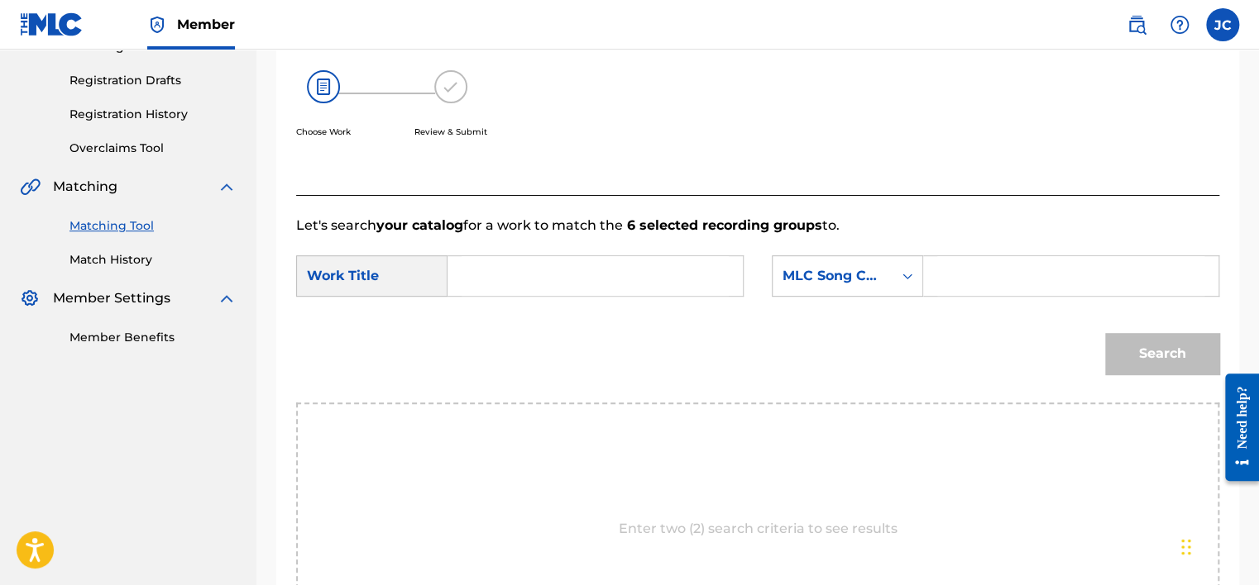
scroll to position [252, 0]
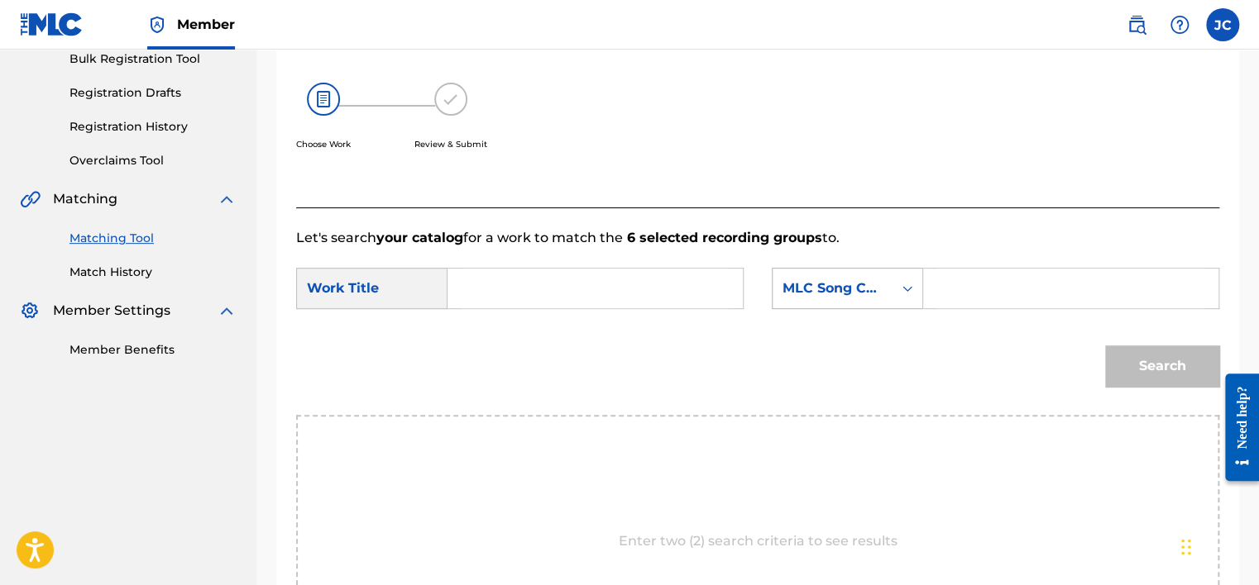
click at [791, 294] on div "MLC Song Code" at bounding box center [832, 289] width 100 height 20
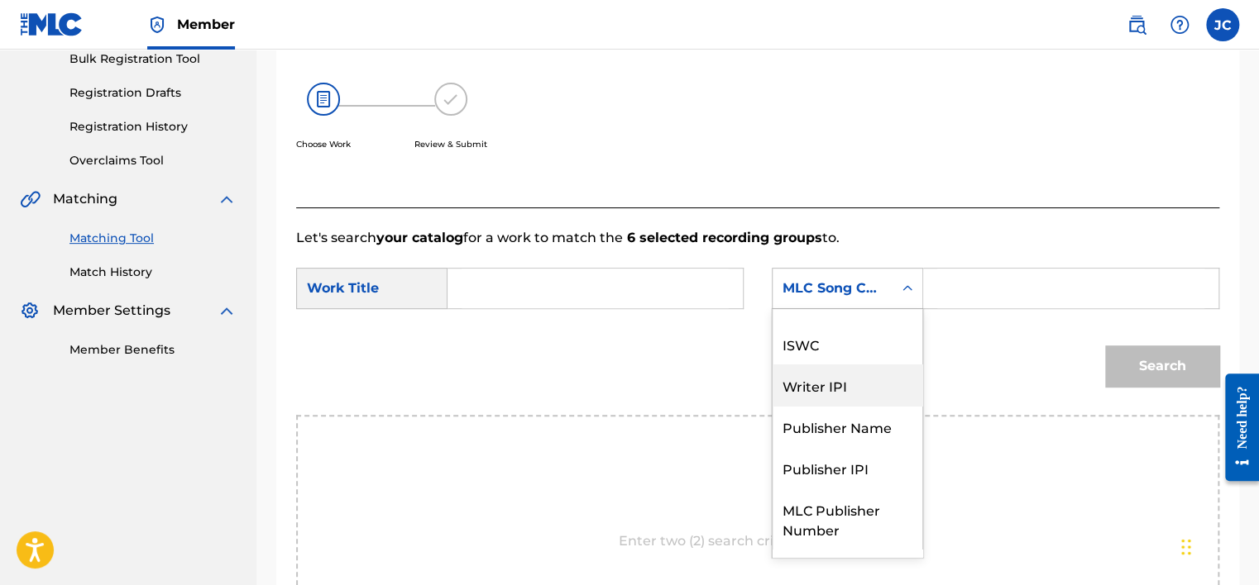
scroll to position [0, 0]
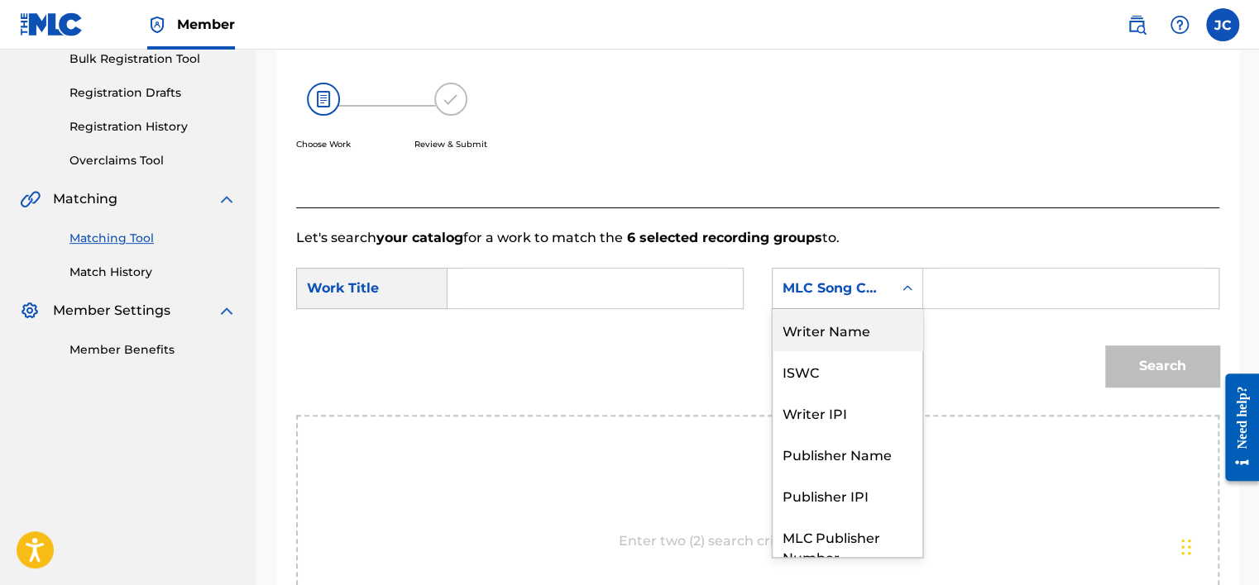
click at [814, 332] on div "Writer Name" at bounding box center [847, 329] width 150 height 41
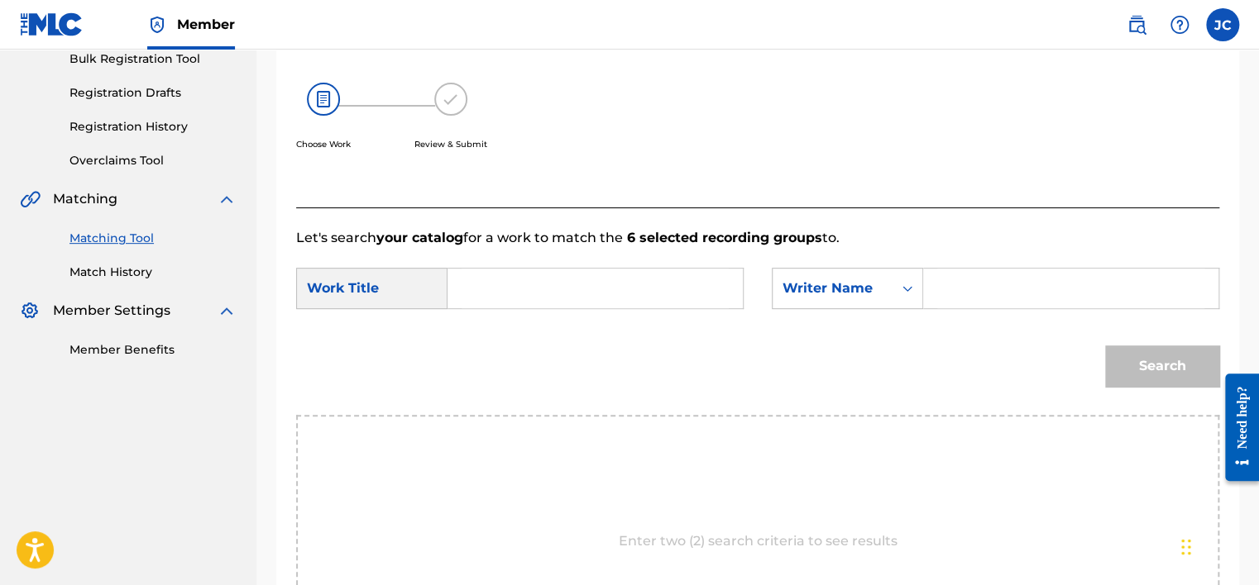
click at [681, 280] on input "Search Form" at bounding box center [594, 289] width 267 height 40
paste input "Leavin U Lil' Keke"
drag, startPoint x: 595, startPoint y: 290, endPoint x: 533, endPoint y: 284, distance: 62.3
click at [533, 284] on input "Leavin U Lil' Keke" at bounding box center [594, 289] width 267 height 40
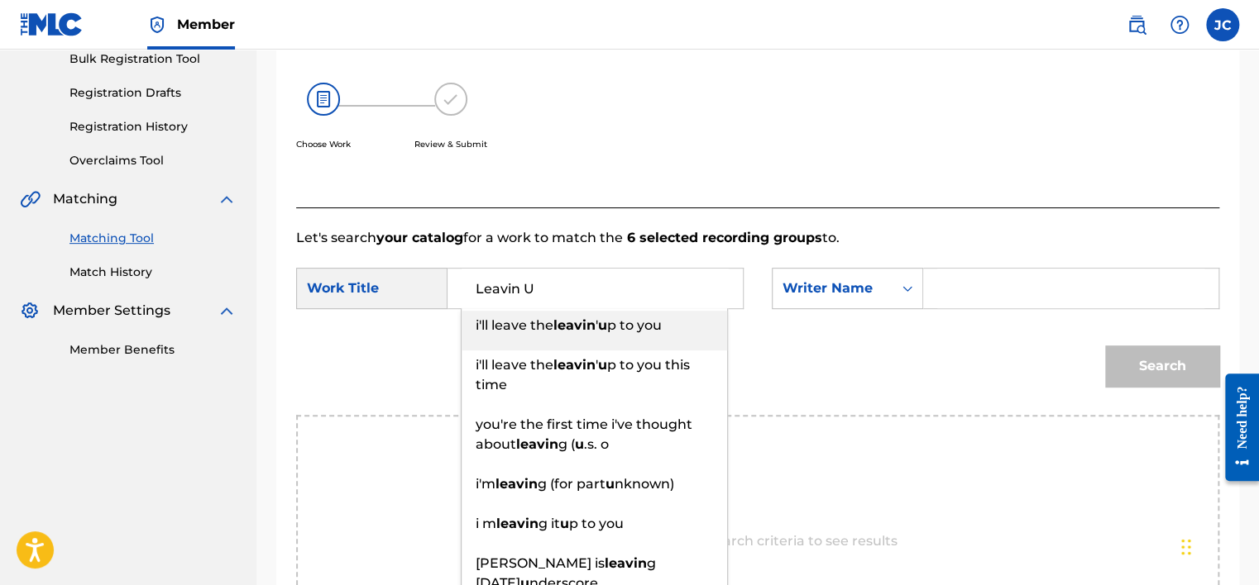
type input "Leavin U"
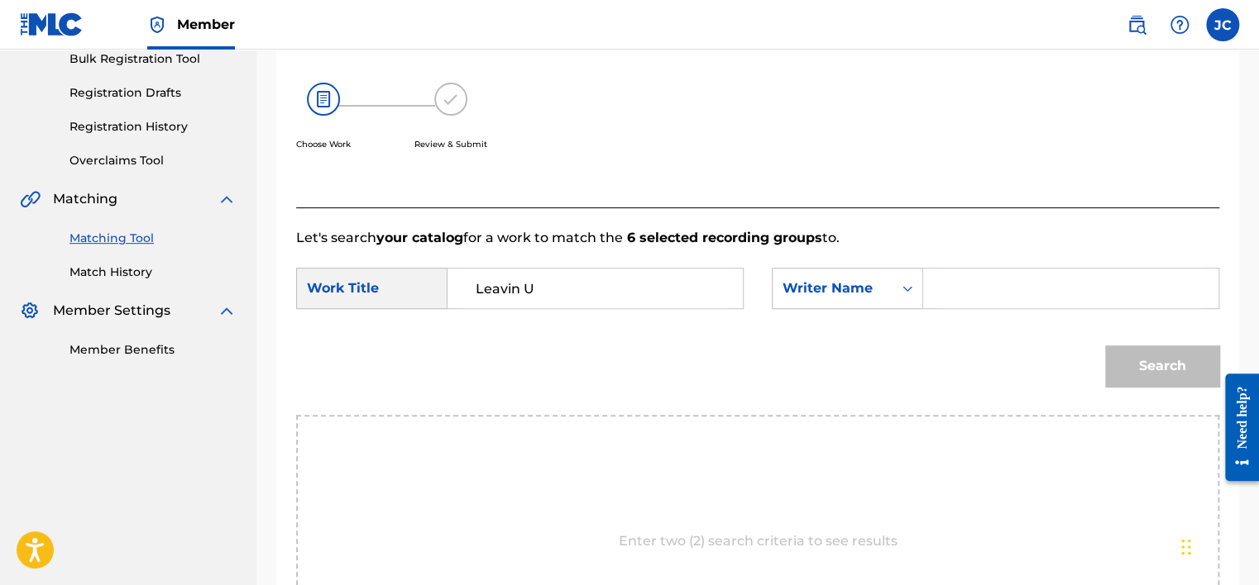
click at [637, 69] on div "Choose Work Review & Submit" at bounding box center [651, 126] width 710 height 126
click at [994, 284] on input "Search Form" at bounding box center [1070, 289] width 267 height 40
type input "[PERSON_NAME]"
click at [1138, 341] on div "Search" at bounding box center [1158, 362] width 122 height 66
click at [1142, 371] on button "Search" at bounding box center [1162, 366] width 114 height 41
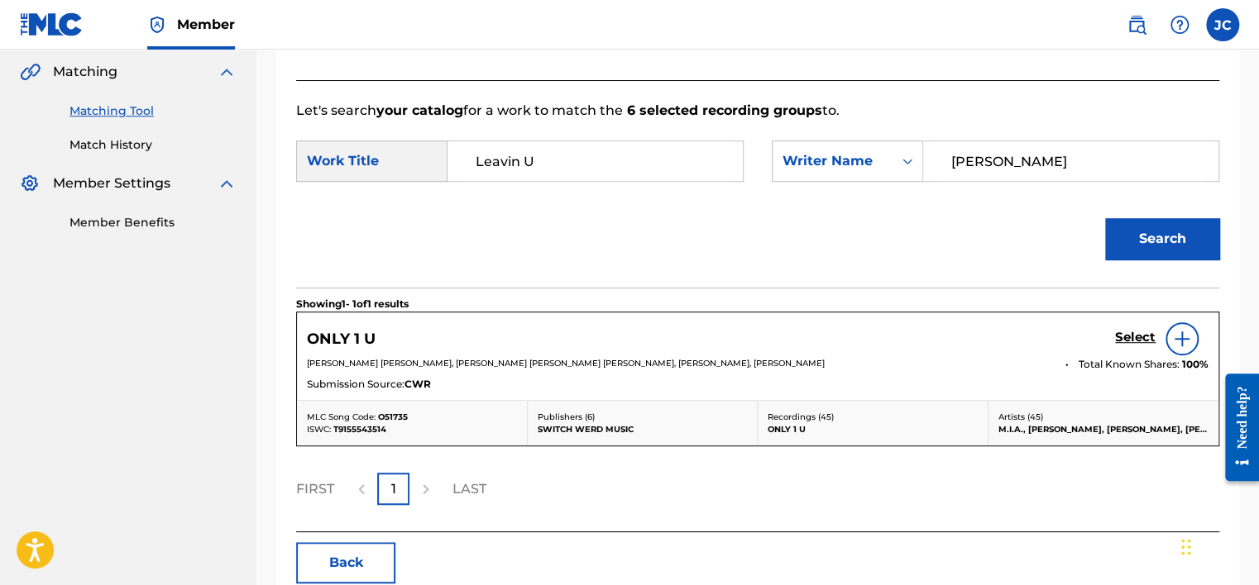
scroll to position [466, 0]
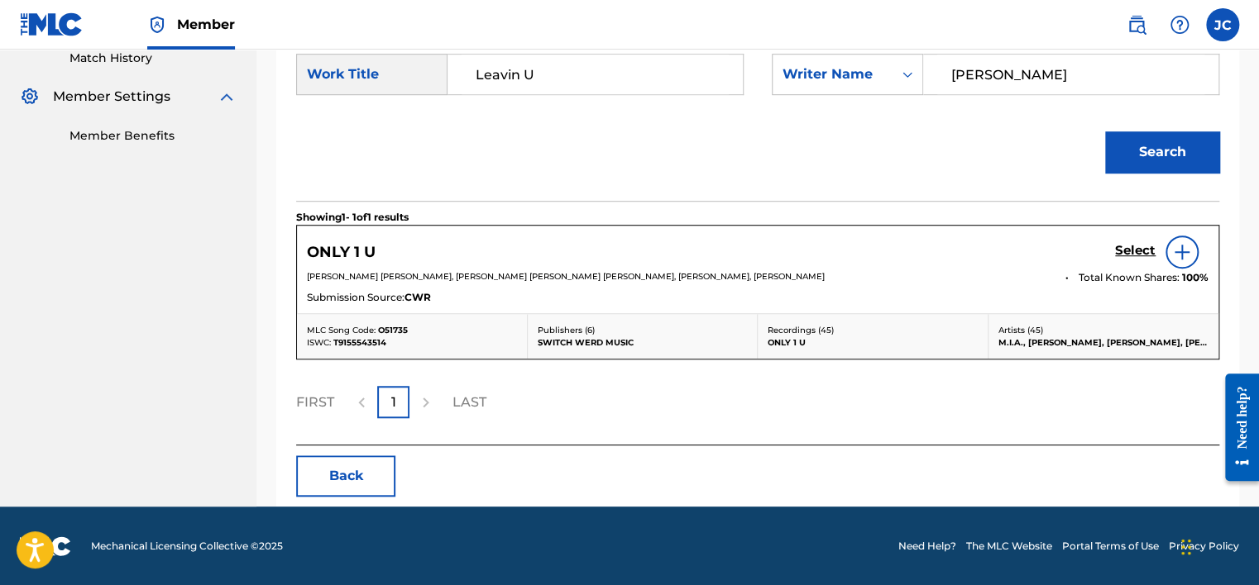
click at [375, 471] on button "Back" at bounding box center [345, 476] width 99 height 41
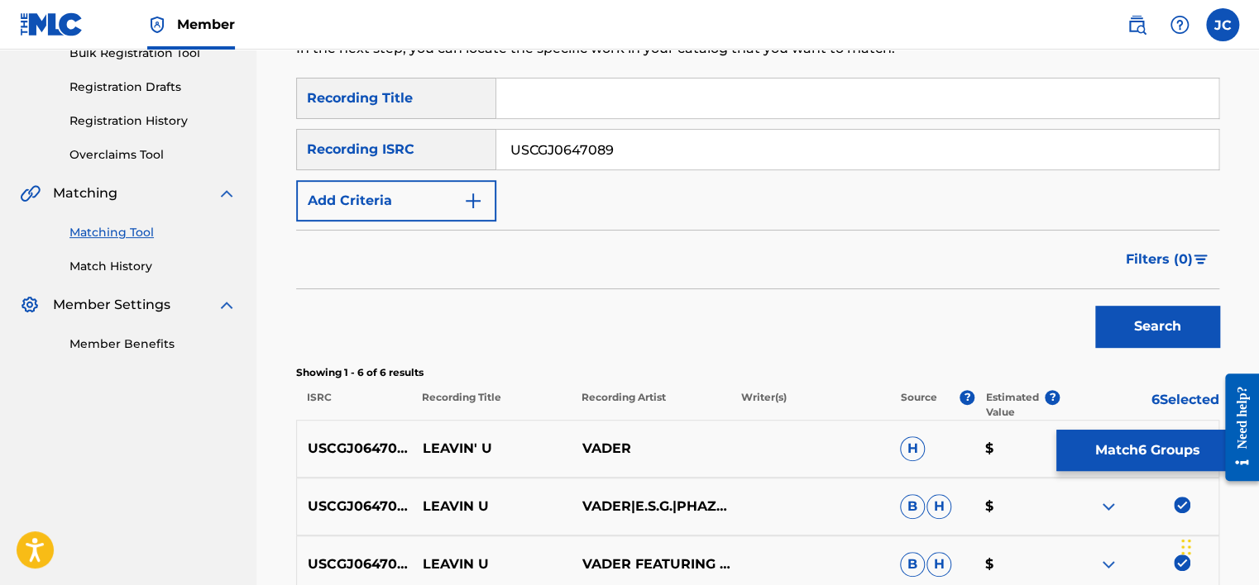
scroll to position [210, 0]
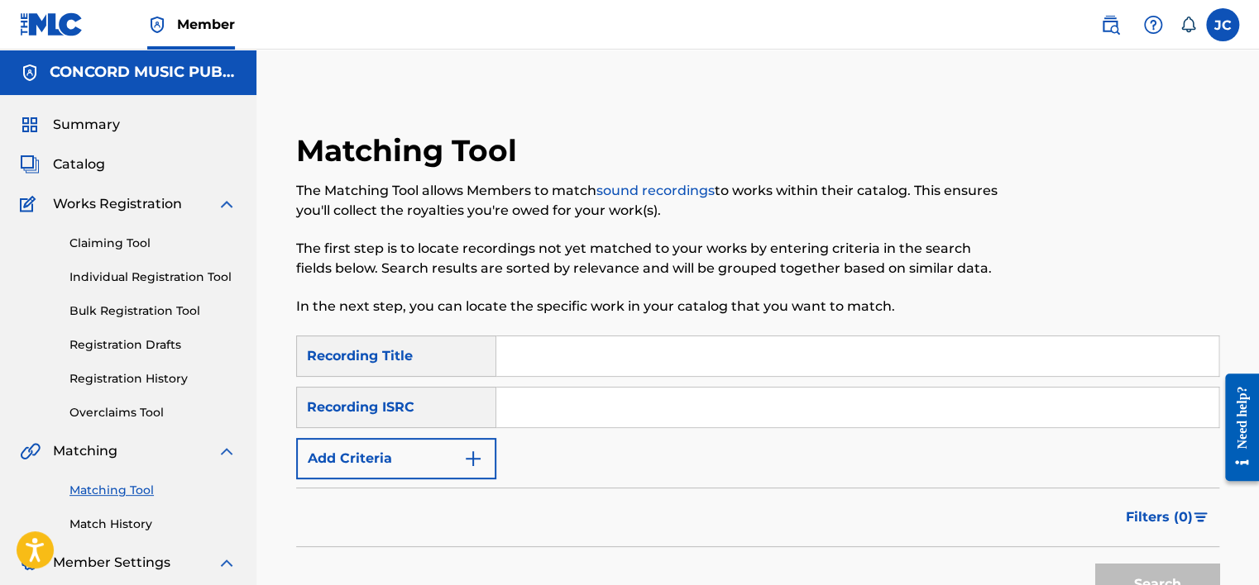
click at [624, 414] on input "Search Form" at bounding box center [857, 408] width 722 height 40
paste input "USX9P0696253"
type input "USX9P0696253"
click at [1095, 564] on button "Search" at bounding box center [1157, 584] width 124 height 41
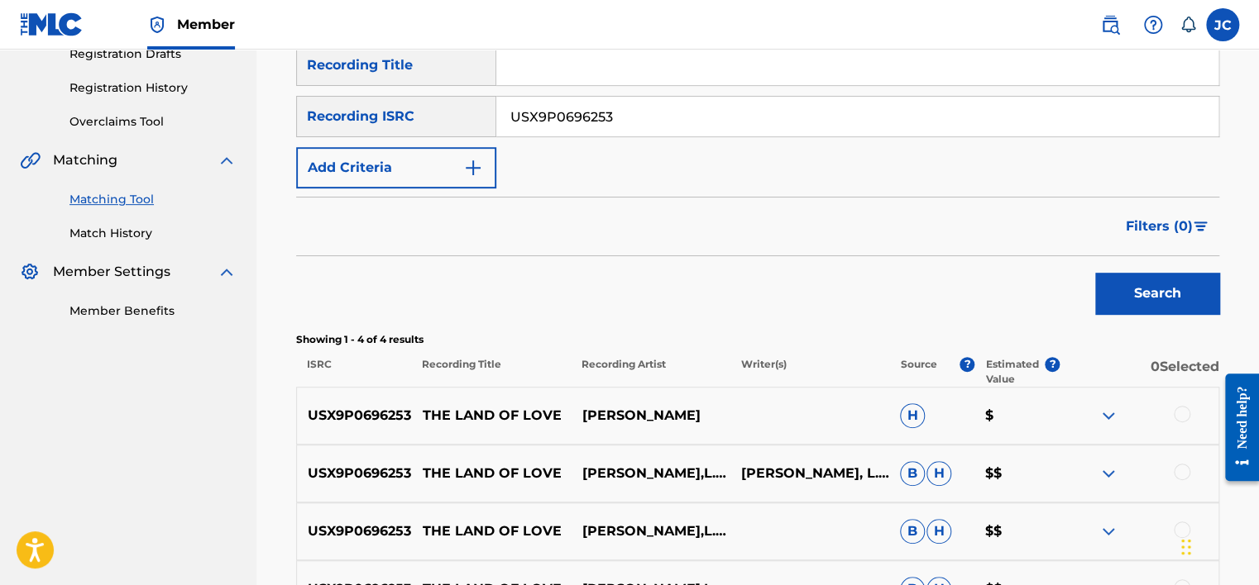
scroll to position [305, 0]
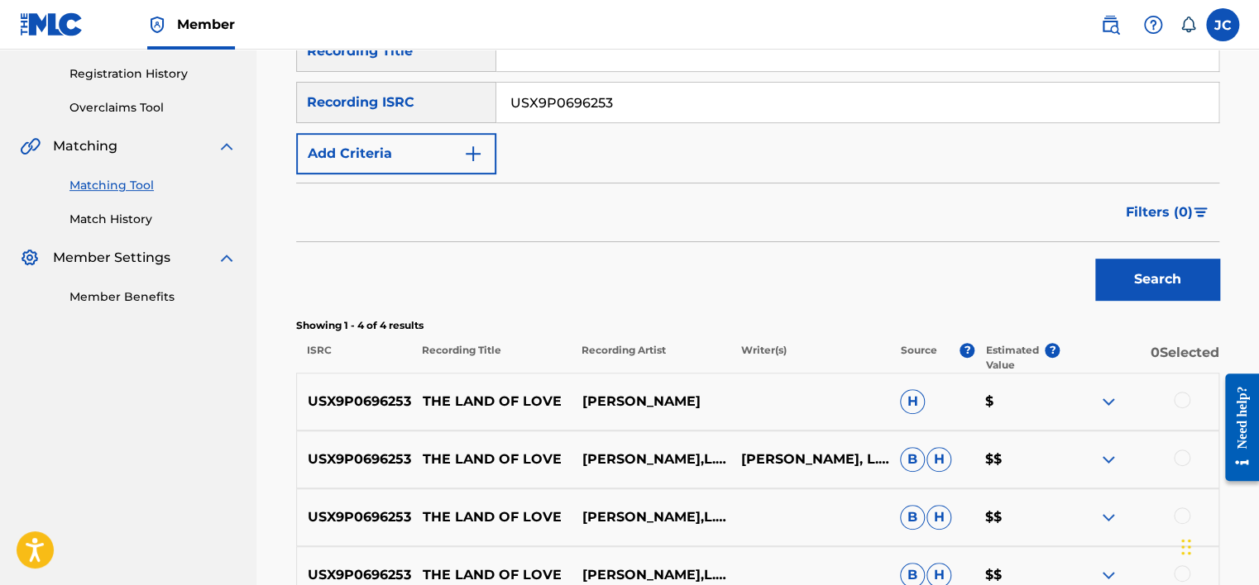
drag, startPoint x: 1256, startPoint y: 342, endPoint x: 1263, endPoint y: 389, distance: 47.6
drag, startPoint x: 1263, startPoint y: 389, endPoint x: 1245, endPoint y: 220, distance: 169.7
click at [1245, 220] on div "Matching Tool The Matching Tool allows Members to match sound recordings to wor…" at bounding box center [757, 236] width 1002 height 901
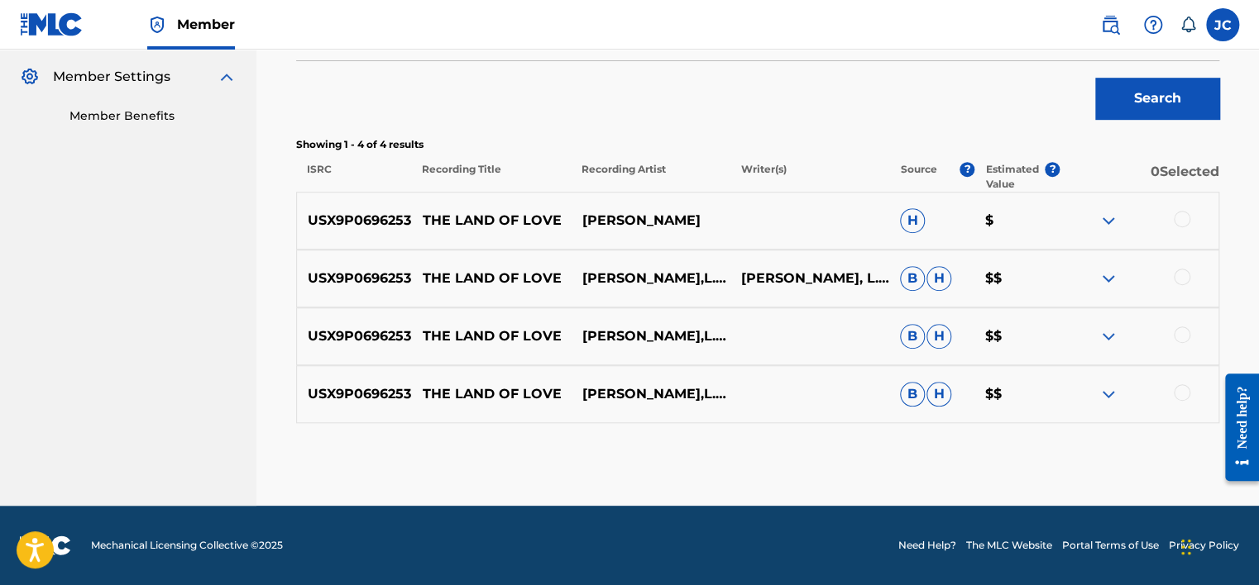
click at [1186, 392] on div at bounding box center [1181, 393] width 17 height 17
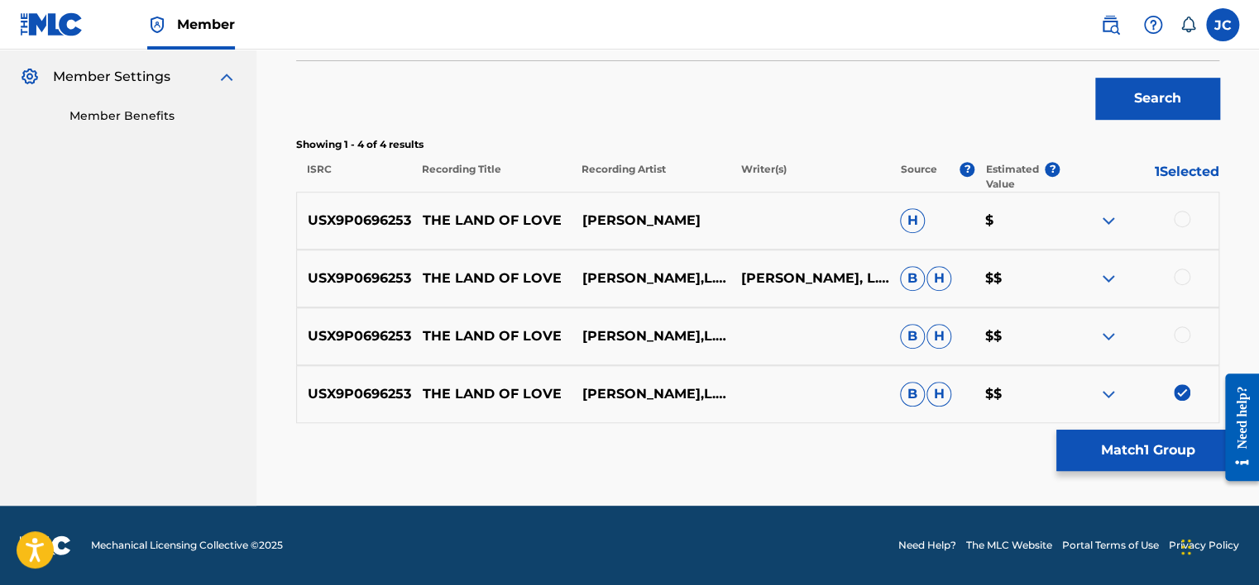
click at [1183, 338] on div at bounding box center [1181, 335] width 17 height 17
click at [1182, 278] on div at bounding box center [1181, 277] width 17 height 17
click at [1182, 221] on div at bounding box center [1181, 219] width 17 height 17
click at [1135, 442] on button "Match 4 Groups" at bounding box center [1147, 450] width 183 height 41
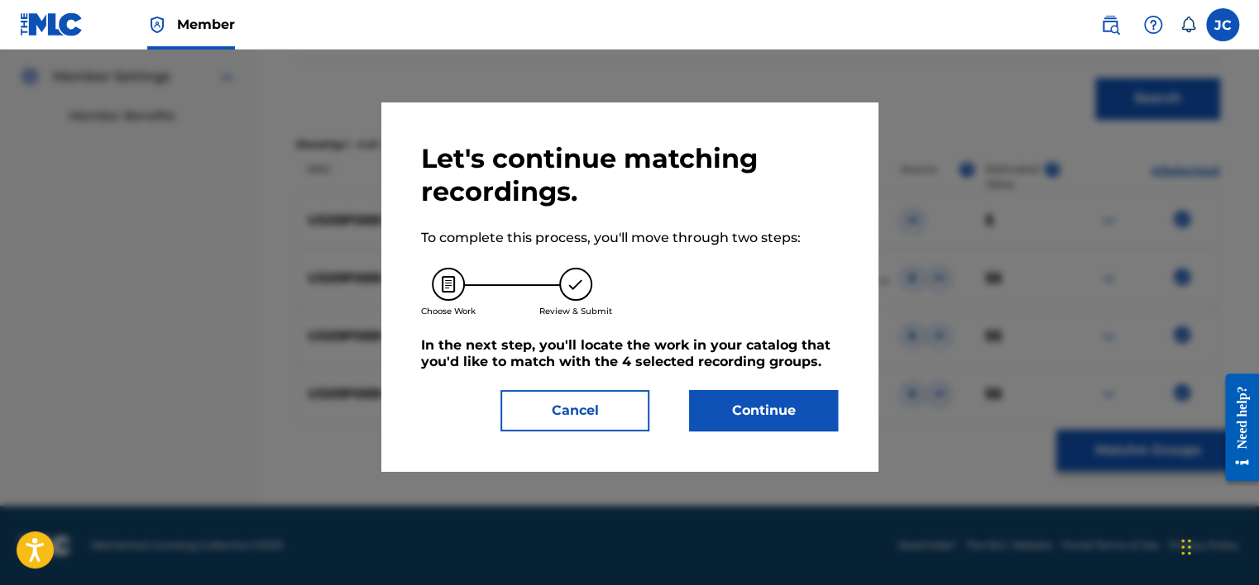
click at [767, 417] on button "Continue" at bounding box center [763, 410] width 149 height 41
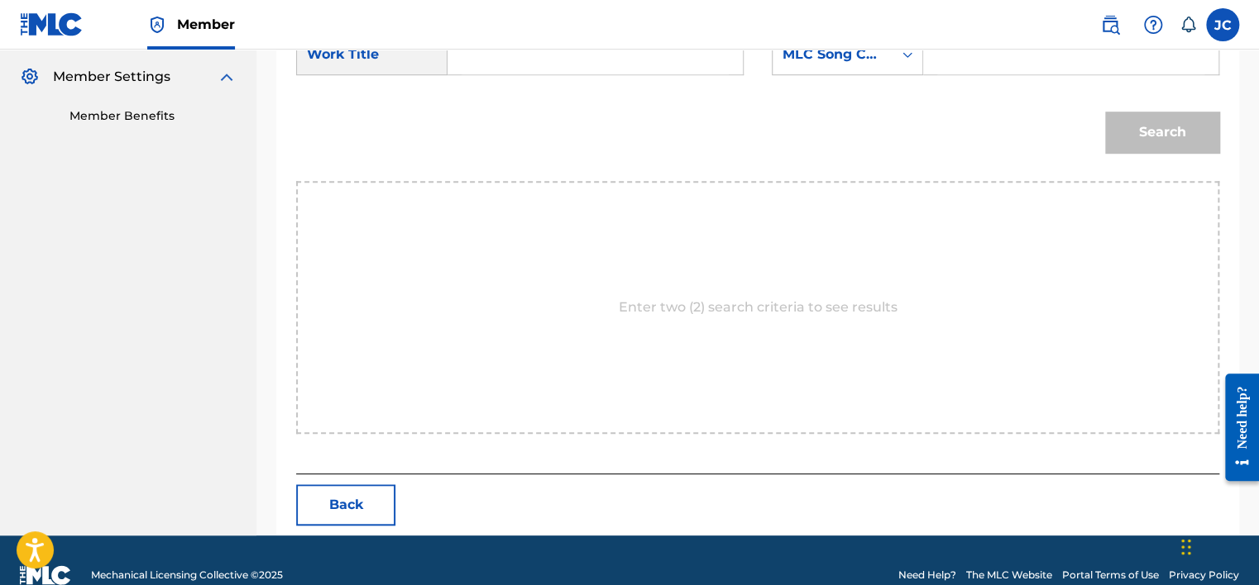
scroll to position [375, 0]
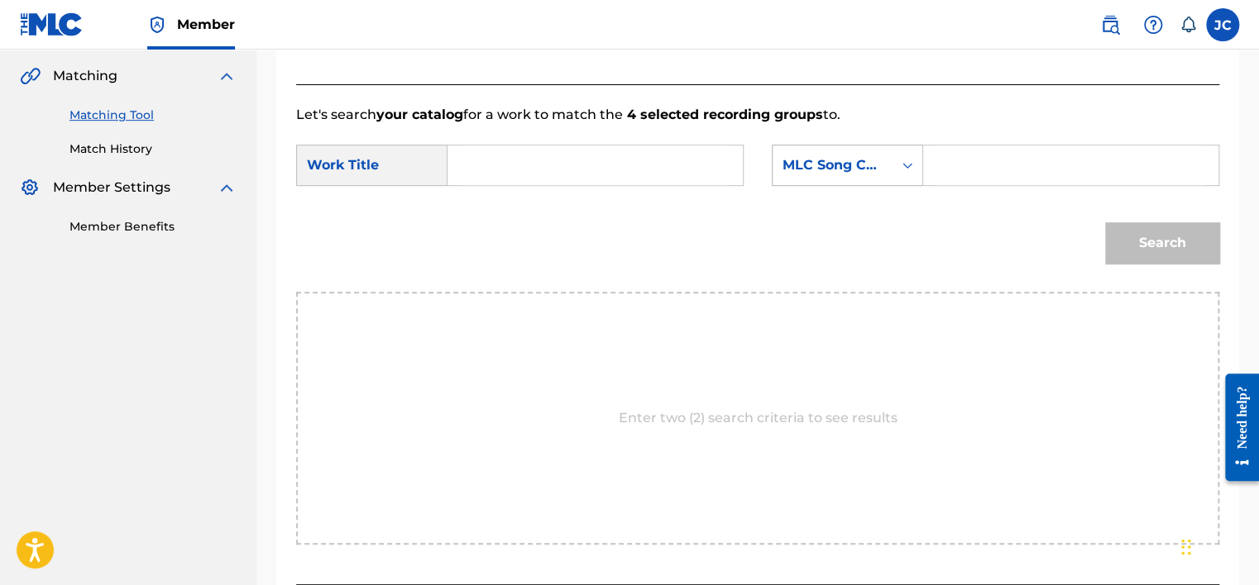
click at [905, 160] on icon "Search Form" at bounding box center [907, 165] width 17 height 17
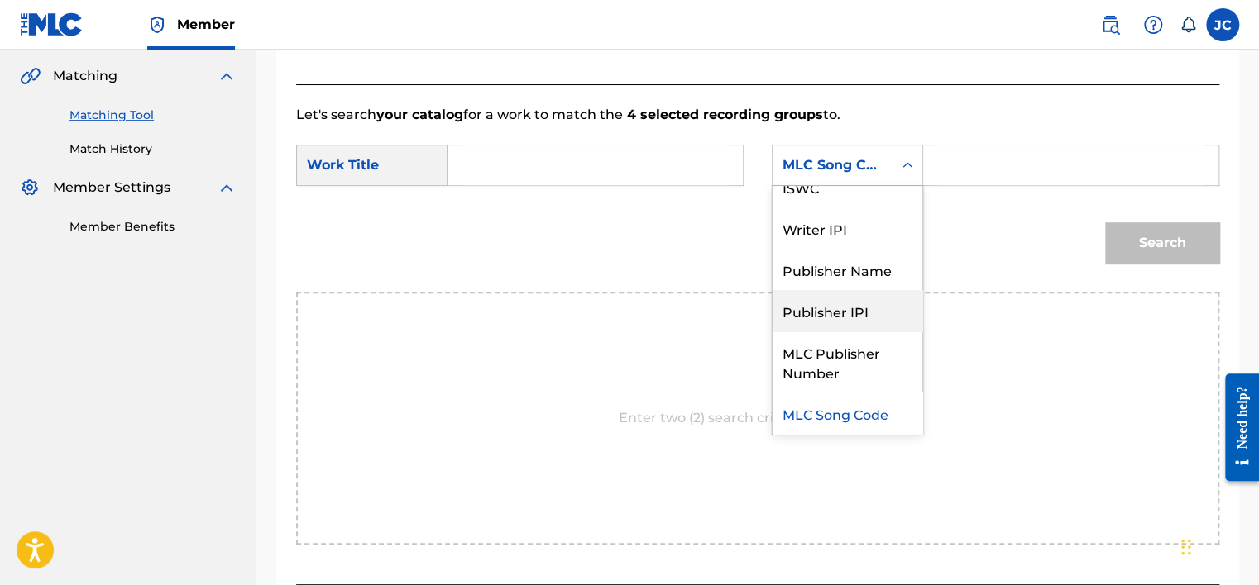
scroll to position [0, 0]
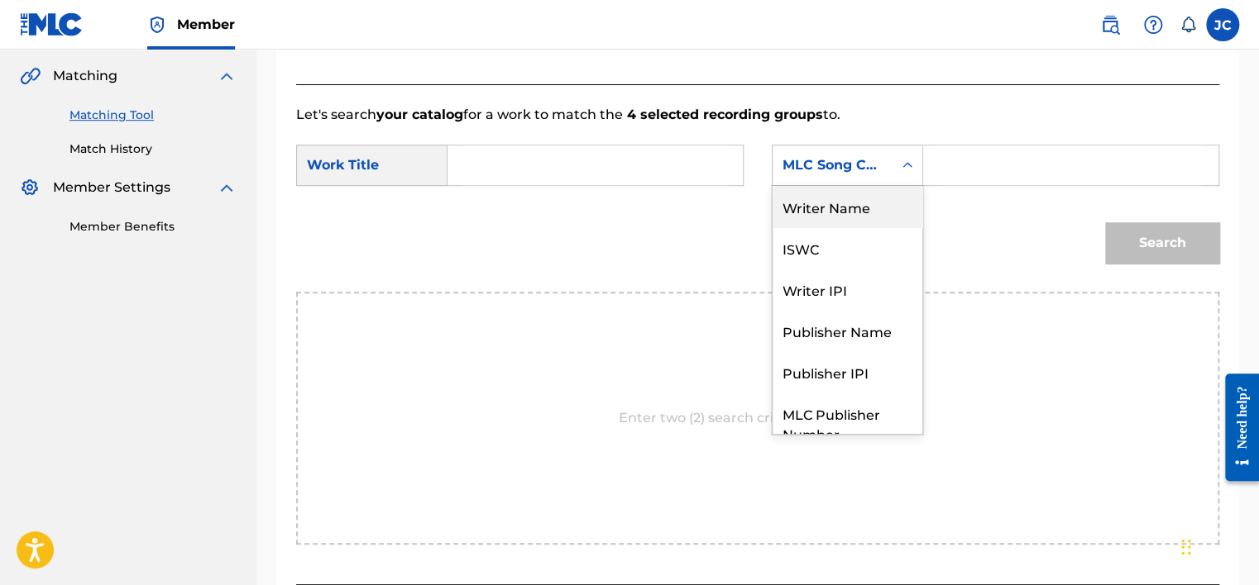
click at [872, 198] on div "Writer Name" at bounding box center [847, 206] width 150 height 41
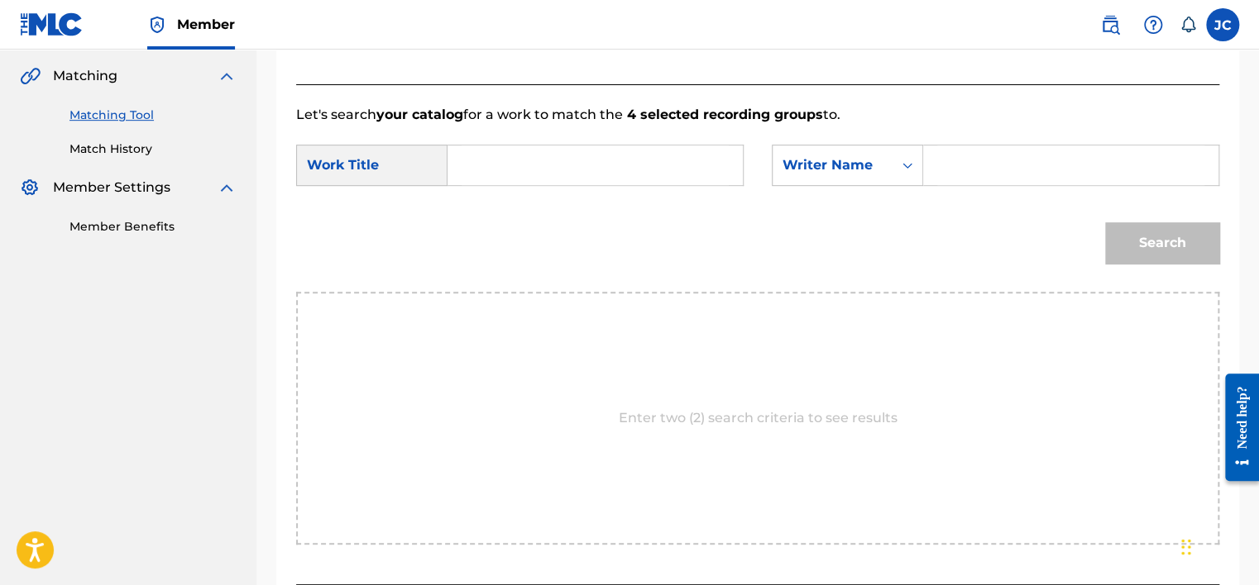
click at [712, 165] on input "Search Form" at bounding box center [594, 166] width 267 height 40
paste input "Kathleen Quinlan"
drag, startPoint x: 678, startPoint y: 154, endPoint x: 539, endPoint y: 170, distance: 139.9
click at [539, 170] on input "Kathleen Quinlan" at bounding box center [594, 166] width 267 height 40
type input "Kathleen Quinlan"
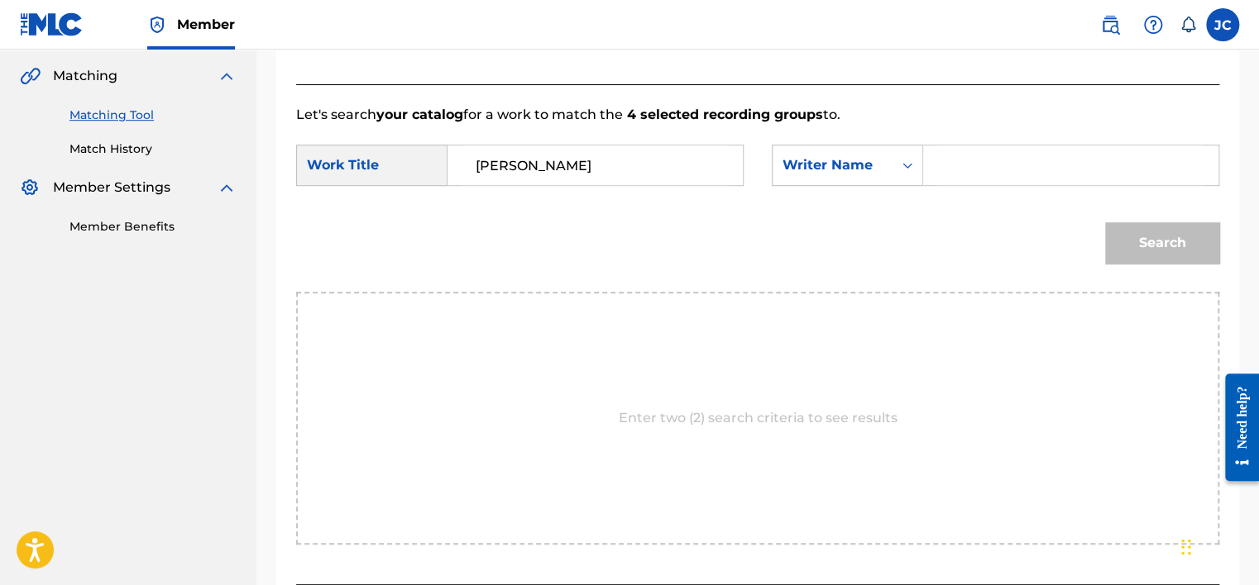
click at [1013, 165] on input "Search Form" at bounding box center [1070, 166] width 267 height 40
paste input "Quinlan"
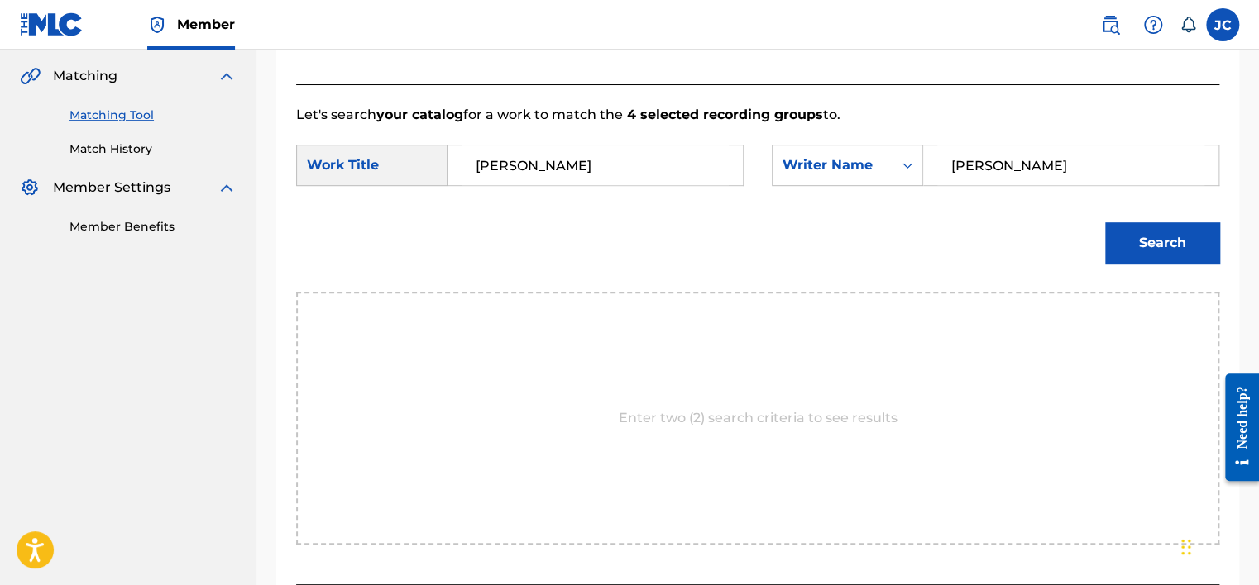
type input "Quinlan"
click at [688, 169] on input "Kathleen Quinlan" at bounding box center [594, 166] width 267 height 40
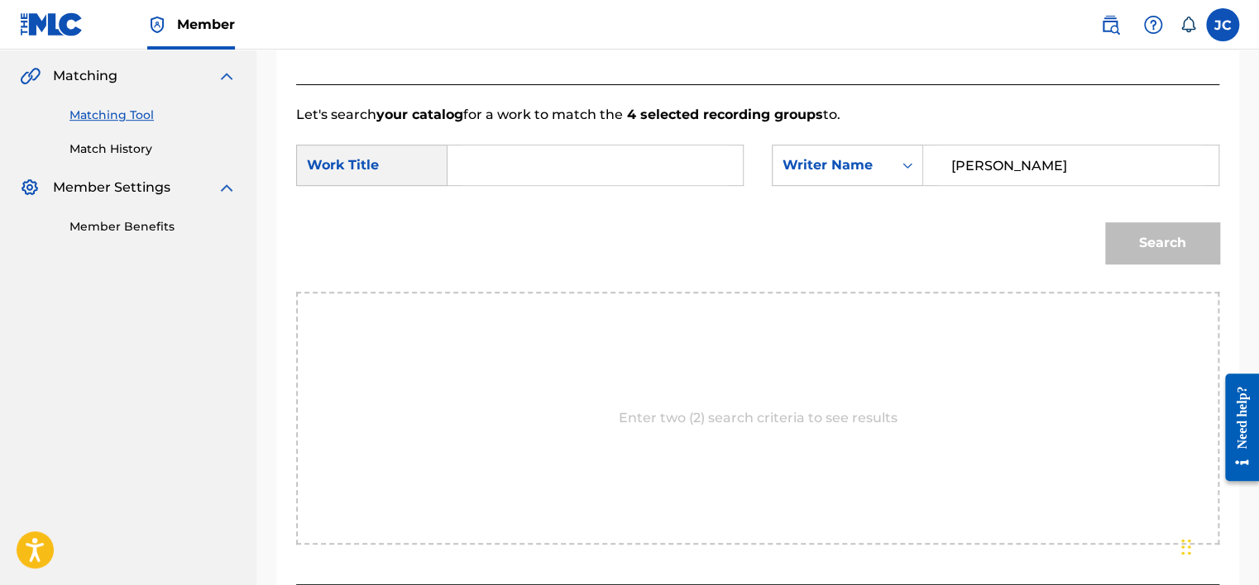
paste input "The Land Of Love"
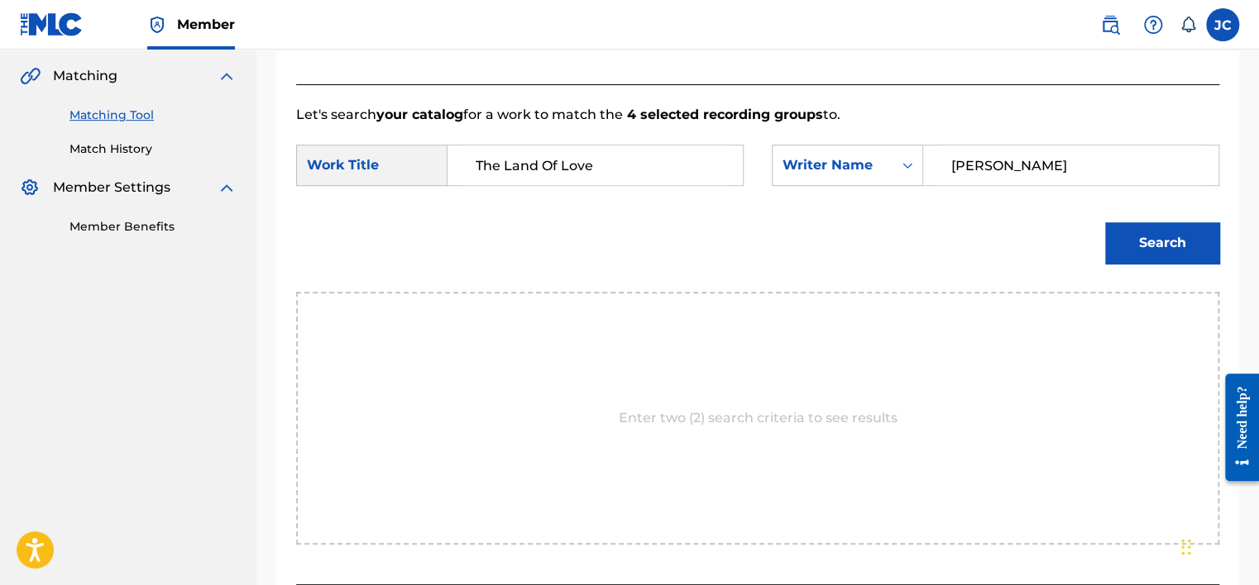
type input "The Land Of Love"
click at [1105, 222] on button "Search" at bounding box center [1162, 242] width 114 height 41
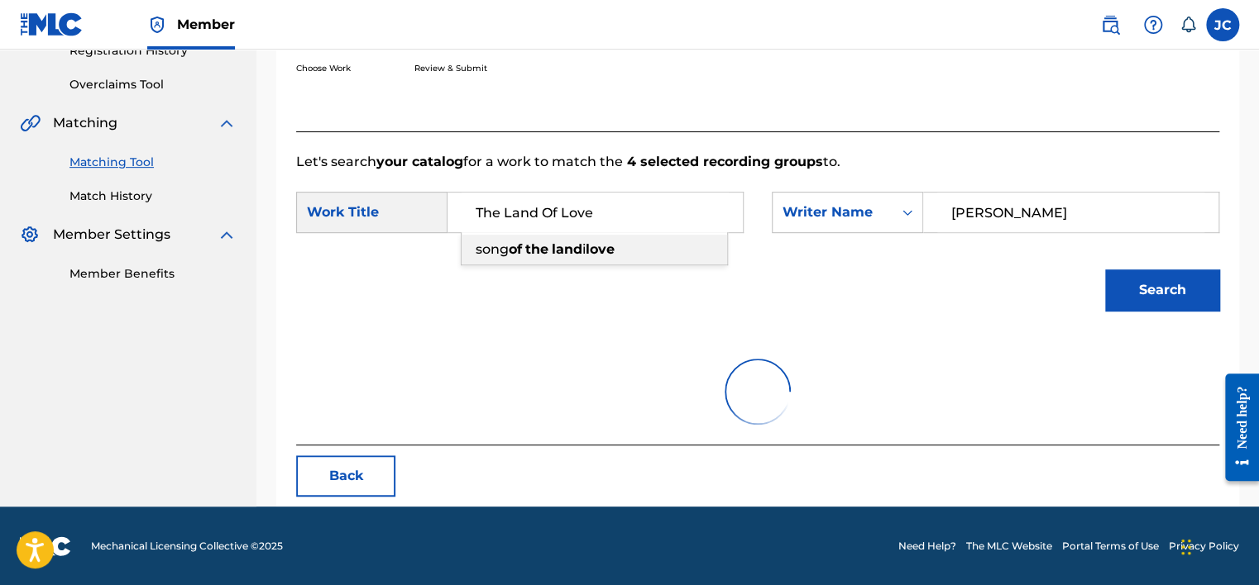
scroll to position [258, 0]
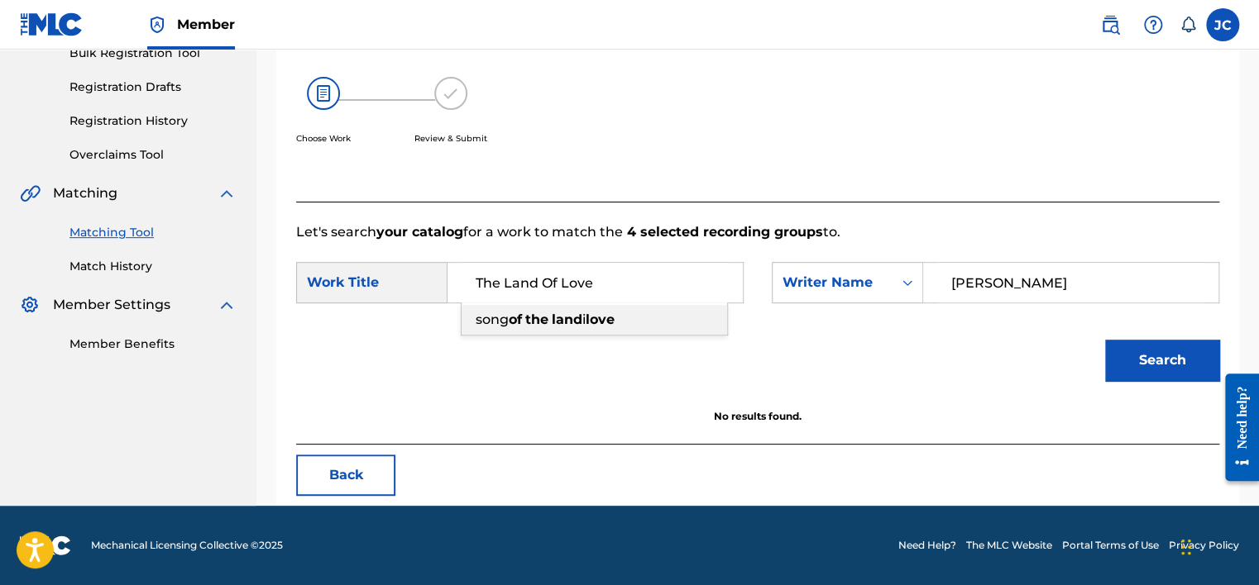
click at [695, 189] on div "Match Usage - Select Work In this step, you will locate the work you'd like to …" at bounding box center [651, 37] width 710 height 327
click at [1155, 364] on button "Search" at bounding box center [1162, 360] width 114 height 41
click at [350, 476] on button "Back" at bounding box center [345, 475] width 99 height 41
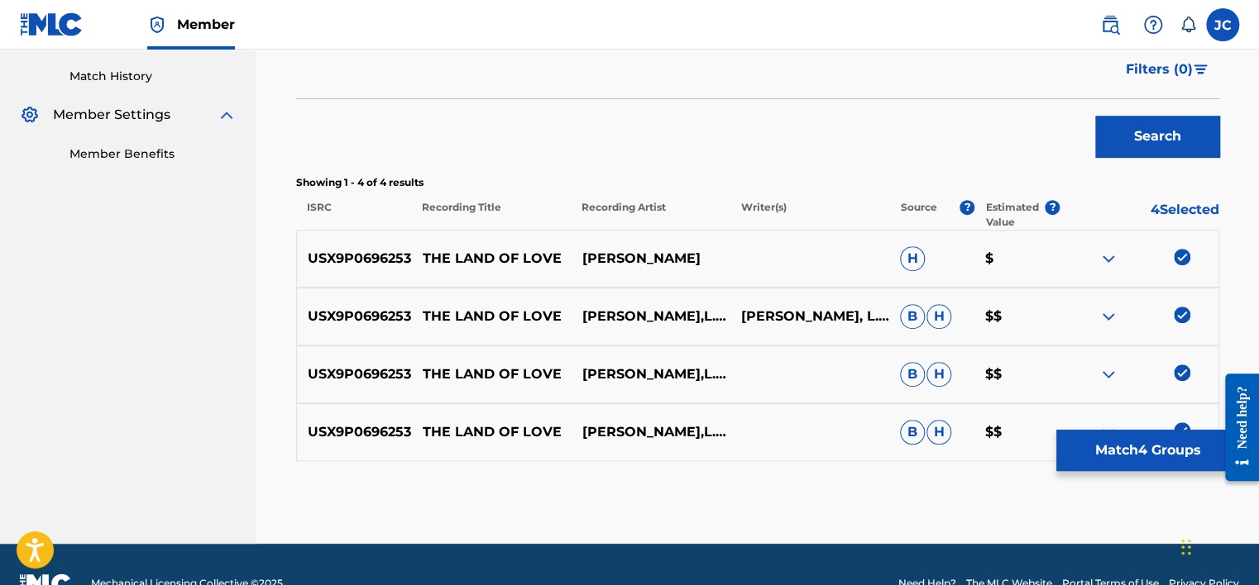
scroll to position [486, 0]
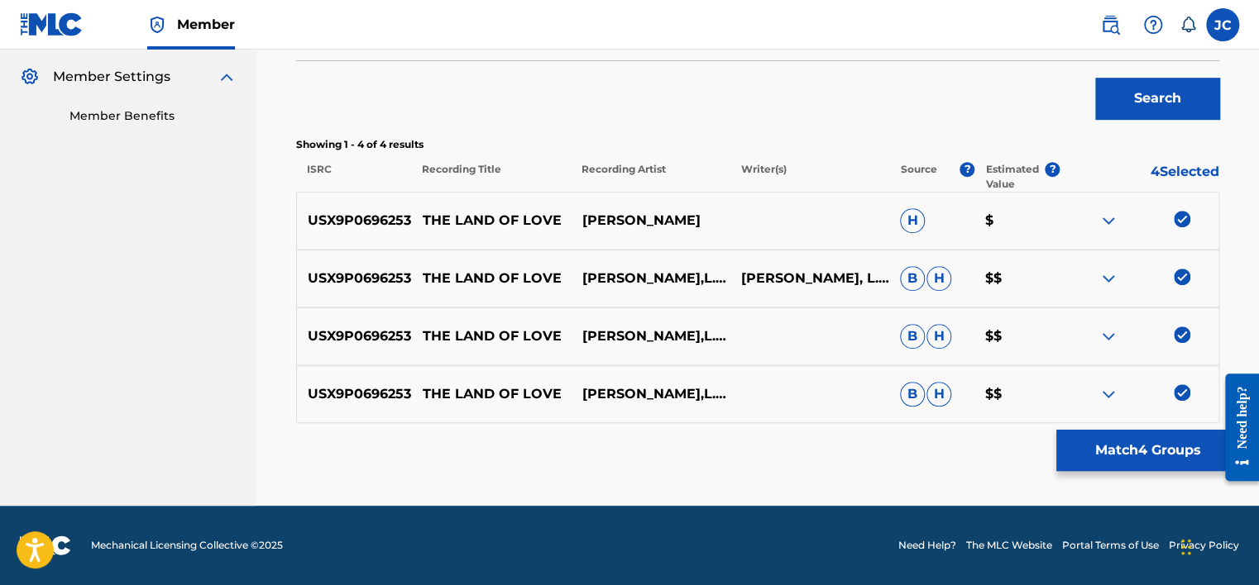
click at [1180, 396] on img at bounding box center [1181, 393] width 17 height 17
click at [1179, 332] on img at bounding box center [1181, 335] width 17 height 17
click at [1179, 276] on img at bounding box center [1181, 277] width 17 height 17
click at [1179, 215] on img at bounding box center [1181, 219] width 17 height 17
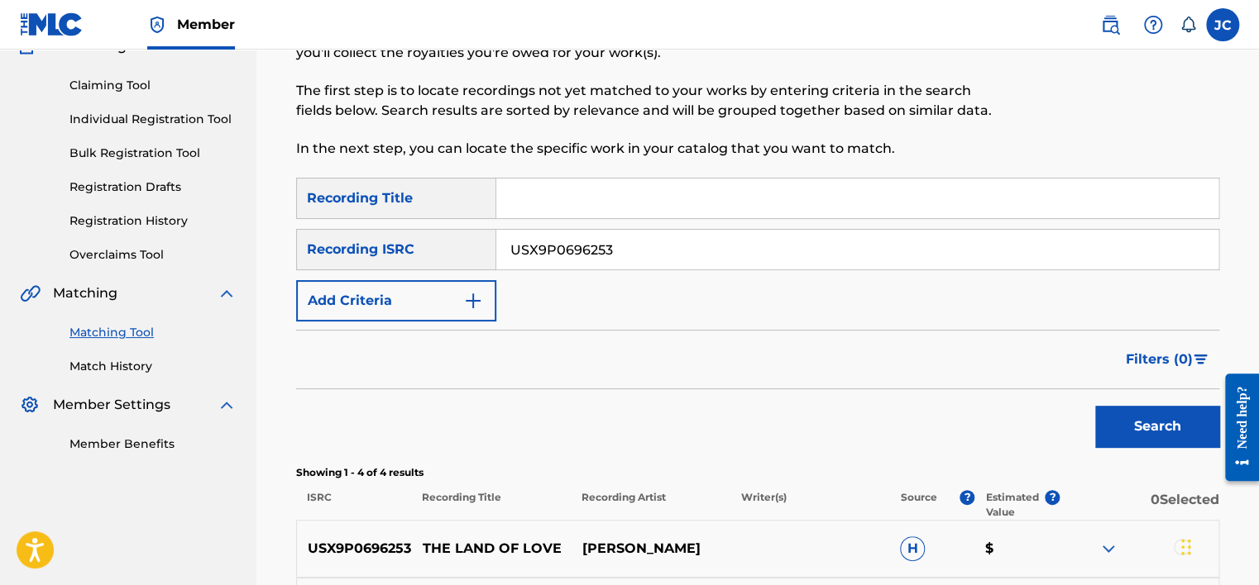
scroll to position [141, 0]
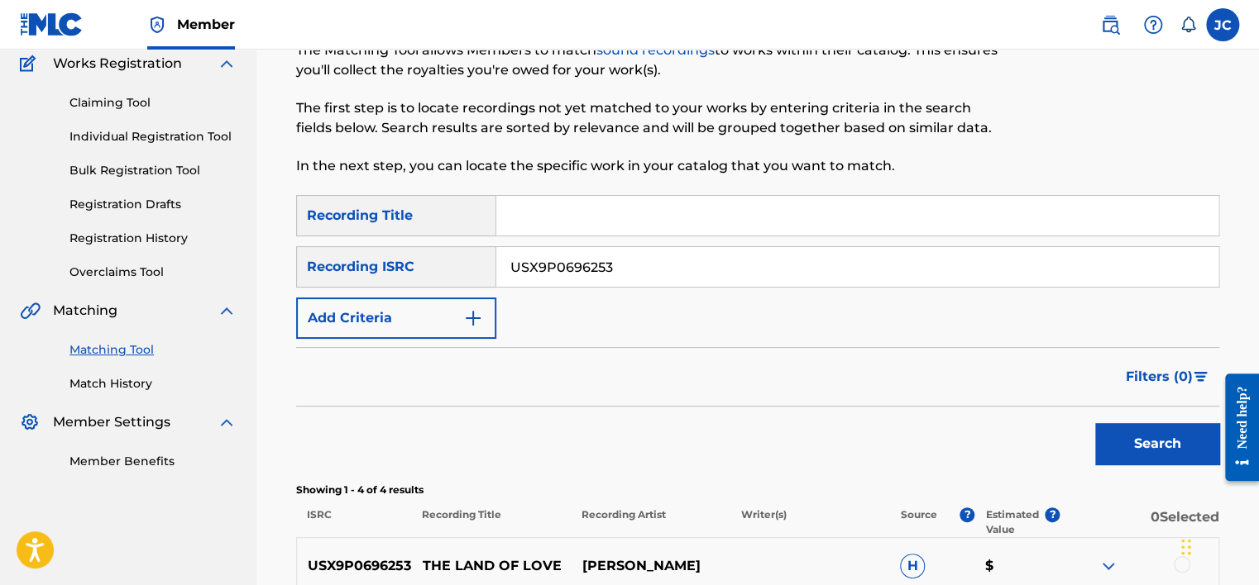
click at [665, 280] on input "USX9P0696253" at bounding box center [857, 267] width 722 height 40
paste input "US39K2065904"
type input "US39K2065904"
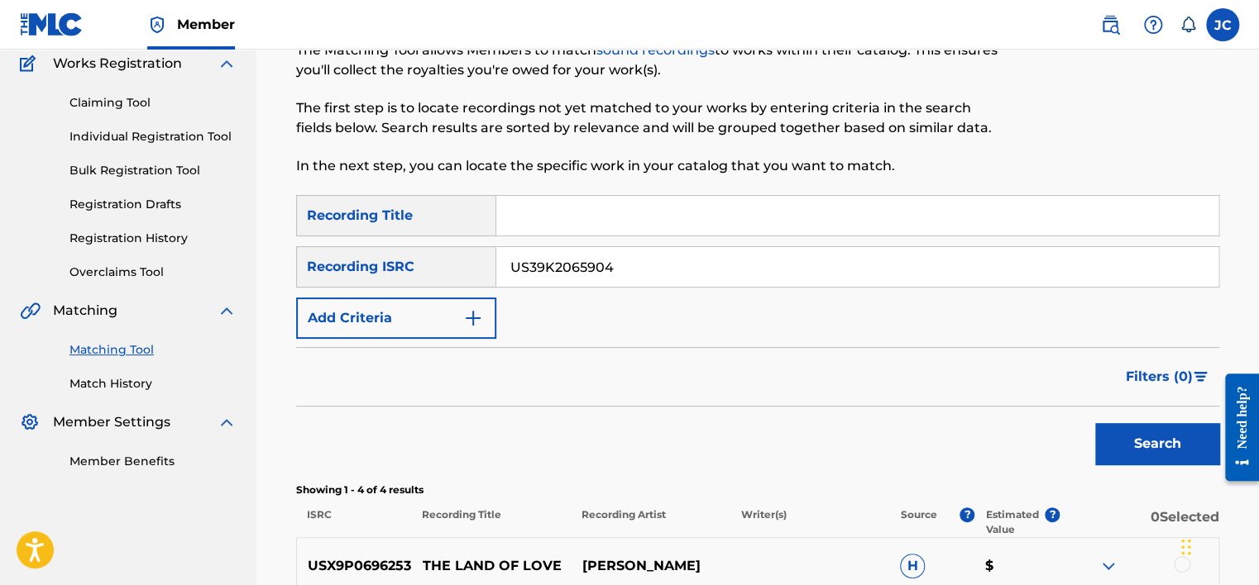
click at [1095, 423] on button "Search" at bounding box center [1157, 443] width 124 height 41
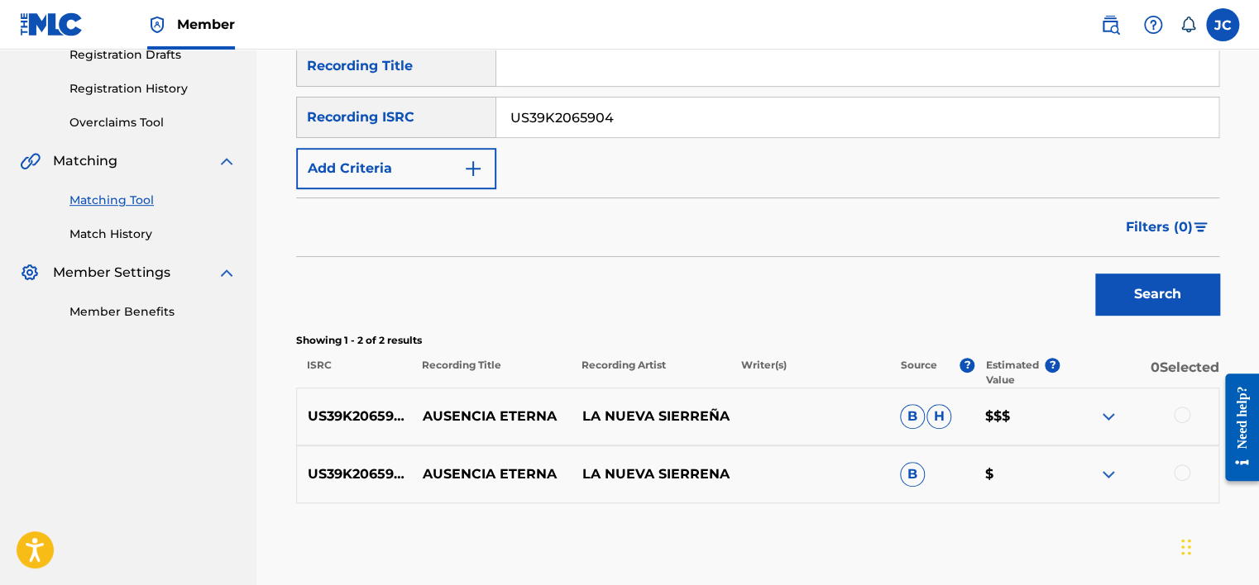
scroll to position [295, 0]
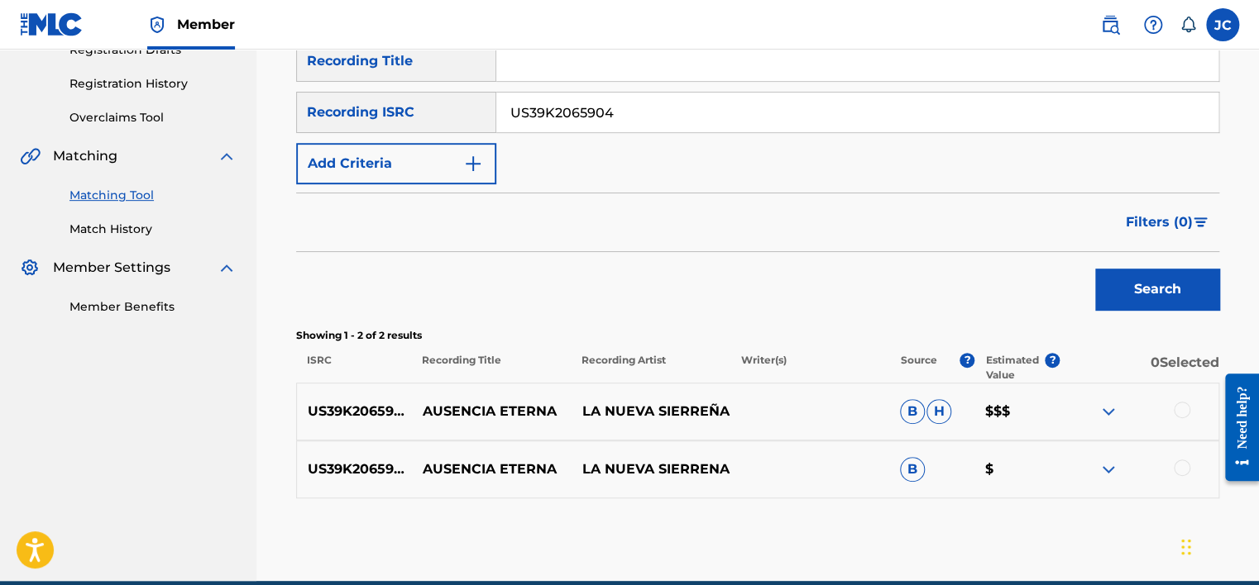
click at [680, 126] on input "US39K2065904" at bounding box center [857, 113] width 722 height 40
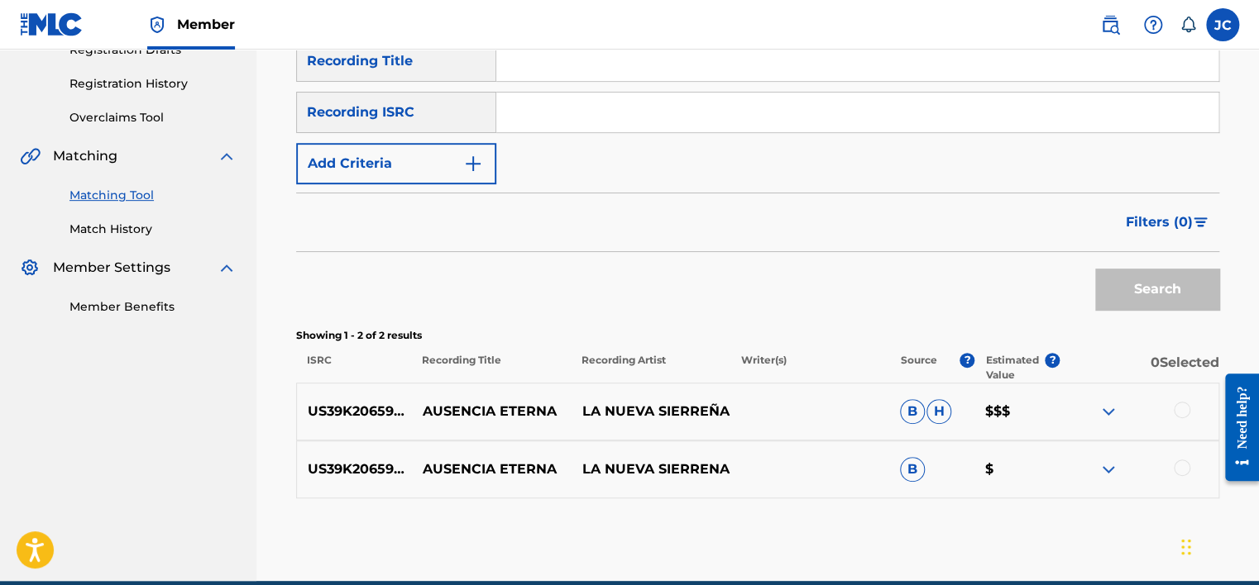
paste input "QM6N21746862"
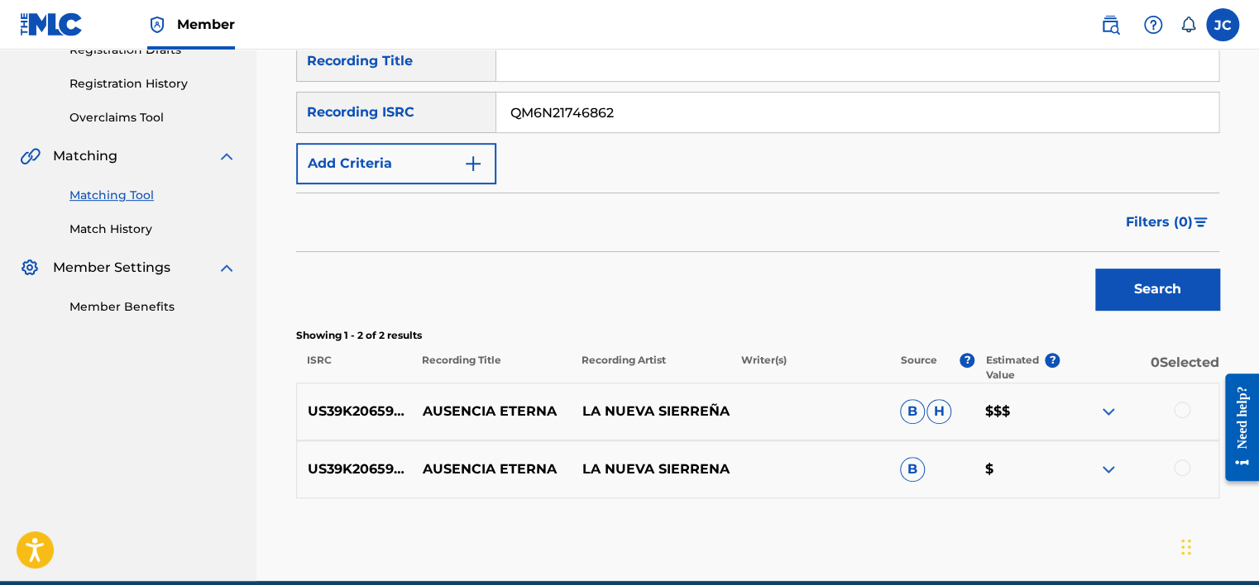
type input "QM6N21746862"
click at [1095, 269] on button "Search" at bounding box center [1157, 289] width 124 height 41
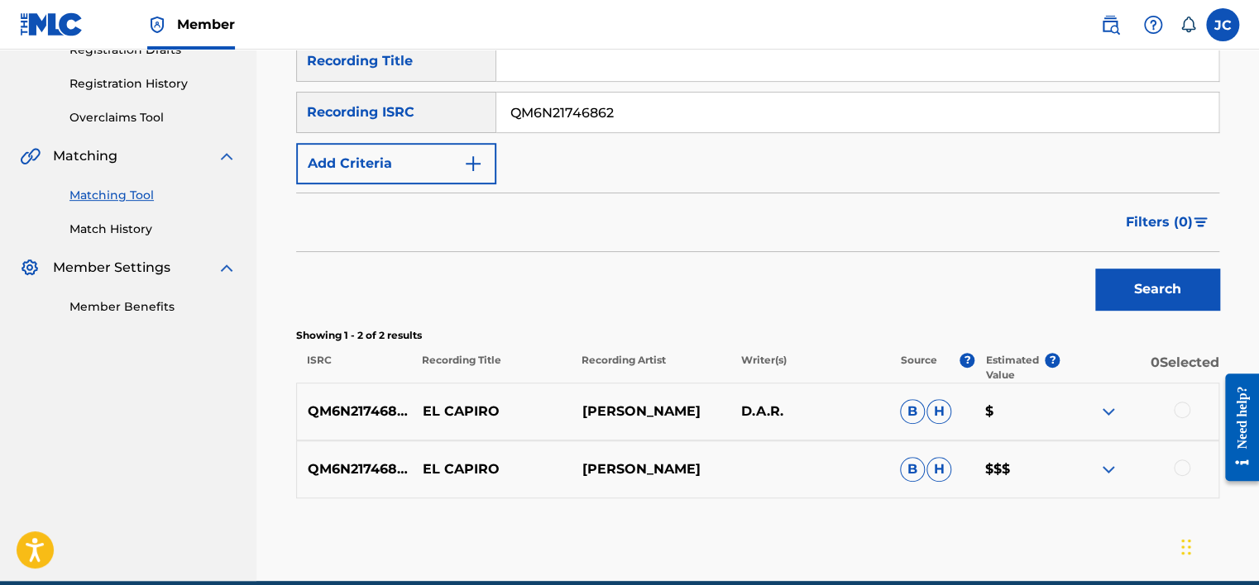
click at [697, 130] on input "QM6N21746862" at bounding box center [857, 113] width 722 height 40
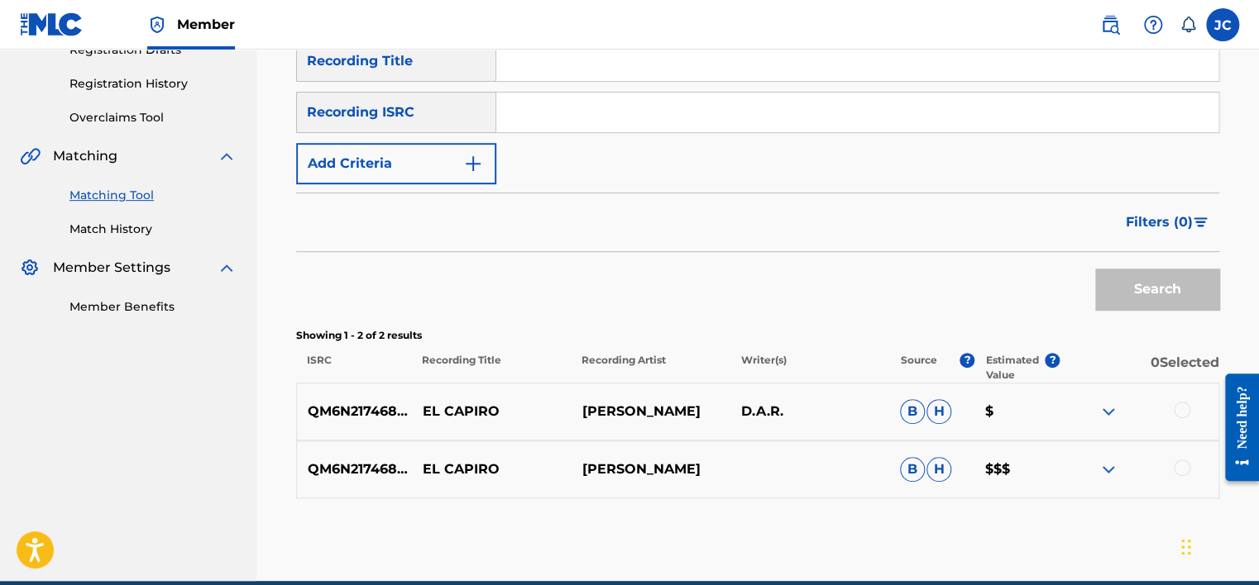
paste input "USKC60711532"
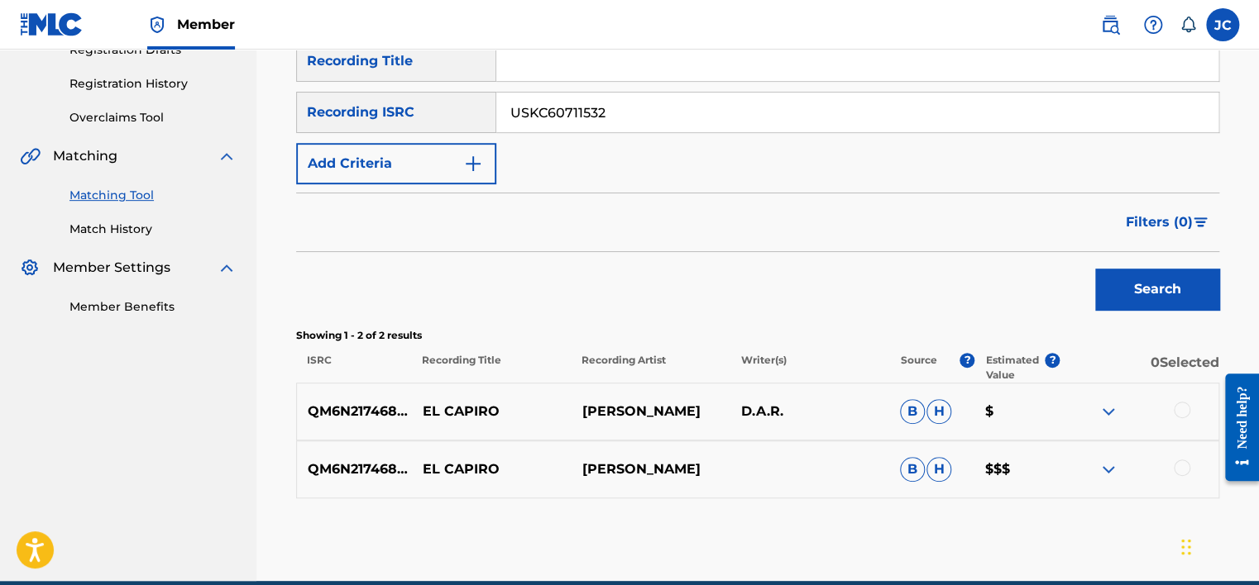
click at [1095, 269] on button "Search" at bounding box center [1157, 289] width 124 height 41
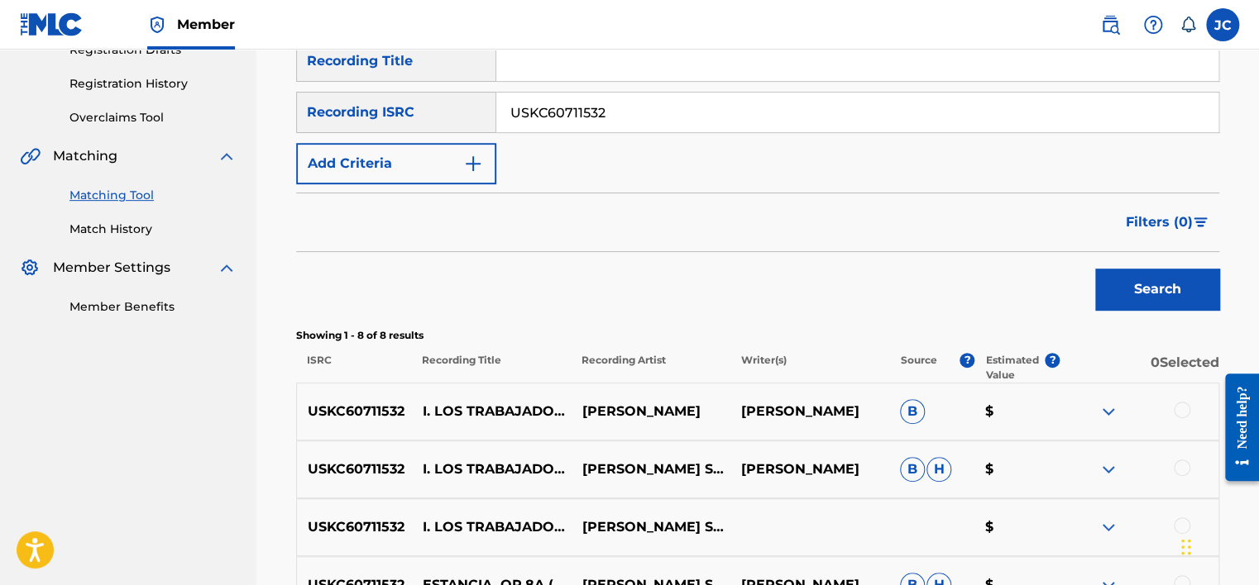
click at [670, 123] on input "USKC60711532" at bounding box center [857, 113] width 722 height 40
paste input "SUPER COMBO VERACRUZ GAVIOTA"
type input "S"
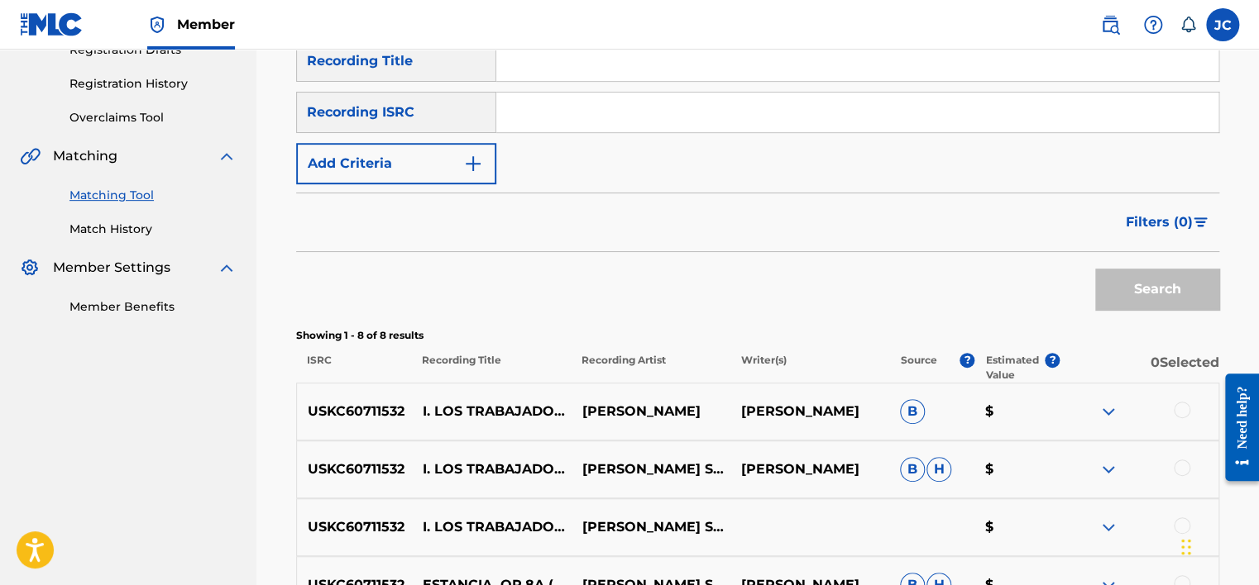
paste input "MX3192103435"
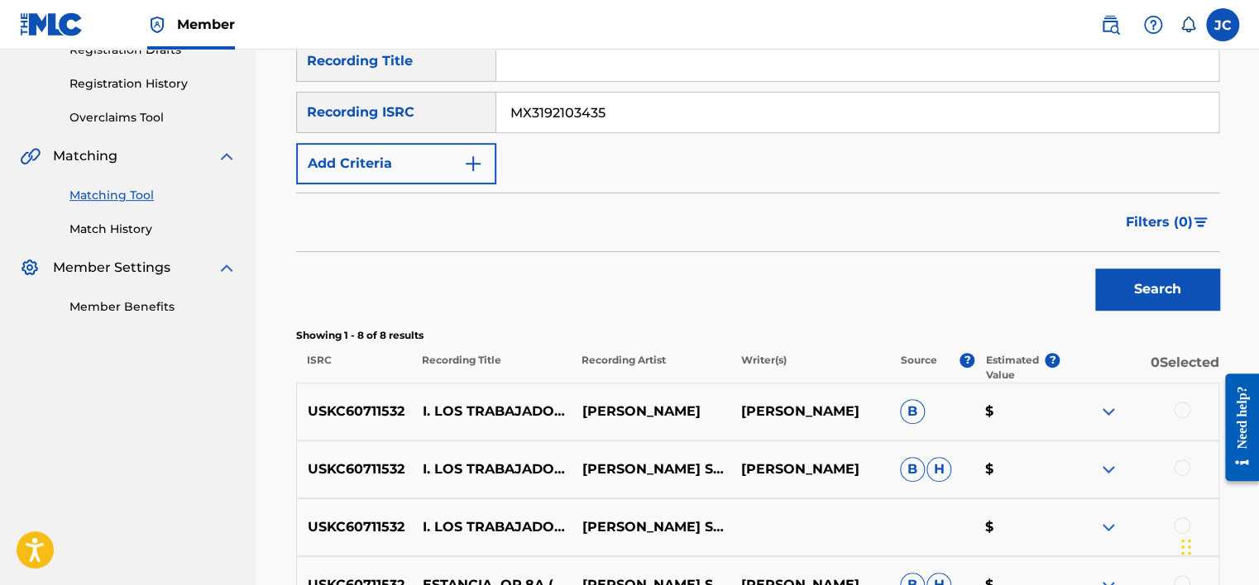
type input "MX3192103435"
click at [1095, 269] on button "Search" at bounding box center [1157, 289] width 124 height 41
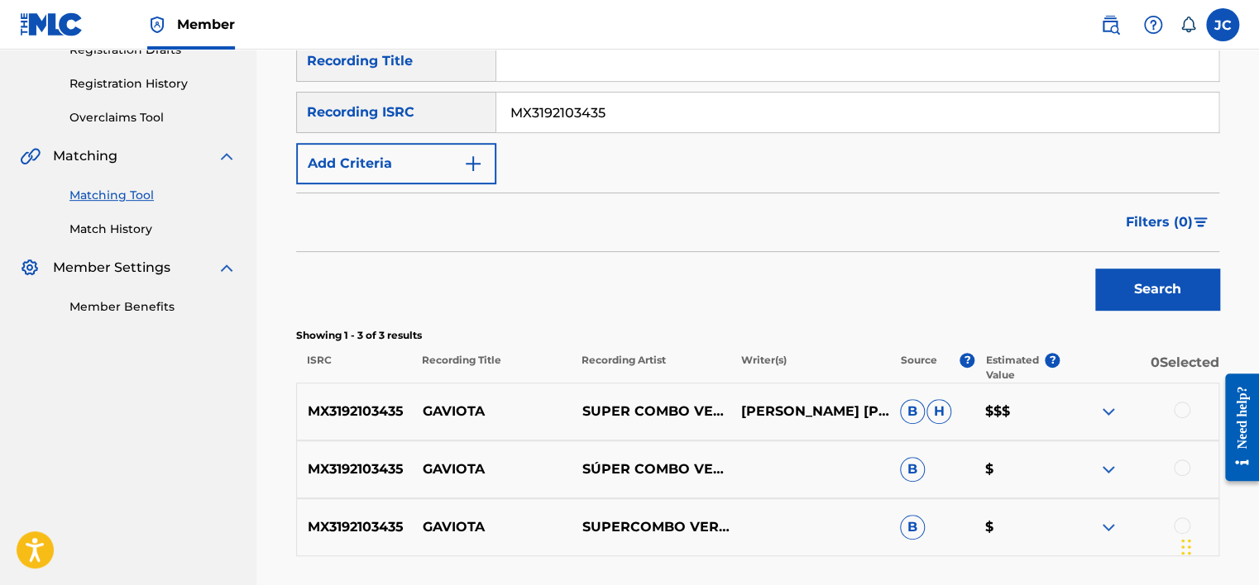
click at [1256, 243] on div "Matching Tool The Matching Tool allows Members to match sound recordings to wor…" at bounding box center [757, 217] width 1002 height 843
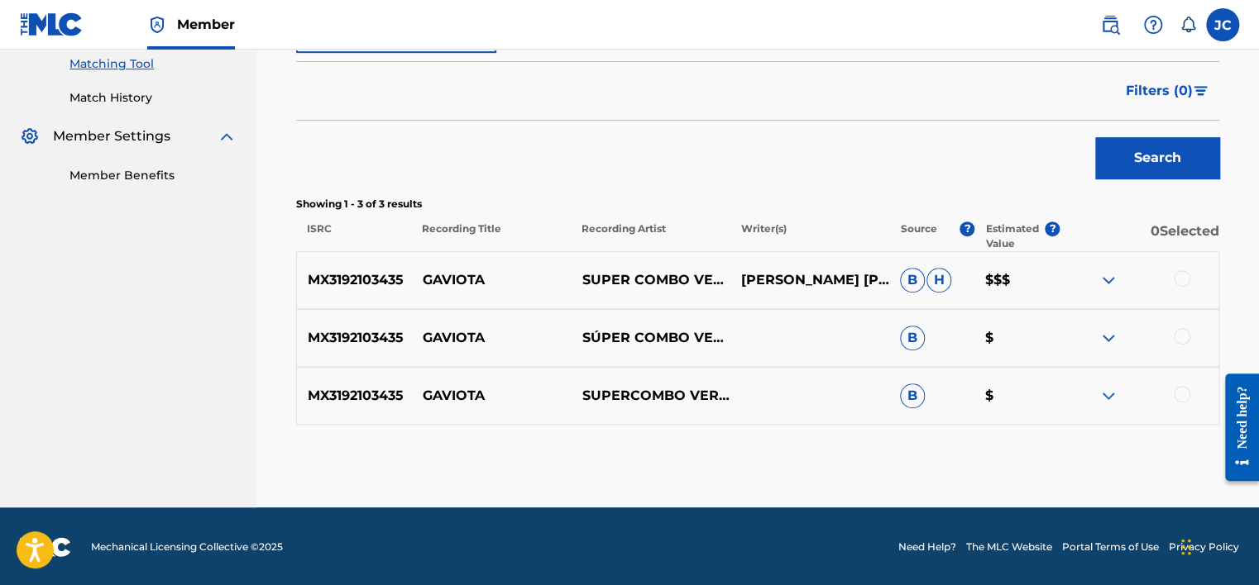
scroll to position [428, 0]
click at [1179, 392] on div at bounding box center [1181, 393] width 17 height 17
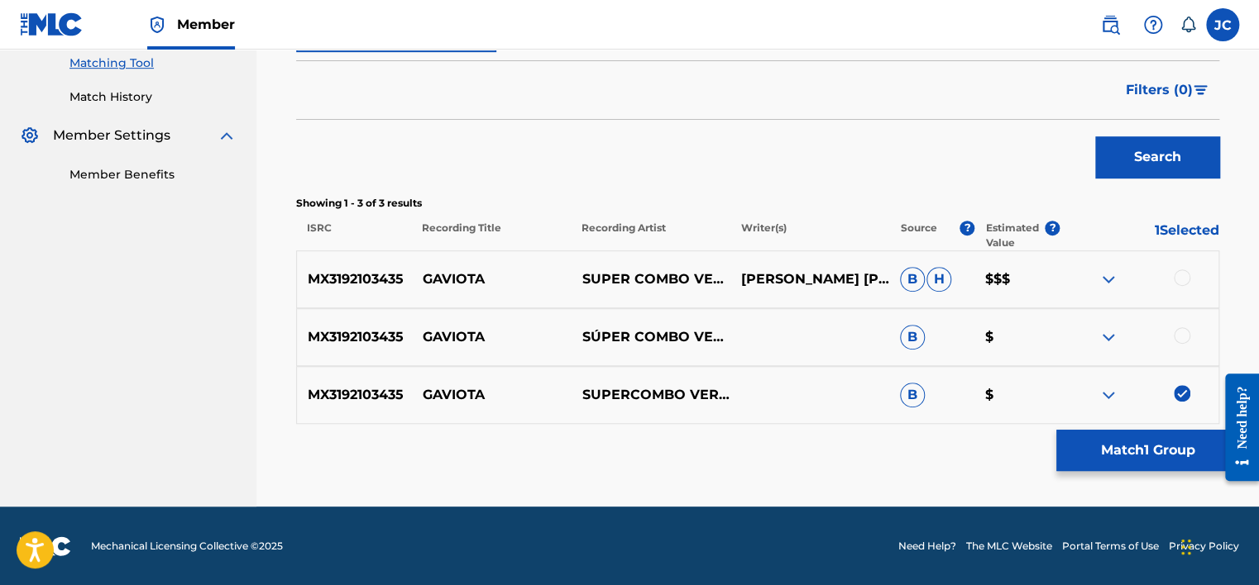
click at [1182, 347] on div "MX3192103435 GAVIOTA SÚPER COMBO VERACRUZ B $" at bounding box center [757, 337] width 923 height 58
click at [1183, 340] on div at bounding box center [1181, 335] width 17 height 17
click at [1184, 280] on div at bounding box center [1181, 278] width 17 height 17
click at [1098, 453] on button "Match 3 Groups" at bounding box center [1147, 450] width 183 height 41
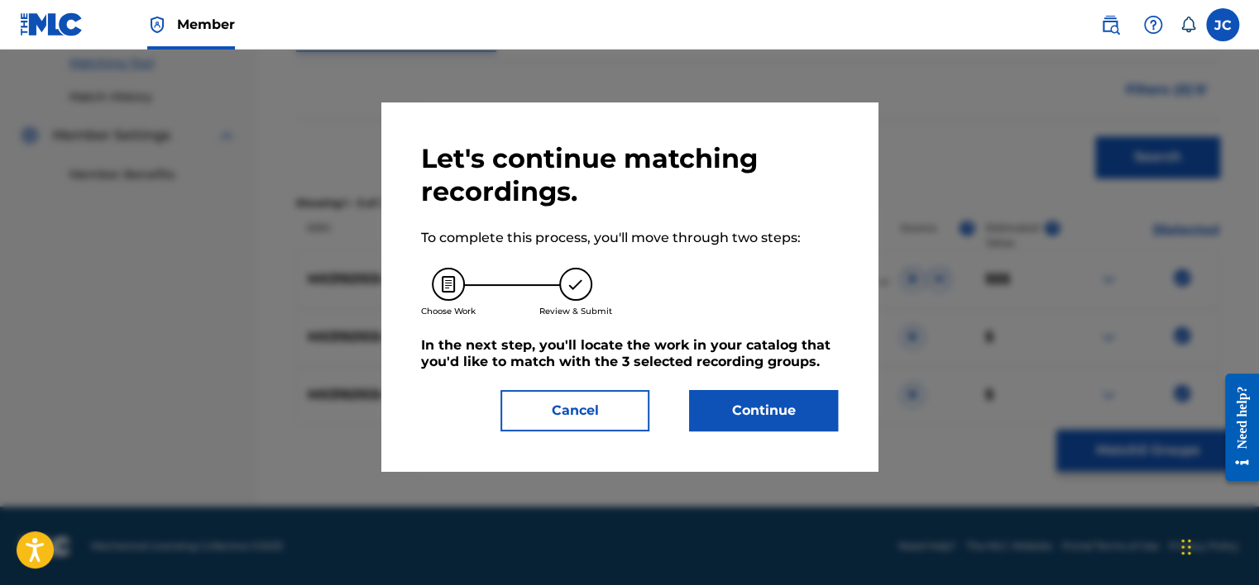
click at [756, 417] on button "Continue" at bounding box center [763, 410] width 149 height 41
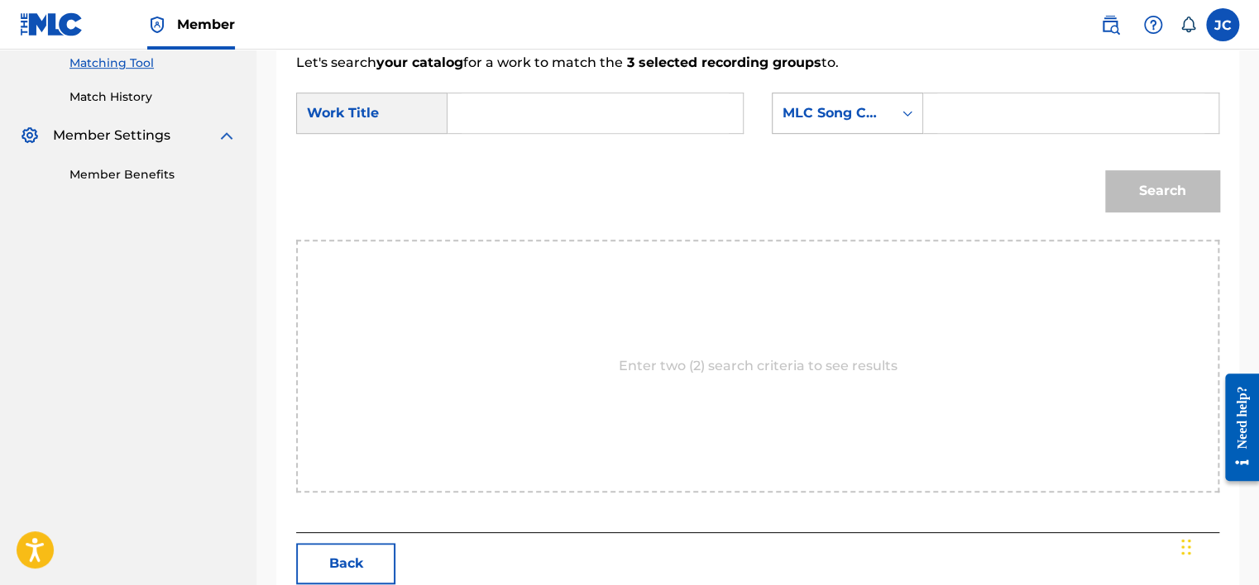
click at [863, 119] on div "MLC Song Code" at bounding box center [832, 113] width 100 height 20
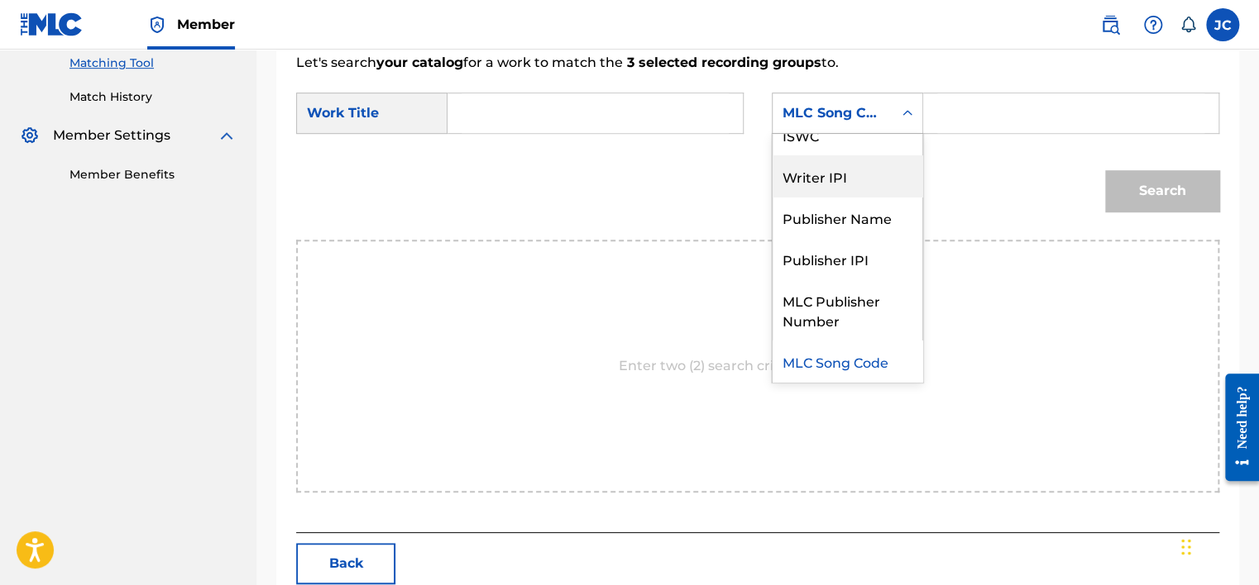
scroll to position [0, 0]
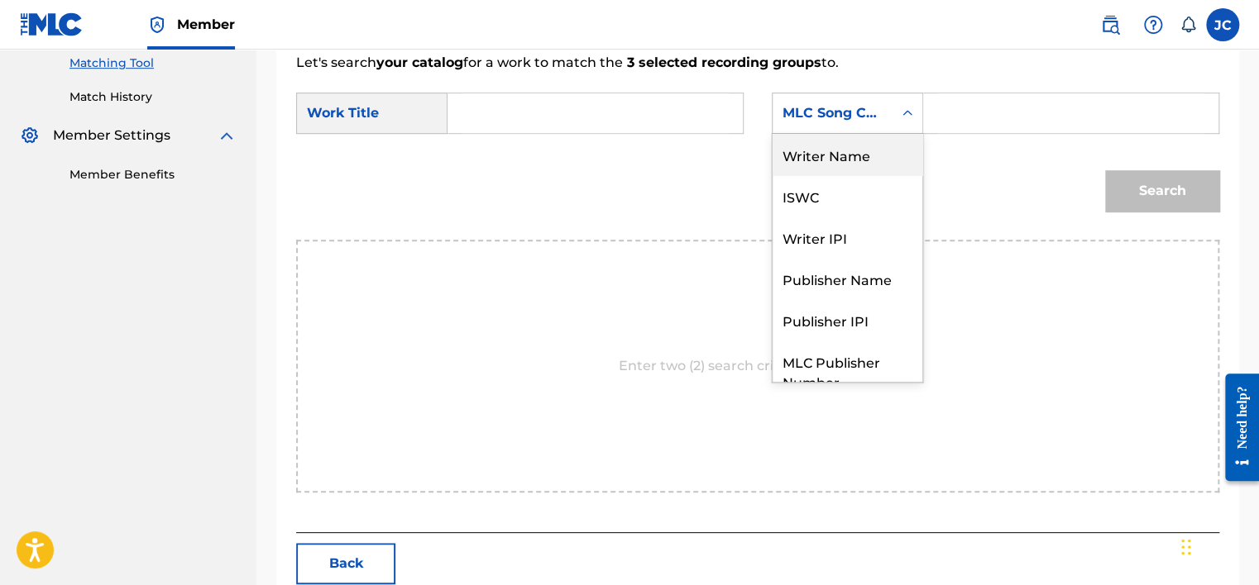
click at [853, 159] on div "Writer Name" at bounding box center [847, 154] width 150 height 41
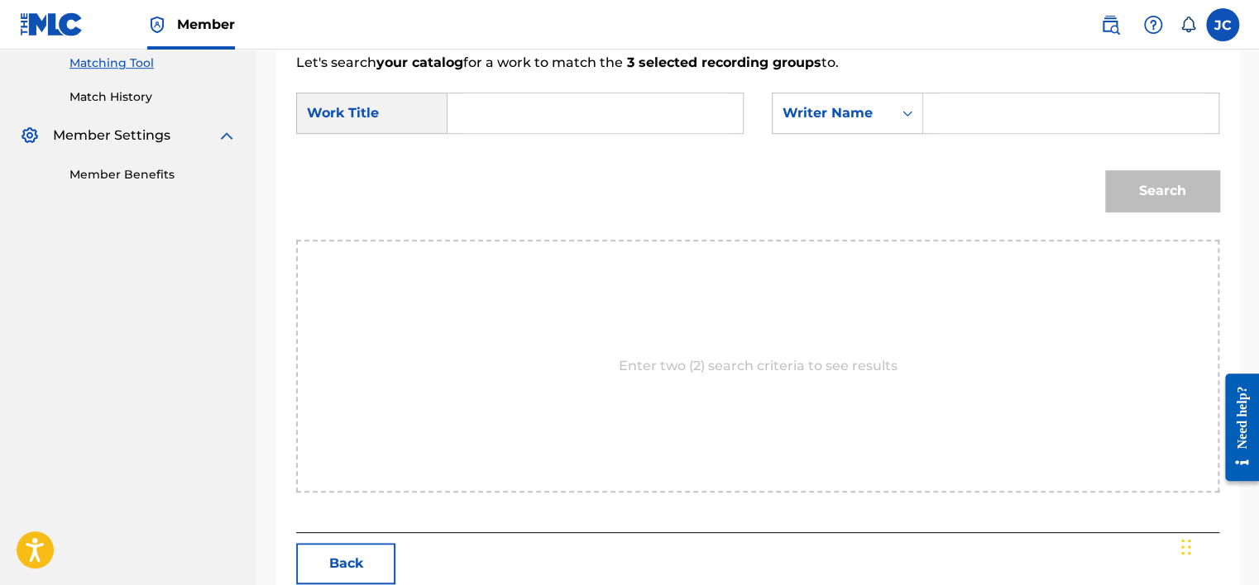
click at [650, 136] on div "SearchWithCriteria51660cb2-08f1-4af0-83d3-868592bfc954 Work Title SearchWithCri…" at bounding box center [757, 118] width 923 height 51
click at [635, 93] on input "Search Form" at bounding box center [594, 113] width 267 height 40
paste input "MX3192103435"
type input "M"
paste input "SUPER COMBO VERACRUZ GAVIOTA"
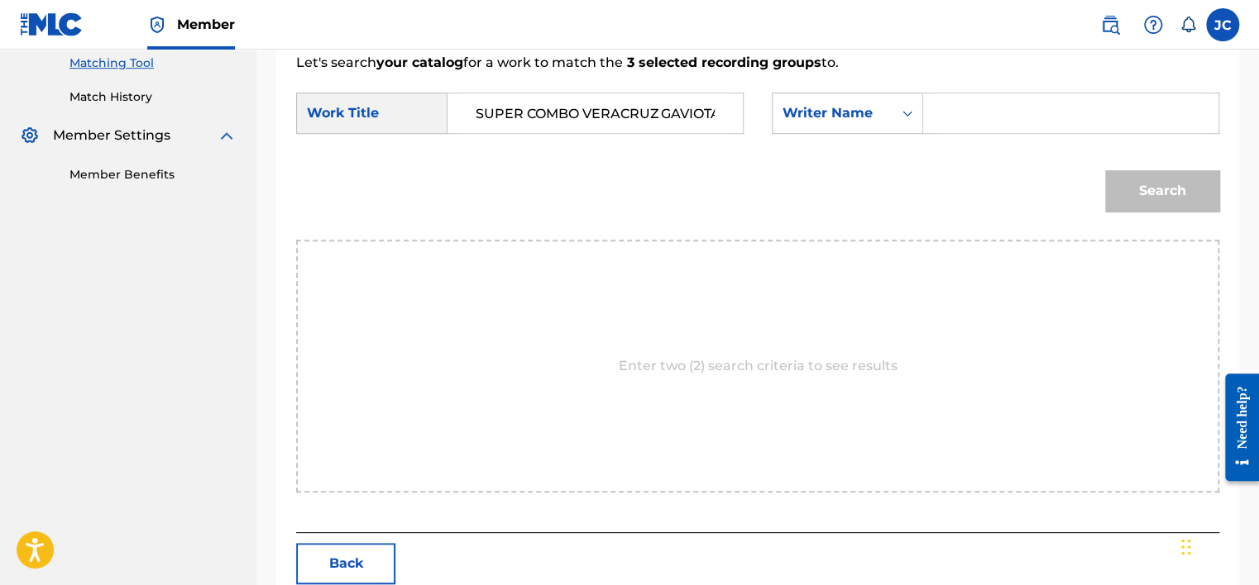
scroll to position [0, 20]
drag, startPoint x: 655, startPoint y: 116, endPoint x: 389, endPoint y: 112, distance: 266.3
drag, startPoint x: 389, startPoint y: 112, endPoint x: 629, endPoint y: 99, distance: 241.0
click at [629, 99] on input "SUPER COMBO VERACRUZ GAVIOTA" at bounding box center [594, 113] width 267 height 40
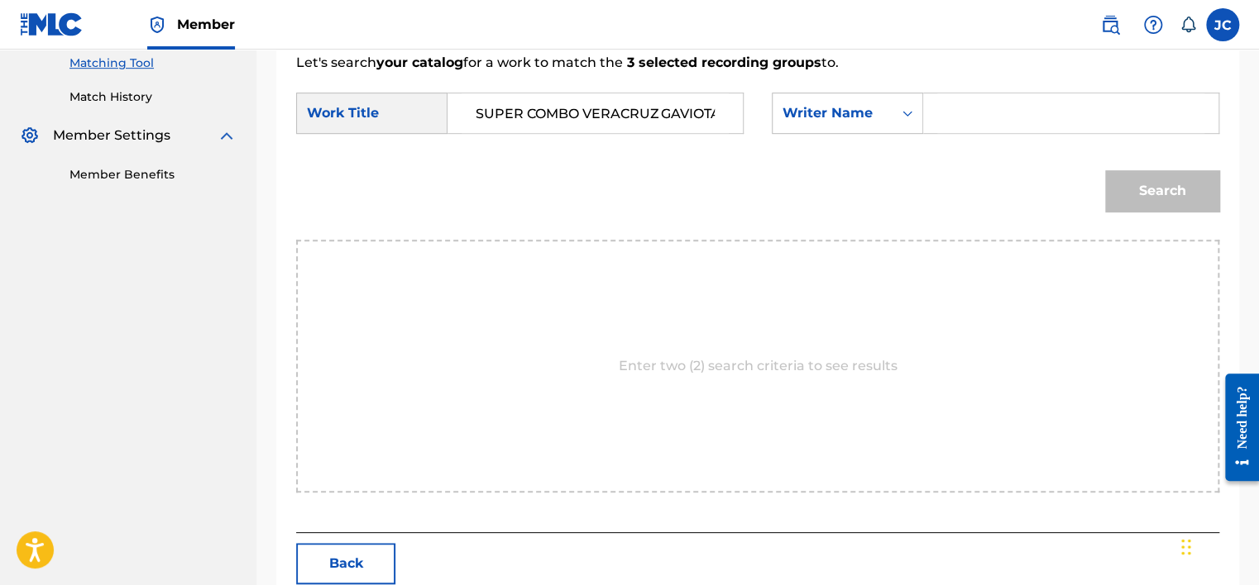
drag, startPoint x: 657, startPoint y: 112, endPoint x: 413, endPoint y: 109, distance: 243.1
click at [413, 109] on div "SearchWithCriteria51660cb2-08f1-4af0-83d3-868592bfc954 Work Title SUPER COMBO V…" at bounding box center [519, 113] width 447 height 41
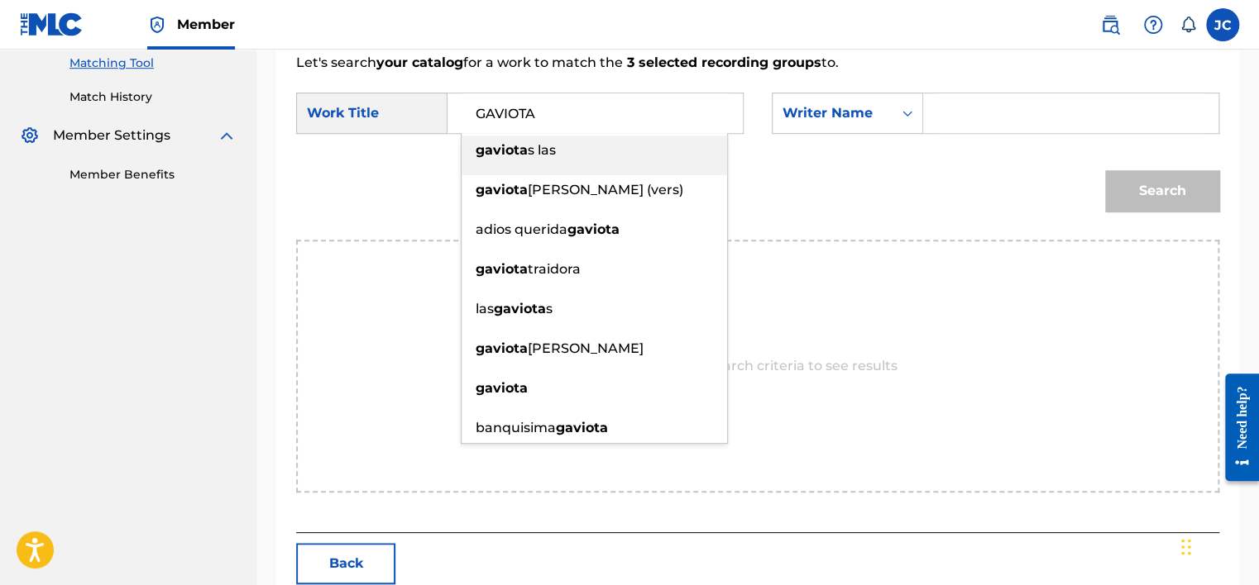
click at [628, 96] on input "GAVIOTA" at bounding box center [594, 113] width 267 height 40
type input "GAVIOTA"
click at [1002, 133] on div "SearchWithCriteria51660cb2-08f1-4af0-83d3-868592bfc954 Work Title GAVIOTA gavio…" at bounding box center [757, 118] width 923 height 51
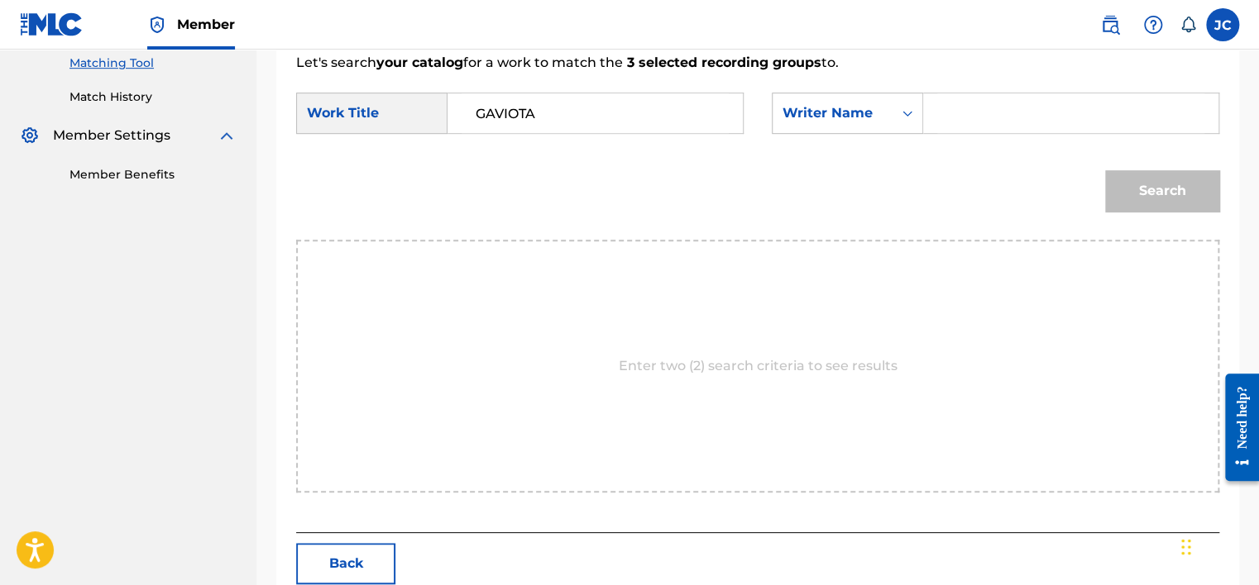
click at [987, 109] on input "Search Form" at bounding box center [1070, 113] width 267 height 40
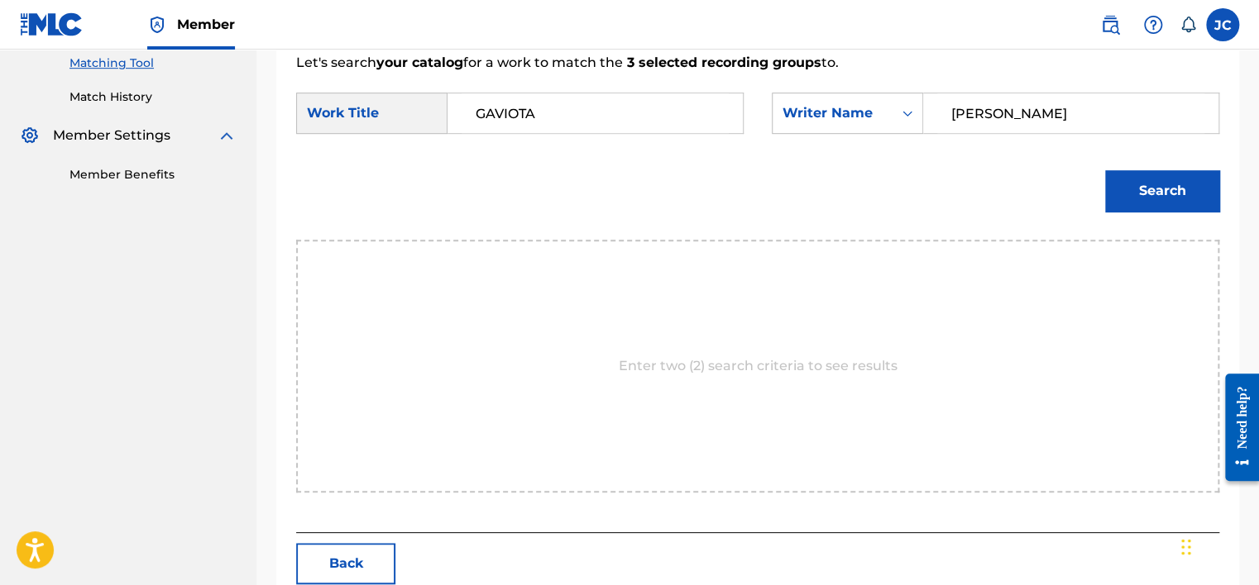
type input "GOMEZ"
click at [1105, 170] on button "Search" at bounding box center [1162, 190] width 114 height 41
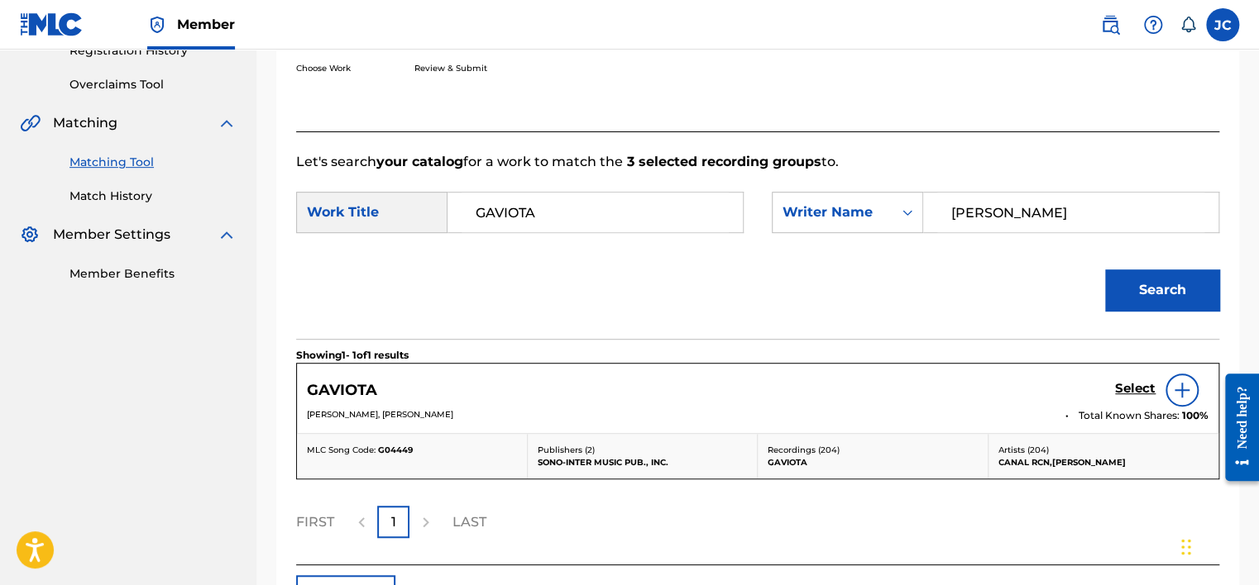
scroll to position [428, 0]
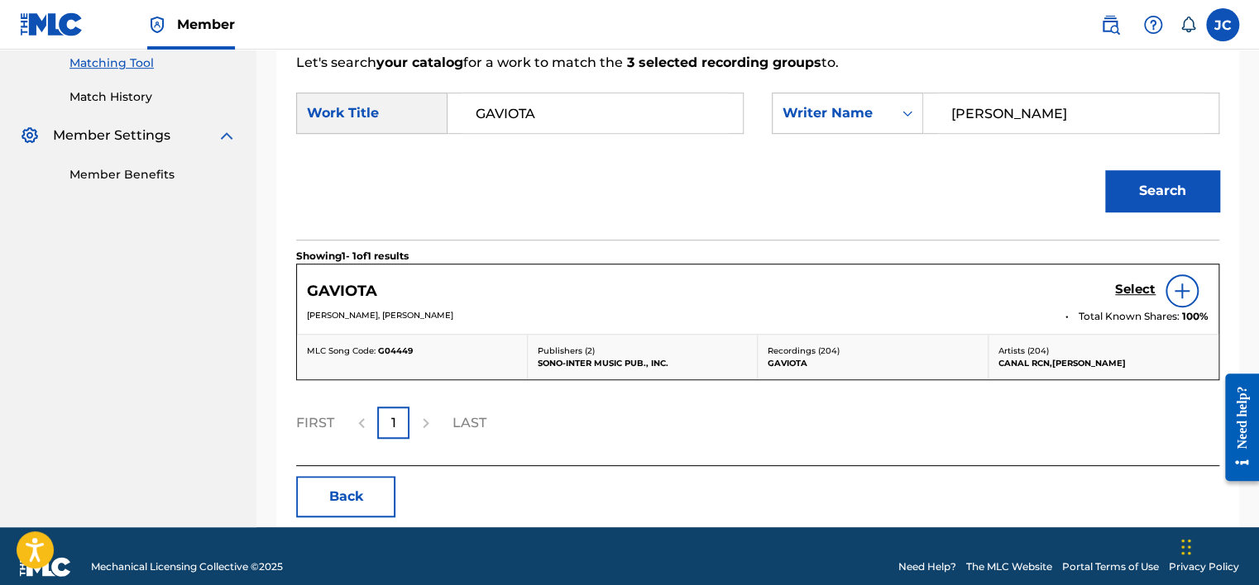
click at [1134, 303] on div "Select" at bounding box center [1161, 291] width 93 height 33
click at [1131, 295] on h5 "Select" at bounding box center [1135, 290] width 41 height 16
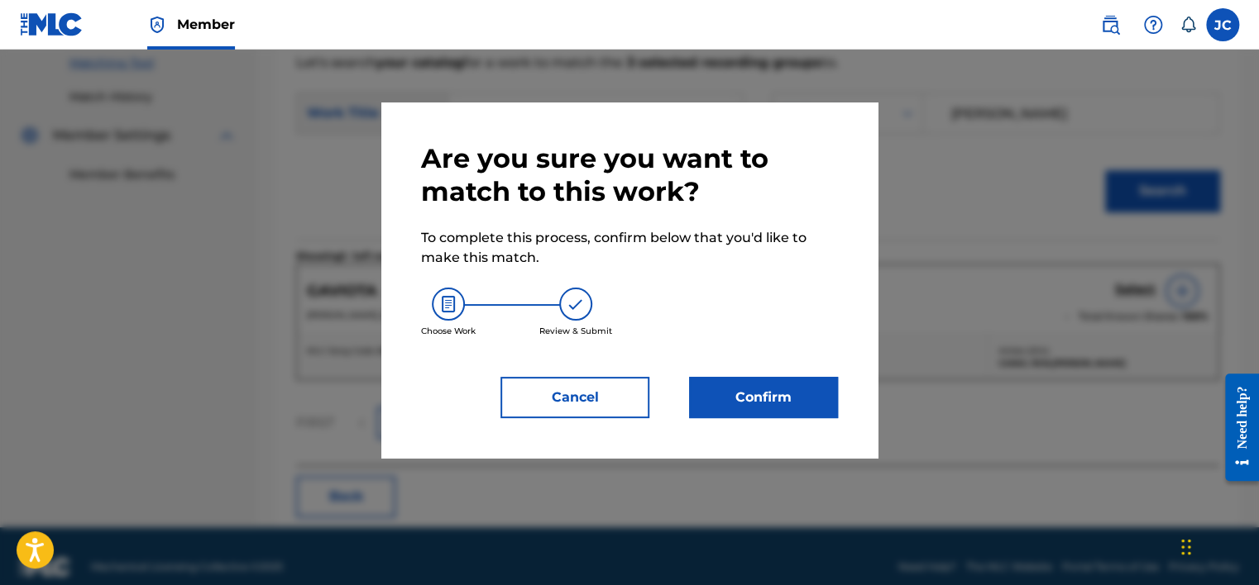
click at [725, 385] on button "Confirm" at bounding box center [763, 397] width 149 height 41
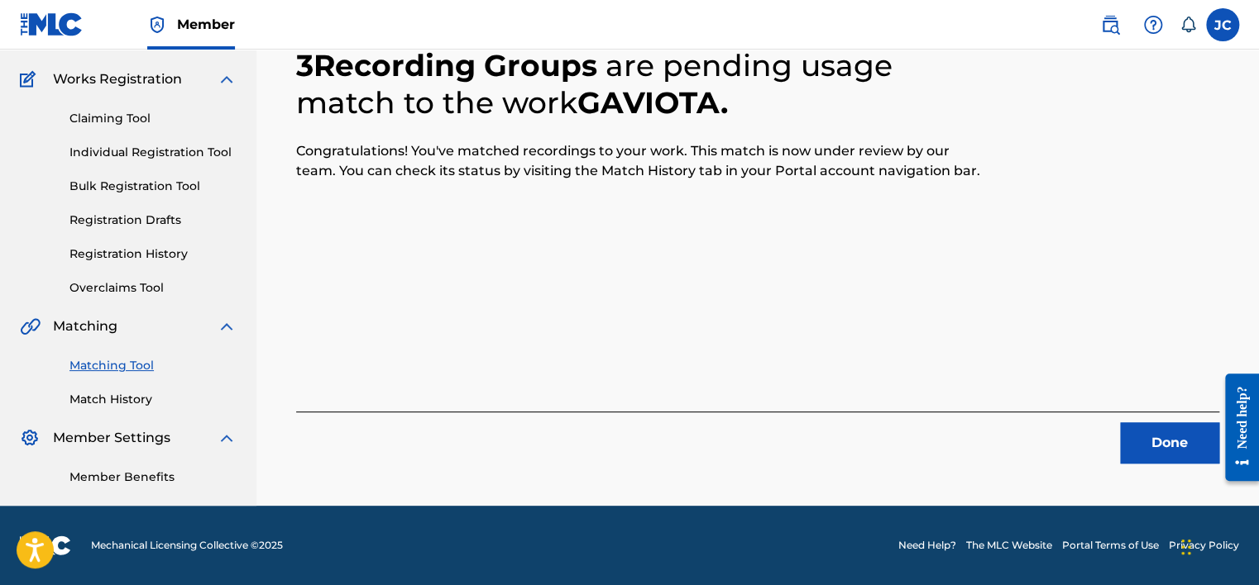
scroll to position [125, 0]
click at [1132, 424] on button "Done" at bounding box center [1169, 443] width 99 height 41
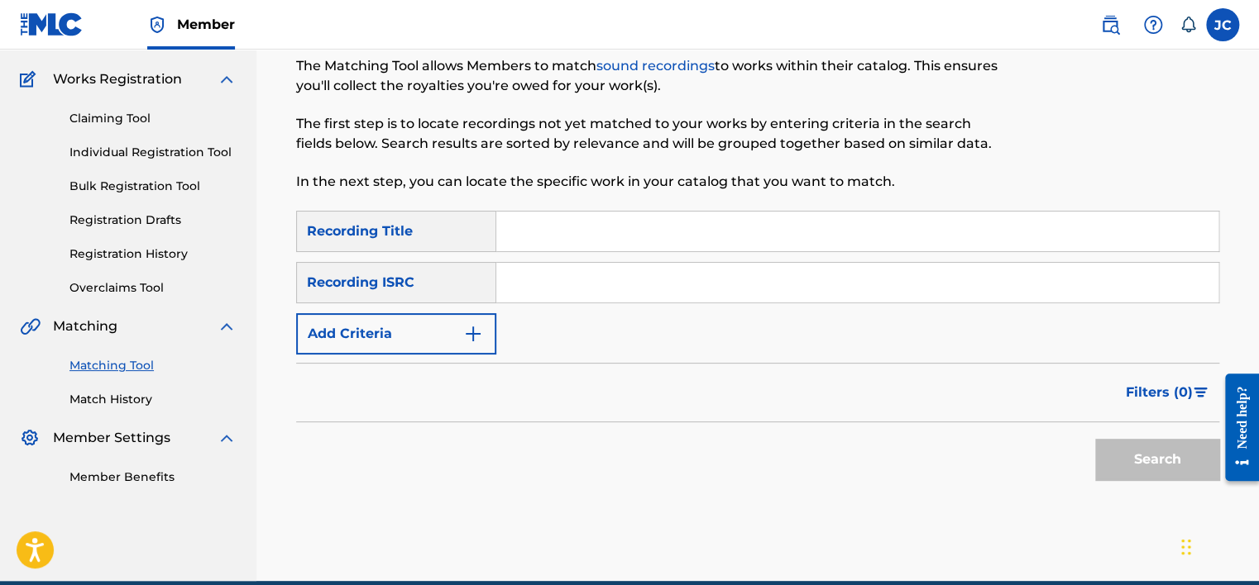
click at [624, 291] on input "Search Form" at bounding box center [857, 283] width 722 height 40
paste input "TCAHR2308963"
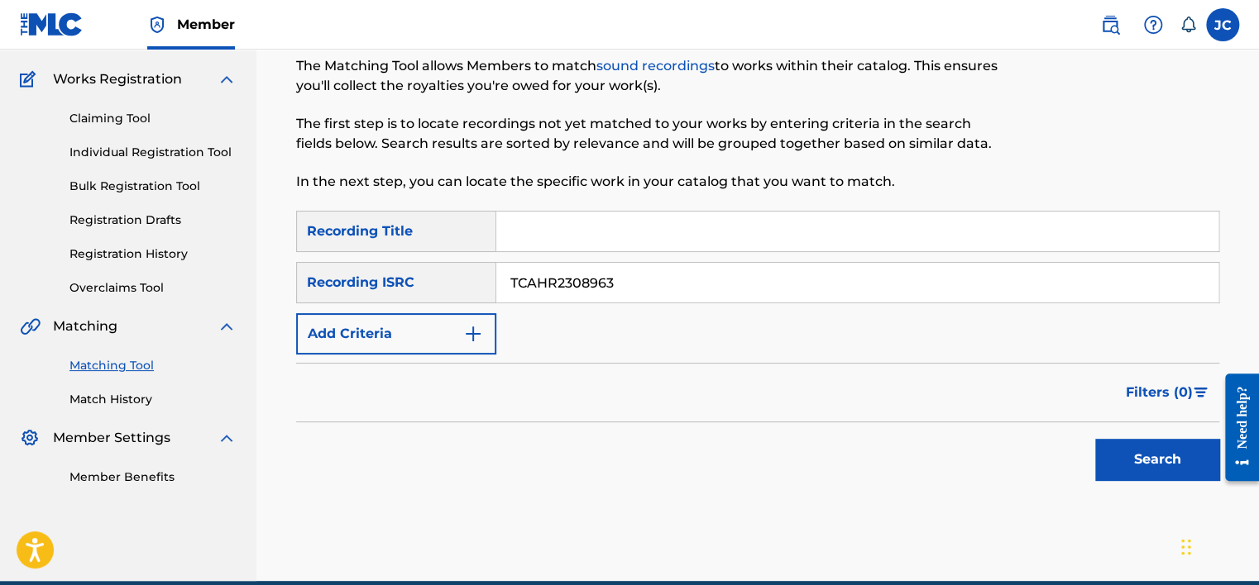
type input "TCAHR2308963"
click at [1095, 439] on button "Search" at bounding box center [1157, 459] width 124 height 41
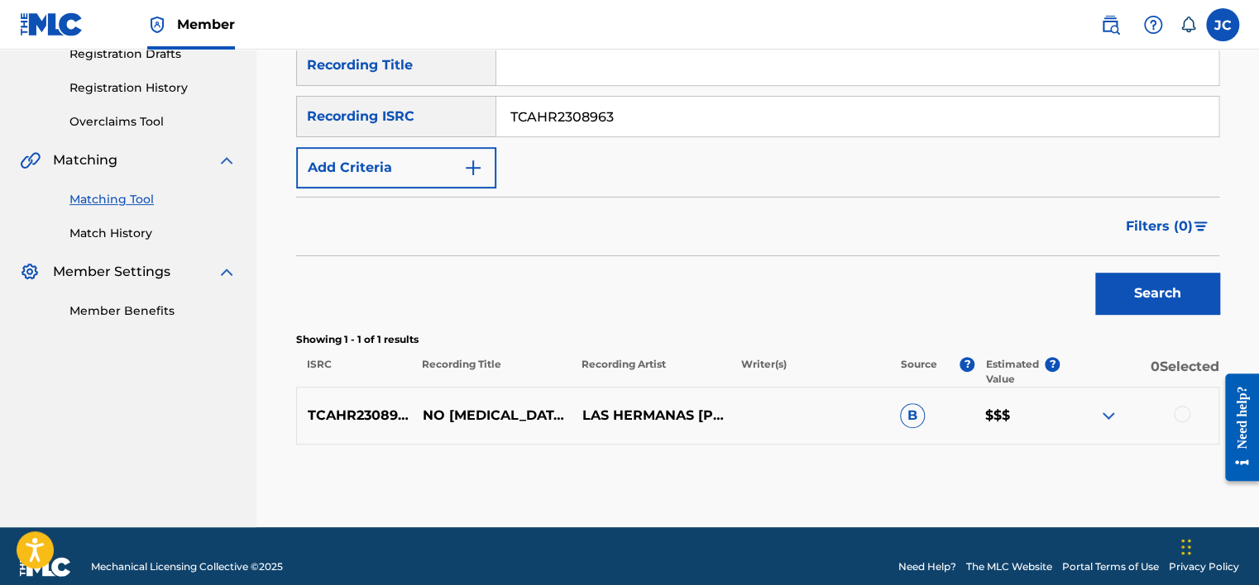
scroll to position [312, 0]
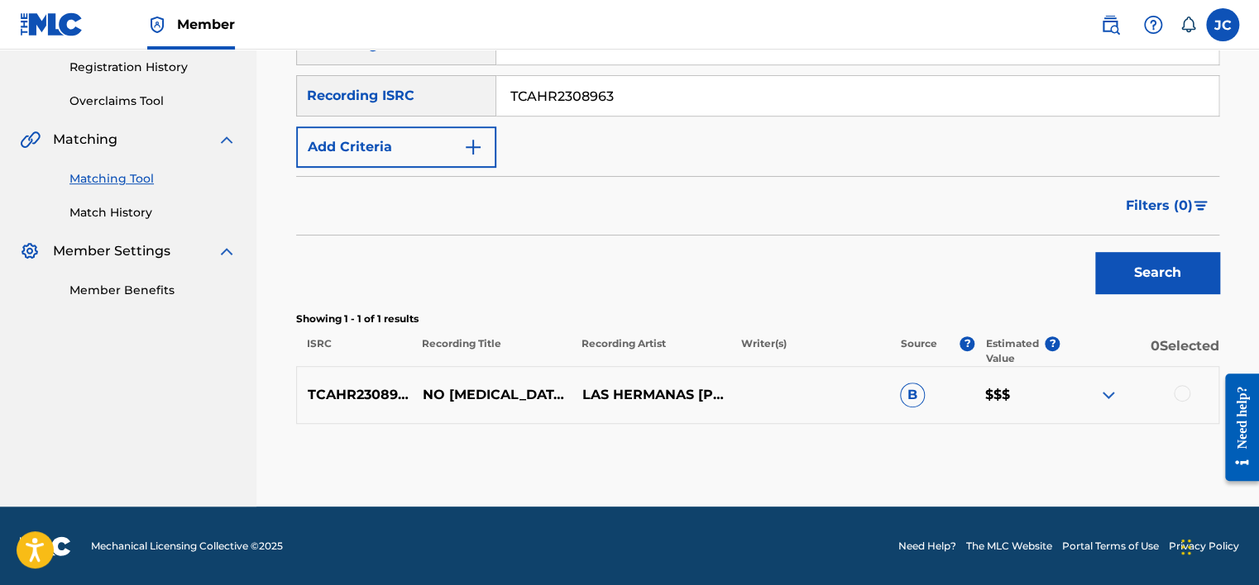
click at [1185, 398] on div at bounding box center [1181, 393] width 17 height 17
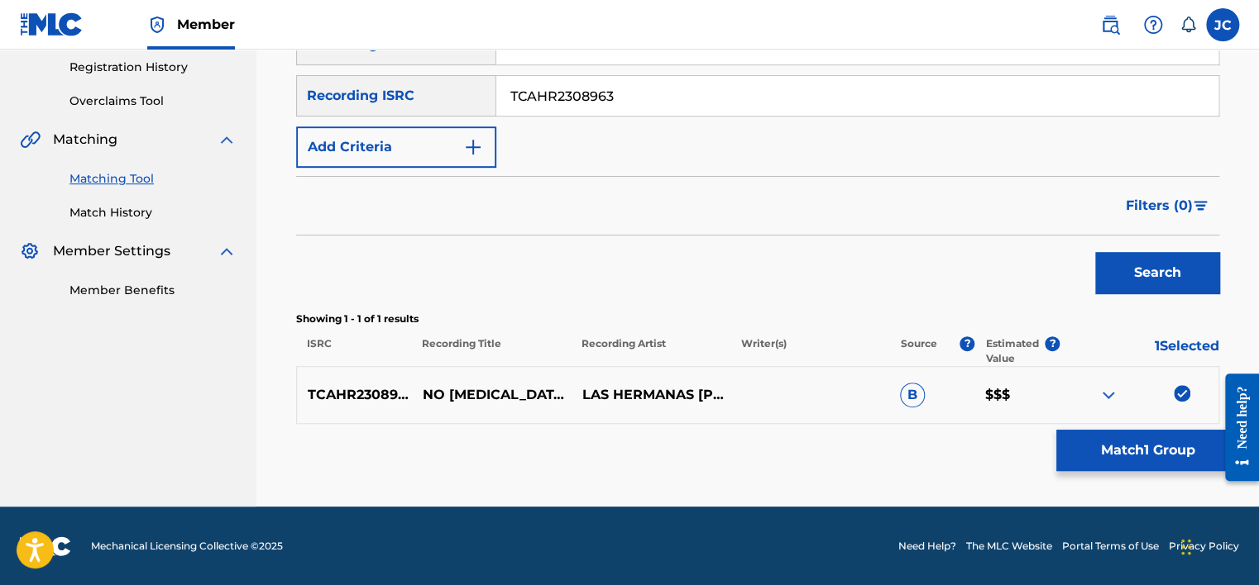
click at [1106, 446] on button "Match 1 Group" at bounding box center [1147, 450] width 183 height 41
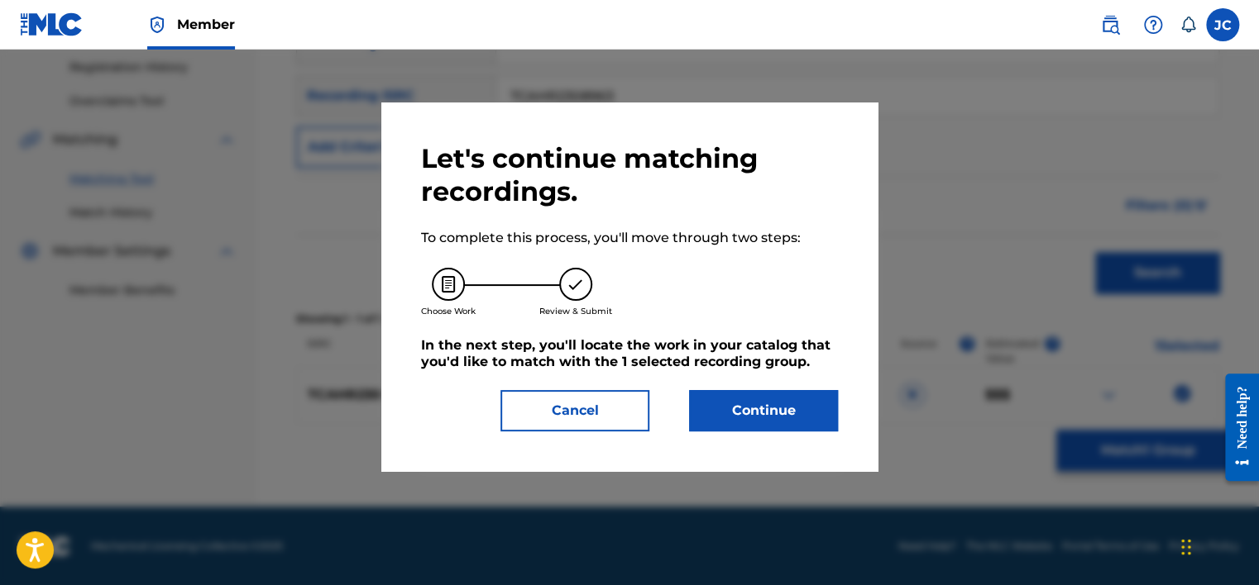
click at [772, 414] on button "Continue" at bounding box center [763, 410] width 149 height 41
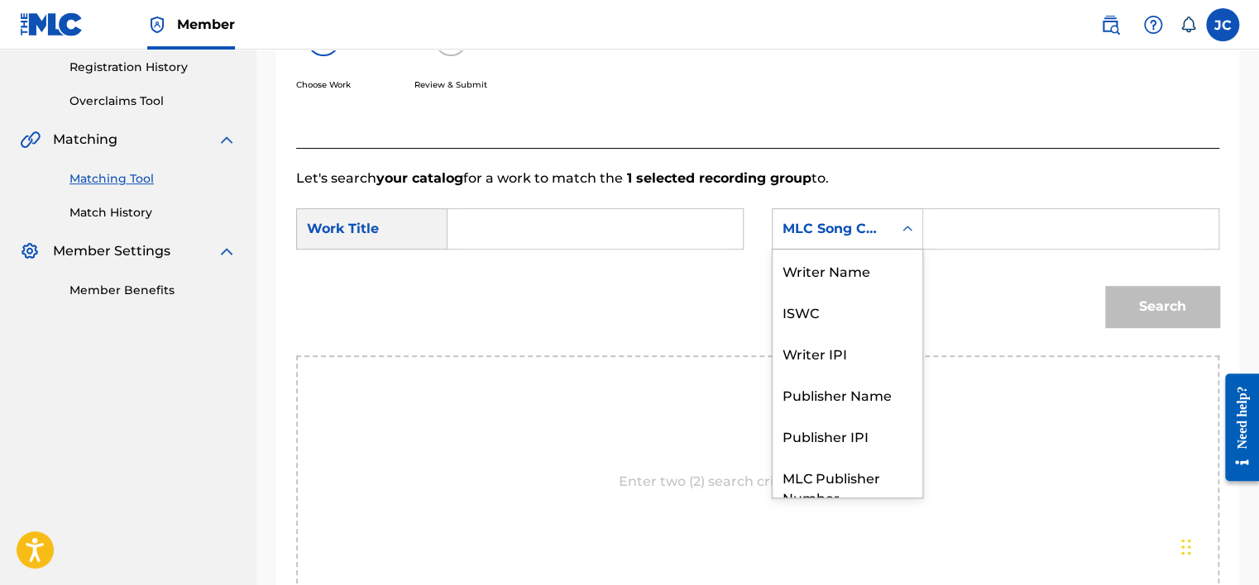
click at [786, 229] on div "MLC Song Code" at bounding box center [832, 229] width 100 height 20
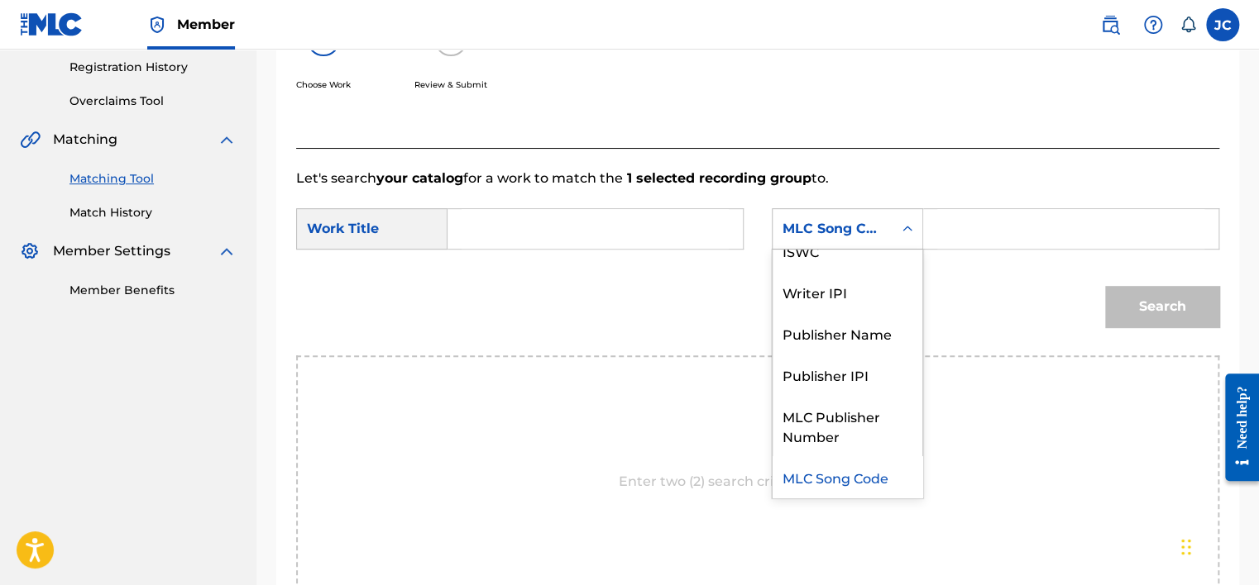
click at [649, 228] on input "Search Form" at bounding box center [594, 229] width 267 height 40
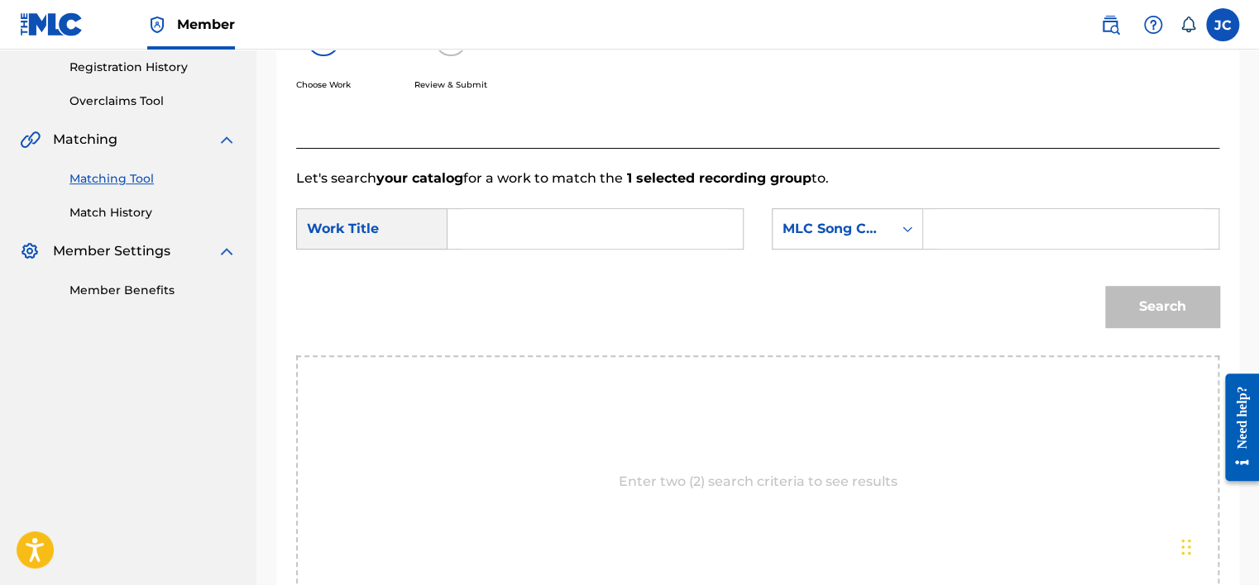
paste input "No Compro Amores"
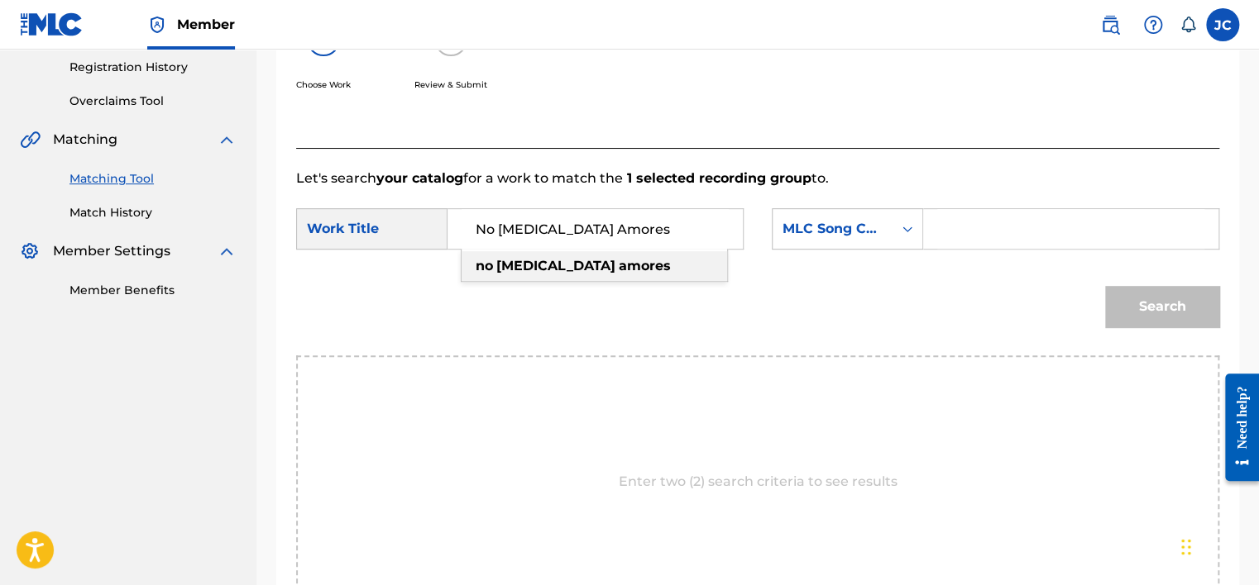
type input "No Compro Amores"
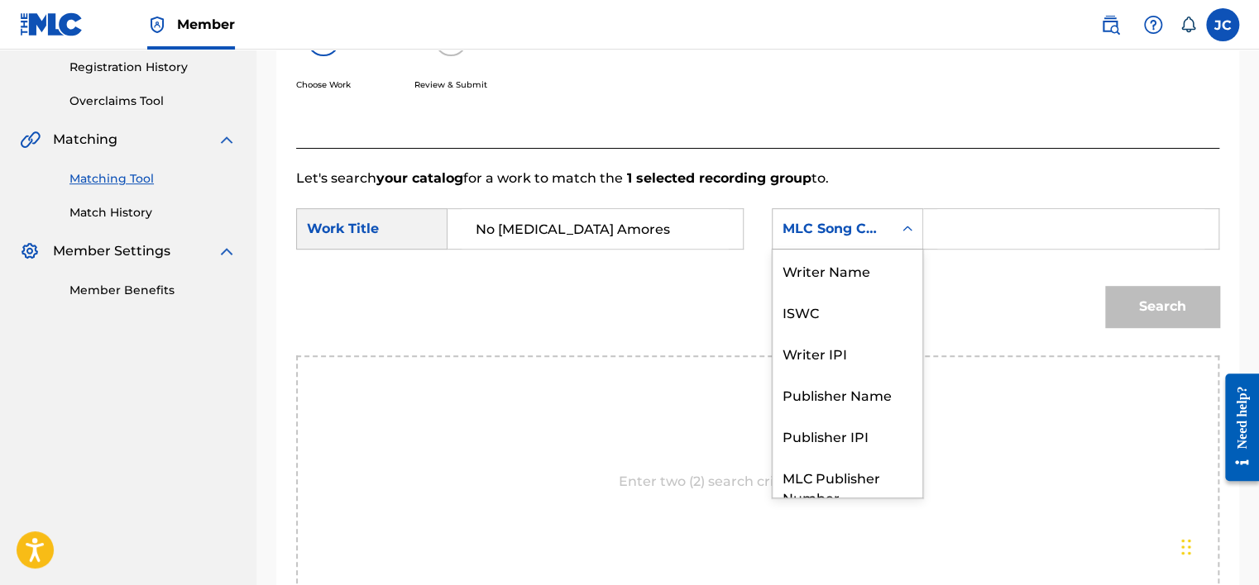
click at [861, 235] on div "MLC Song Code" at bounding box center [832, 229] width 100 height 20
click at [841, 271] on div "Writer Name" at bounding box center [847, 270] width 150 height 41
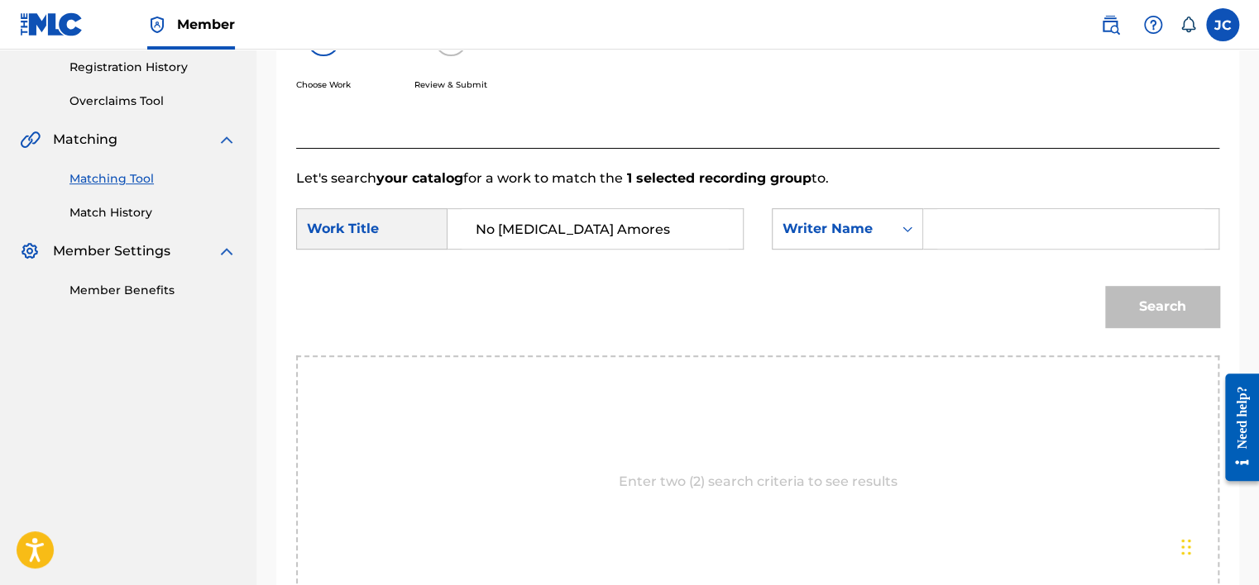
click at [950, 231] on input "Search Form" at bounding box center [1070, 229] width 267 height 40
paste input "Zaldívar"
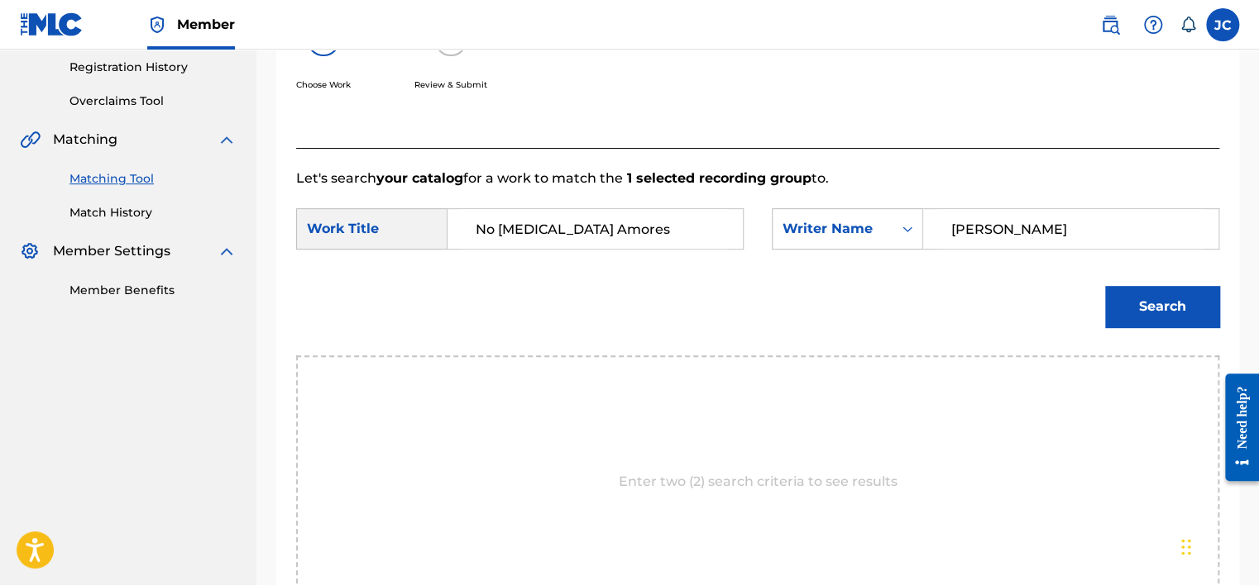
type input "Zaldívar"
click at [1105, 286] on button "Search" at bounding box center [1162, 306] width 114 height 41
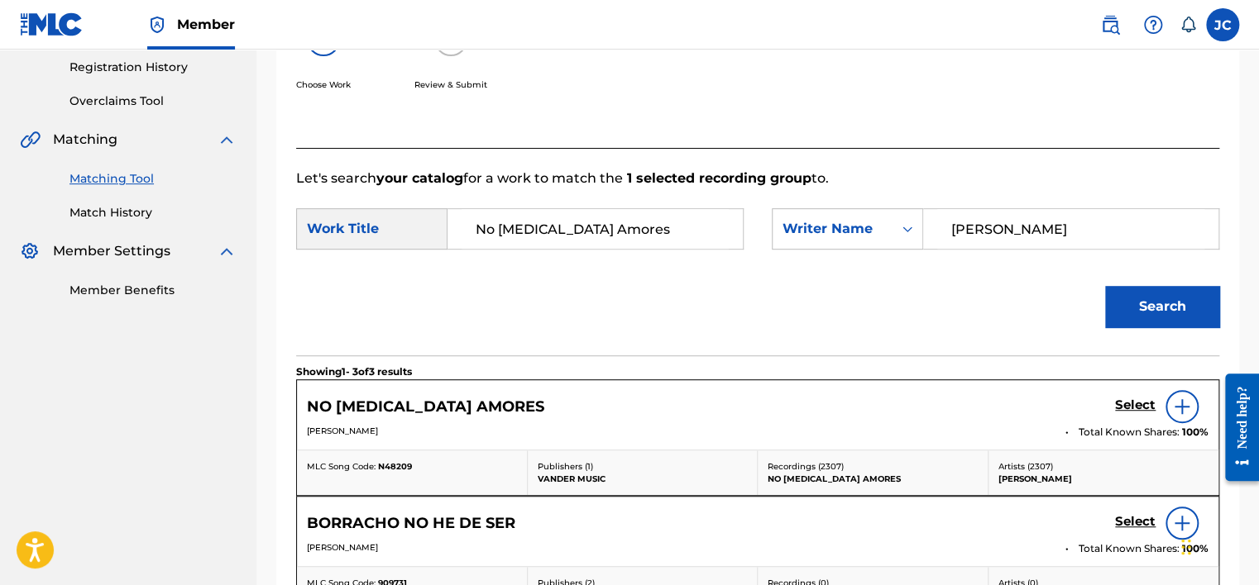
click at [1125, 406] on h5 "Select" at bounding box center [1135, 406] width 41 height 16
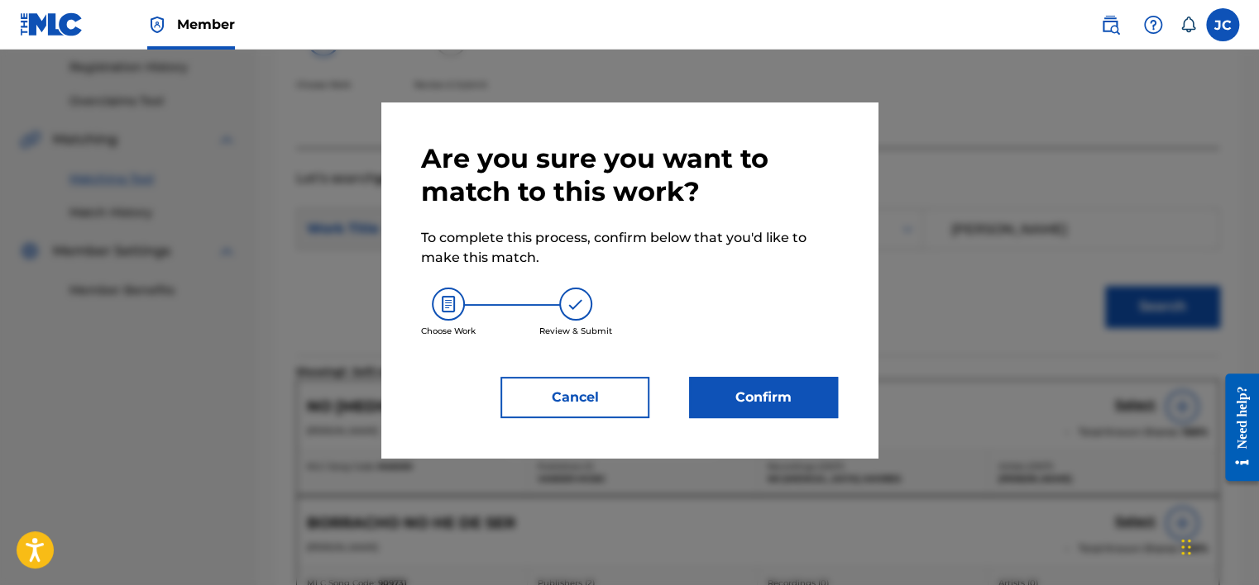
click at [753, 392] on button "Confirm" at bounding box center [763, 397] width 149 height 41
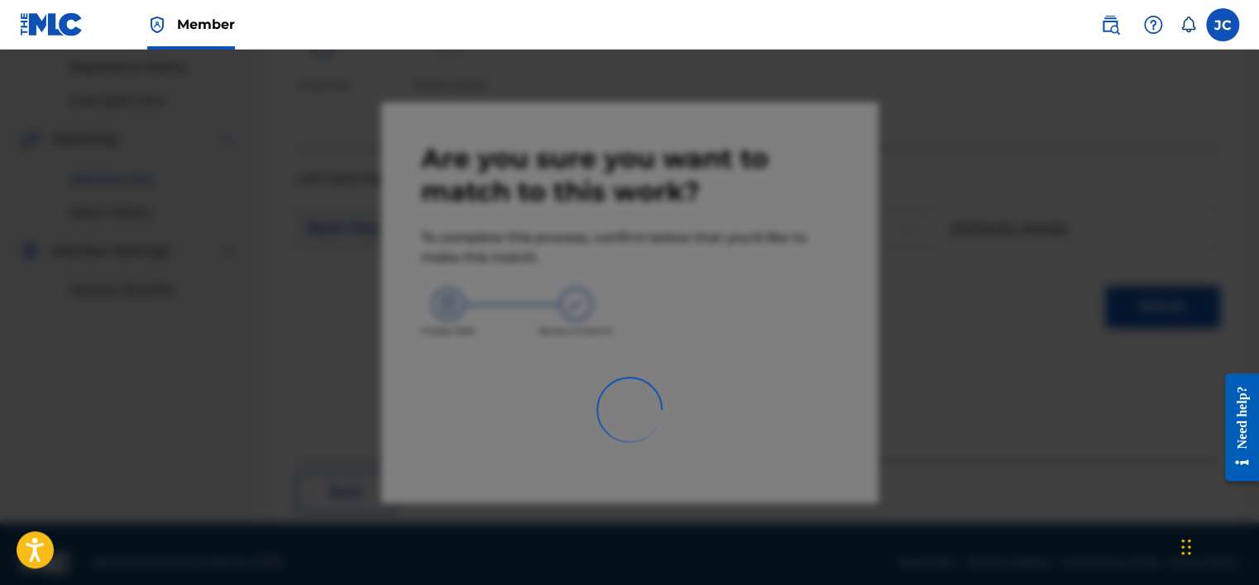
scroll to position [125, 0]
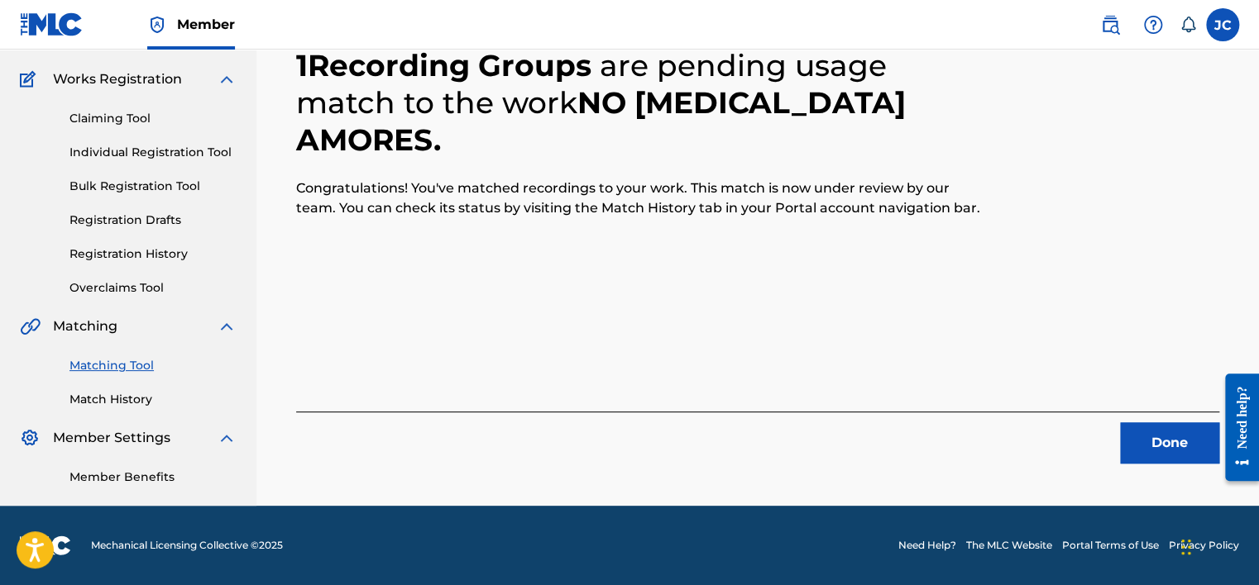
click at [1175, 453] on button "Done" at bounding box center [1169, 443] width 99 height 41
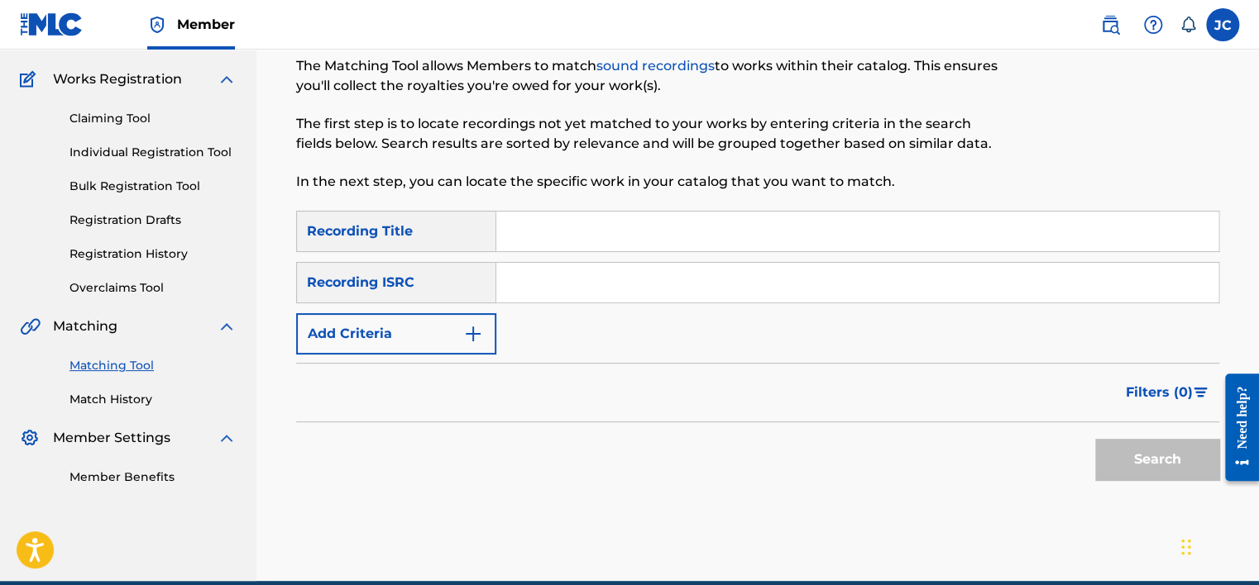
click at [620, 294] on input "Search Form" at bounding box center [857, 283] width 722 height 40
paste input "AUDCB1701488"
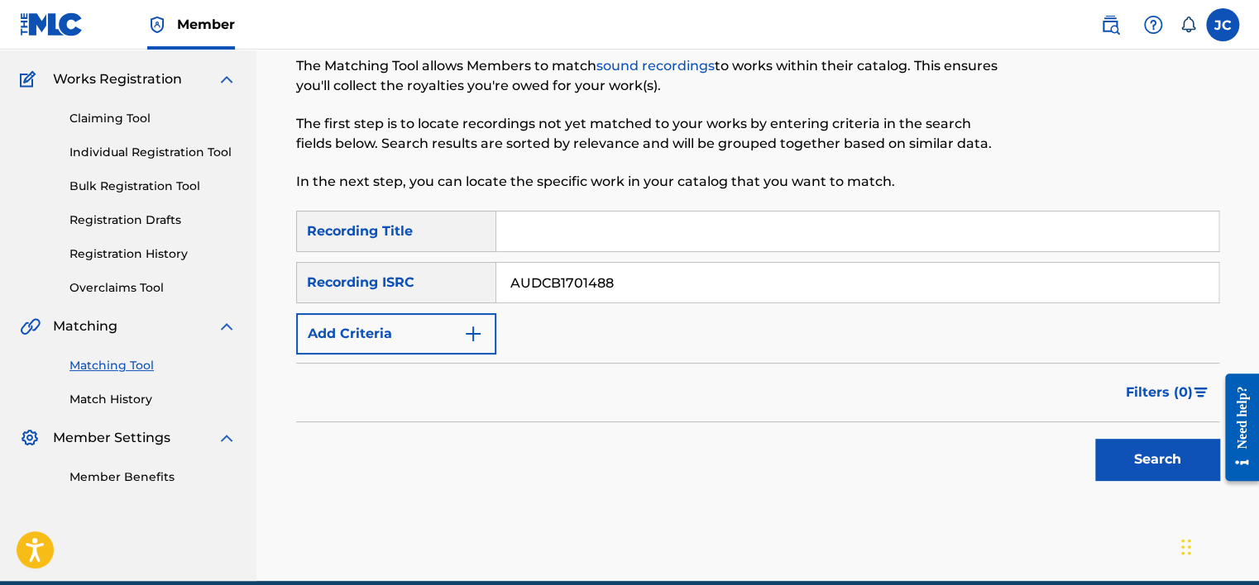
type input "AUDCB1701488"
click at [1095, 439] on button "Search" at bounding box center [1157, 459] width 124 height 41
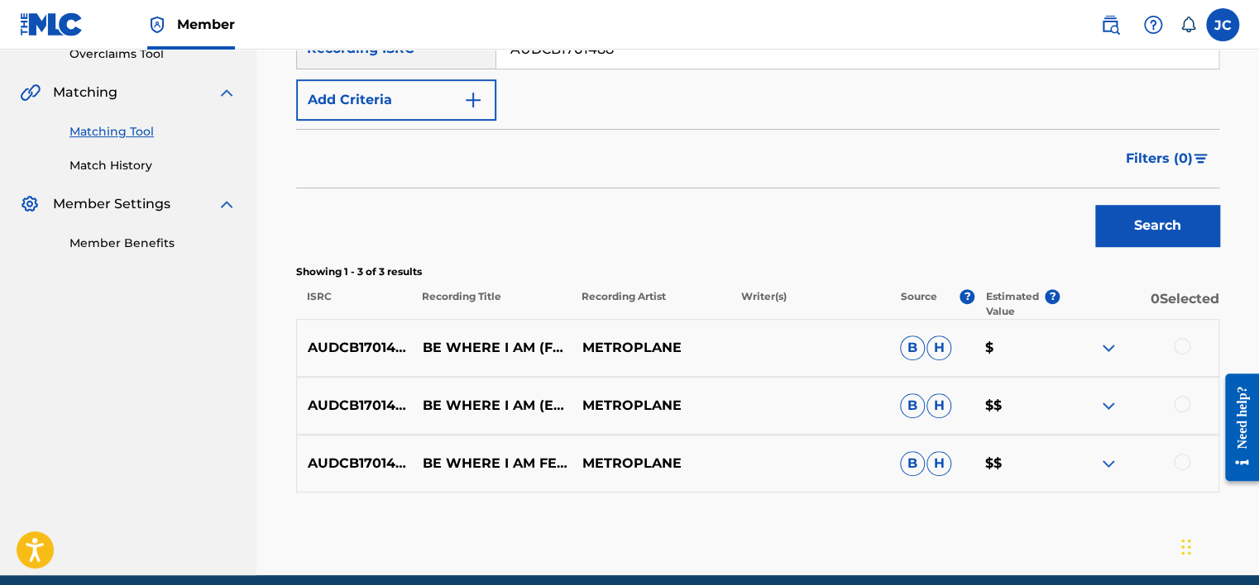
scroll to position [364, 0]
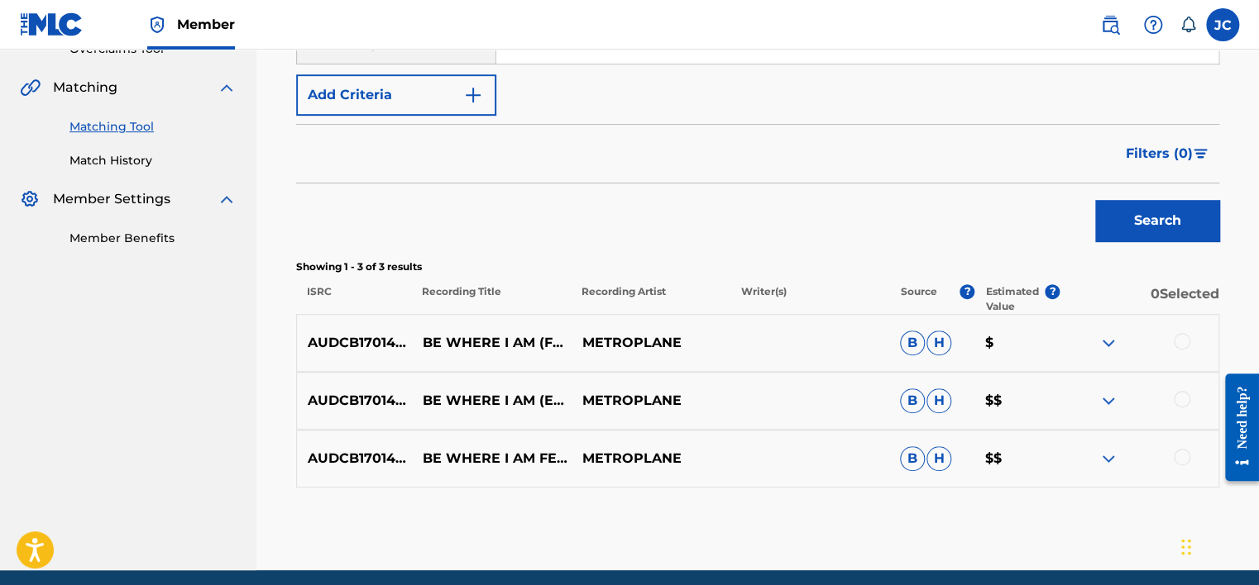
click at [1184, 454] on div at bounding box center [1181, 457] width 17 height 17
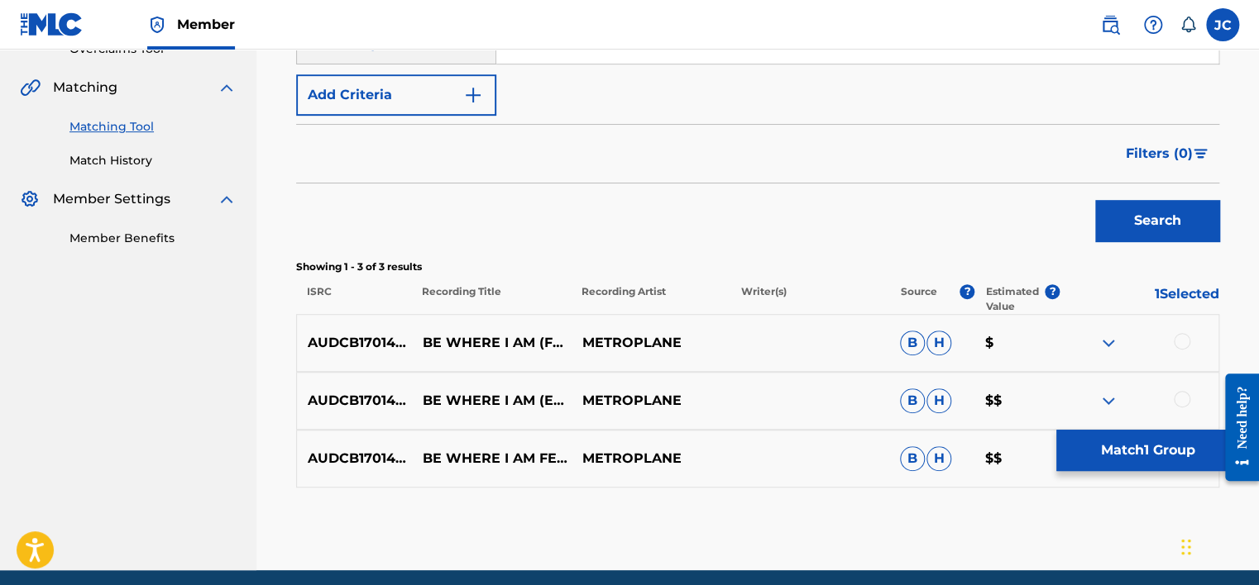
click at [1181, 400] on div at bounding box center [1181, 399] width 17 height 17
click at [1181, 347] on div at bounding box center [1181, 341] width 17 height 17
click at [1159, 433] on button "Match 3 Groups" at bounding box center [1147, 450] width 183 height 41
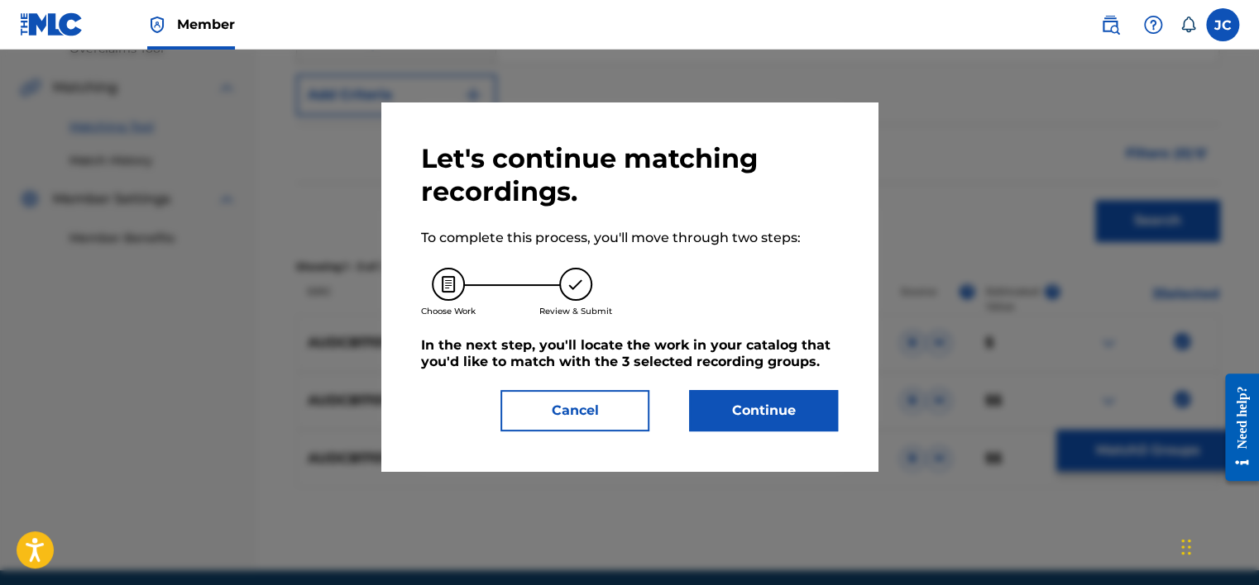
click at [739, 412] on button "Continue" at bounding box center [763, 410] width 149 height 41
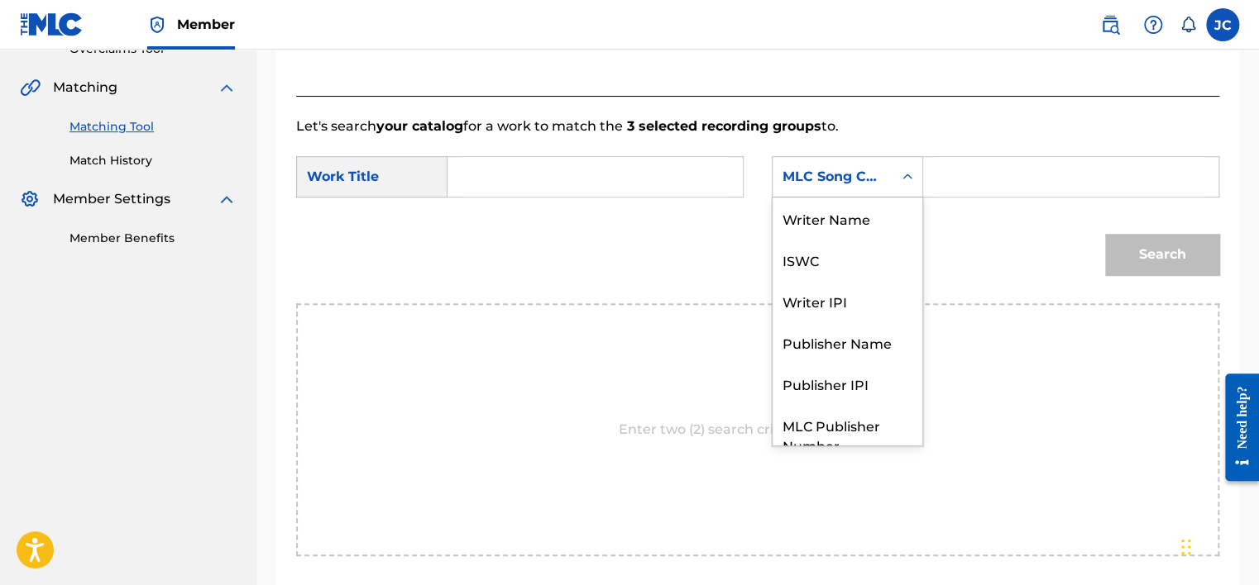
click at [873, 179] on div "MLC Song Code" at bounding box center [832, 177] width 100 height 20
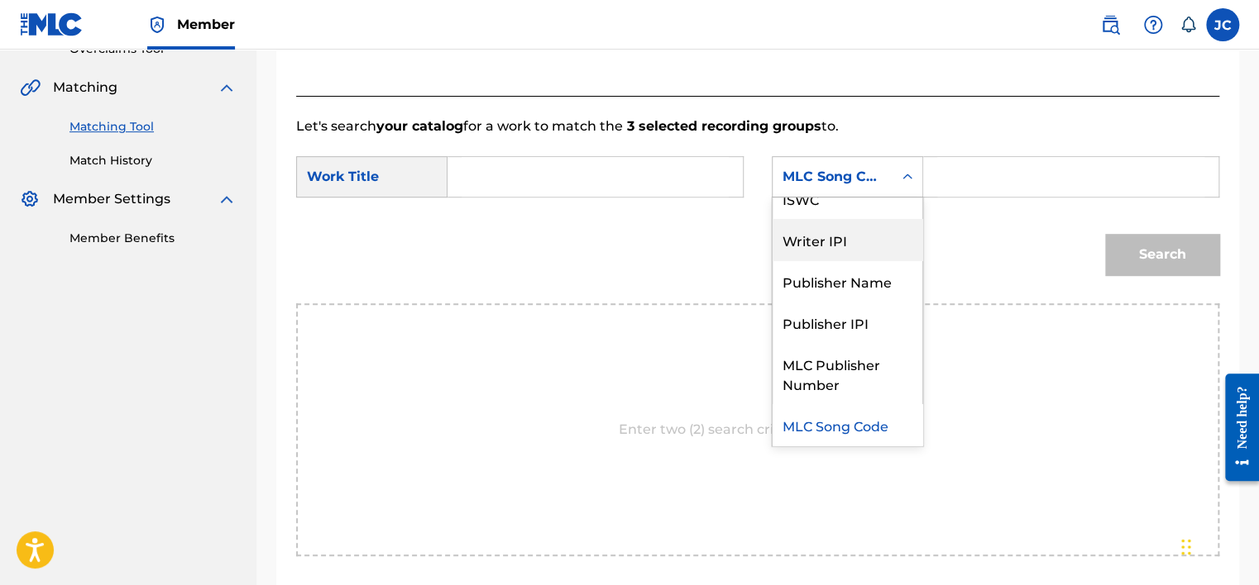
scroll to position [0, 0]
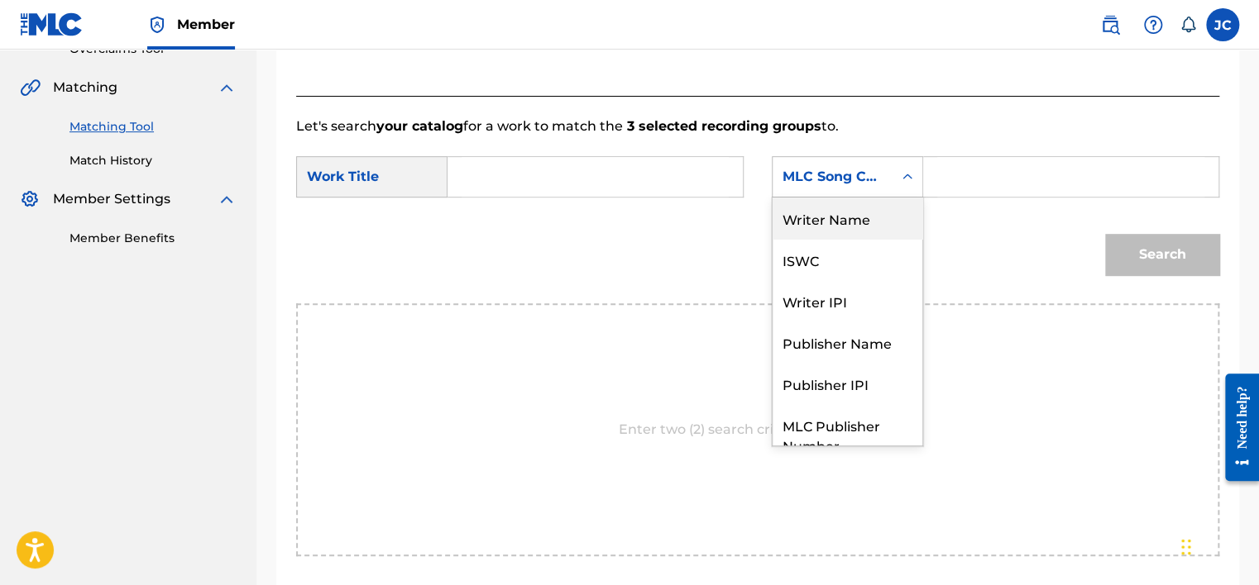
click at [862, 217] on div "Writer Name" at bounding box center [847, 218] width 150 height 41
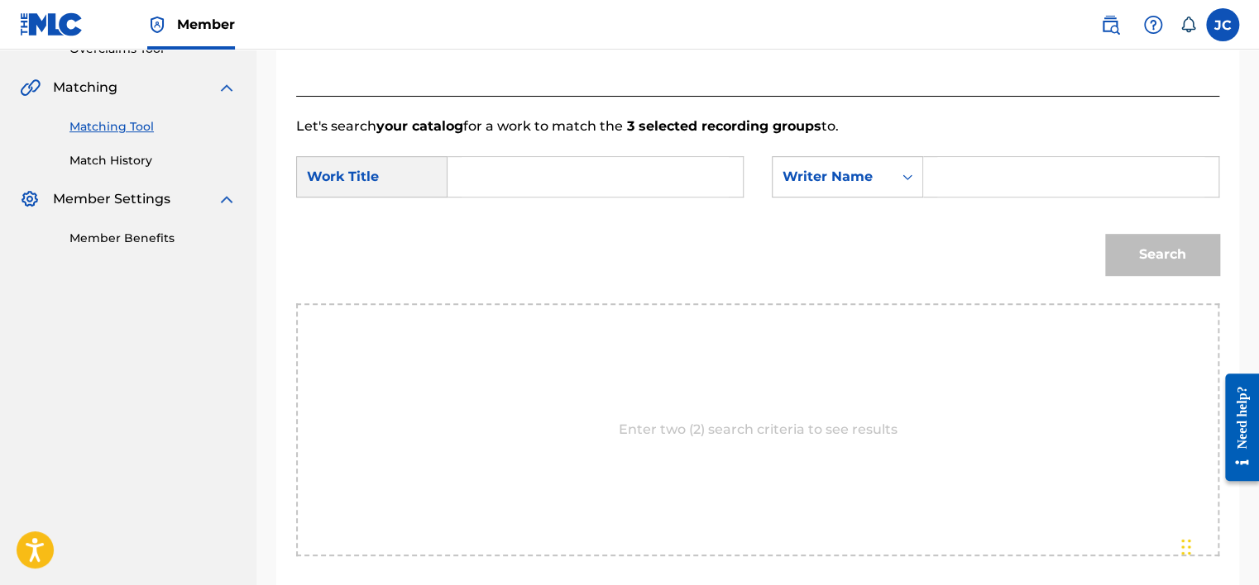
click at [642, 165] on input "Search Form" at bounding box center [594, 177] width 267 height 40
paste input "METROPLANE BE WHERE I AM"
drag, startPoint x: 588, startPoint y: 175, endPoint x: 421, endPoint y: 173, distance: 167.1
click at [421, 173] on div "SearchWithCriteria51660cb2-08f1-4af0-83d3-868592bfc954 Work Title METROPLANE BE…" at bounding box center [519, 176] width 447 height 41
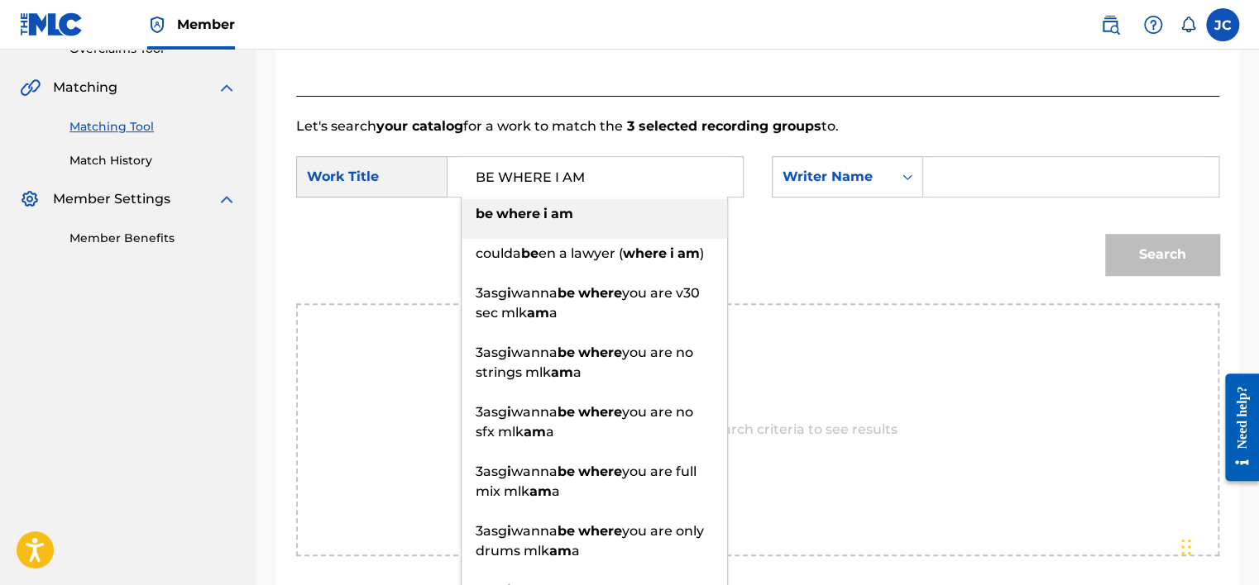
type input "BE WHERE I AM"
click at [996, 198] on div "SearchWithCriteria51660cb2-08f1-4af0-83d3-868592bfc954 Work Title BE WHERE I AM…" at bounding box center [757, 181] width 923 height 51
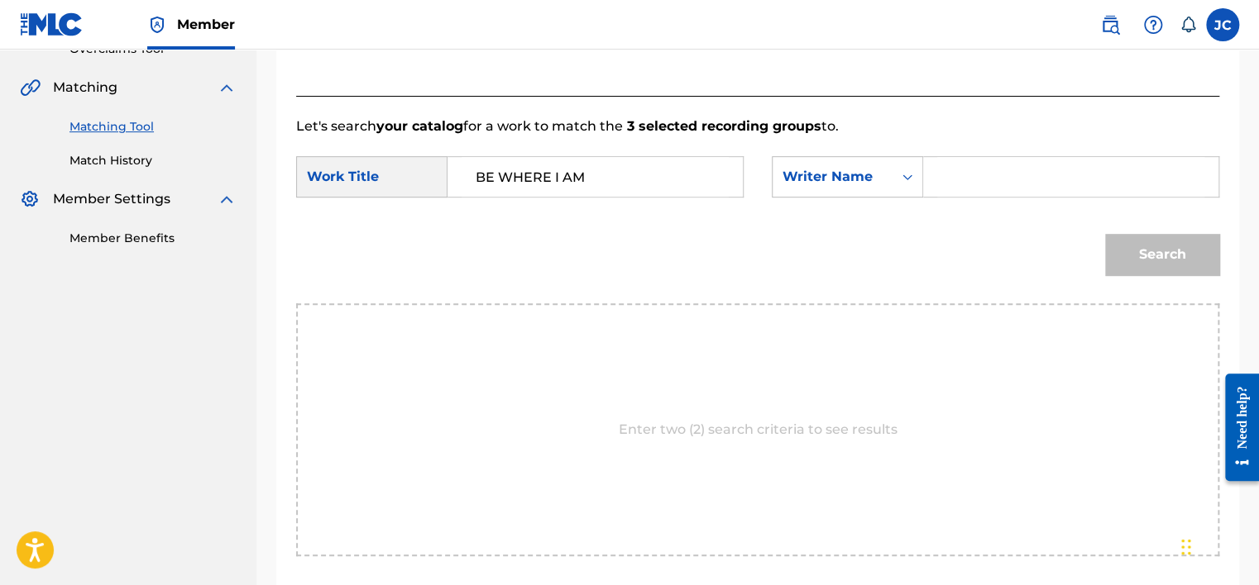
click at [982, 171] on input "Search Form" at bounding box center [1070, 177] width 267 height 40
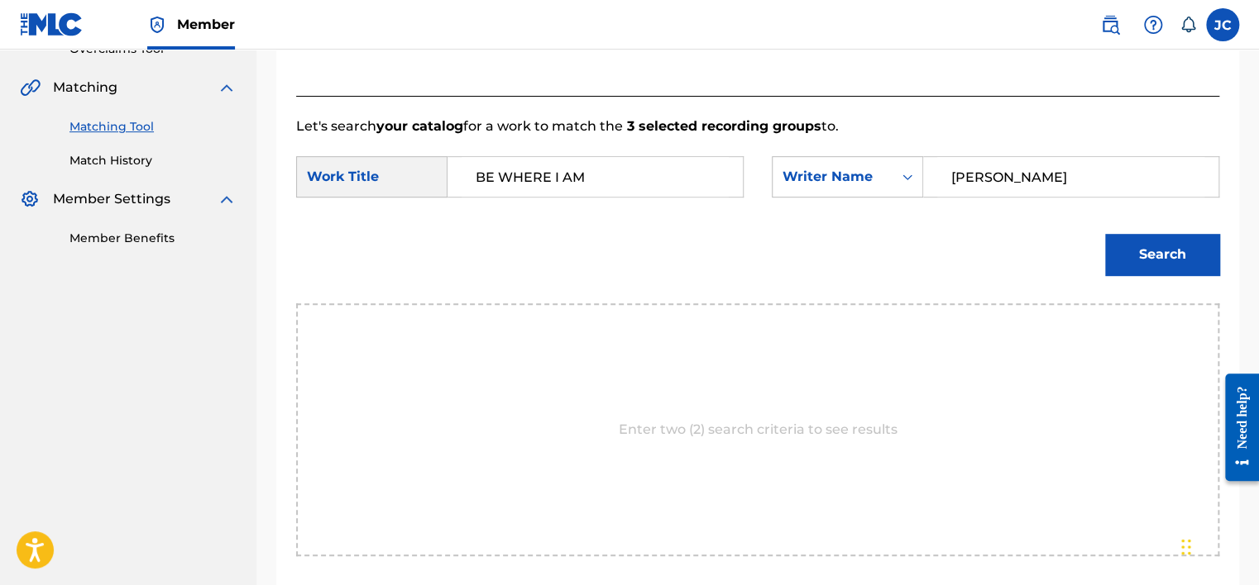
type input "WILSON"
click at [1105, 234] on button "Search" at bounding box center [1162, 254] width 114 height 41
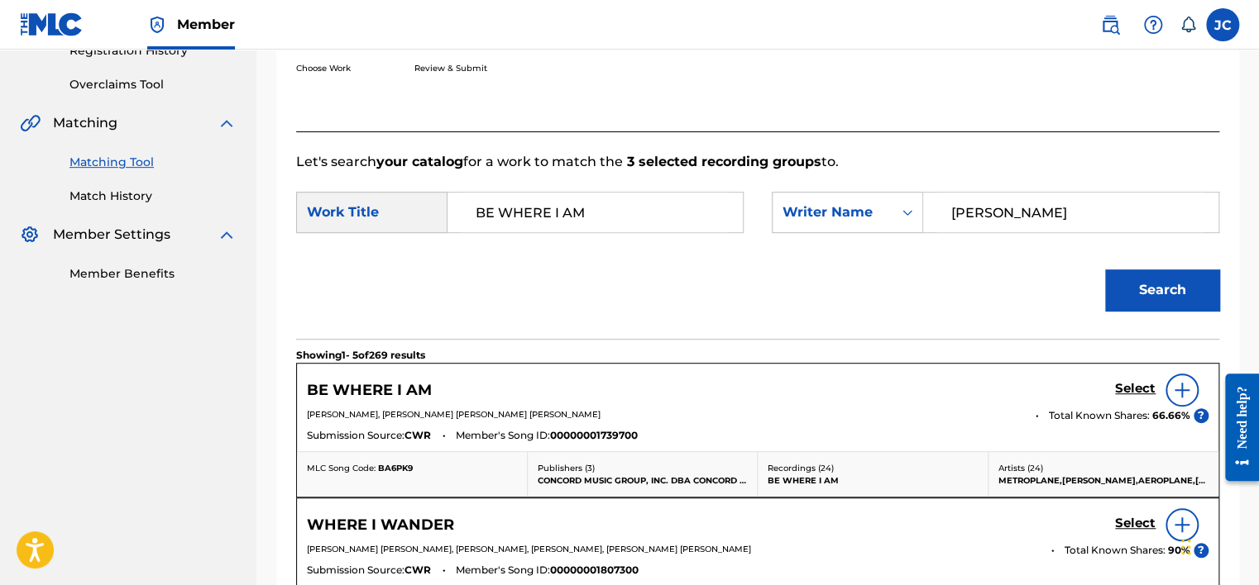
scroll to position [364, 0]
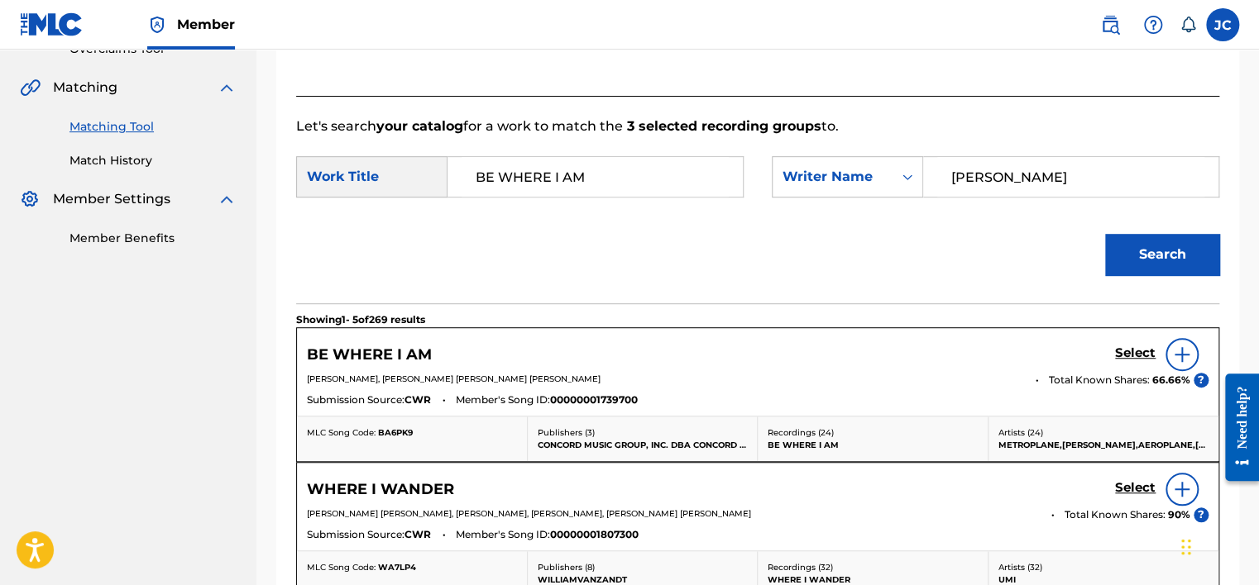
click at [1122, 360] on h5 "Select" at bounding box center [1135, 354] width 41 height 16
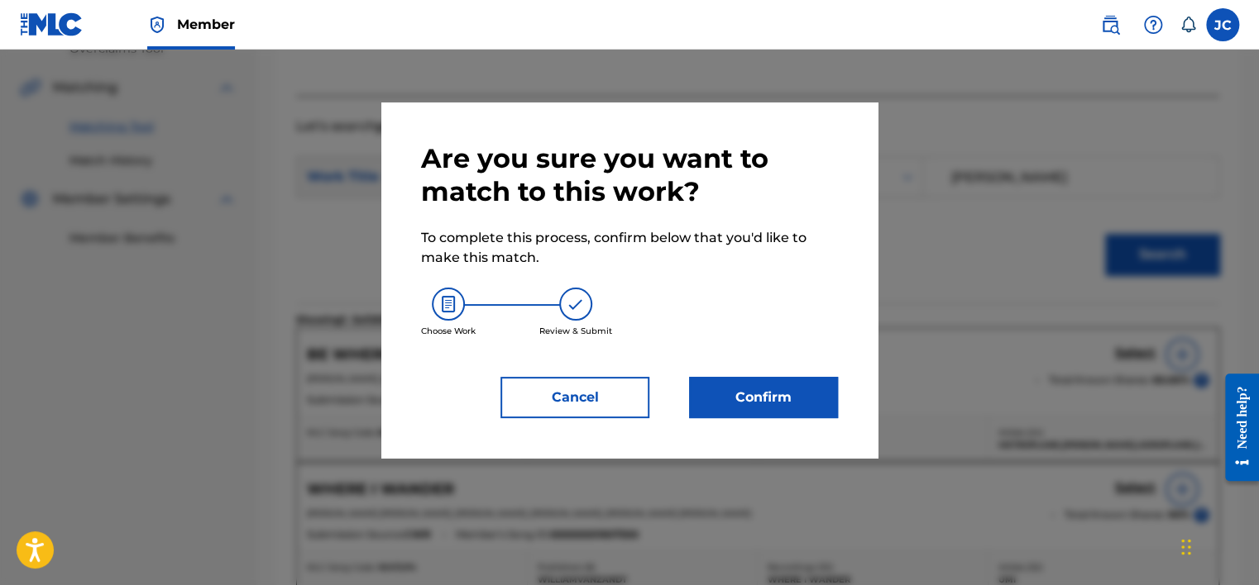
click at [738, 396] on button "Confirm" at bounding box center [763, 397] width 149 height 41
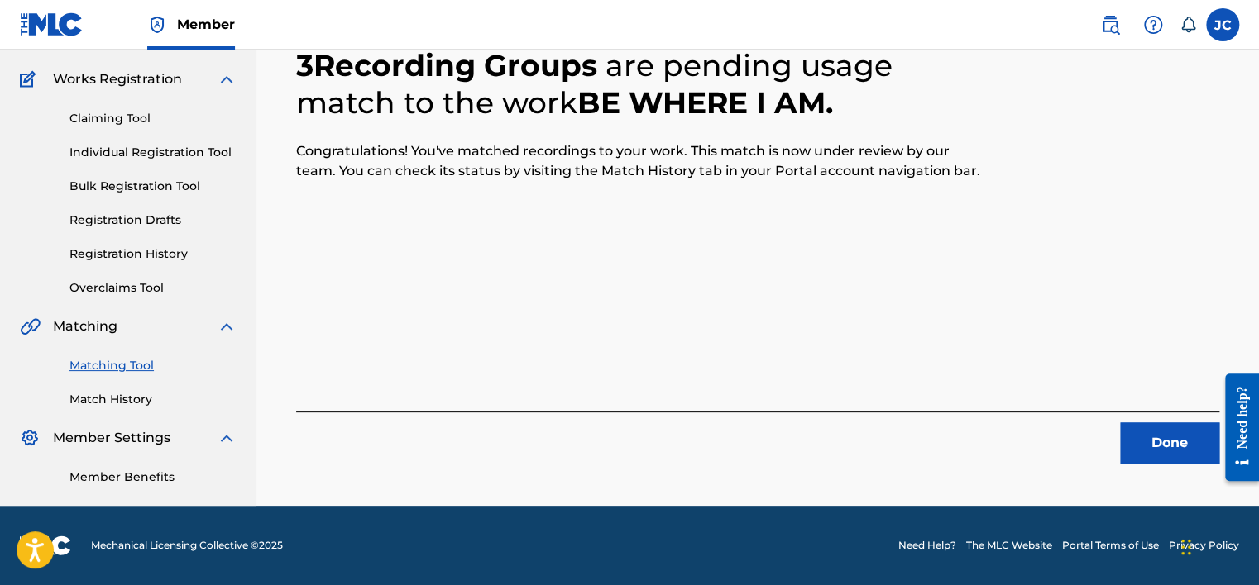
scroll to position [125, 0]
click at [1149, 447] on button "Done" at bounding box center [1169, 443] width 99 height 41
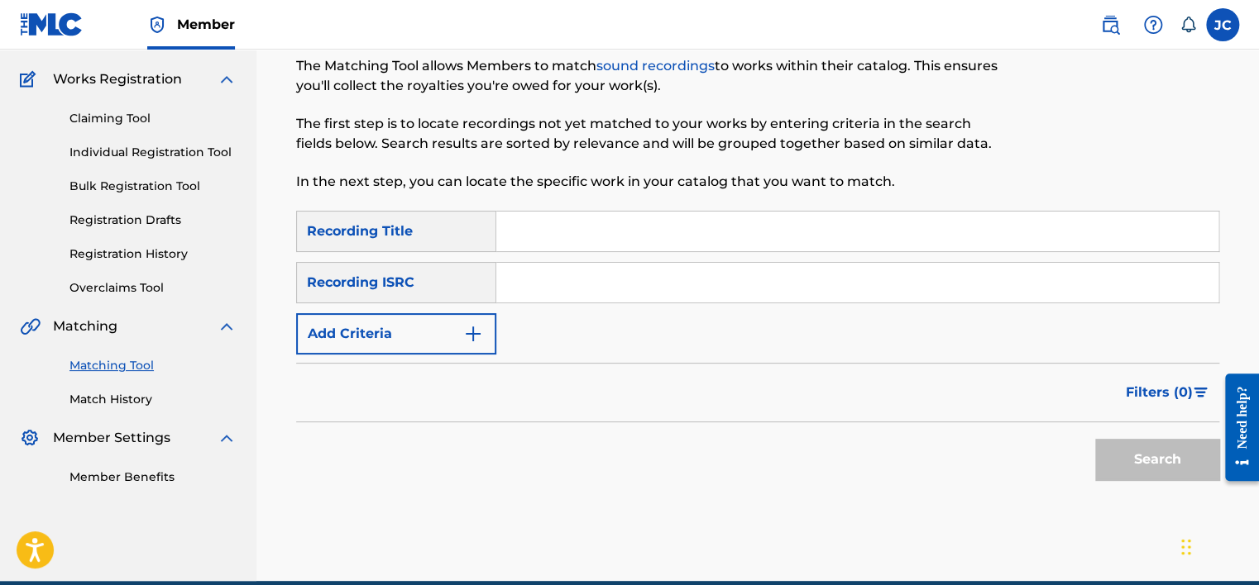
click at [558, 279] on input "Search Form" at bounding box center [857, 283] width 722 height 40
paste input "USANA0442224"
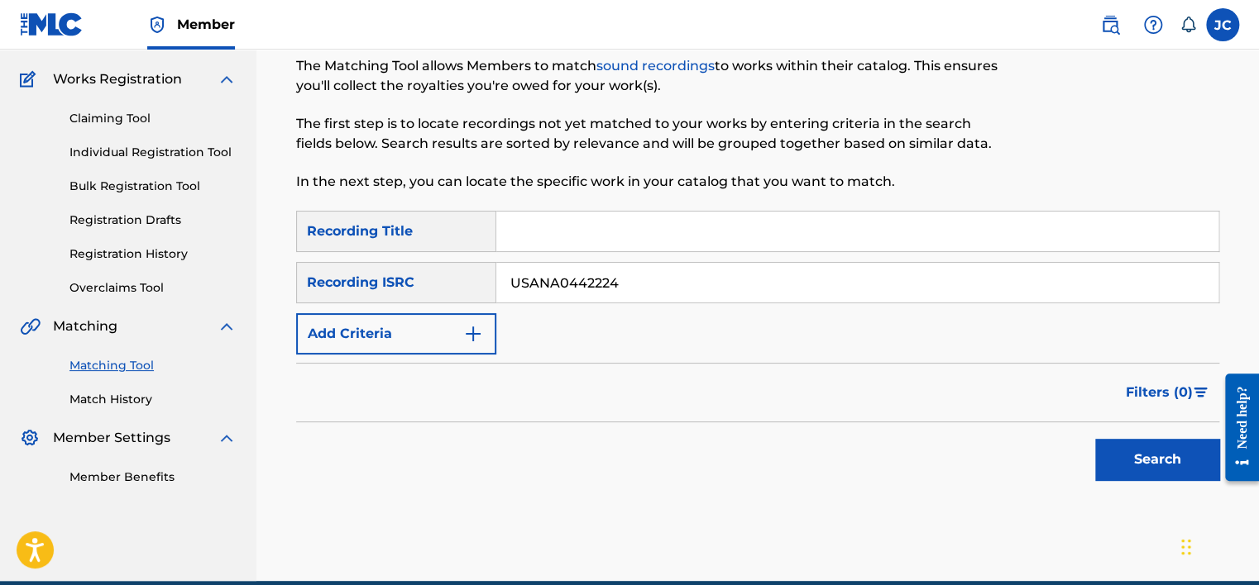
click at [1095, 439] on button "Search" at bounding box center [1157, 459] width 124 height 41
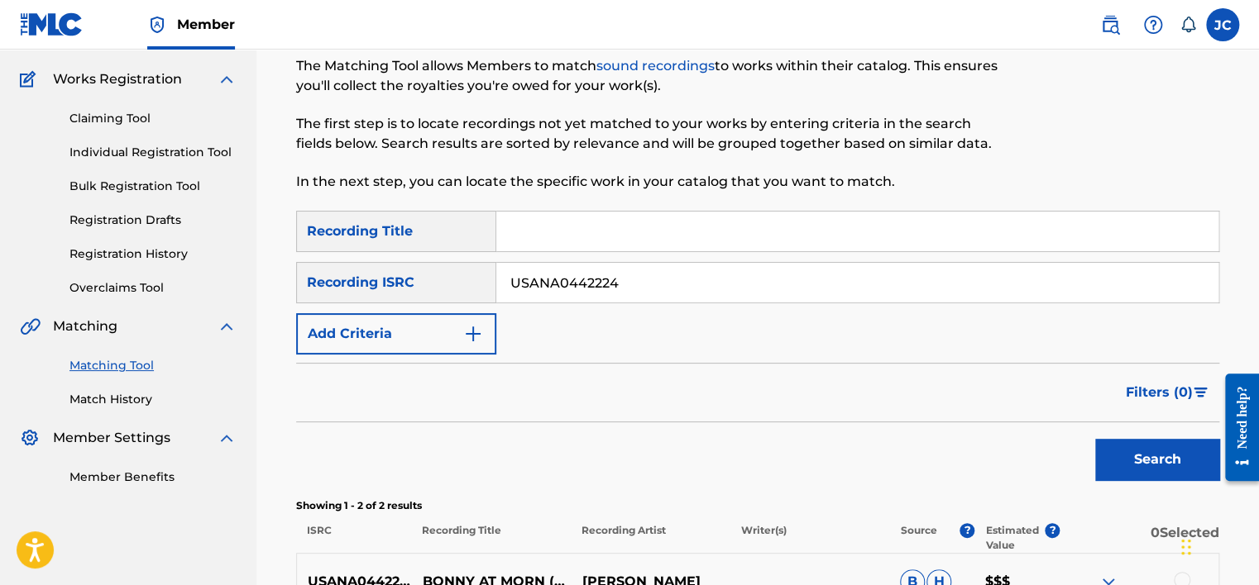
click at [640, 287] on input "USANA0442224" at bounding box center [857, 283] width 722 height 40
paste input "38L1001935"
click at [1095, 439] on button "Search" at bounding box center [1157, 459] width 124 height 41
click at [612, 276] on input "US38L1001935" at bounding box center [857, 283] width 722 height 40
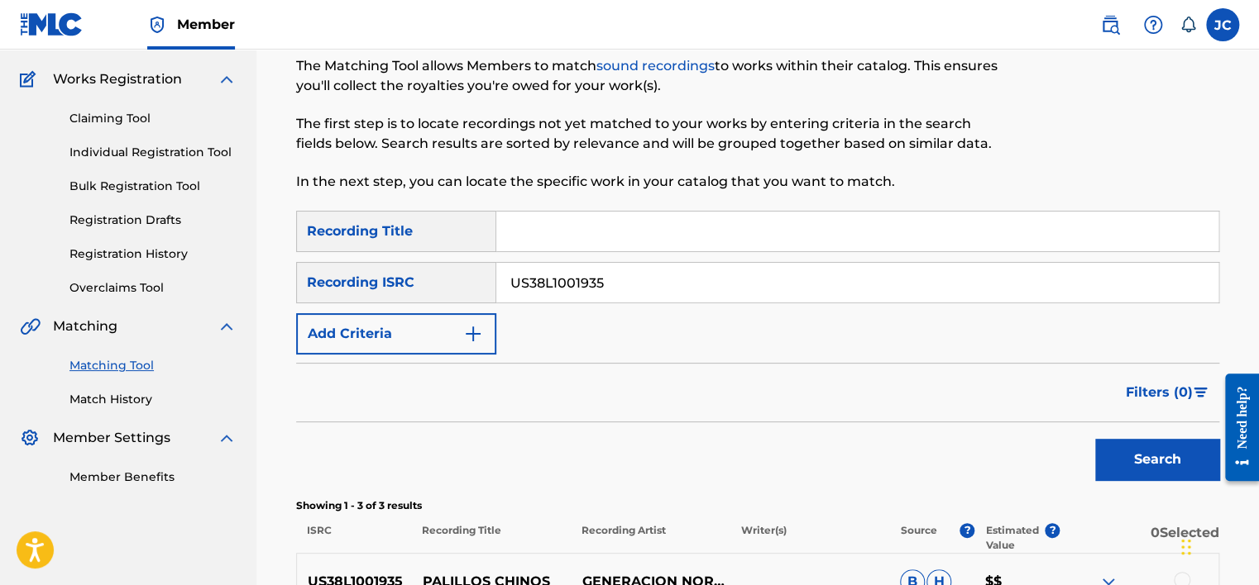
click at [612, 276] on input "US38L1001935" at bounding box center [857, 283] width 722 height 40
paste input "DEPI82416701"
type input "DEPI82416701"
click at [1095, 439] on button "Search" at bounding box center [1157, 459] width 124 height 41
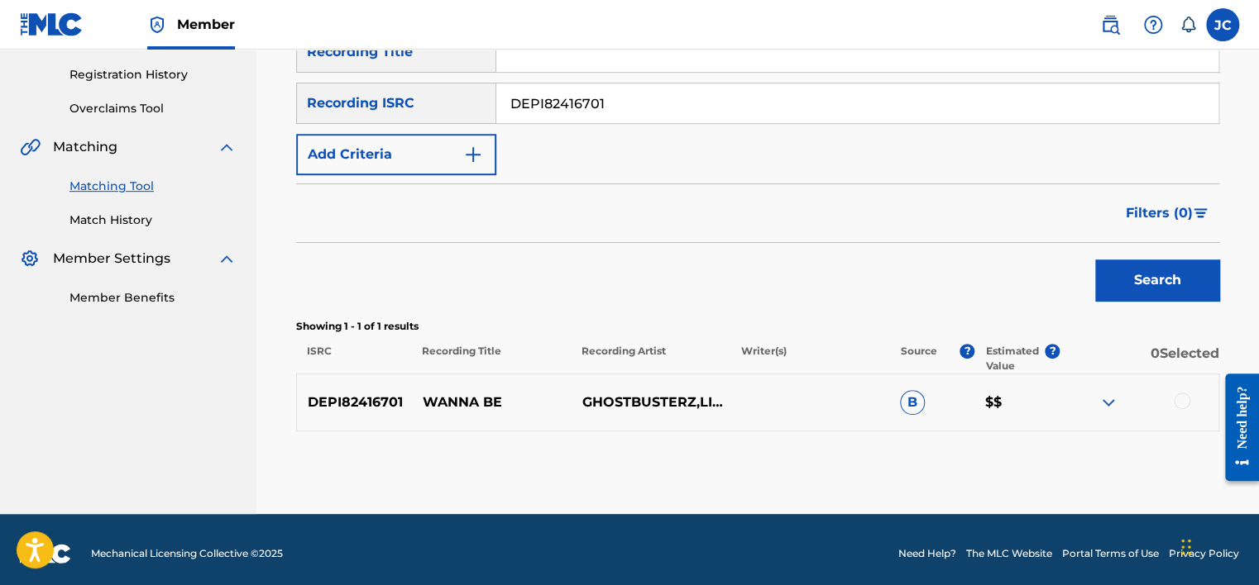
scroll to position [306, 0]
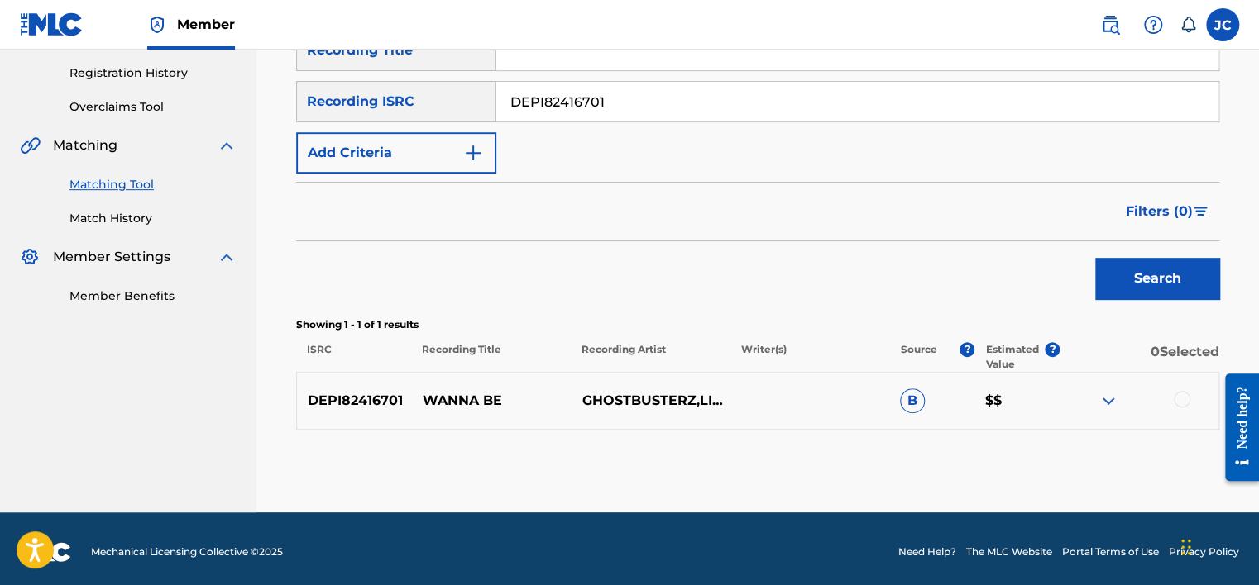
click at [1183, 398] on div at bounding box center [1181, 399] width 17 height 17
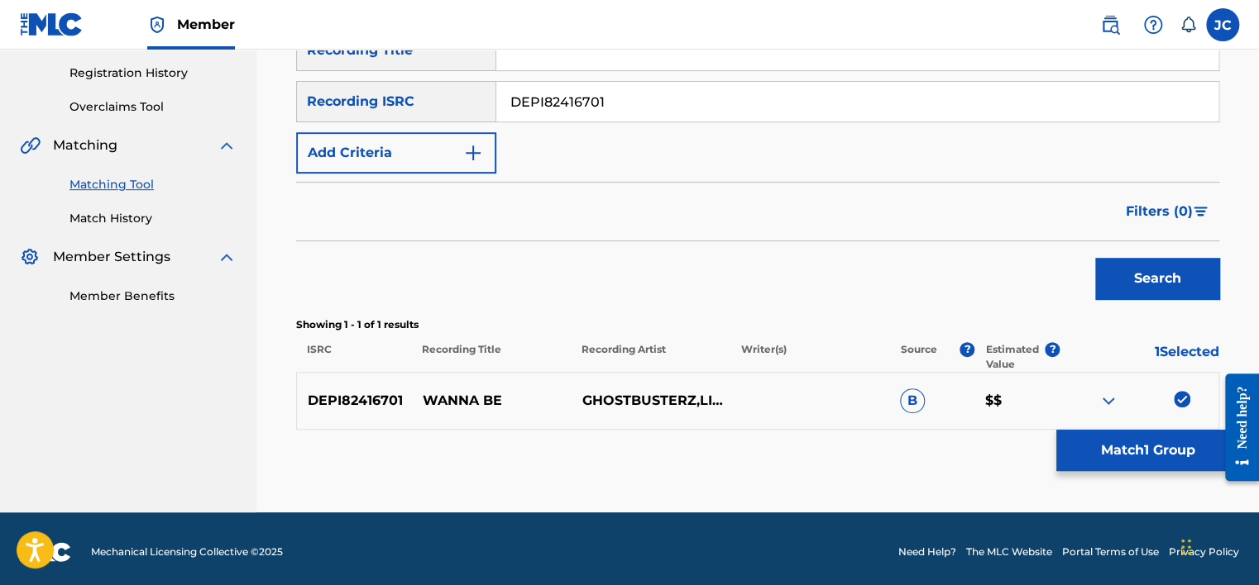
click at [1098, 452] on button "Match 1 Group" at bounding box center [1147, 450] width 183 height 41
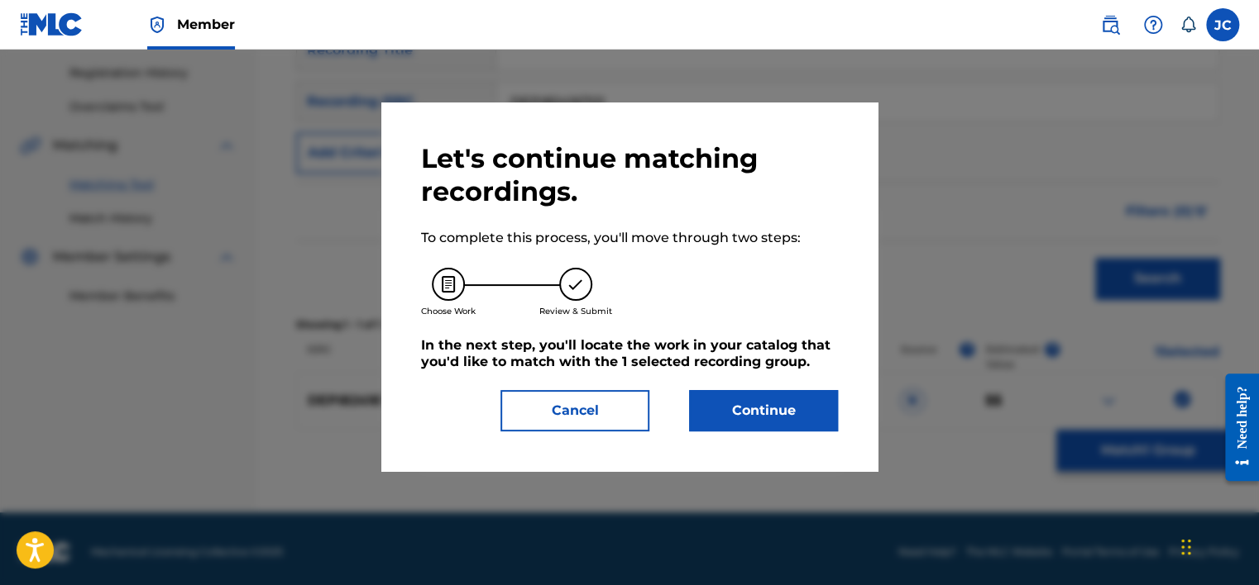
click at [767, 417] on button "Continue" at bounding box center [763, 410] width 149 height 41
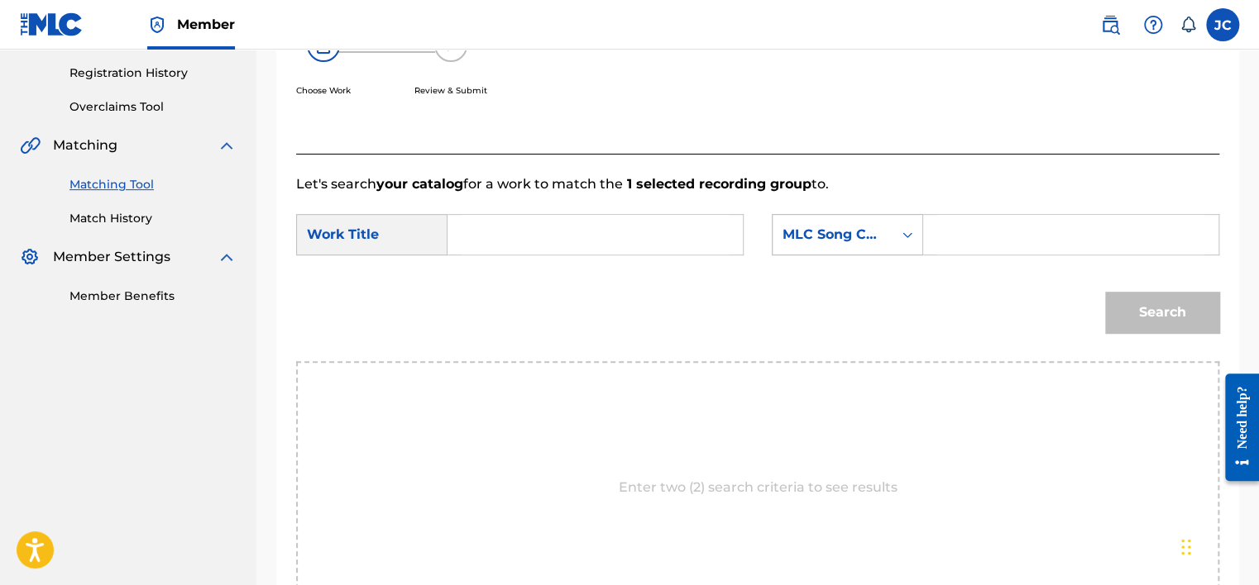
click at [877, 235] on div "MLC Song Code" at bounding box center [832, 235] width 100 height 20
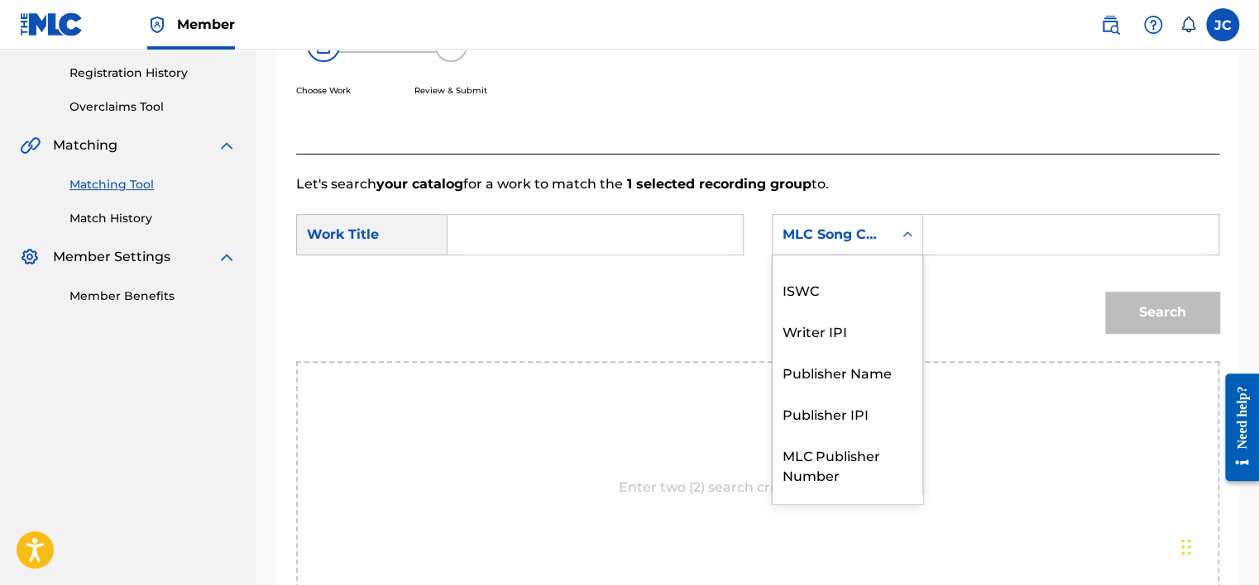
scroll to position [0, 0]
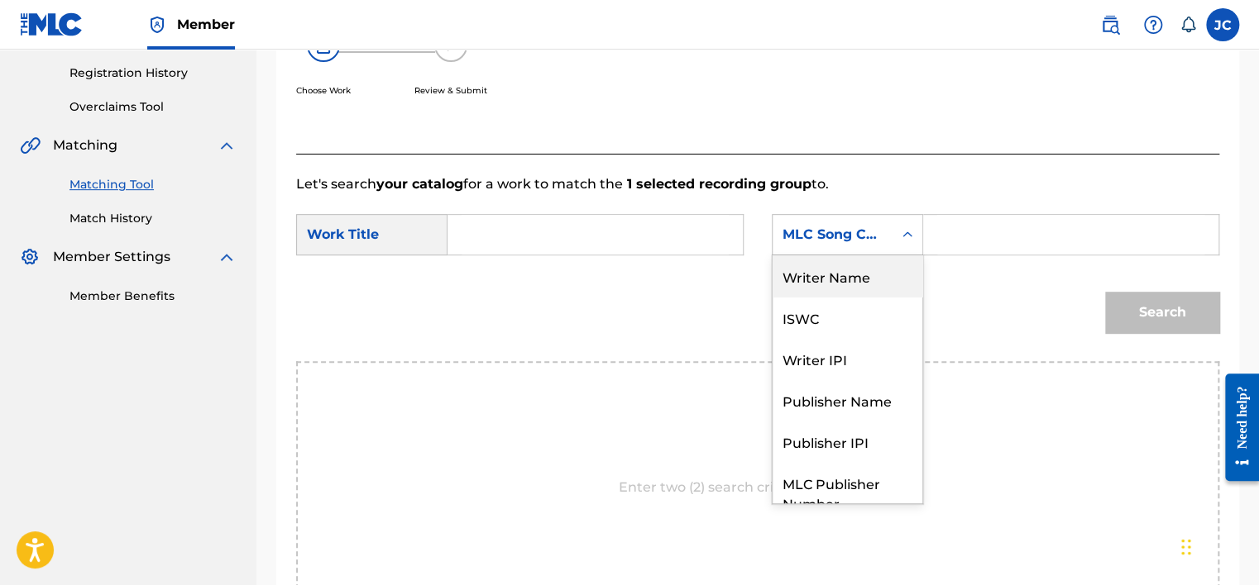
click at [809, 290] on div "Writer Name" at bounding box center [847, 276] width 150 height 41
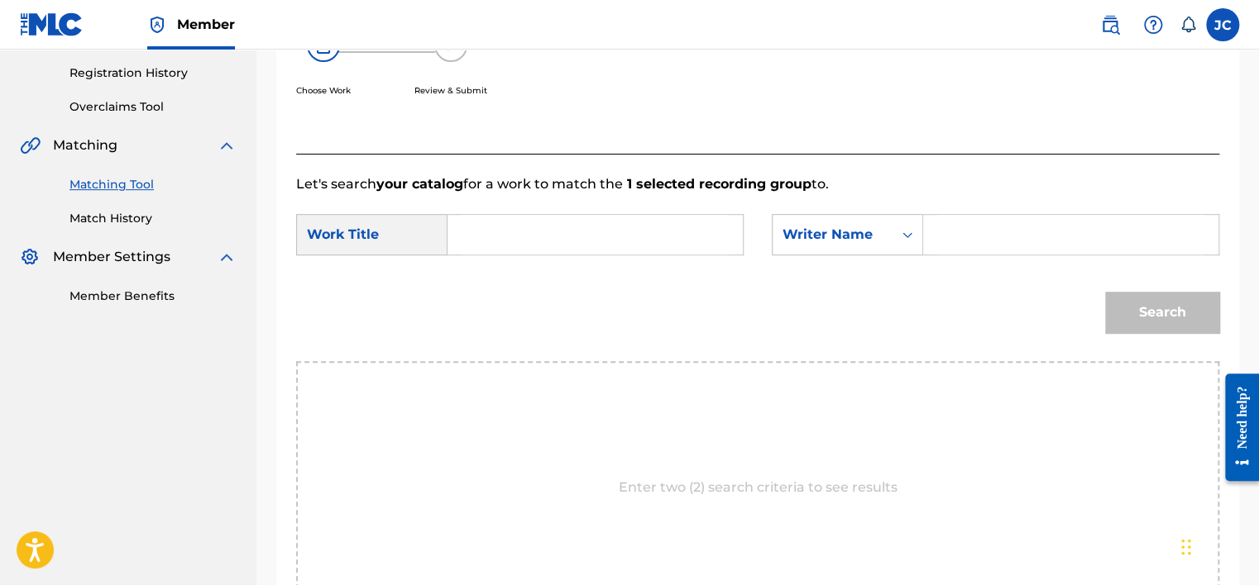
click at [589, 238] on input "Search Form" at bounding box center [594, 235] width 267 height 40
paste input "Wanna Be"
type input "Wanna Be"
click at [1027, 237] on input "Search Form" at bounding box center [1070, 235] width 267 height 40
paste input "Rowbottom"
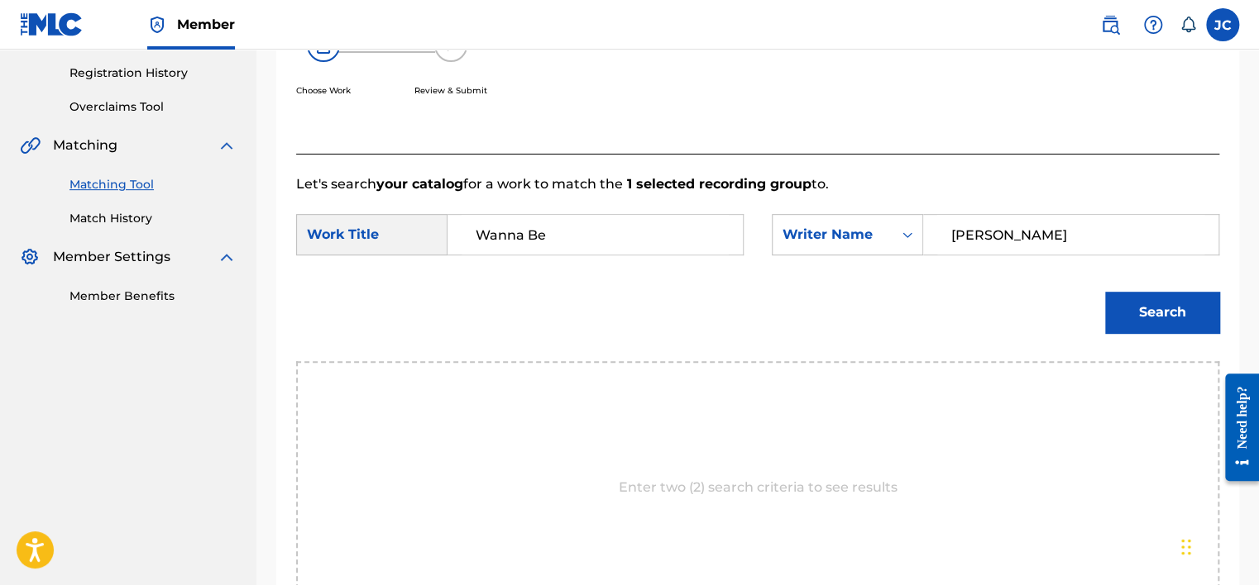
type input "Rowbottom"
click at [1105, 292] on button "Search" at bounding box center [1162, 312] width 114 height 41
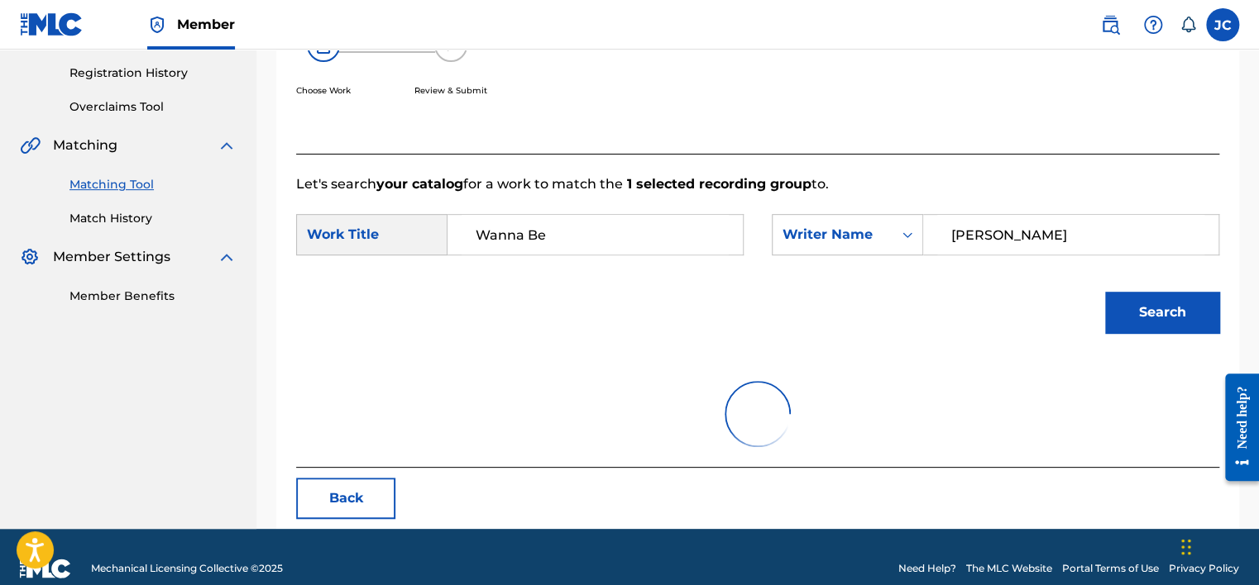
scroll to position [258, 0]
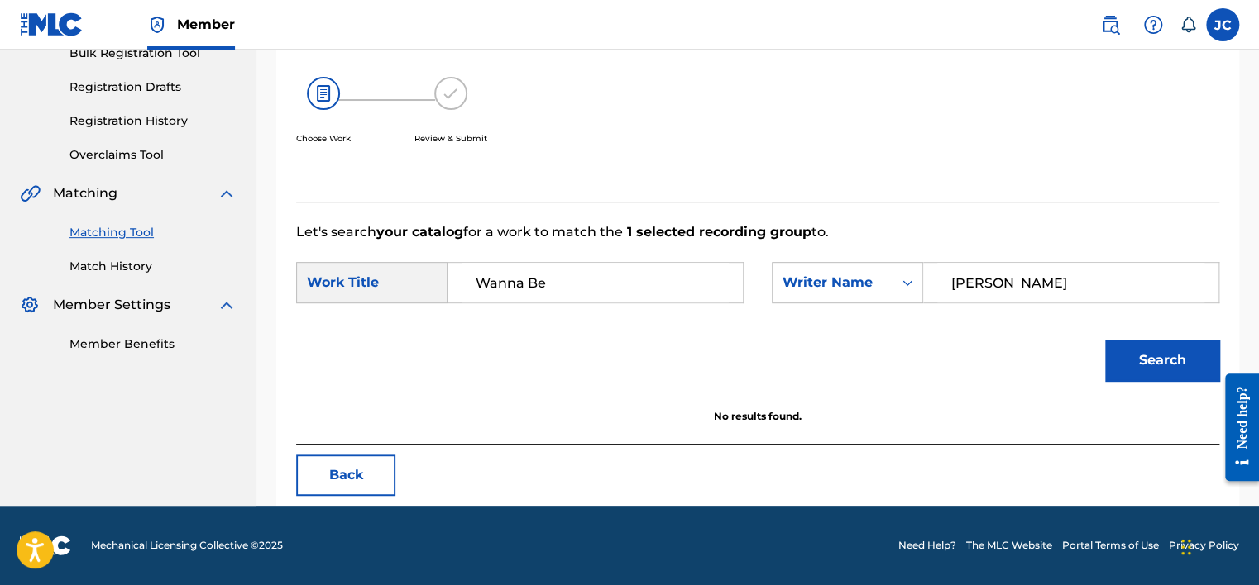
click at [338, 464] on button "Back" at bounding box center [345, 475] width 99 height 41
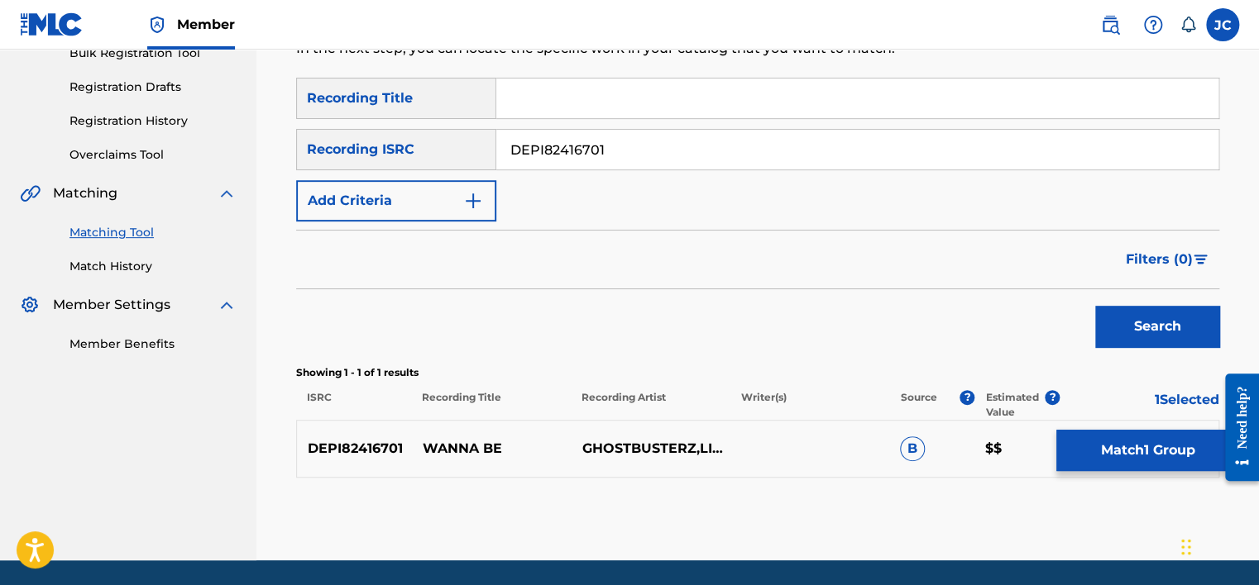
scroll to position [312, 0]
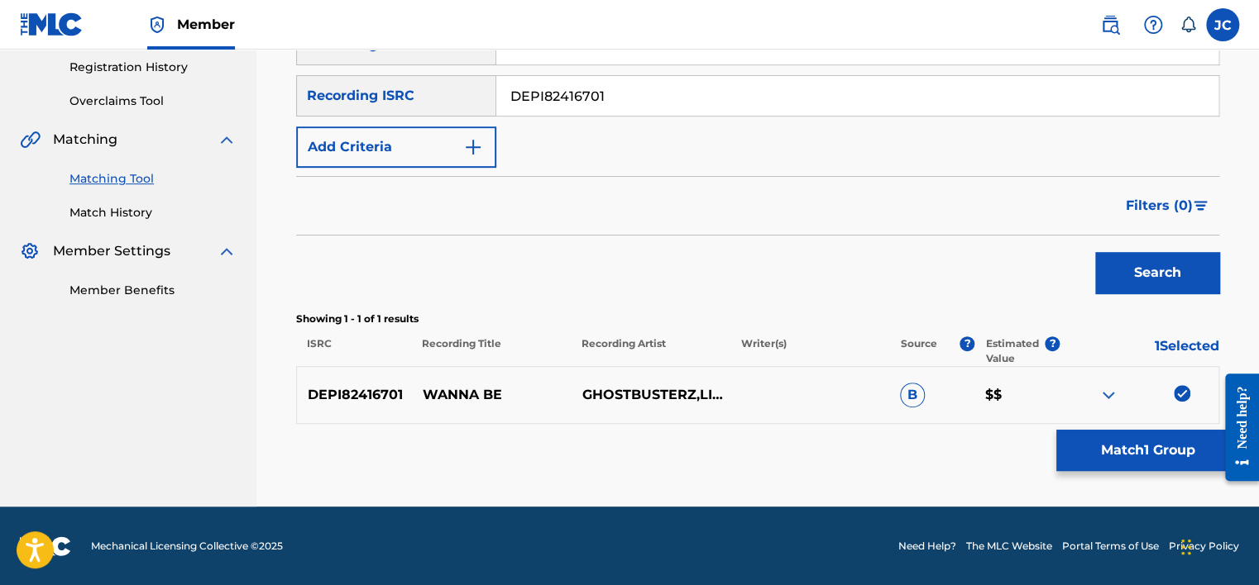
click at [1178, 394] on img at bounding box center [1181, 393] width 17 height 17
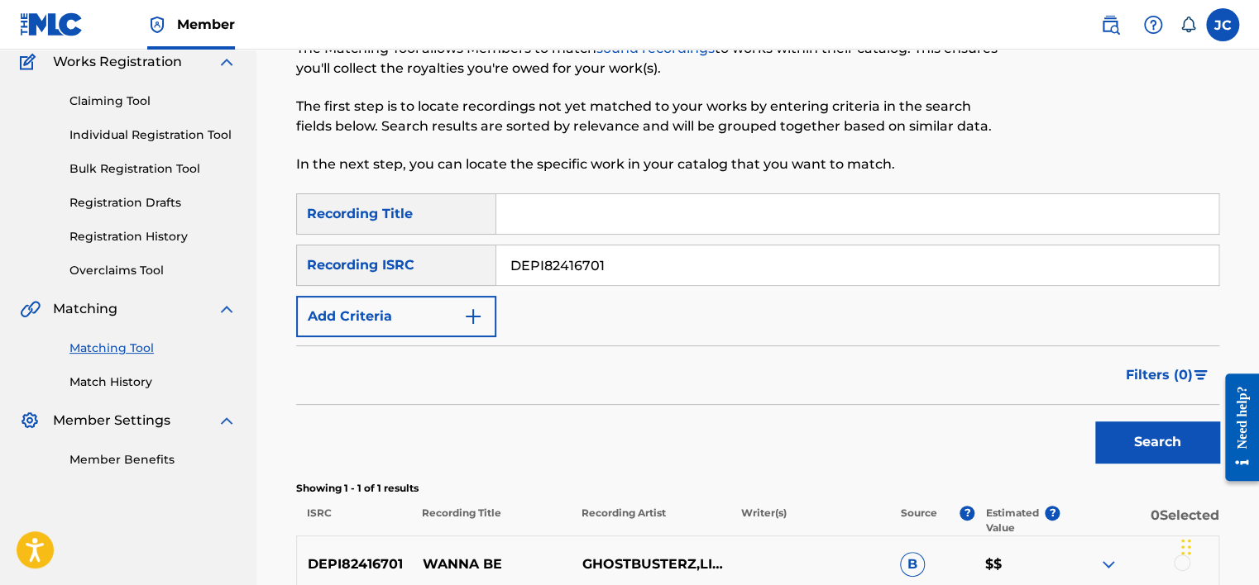
scroll to position [137, 0]
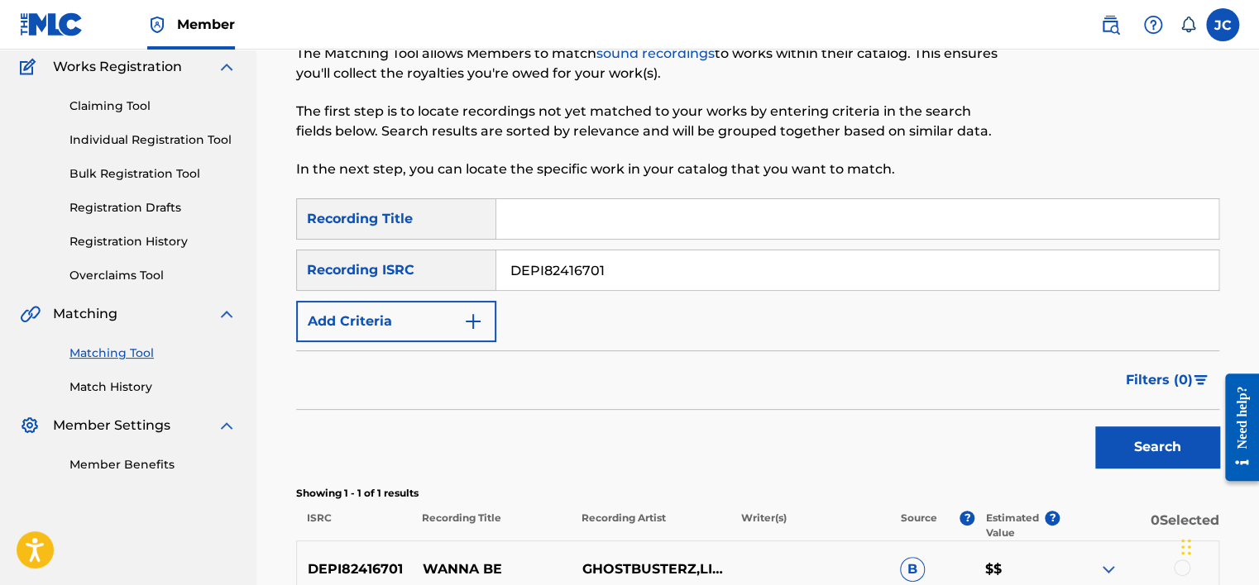
click at [880, 254] on input "DEPI82416701" at bounding box center [857, 271] width 722 height 40
